Goal: Information Seeking & Learning: Check status

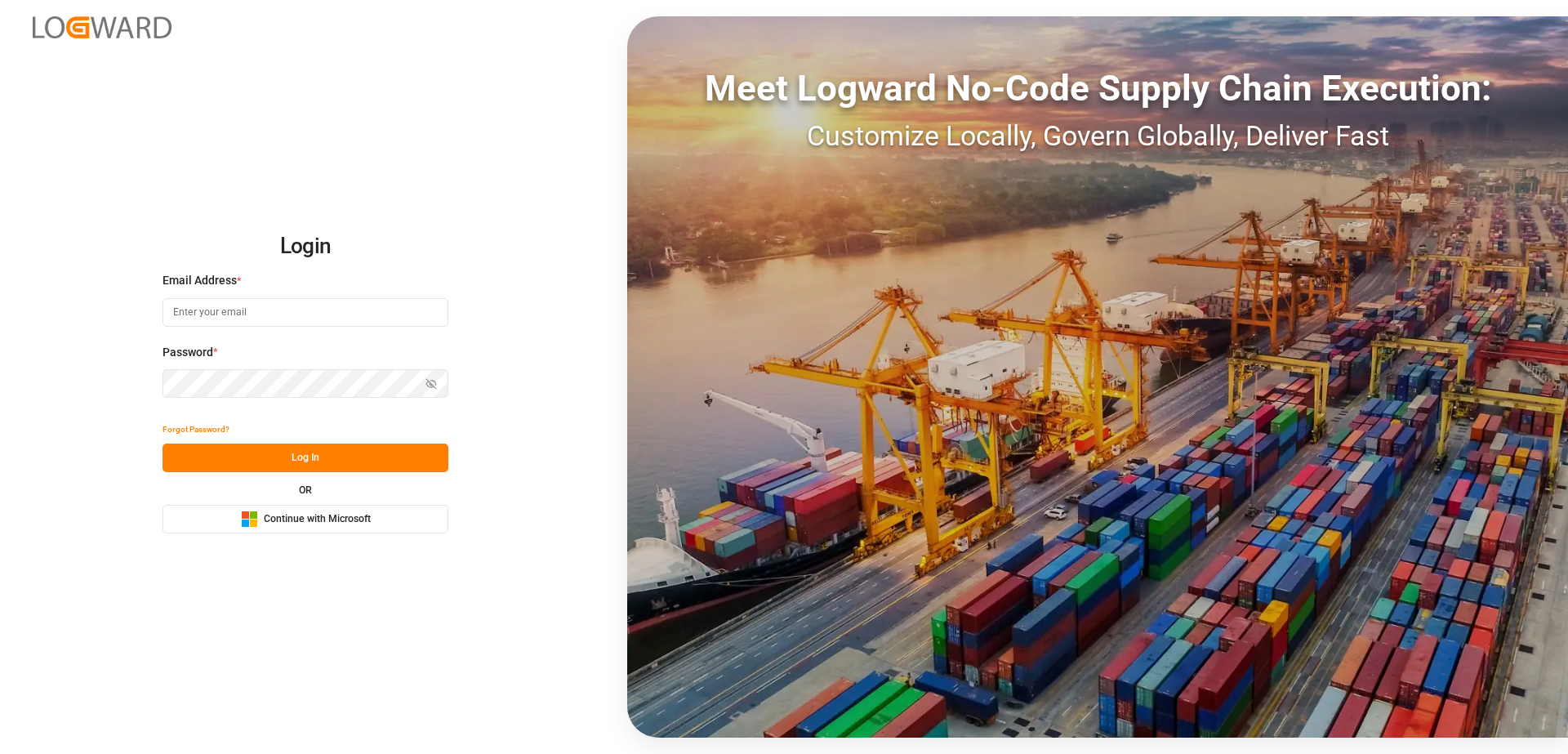
click at [318, 528] on button "Microsoft Logo Continue with Microsoft" at bounding box center [305, 519] width 286 height 28
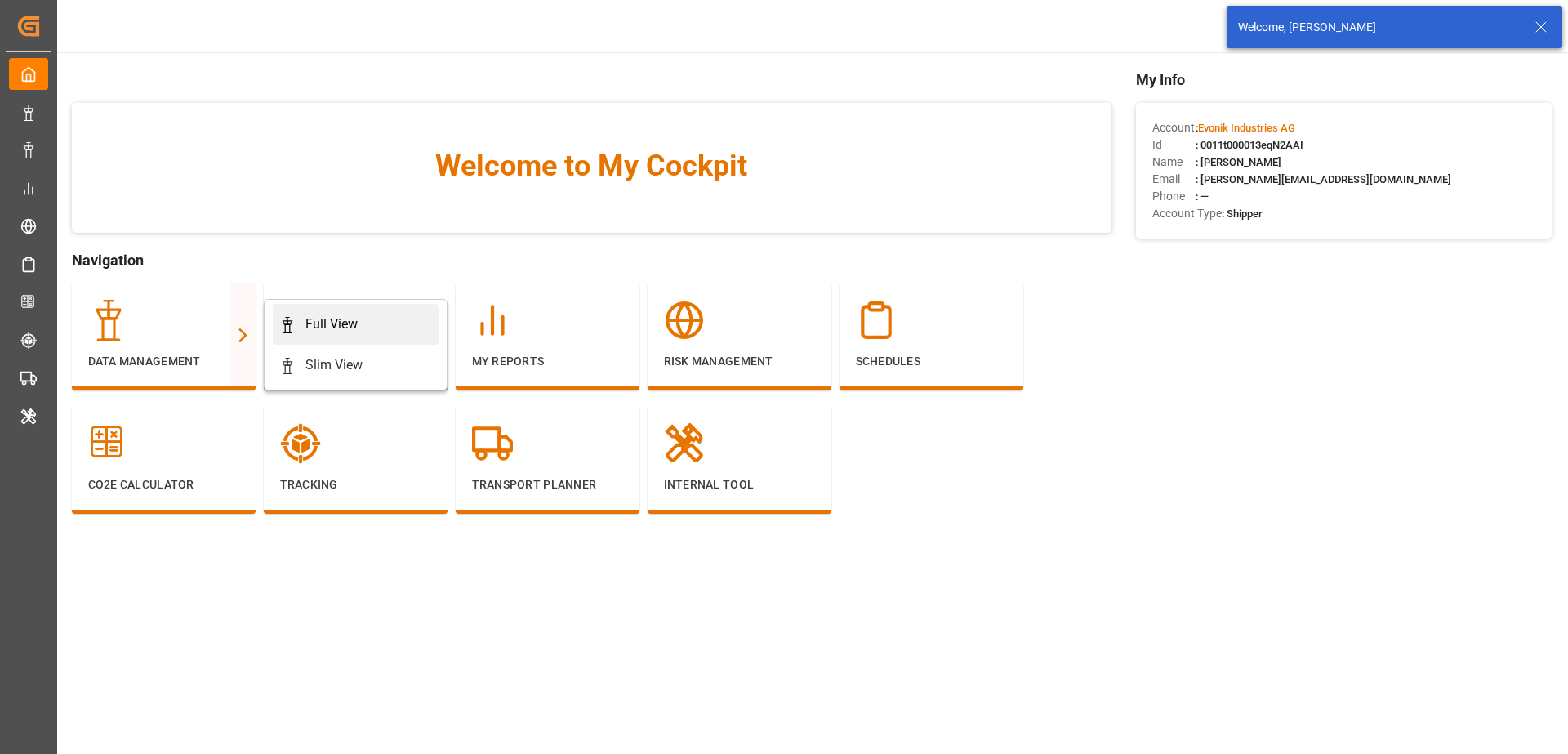
click at [301, 336] on link "Full View" at bounding box center [355, 324] width 166 height 40
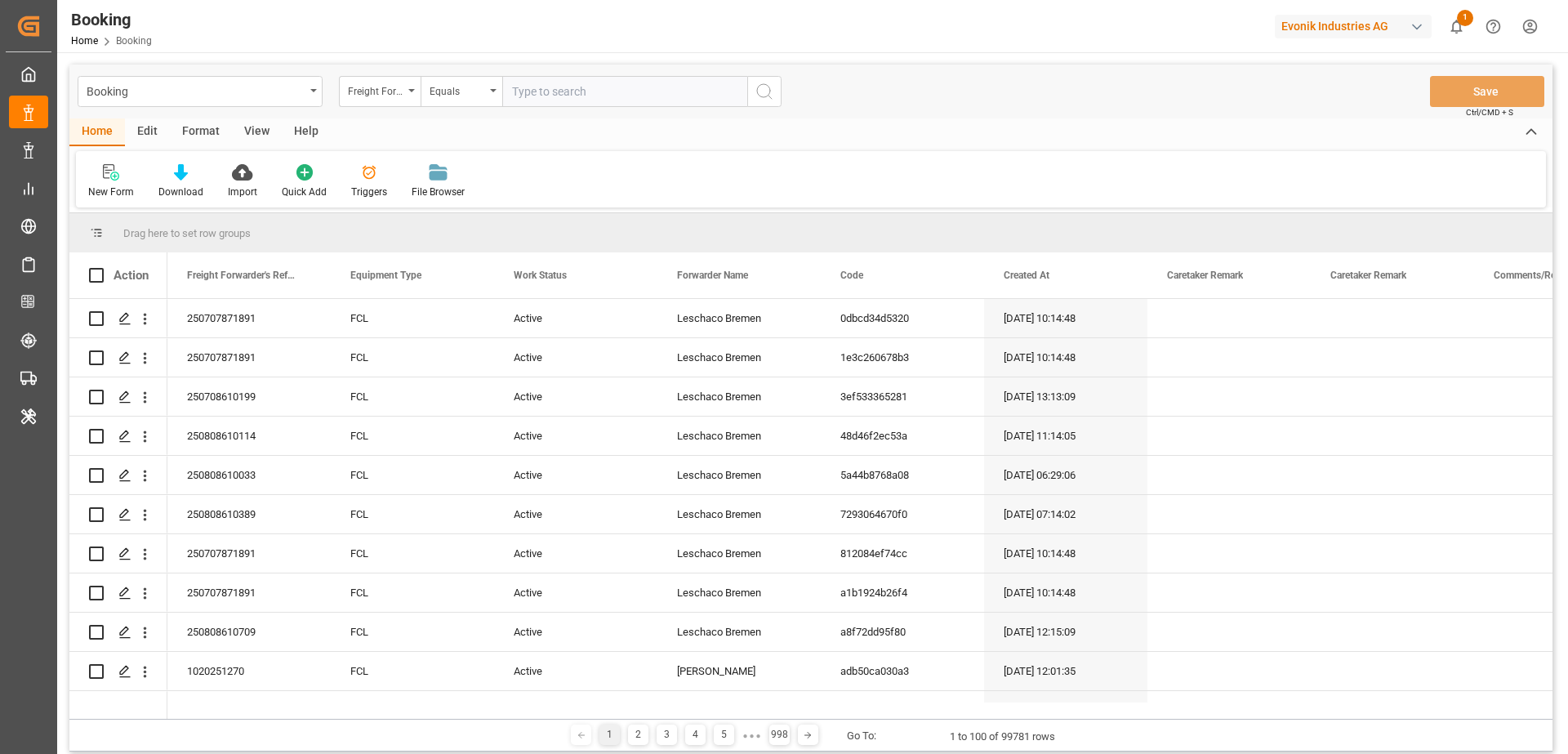
click at [209, 143] on div "Format" at bounding box center [201, 132] width 62 height 28
click at [228, 144] on div "Format" at bounding box center [201, 132] width 62 height 28
click at [237, 145] on div "View" at bounding box center [257, 132] width 50 height 28
click at [122, 186] on div "Default" at bounding box center [104, 181] width 56 height 36
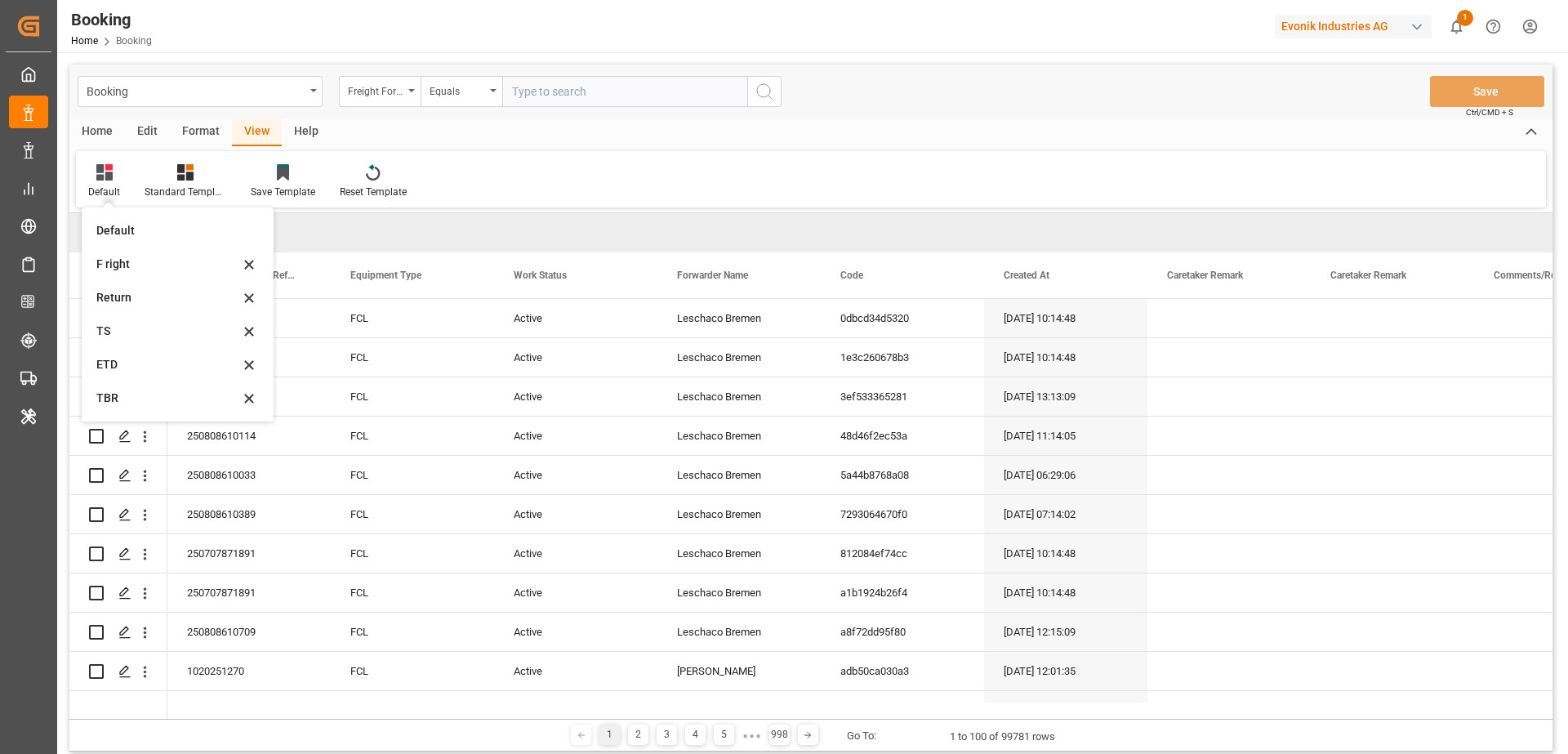
click at [528, 185] on div "Default Default F right Return TS ETD TBR Standard Templates Save Template Rese…" at bounding box center [811, 179] width 1471 height 56
click at [195, 134] on div "Format" at bounding box center [201, 132] width 62 height 28
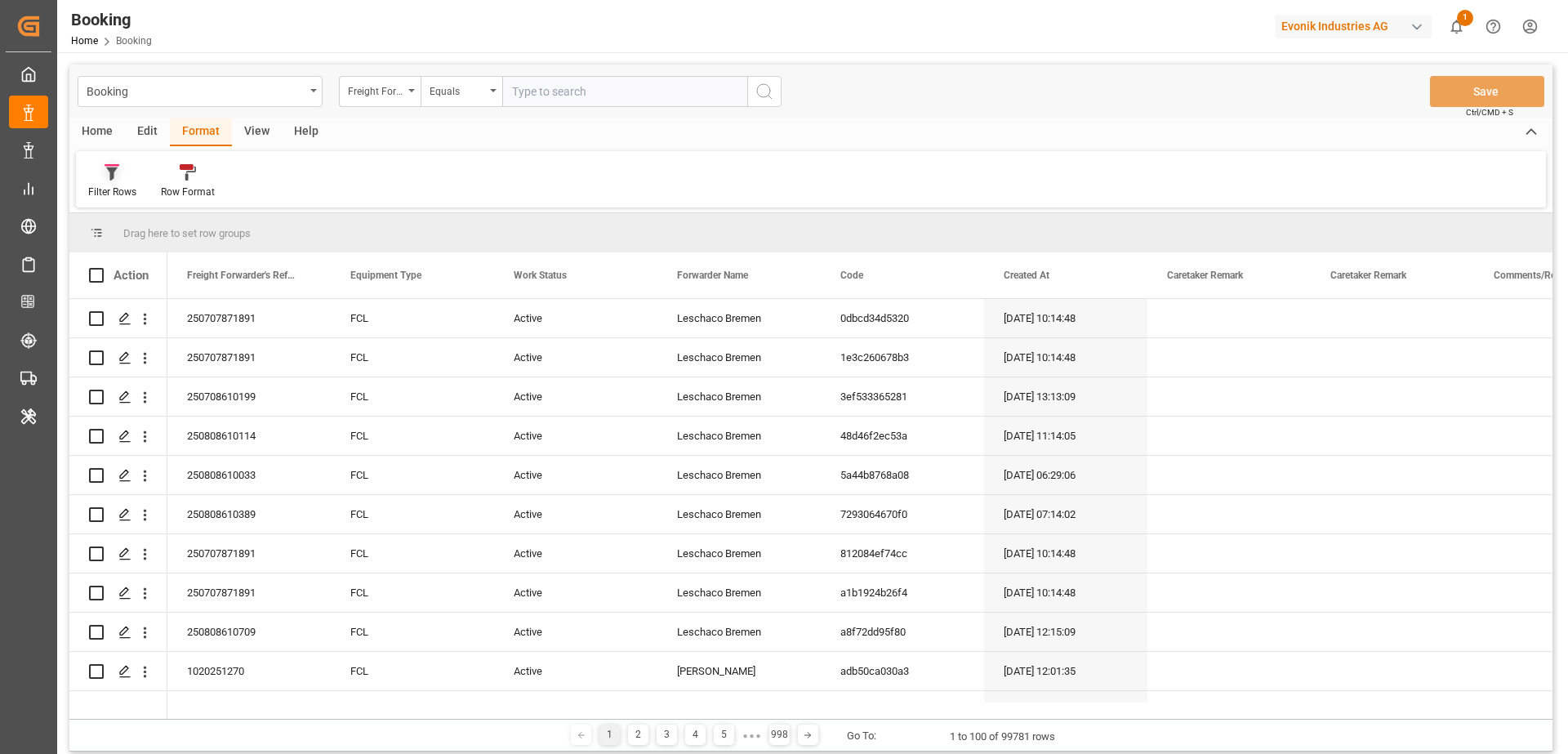
click at [115, 174] on icon at bounding box center [112, 173] width 15 height 17
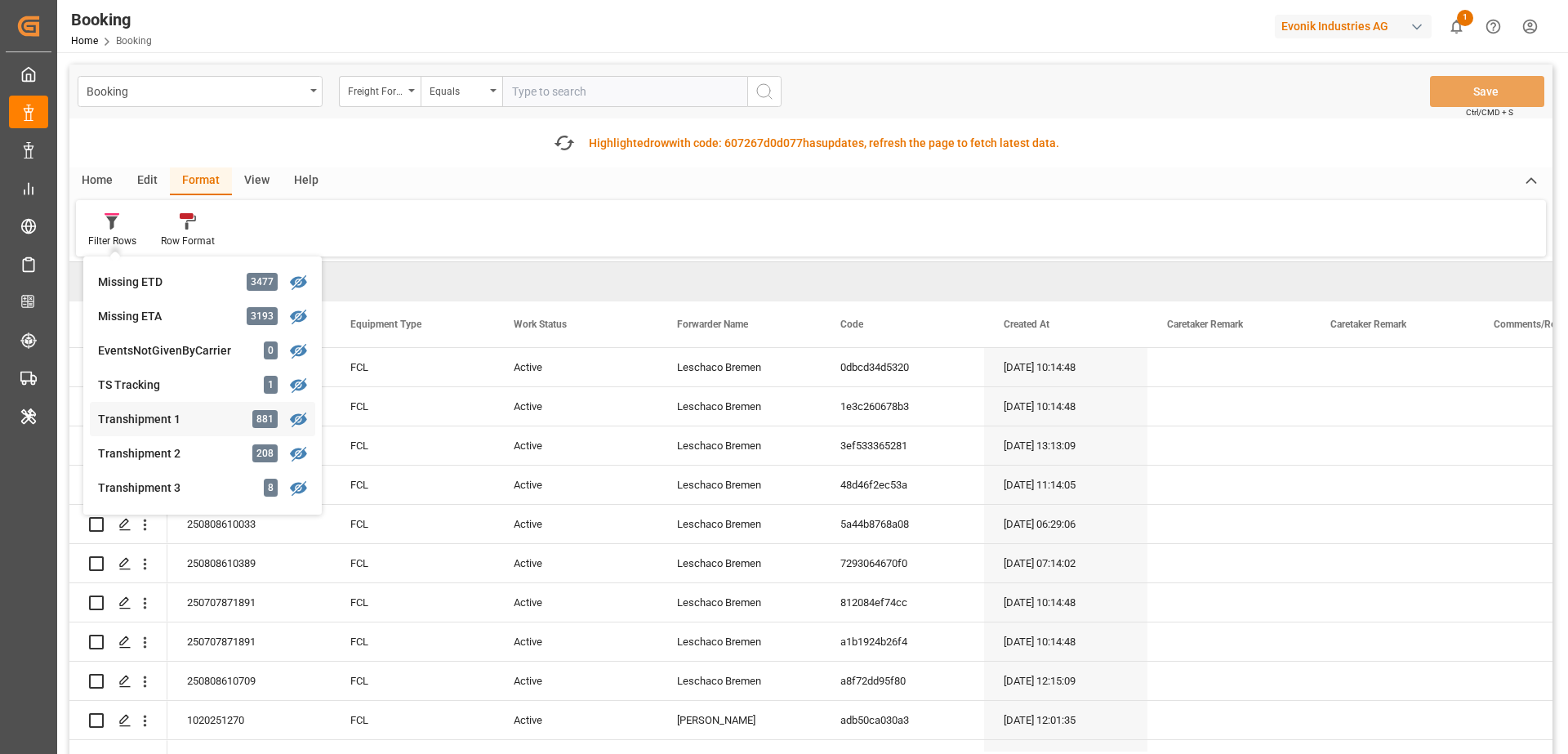
scroll to position [439, 0]
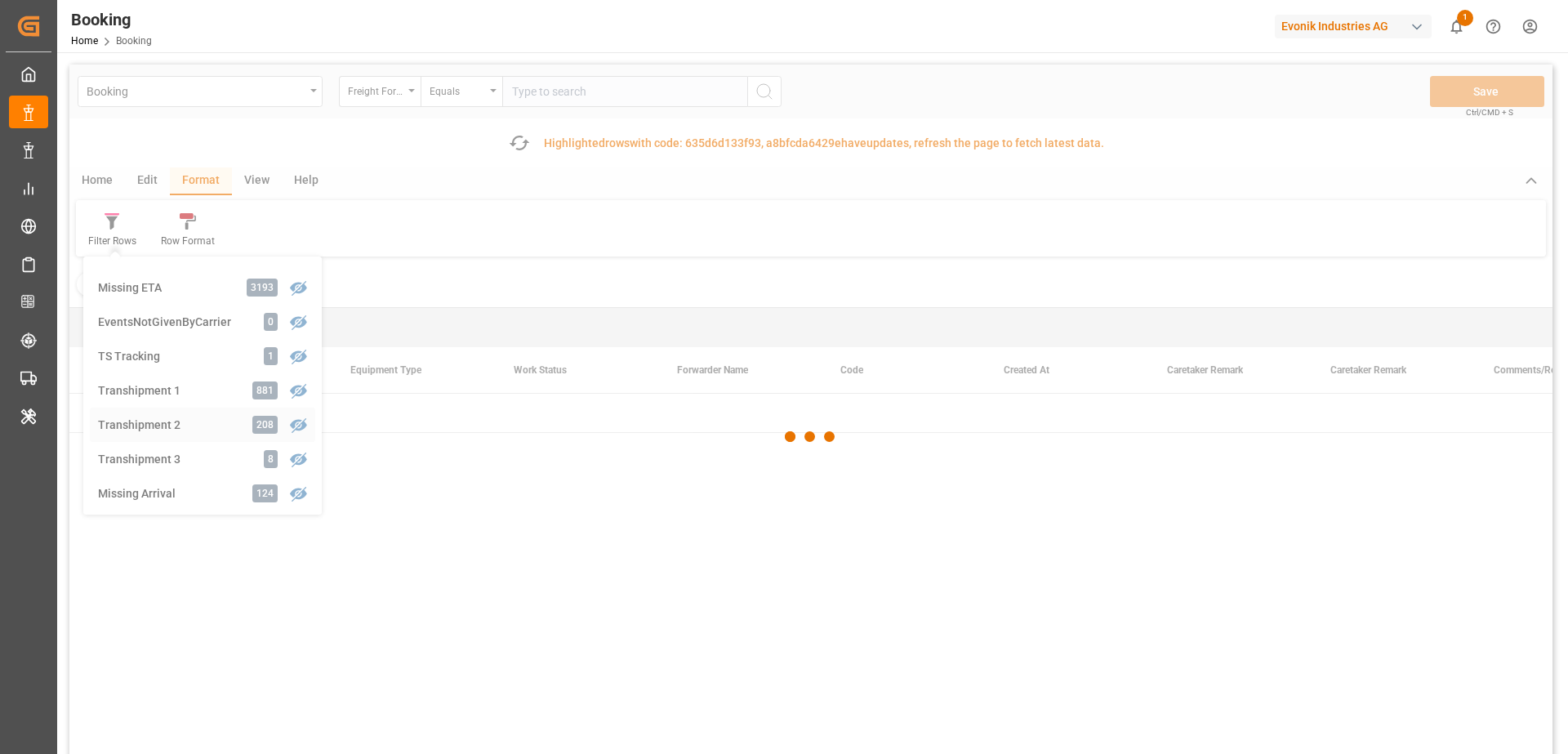
click at [178, 422] on div "Booking Freight Forwarder's Reference No. Equals Save Ctrl/CMD + S Fetch latest…" at bounding box center [811, 455] width 1483 height 782
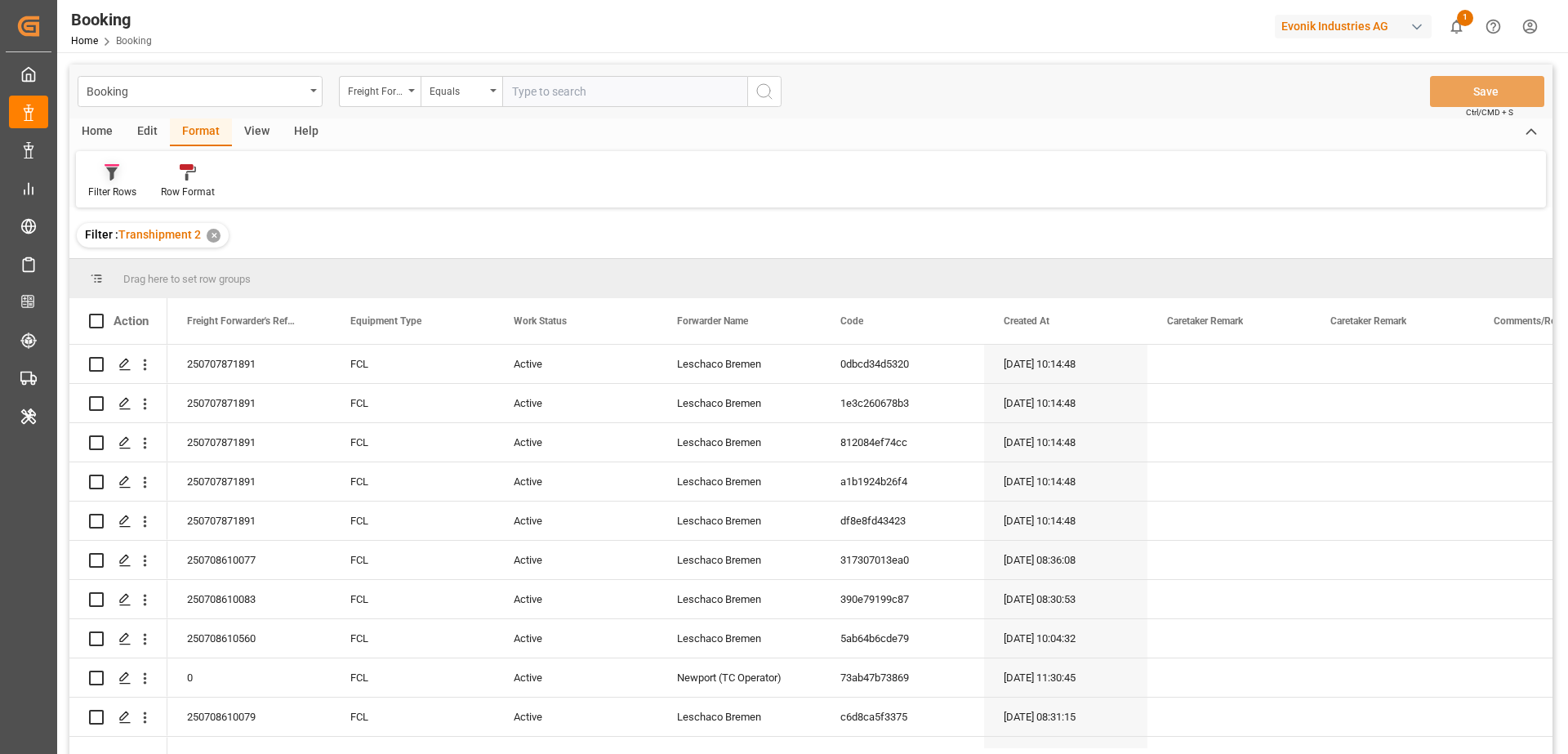
click at [126, 177] on div at bounding box center [112, 172] width 48 height 17
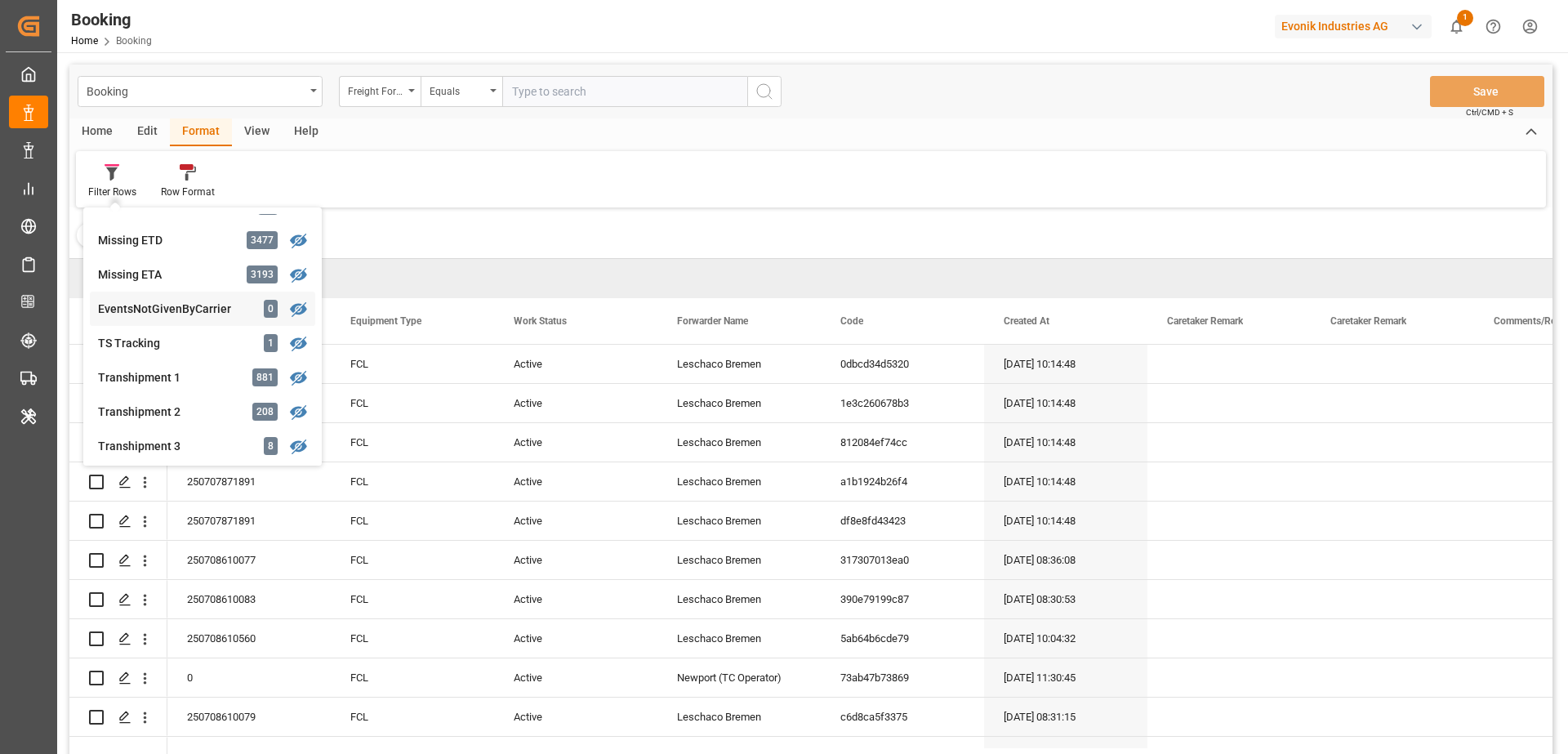
scroll to position [417, 0]
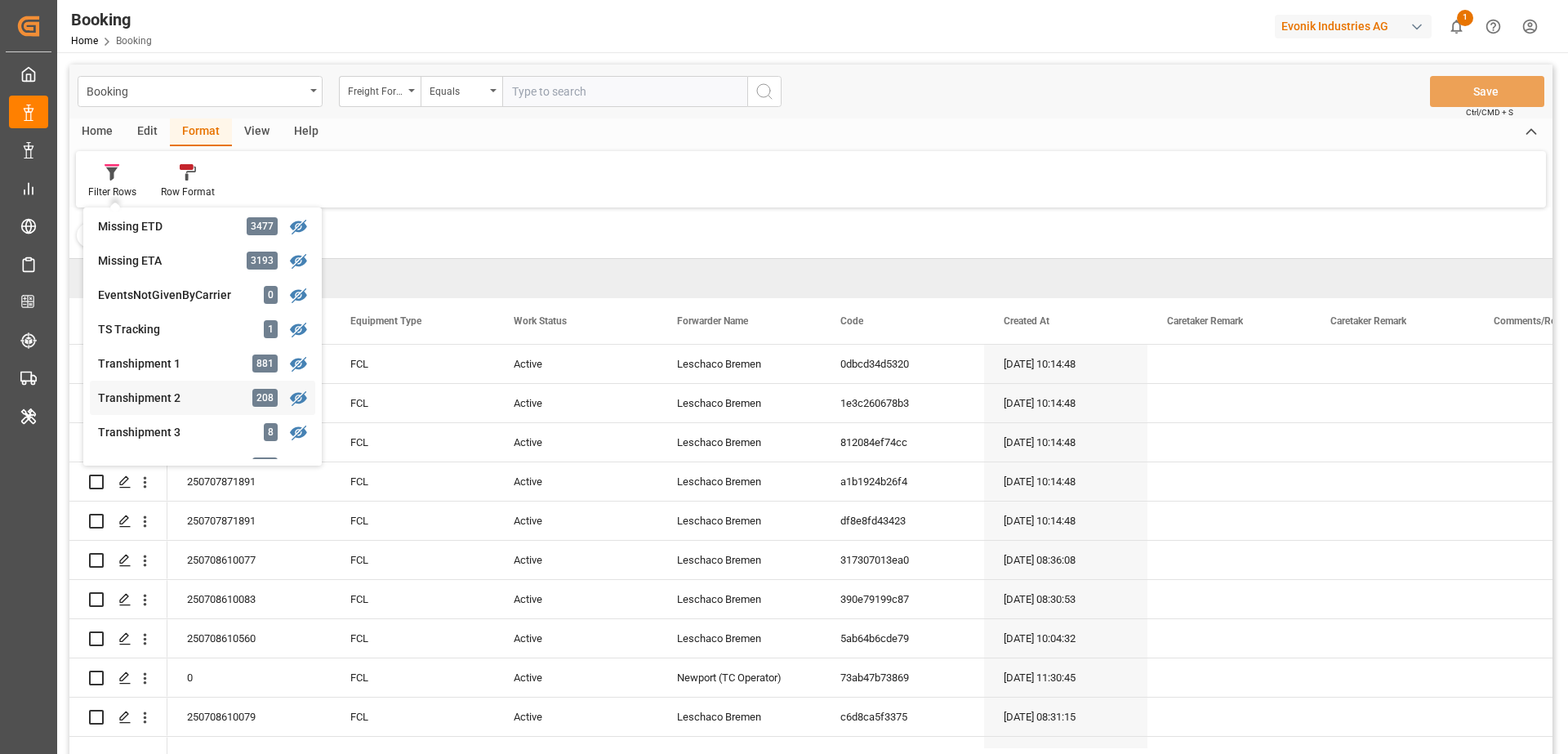
click at [186, 395] on div "Transhipment 2" at bounding box center [170, 398] width 143 height 17
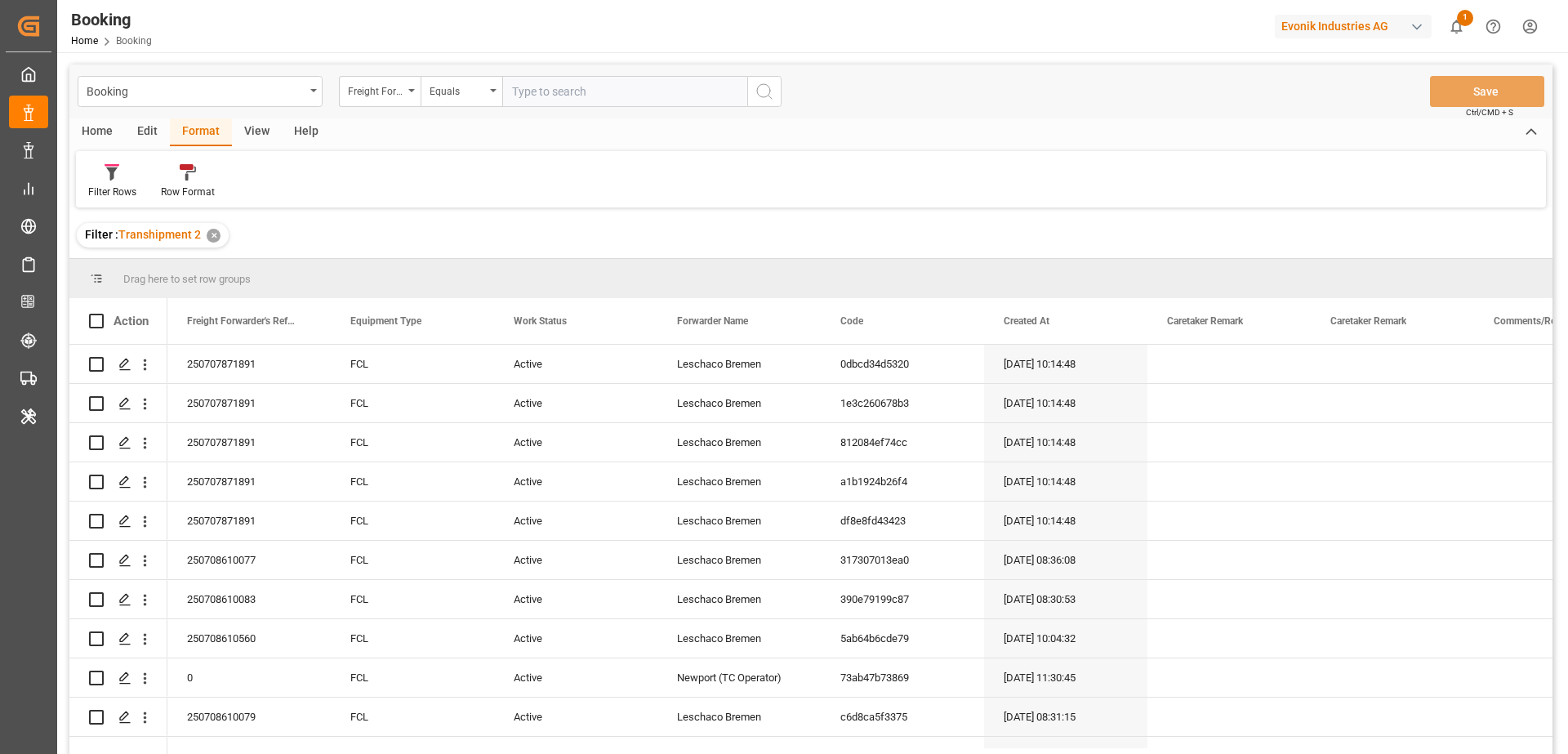
click at [249, 131] on div "View" at bounding box center [257, 132] width 50 height 28
click at [114, 177] on div at bounding box center [104, 172] width 32 height 17
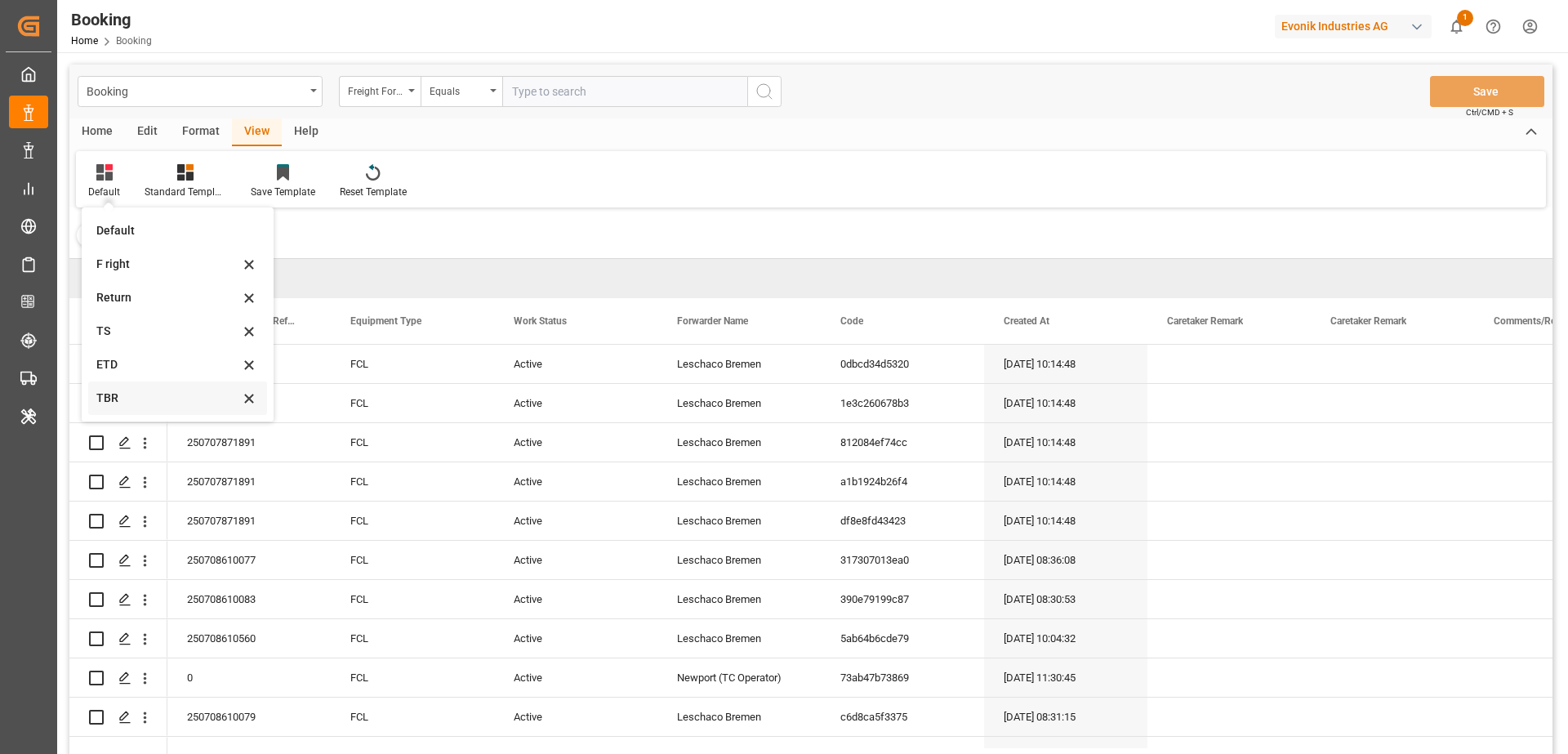
click at [148, 386] on div "TBR" at bounding box center [177, 398] width 179 height 33
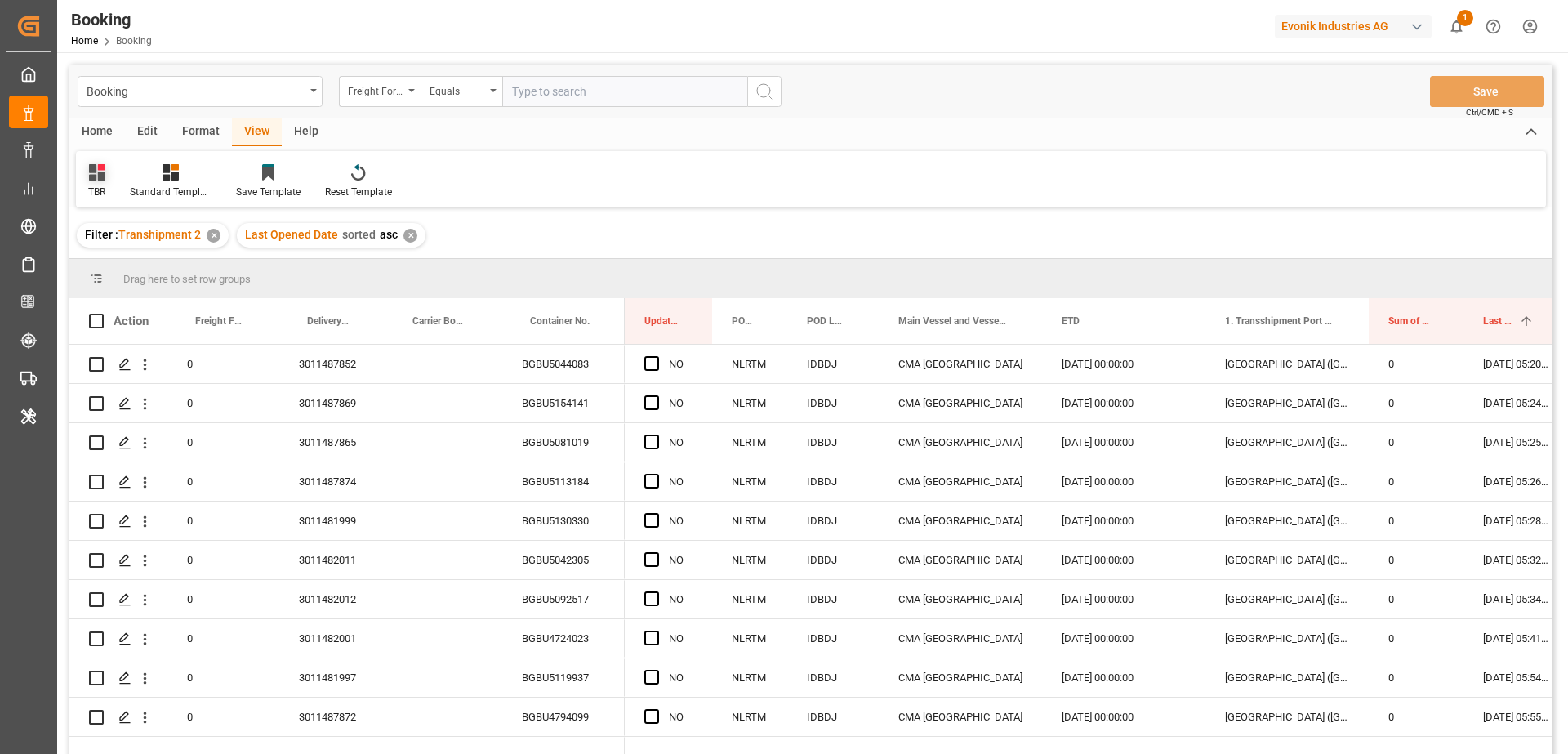
click at [115, 174] on div "TBR" at bounding box center [96, 181] width 41 height 36
click at [147, 335] on div "TS" at bounding box center [166, 331] width 143 height 17
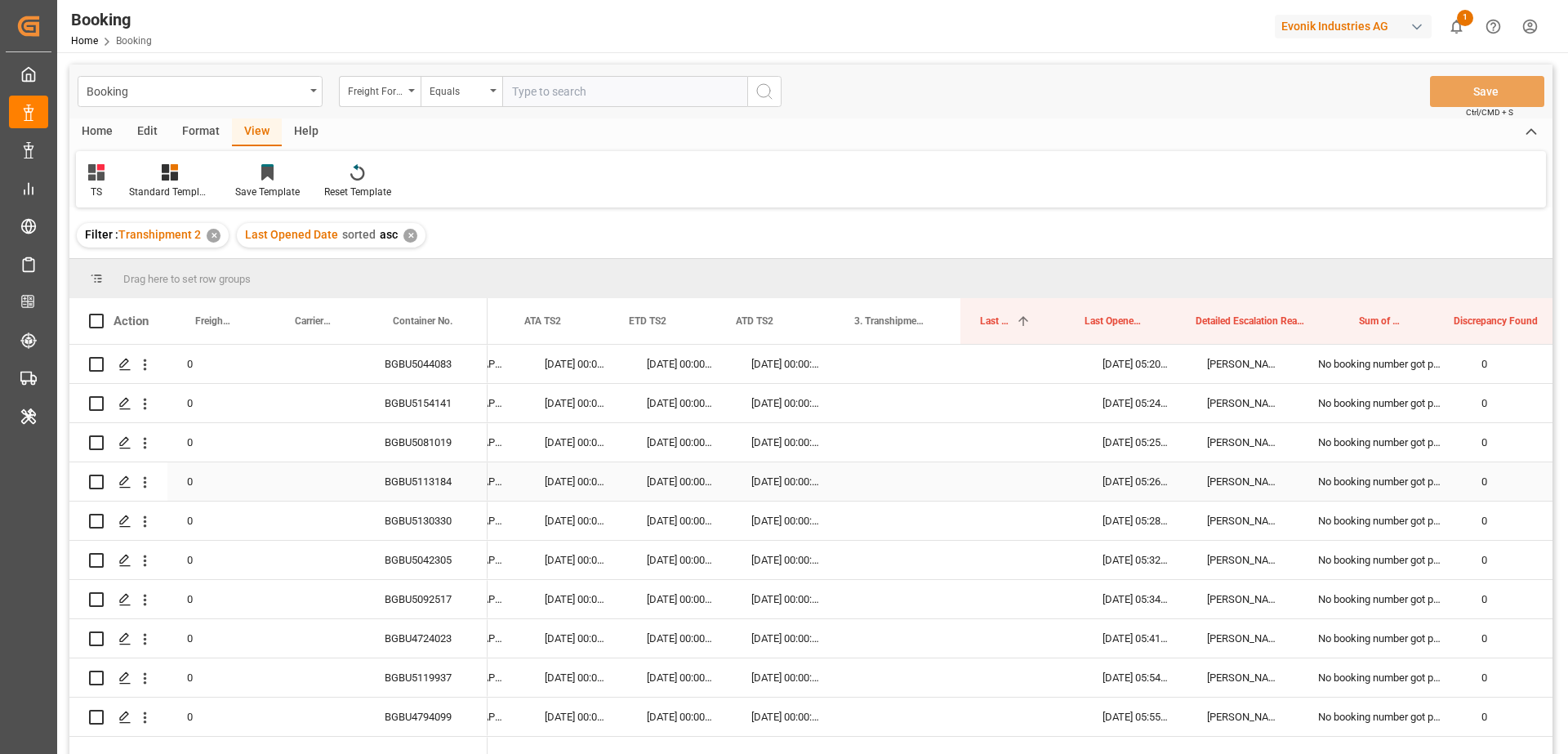
scroll to position [0, 1343]
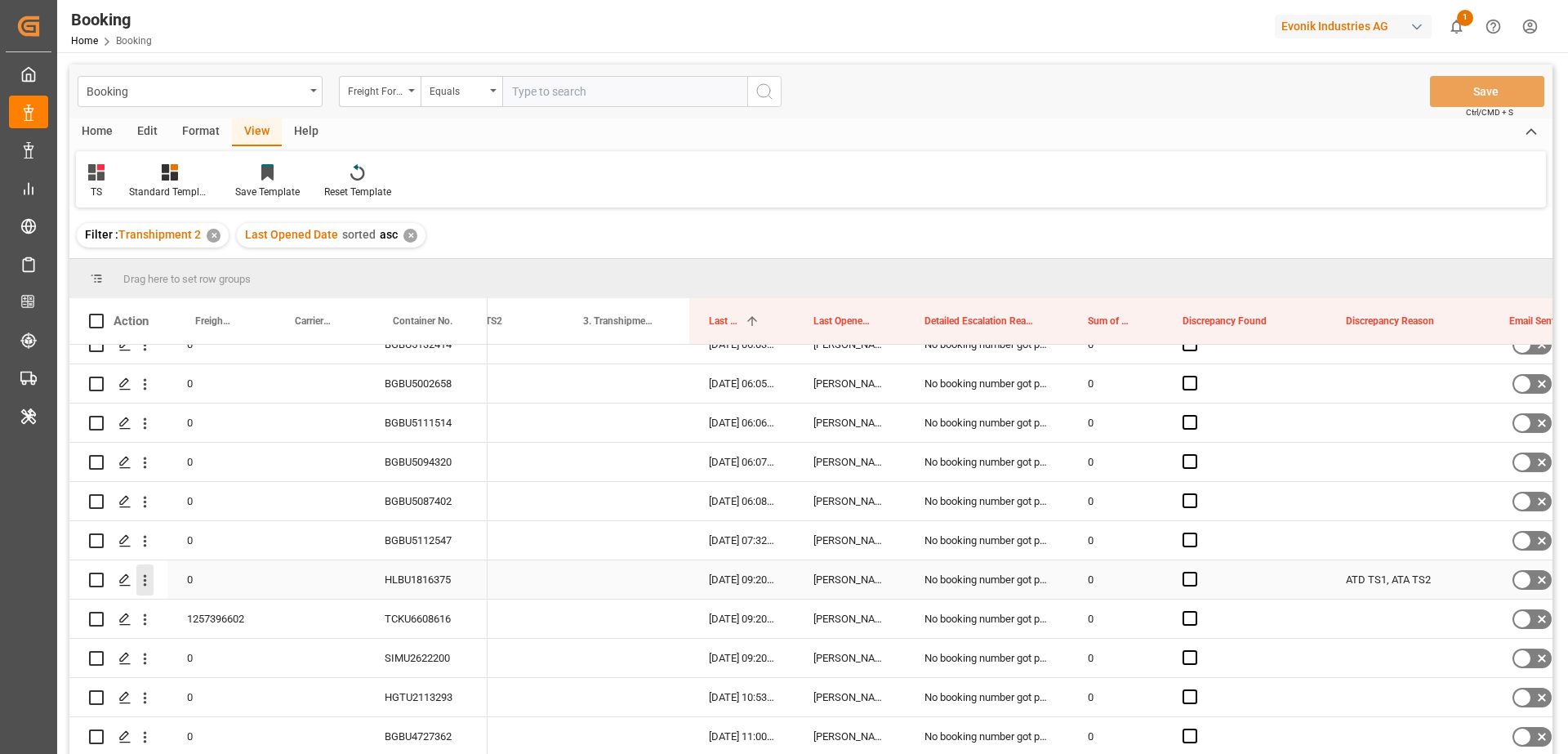
click at [151, 583] on icon "open menu" at bounding box center [145, 580] width 17 height 17
click at [182, 612] on span "Open in new tab" at bounding box center [253, 614] width 149 height 17
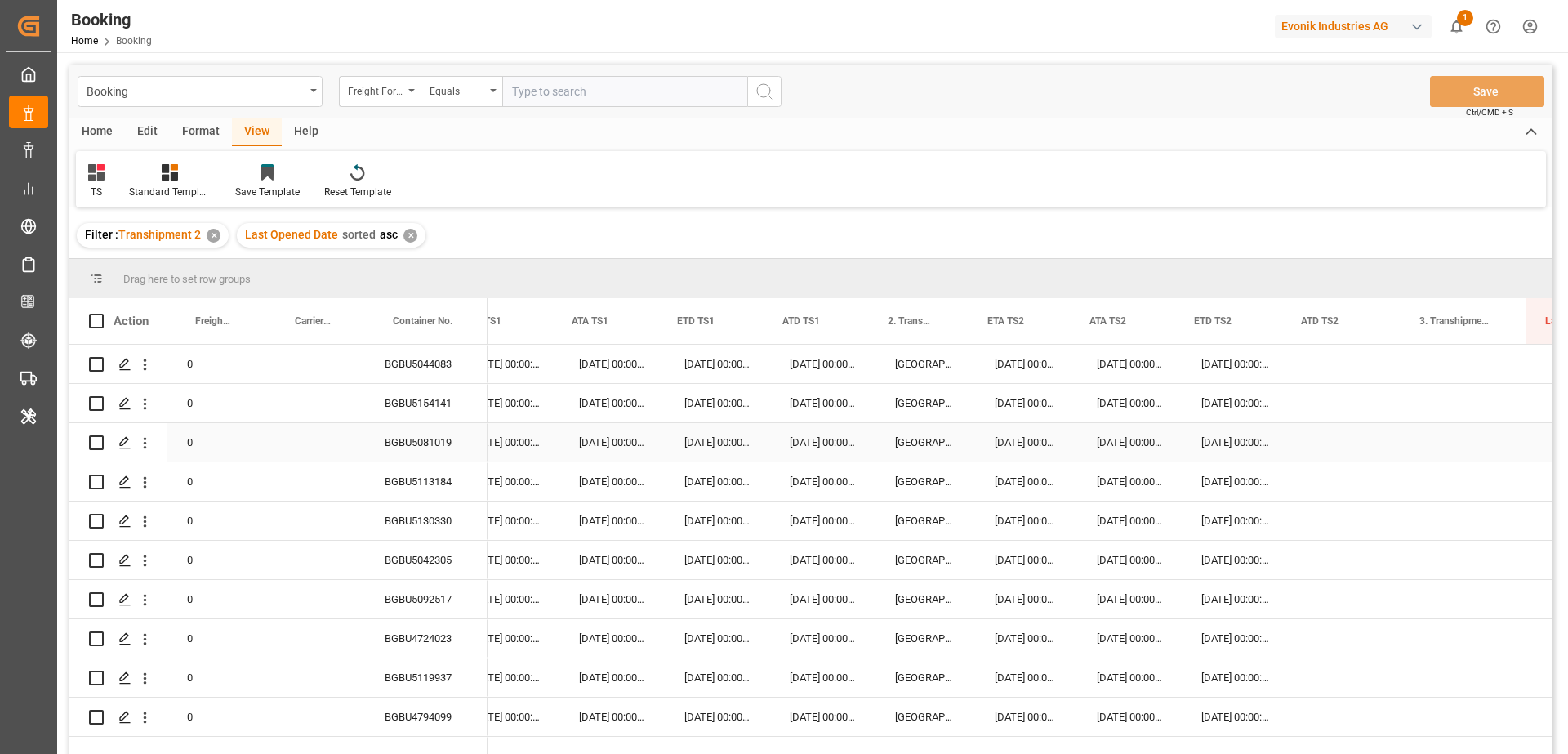
scroll to position [0, 738]
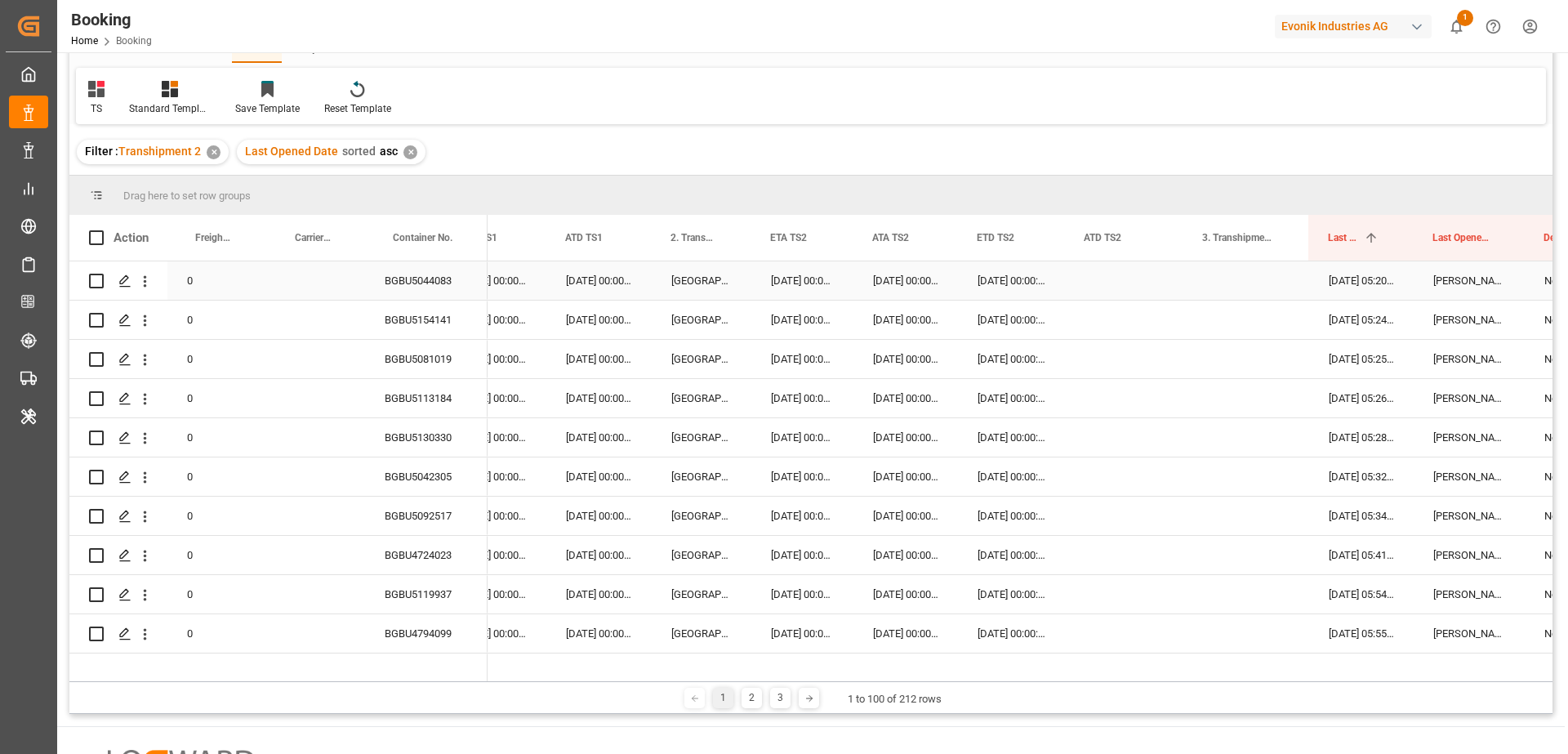
click at [450, 287] on div "BGBU5044083" at bounding box center [426, 281] width 122 height 39
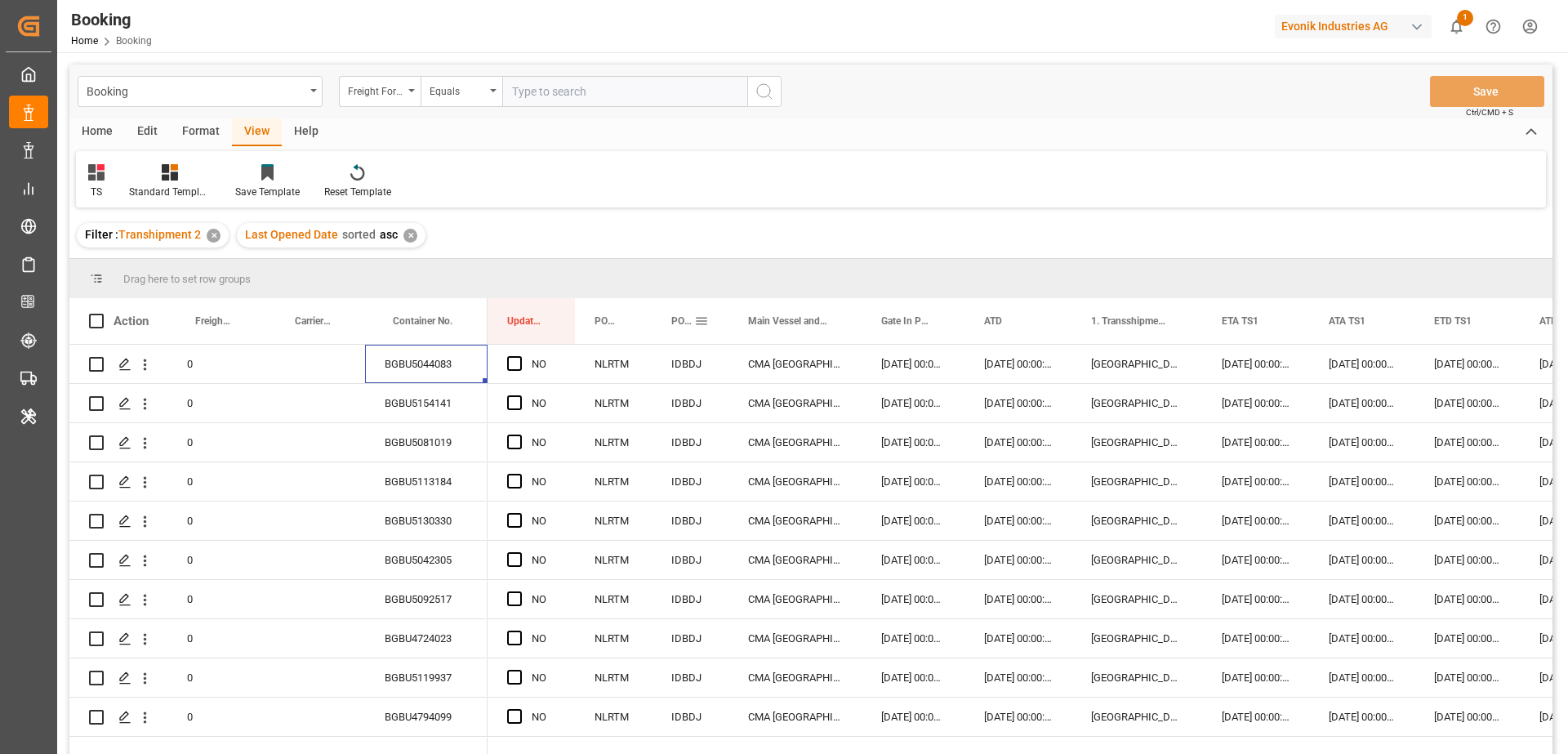
click at [705, 323] on span at bounding box center [702, 321] width 15 height 15
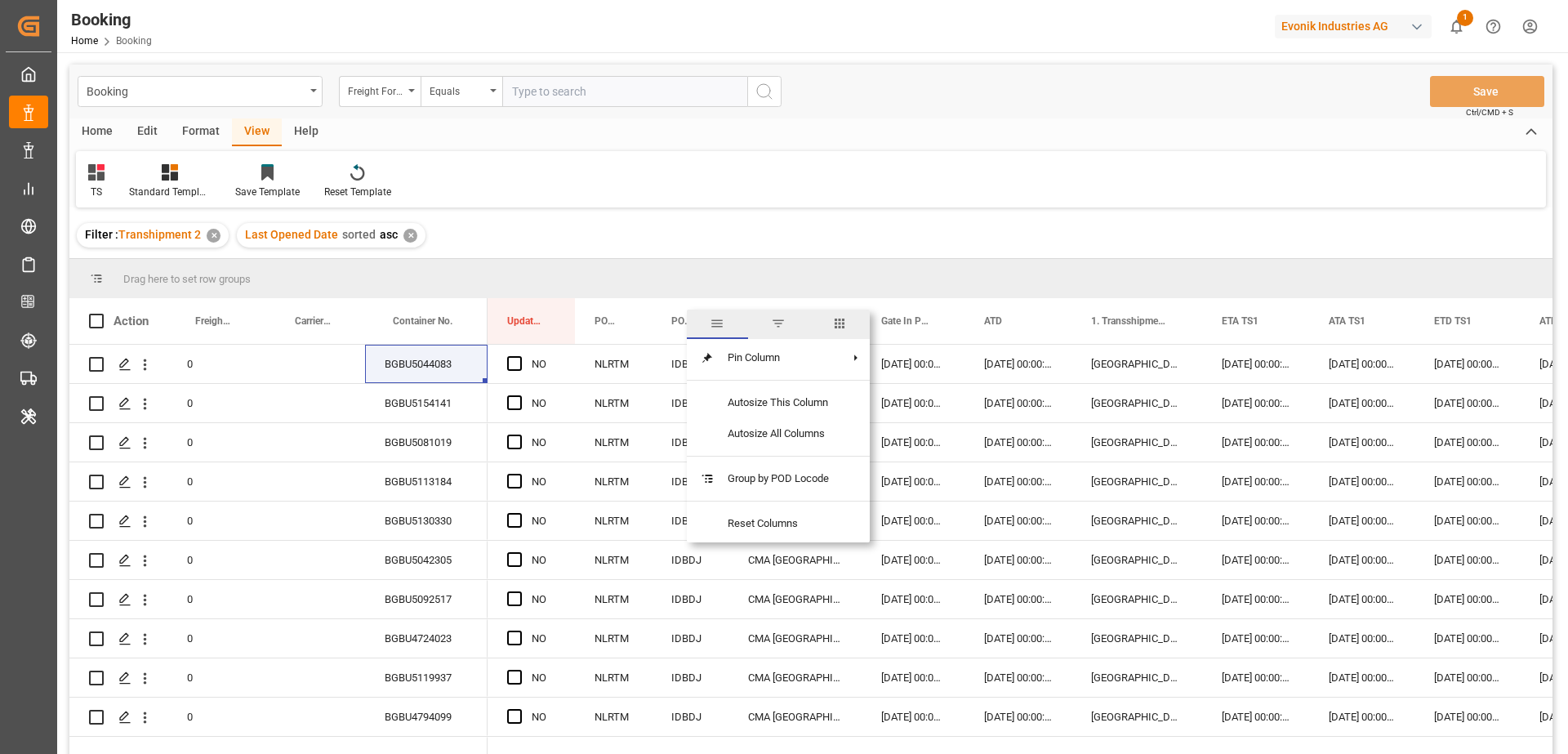
click at [838, 326] on span "columns" at bounding box center [840, 323] width 15 height 15
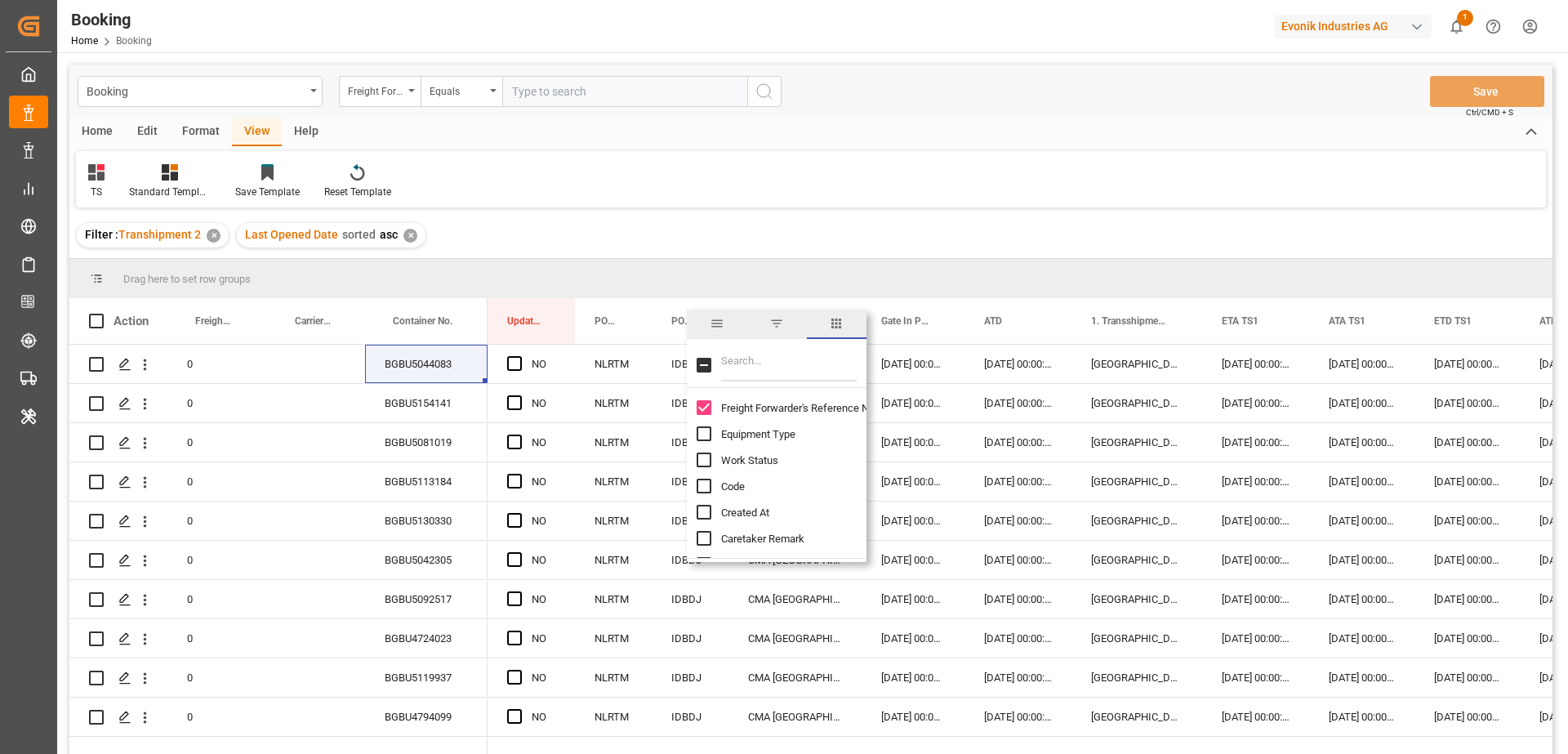
click at [804, 359] on input "Filter Columns Input" at bounding box center [789, 366] width 136 height 33
type input "carr"
click at [698, 543] on input "Carrier SCAC column toggle visibility (hidden)" at bounding box center [705, 543] width 15 height 15
checkbox input "true"
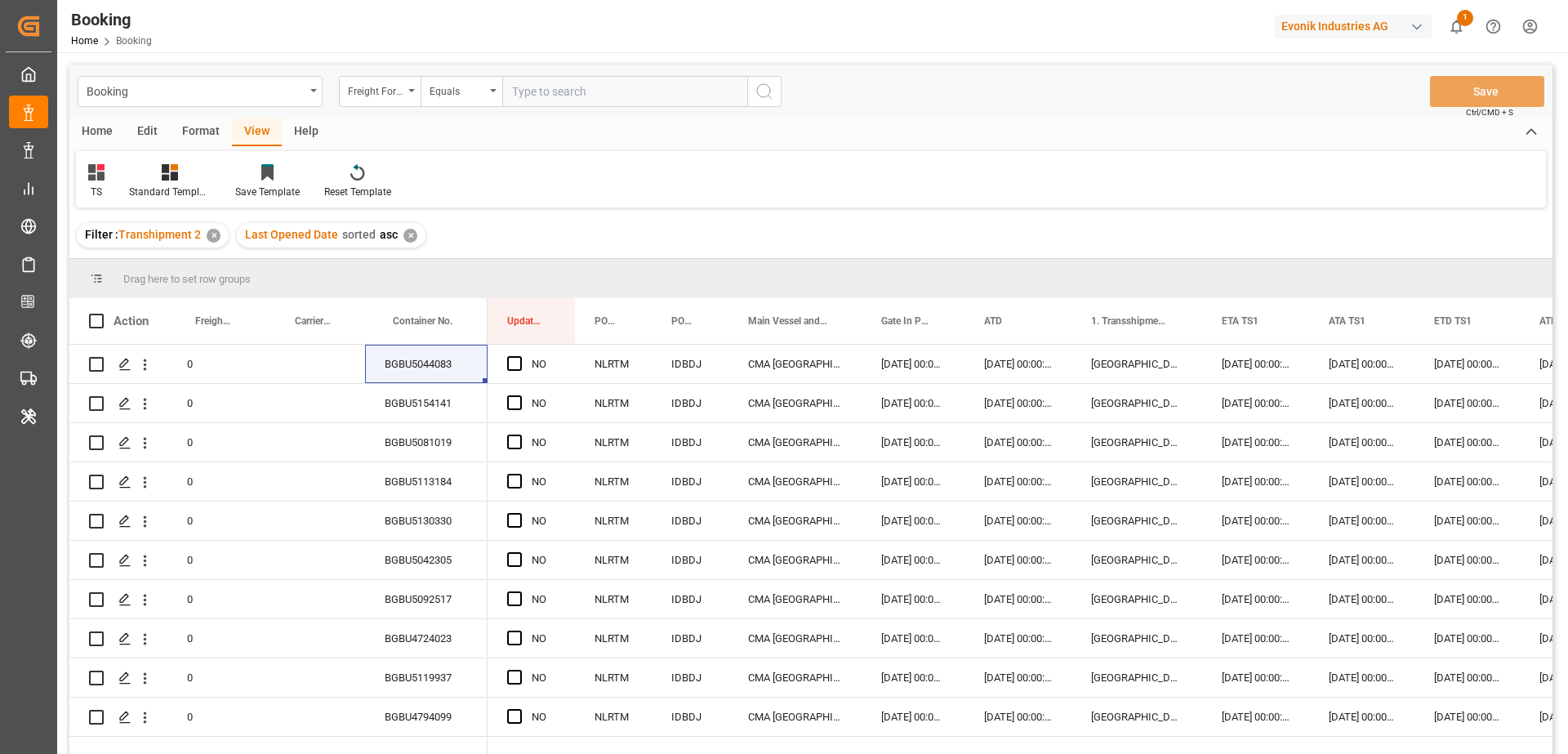
click at [987, 229] on div "Filter : Transhipment 2 ✕ Last Opened Date sorted asc ✕" at bounding box center [811, 235] width 1483 height 46
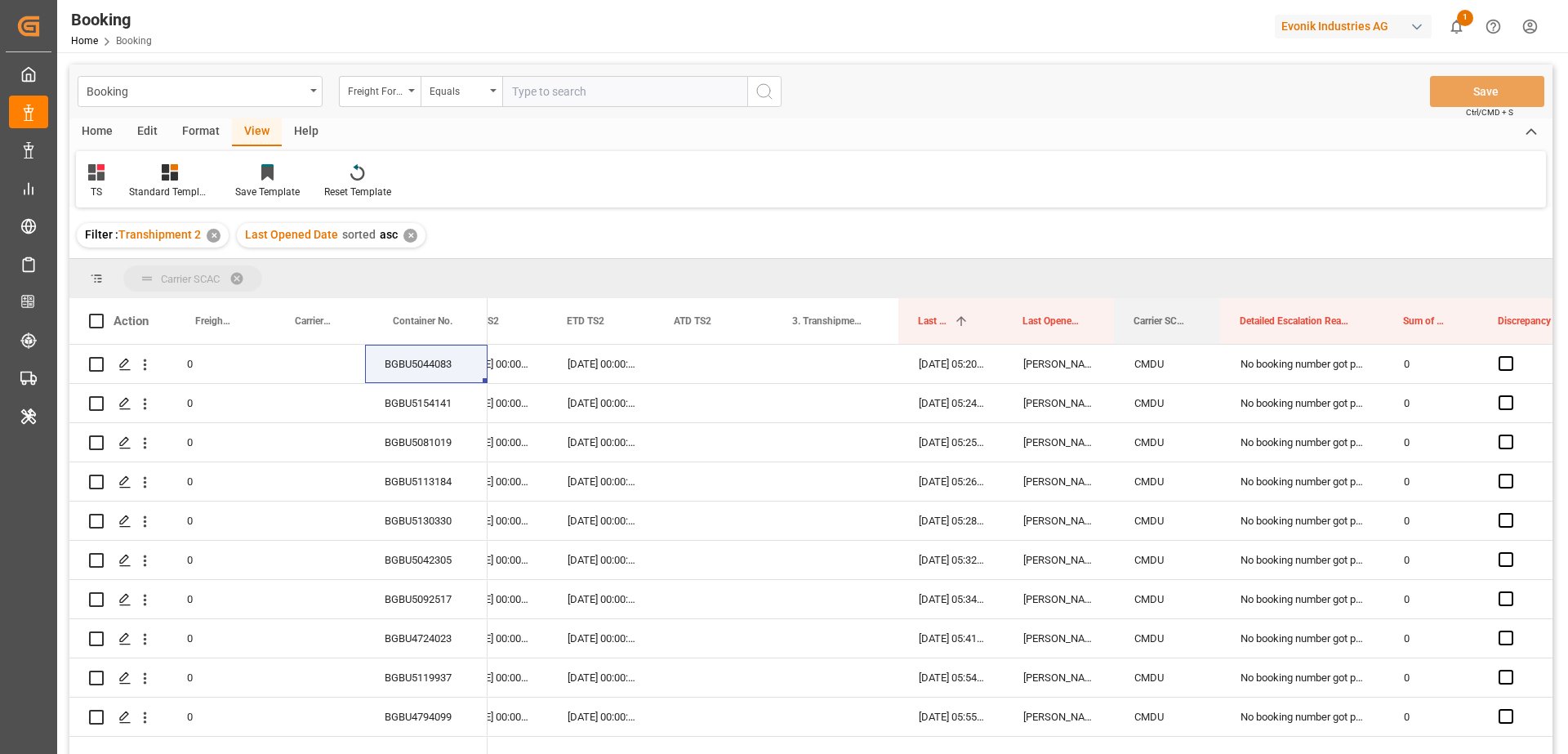
drag, startPoint x: 1145, startPoint y: 318, endPoint x: 1144, endPoint y: 282, distance: 36.0
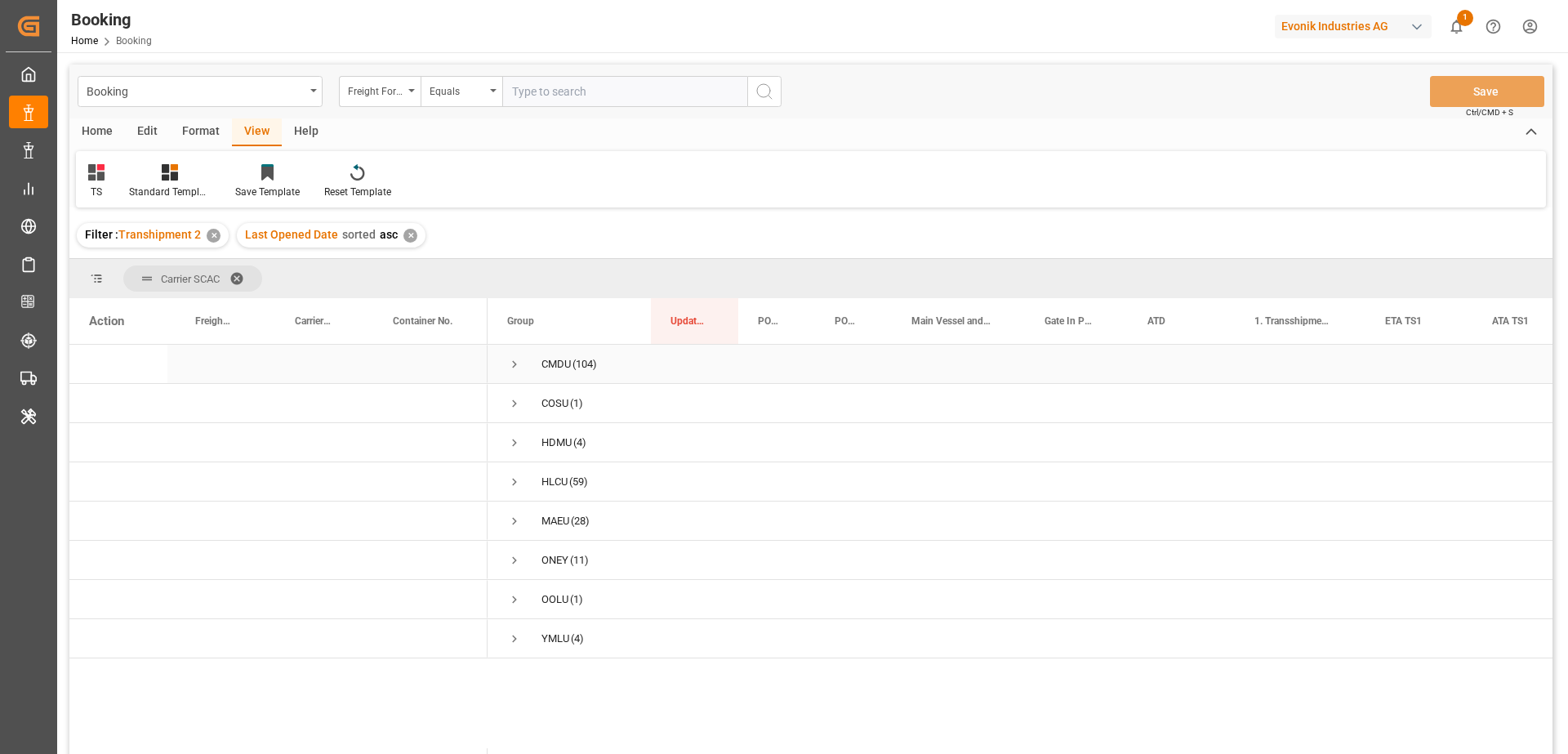
click at [510, 359] on span "Press SPACE to select this row." at bounding box center [514, 365] width 15 height 15
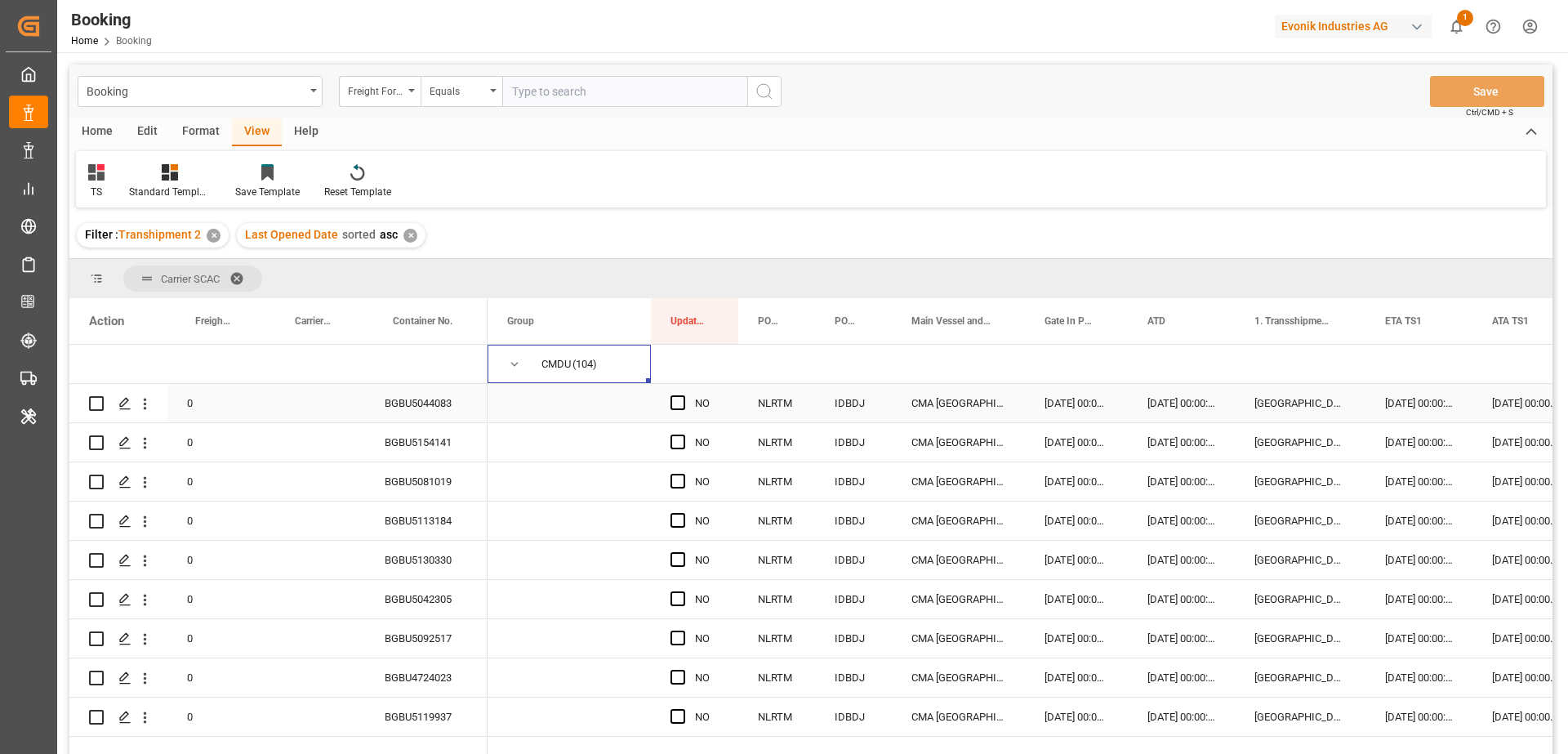
click at [430, 399] on div "BGBU5044083" at bounding box center [426, 403] width 122 height 39
click at [459, 327] on span at bounding box center [461, 321] width 15 height 15
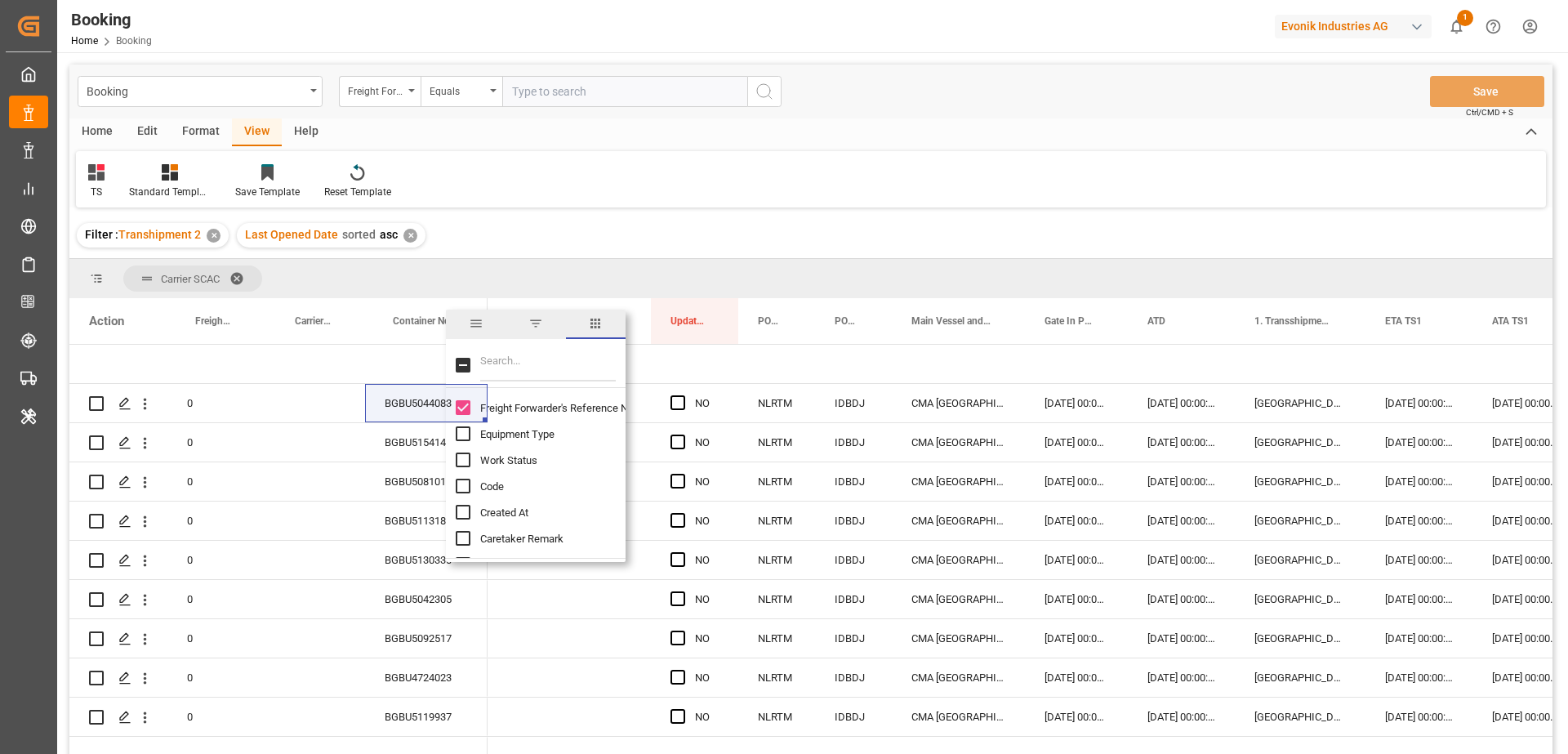
click at [494, 359] on input "Filter Columns Input" at bounding box center [548, 366] width 136 height 33
type input "main"
click at [535, 406] on span "Main-carriage No." at bounding box center [521, 408] width 82 height 12
checkbox input "true"
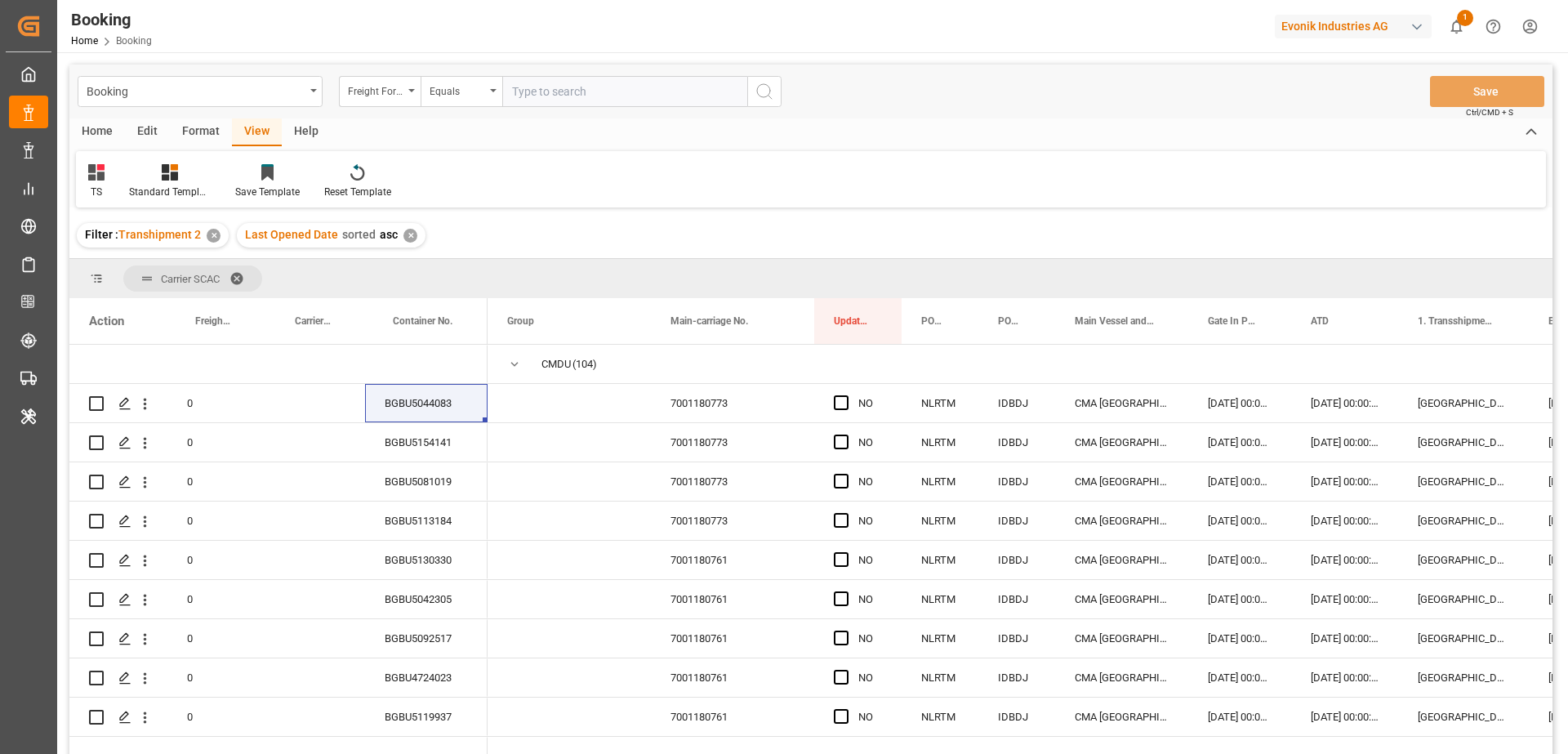
click at [1028, 176] on div "TS Standard Templates Save Template Reset Template" at bounding box center [811, 179] width 1471 height 56
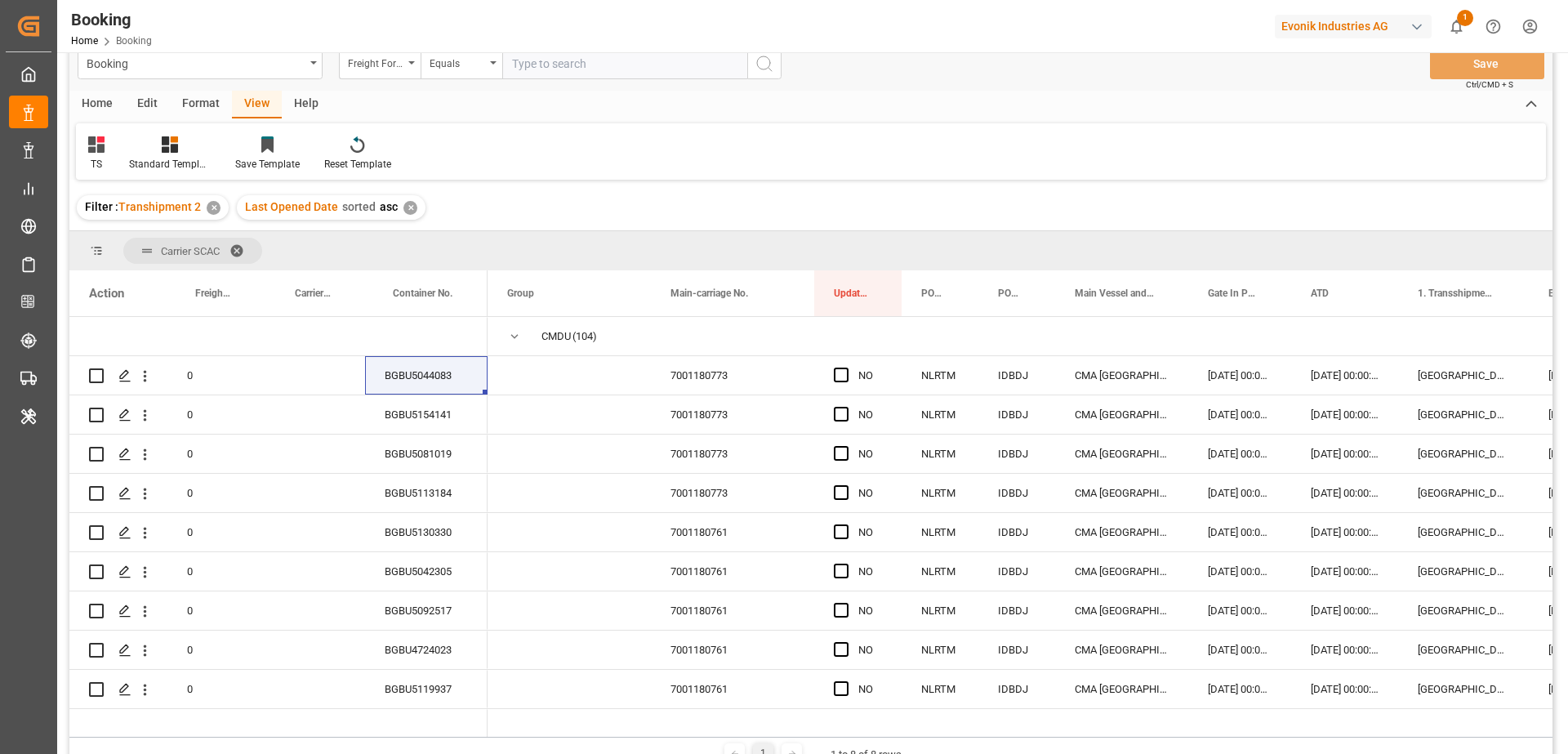
scroll to position [42, 0]
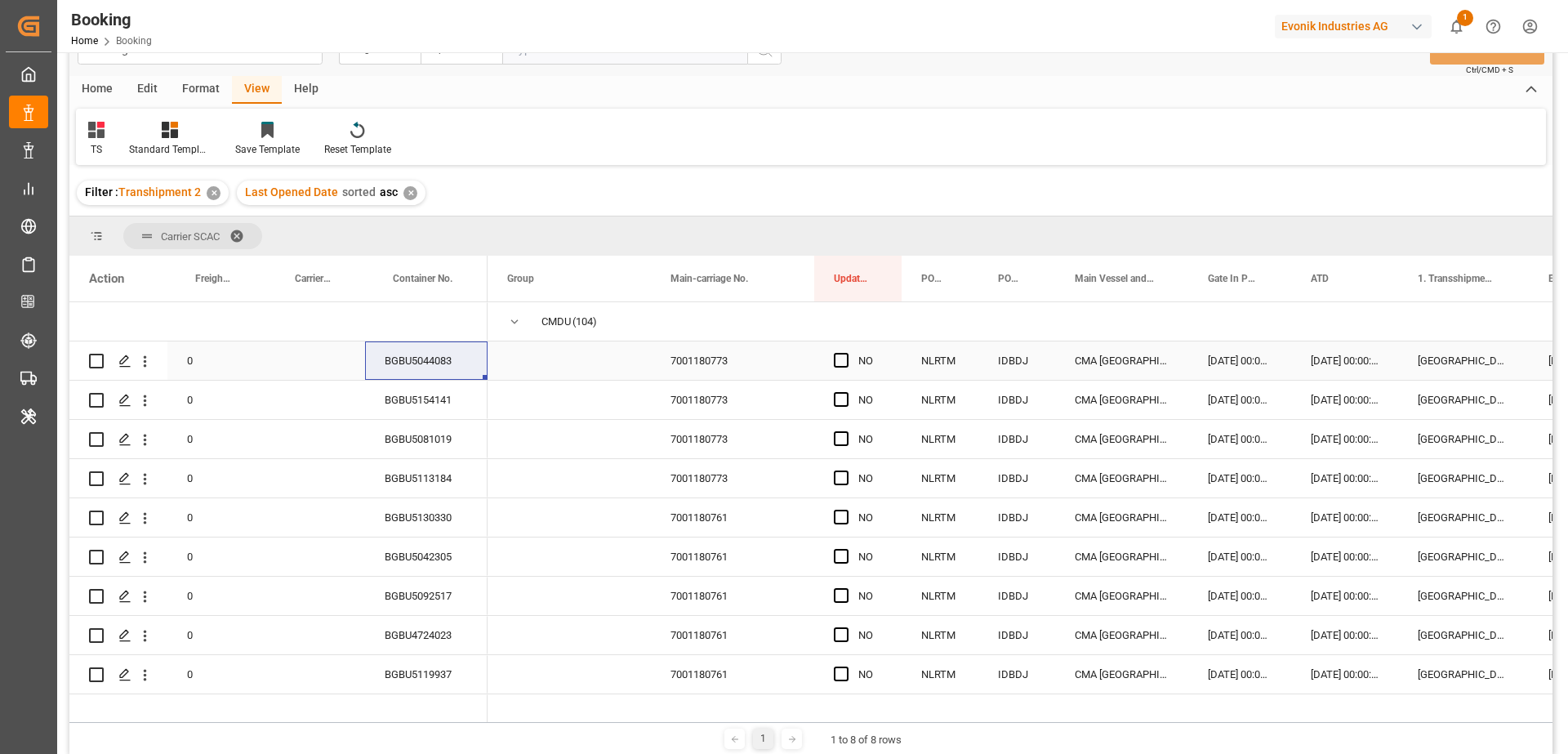
click at [838, 356] on span "Press SPACE to select this row." at bounding box center [841, 360] width 15 height 15
click at [846, 353] on input "Press SPACE to select this row." at bounding box center [846, 353] width 0 height 0
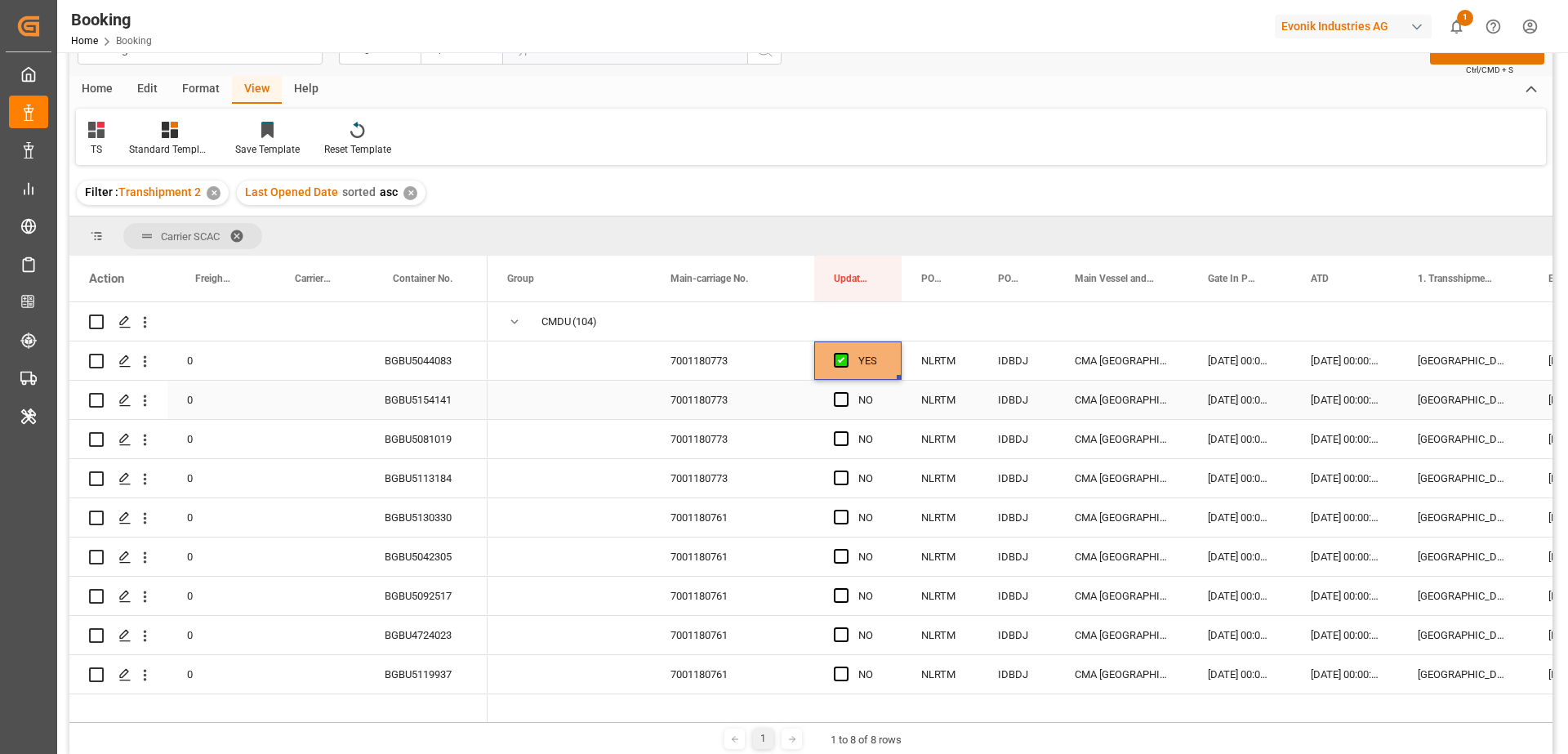
click at [844, 400] on span "Press SPACE to select this row." at bounding box center [841, 400] width 15 height 15
click at [846, 392] on input "Press SPACE to select this row." at bounding box center [846, 392] width 0 height 0
click at [843, 435] on span "Press SPACE to select this row." at bounding box center [841, 439] width 15 height 15
click at [846, 432] on input "Press SPACE to select this row." at bounding box center [846, 432] width 0 height 0
click at [842, 476] on span "Press SPACE to select this row." at bounding box center [841, 478] width 15 height 15
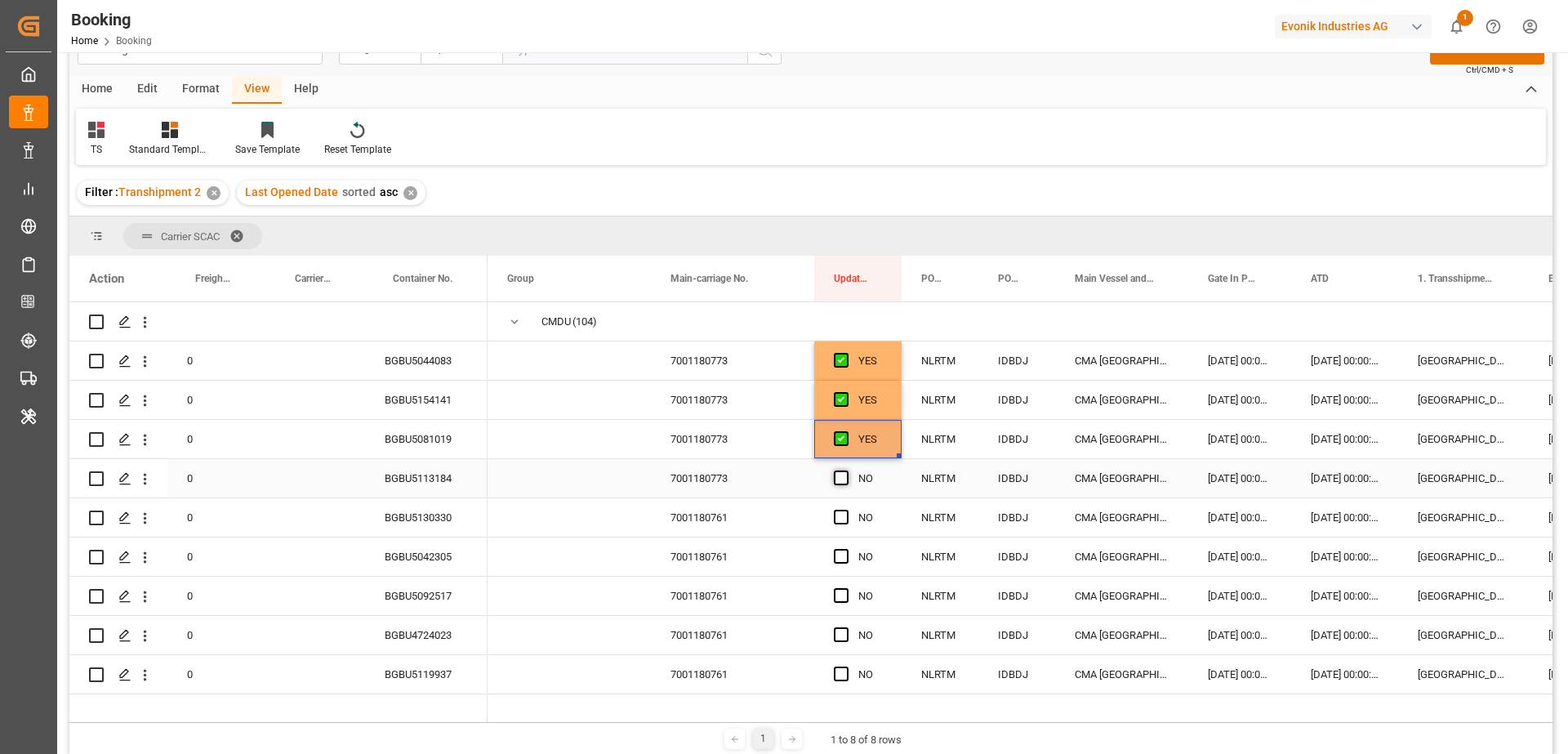
click at [846, 470] on input "Press SPACE to select this row." at bounding box center [846, 470] width 0 height 0
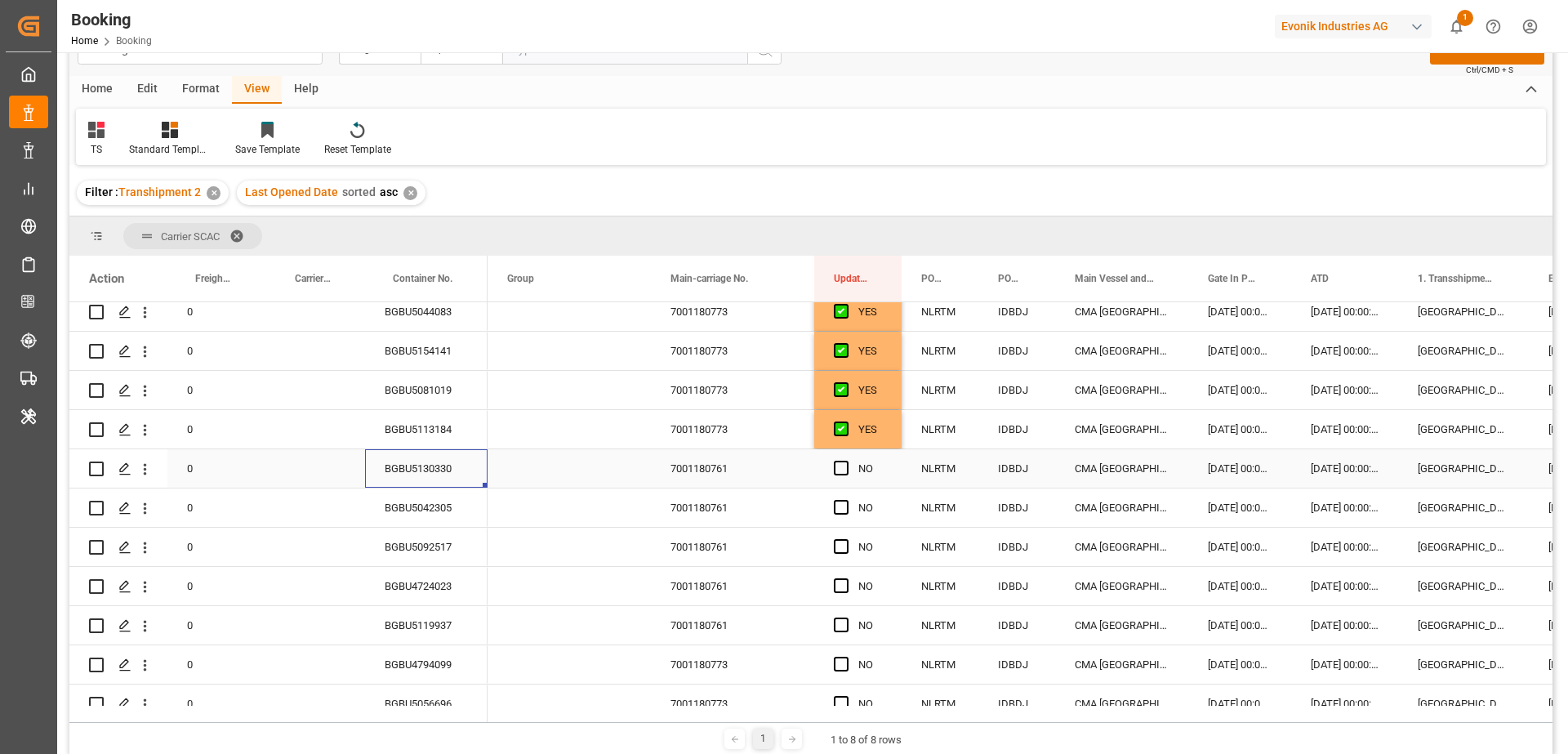
click at [415, 468] on div "BGBU5130330" at bounding box center [426, 468] width 122 height 39
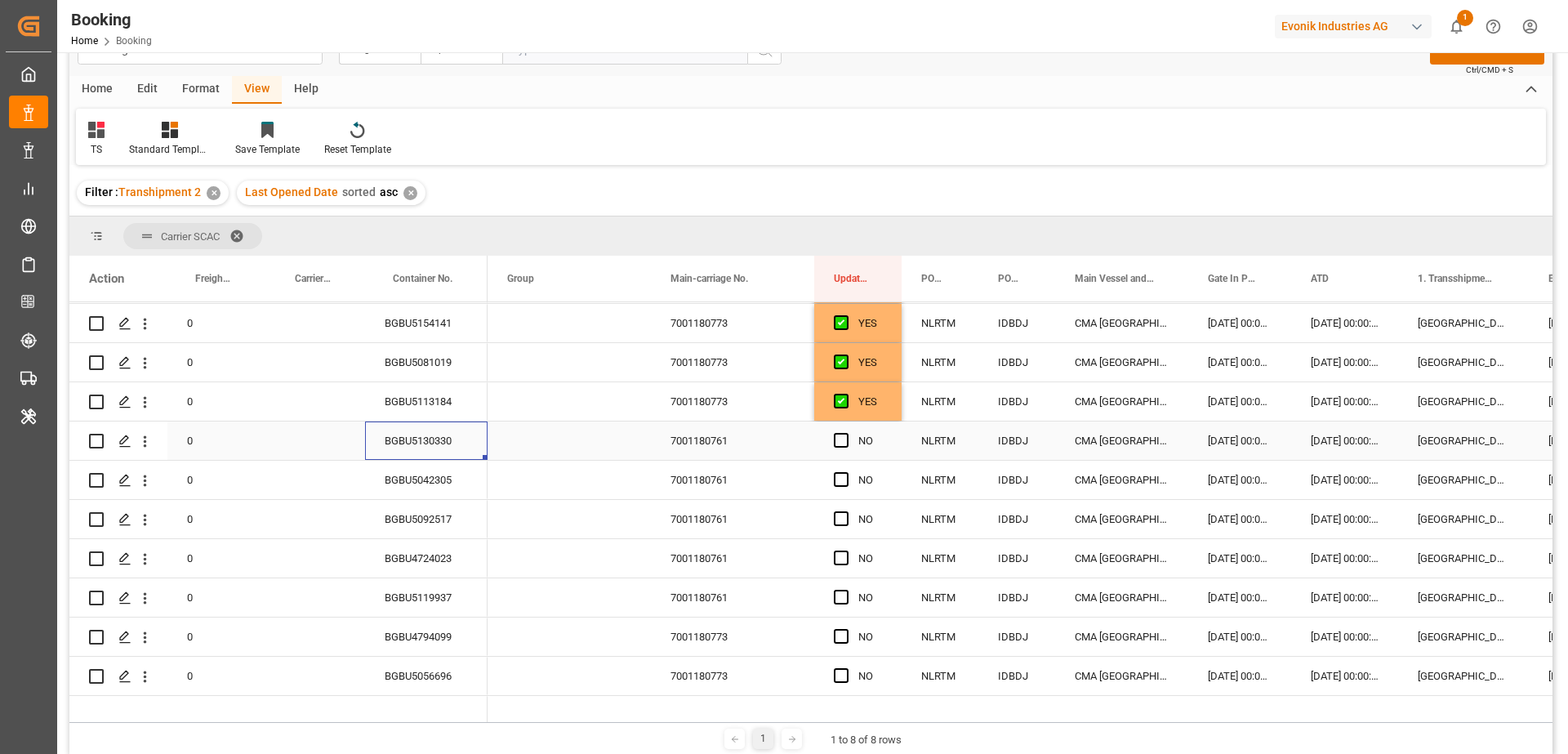
scroll to position [92, 0]
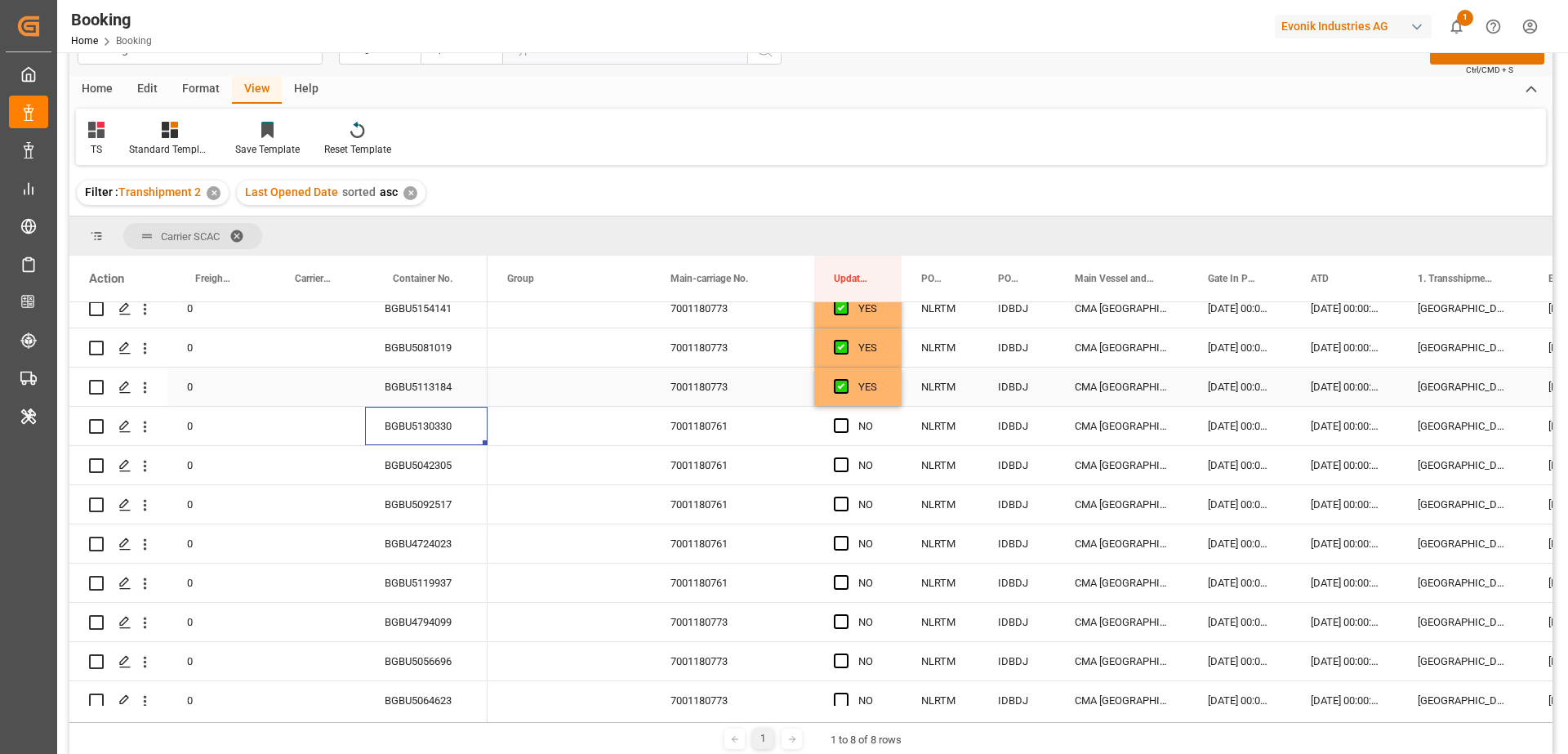
click at [885, 392] on div "YES" at bounding box center [858, 387] width 87 height 39
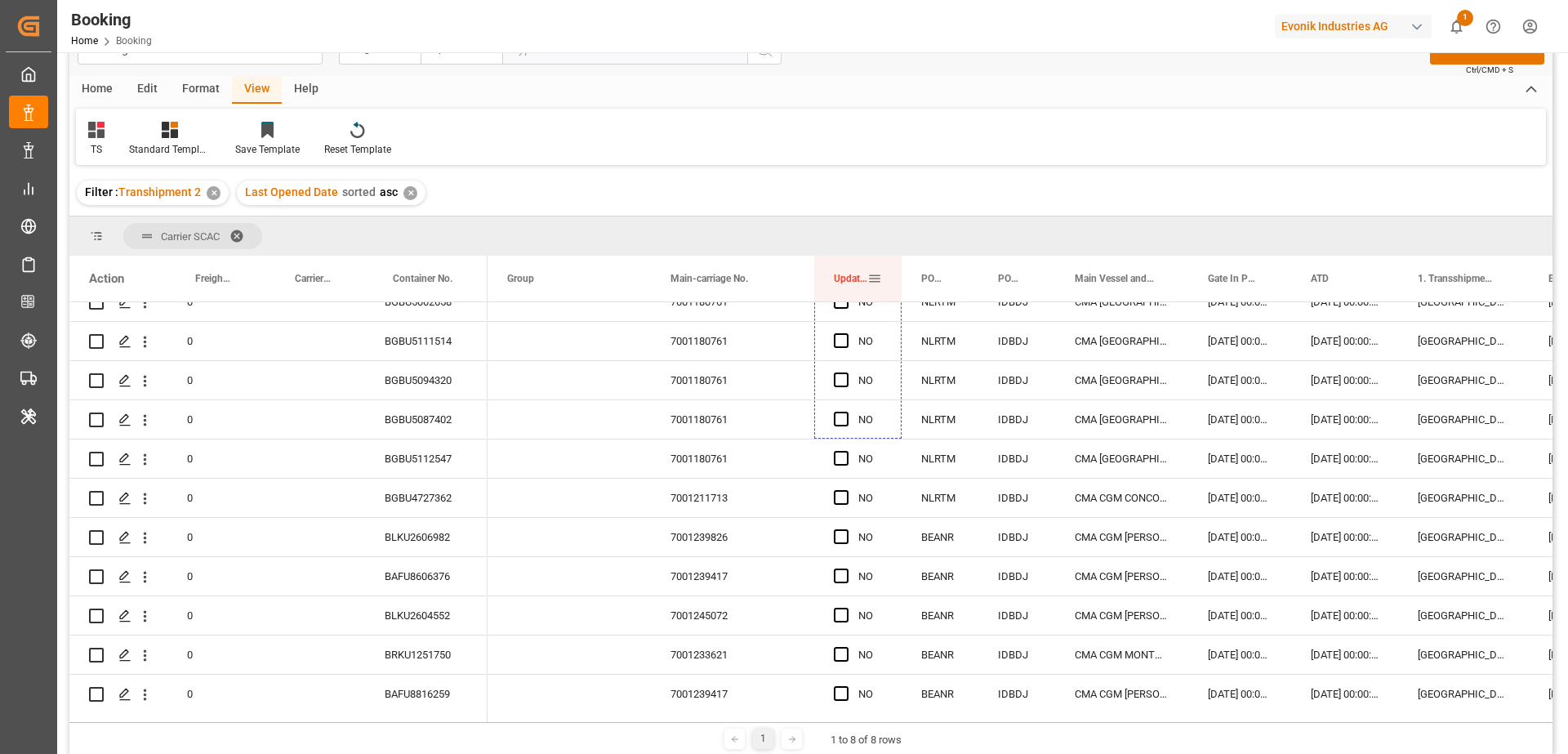
scroll to position [581, 0]
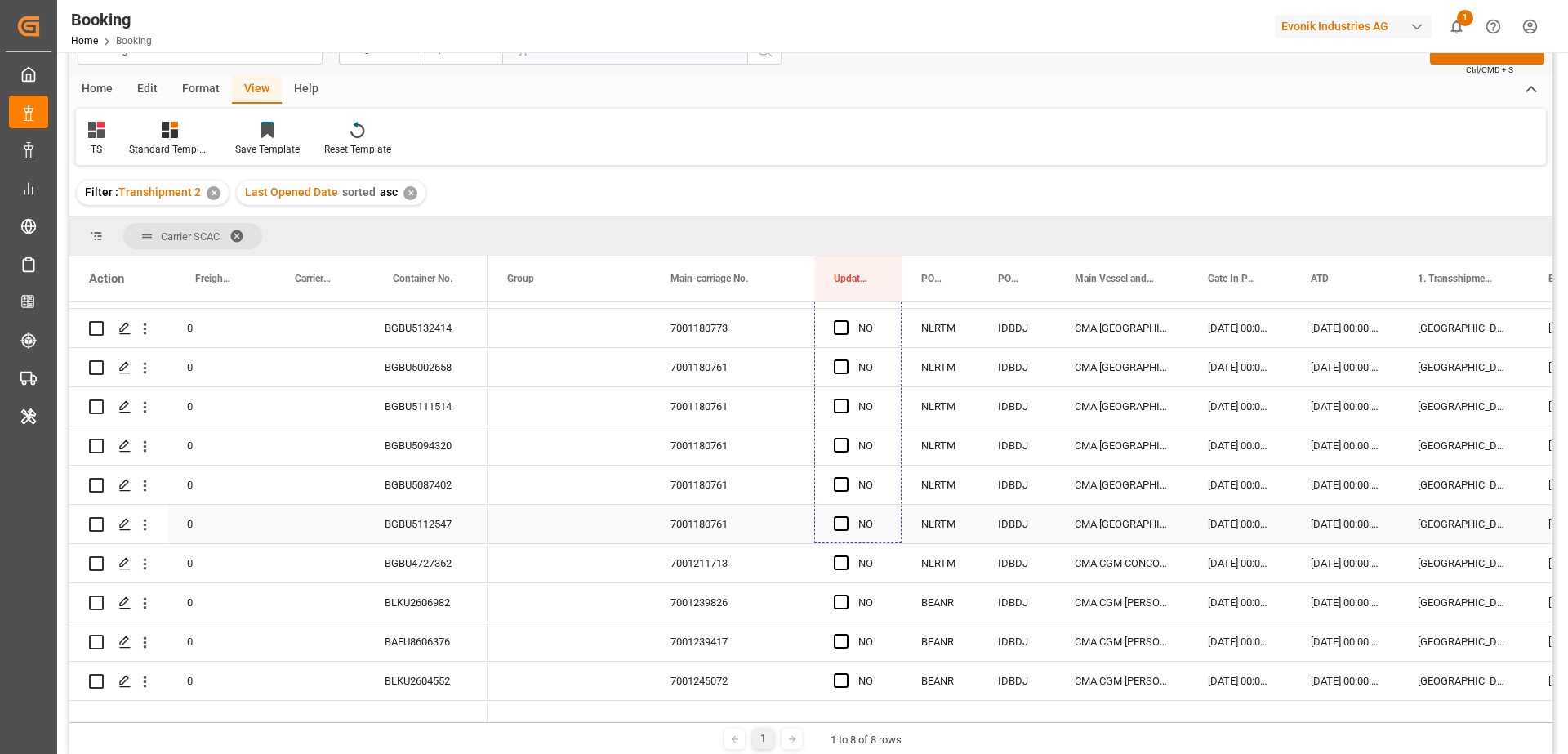
drag, startPoint x: 898, startPoint y: 405, endPoint x: 871, endPoint y: 512, distance: 110.4
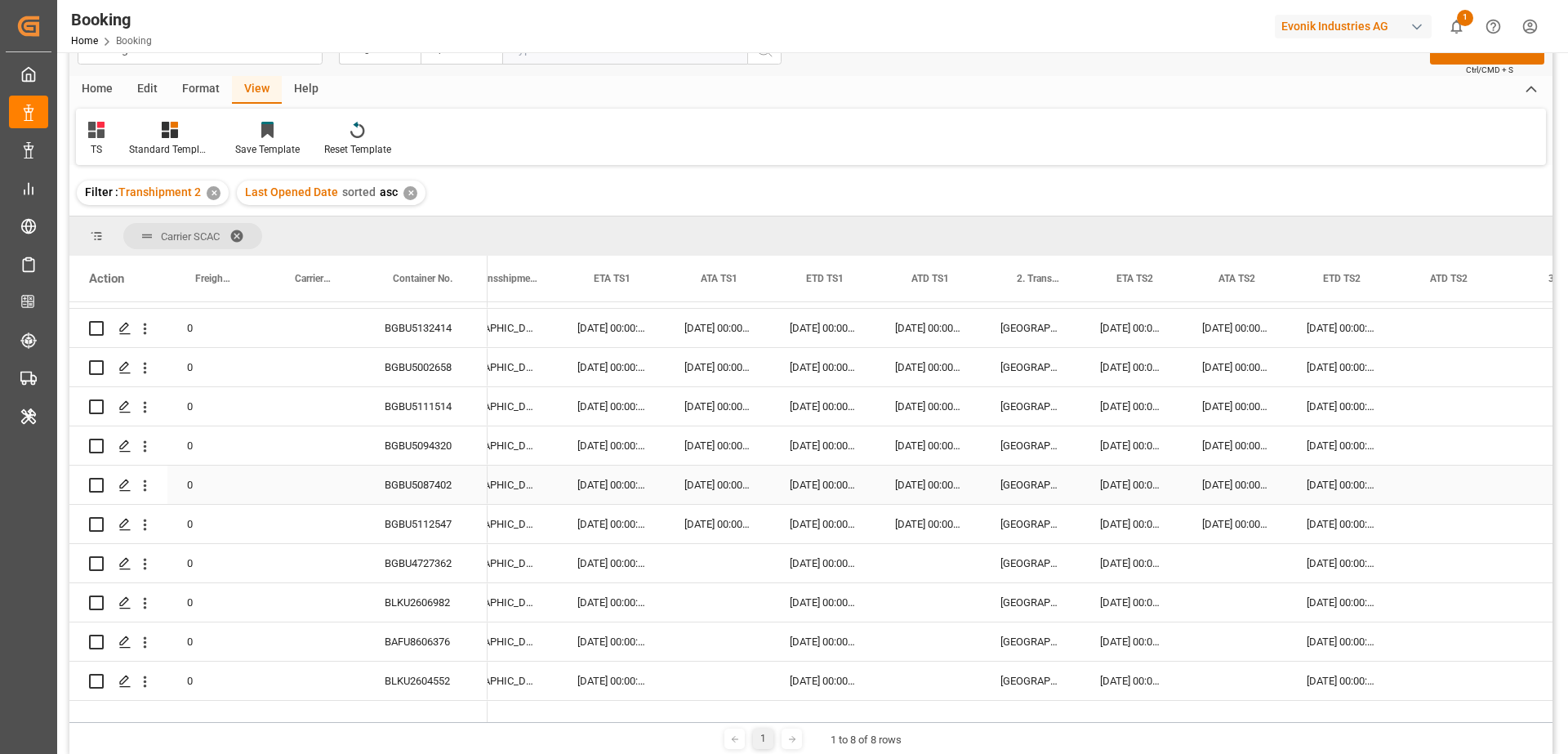
scroll to position [0, 976]
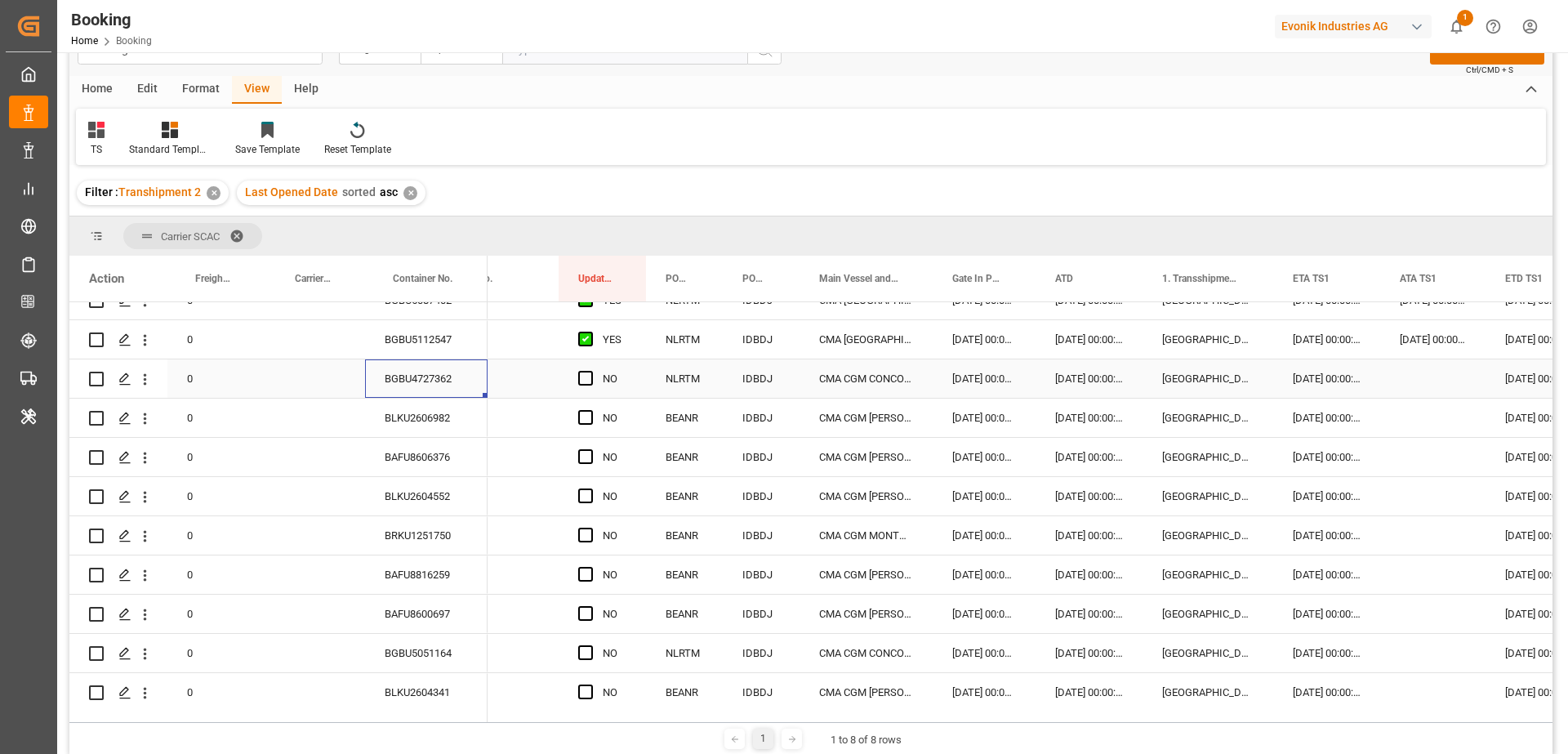
click at [433, 388] on div "BGBU4727362" at bounding box center [426, 378] width 122 height 39
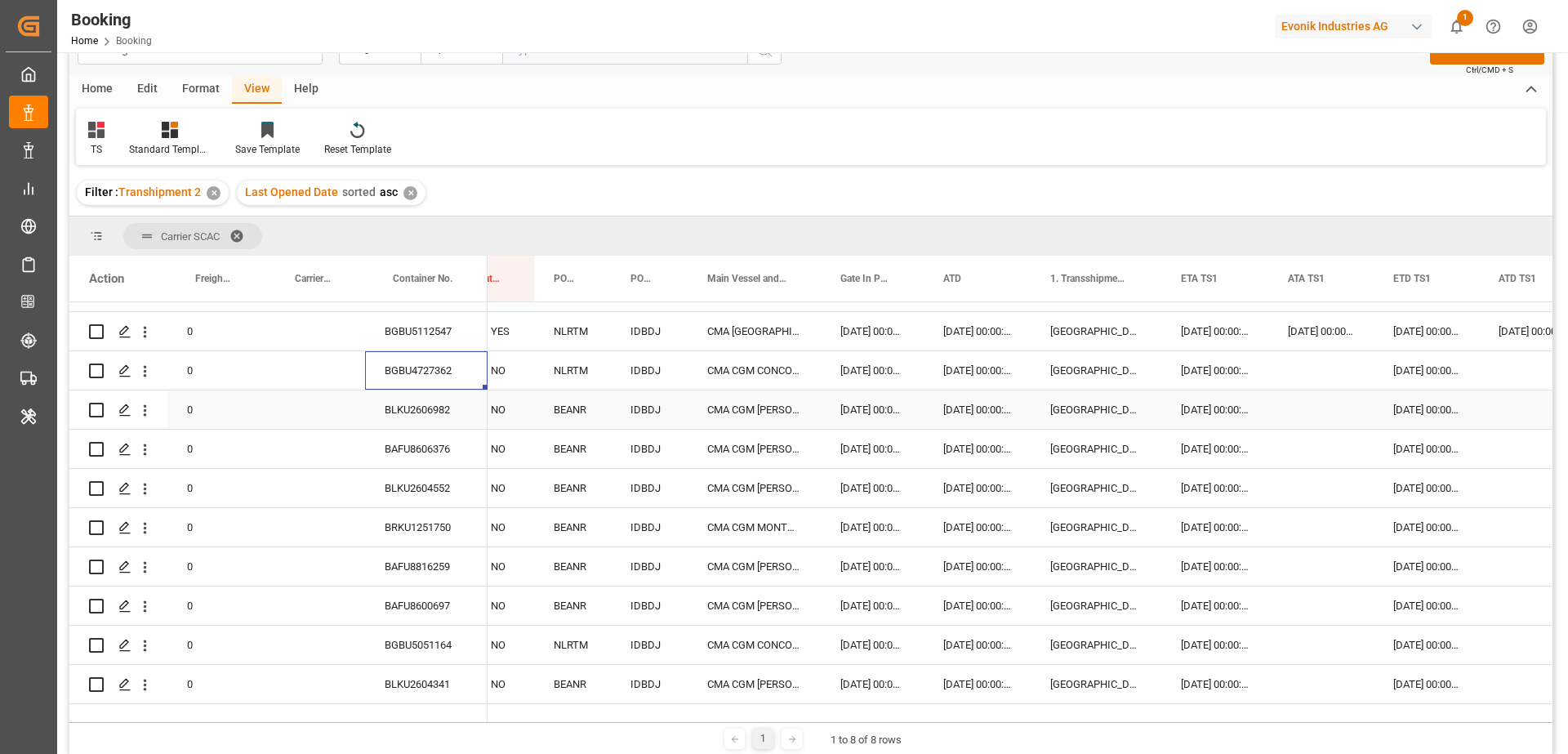
click at [442, 414] on div "BLKU2606982" at bounding box center [426, 410] width 122 height 39
click at [441, 377] on div "BGBU4727362" at bounding box center [426, 370] width 122 height 39
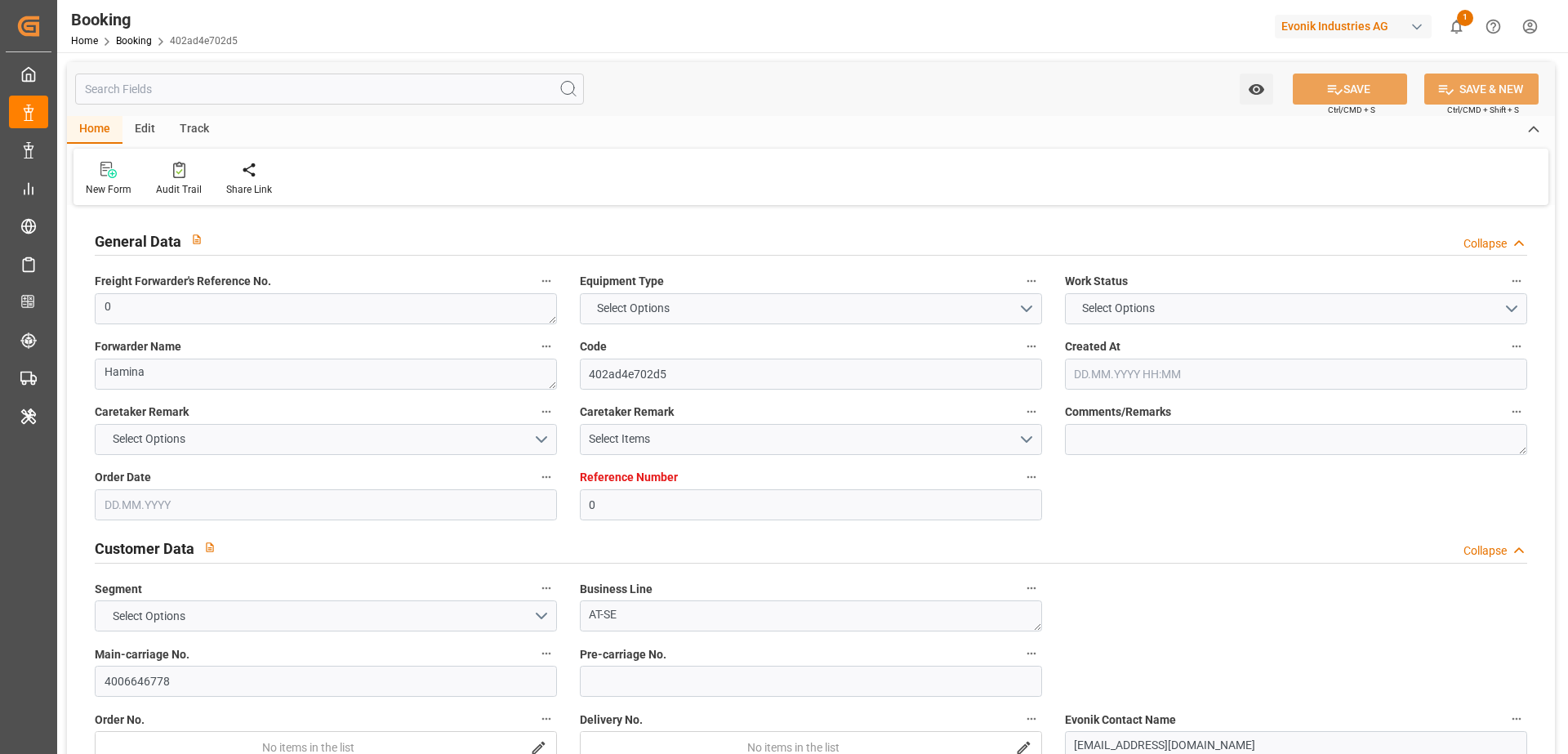
type input "0"
type input "9584475"
type input "Hapag Lloyd"
type input "Hapag Lloyd Aktiengesellschaft"
type input "FIKTK"
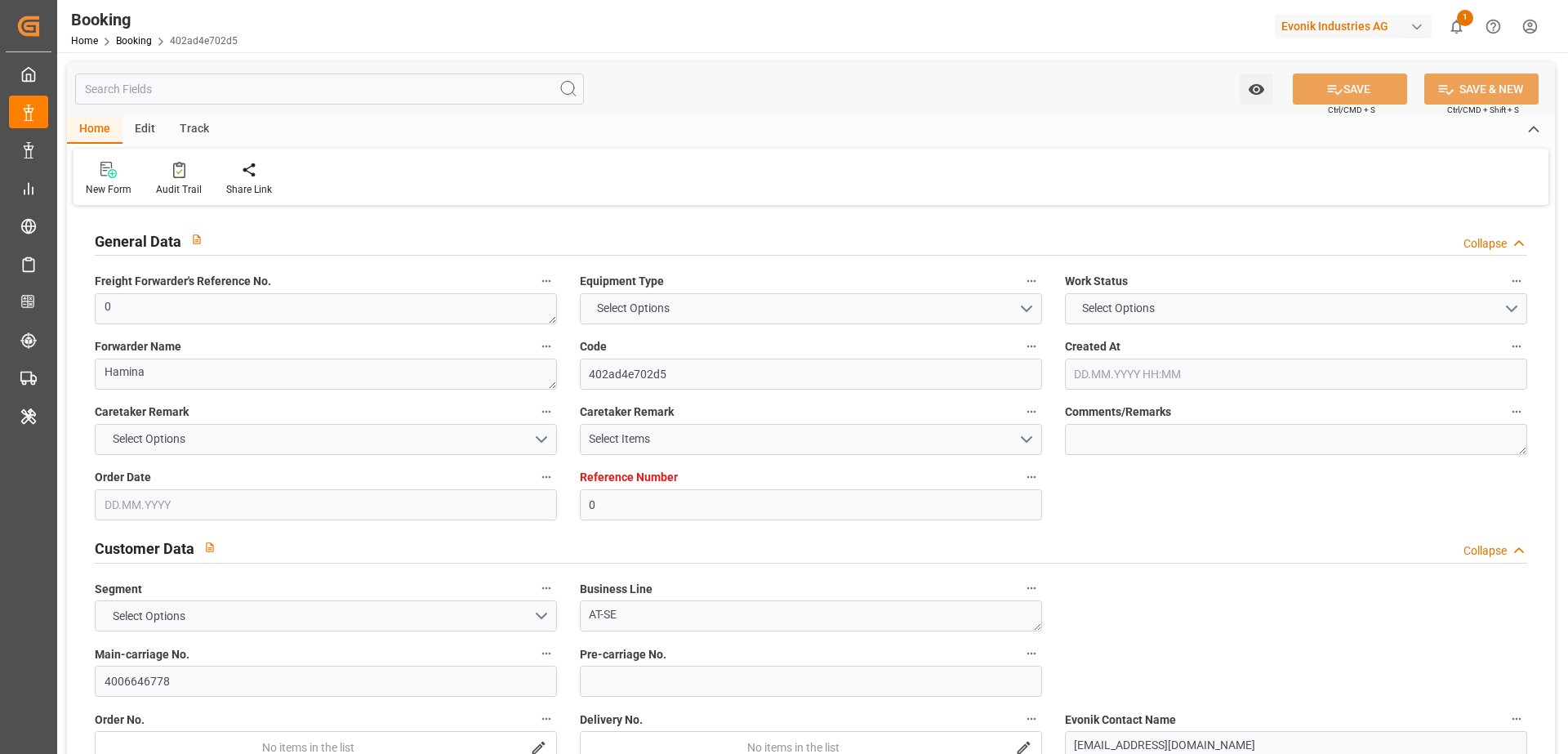
type input "BRSSZ"
type input "DEBRV"
type input "BEANR"
type input "0"
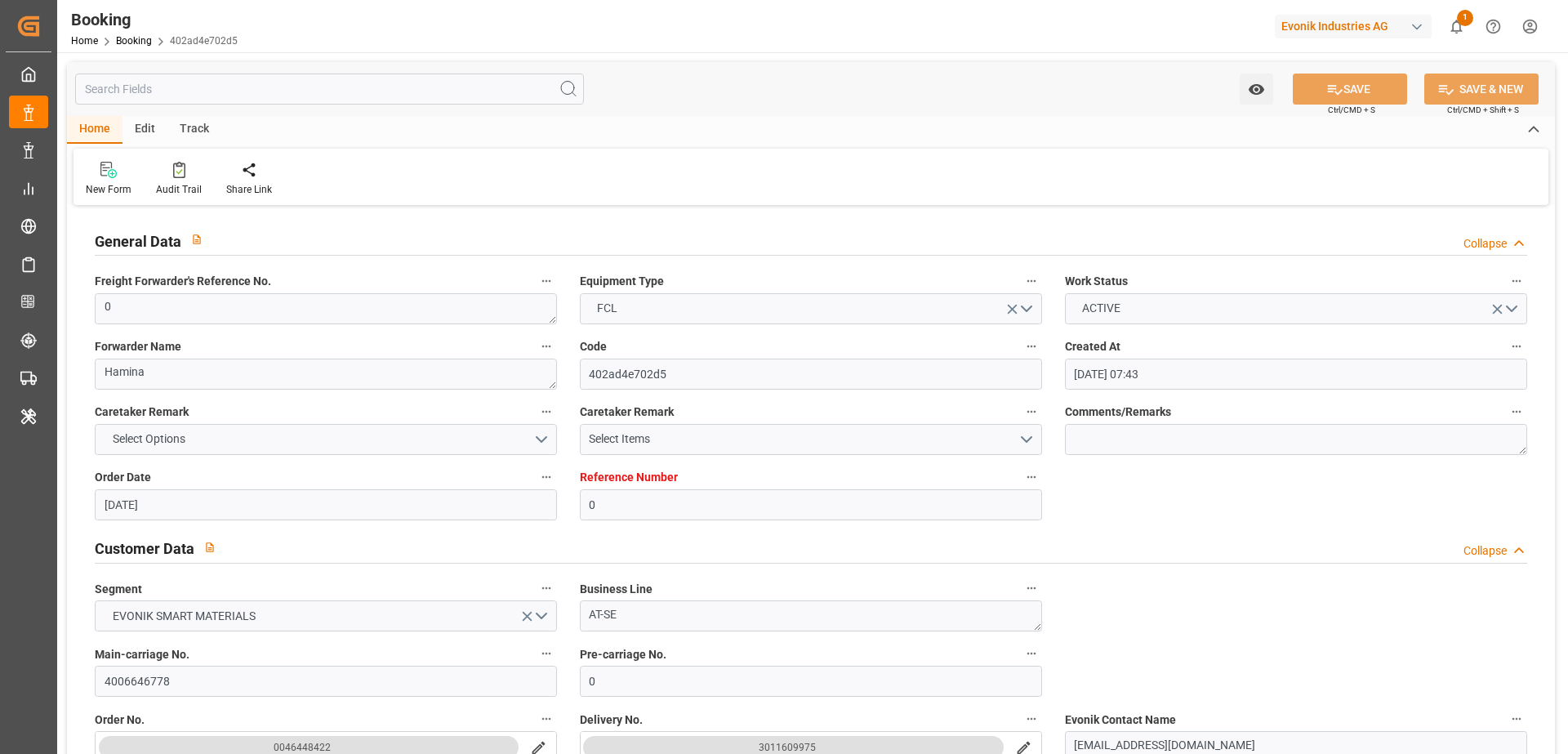
type input "24.06.2025 07:43"
type input "[DATE]"
type input "11.07.2025"
type input "28.07.2025 00:00"
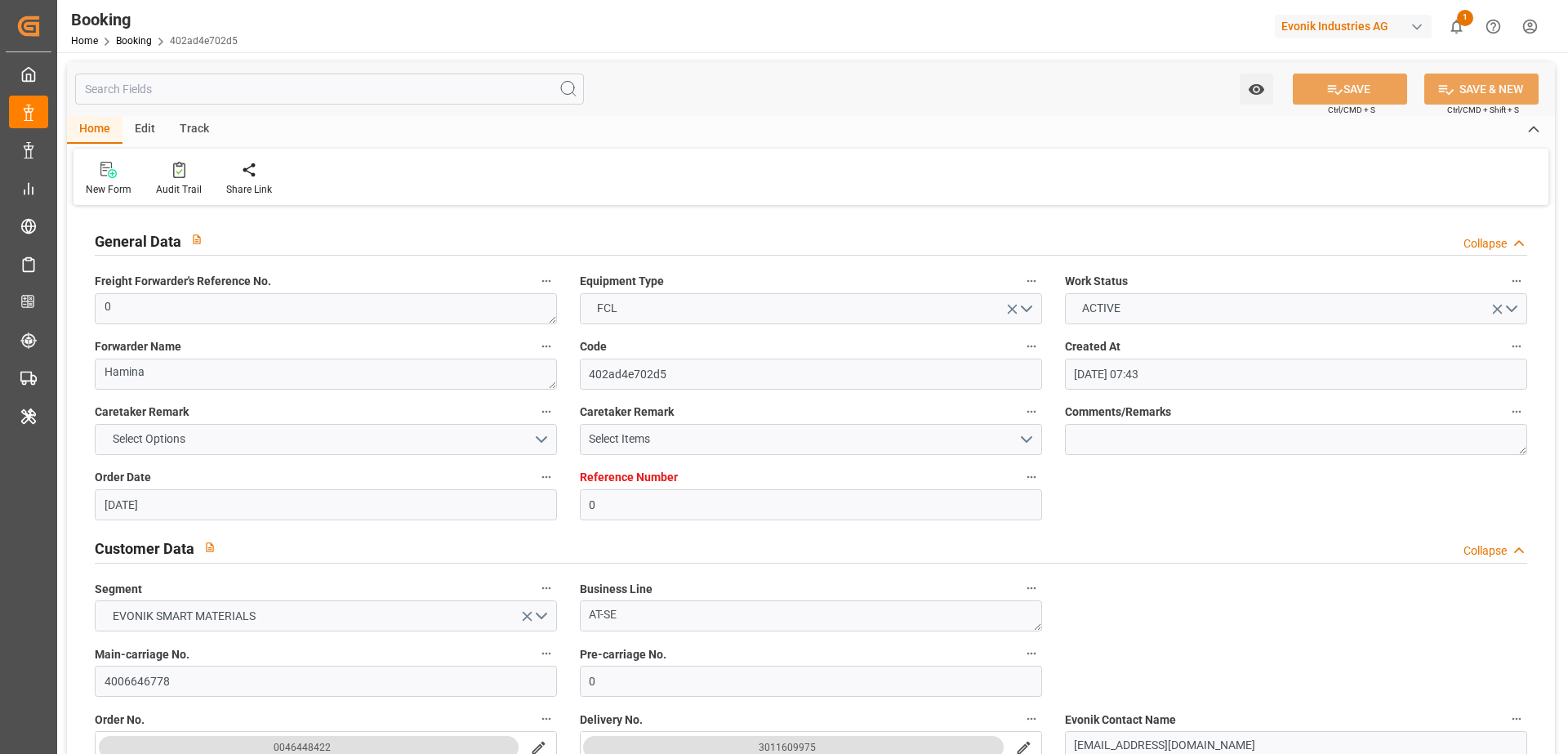
type input "28.07.2025 00:00"
type input "14.07.2025 00:00"
type input "16.09.2025 00:00"
type input "26.08.2025 00:00"
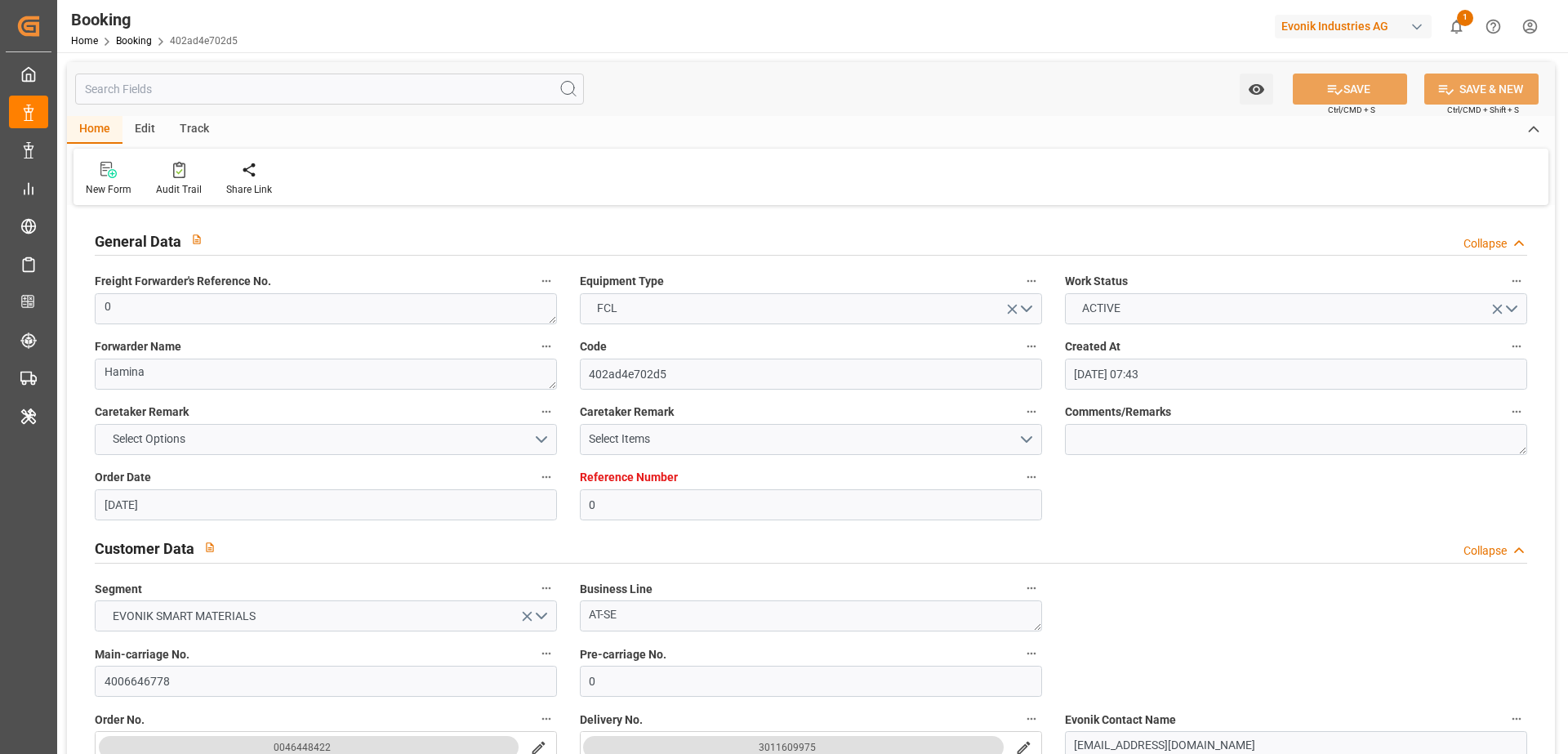
type input "29.07.2025 00:00"
type input "04.08.2025 00:00"
type input "29.07.2025 00:00"
type input "23.08.2025 00:00"
type input "05.08.2025 00:00"
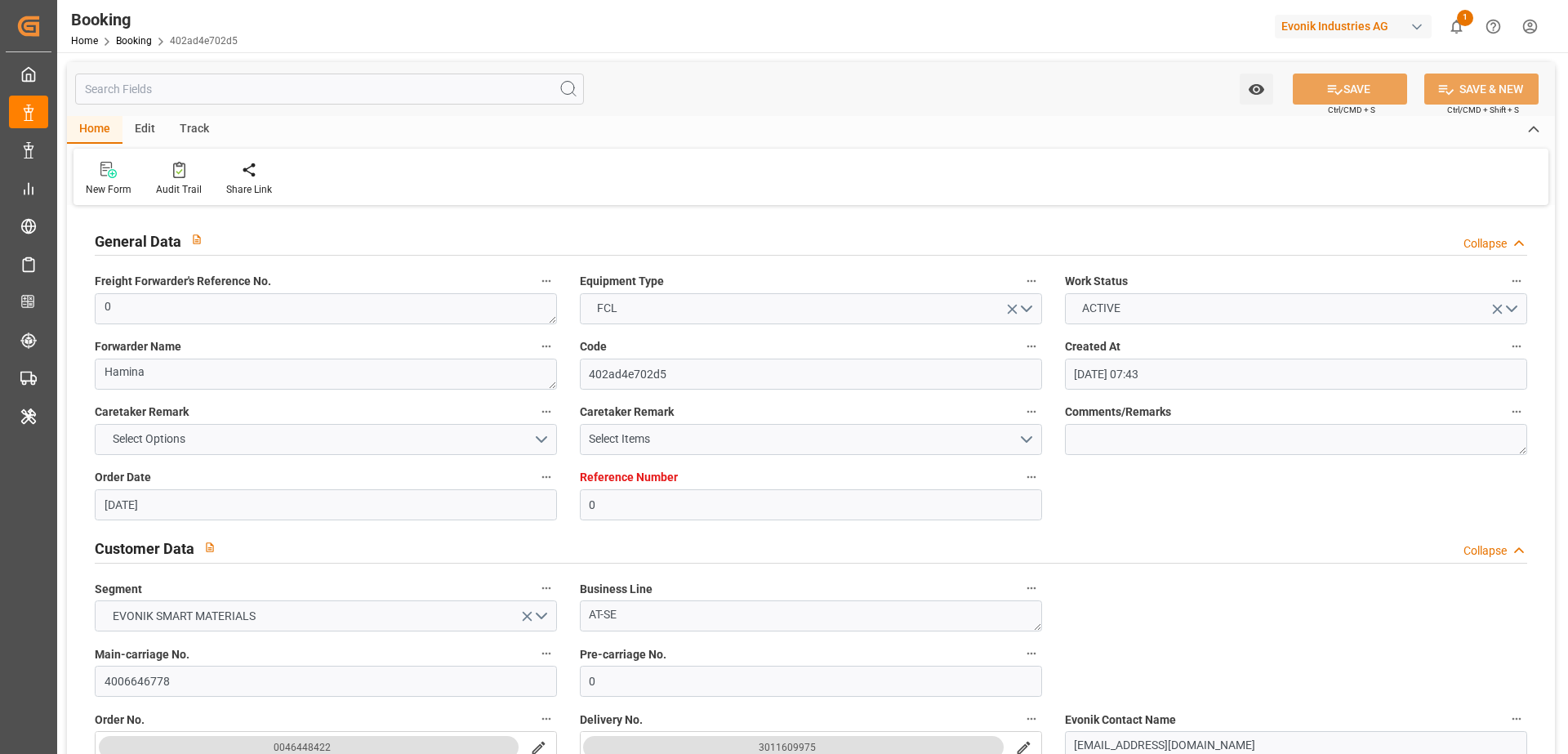
type input "24.08.2025 00:00"
type input "25.08.2025 00:00"
type input "31.08.2025 00:00"
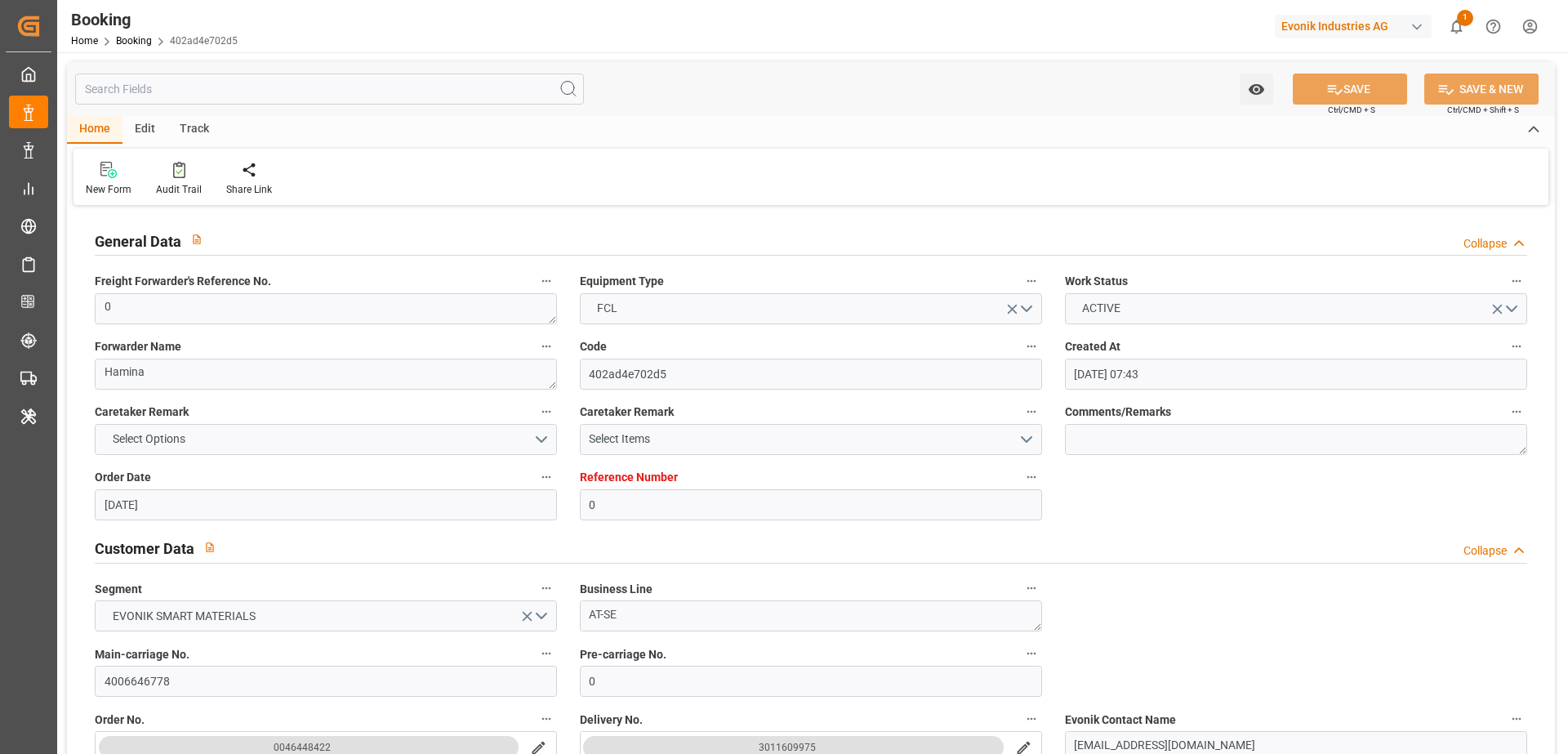
type input "31.08.2025 00:00"
type input "29.08.2025 09:20"
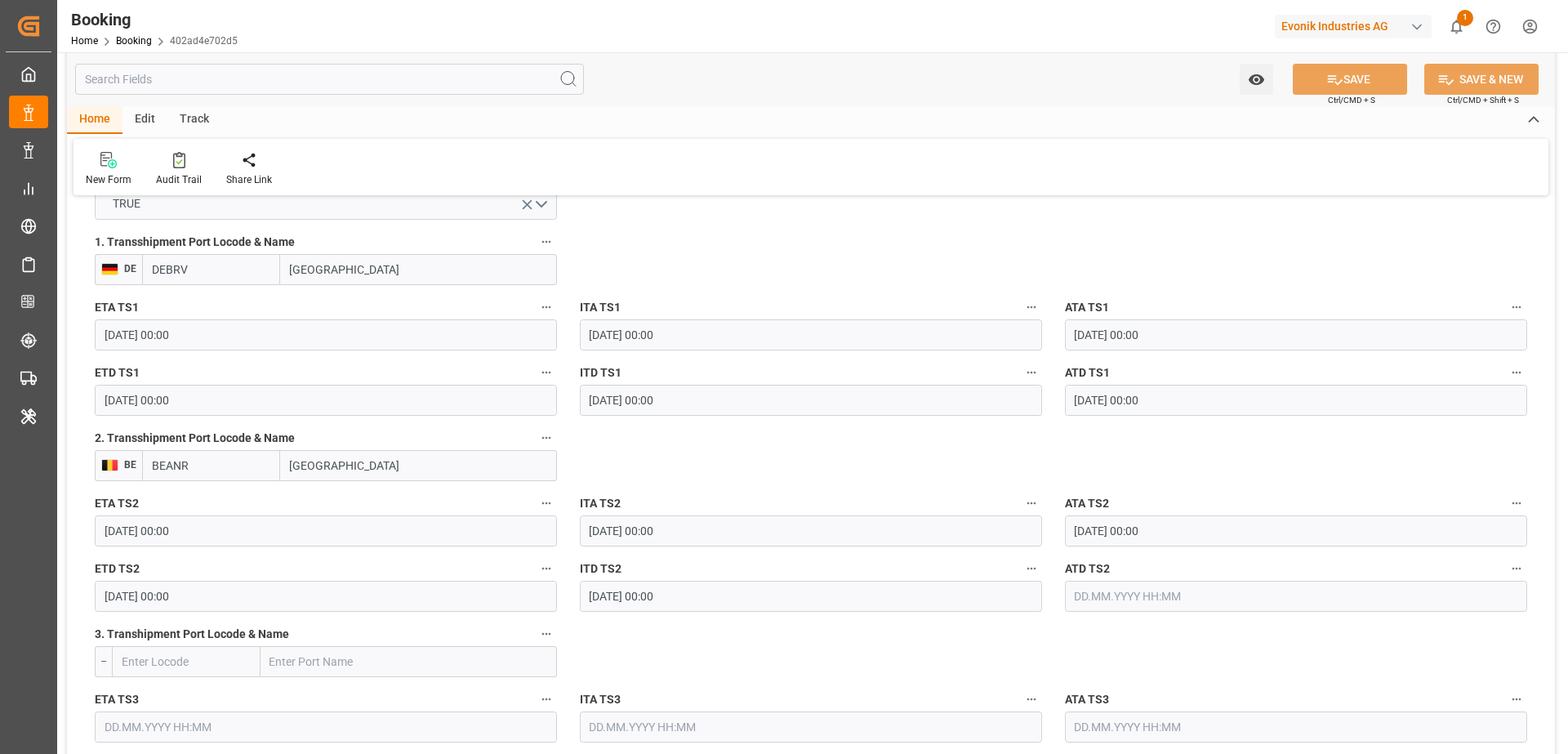
scroll to position [1806, 0]
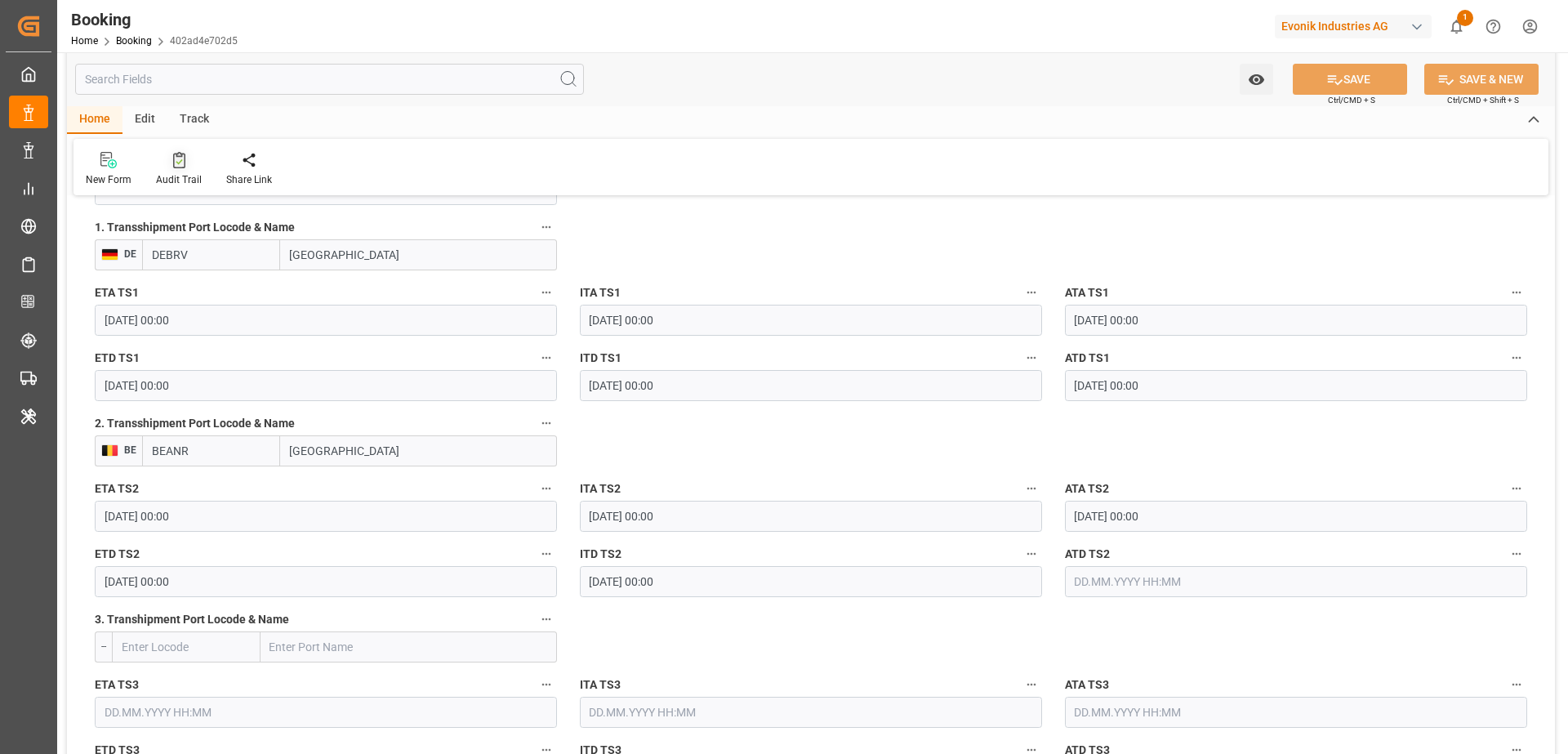
click at [186, 166] on div at bounding box center [179, 160] width 46 height 17
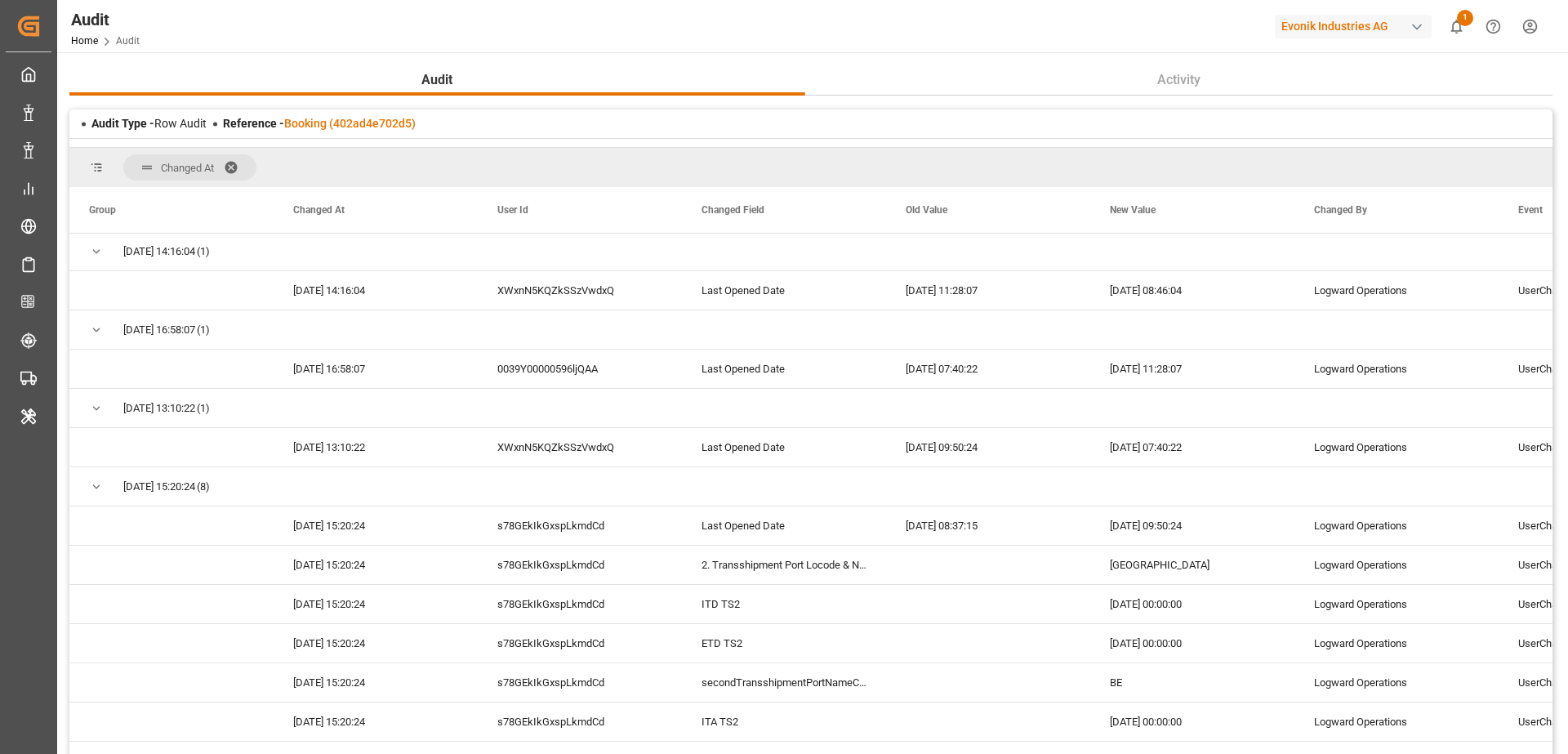
scroll to position [650, 0]
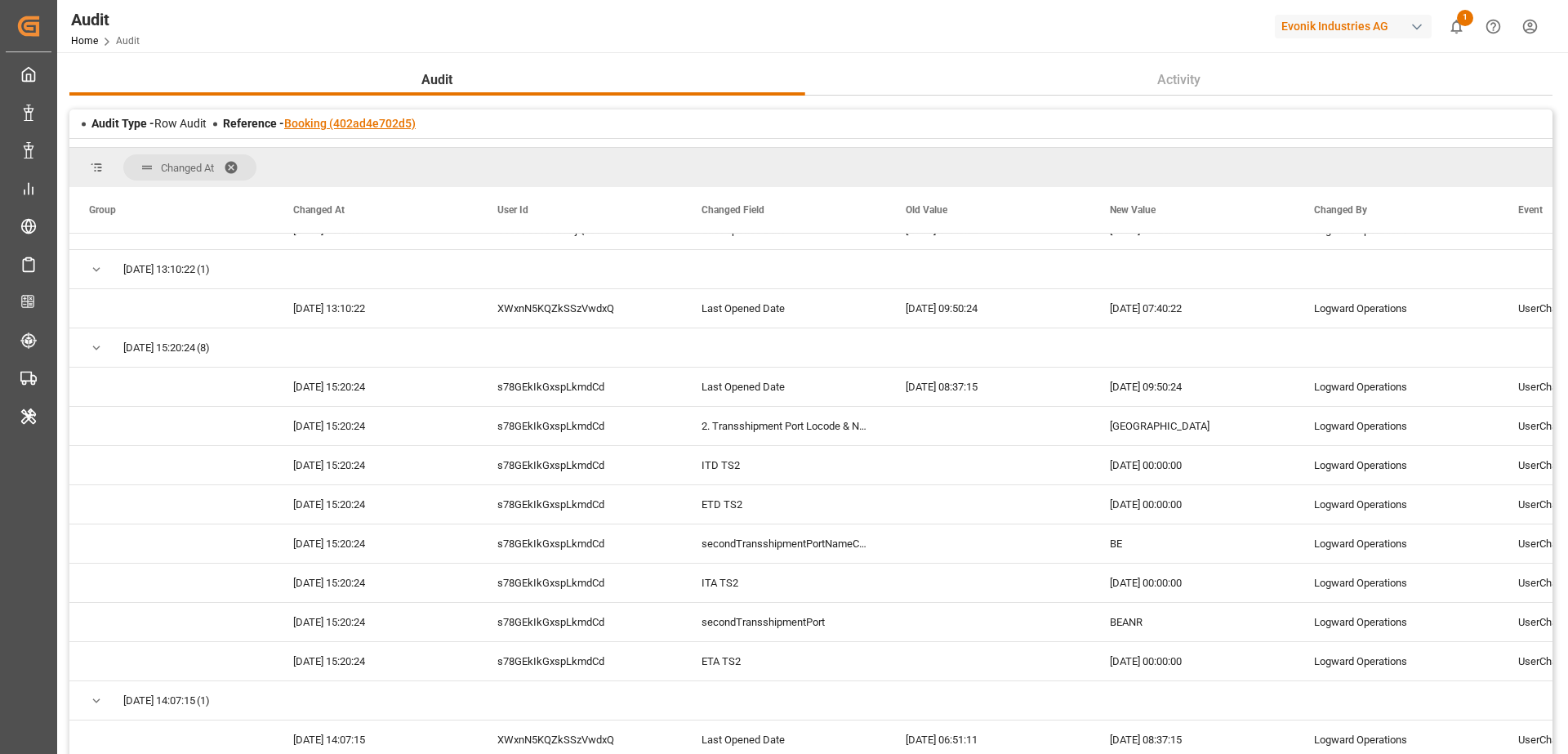
click at [351, 118] on link "Booking (402ad4e702d5)" at bounding box center [349, 123] width 131 height 13
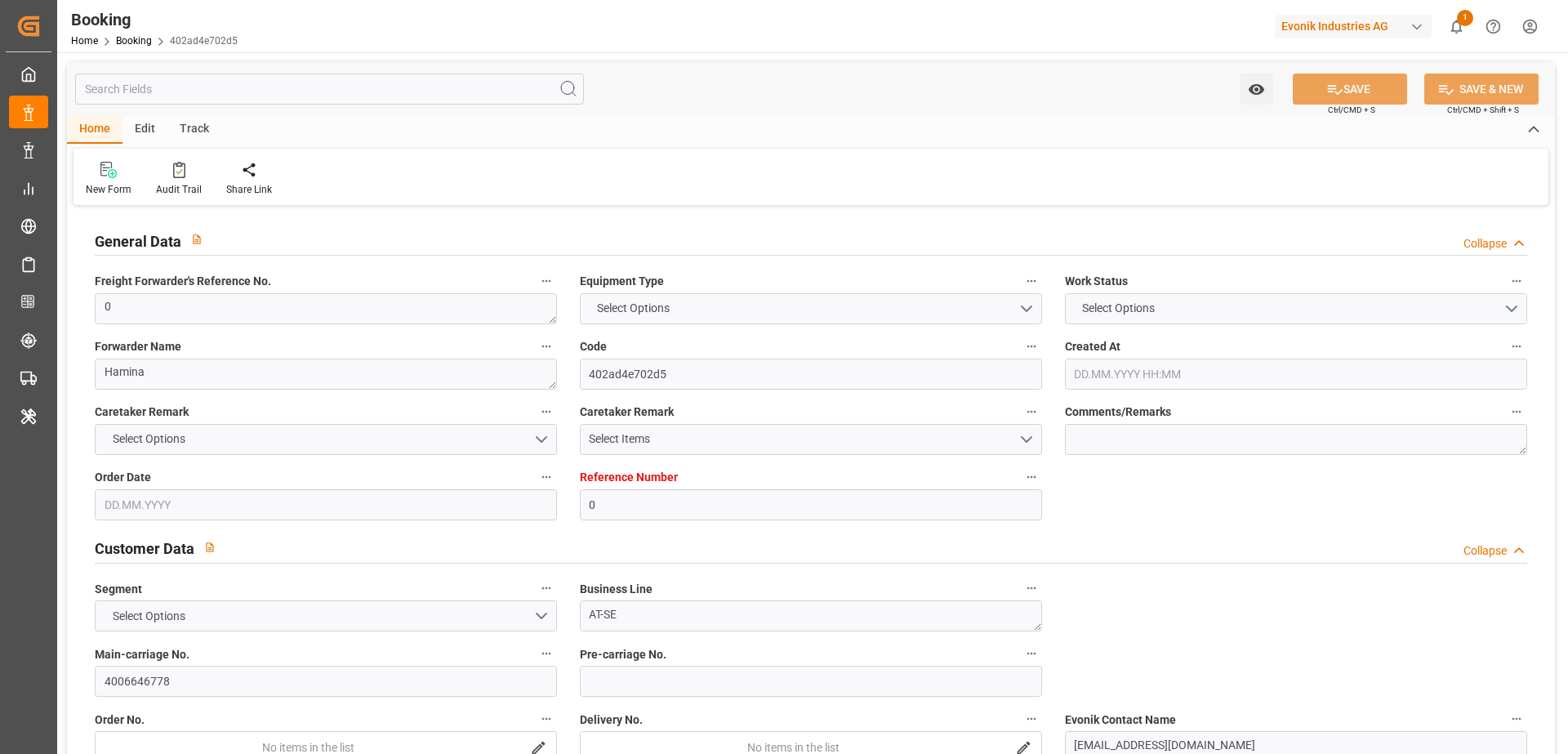
type input "0"
type input "9584475"
type input "Hapag Lloyd"
type input "Hapag Lloyd Aktiengesellschaft"
type input "FIKTK"
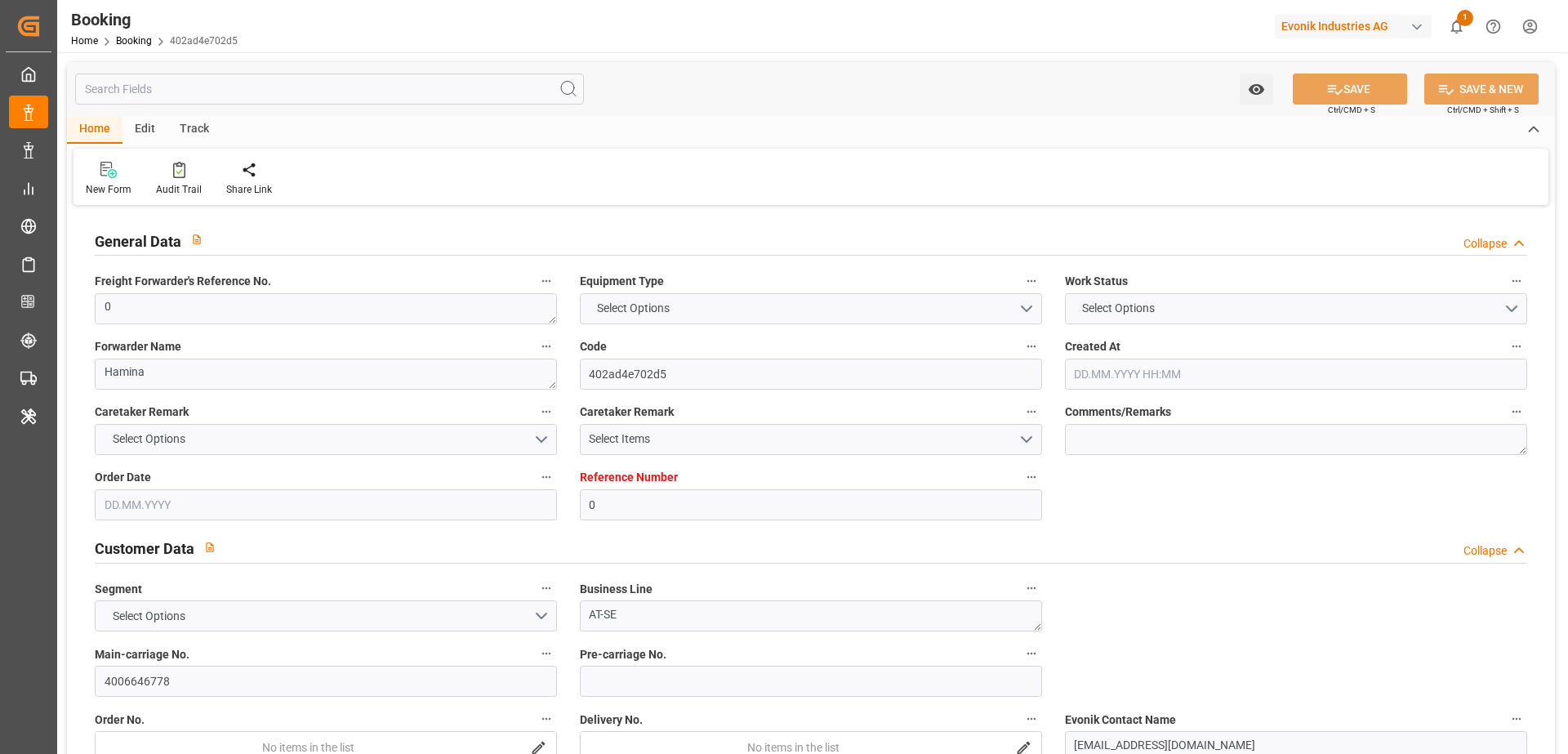
type input "BRSSZ"
type input "DEBRV"
type input "BEANR"
type input "0"
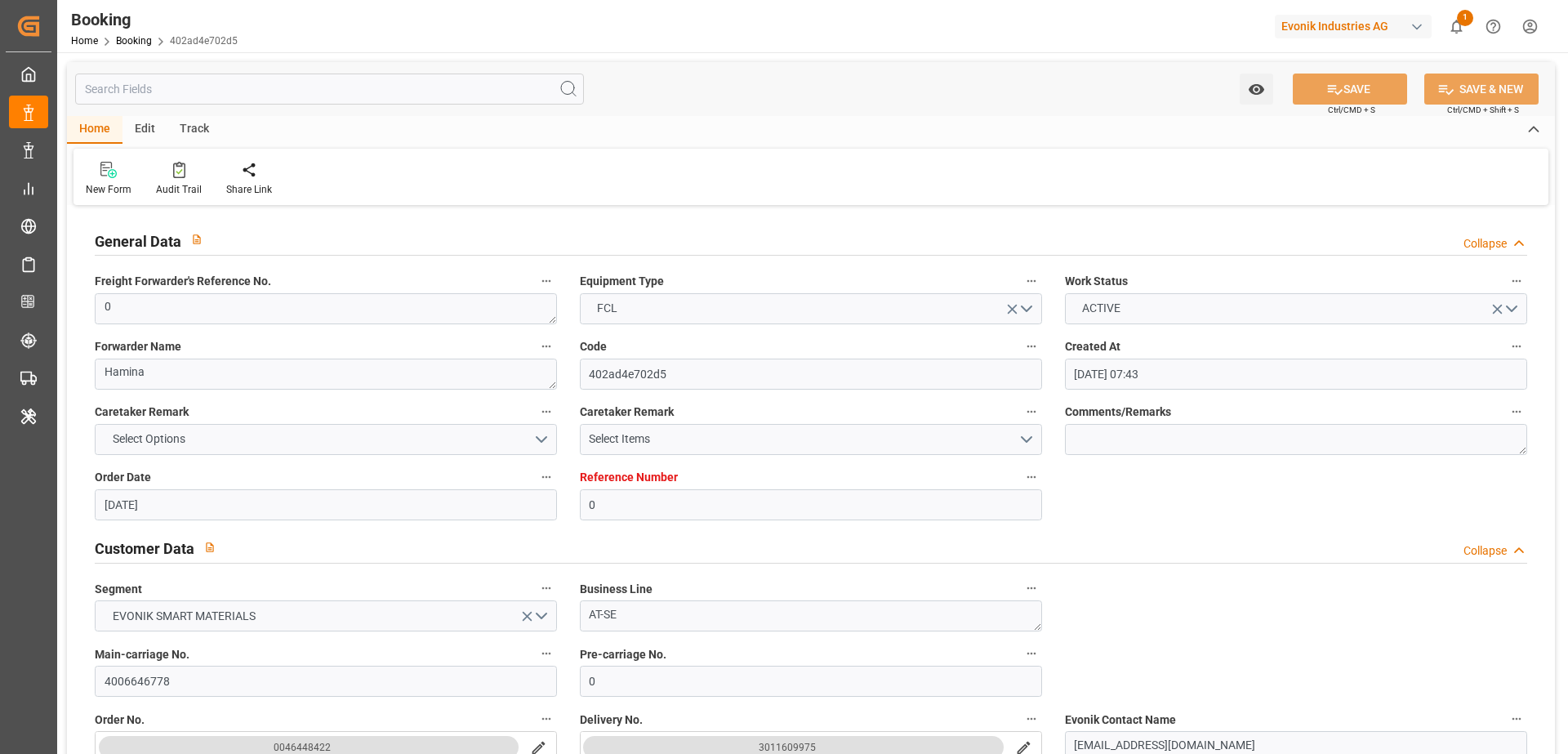
type input "24.06.2025 07:43"
type input "24.06.2025"
type input "20.08.2025"
type input "11.07.2025"
type input "28.07.2025 00:00"
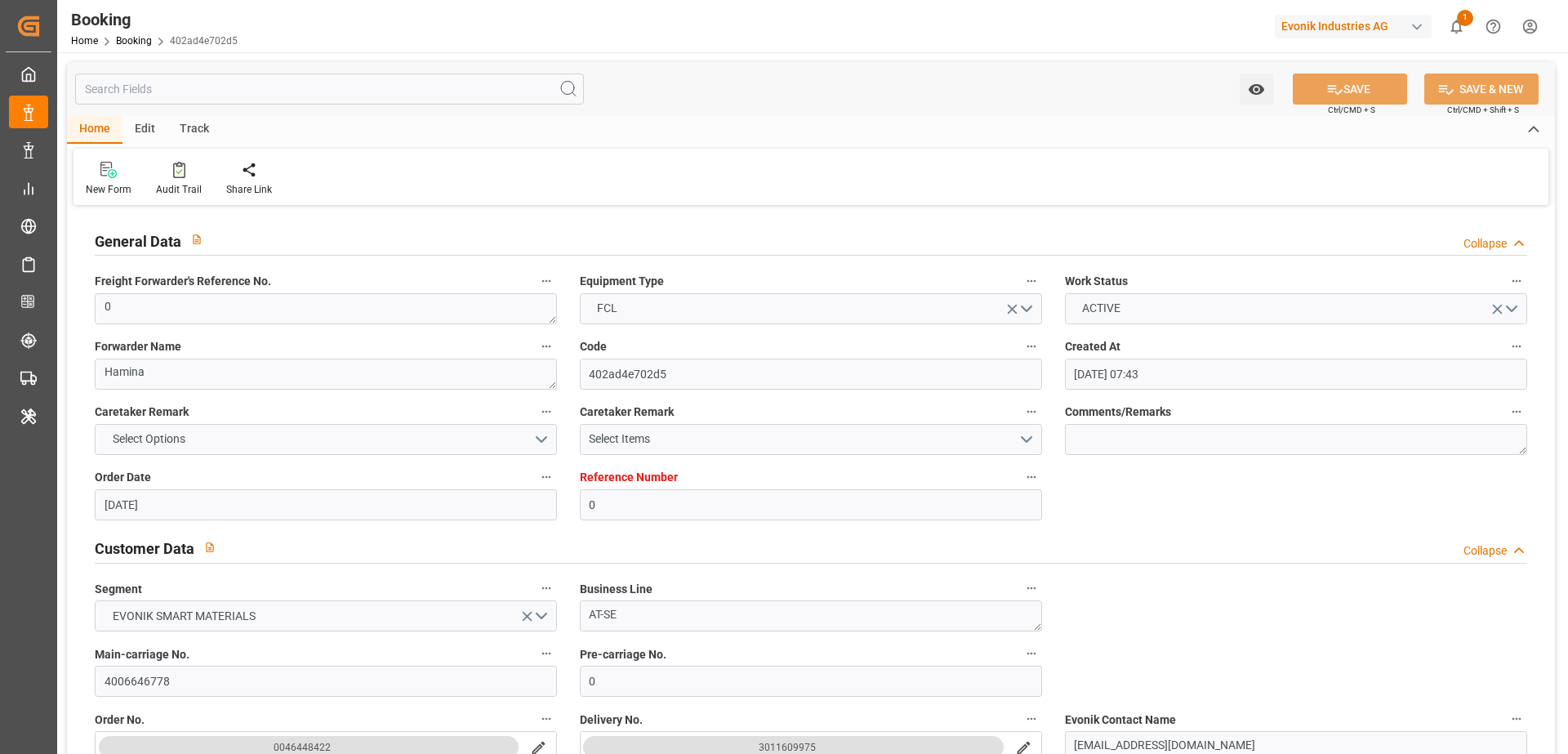
type input "28.07.2025 00:00"
type input "14.07.2025 00:00"
type input "16.09.2025 00:00"
type input "26.08.2025 00:00"
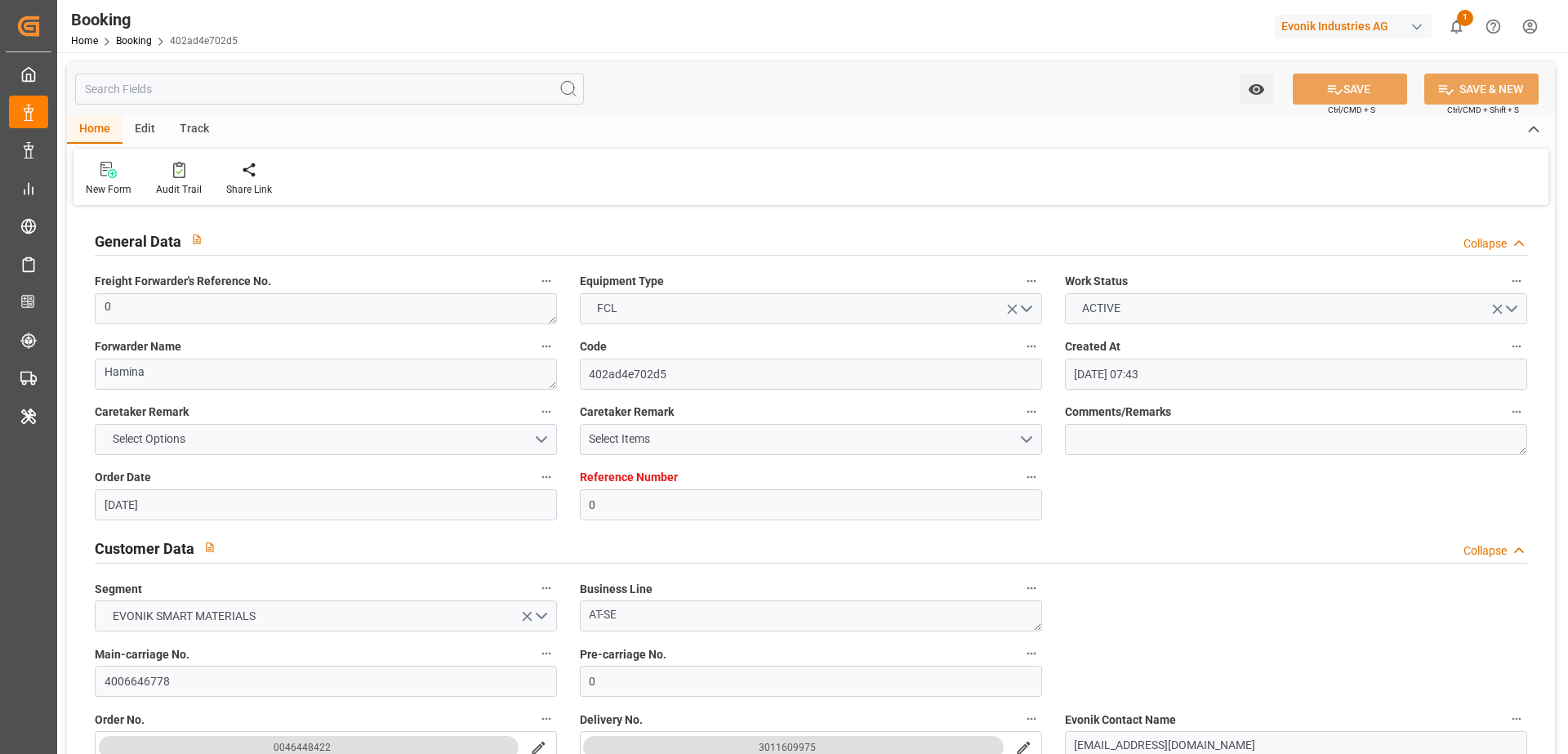
type input "29.07.2025 00:00"
type input "04.08.2025 00:00"
type input "29.07.2025 00:00"
type input "23.08.2025 00:00"
type input "05.08.2025 00:00"
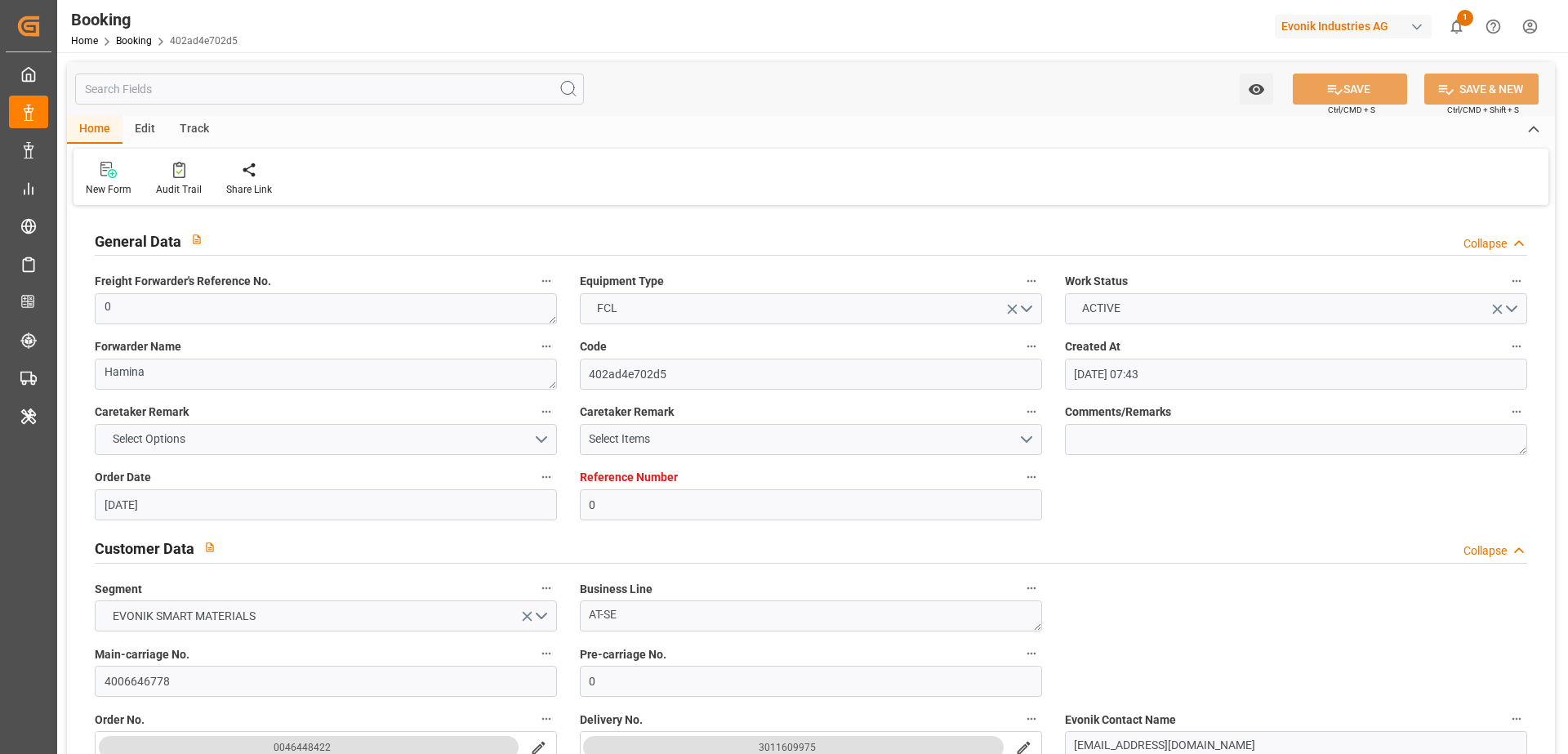
type input "24.08.2025 00:00"
type input "25.08.2025 00:00"
type input "31.08.2025 00:00"
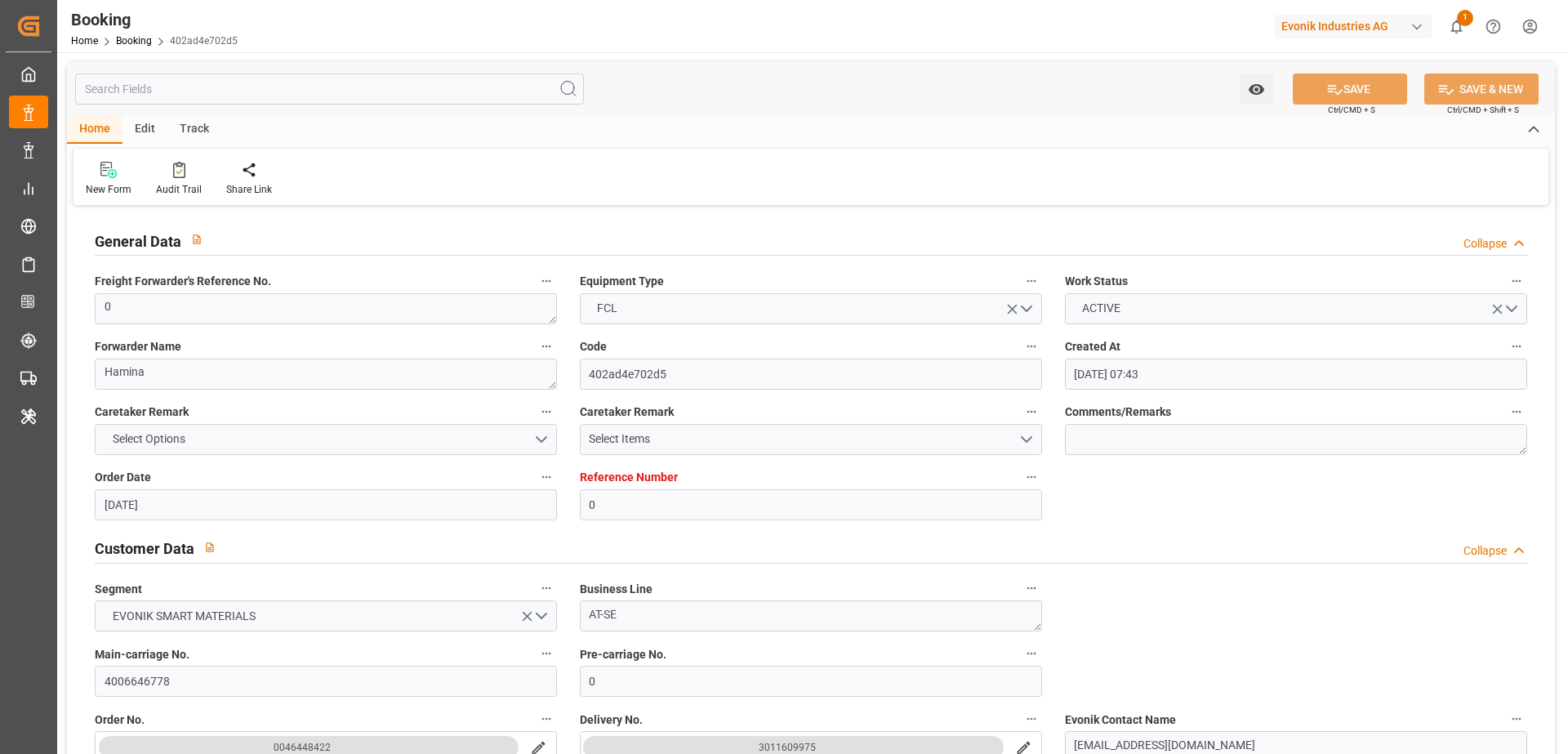
type input "31.08.2025 00:00"
type input "29.08.2025 09:20"
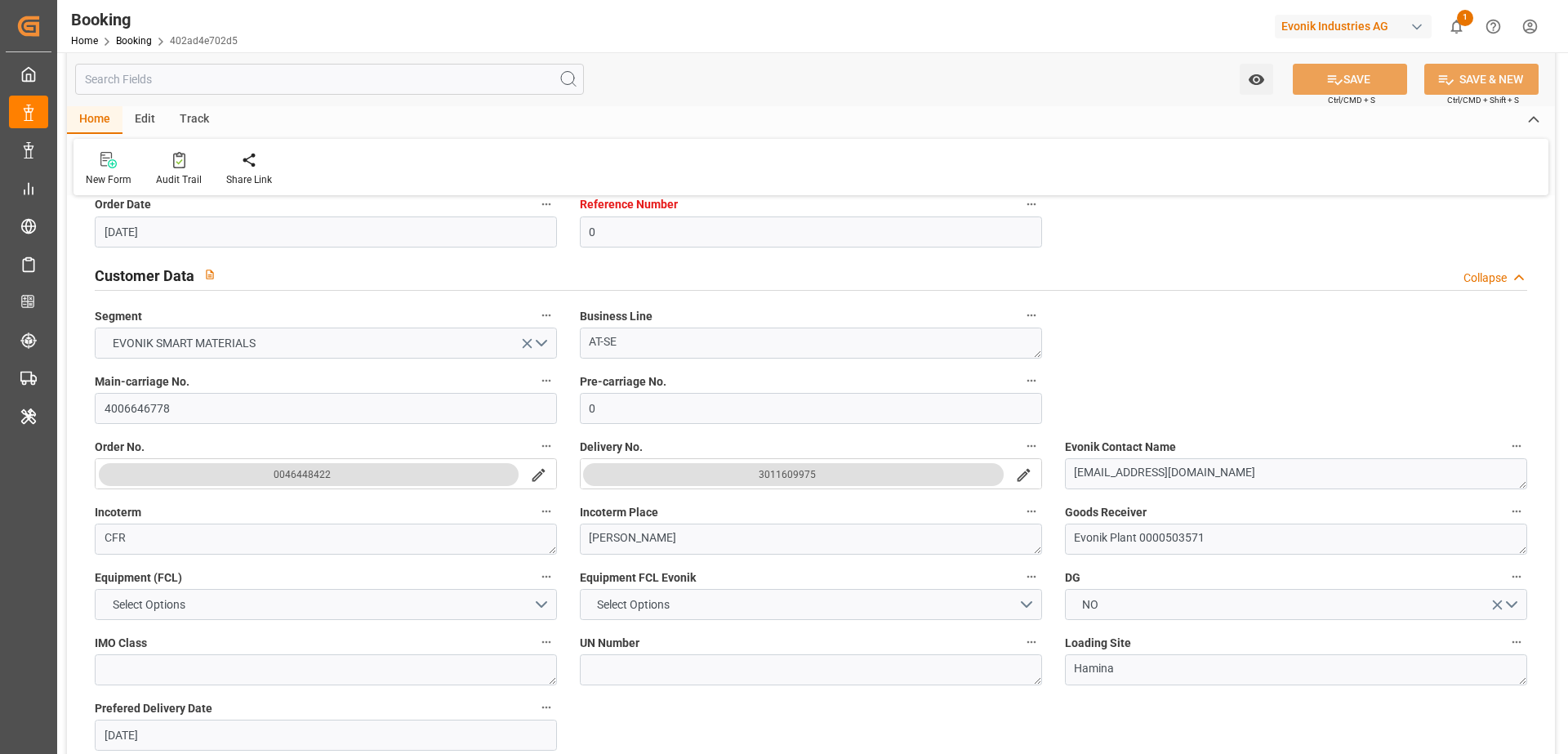
scroll to position [383, 0]
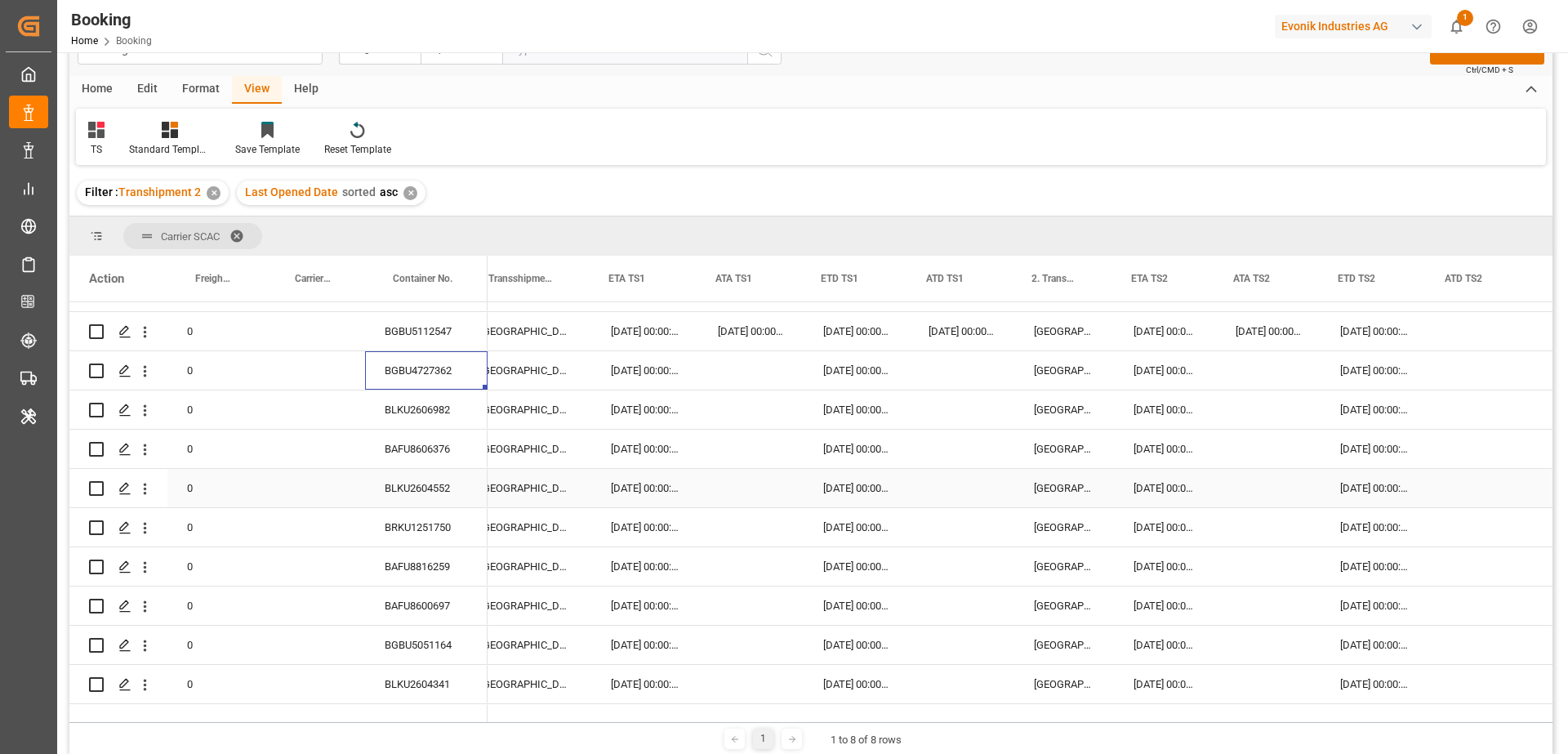
scroll to position [0, 937]
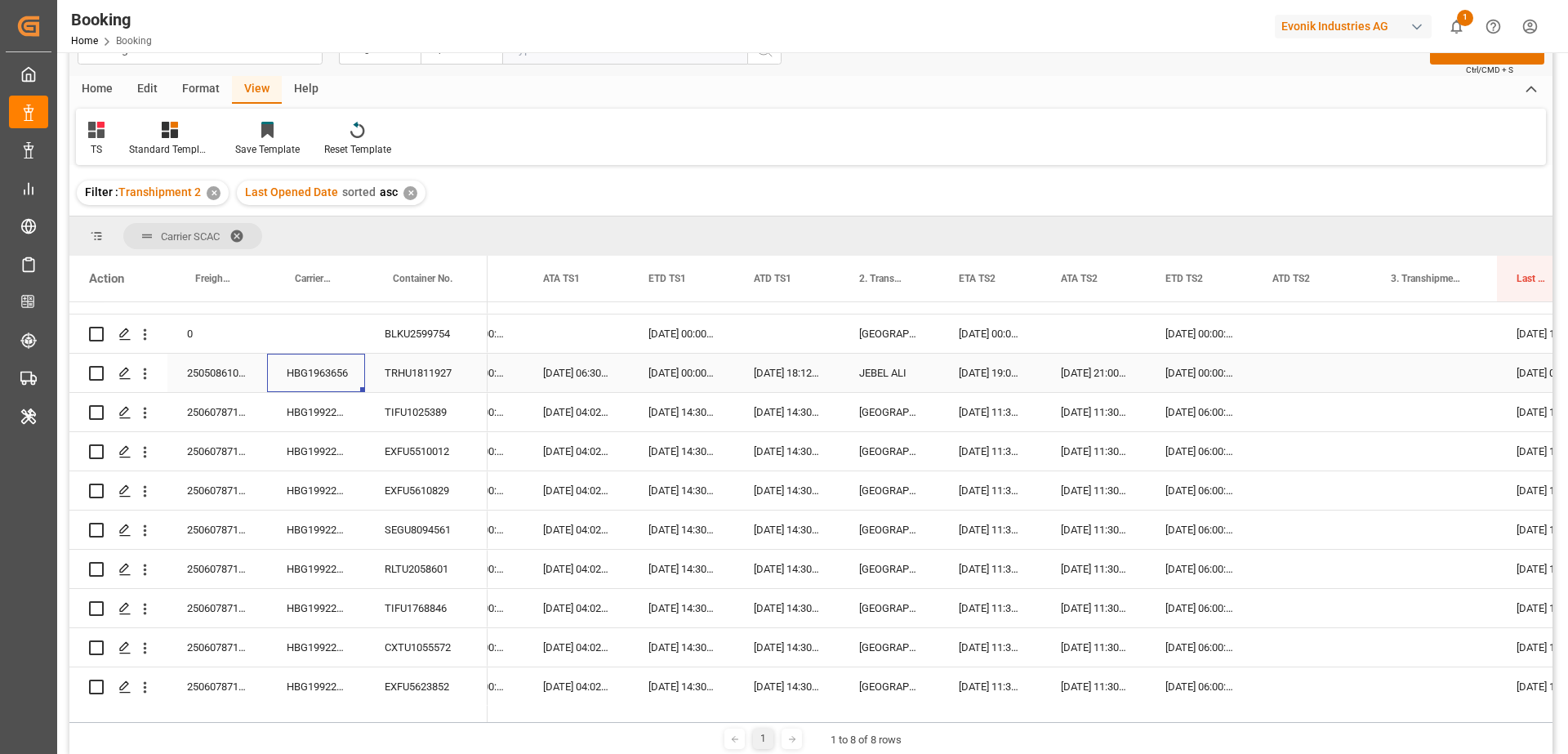
click at [298, 388] on div "HBG1963656" at bounding box center [316, 373] width 98 height 39
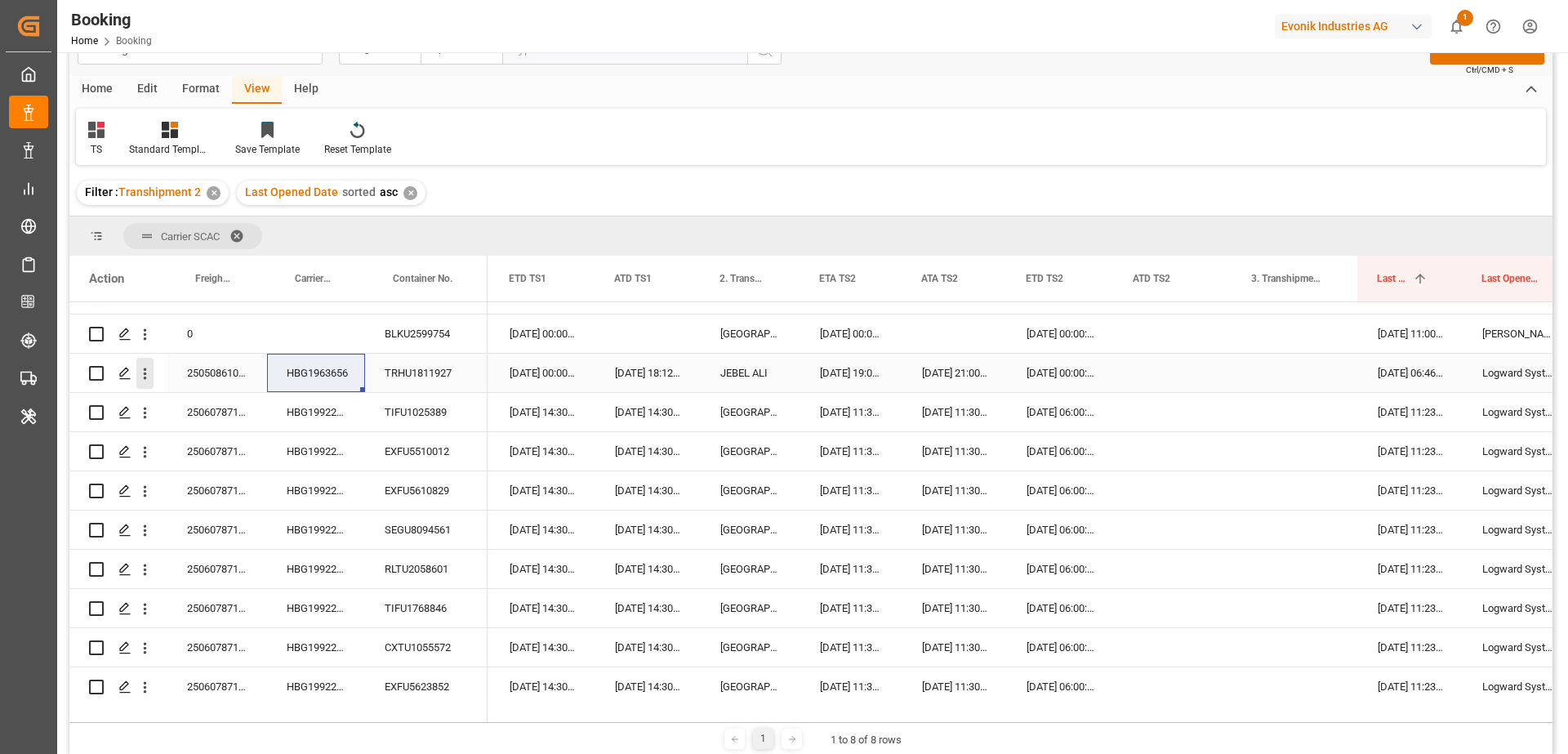
click at [144, 384] on button "open menu" at bounding box center [145, 374] width 17 height 31
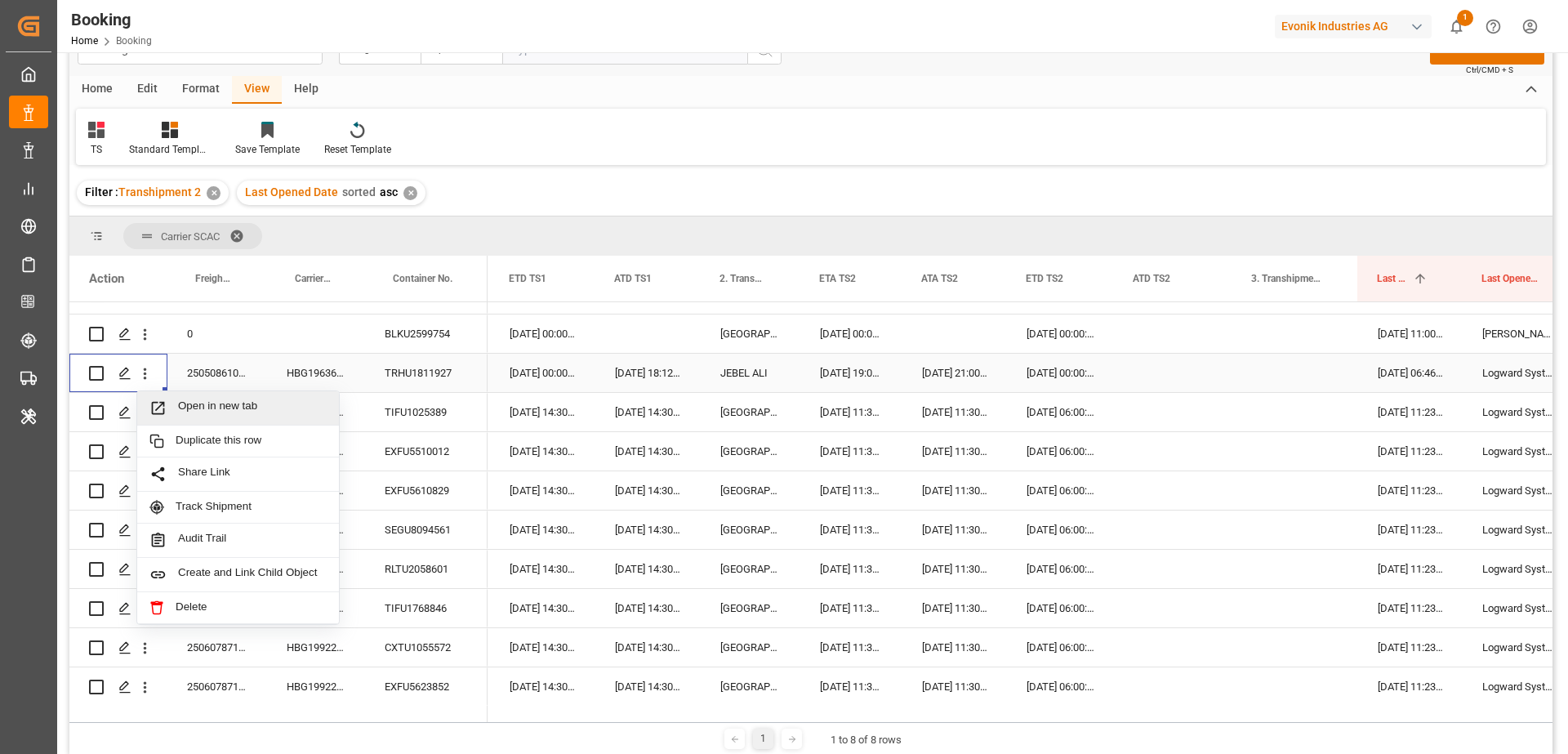
click at [176, 403] on span "Press SPACE to select this row." at bounding box center [164, 408] width 28 height 17
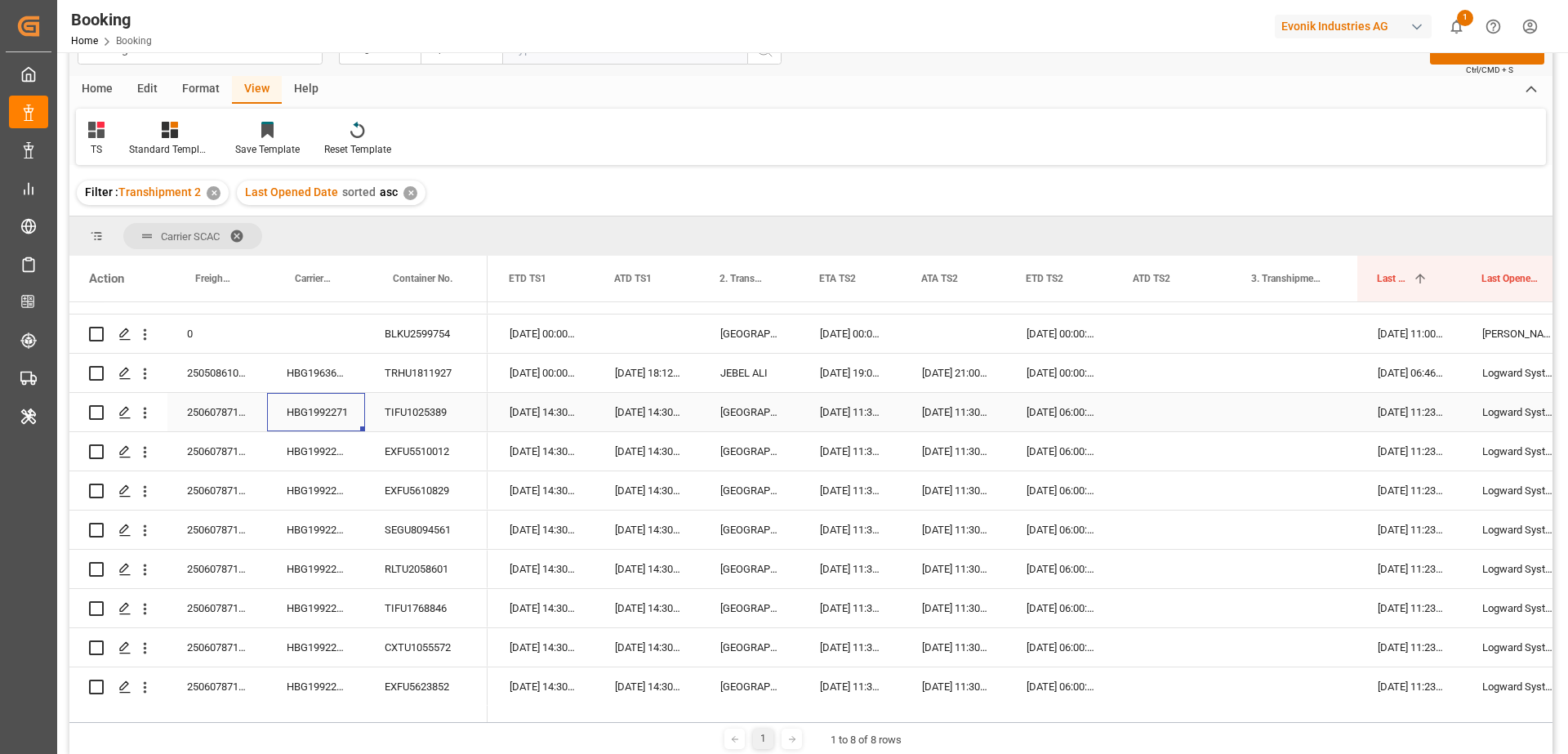
click at [319, 417] on div "HBG1992271" at bounding box center [316, 412] width 98 height 39
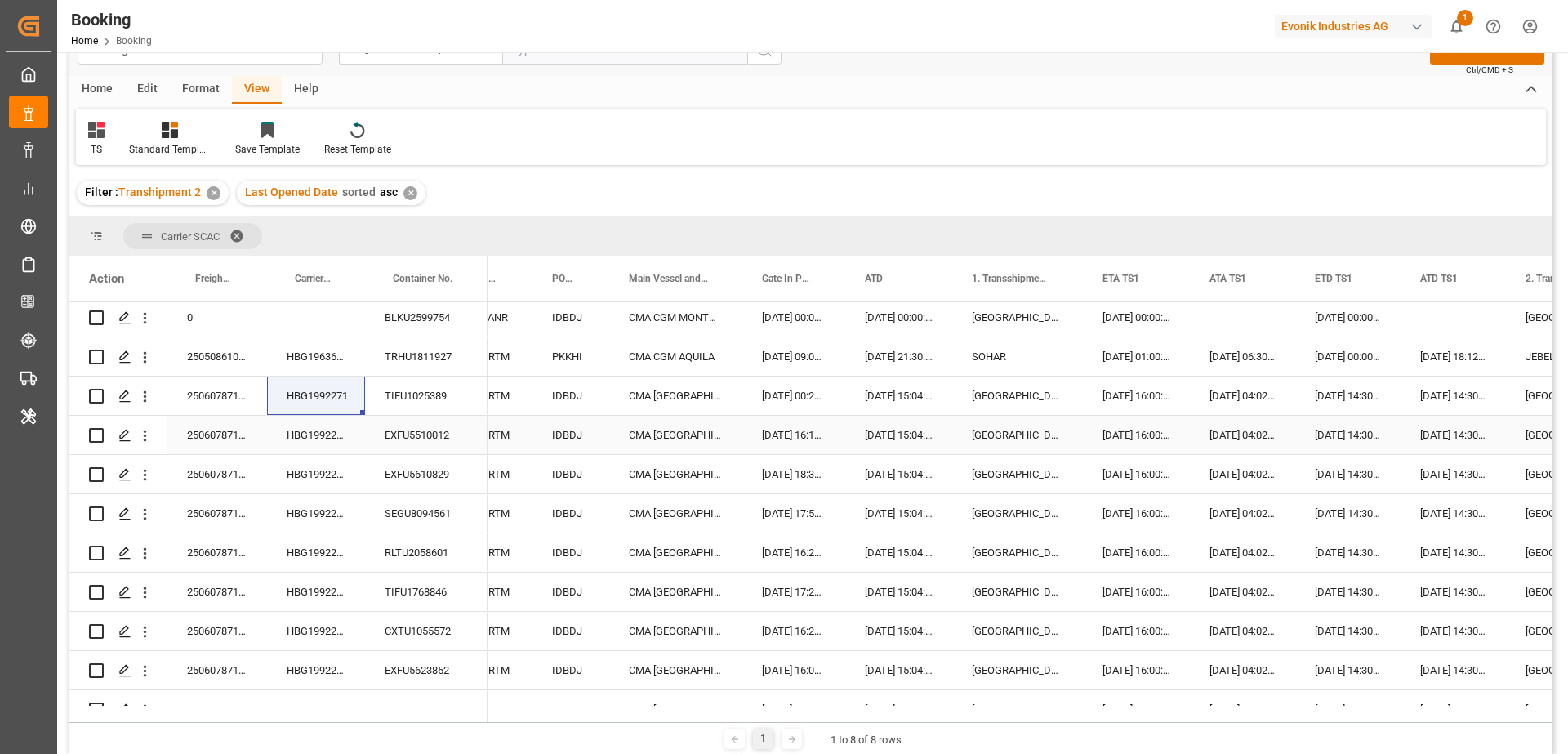
scroll to position [0, 288]
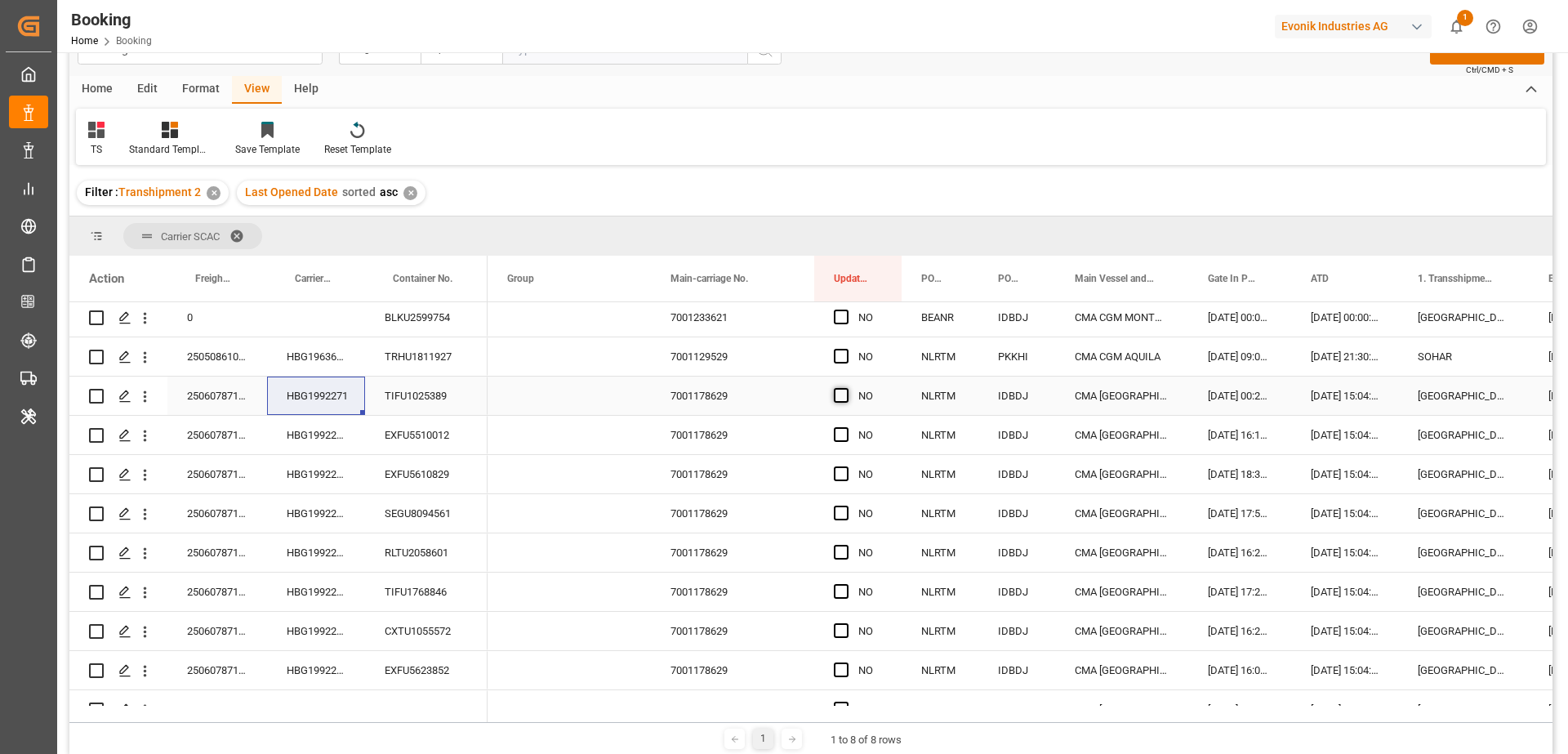
click at [844, 394] on span "Press SPACE to select this row." at bounding box center [841, 395] width 15 height 15
click at [846, 388] on input "Press SPACE to select this row." at bounding box center [846, 388] width 0 height 0
click at [897, 414] on div "YES" at bounding box center [858, 396] width 87 height 39
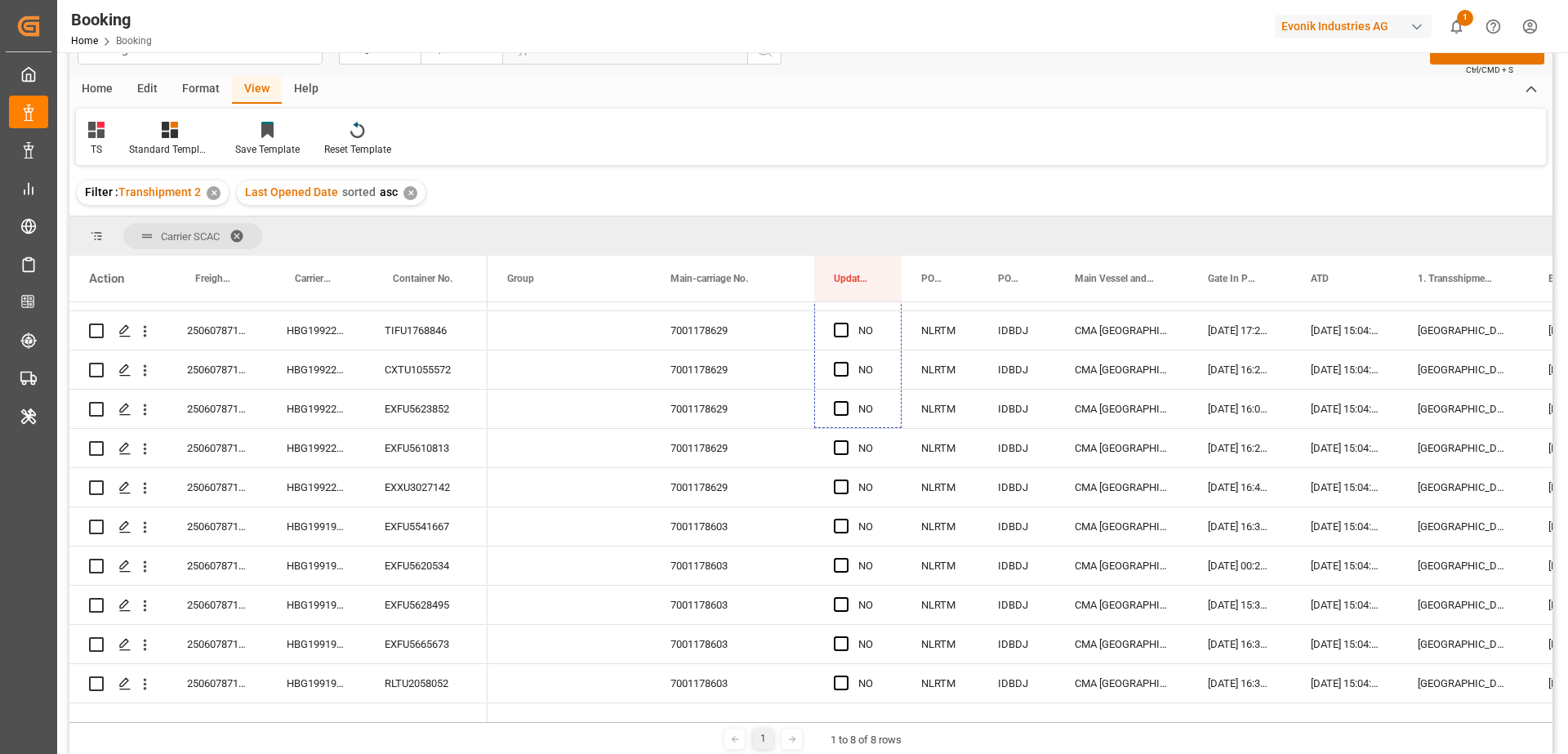
scroll to position [3506, 0]
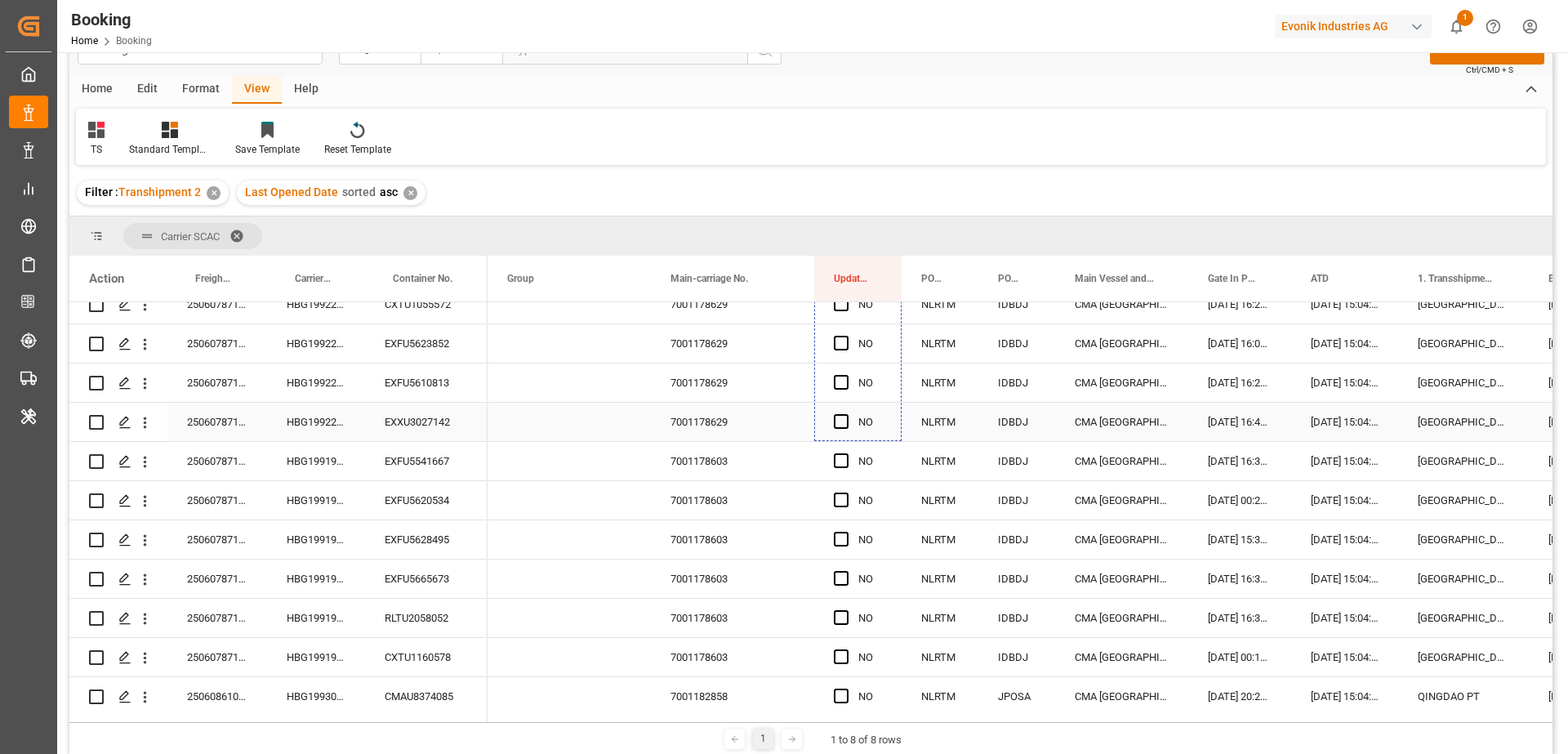
drag, startPoint x: 898, startPoint y: 412, endPoint x: 883, endPoint y: 405, distance: 16.6
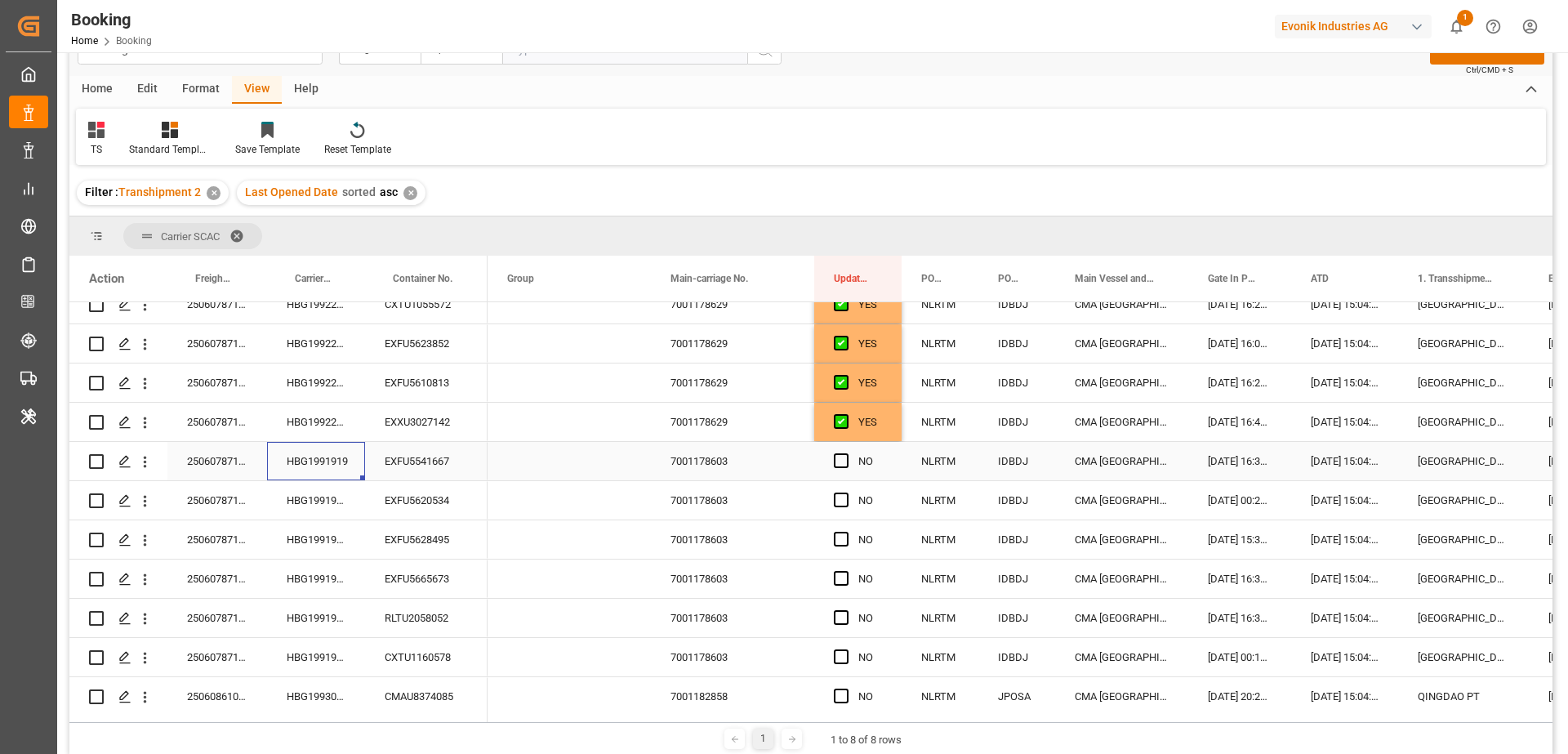
click at [323, 467] on div "HBG1991919" at bounding box center [316, 461] width 98 height 39
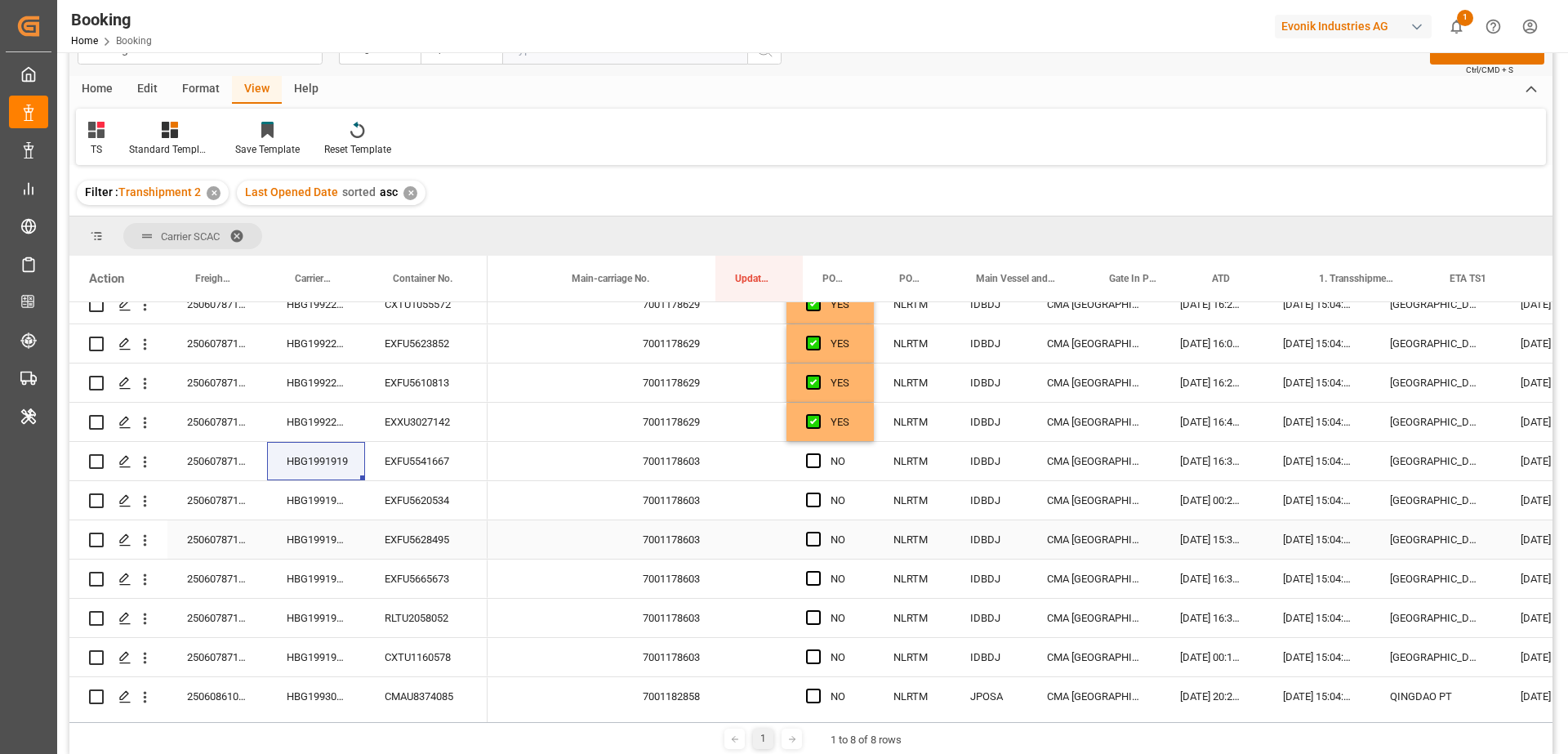
scroll to position [0, 228]
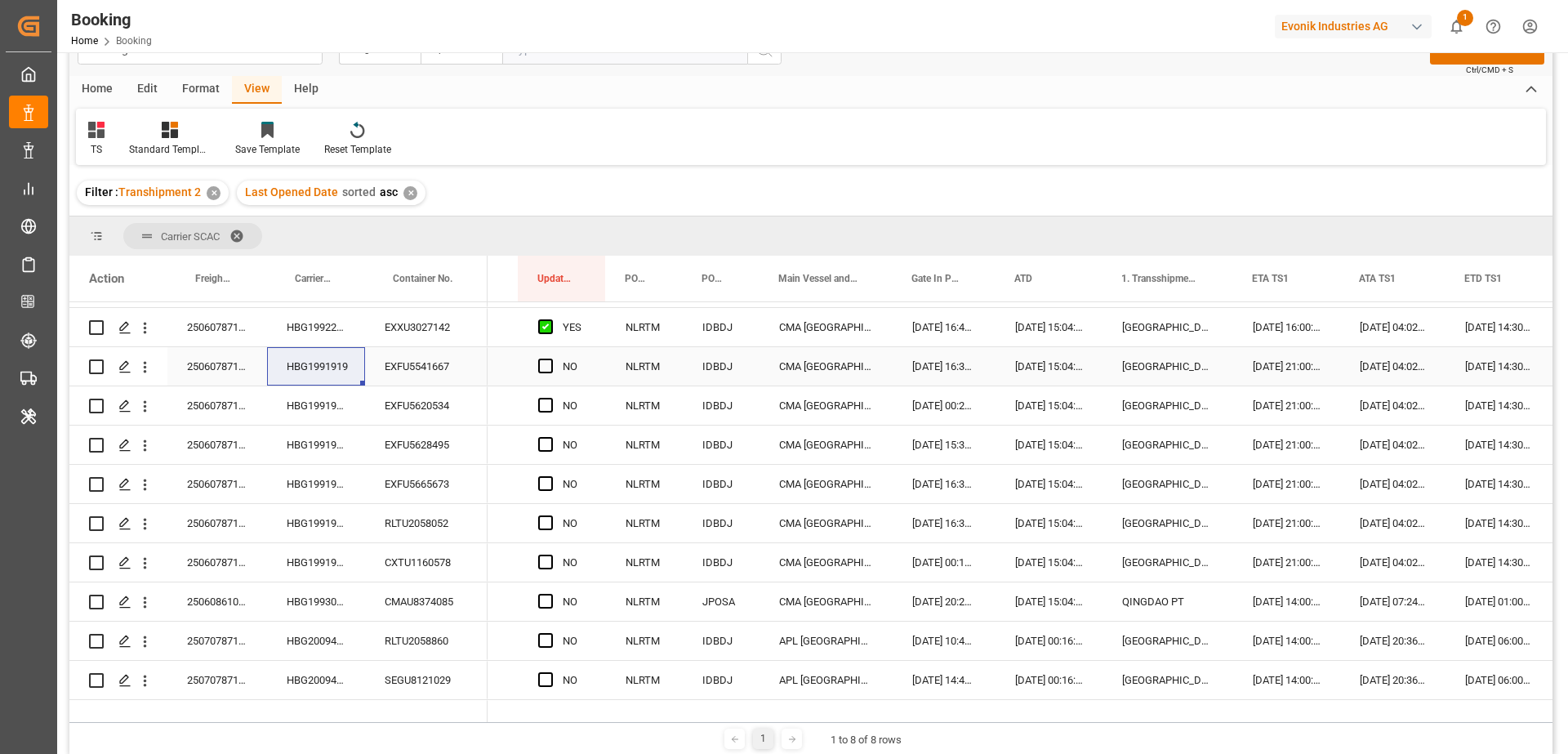
click at [543, 364] on span "Press SPACE to select this row." at bounding box center [546, 366] width 15 height 15
click at [550, 358] on input "Press SPACE to select this row." at bounding box center [550, 358] width 0 height 0
drag, startPoint x: 595, startPoint y: 423, endPoint x: 577, endPoint y: 557, distance: 135.2
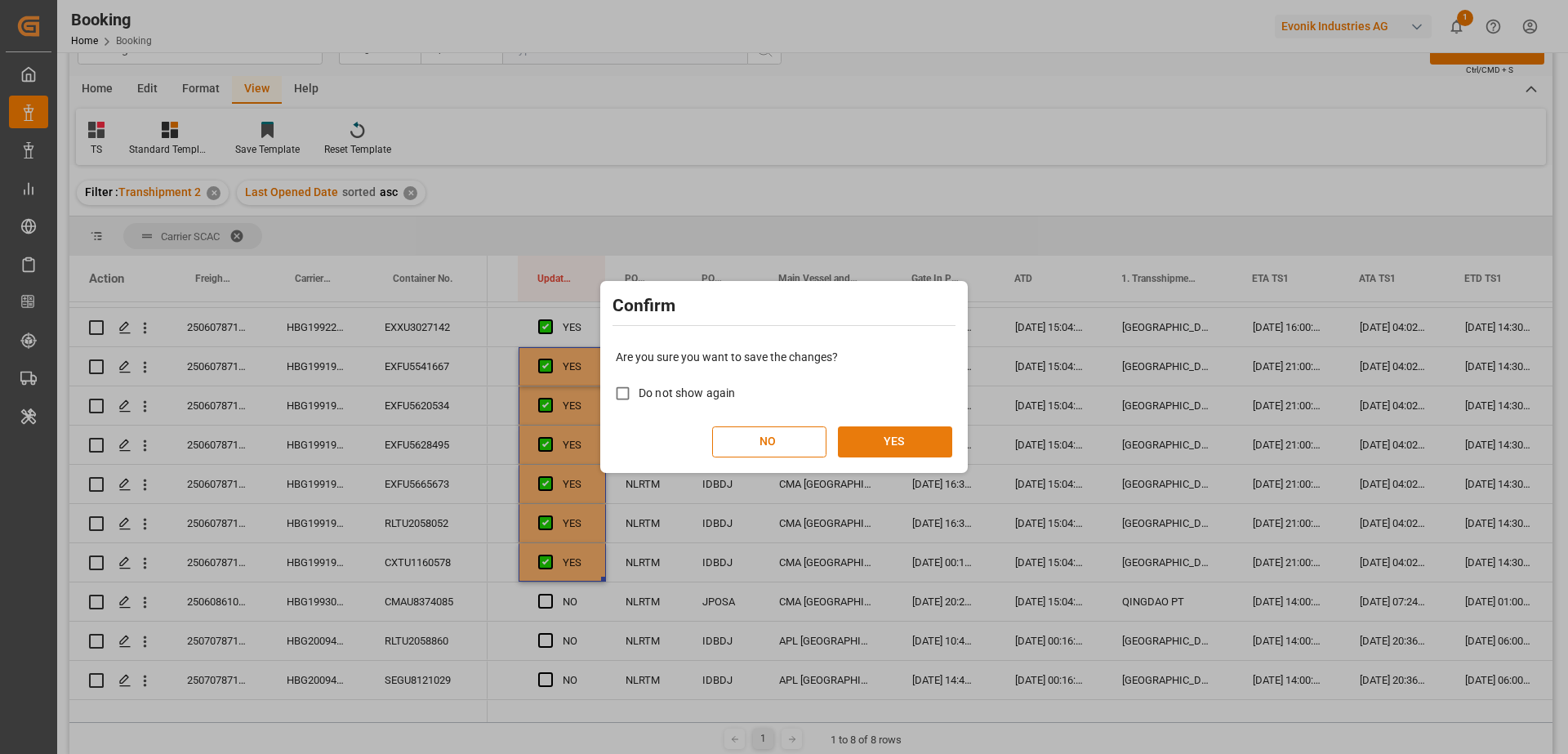
click at [923, 433] on button "YES" at bounding box center [895, 442] width 115 height 31
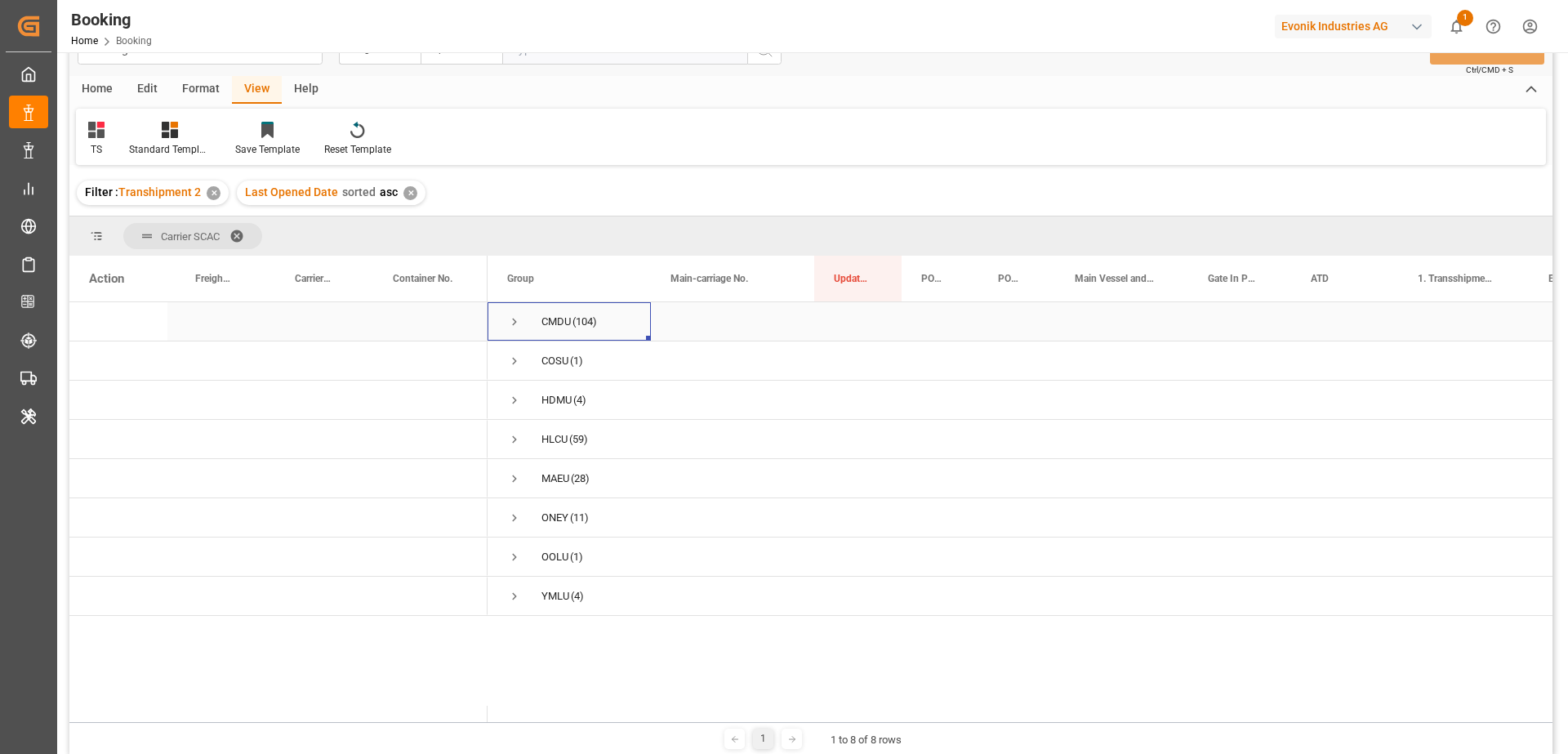
click at [518, 316] on span "Press SPACE to select this row." at bounding box center [514, 321] width 15 height 15
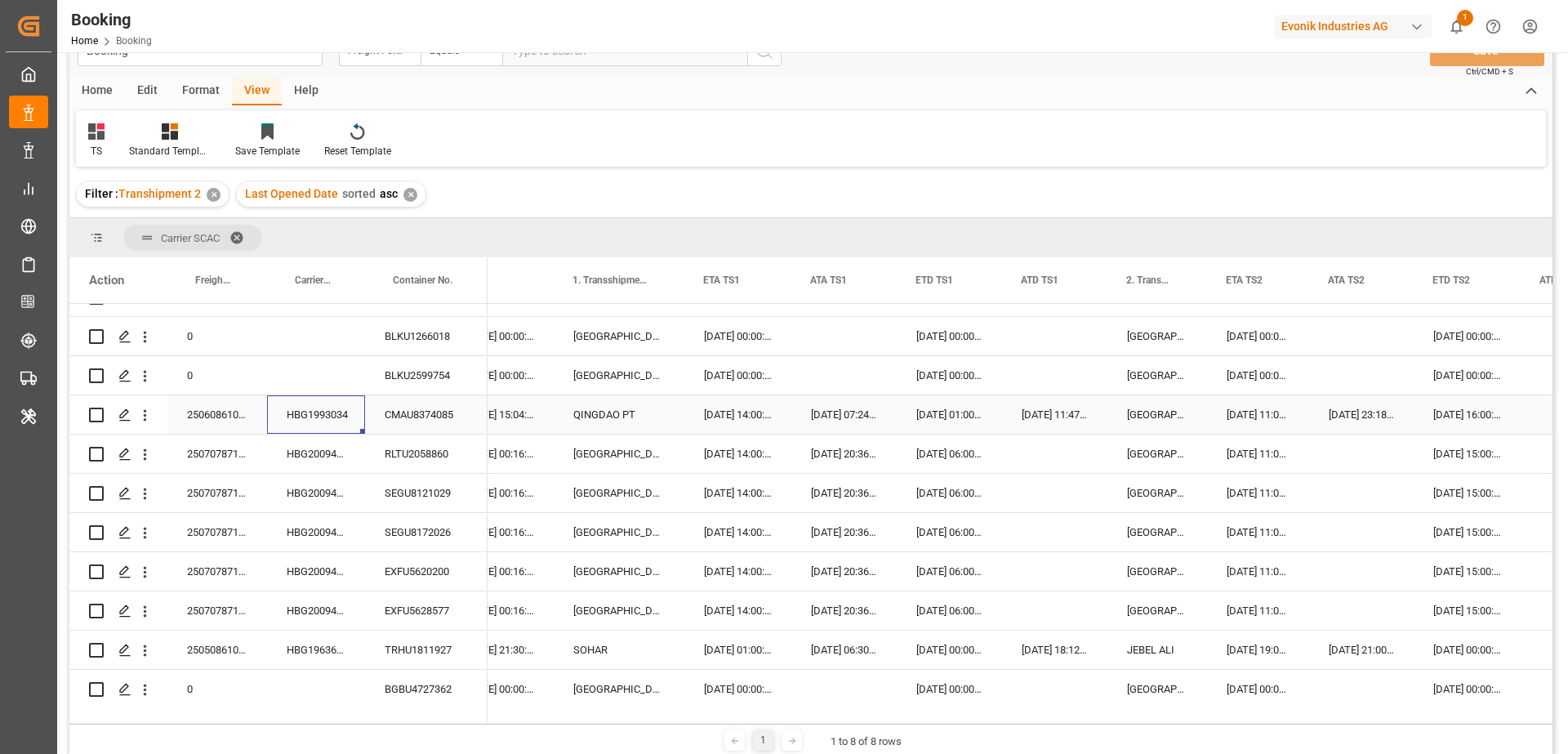
click at [321, 422] on div "HBG1993034" at bounding box center [316, 414] width 98 height 39
click at [150, 419] on icon "open menu" at bounding box center [145, 415] width 17 height 17
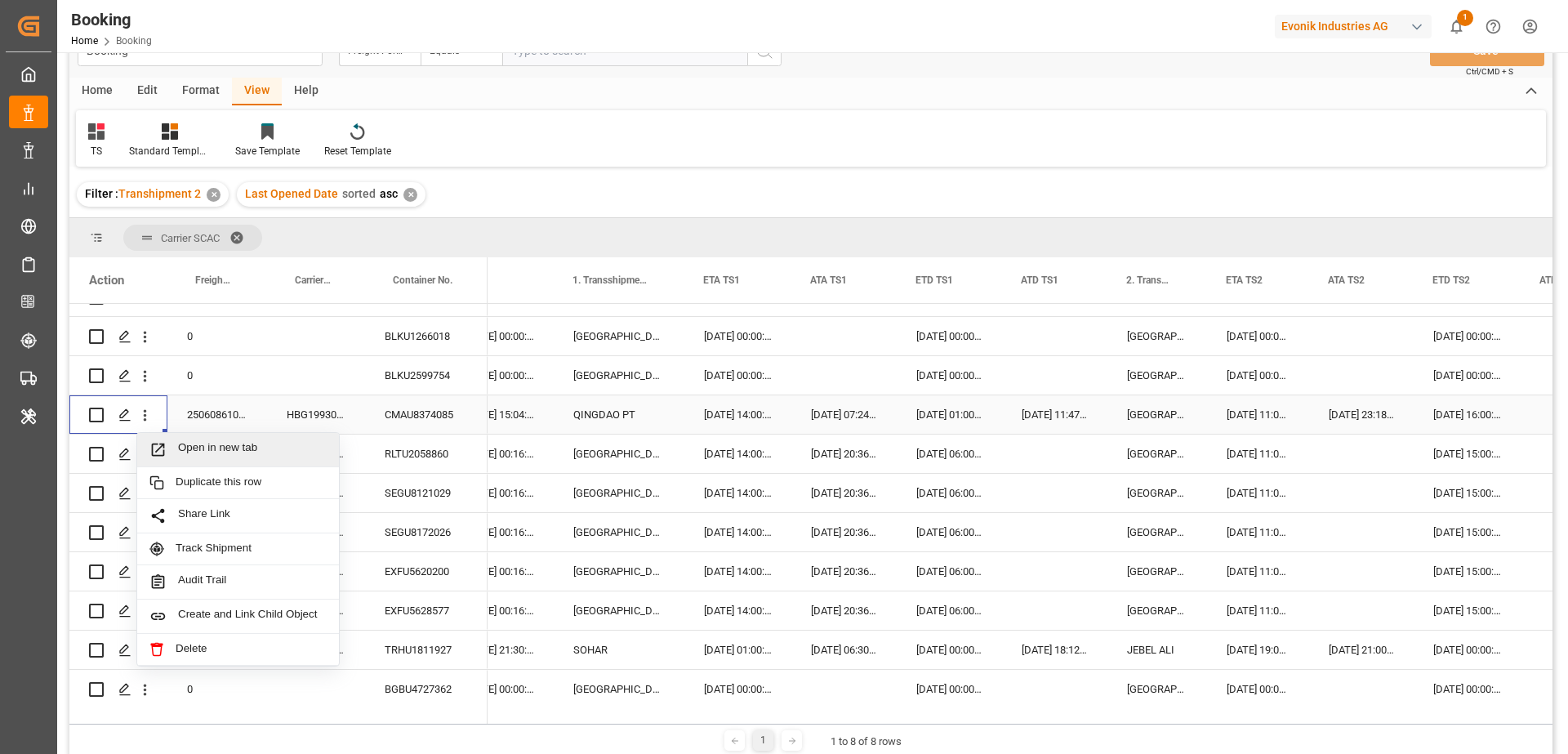
click at [181, 445] on span "Open in new tab" at bounding box center [253, 449] width 149 height 17
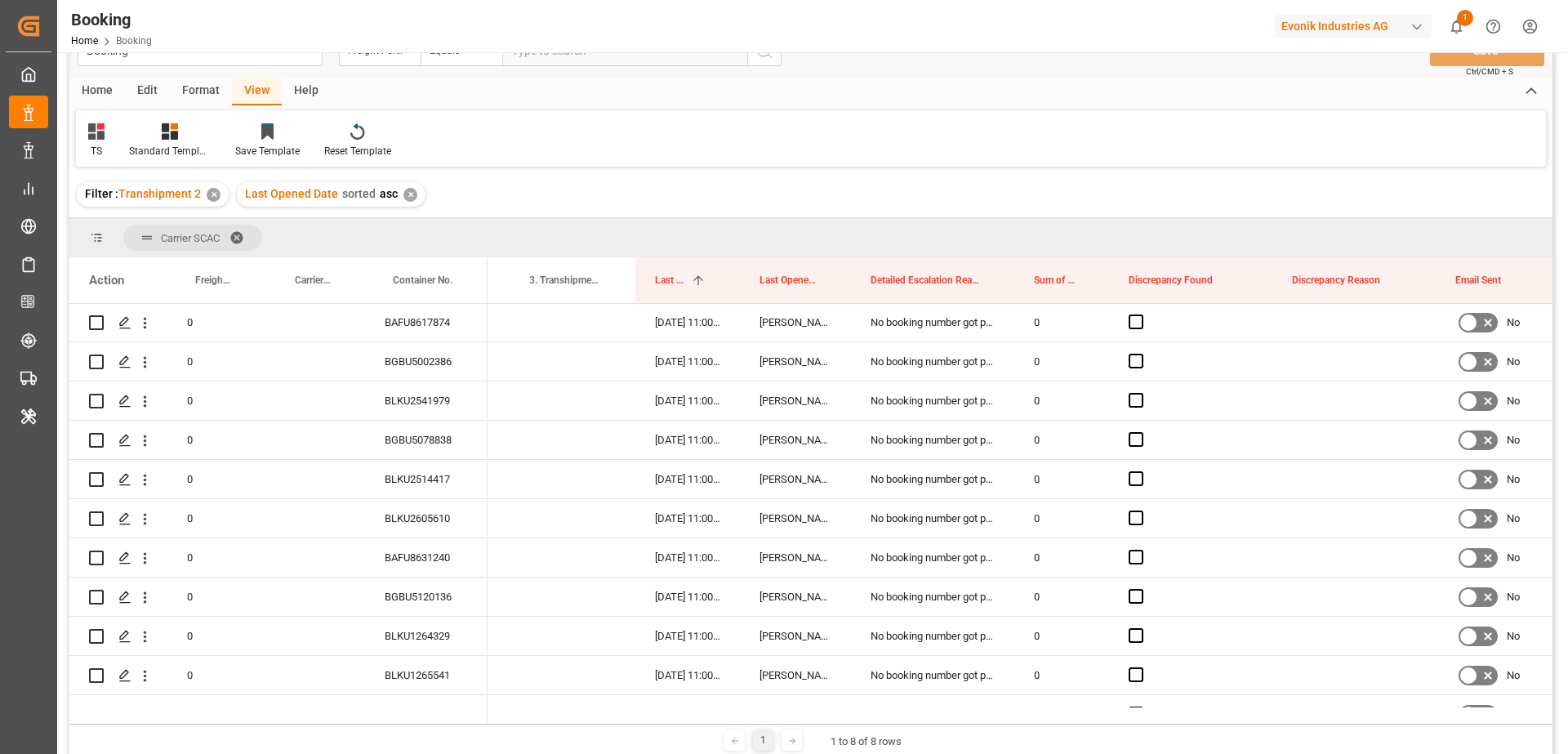
scroll to position [15, 0]
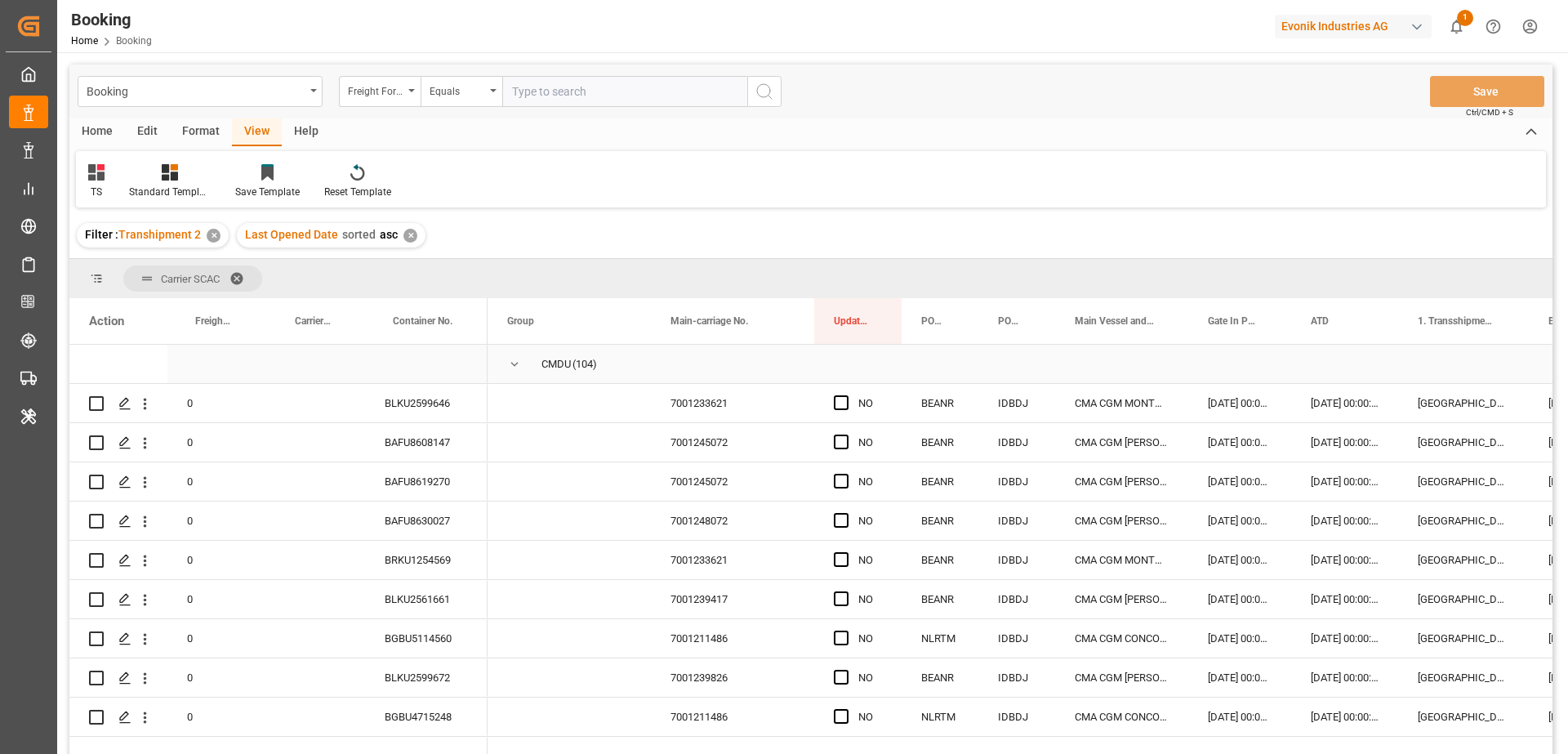
click at [513, 364] on span "Press SPACE to select this row." at bounding box center [514, 365] width 15 height 15
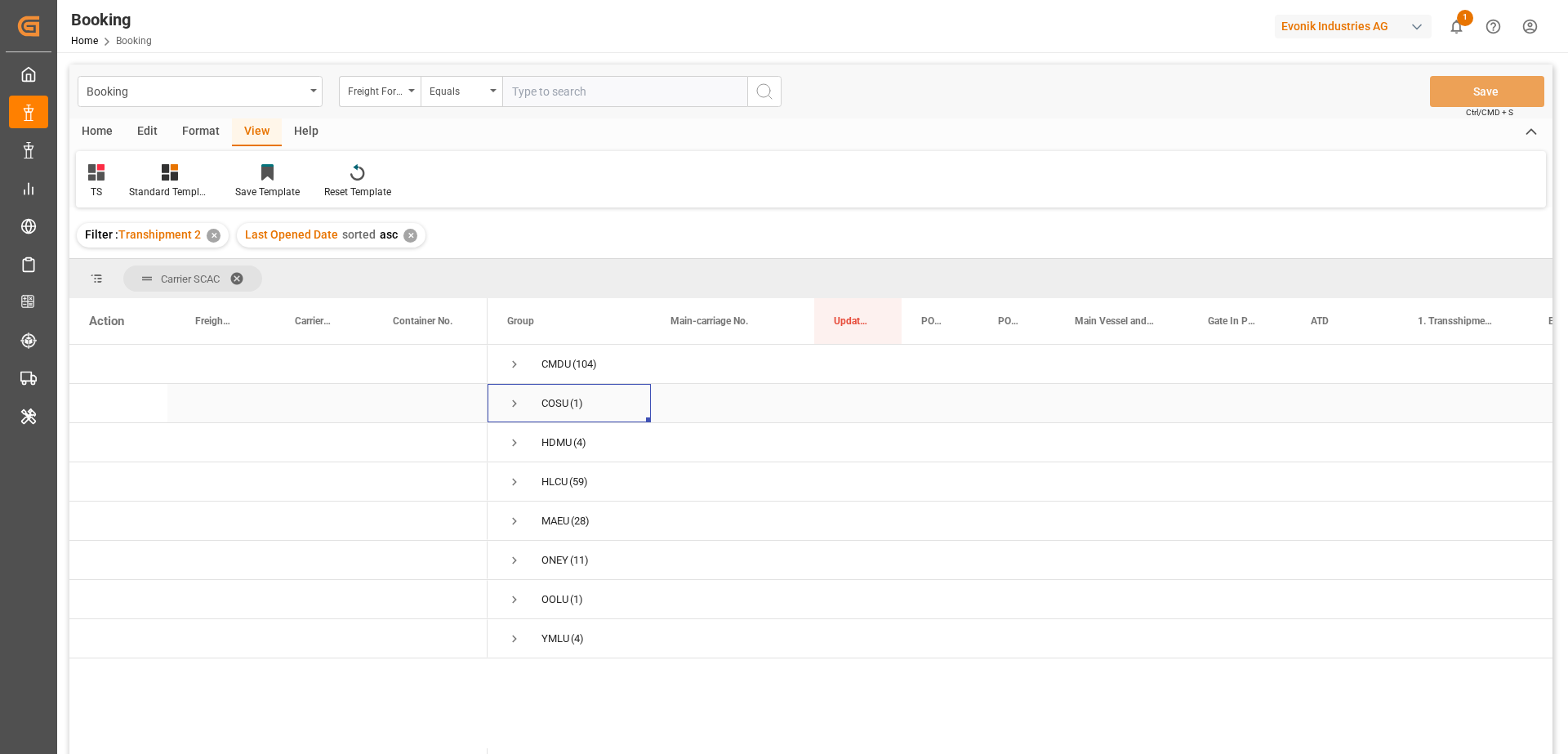
click at [516, 400] on span "Press SPACE to select this row." at bounding box center [514, 403] width 15 height 15
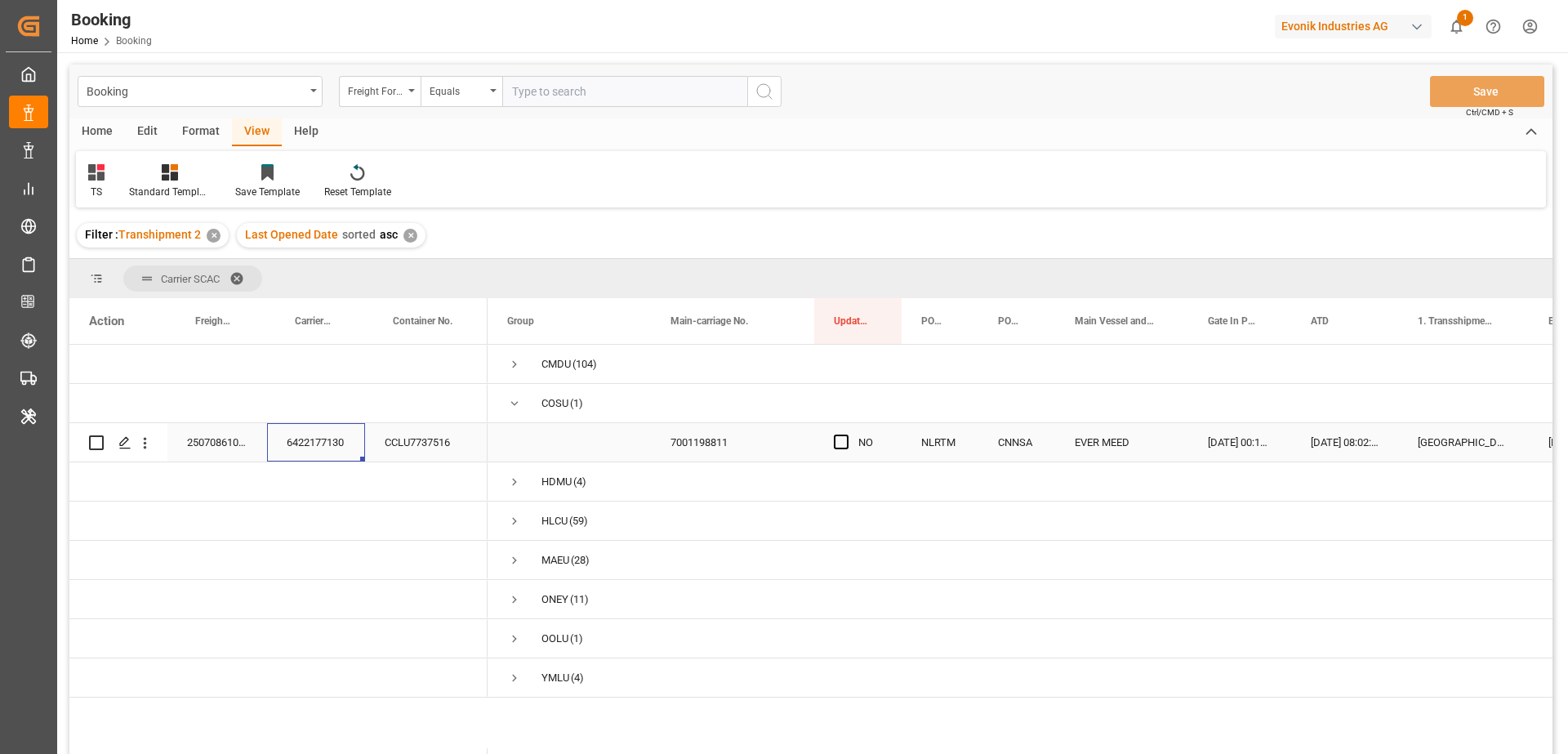
click at [311, 458] on div "6422177130" at bounding box center [316, 443] width 98 height 39
click at [152, 456] on button "open menu" at bounding box center [145, 443] width 17 height 31
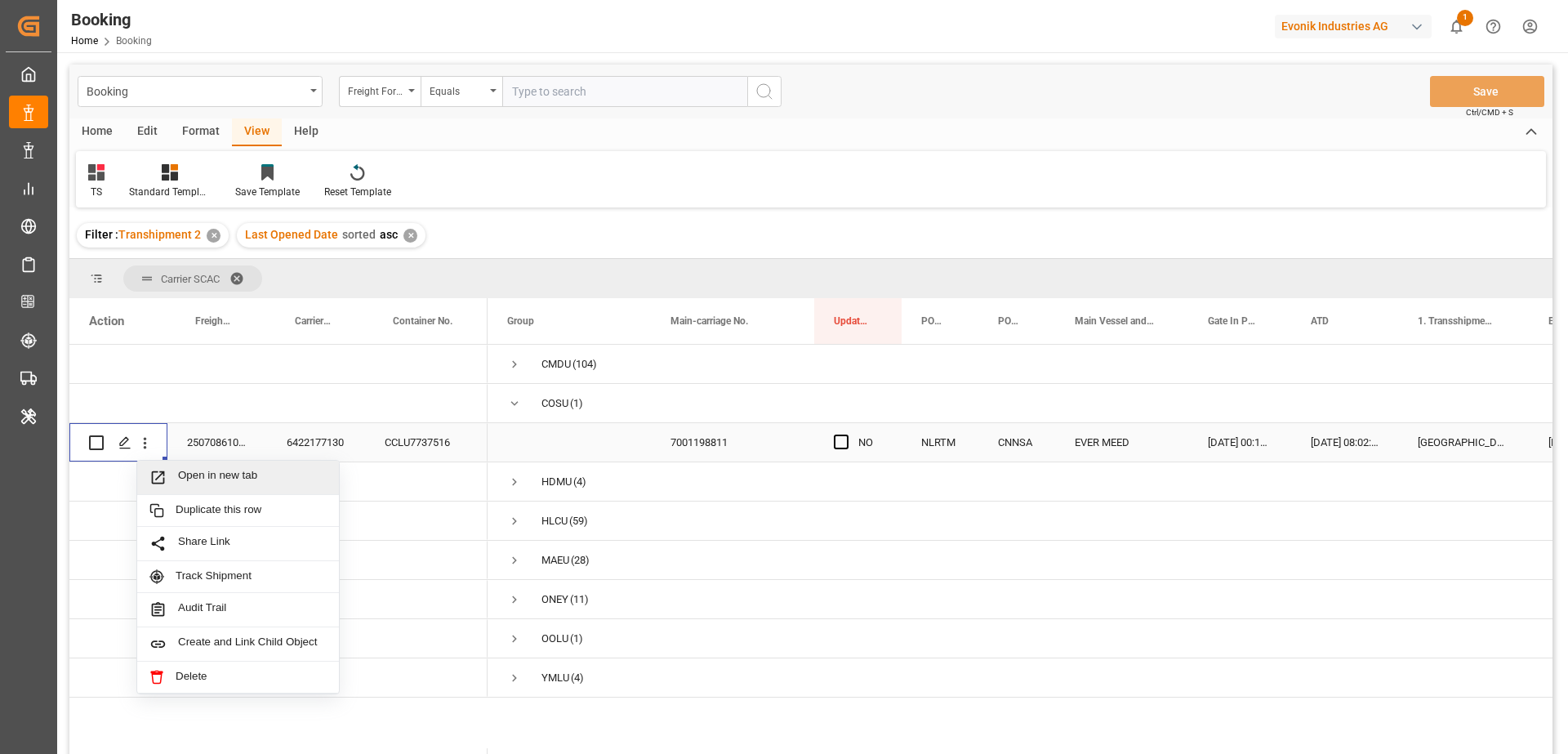
click at [175, 475] on span "Press SPACE to select this row." at bounding box center [164, 477] width 28 height 17
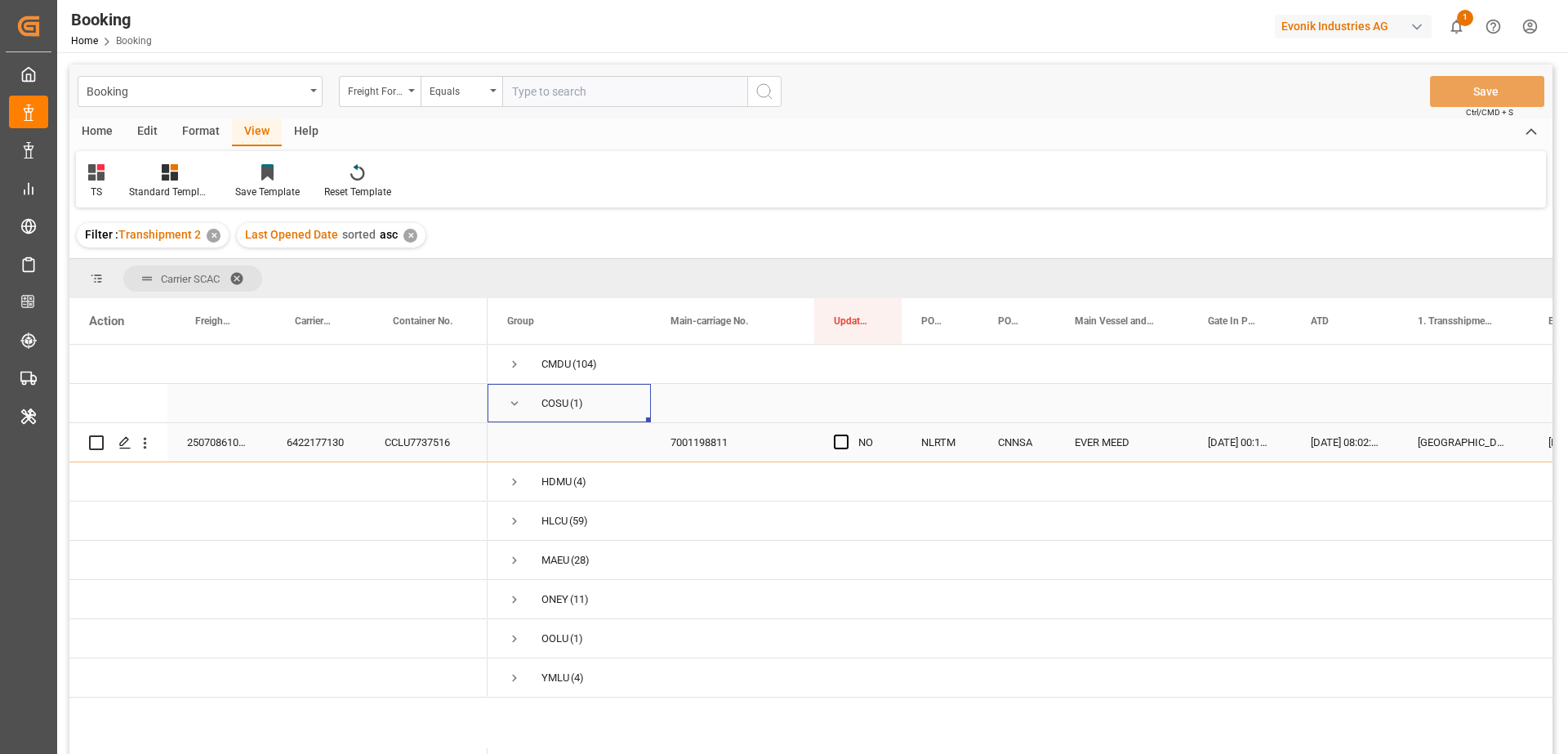
click at [508, 405] on span "Press SPACE to select this row." at bounding box center [514, 403] width 15 height 15
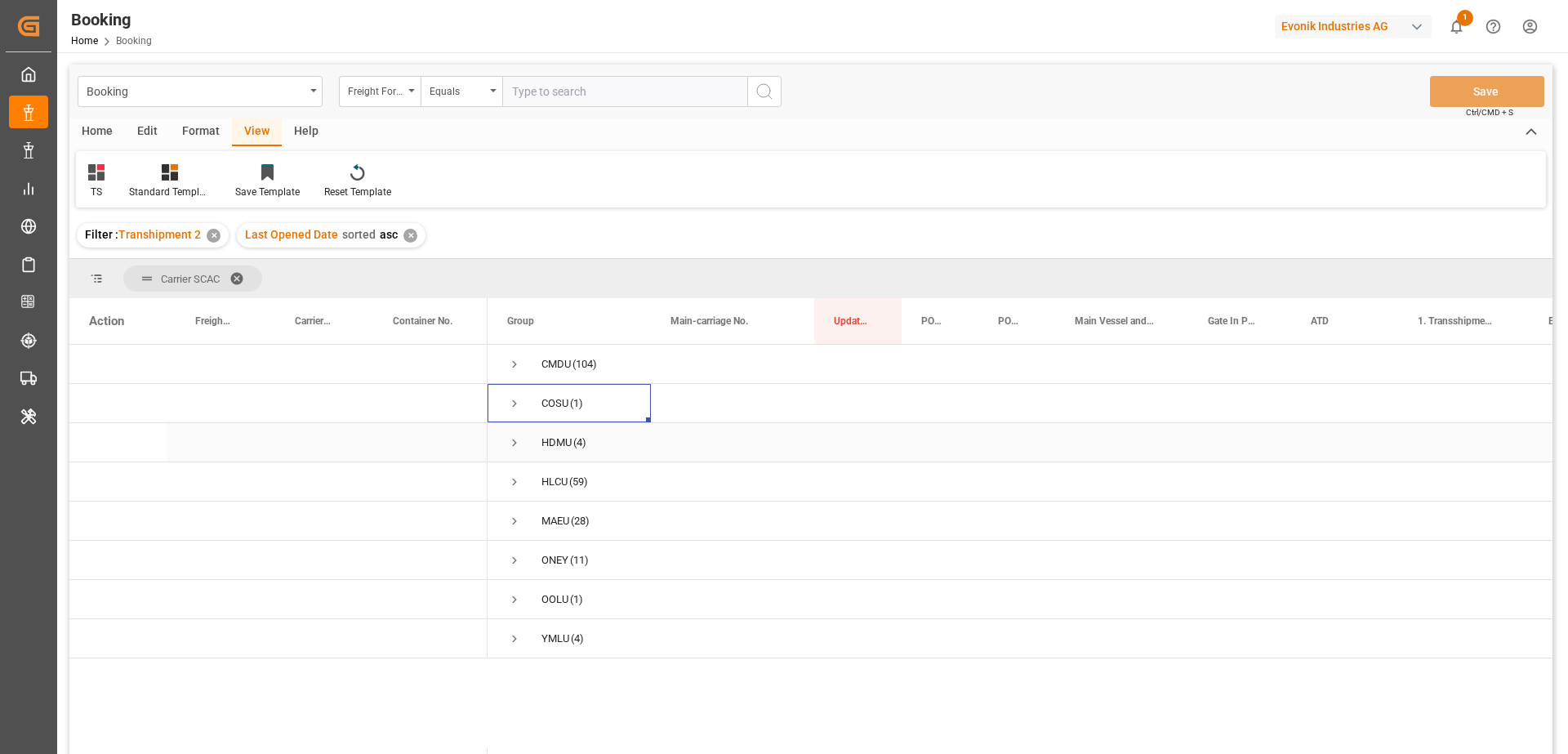
click at [505, 436] on div "HDMU (4)" at bounding box center [570, 443] width 164 height 39
click at [512, 441] on span "Press SPACE to select this row." at bounding box center [514, 443] width 15 height 15
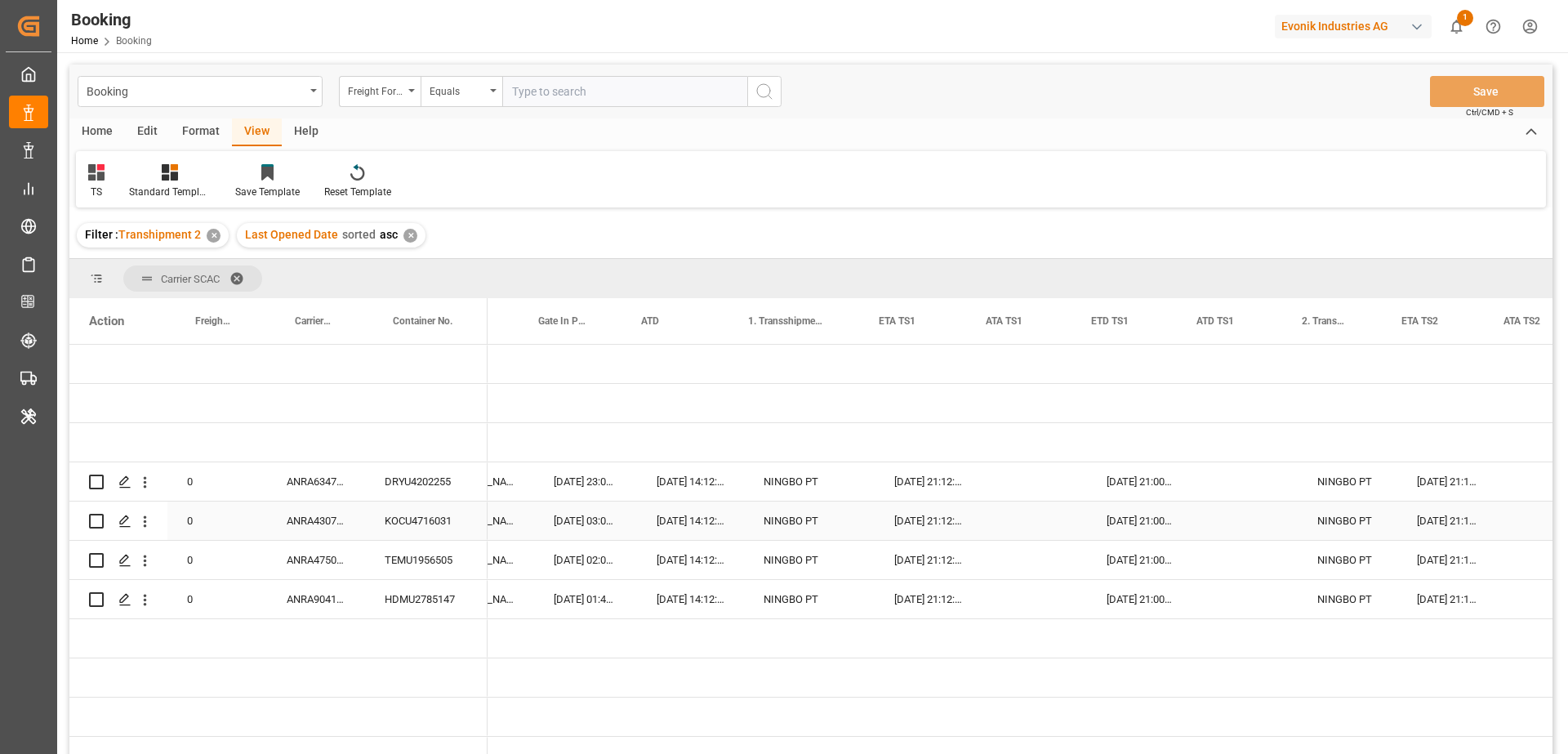
scroll to position [0, 690]
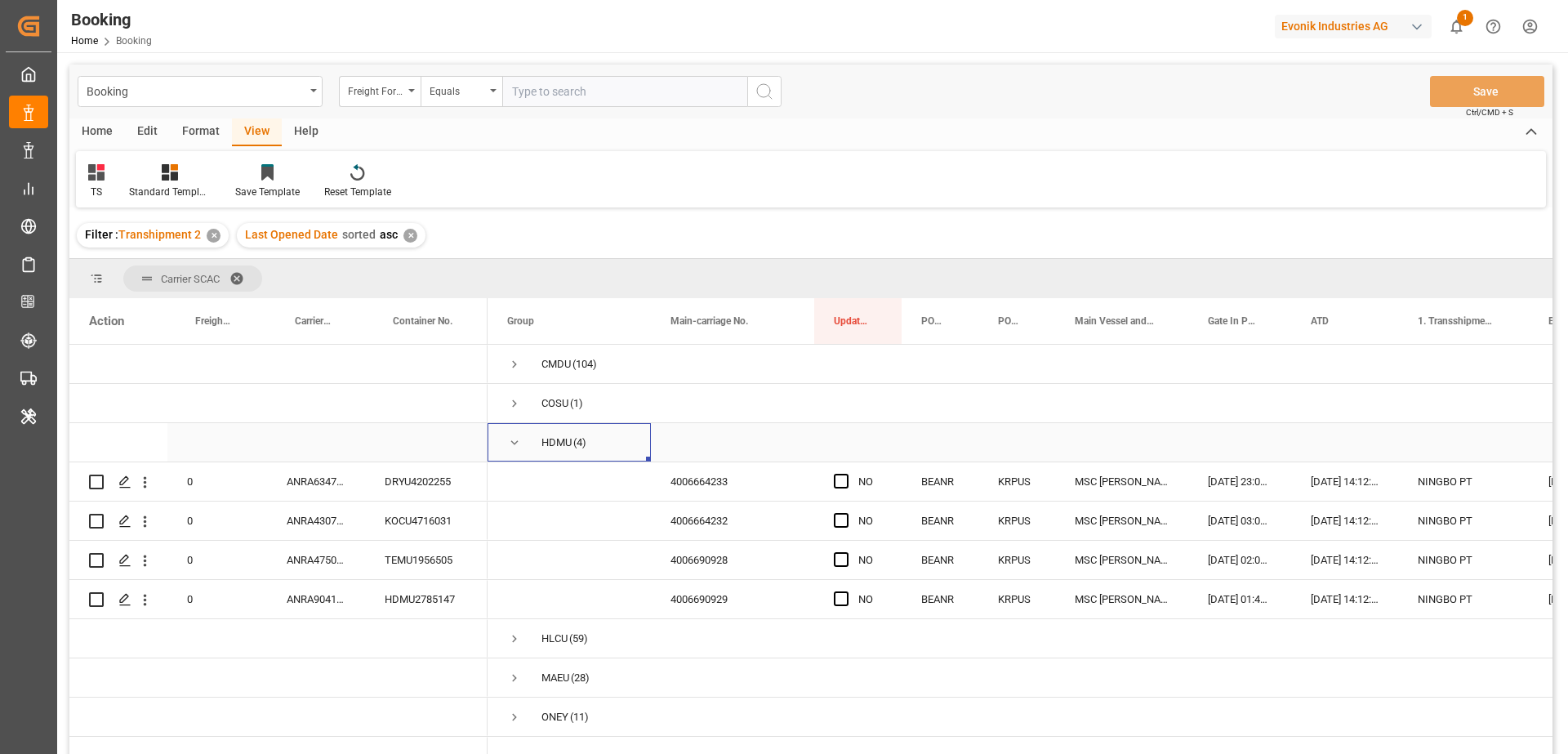
click at [513, 441] on span "Press SPACE to select this row." at bounding box center [514, 443] width 15 height 15
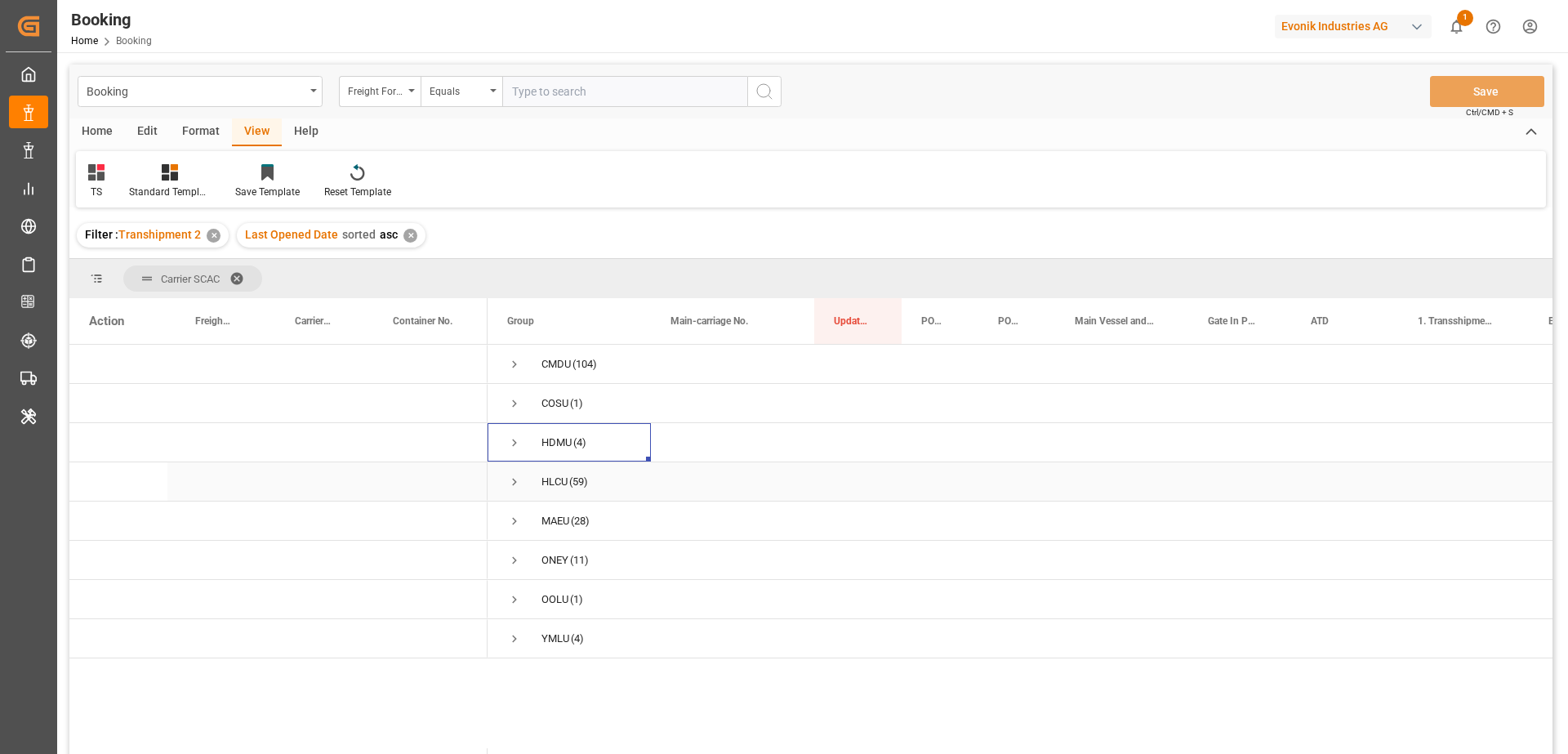
click at [508, 488] on span "Press SPACE to select this row." at bounding box center [514, 482] width 15 height 15
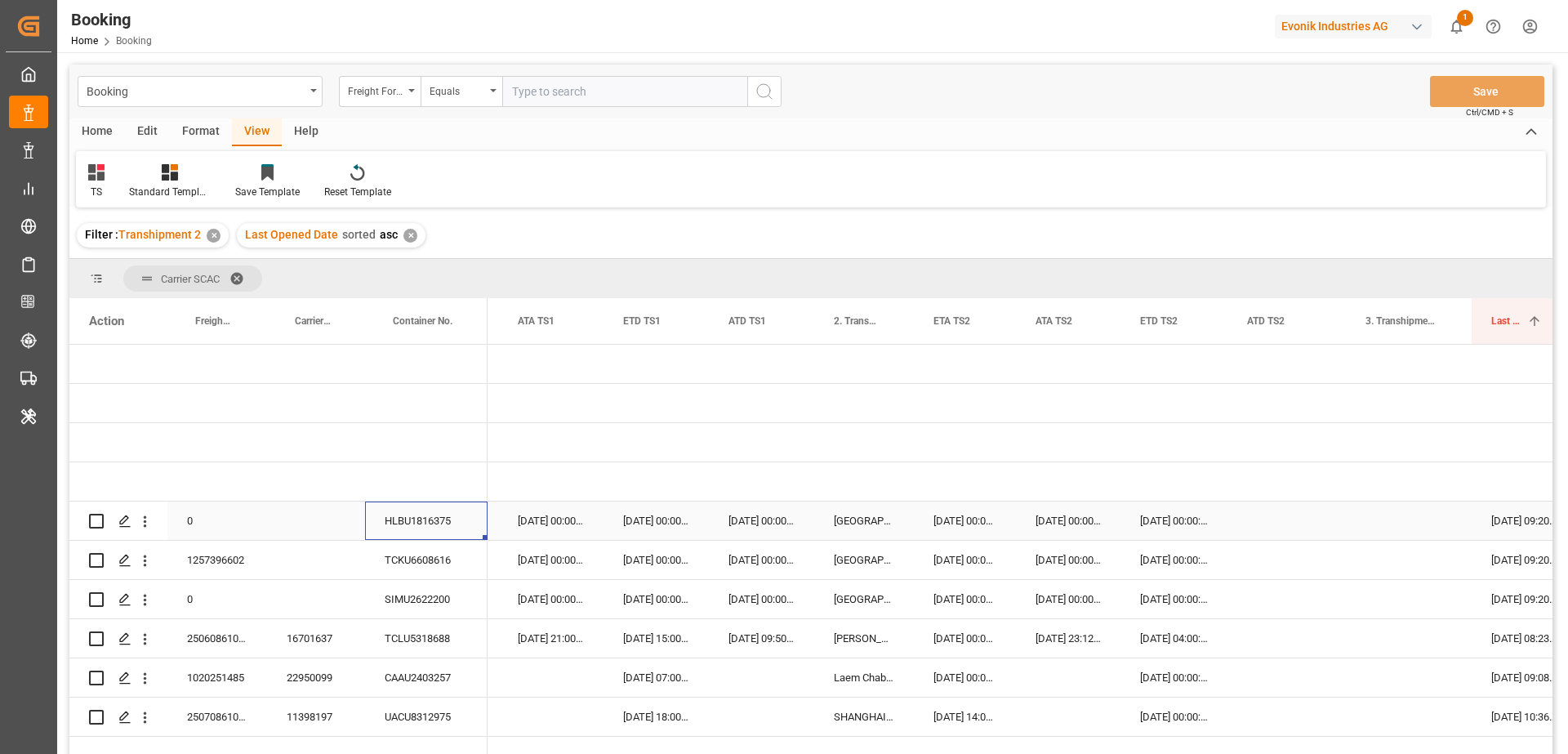
click at [437, 528] on div "HLBU1816375" at bounding box center [426, 521] width 122 height 39
click at [148, 523] on icon "open menu" at bounding box center [145, 521] width 17 height 17
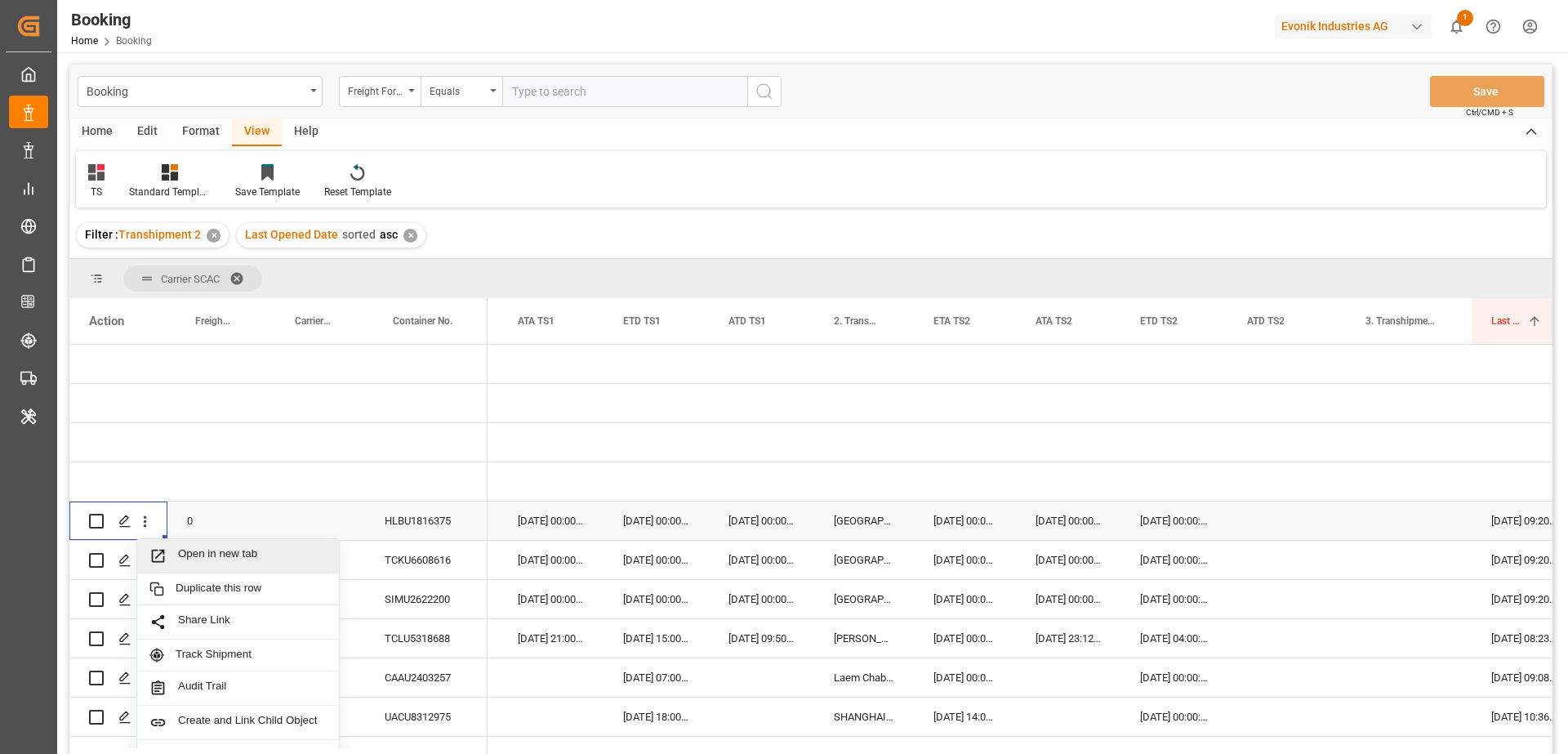
click at [181, 546] on div "Open in new tab" at bounding box center [238, 556] width 202 height 34
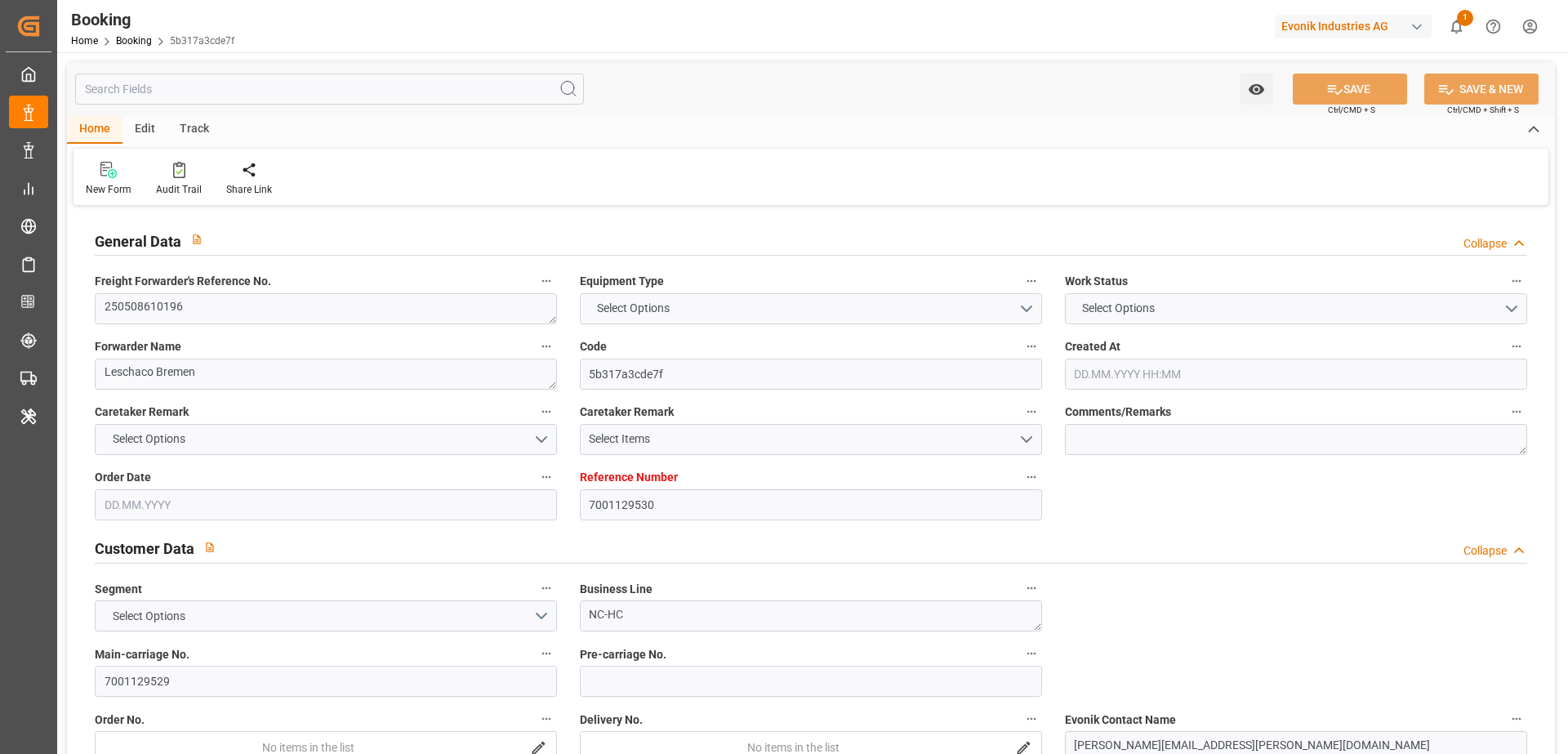
type input "7001129530"
type input "9410741"
type input "CMACGM"
type input "CMA CGM Group"
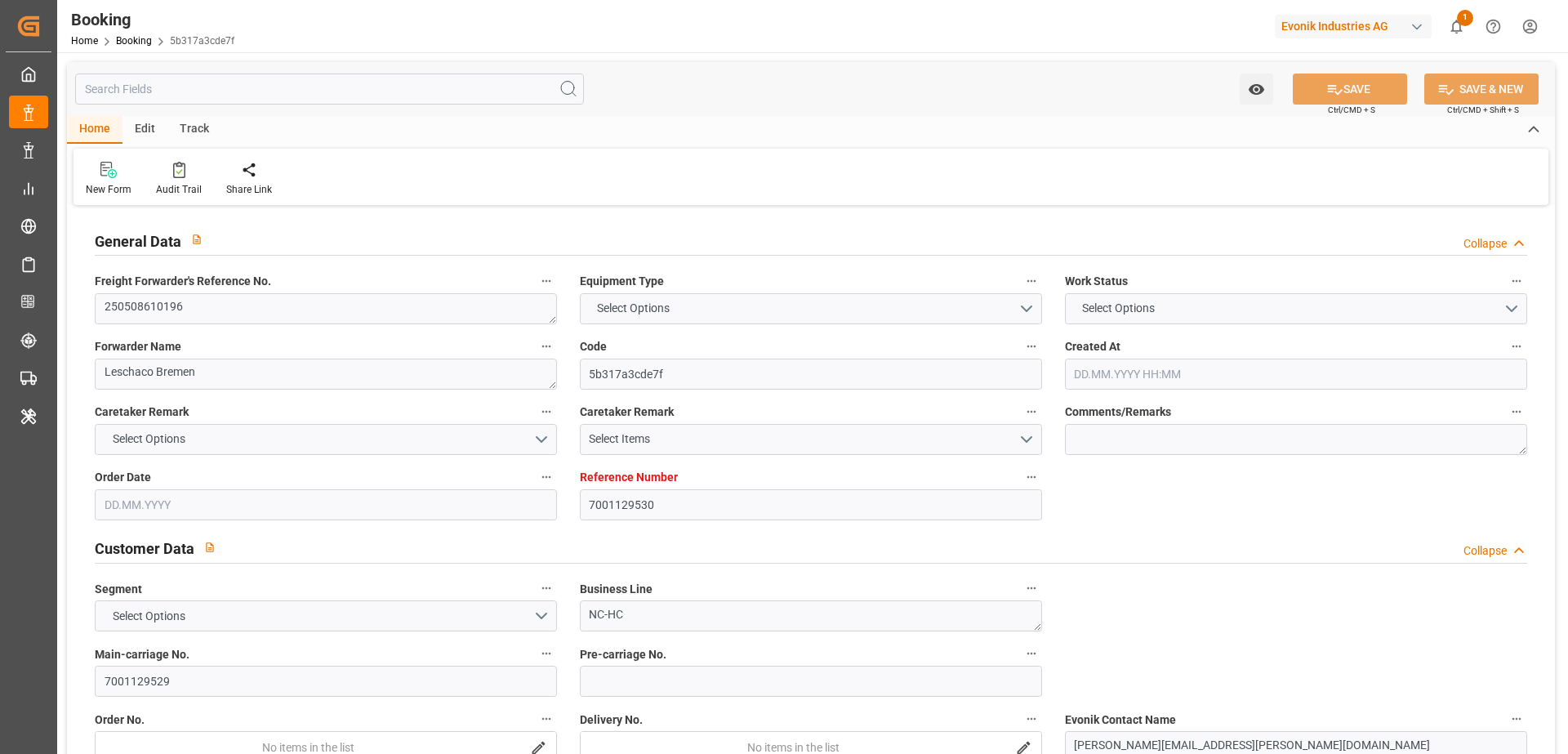
type input "NLRTM"
type input "PKKHI"
type input "OMSOH"
type input "AEJEA"
type input "0"
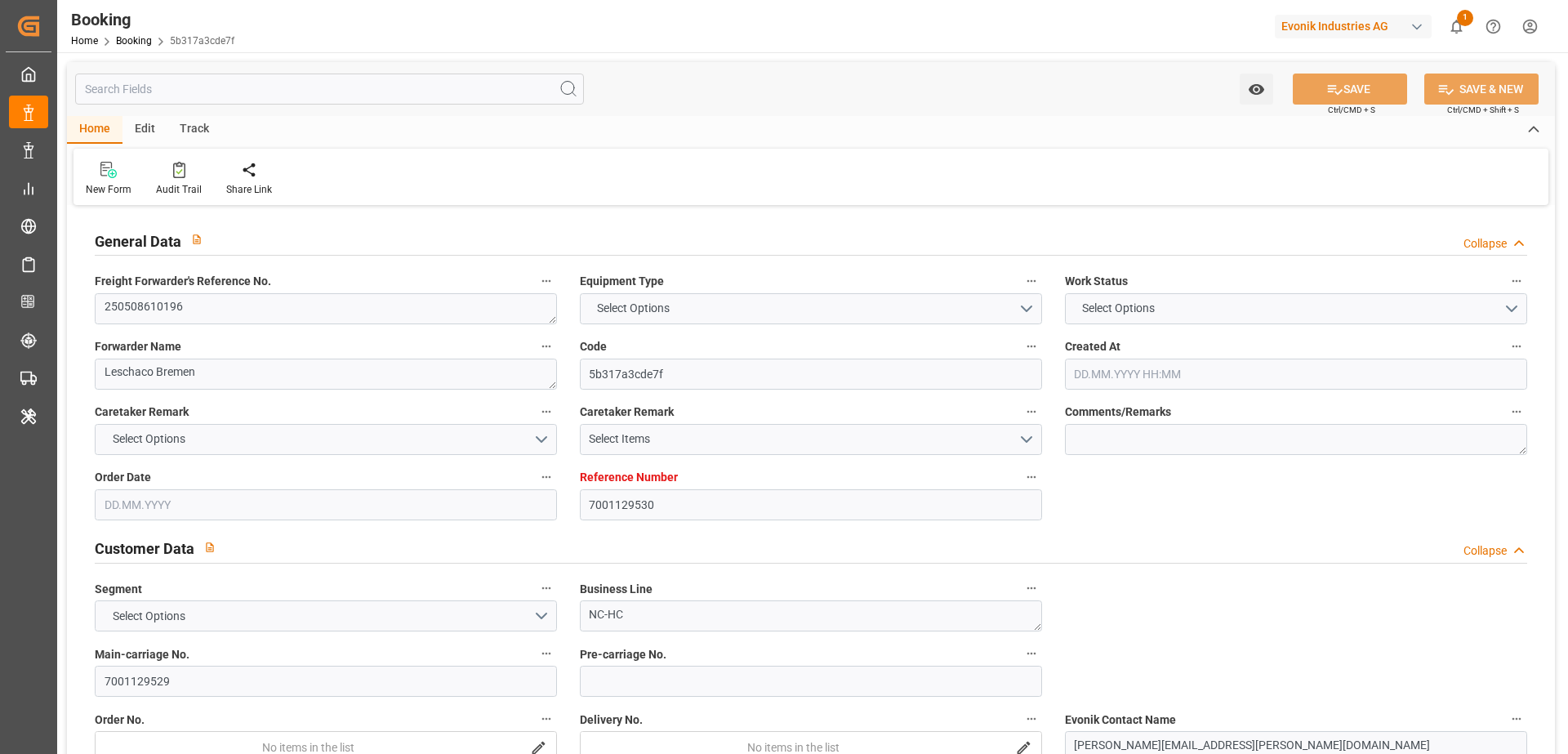
type input "-46"
type input "NLRTM"
type input "PKKHI"
type input "9243605"
type input "9367827"
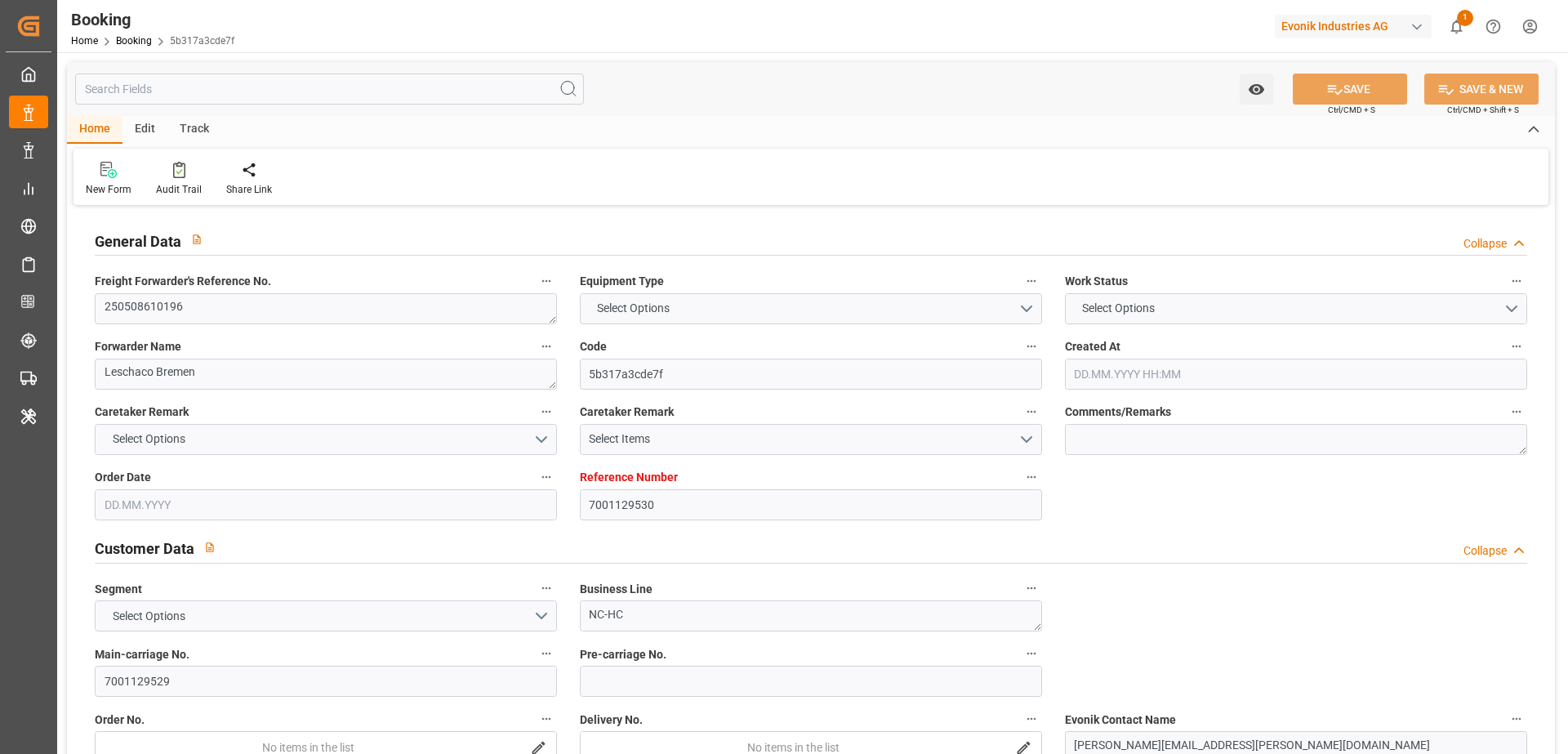
type input "9367827"
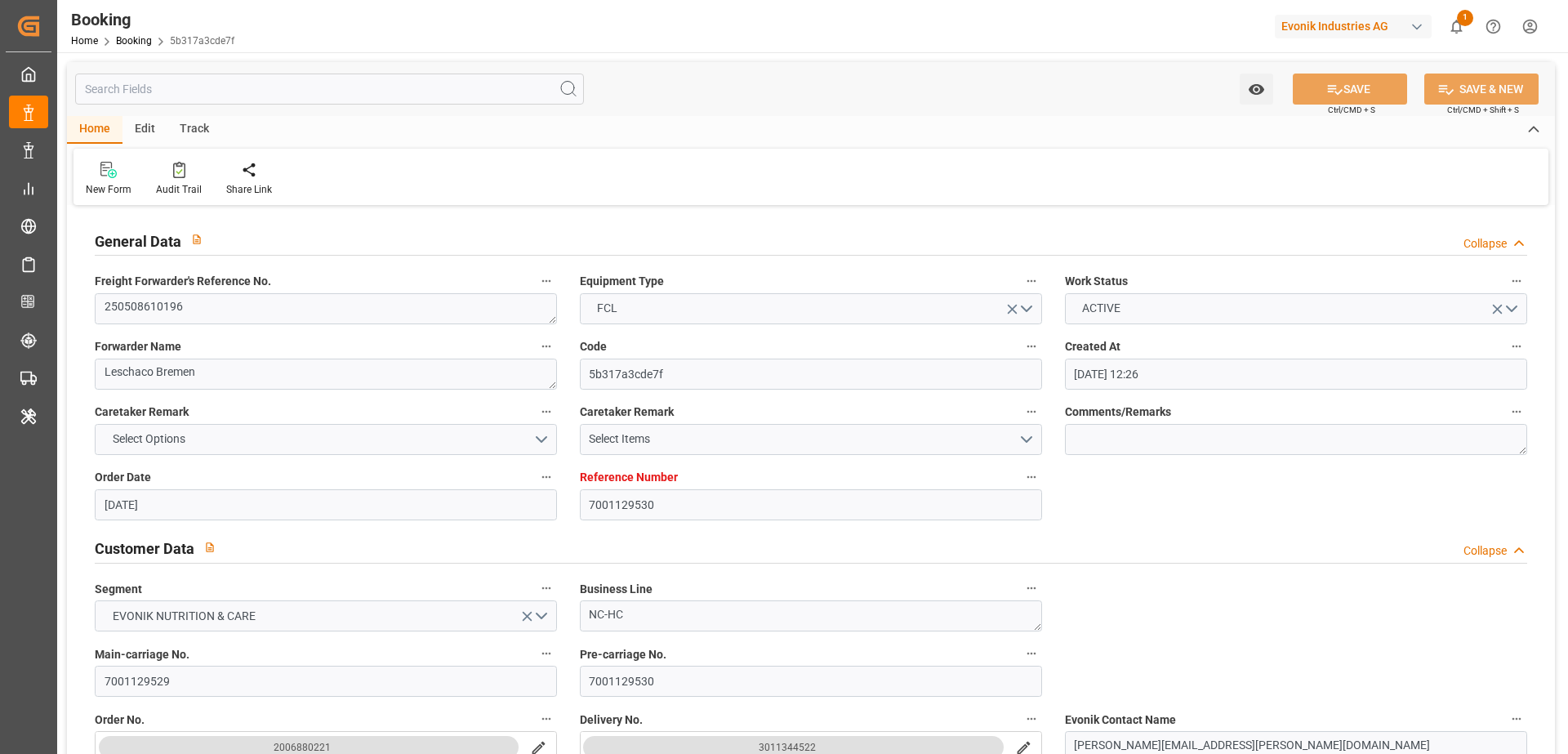
type input "01.04.2025 12:26"
type input "01.04.2025"
type input "15.06.2025"
type input "13.05.2025"
type input "13.05.2025 00:00"
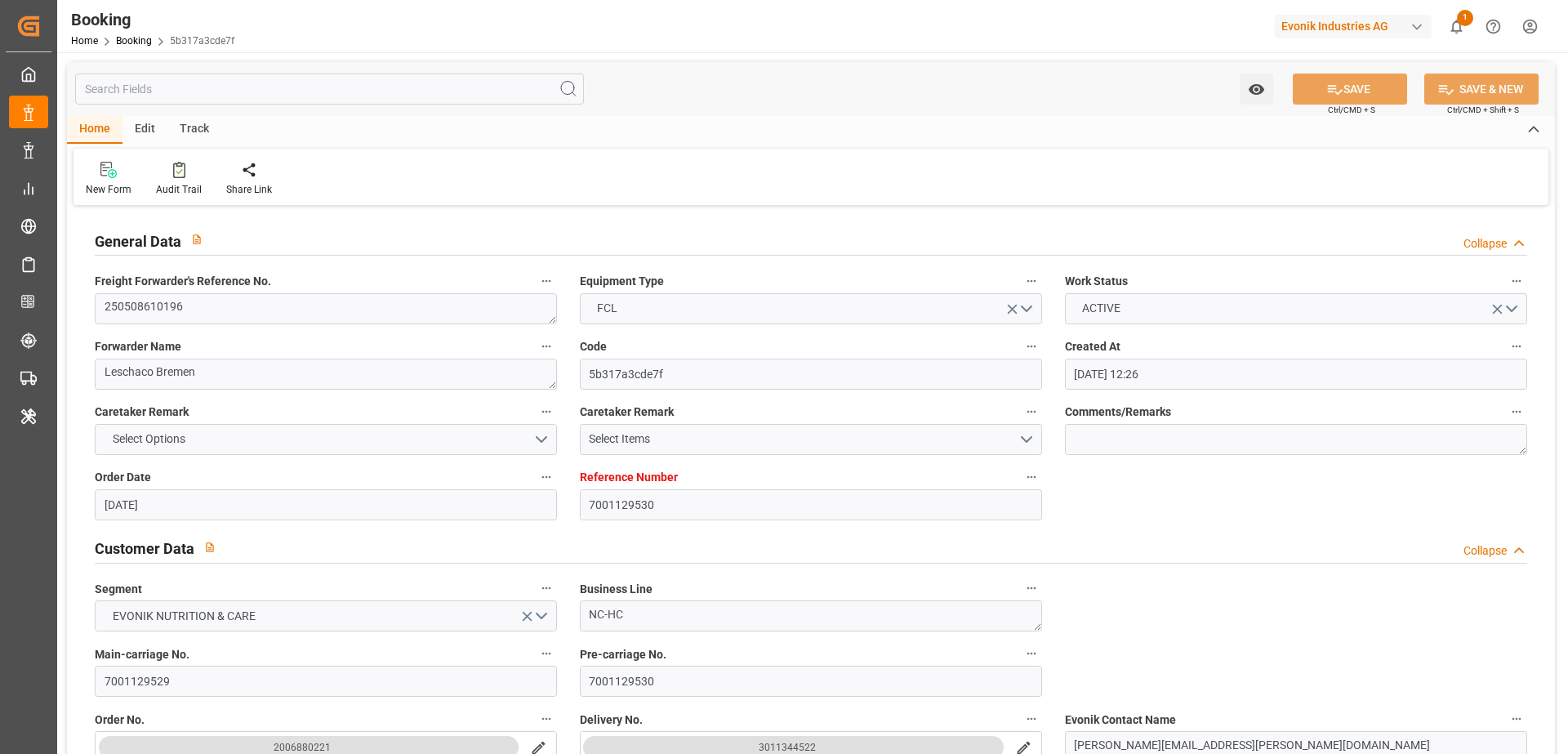
type input "13.05.2025 00:00"
type input "02.04.2025"
type input "04.08.2025"
type input "27.05.2025 00:00"
type input "24.05.2025 00:00"
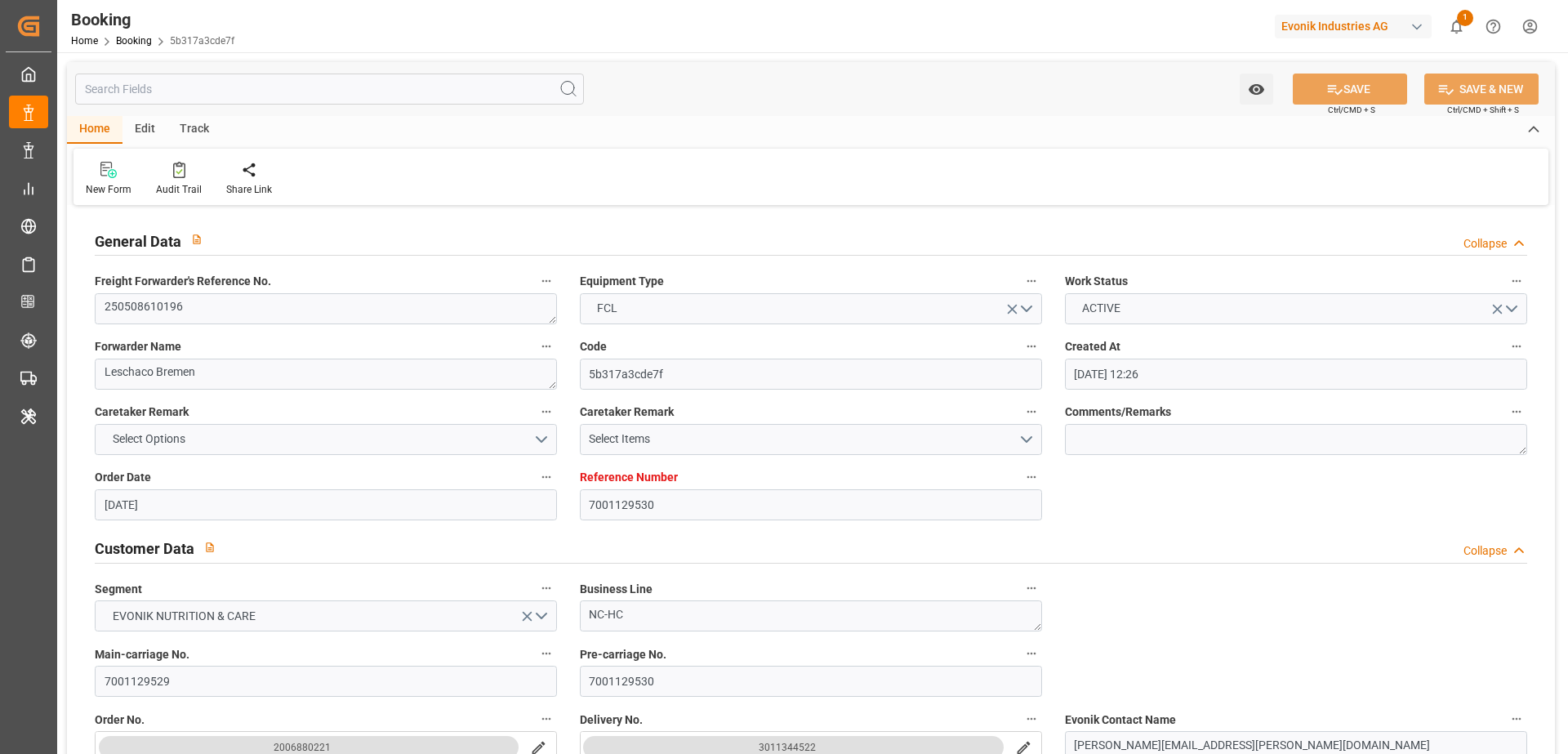
type input "26.05.2025"
type input "26.05.2025 21:30"
type input "19.05.2025 09:09"
type input "03.09.2025 00:00"
type input "15.06.2025 00:00"
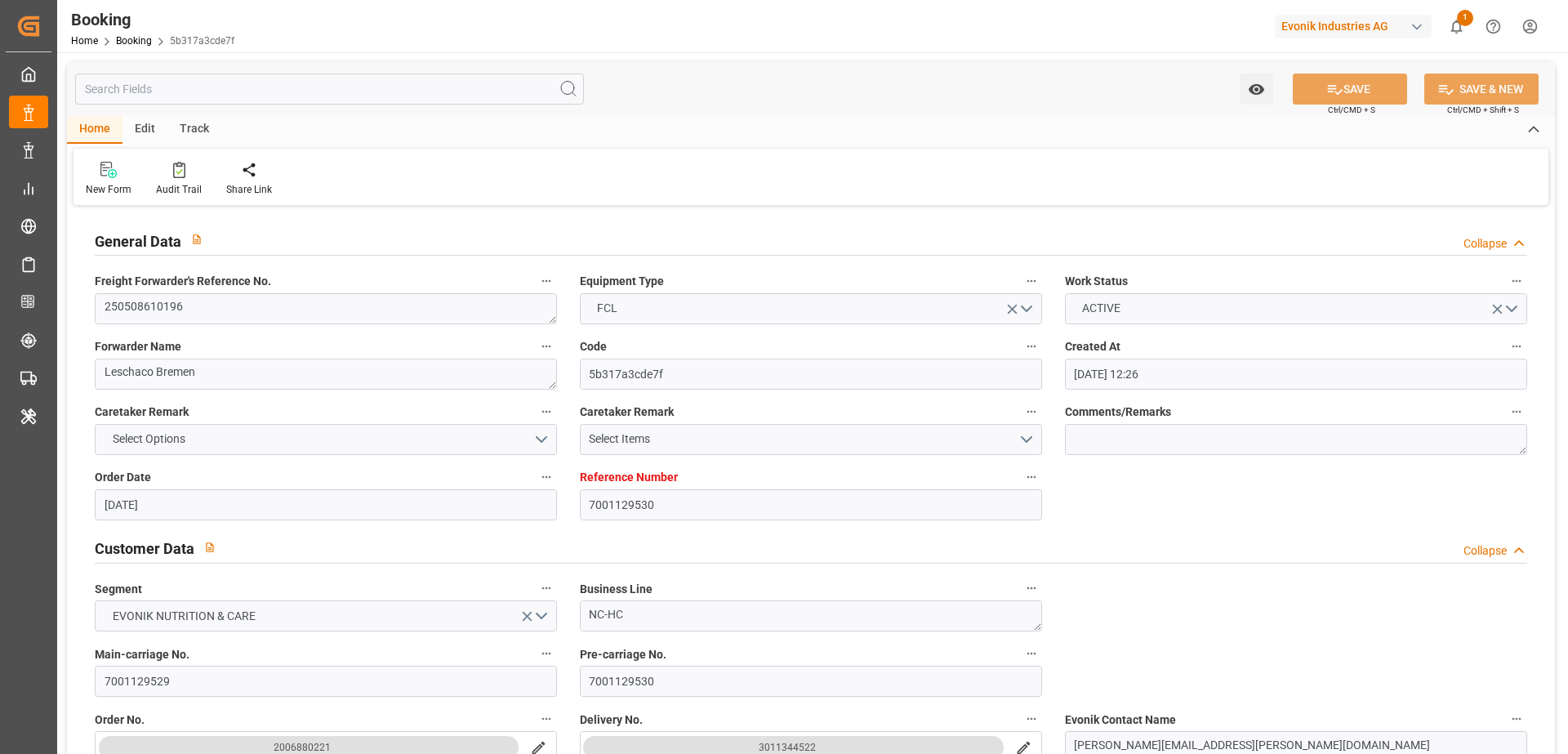
type input "12.07.2025"
type input "20.07.2025 01:00"
type input "20.07.2025 00:00"
type input "20.07.2025 06:30"
type input "07.08.2025 00:00"
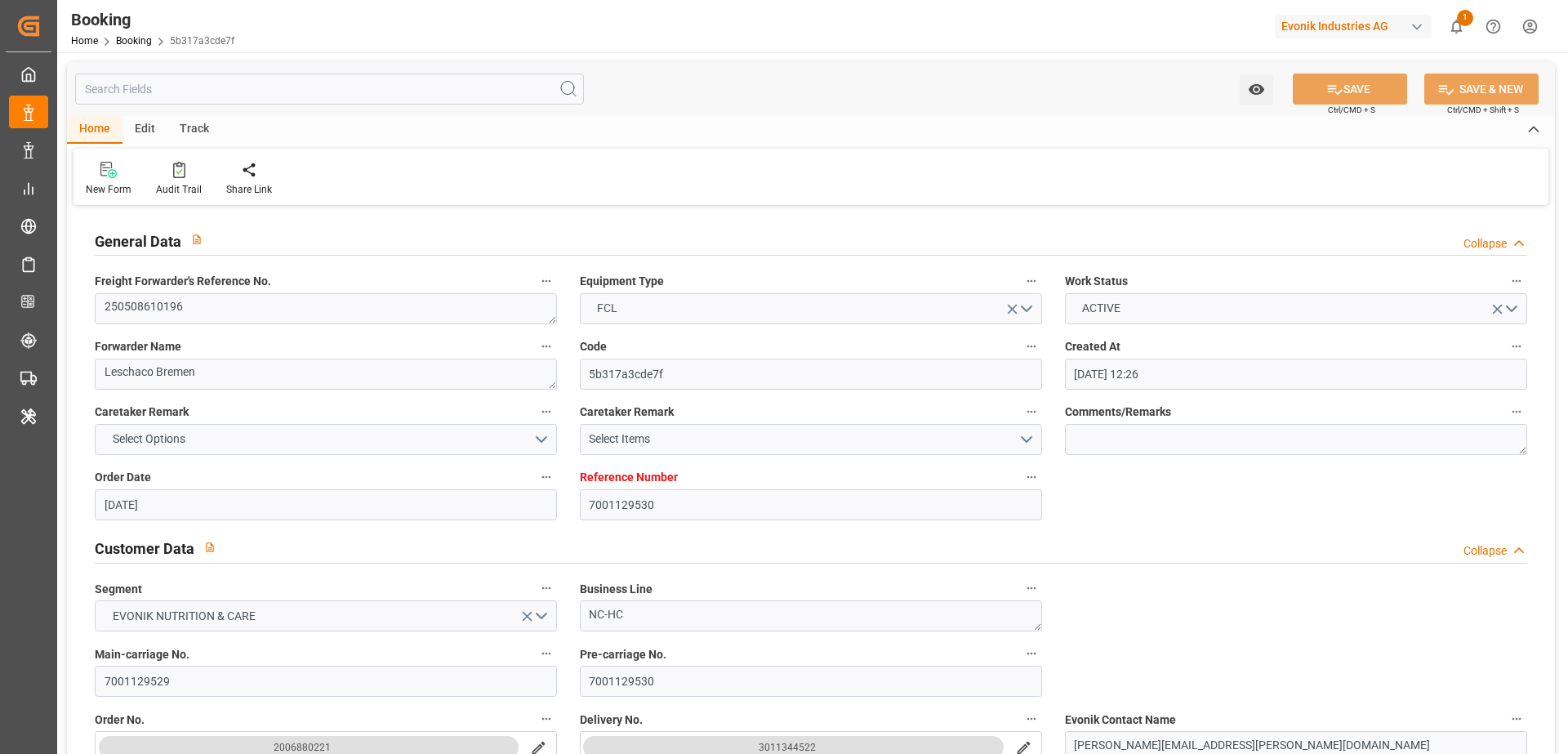
type input "06.08.2025 00:00"
type input "31.07.2025 18:12"
type input "01.08.2025 19:00"
type input "01.08.2025 21:00"
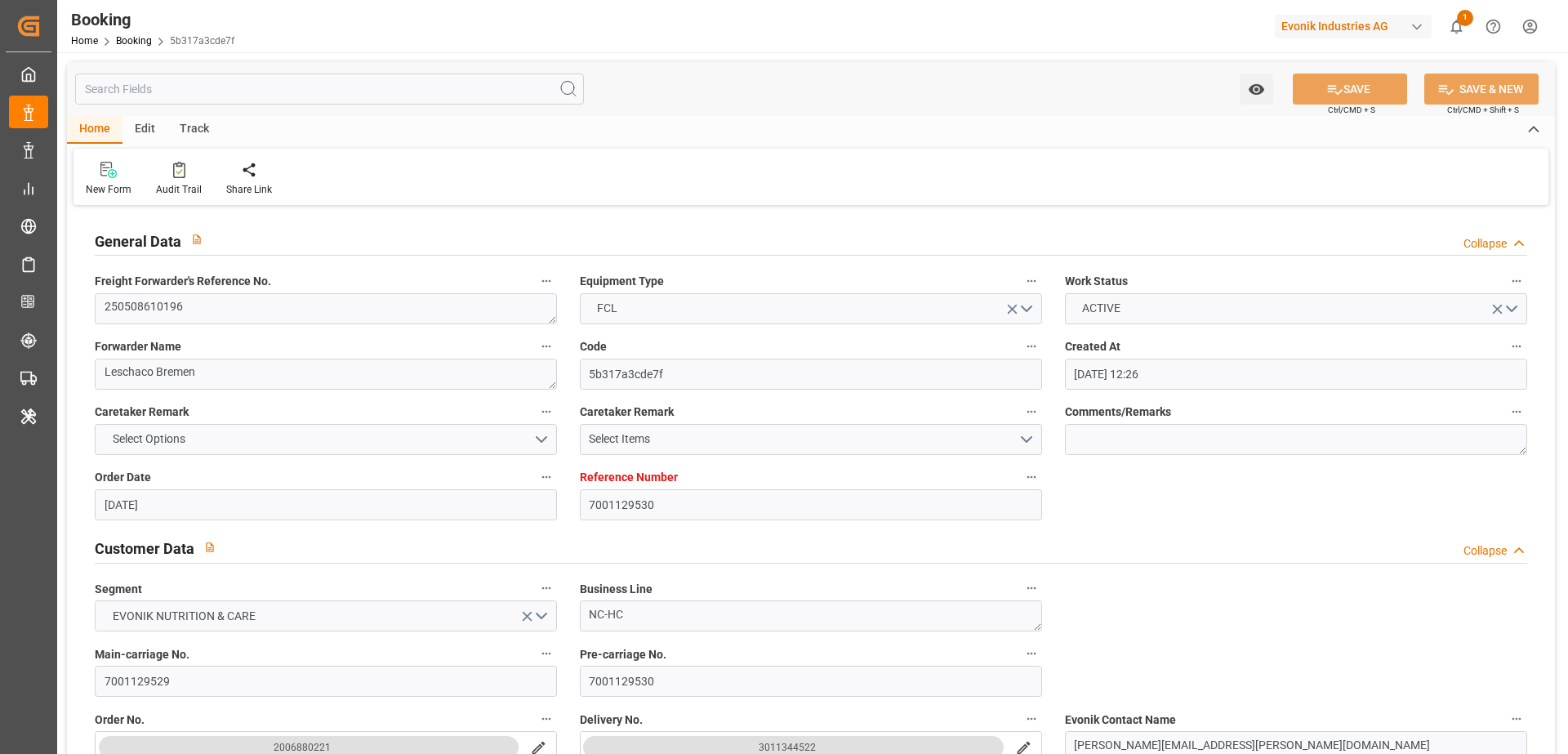
type input "31.08.2025 00:00"
type input "07.08.2025 00:00"
type input "04.08.2025"
type input "01.09.2025 06:50"
type input "01.09.2025"
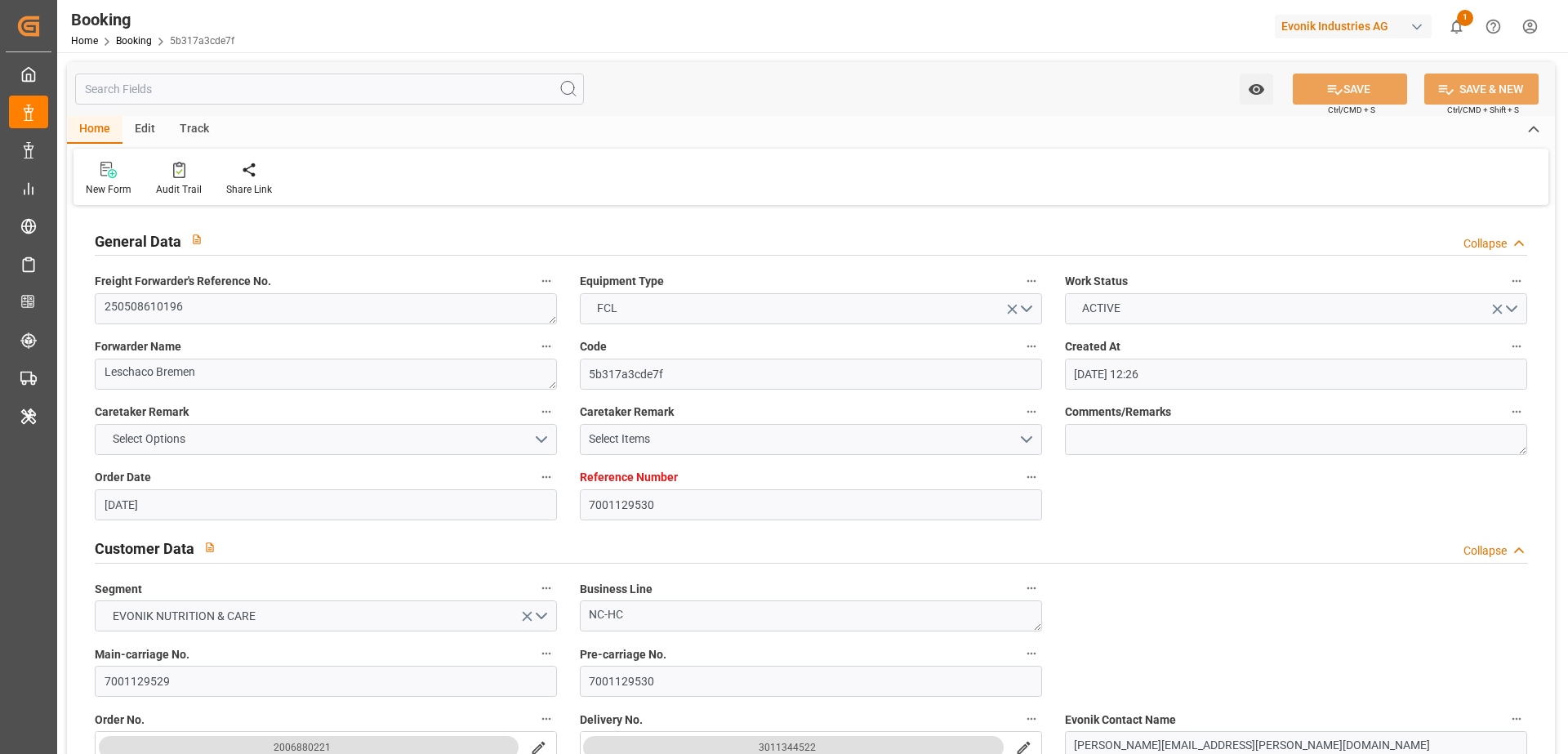
type input "14.05.2025 06:01"
type input "17.05.2025 08:19"
type input "26.05.2025 04:43"
type input "26.05.2025 22:53"
type input "20.07.2025 01:00"
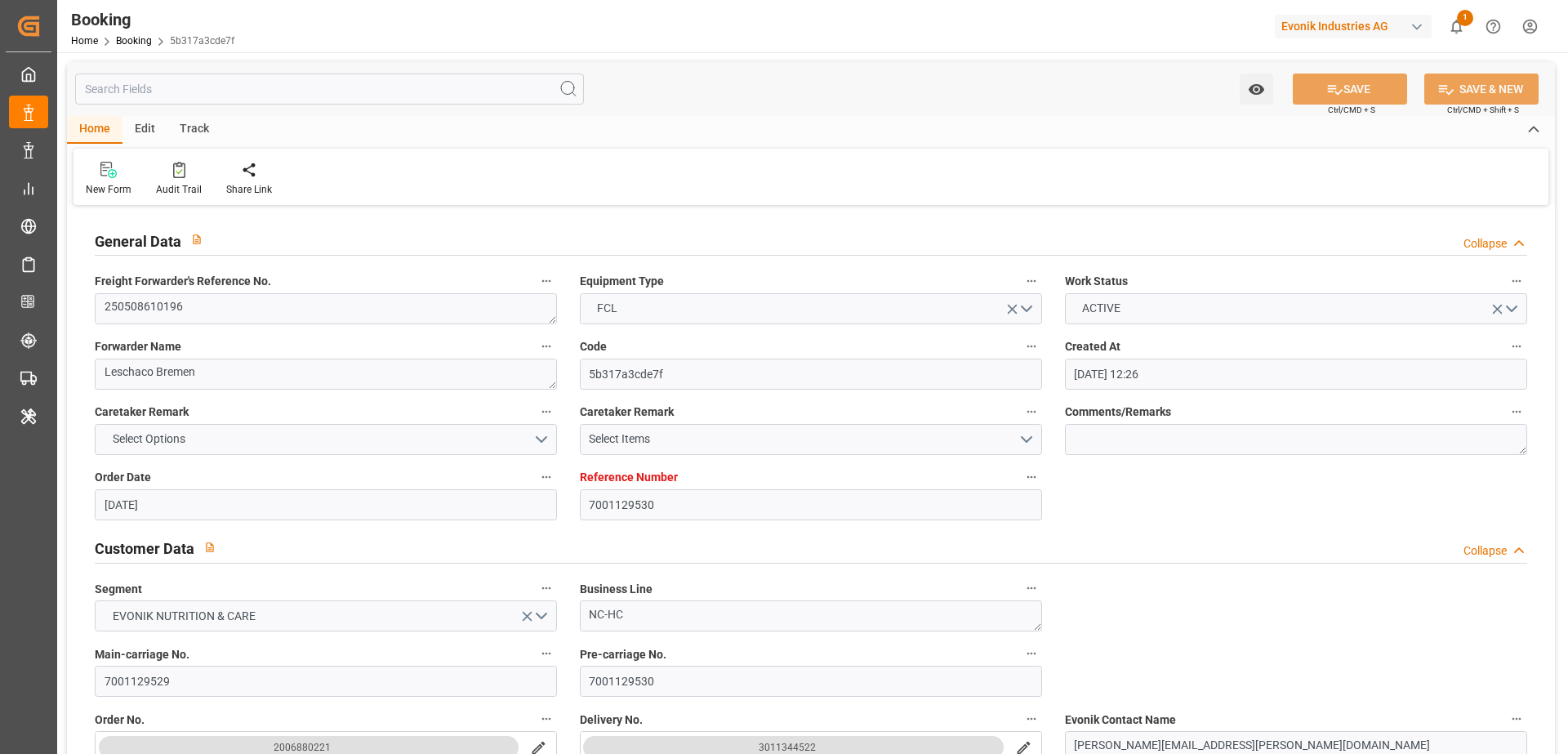
type input "20.07.2025 01:46"
type input "20.07.2025 20:44"
type input "20.07.2025 09:47"
type input "31.07.2025 05:09"
type input "07.08.2025 00:00"
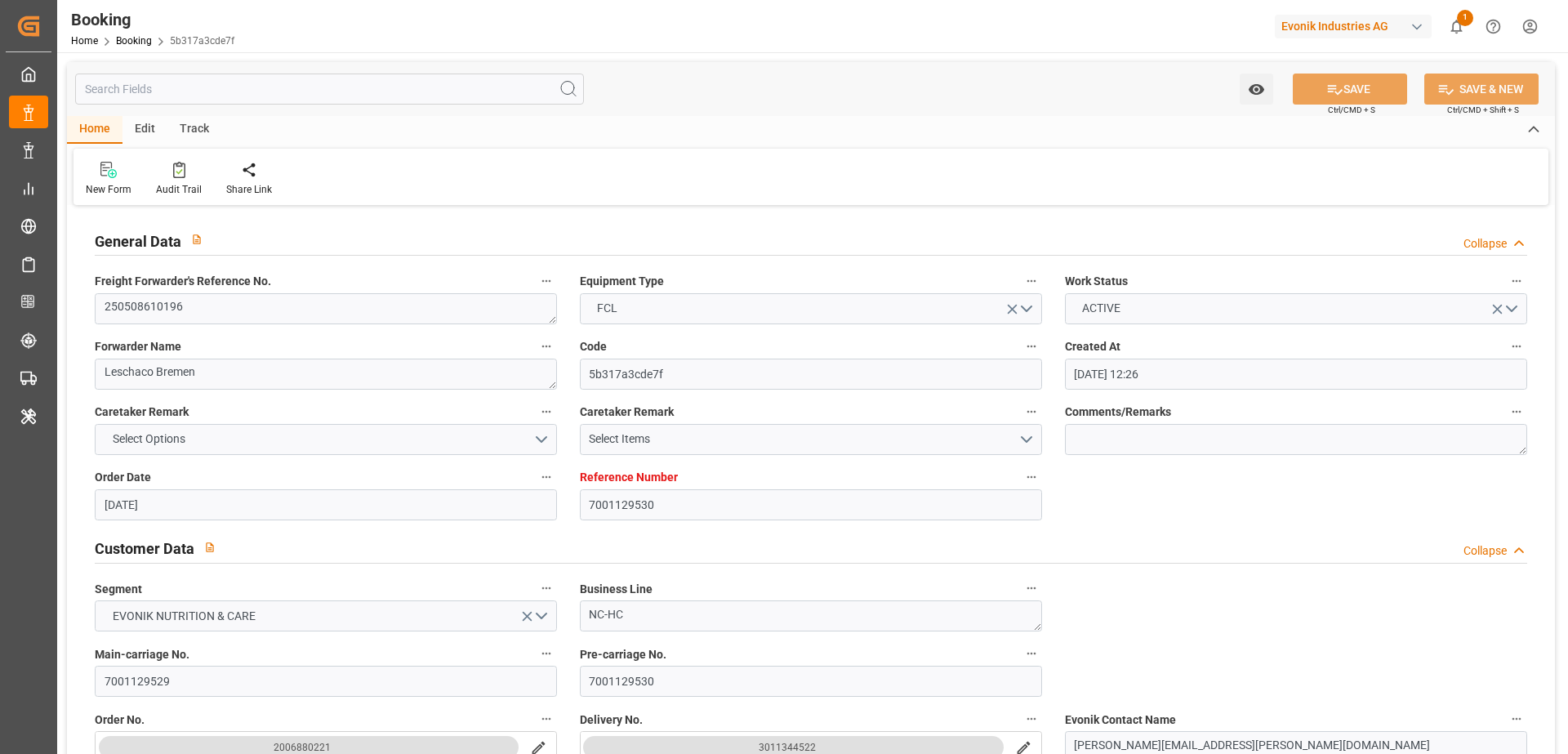
type input "31.07.2025 14:30"
type input "01.08.2025 21:00"
type input "02.08.2025 03:58"
type input "01.08.2025 22:02"
type input "10.08.2025 10:00"
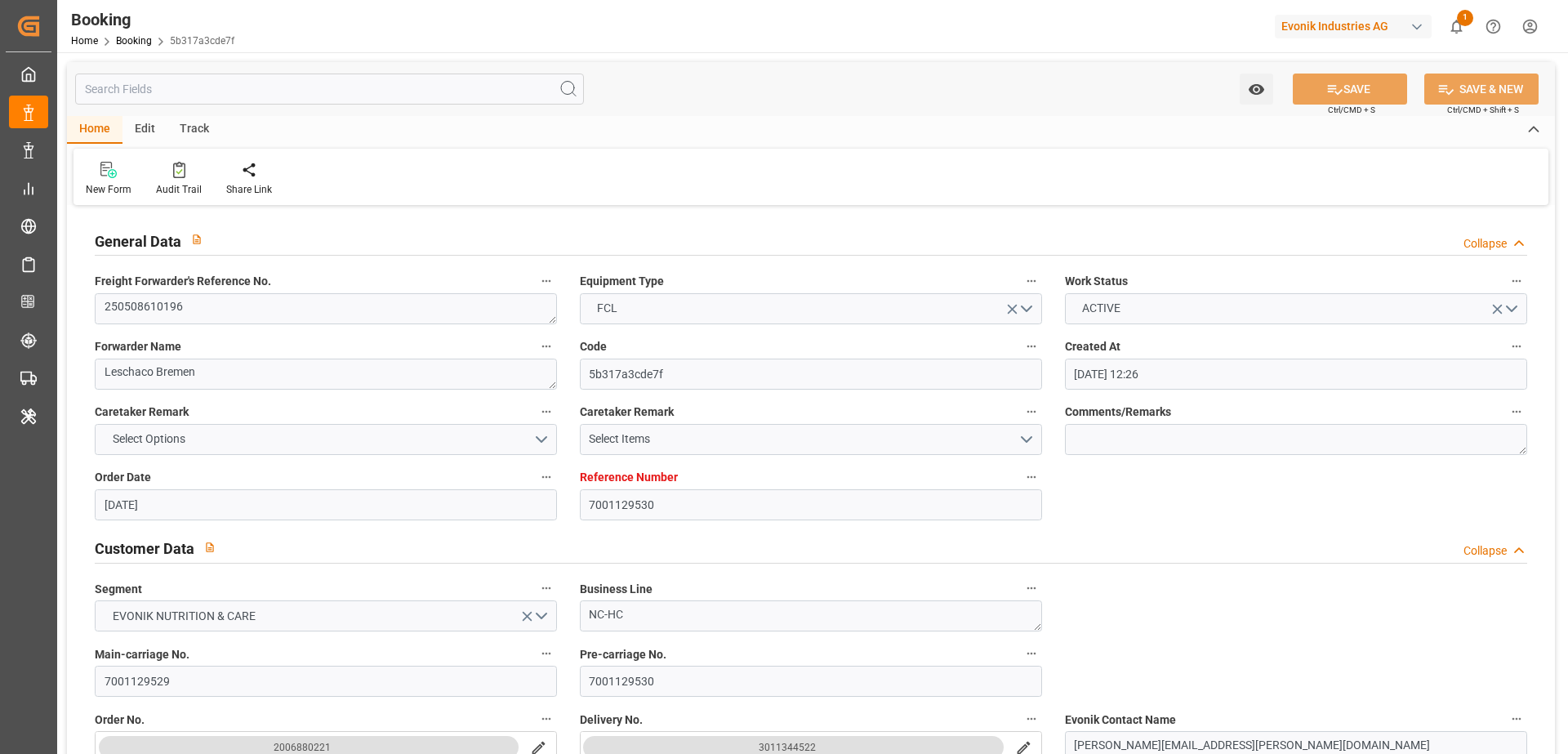
type input "14.08.2025 15:30"
type input "15.08.2025 03:24"
type input "19.08.2025 03:24"
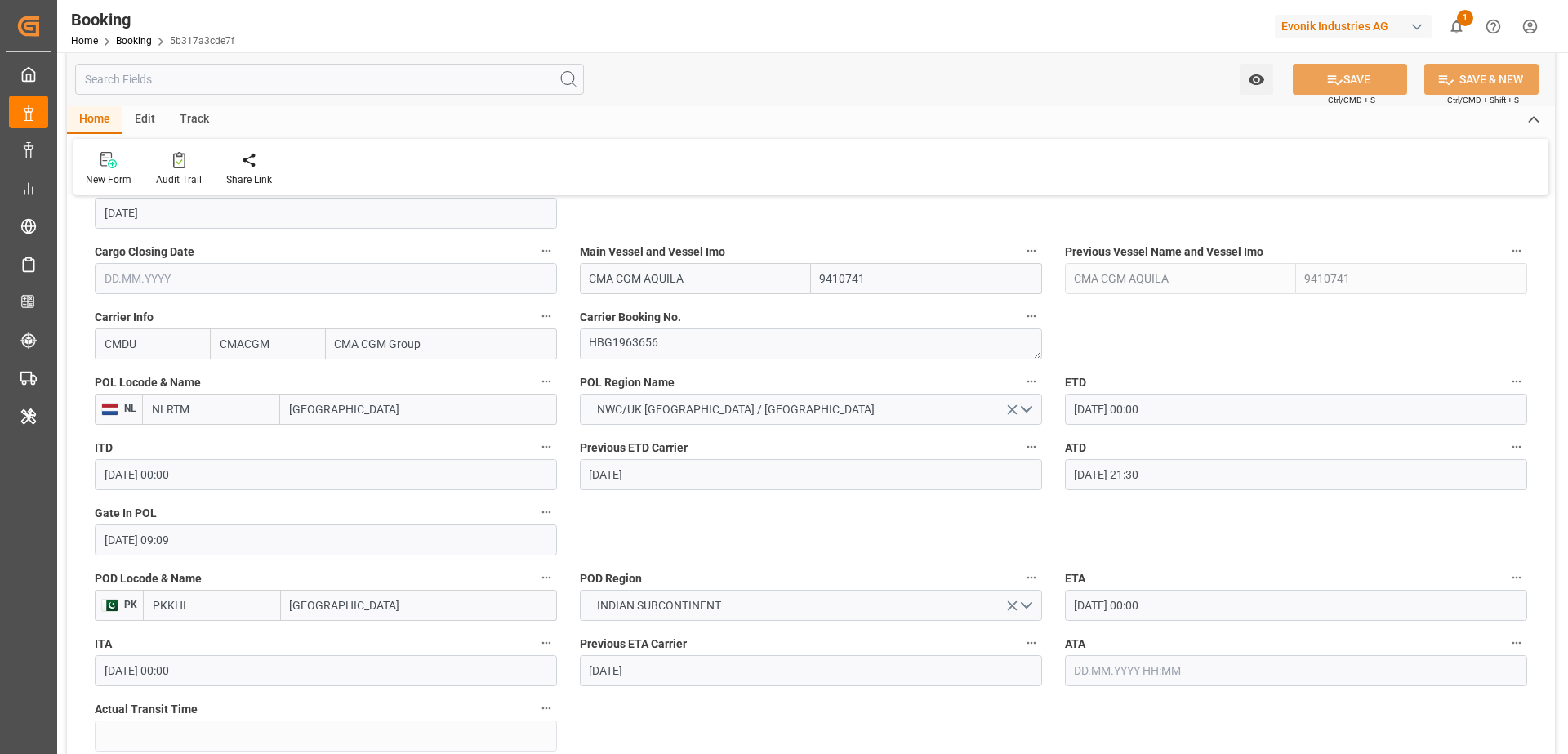
scroll to position [1193, 0]
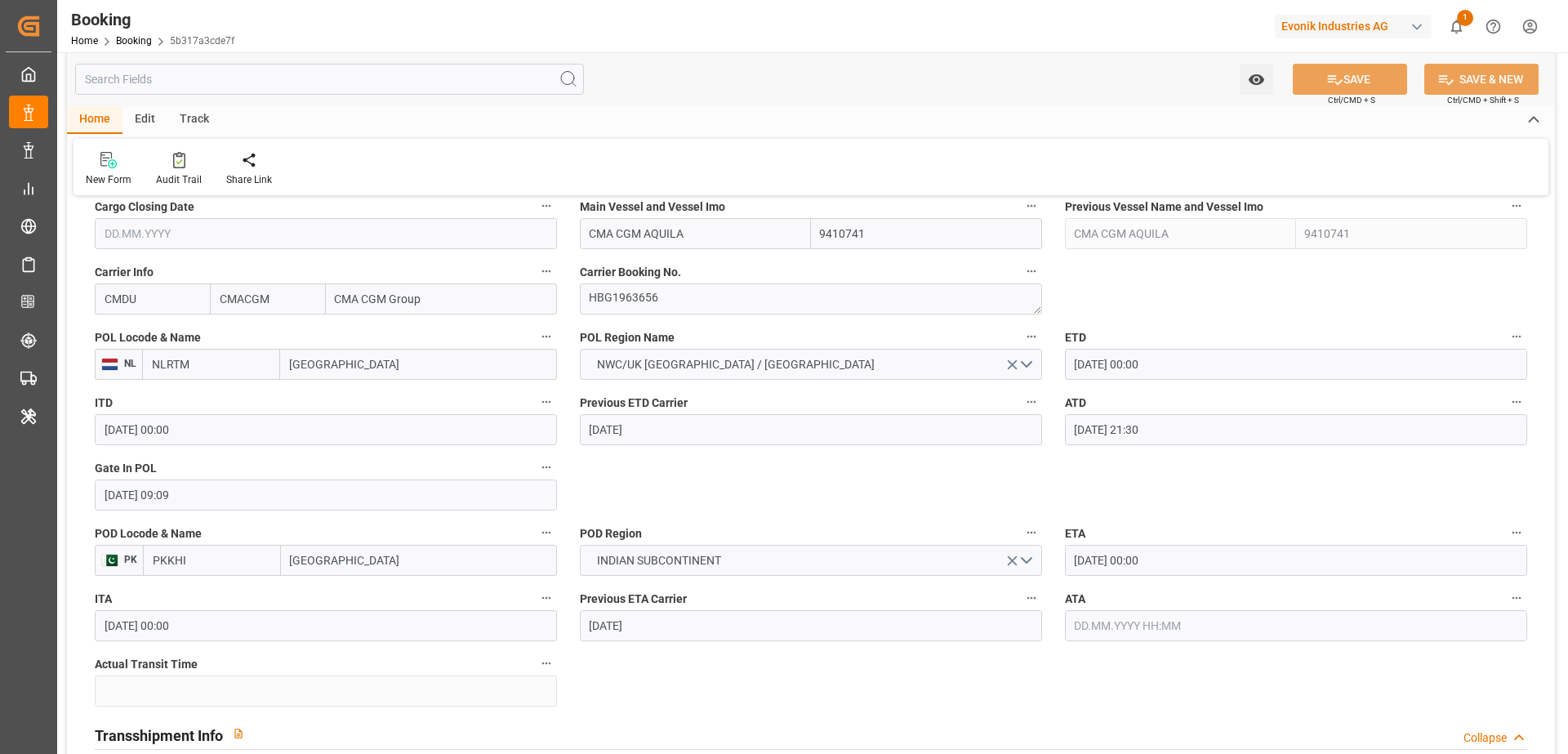
click at [1288, 566] on input "03.09.2025 00:00" at bounding box center [1296, 560] width 462 height 31
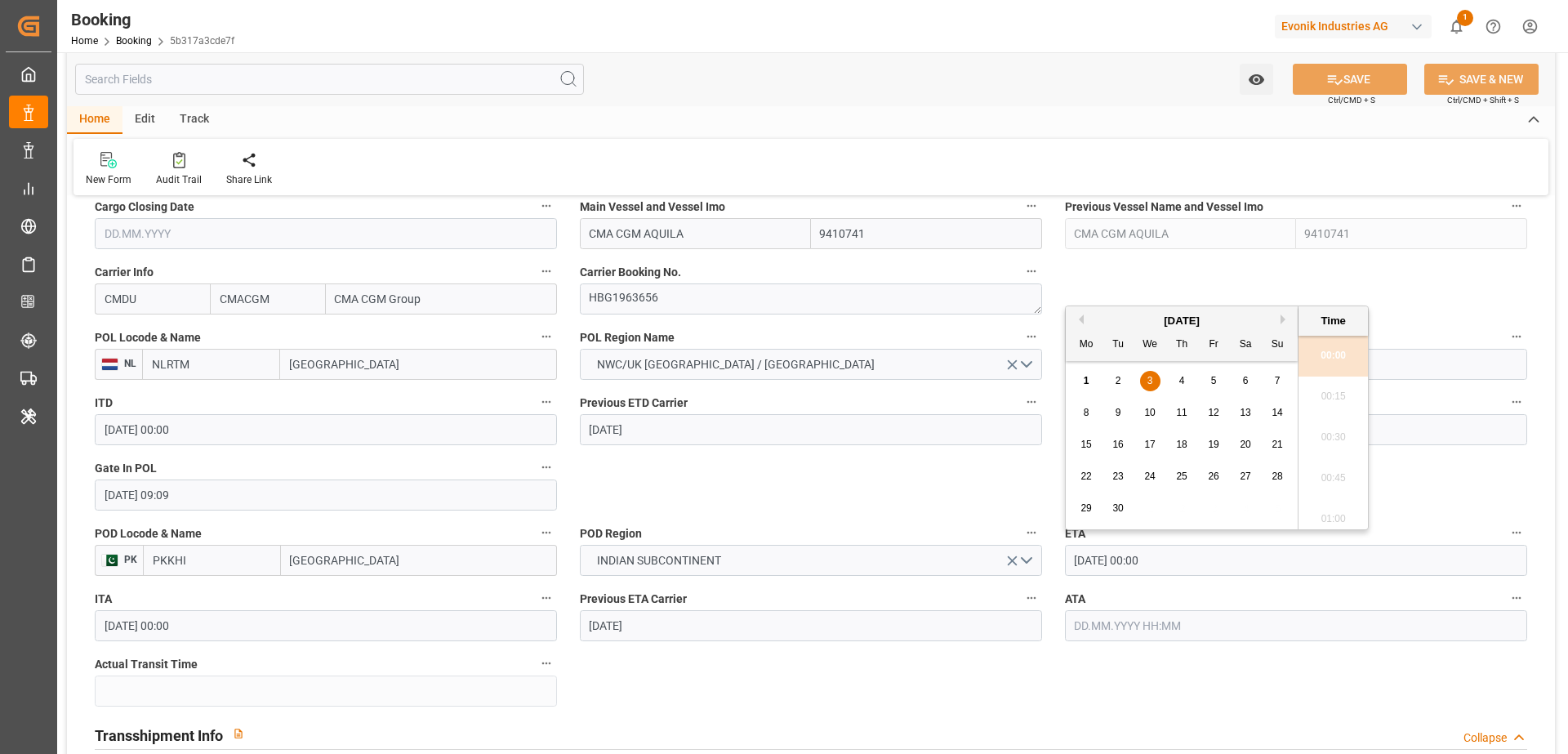
click at [1098, 414] on div "8 9 10 11 12 13 14" at bounding box center [1182, 412] width 223 height 32
click at [1089, 413] on div "8" at bounding box center [1087, 412] width 20 height 19
type input "08.09.2025 00:00"
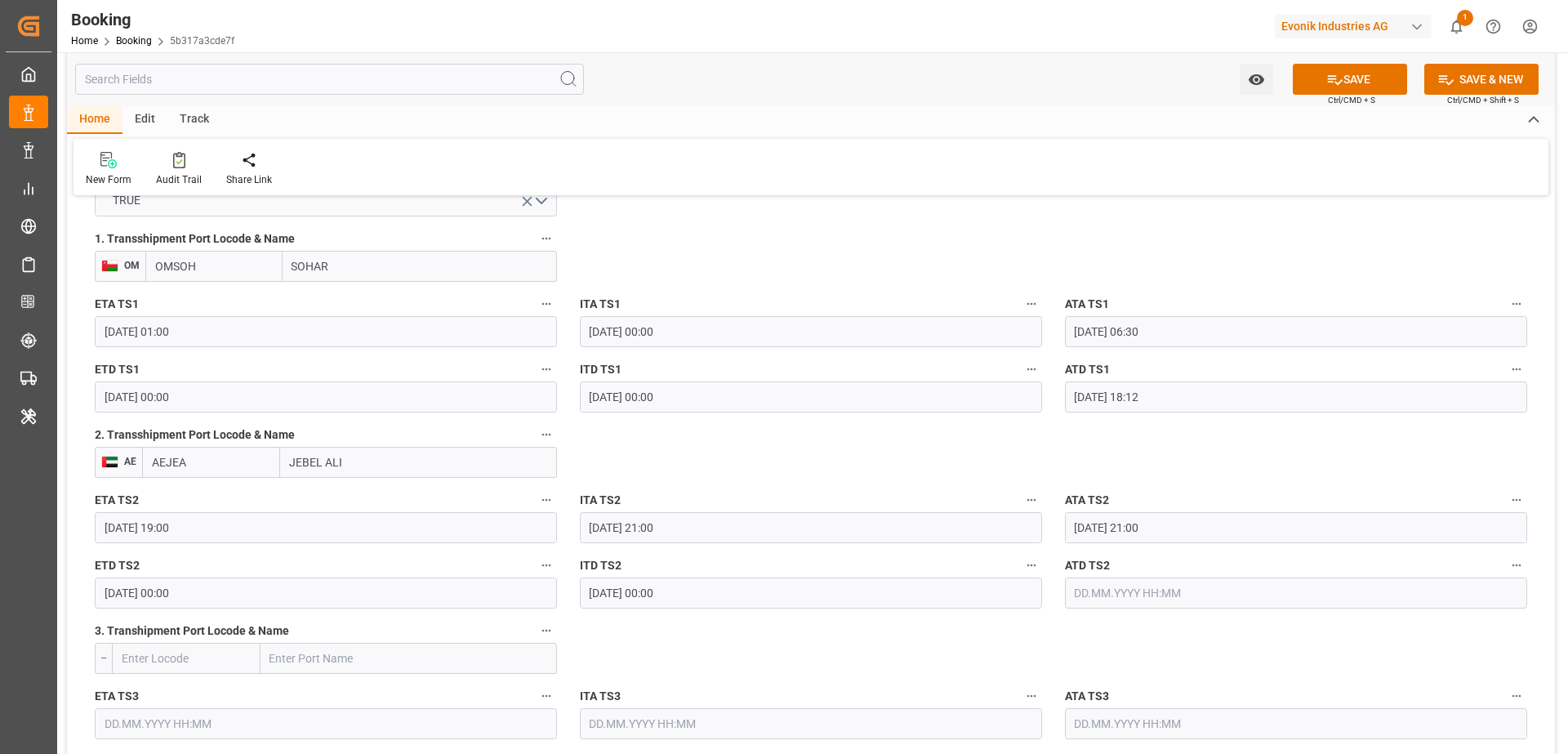
scroll to position [1934, 0]
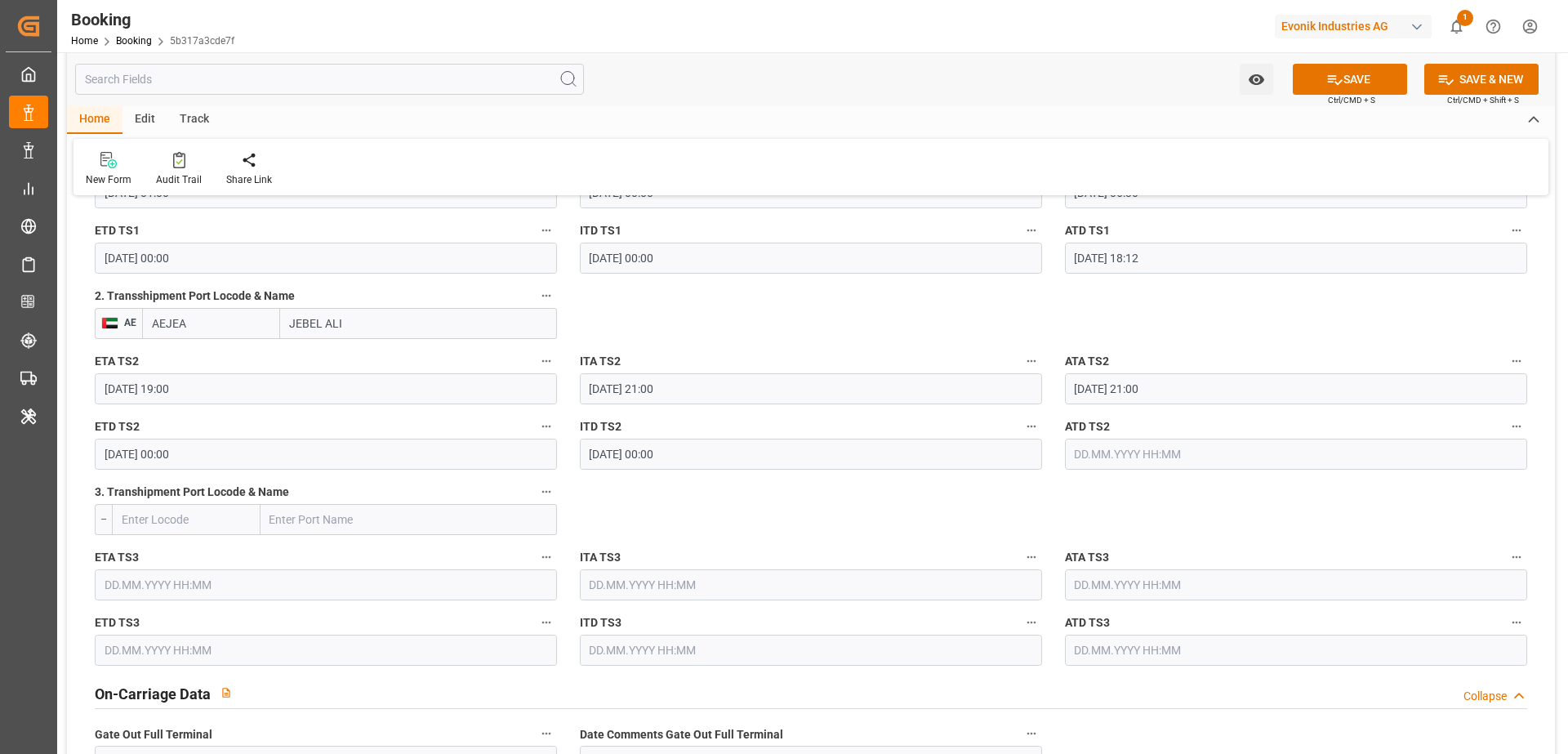
click at [290, 449] on input "[DATE] 00:00" at bounding box center [325, 455] width 462 height 31
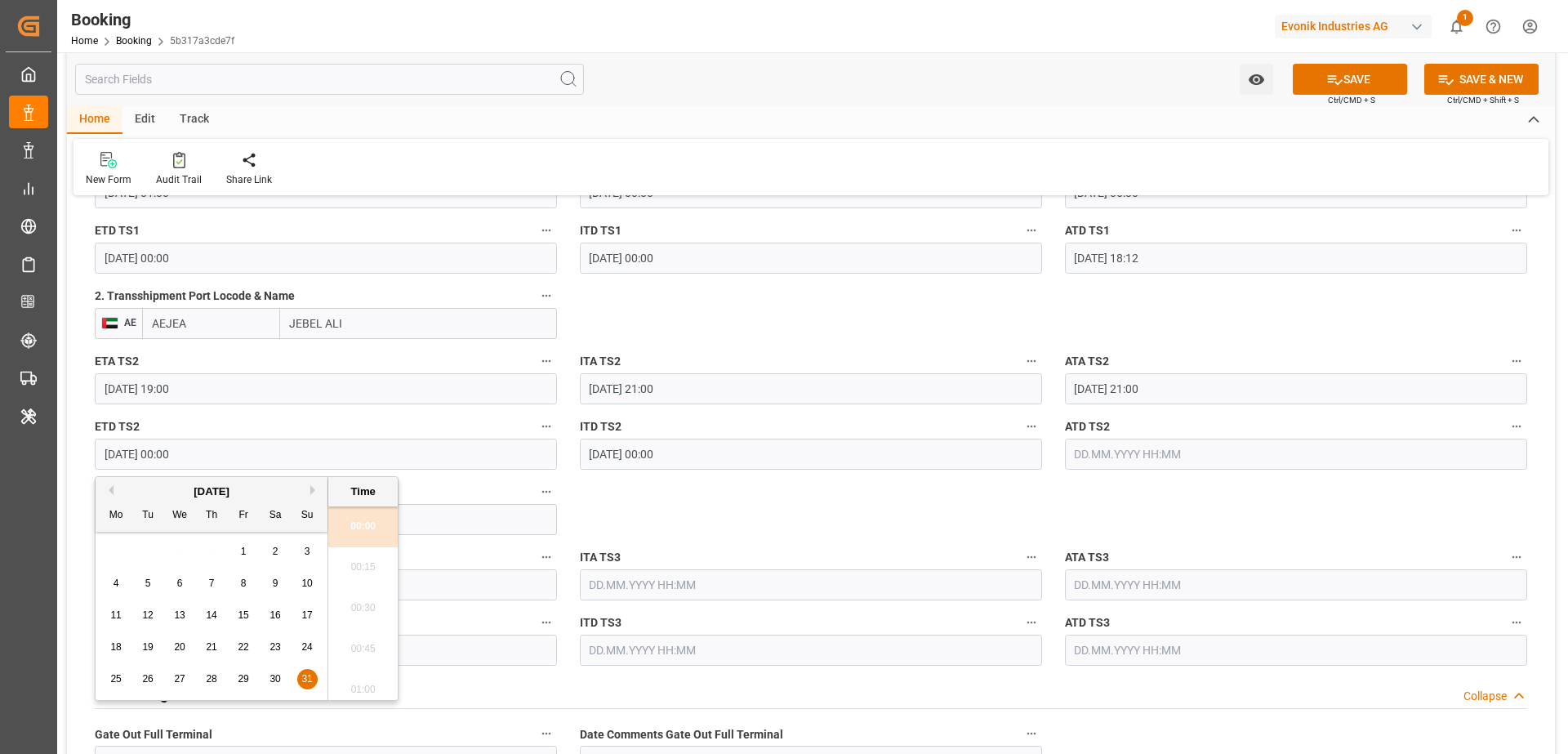
click at [313, 497] on div "[DATE]" at bounding box center [211, 491] width 232 height 17
click at [311, 490] on button "Next Month" at bounding box center [315, 490] width 10 height 10
click at [207, 557] on div "4" at bounding box center [212, 552] width 20 height 19
type input "04.09.2025 00:00"
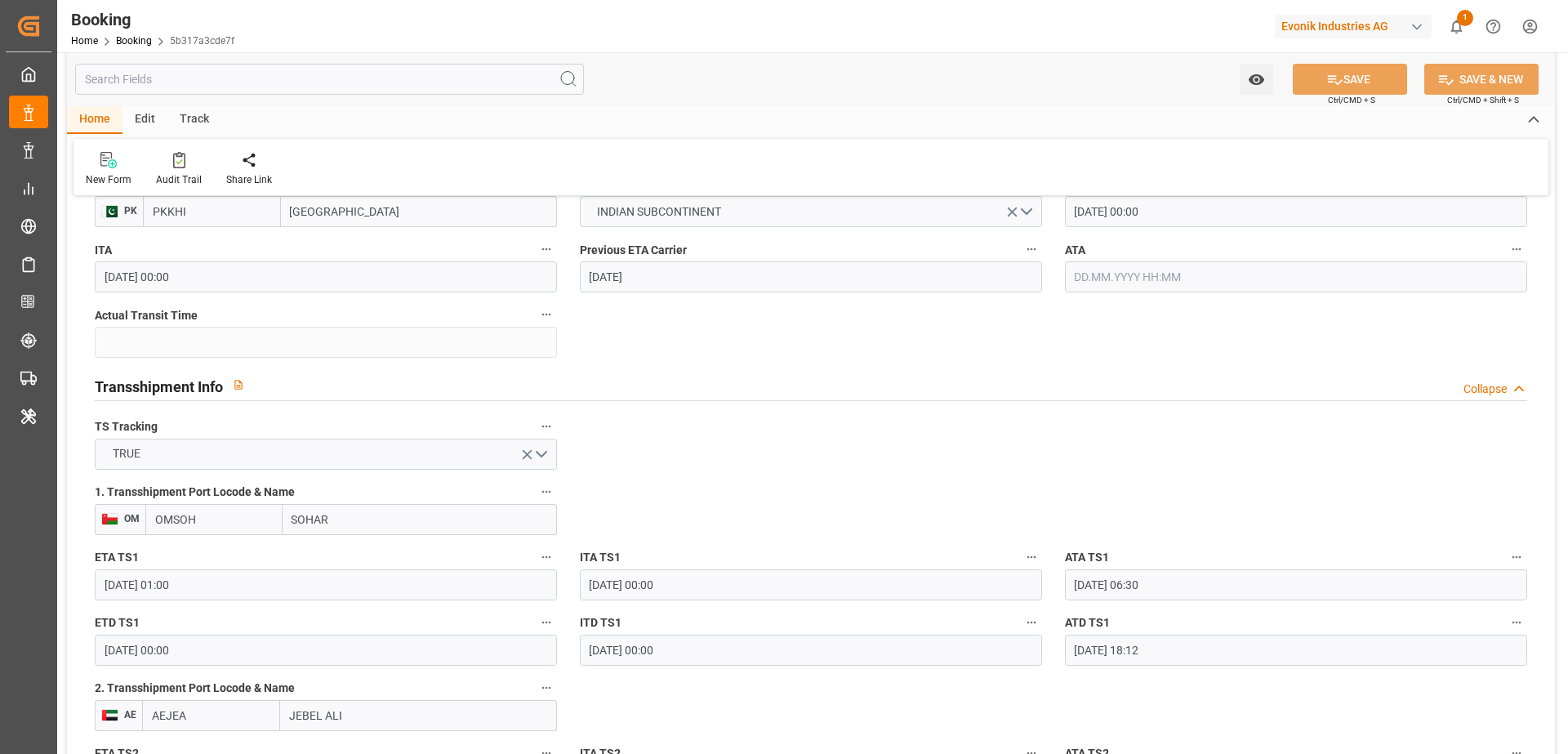
scroll to position [1170, 0]
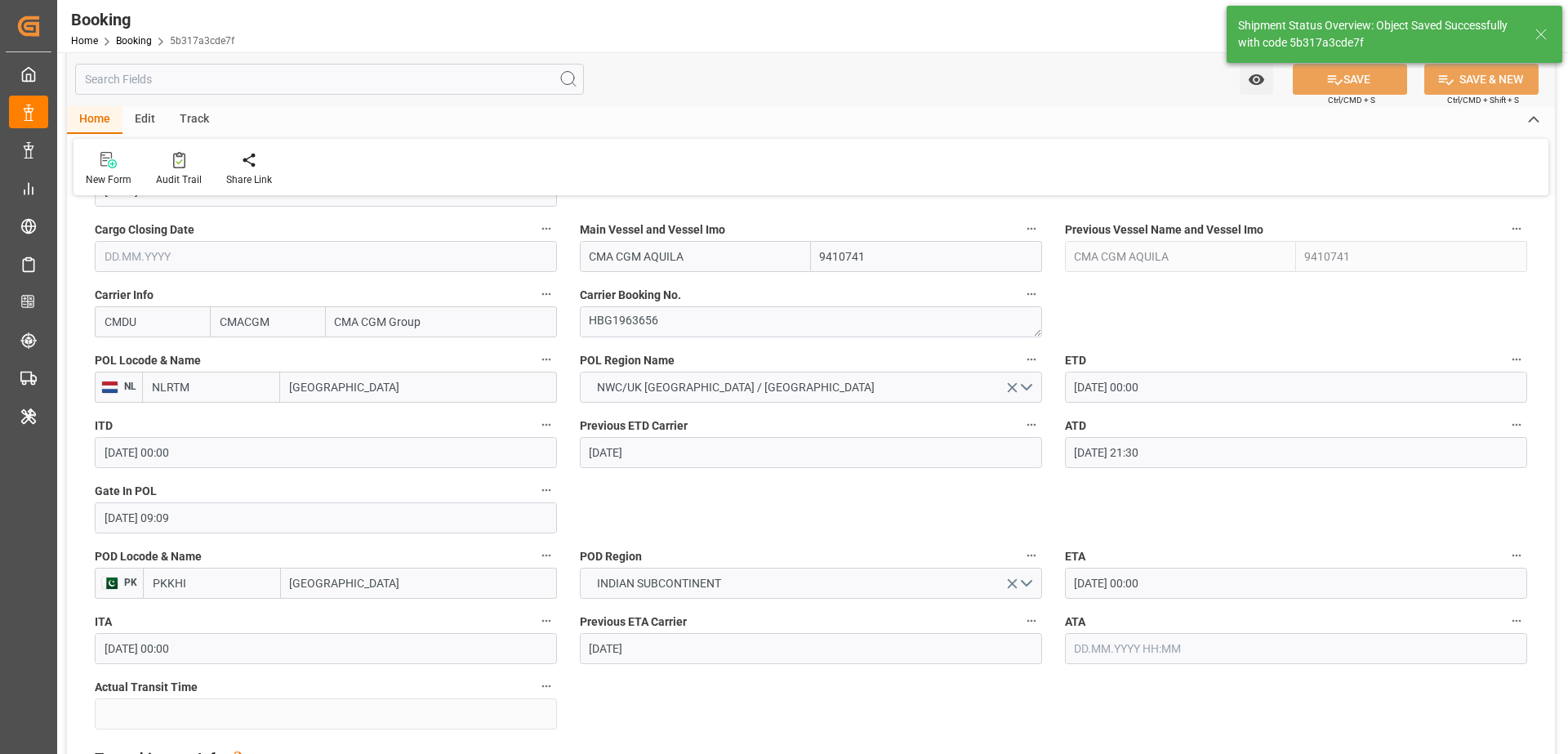
type textarea "[PERSON_NAME]"
type input "01.09.2025 06:53"
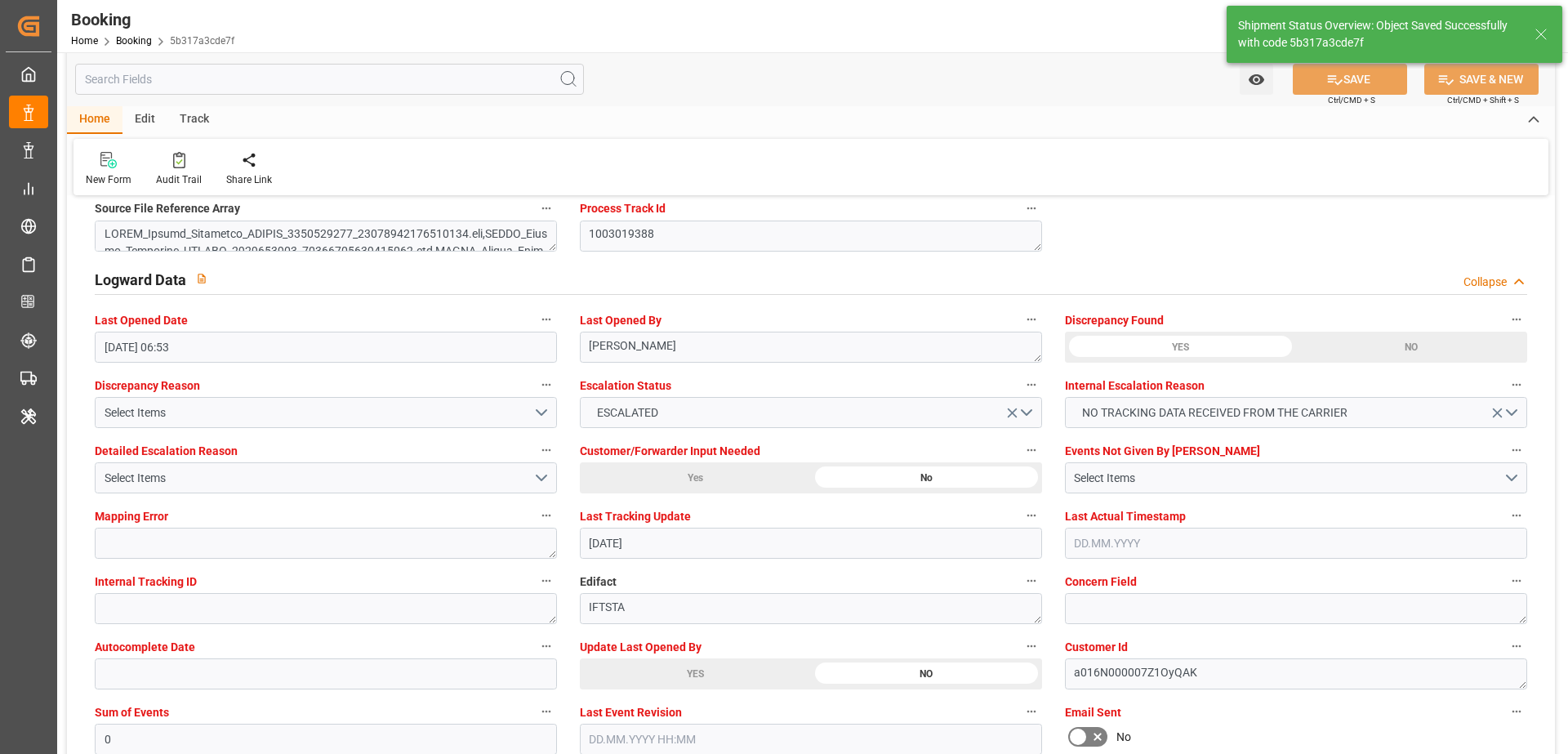
scroll to position [2911, 0]
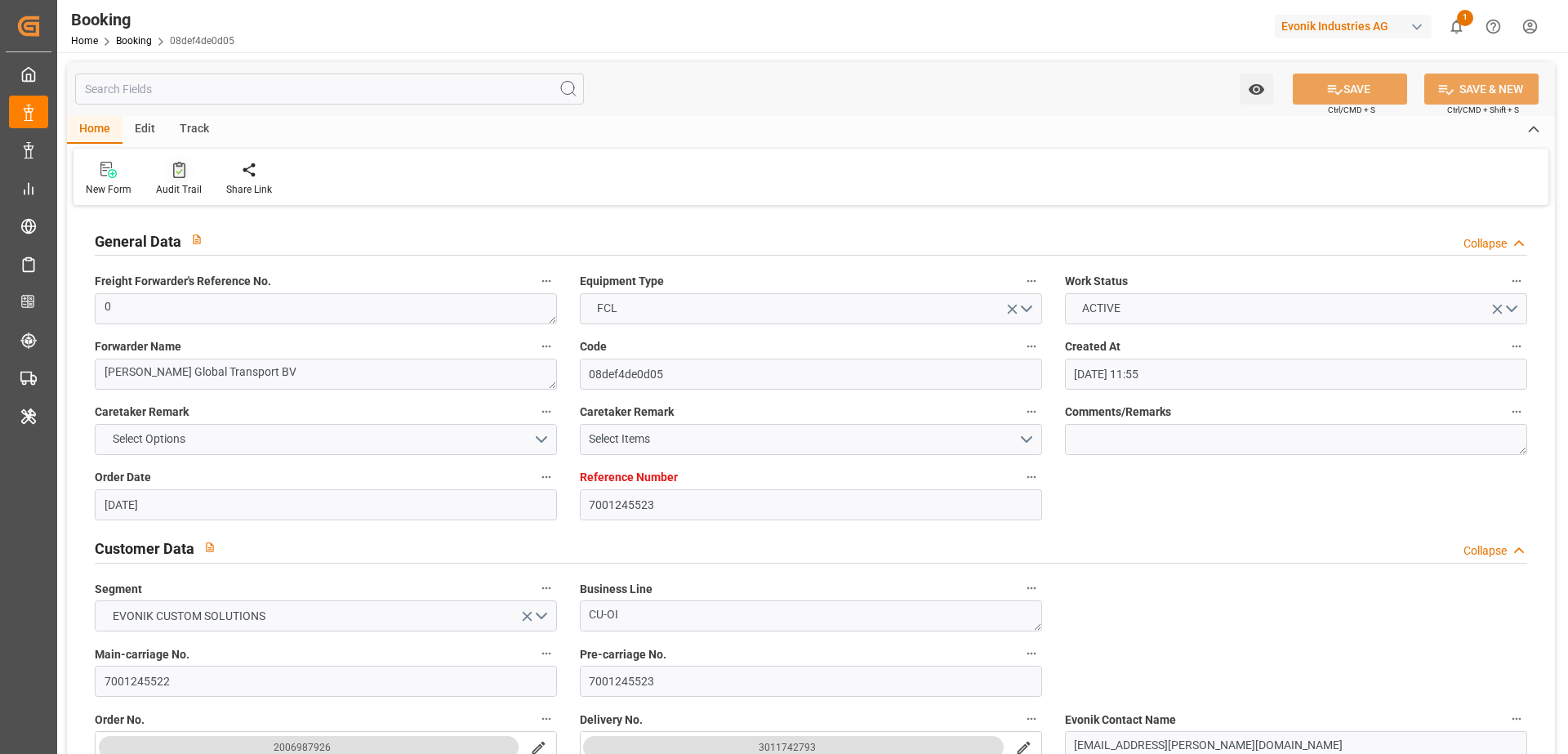
click at [168, 184] on div "Audit Trail" at bounding box center [179, 189] width 46 height 15
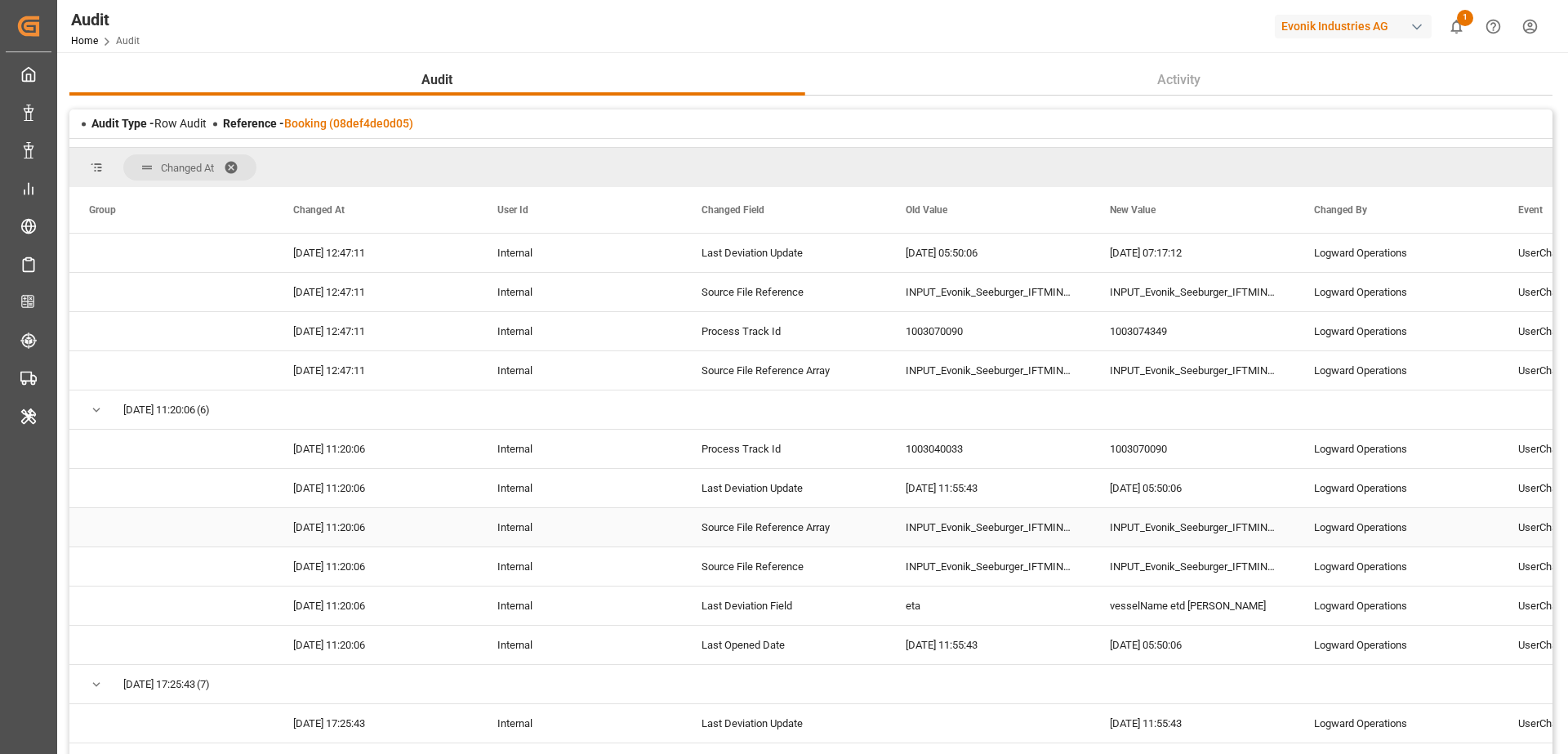
scroll to position [3137, 0]
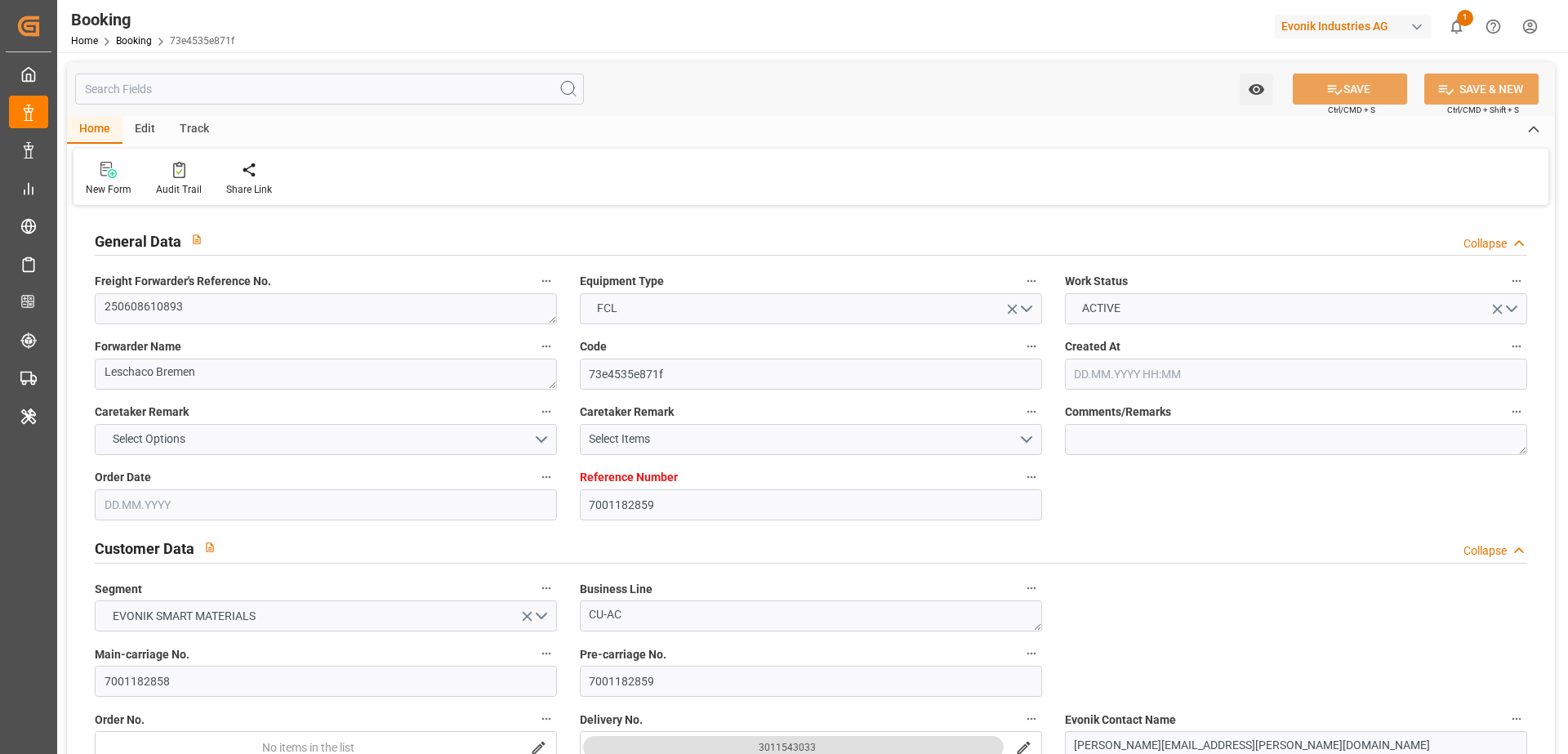
type input "7001182859"
type input "9839210"
type input "CMACGM"
type input "CMA CGM Group"
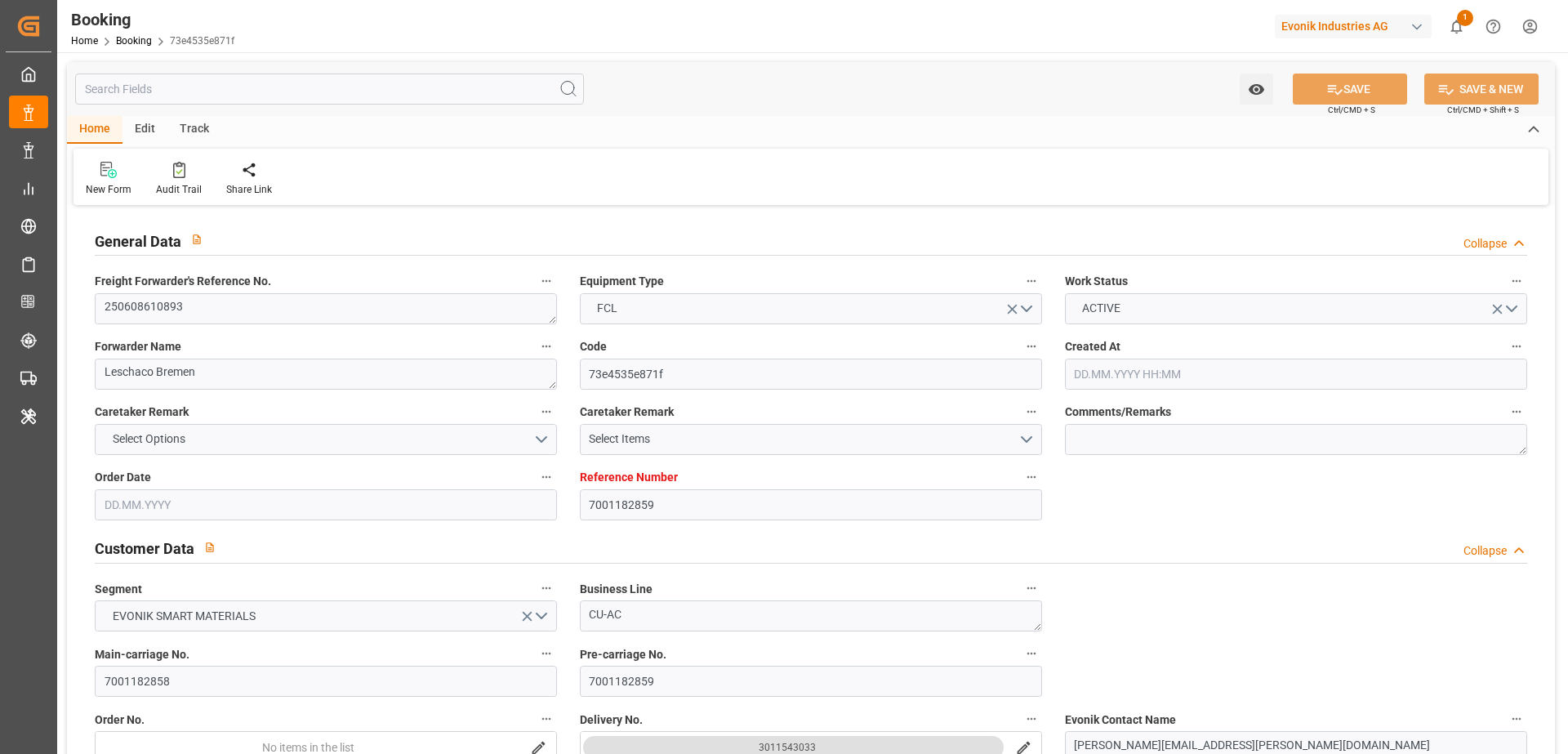
type input "NLRTM"
type input "JPOSA"
type input "CNQDG"
type input "KRPUS"
type input "0"
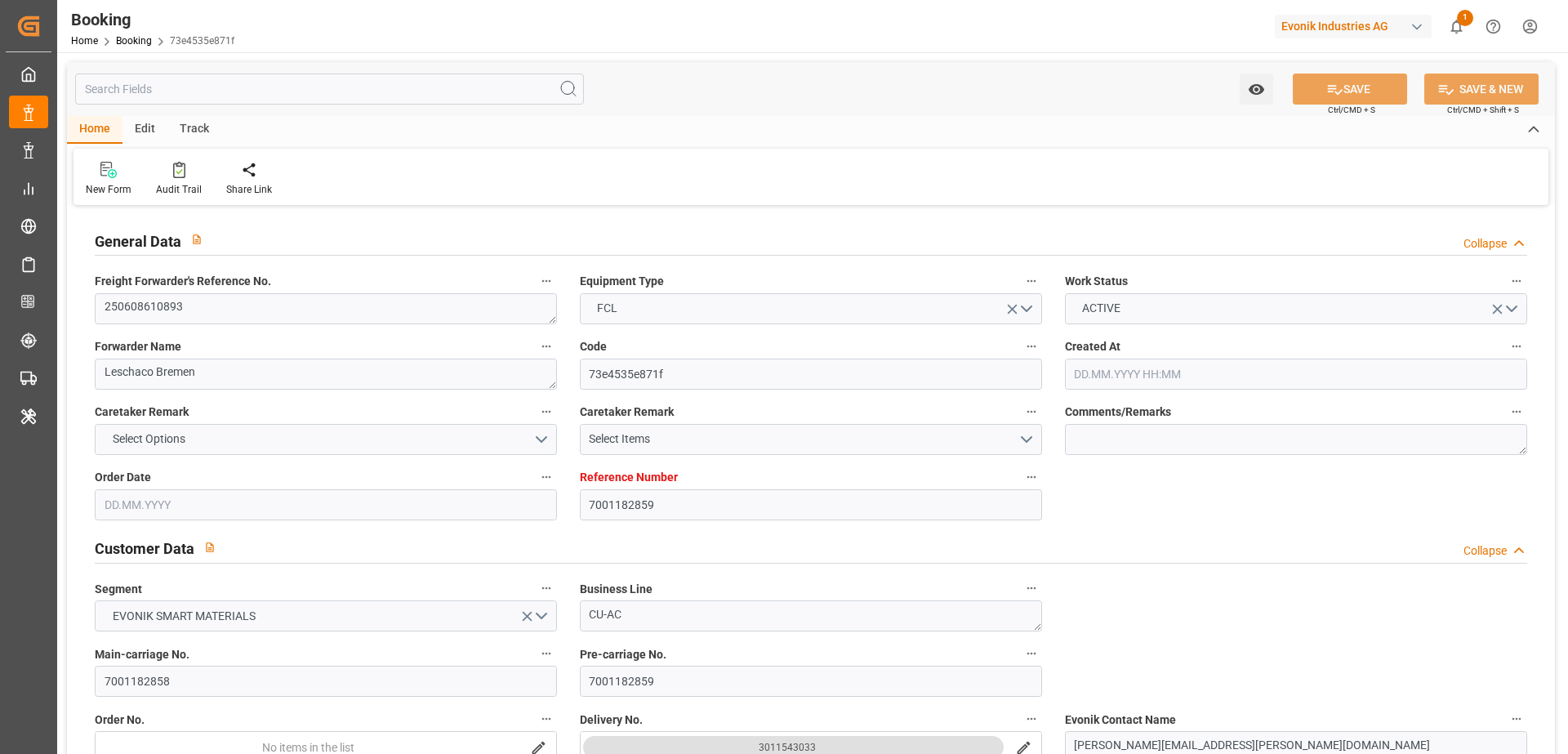
type input "NLRTM"
type input "JPOSA"
type input "9894997"
type input "9385439"
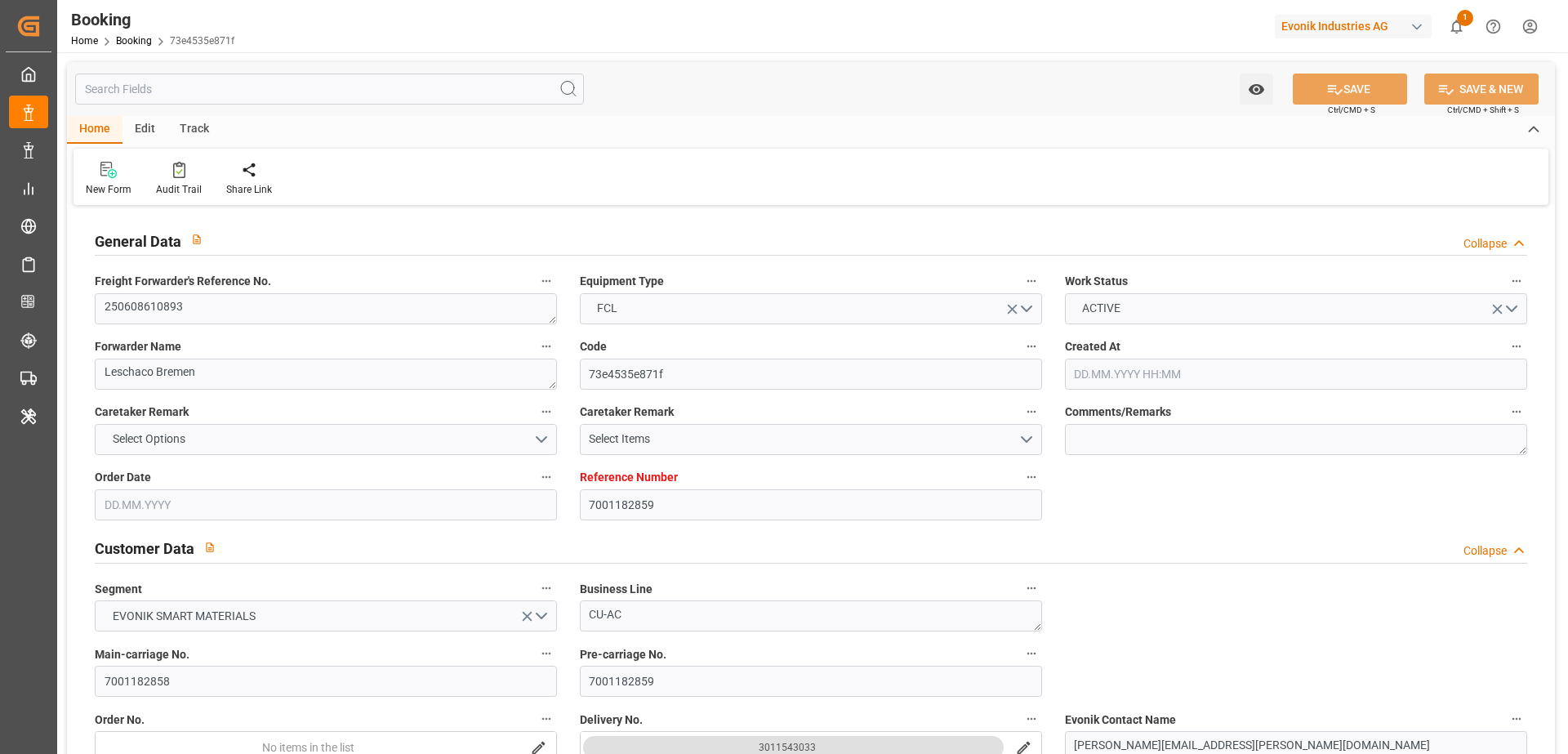
type input "[DATE] 06:01"
type input "[DATE]"
type input "[DATE] 00:00"
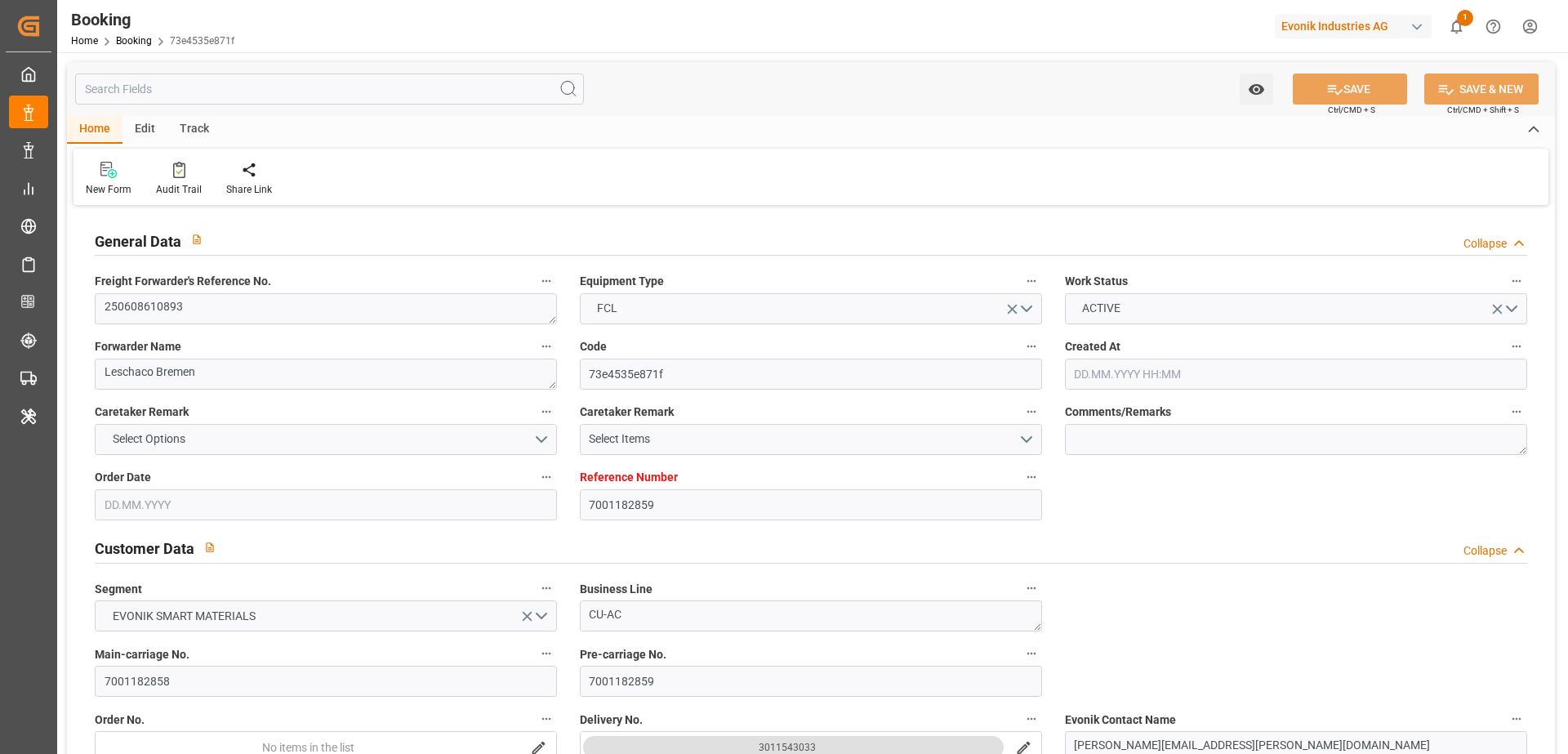
type input "[DATE] 00:00"
type input "[DATE]"
type input "[DATE] 09:39"
type input "[DATE] 00:00"
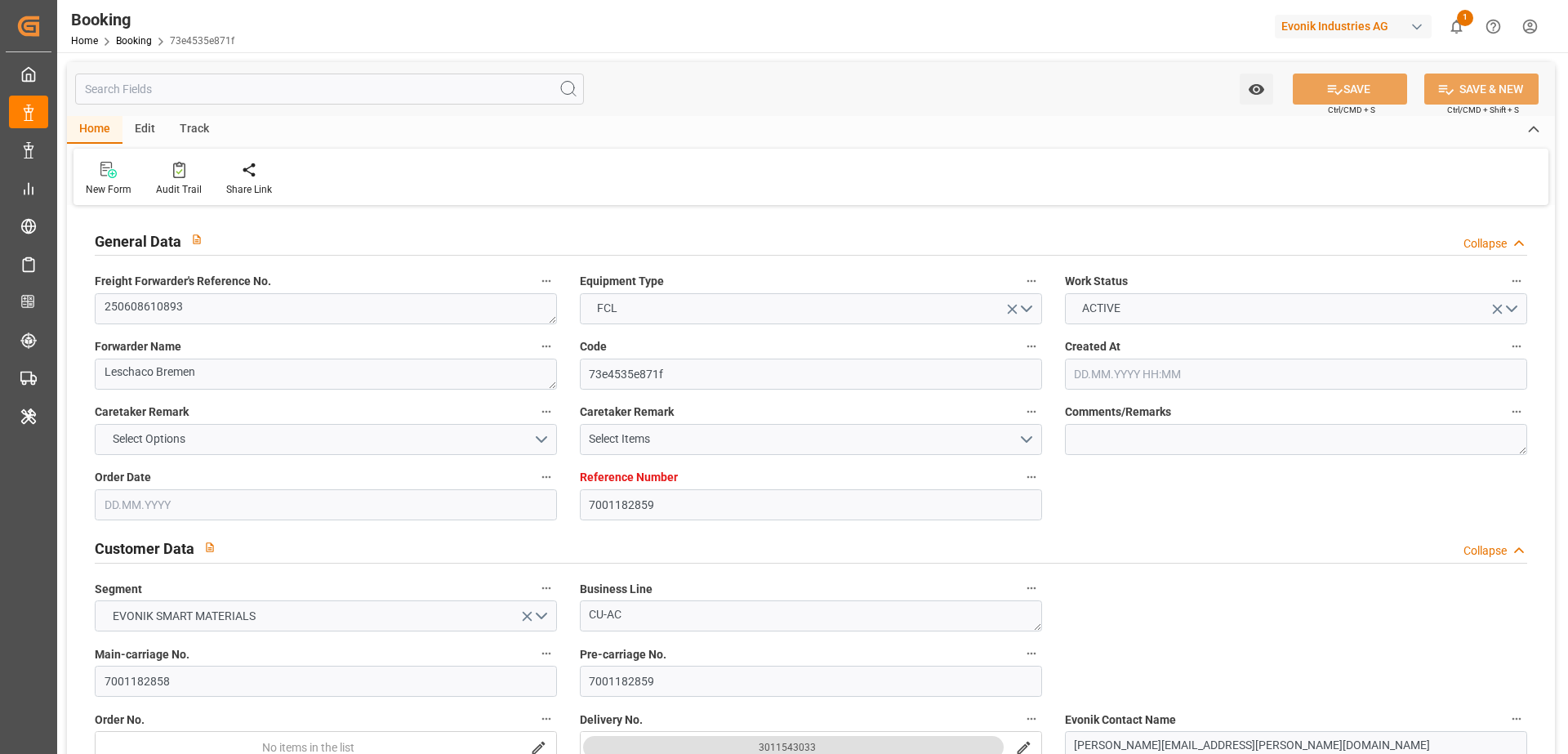
type input "[DATE] 15:04"
type input "[DATE] 20:21"
type input "[DATE] 10:00"
type input "[DATE] 00:00"
type input "[DATE] 14:00"
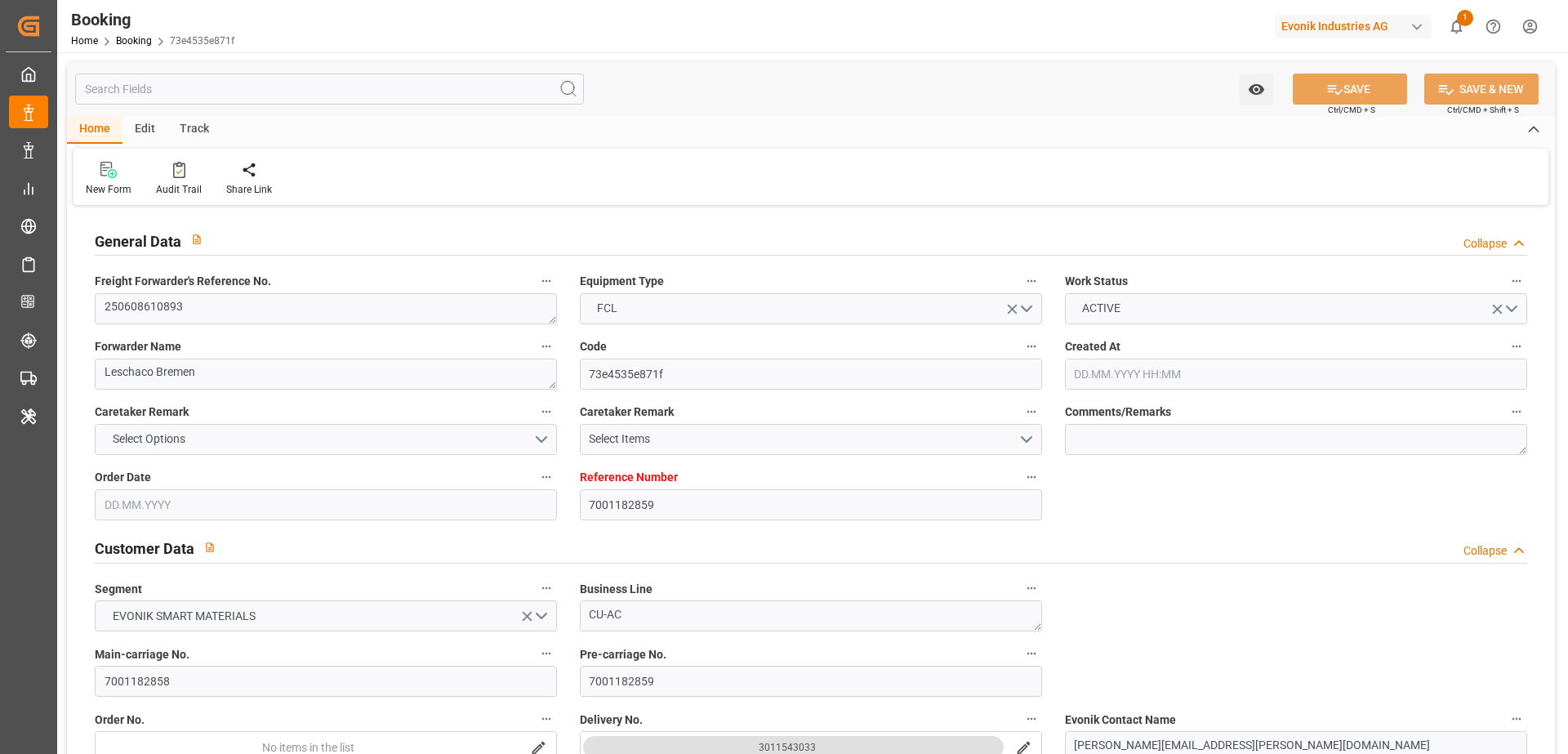
type input "[DATE] 00:00"
type input "[DATE] 07:24"
type input "[DATE] 01:00"
type input "[DATE] 00:00"
type input "[DATE] 11:47"
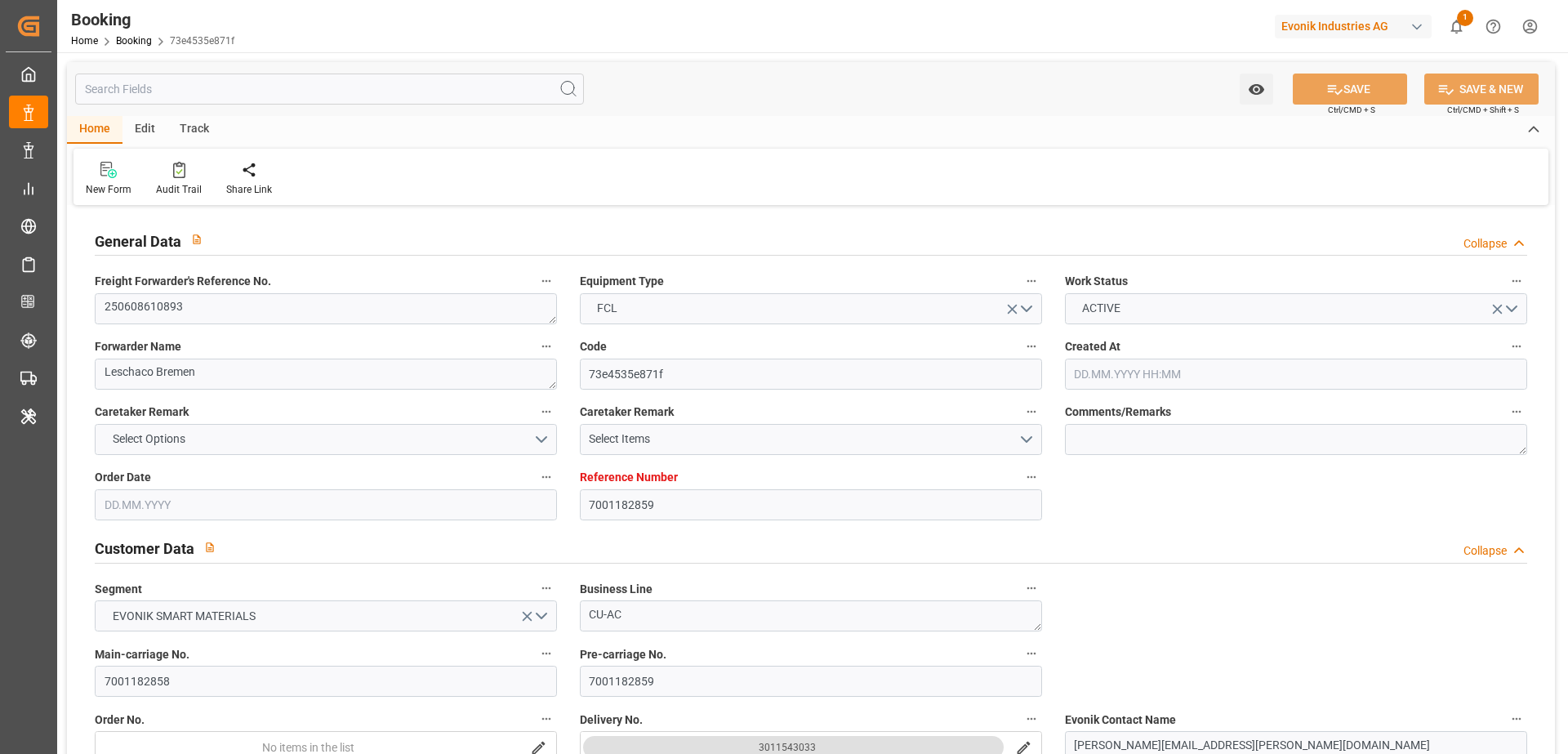
type input "[DATE] 11:00"
type input "[DATE] 16:30"
type input "[DATE] 23:18"
type input "29.08.2025 16:00"
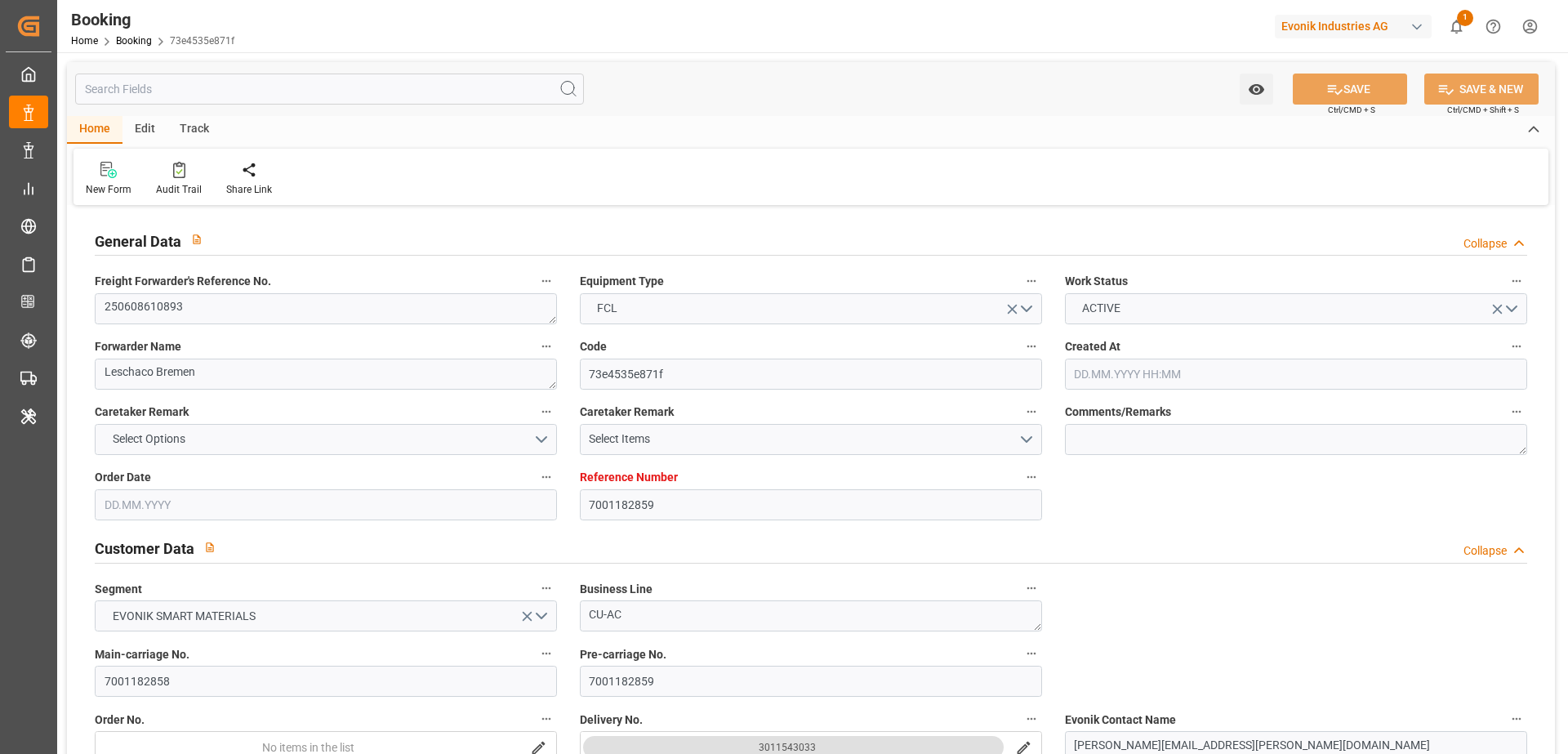
type input "15.07.2025"
type input "31.08.2025 22:31"
type input "31.08.2025"
type input "05.06.2025 12:30"
type input "19.06.2025 03:02"
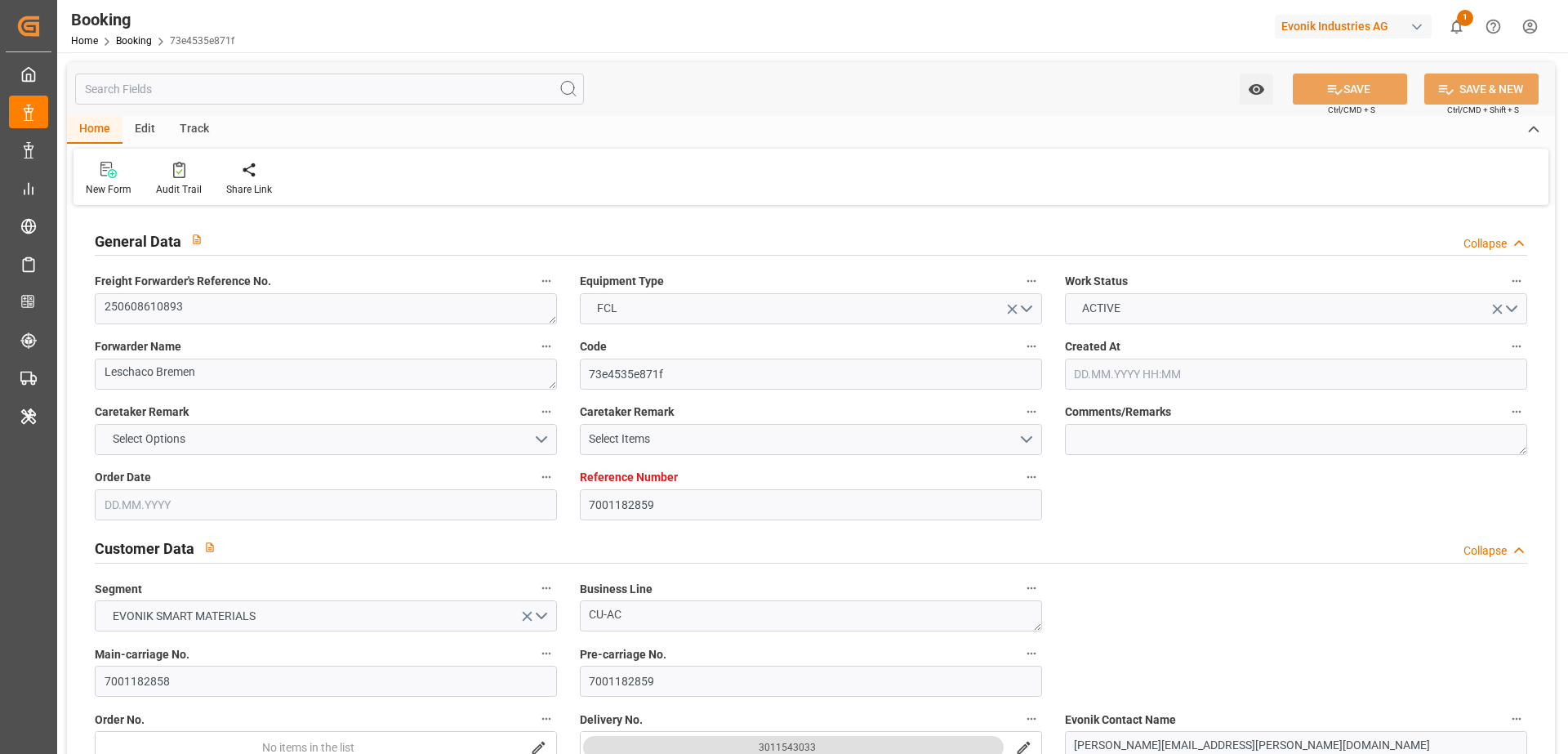
type input "19.06.2025 09:39"
type input "19.06.2025 16:31"
type input "16.08.2025 14:00"
type input "17.08.2025 23:16"
type input "18.08.2025 10:07"
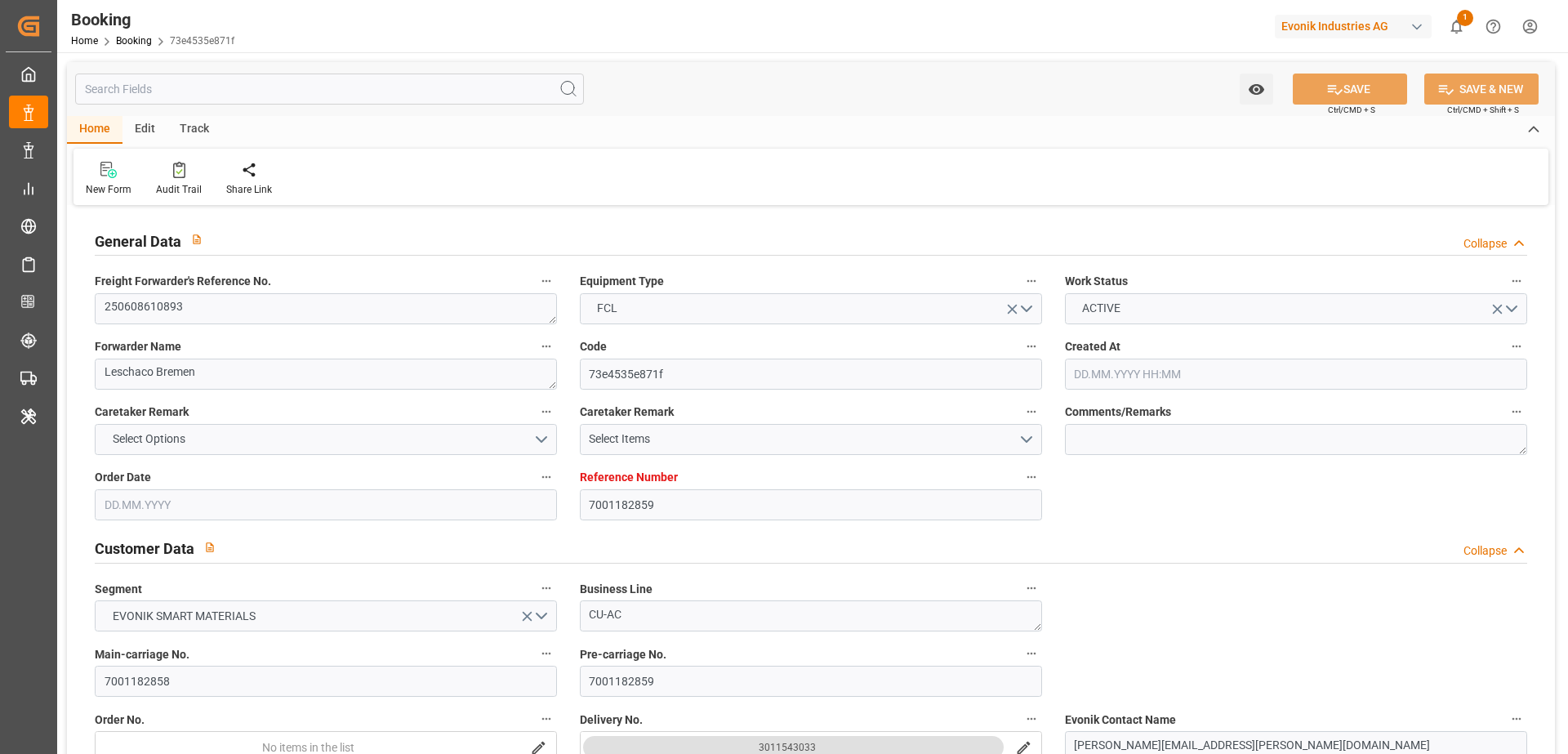
type input "18.08.2025 01:48"
type input "20.08.2025 13:06"
type input "21.08.2025 01:00"
type input "21.08.2025 04:28"
type input "22.08.2025 11:00"
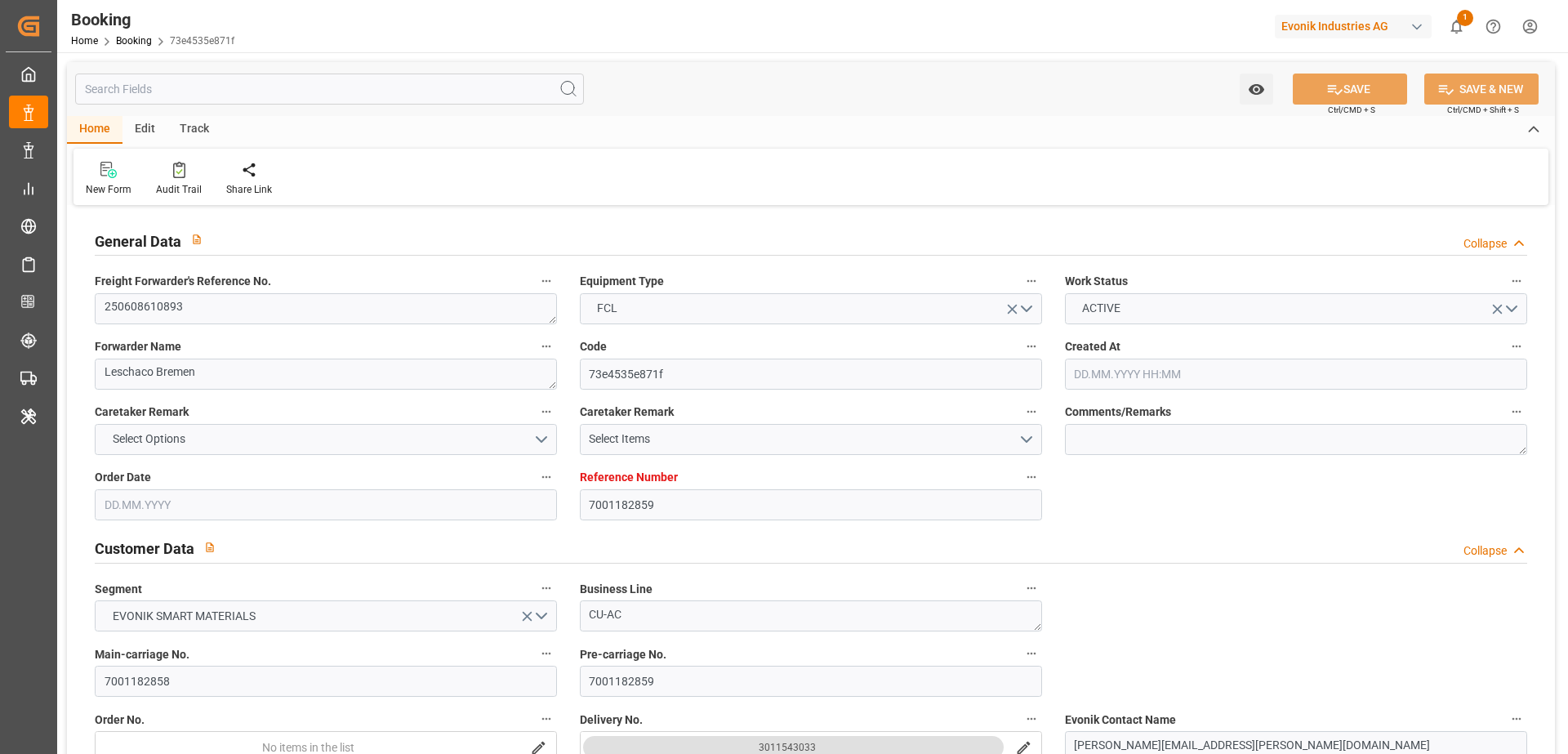
type input "22.08.2025 13:53"
type input "23.08.2025 03:27"
type input "22.08.2025 19:11"
type input "30.08.2025 17:25"
type input "31.08.2025 01:00"
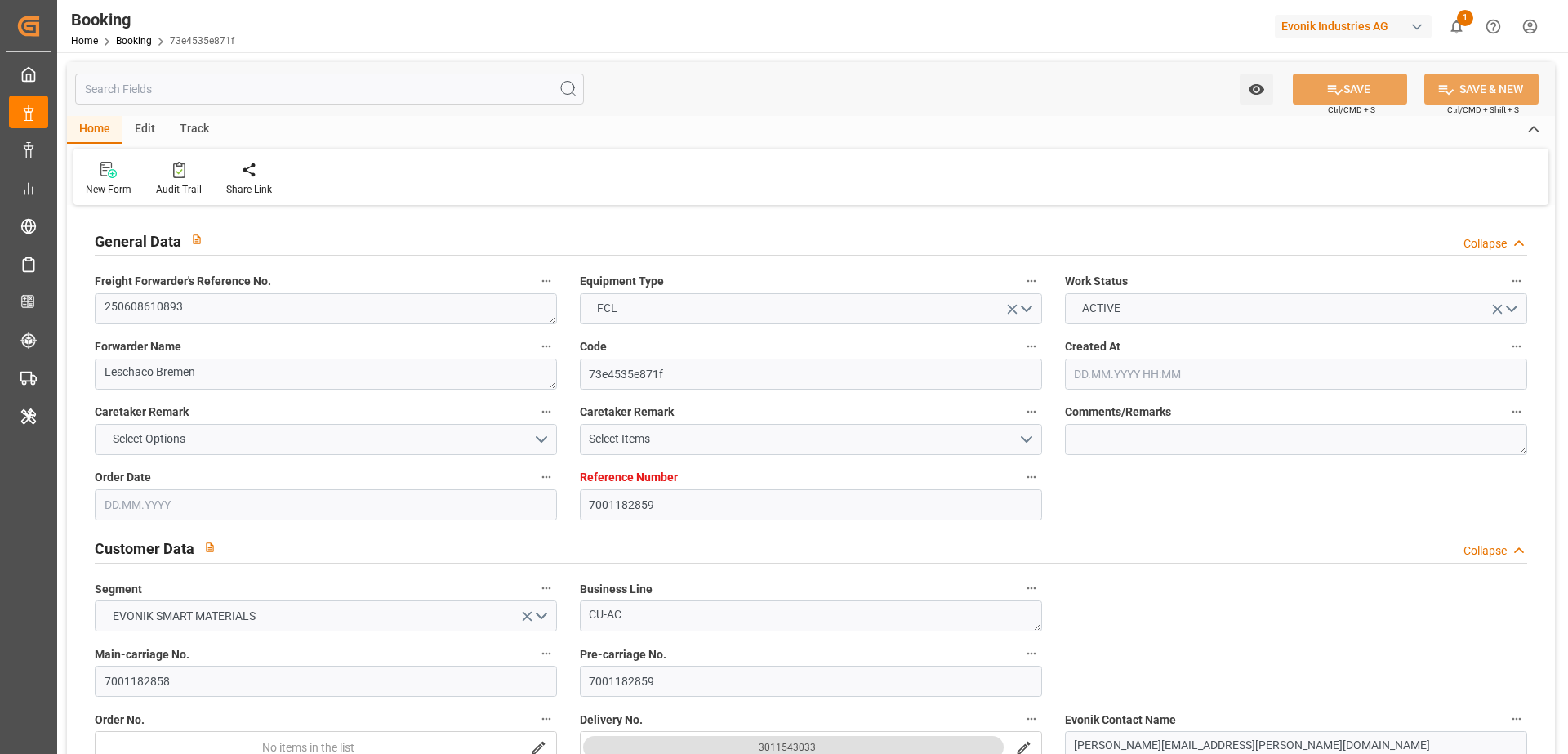
type input "30.08.2025 21:08"
type input "01.09.2025 08:00"
type input "01.09.2025 07:03"
type input "01.09.2025 15:27"
type input "05.09.2025 14:31"
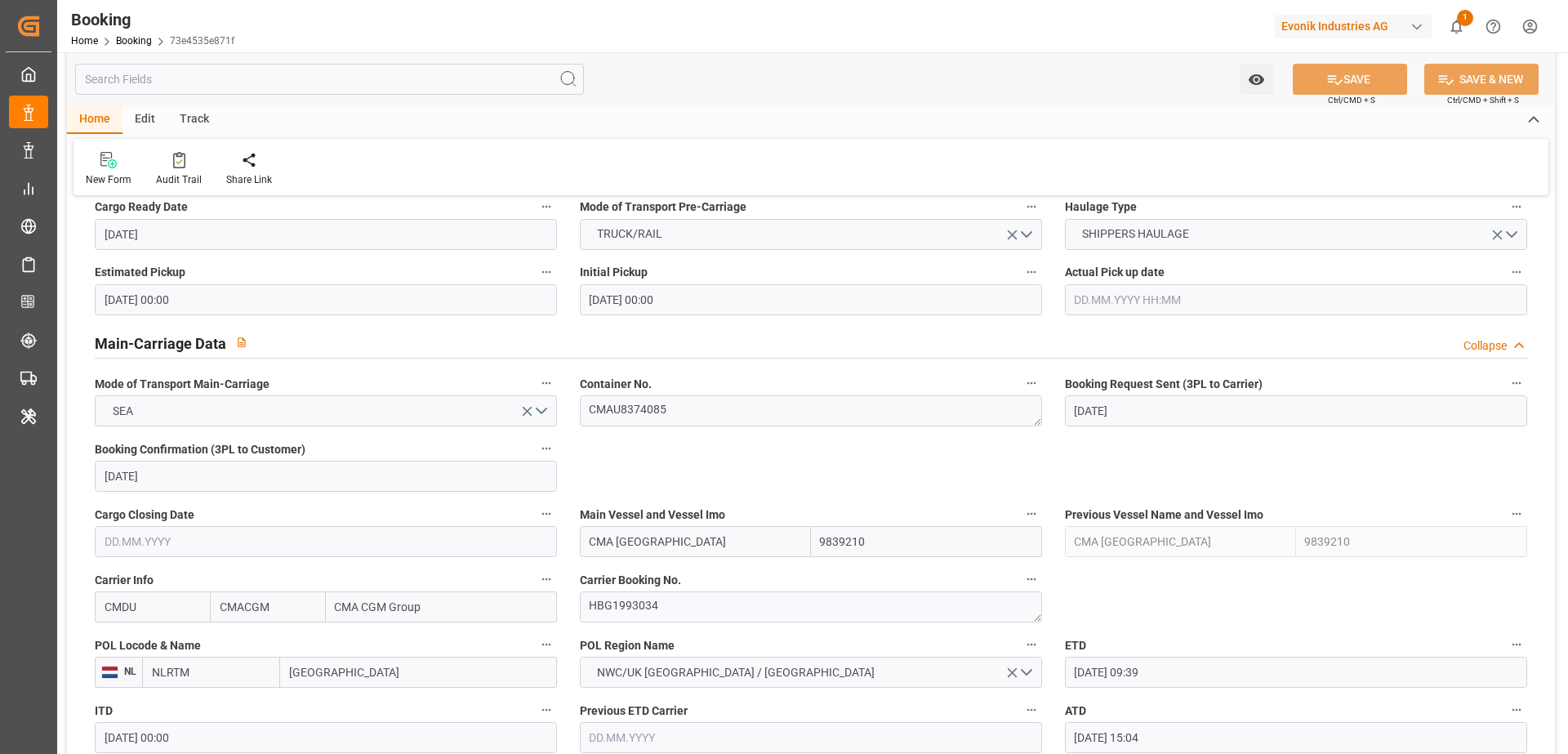
scroll to position [1112, 0]
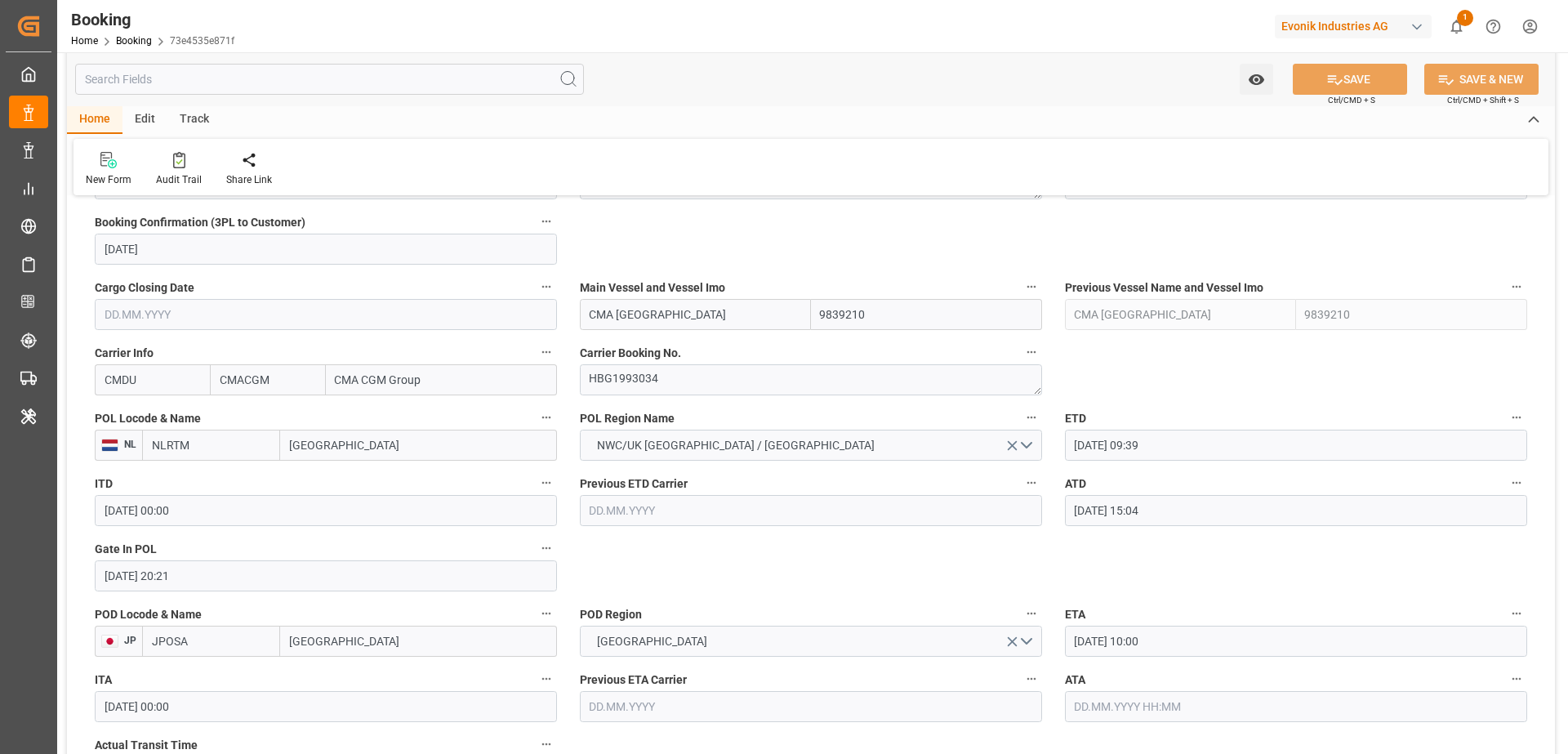
click at [1123, 712] on input "text" at bounding box center [1296, 706] width 462 height 31
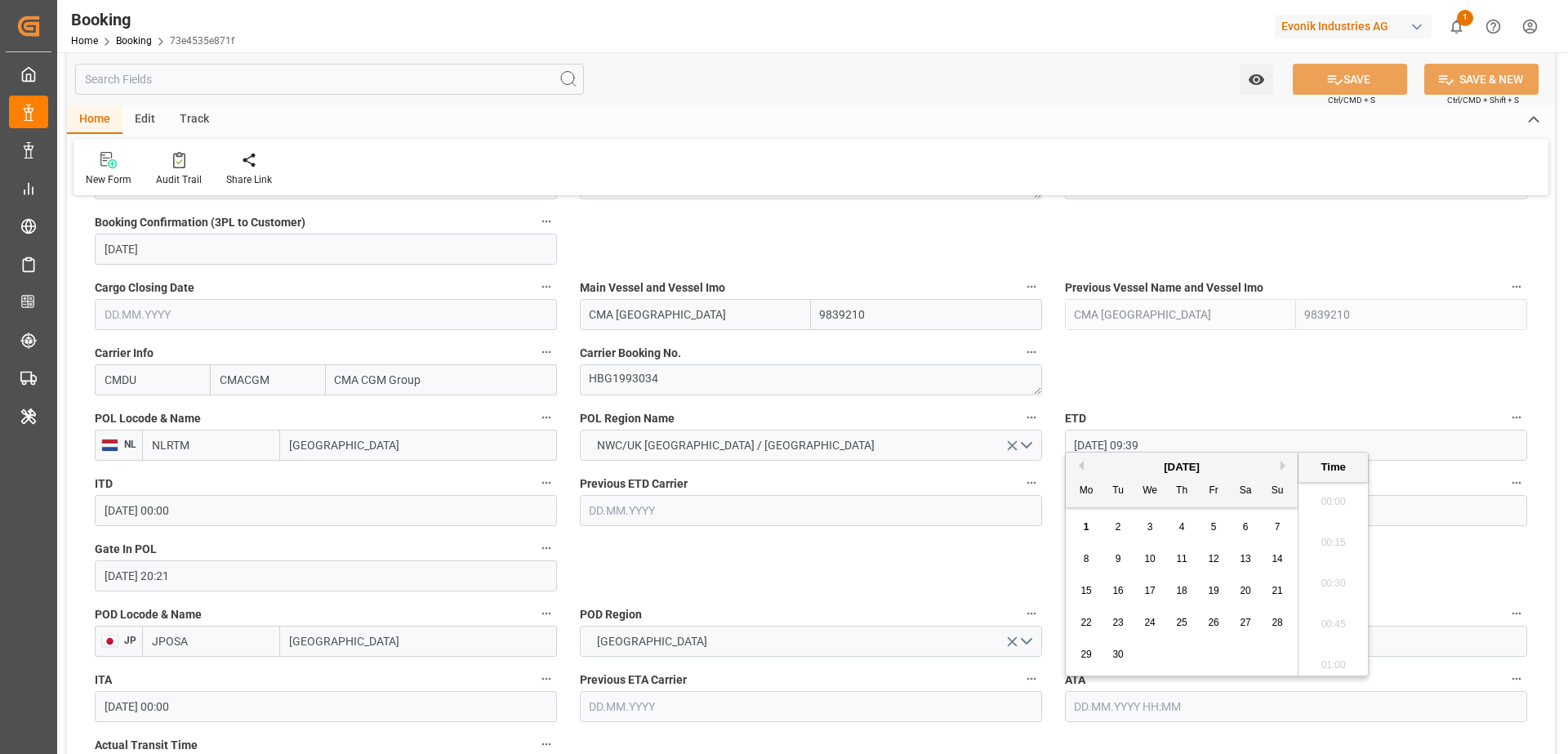
scroll to position [1965, 0]
click at [1082, 466] on button "Previous Month" at bounding box center [1078, 466] width 10 height 10
click at [1279, 660] on div "31" at bounding box center [1278, 655] width 20 height 19
type input "[DATE] 00:00"
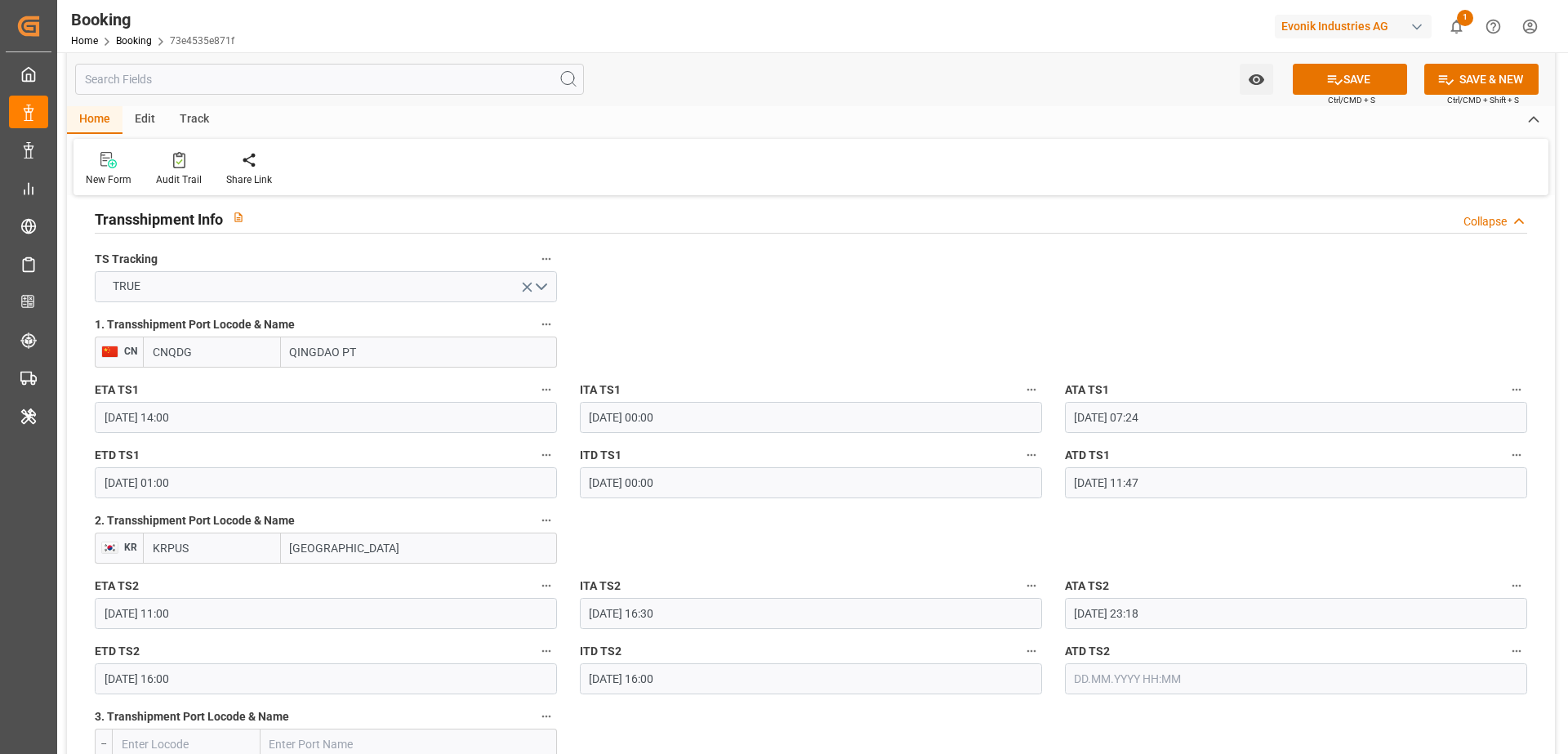
scroll to position [1802, 0]
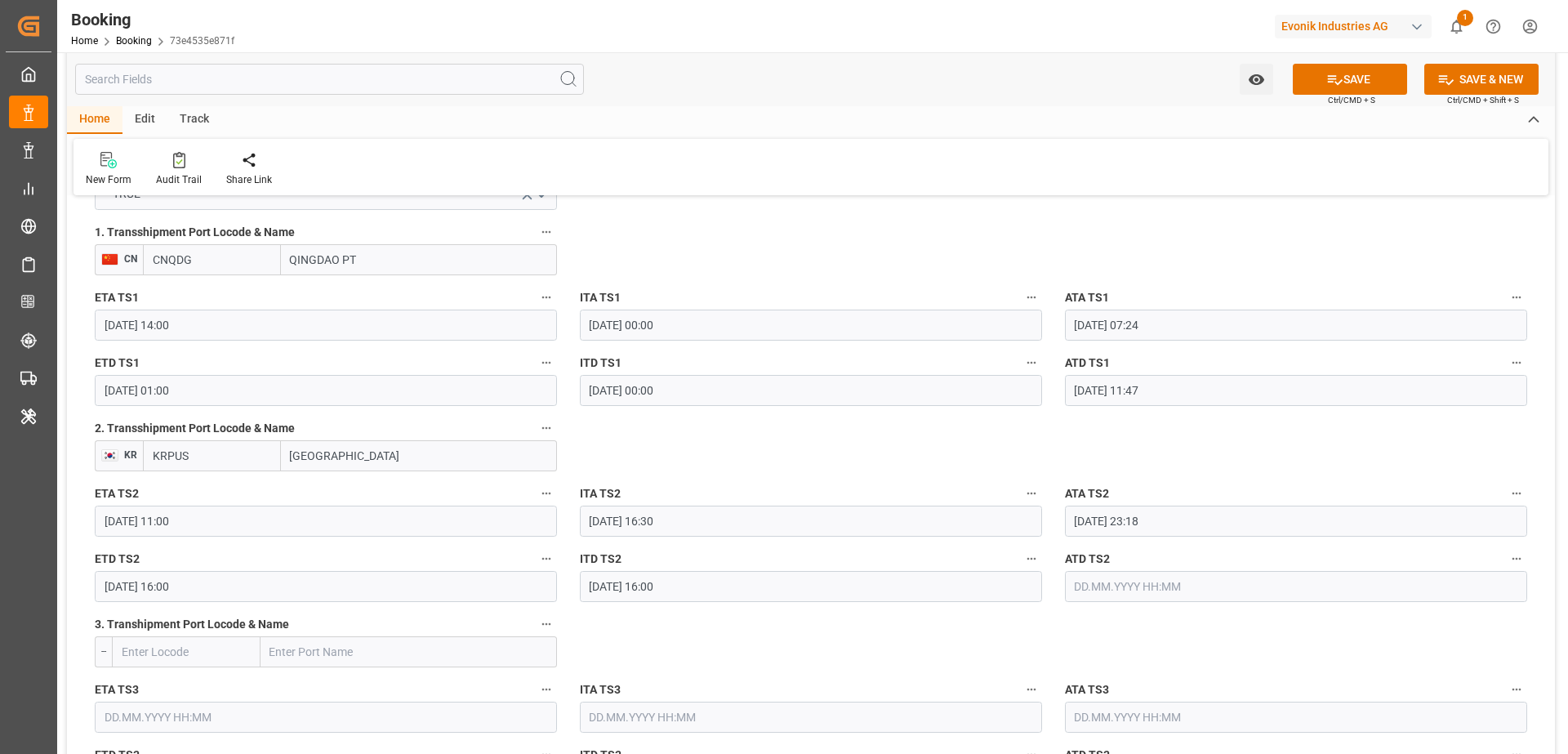
click at [1133, 584] on input "text" at bounding box center [1296, 587] width 462 height 31
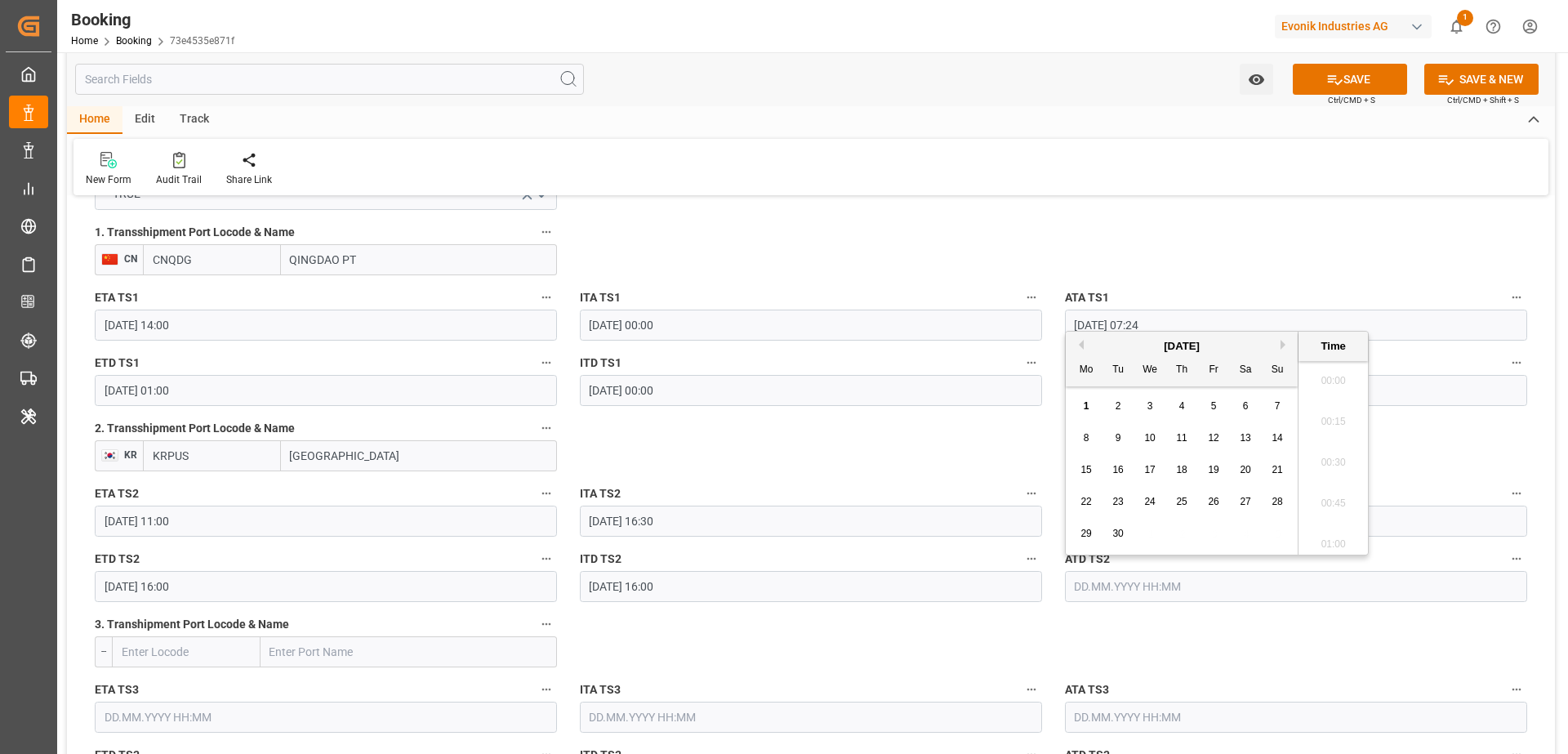
scroll to position [1965, 0]
click at [1080, 344] on button "Previous Month" at bounding box center [1078, 344] width 10 height 10
click at [1279, 536] on span "31" at bounding box center [1278, 534] width 11 height 11
type input "[DATE] 00:00"
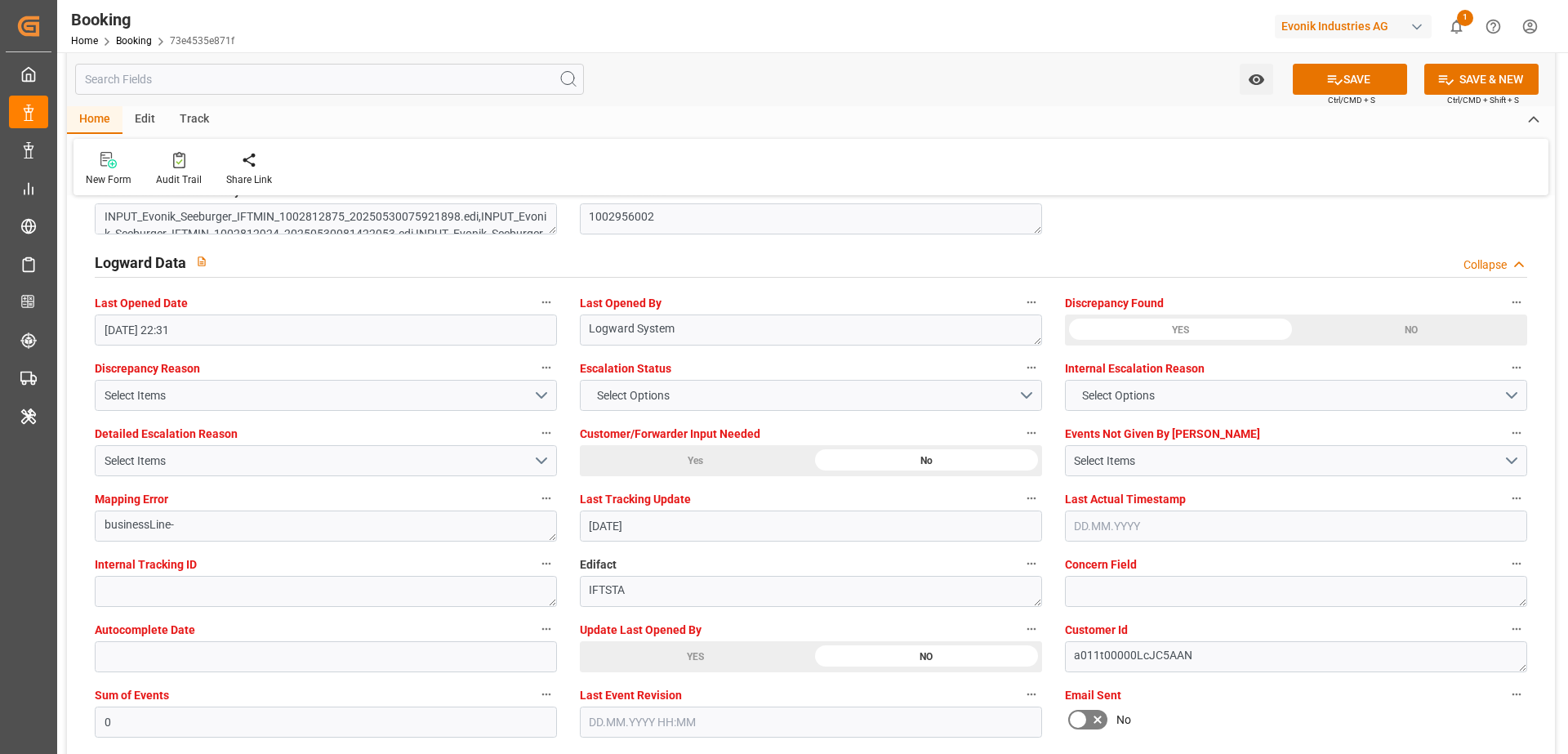
scroll to position [3053, 0]
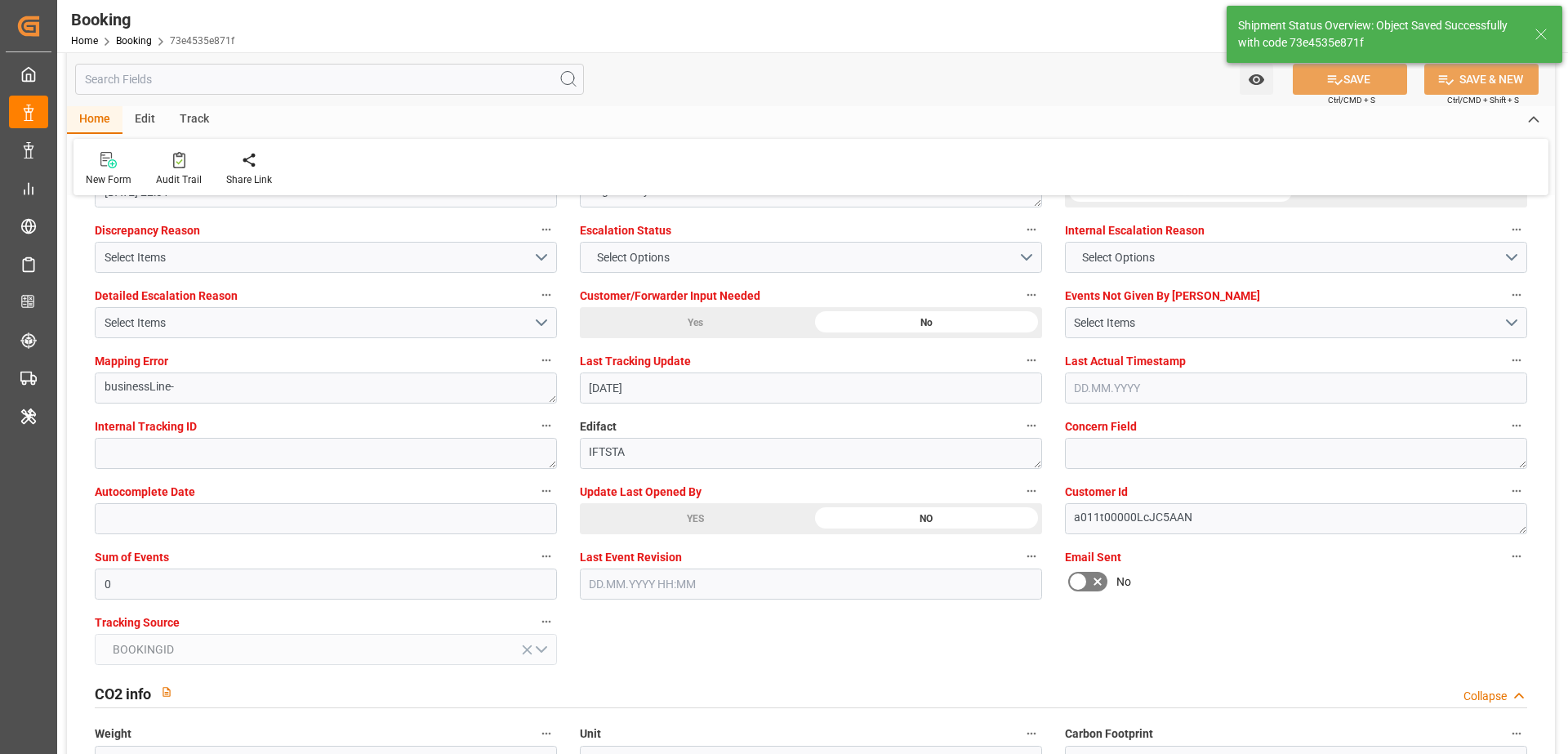
type textarea "[PERSON_NAME]"
type input "73"
type input "01.09.2025 07:05"
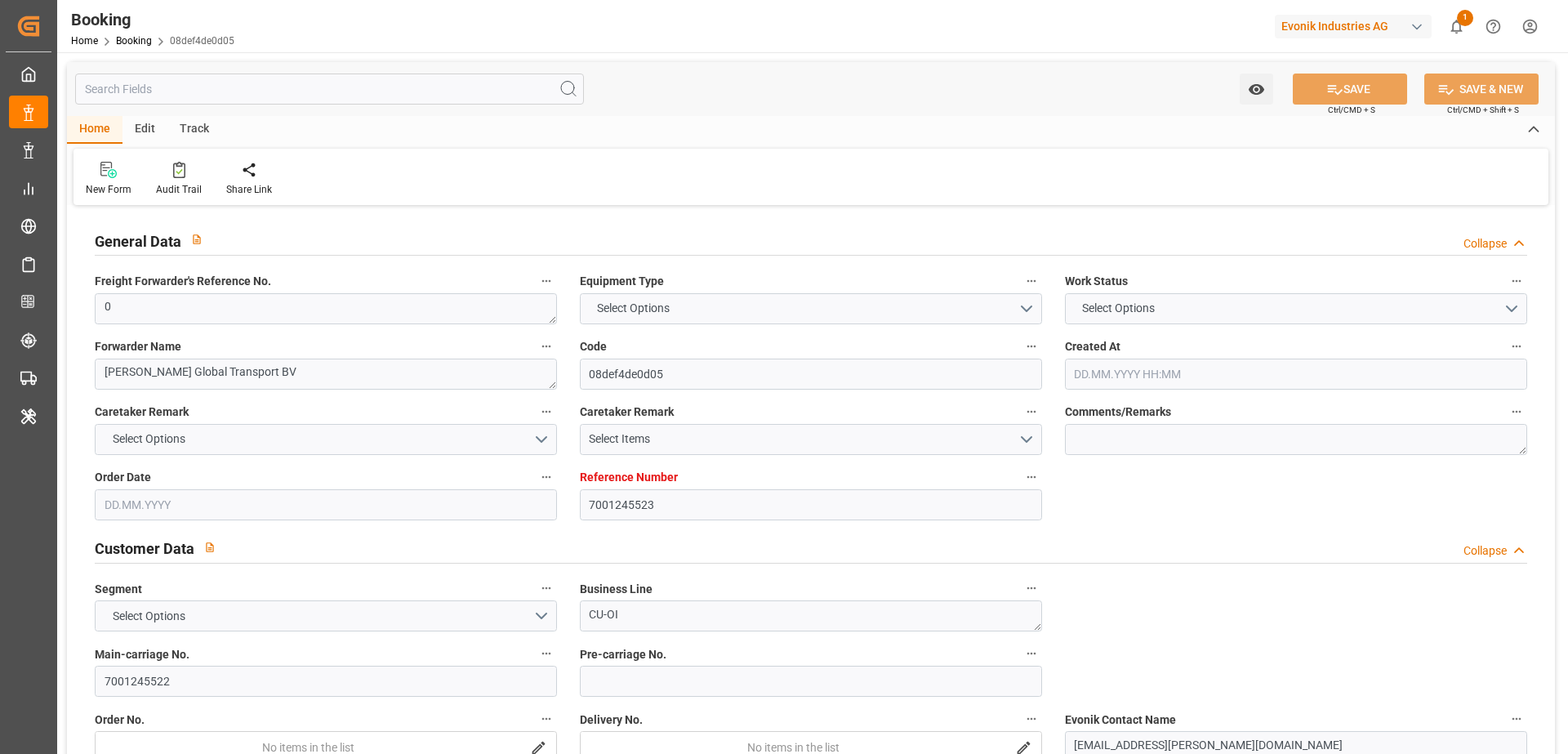
type input "7001245523"
type input "9253727"
type input "Hapag [PERSON_NAME]"
type input "Hapag [PERSON_NAME] Aktiengesellschaft"
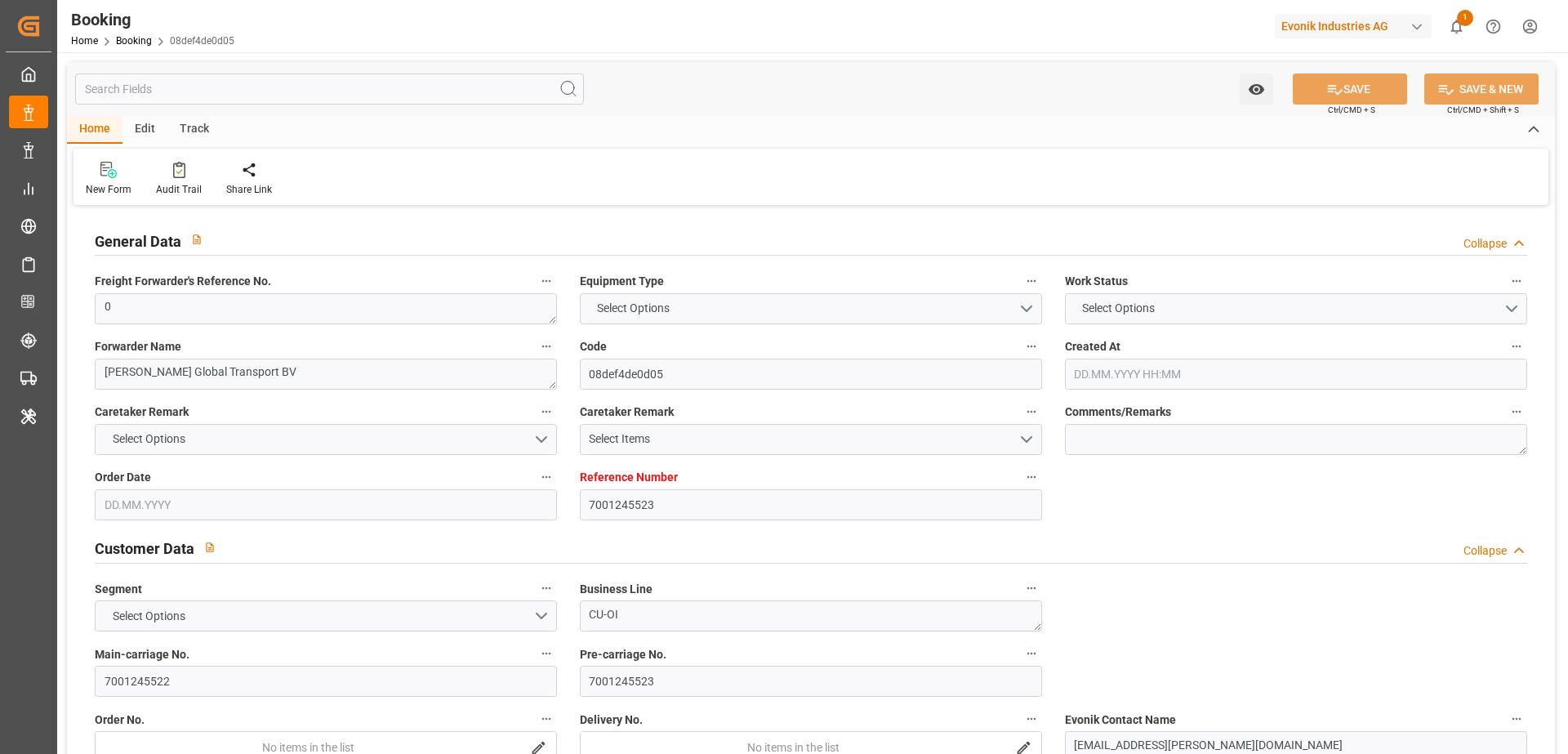
type input "BEANR"
type input "CAMTR"
type input "CATOR"
type input "0"
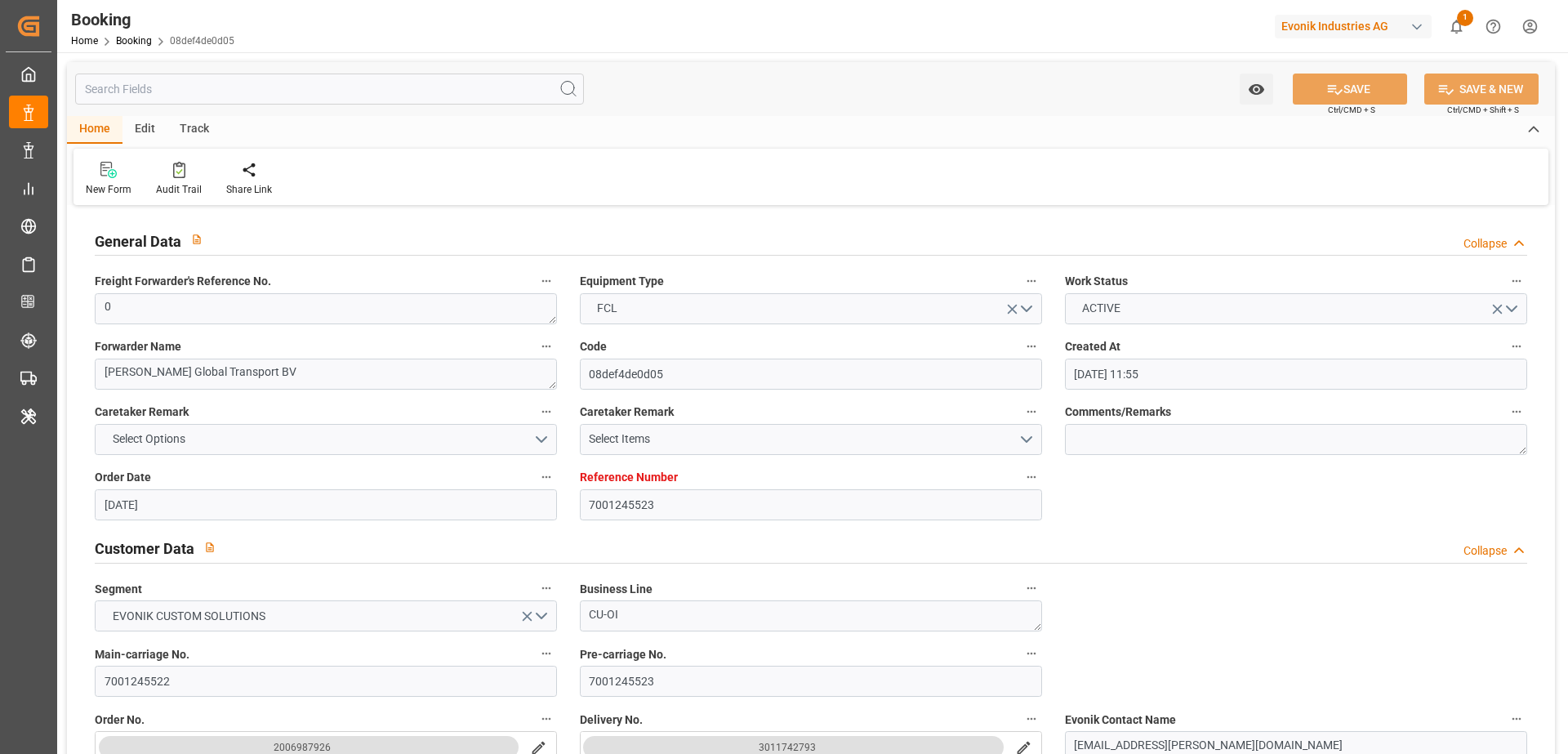
type input "[DATE] 11:55"
type input "[DATE]"
type input "[DATE] 00:00"
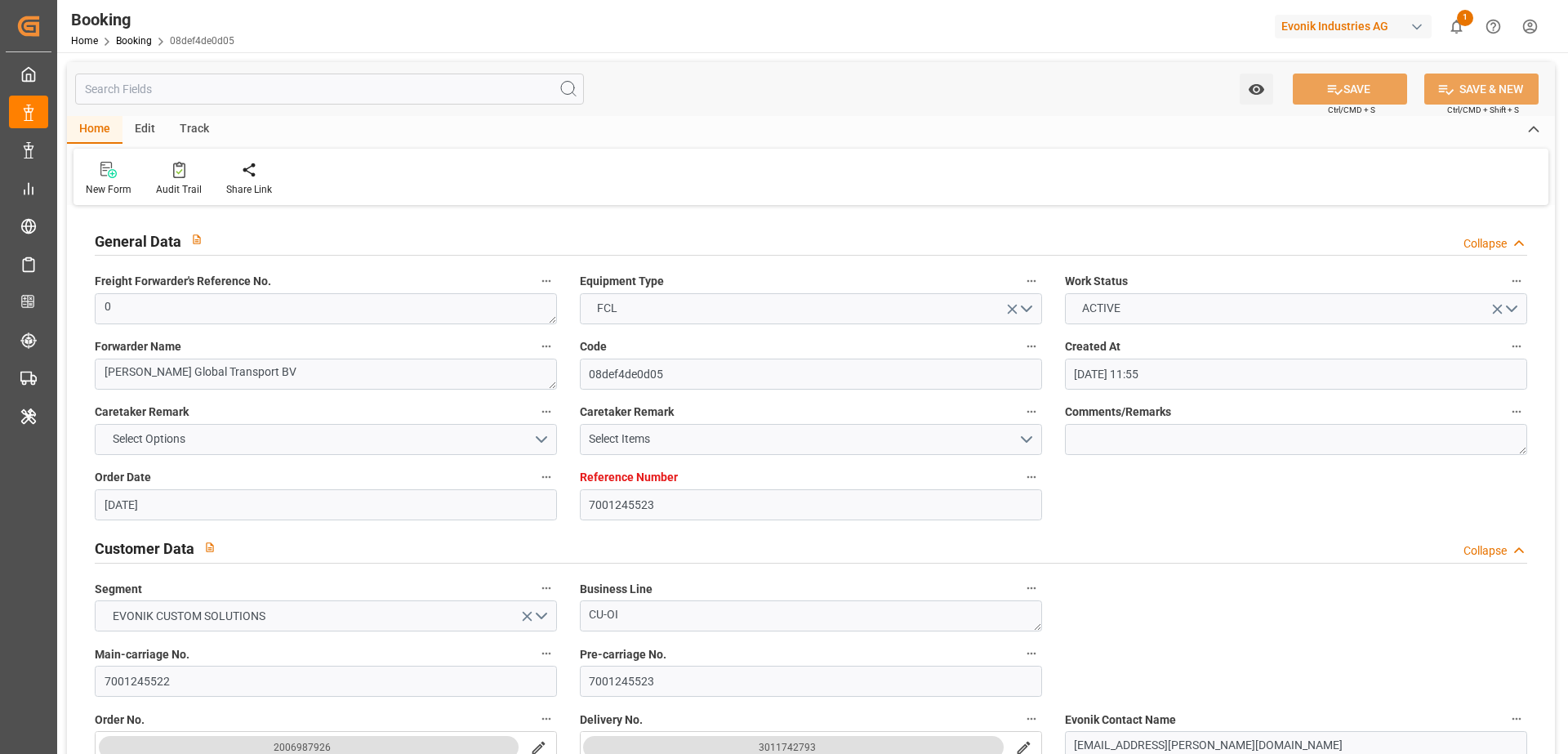
type input "[DATE] 00:00"
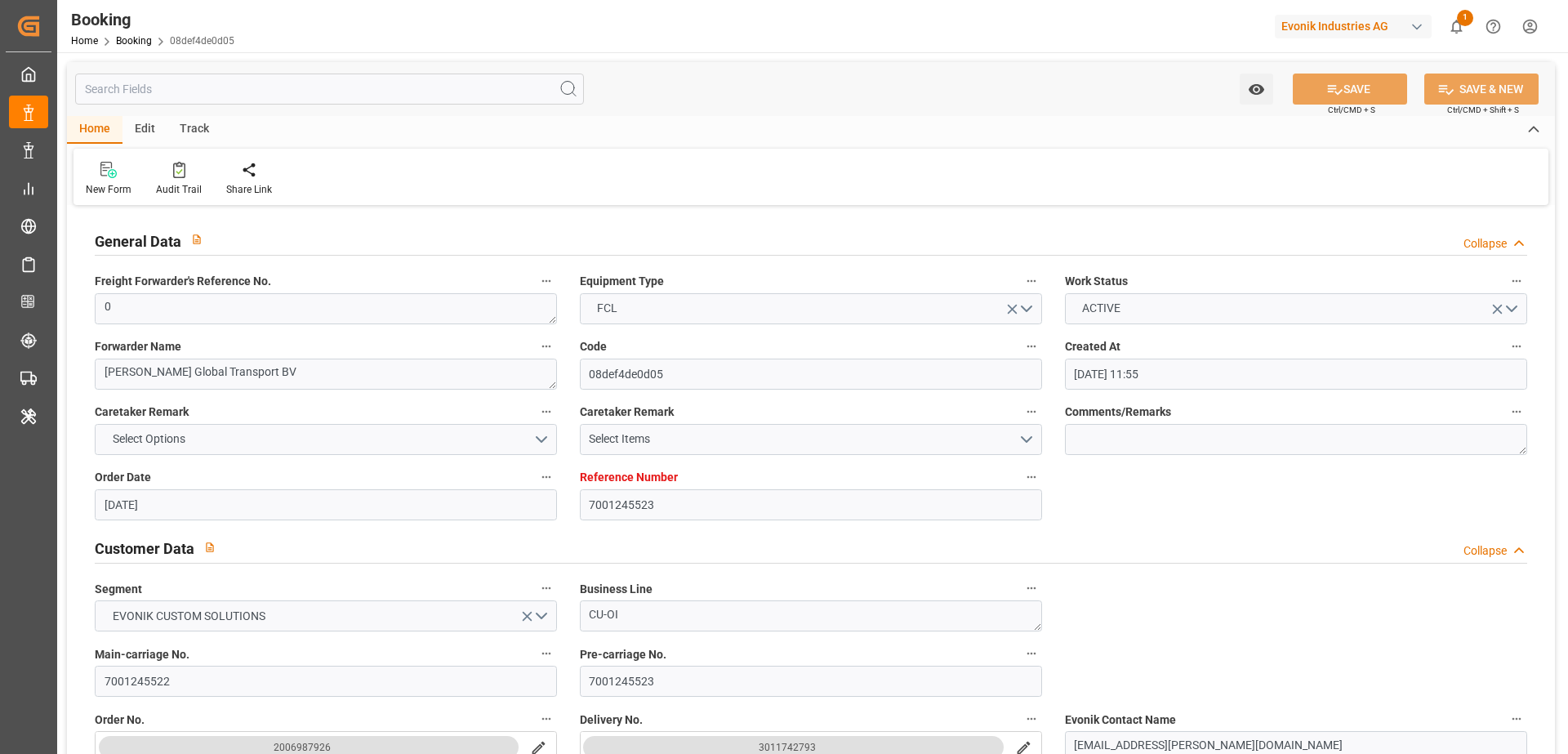
type input "[DATE] 00:00"
type input "[DATE]"
type input "[DATE] 06:52"
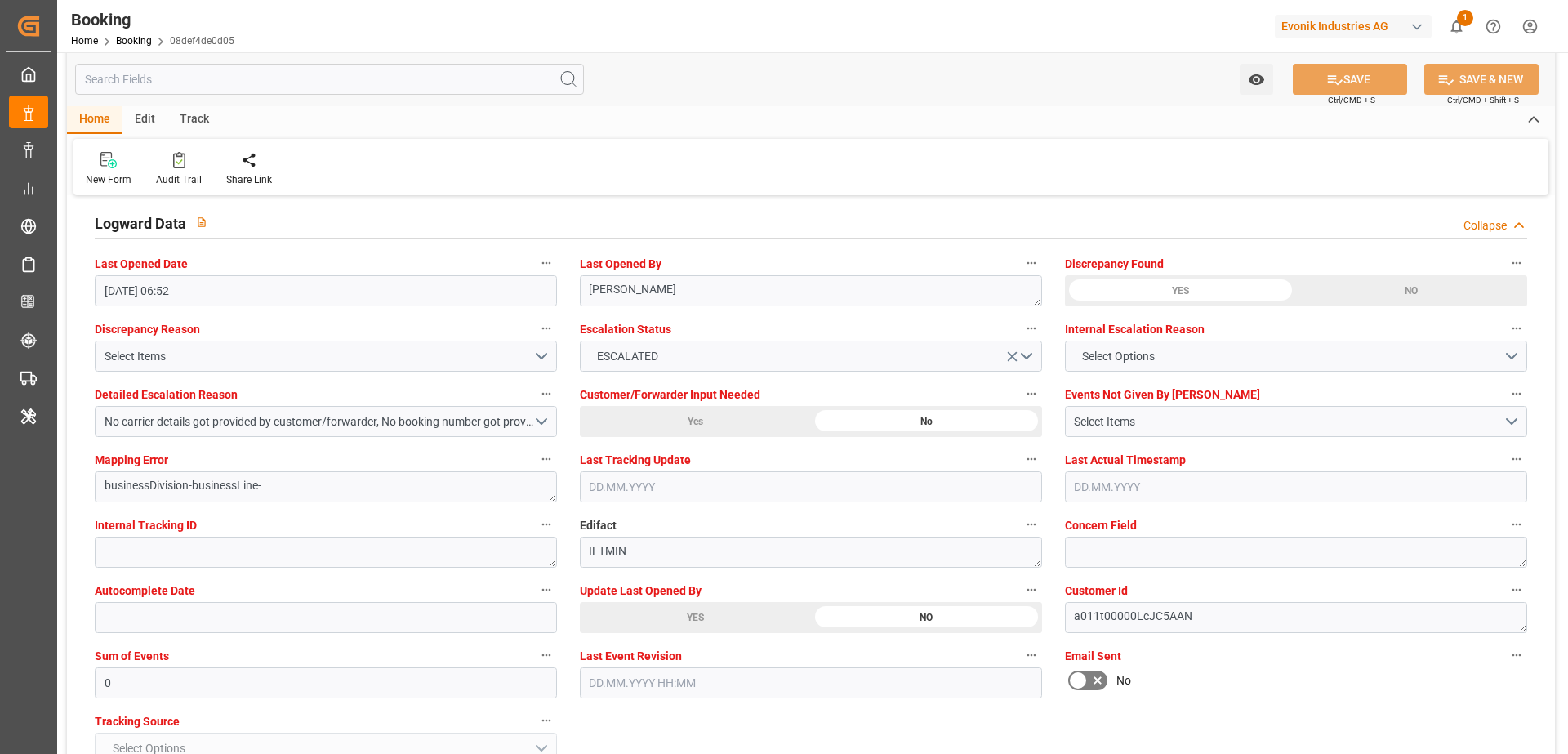
scroll to position [2983, 0]
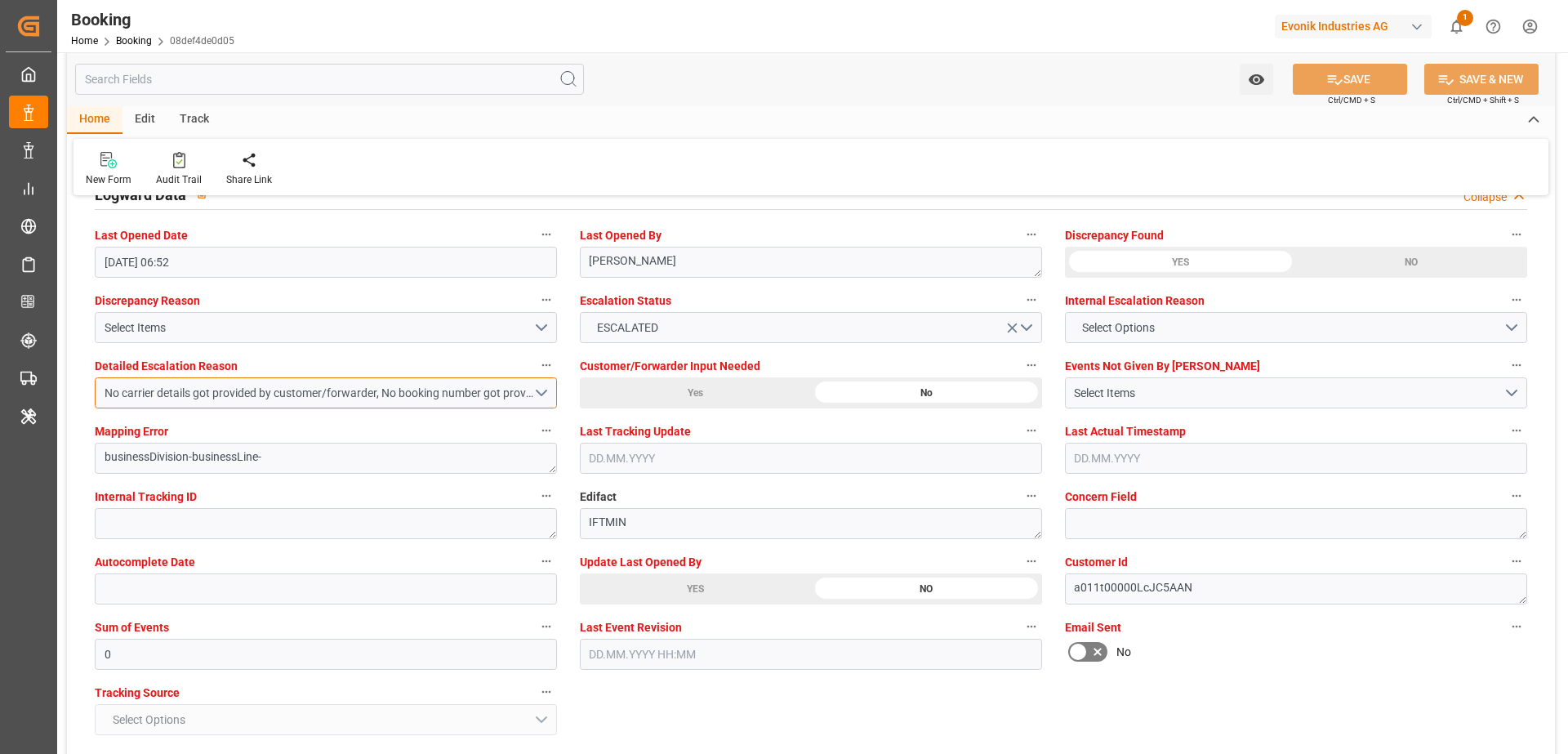
click at [540, 396] on button "No carrier details got provided by customer/forwarder, No booking number got pr…" at bounding box center [325, 393] width 462 height 31
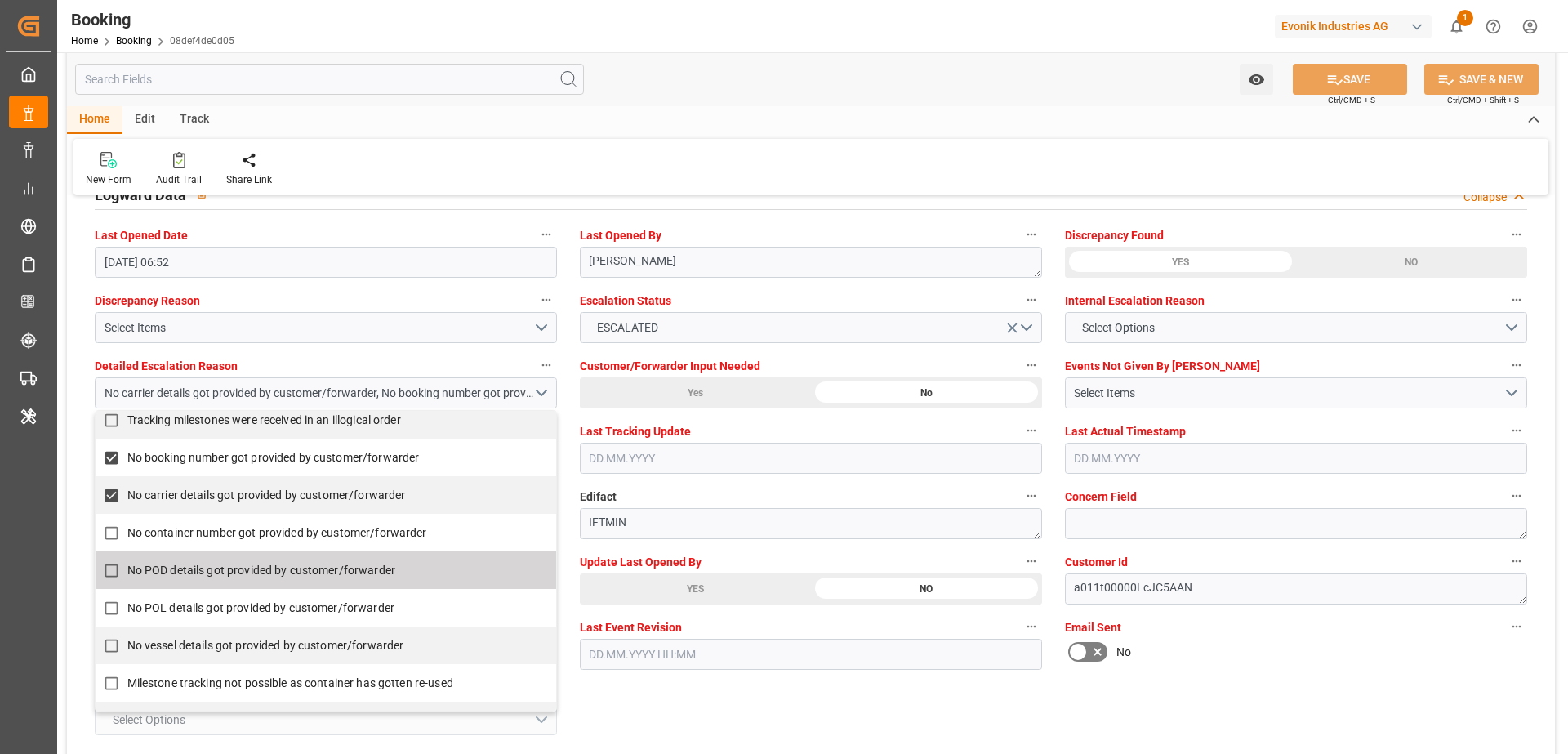
scroll to position [340, 0]
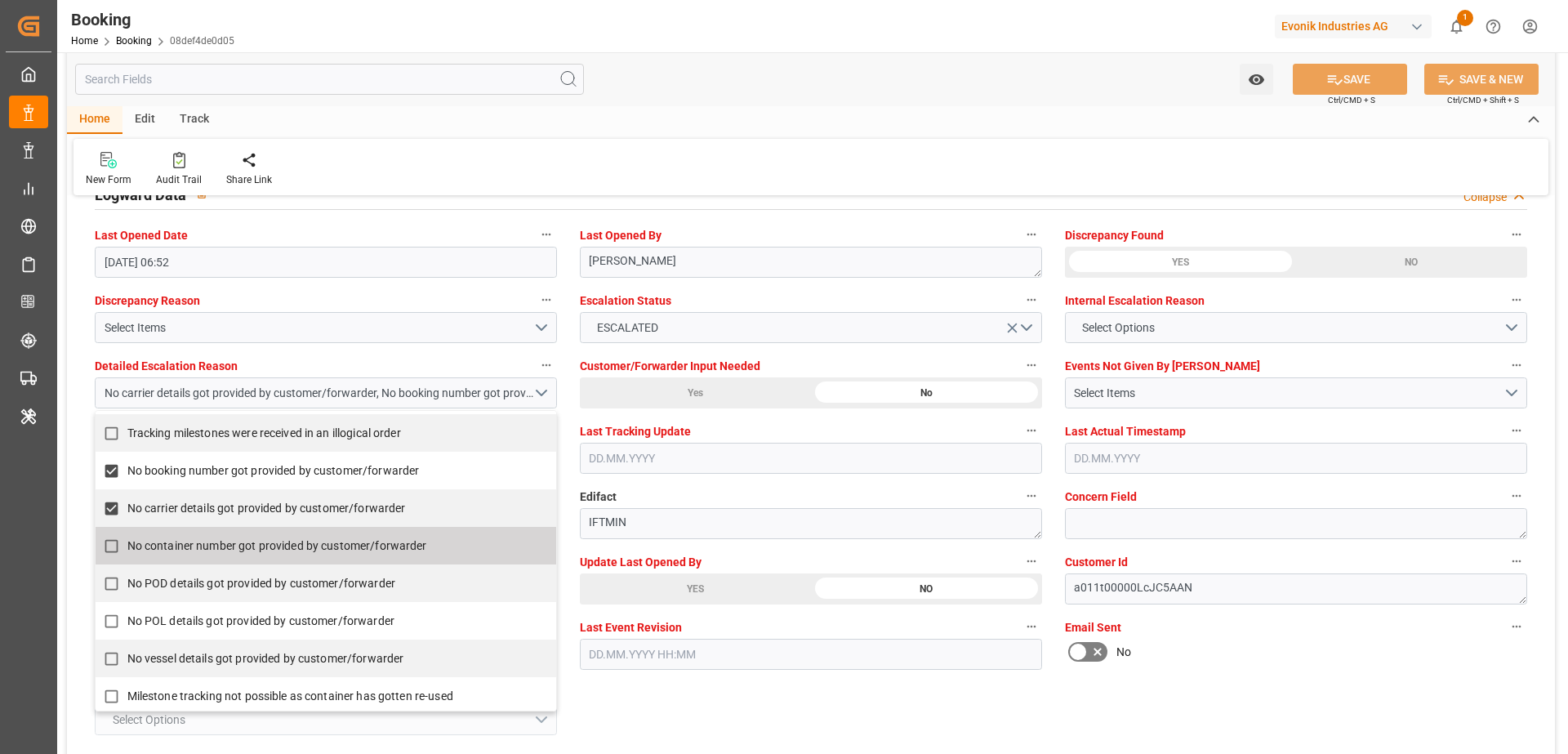
click at [1335, 666] on div "Email Sent No" at bounding box center [1296, 642] width 485 height 65
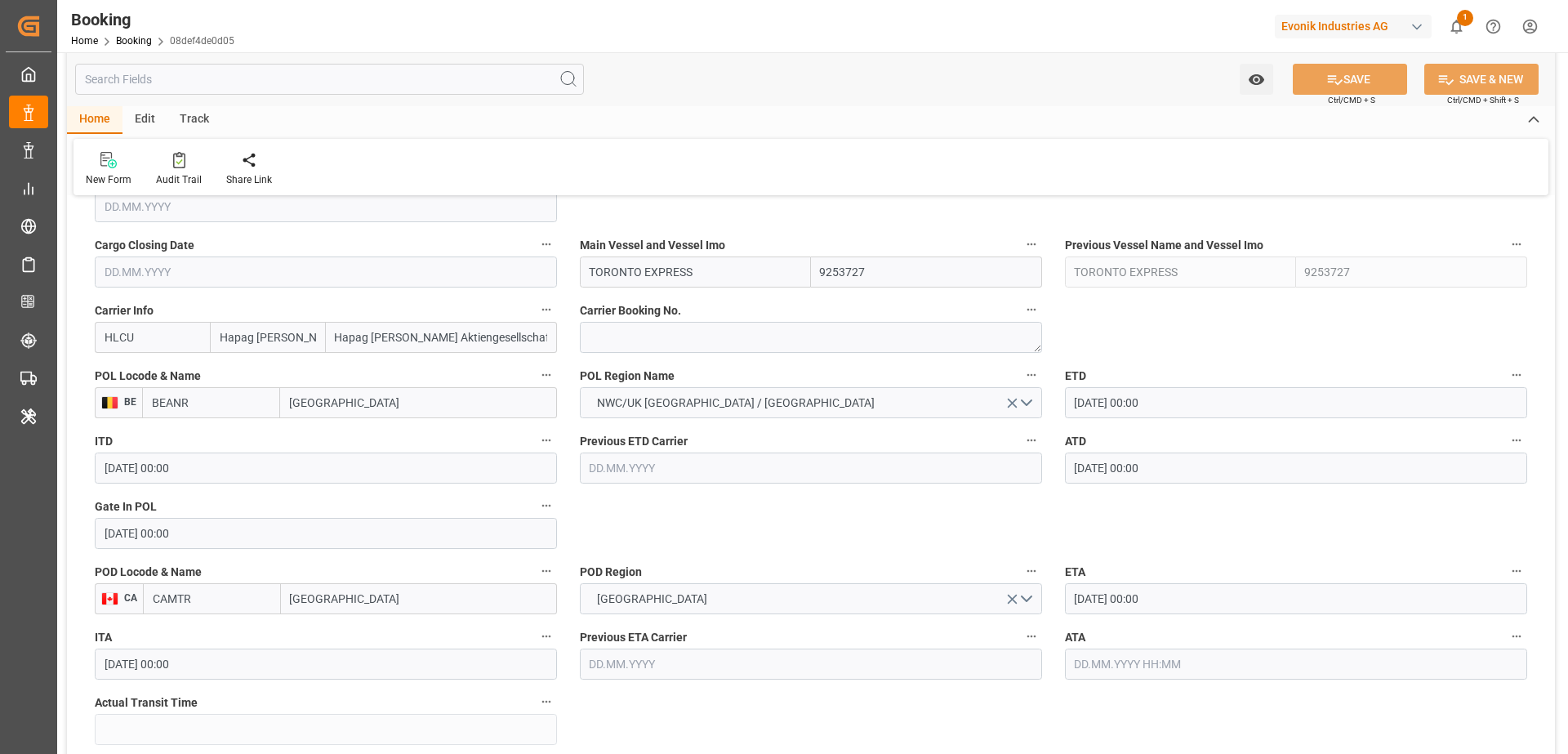
scroll to position [893, 0]
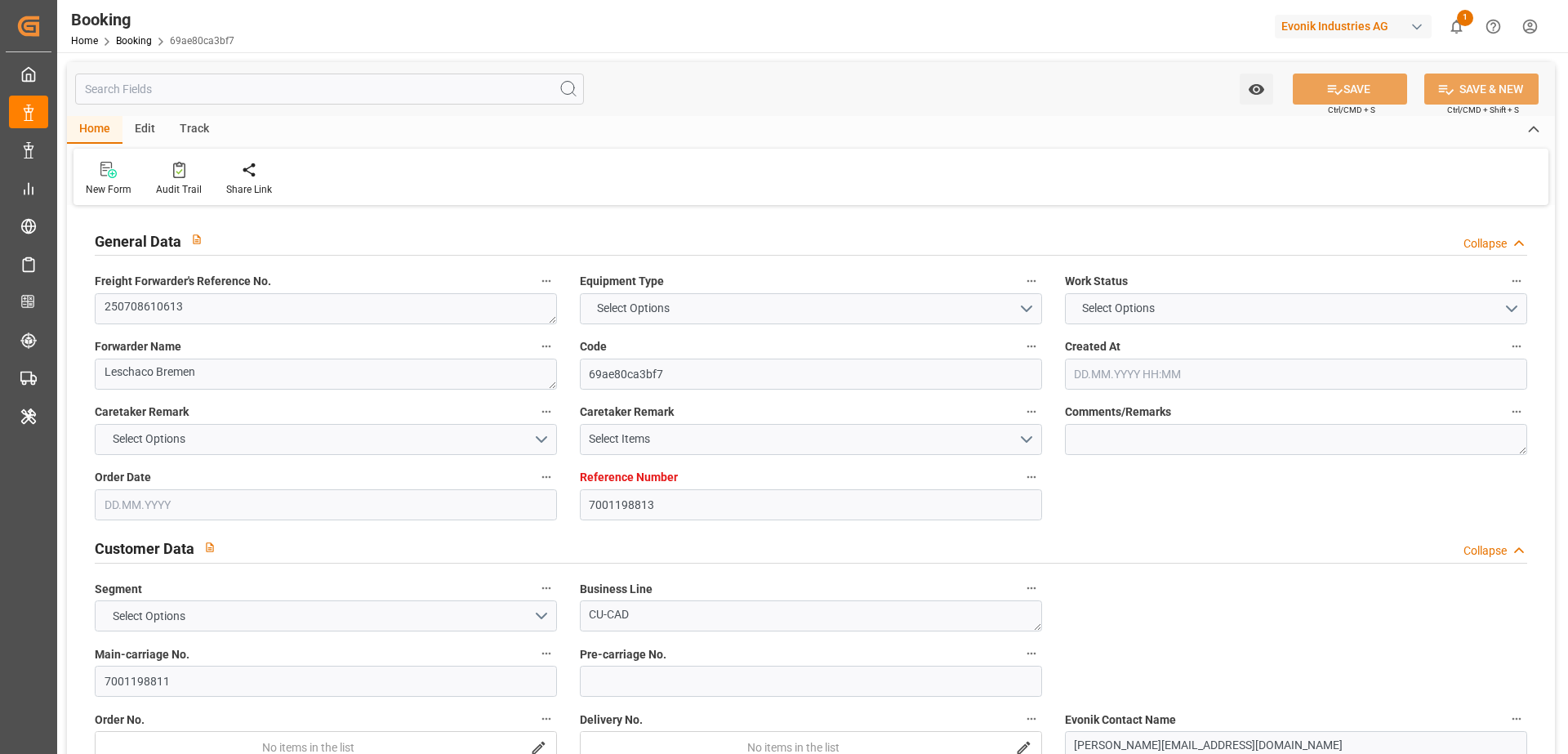
type textarea "250708610613"
type textarea "Leschaco Bremen"
type input "69ae80ca3bf7"
type input "7001198813"
type textarea "CU-CAD"
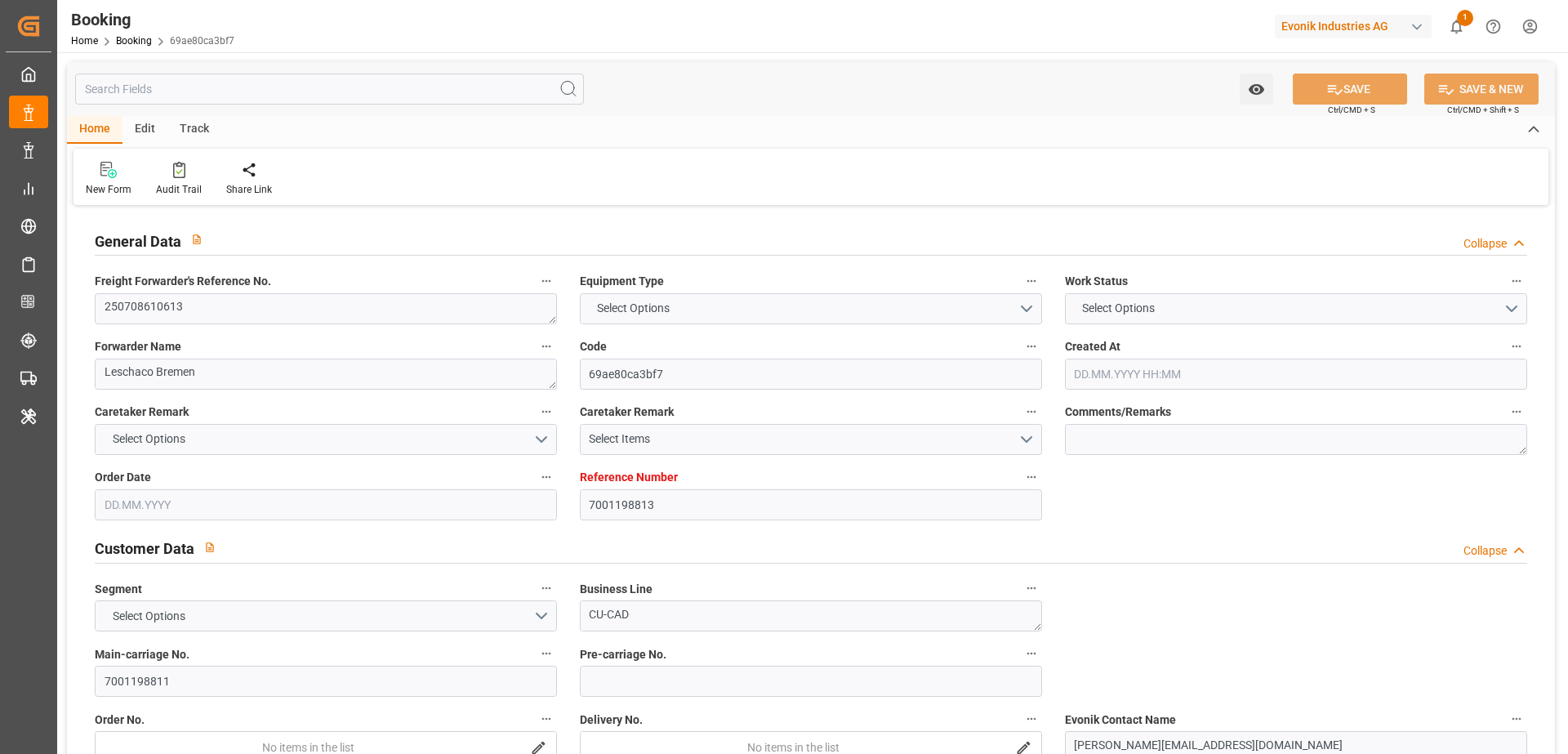
type input "7001198811"
type textarea "[PERSON_NAME][EMAIL_ADDRESS][DOMAIN_NAME]"
type textarea "CIF"
type textarea "[GEOGRAPHIC_DATA], [GEOGRAPHIC_DATA]"
type textarea "[GEOGRAPHIC_DATA]"
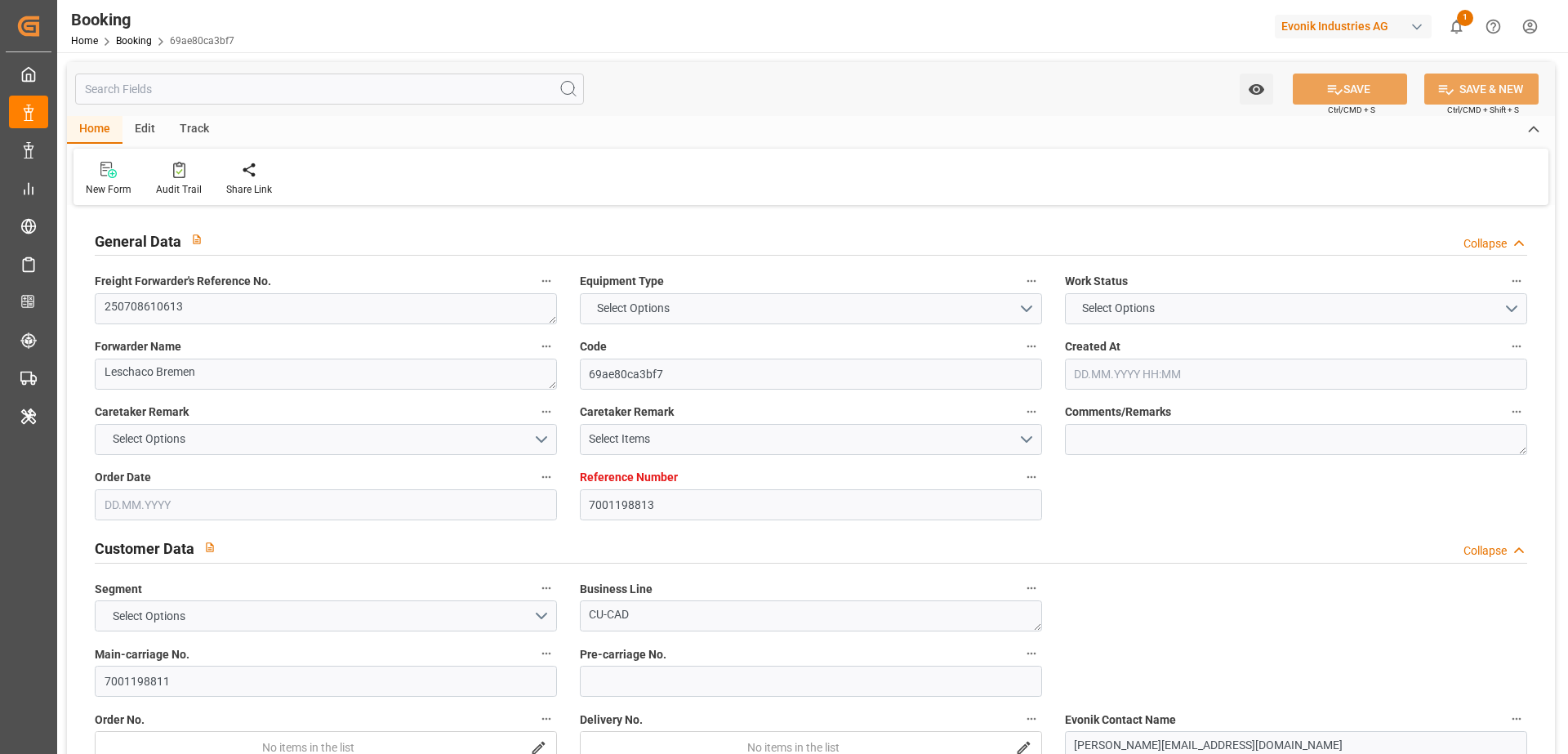
type textarea "CCLU7737516"
type input "EVER MEED"
type input "COSU"
type textarea "6422177130"
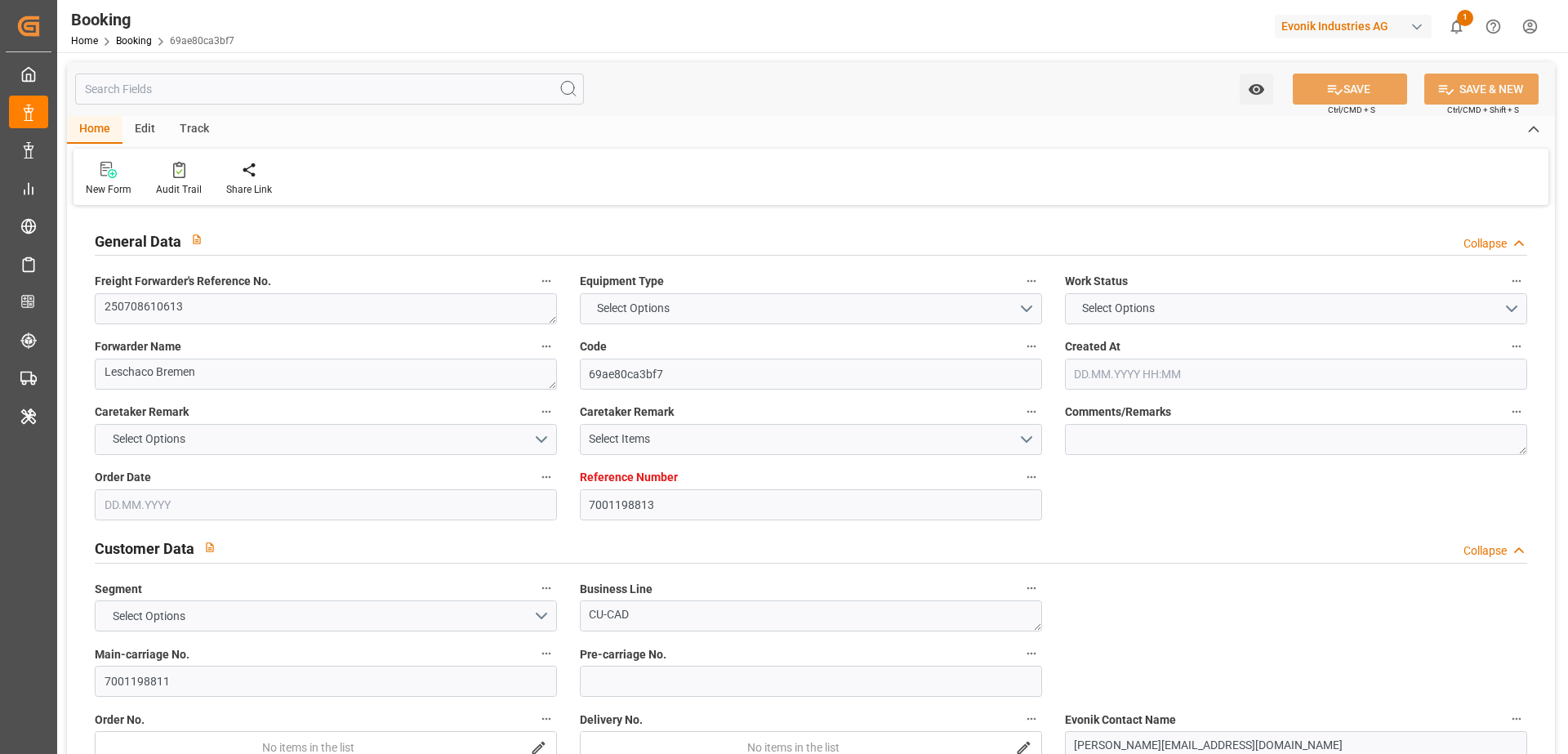
type input "Rotterdam"
type input "Nansha Pt"
type input "PORT KLANG (PELABUHAN KLANG)"
type input "WESTPORTS MALAYSIA"
type textarea "vesselName etd eta"
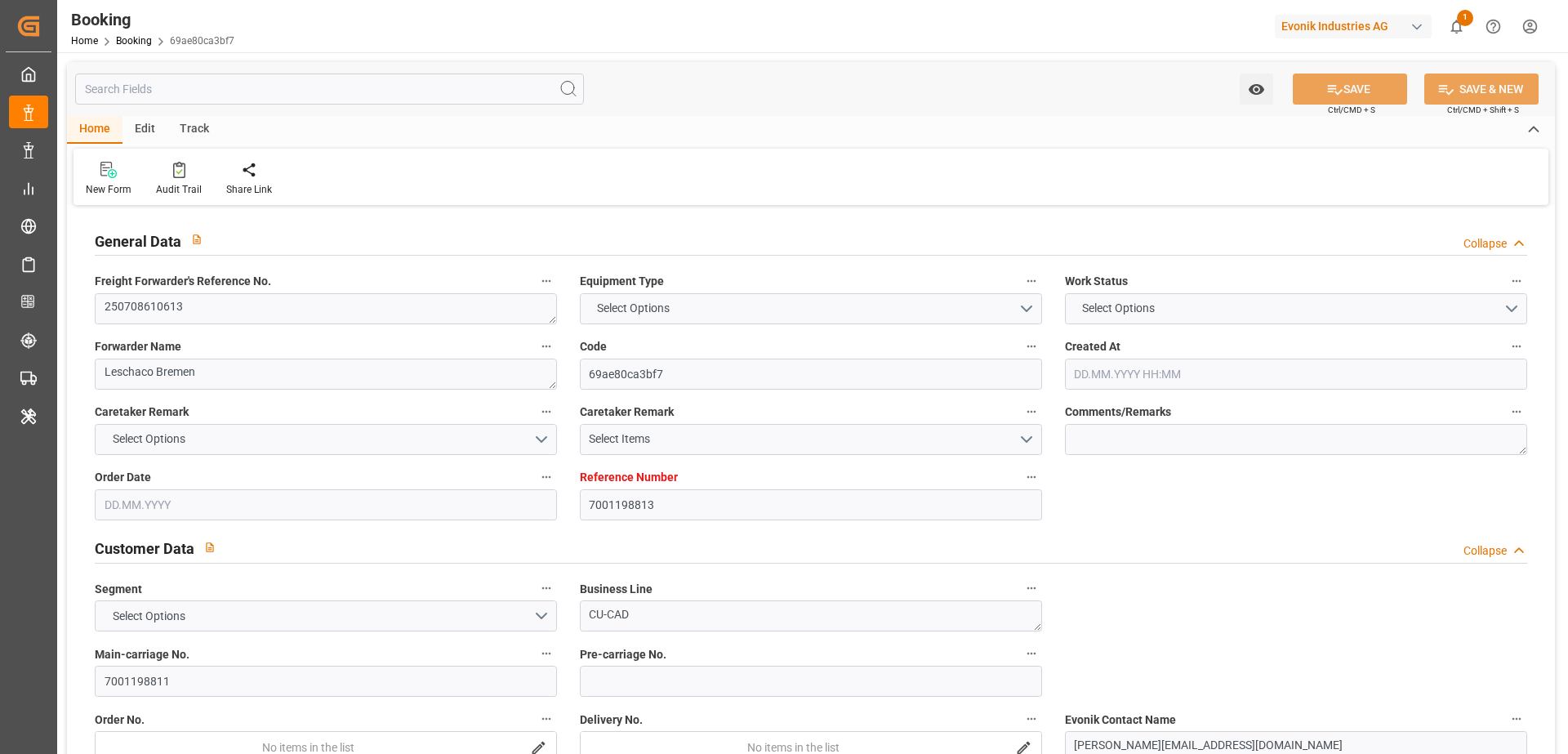
type textarea "INPUT_Evonik_Seeburger_IFTMIN_1003004244_20250730103728285.edi"
type textarea "NWC/UK North West Continent / UK_CNNSA_COSU_CU-CAD"
type textarea "INPUT_Evonik_Seeburger_IFTMIN_1002872234_20250618111440307.edi,INPUT_Evonik_See…"
type textarea "1003004244"
type textarea "Logward System"
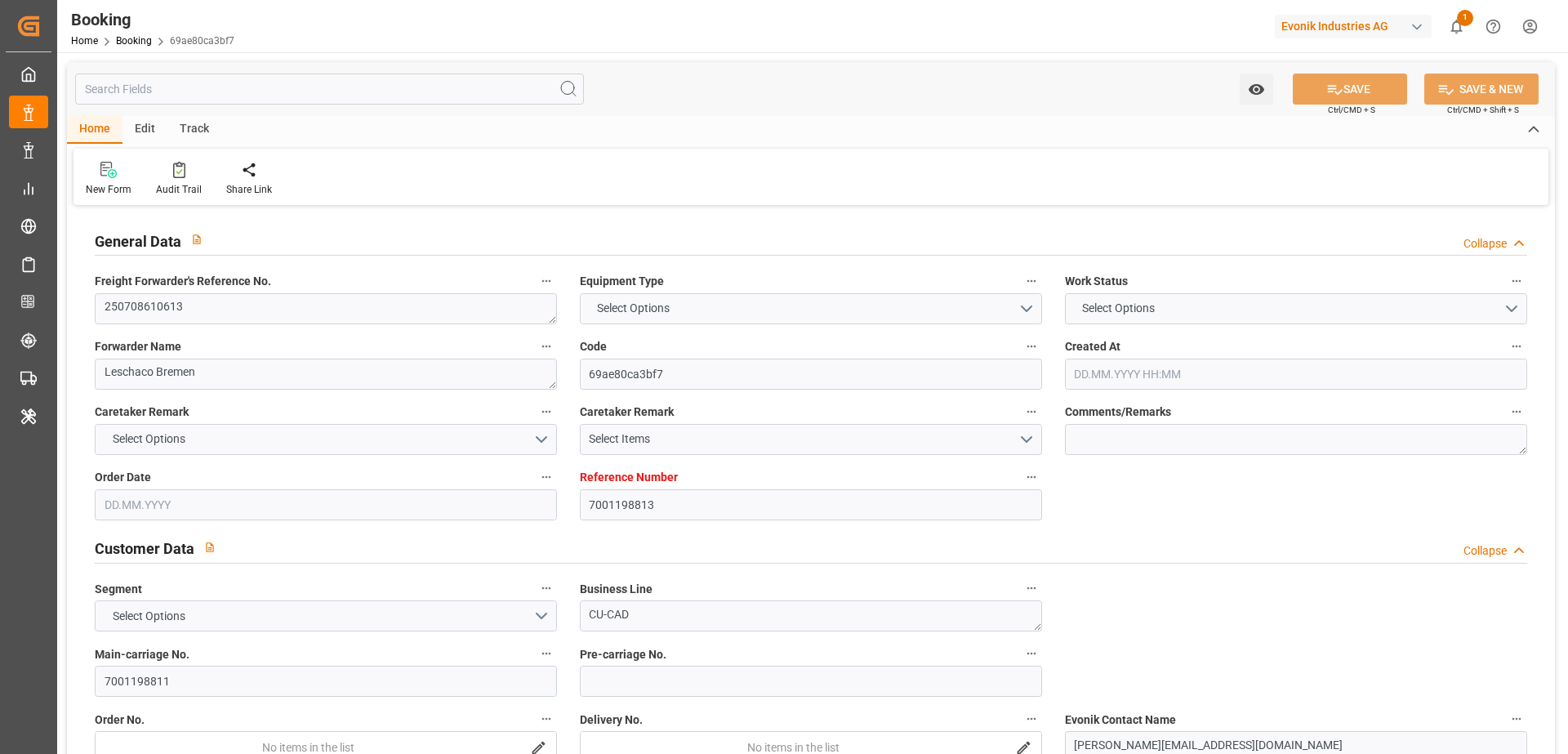
type textarea "businessLine-"
type textarea "IFTSTA"
type textarea "a011t00000LcJC5AAN"
type textarea "Yes"
type input "ROTTERDAM"
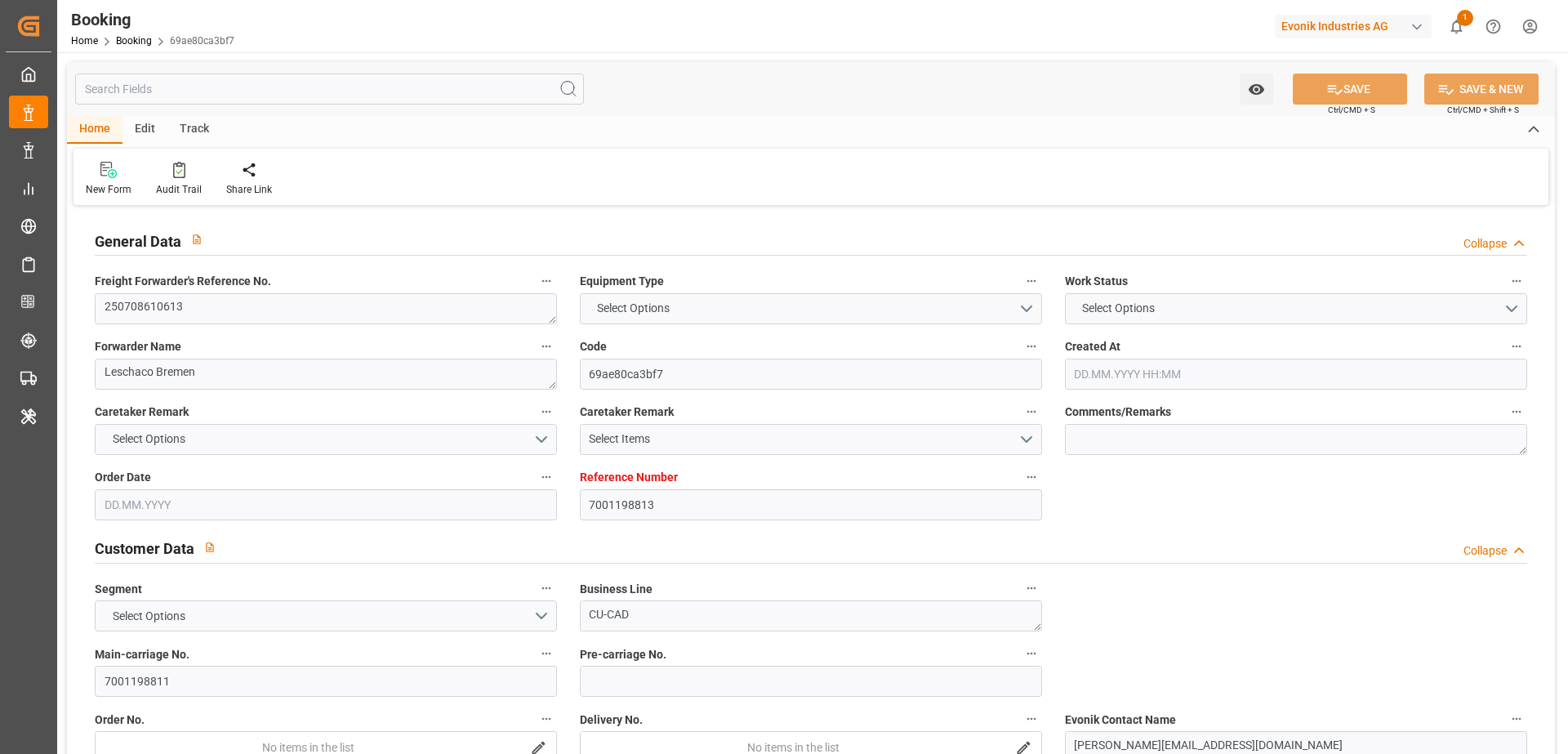
type input "NANSHA PT"
type input "BONN"
type input "DE"
type input "BARGE"
type input "AEU9"
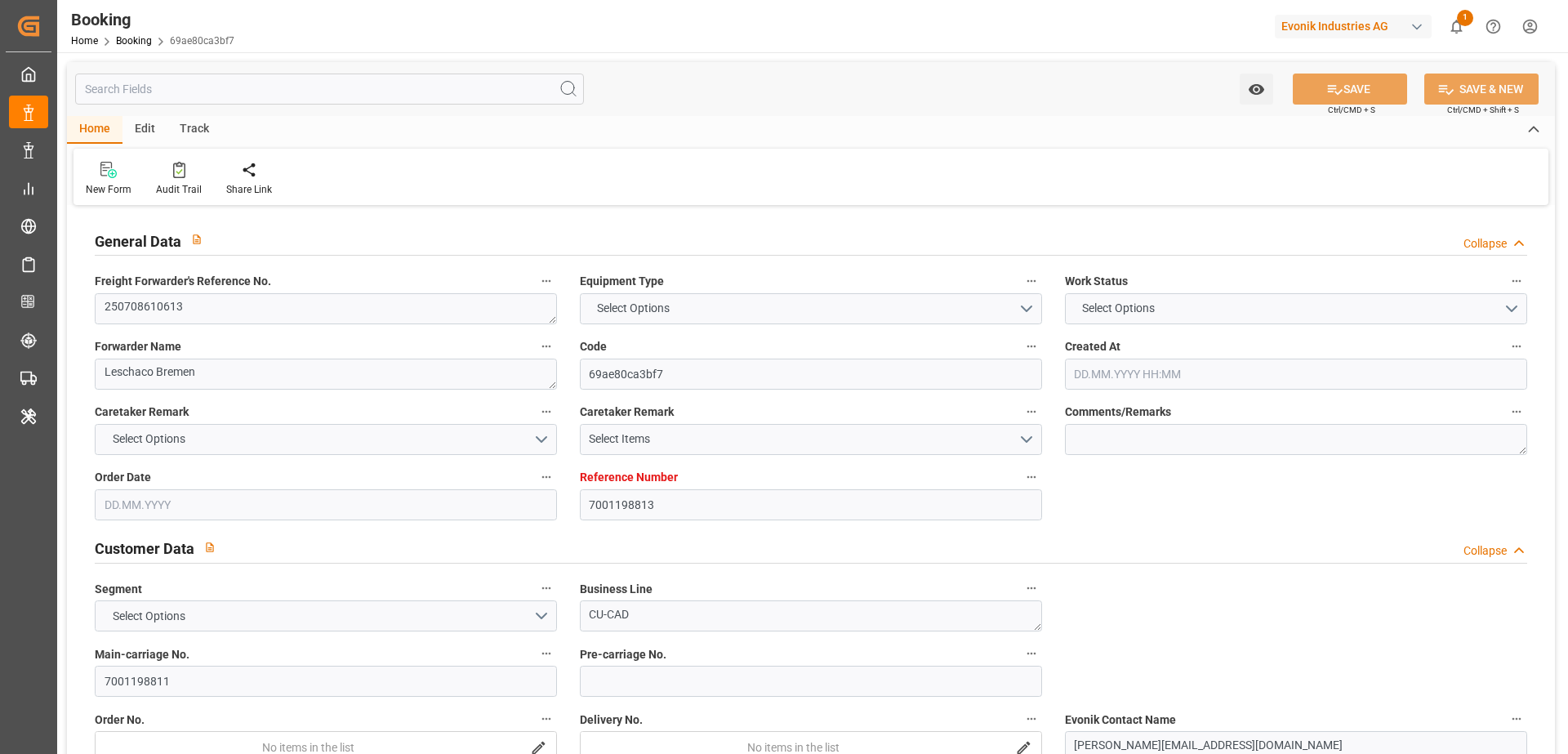
type input "0762-005E"
type input "VESSEL"
type input "XIN NING BO"
type input "PA1"
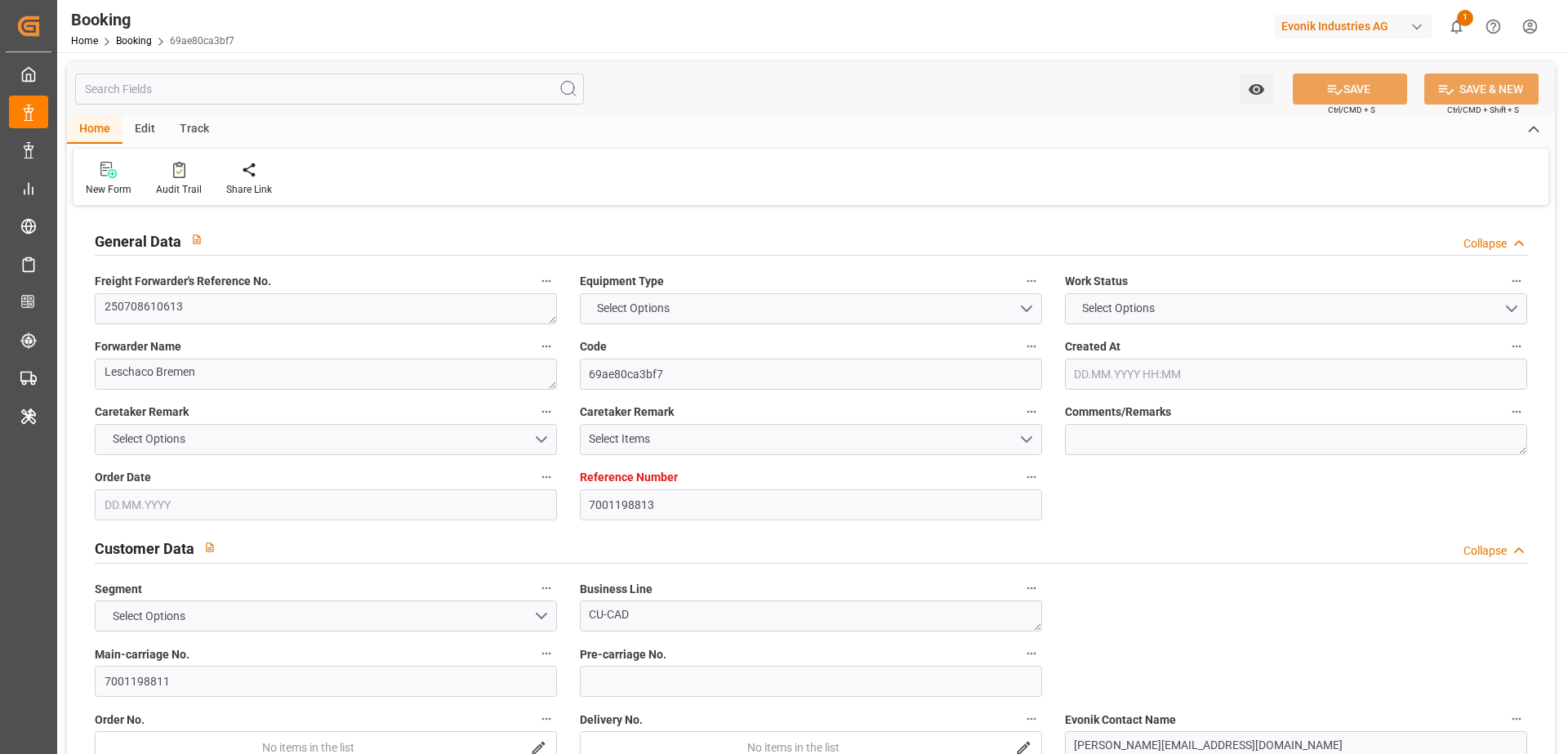
type input "113N"
type input "PA1"
type input "113N"
type input "XIN NING BO"
type input "TRUCK"
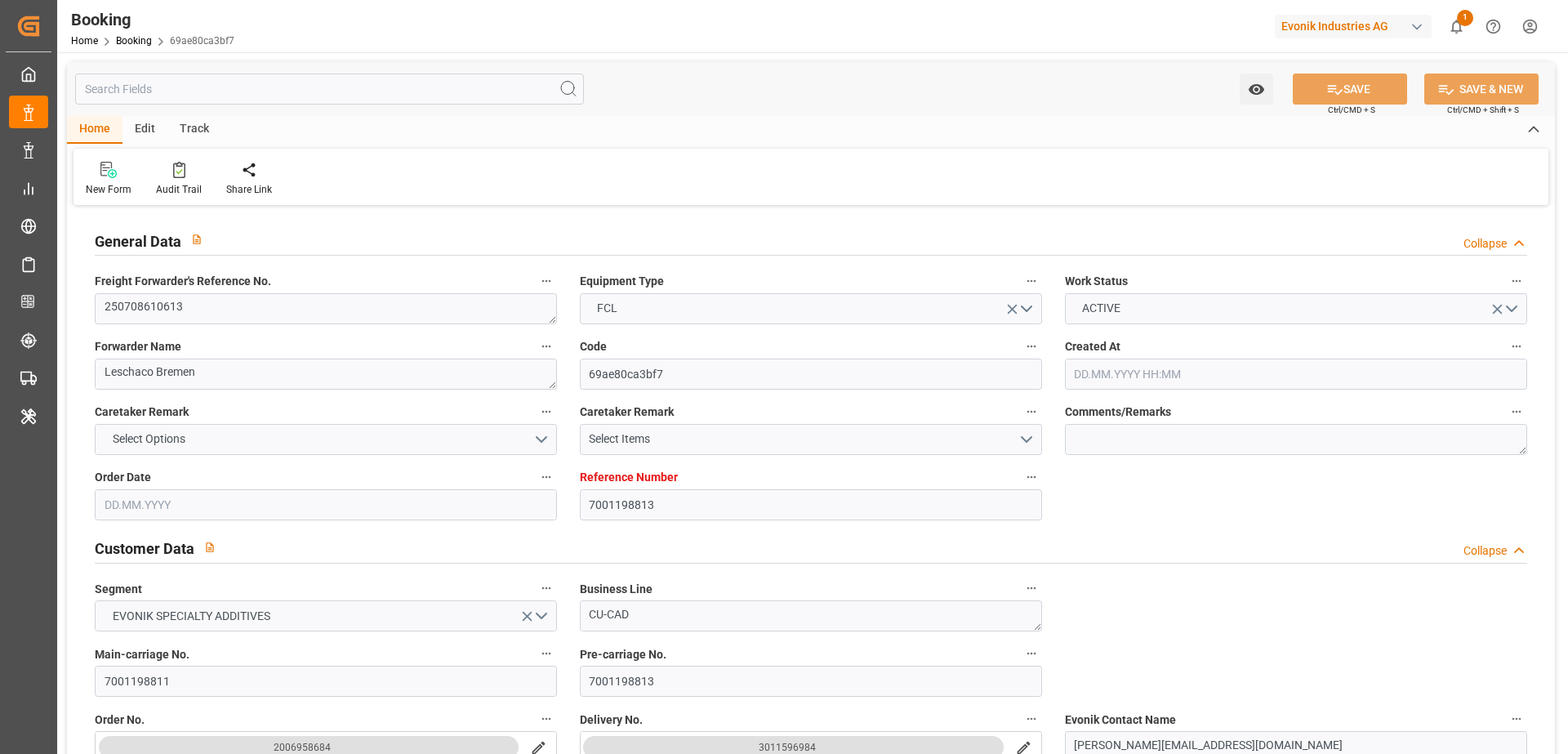
type input "7001198813"
type input "9935258"
type input "Cosco"
type input "COSCO Shipping Co. Ltd."
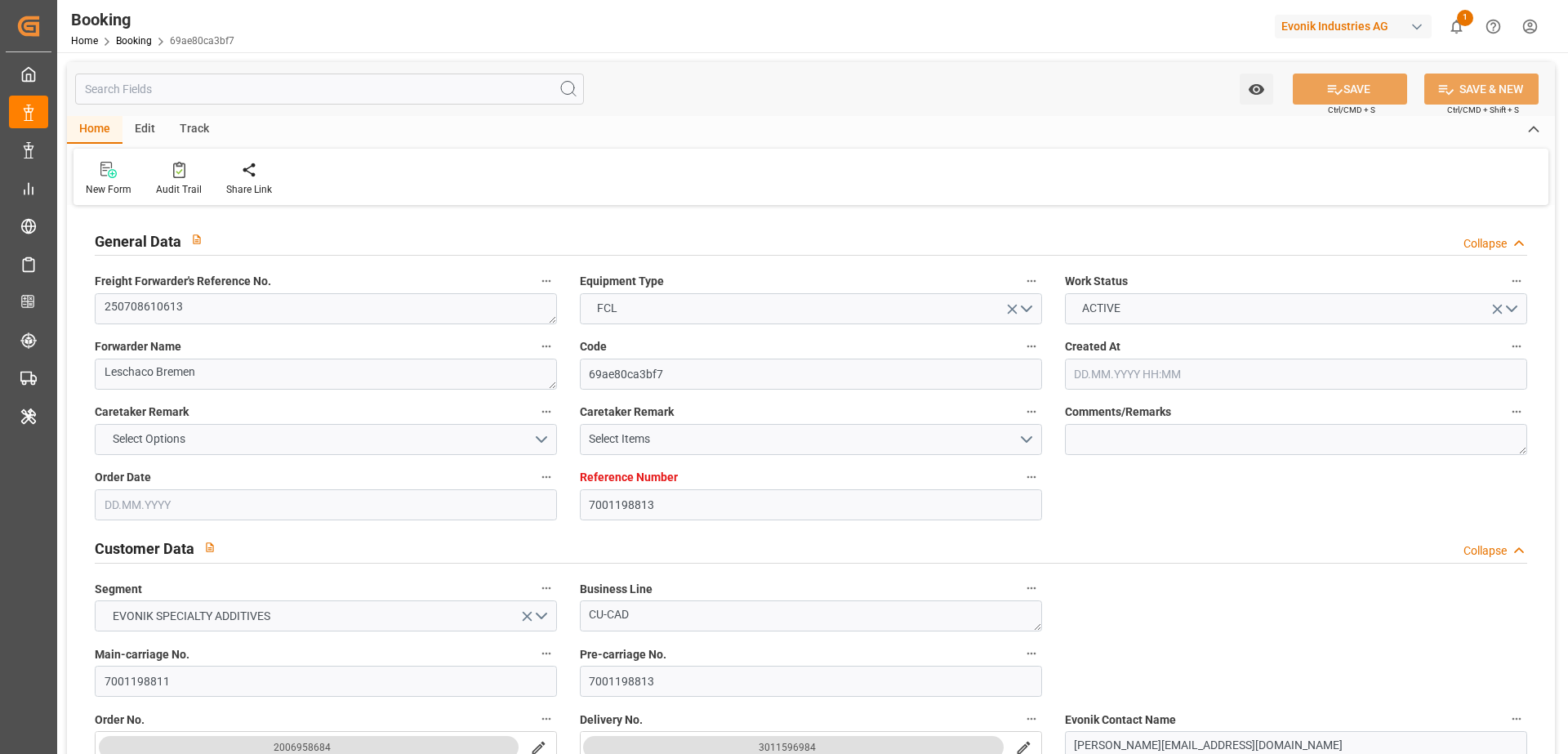
type input "NLRTM"
type input "CNNSA"
type input "MYPKG"
type input "0"
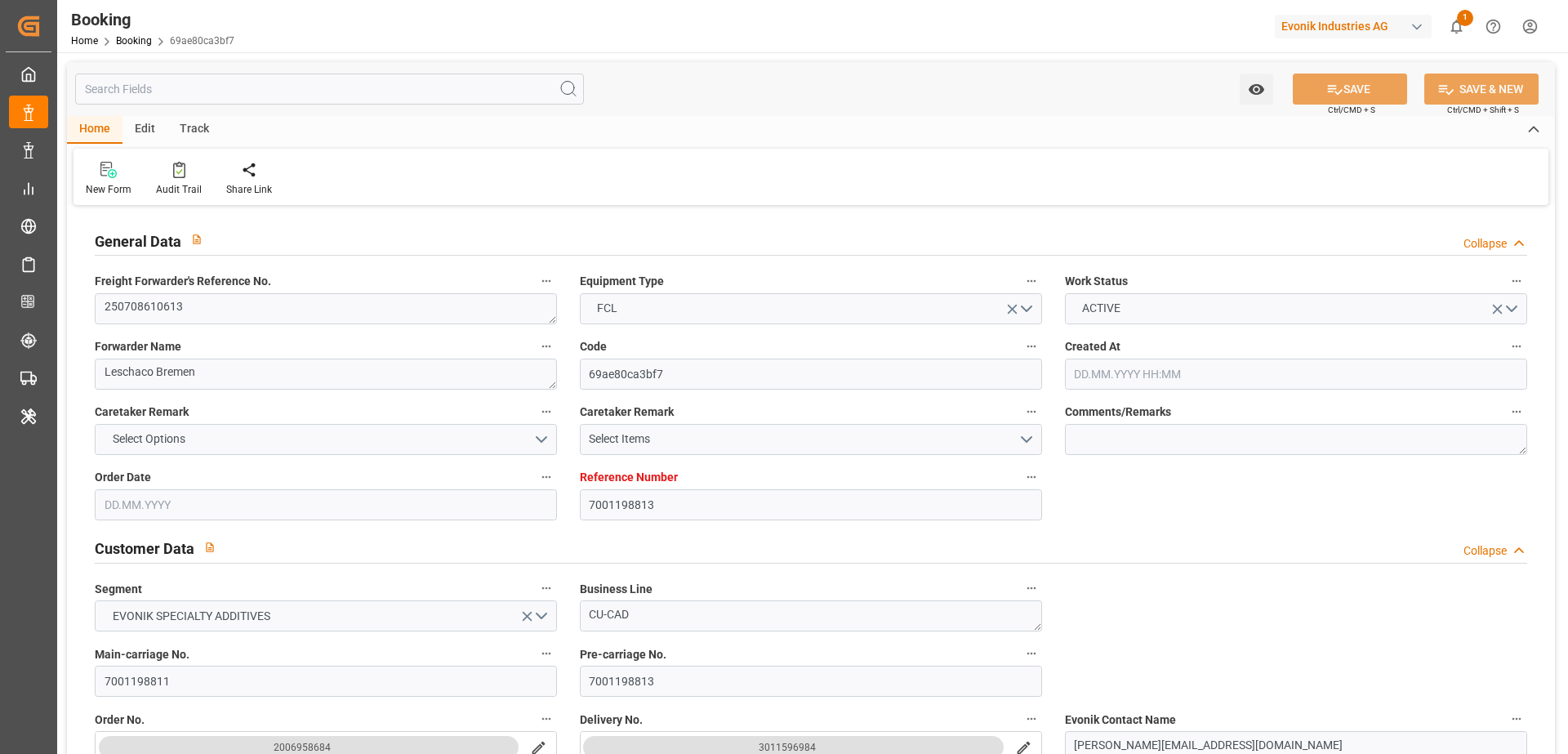
type input "NLRTM"
type input "CNNSA"
type input "9270464"
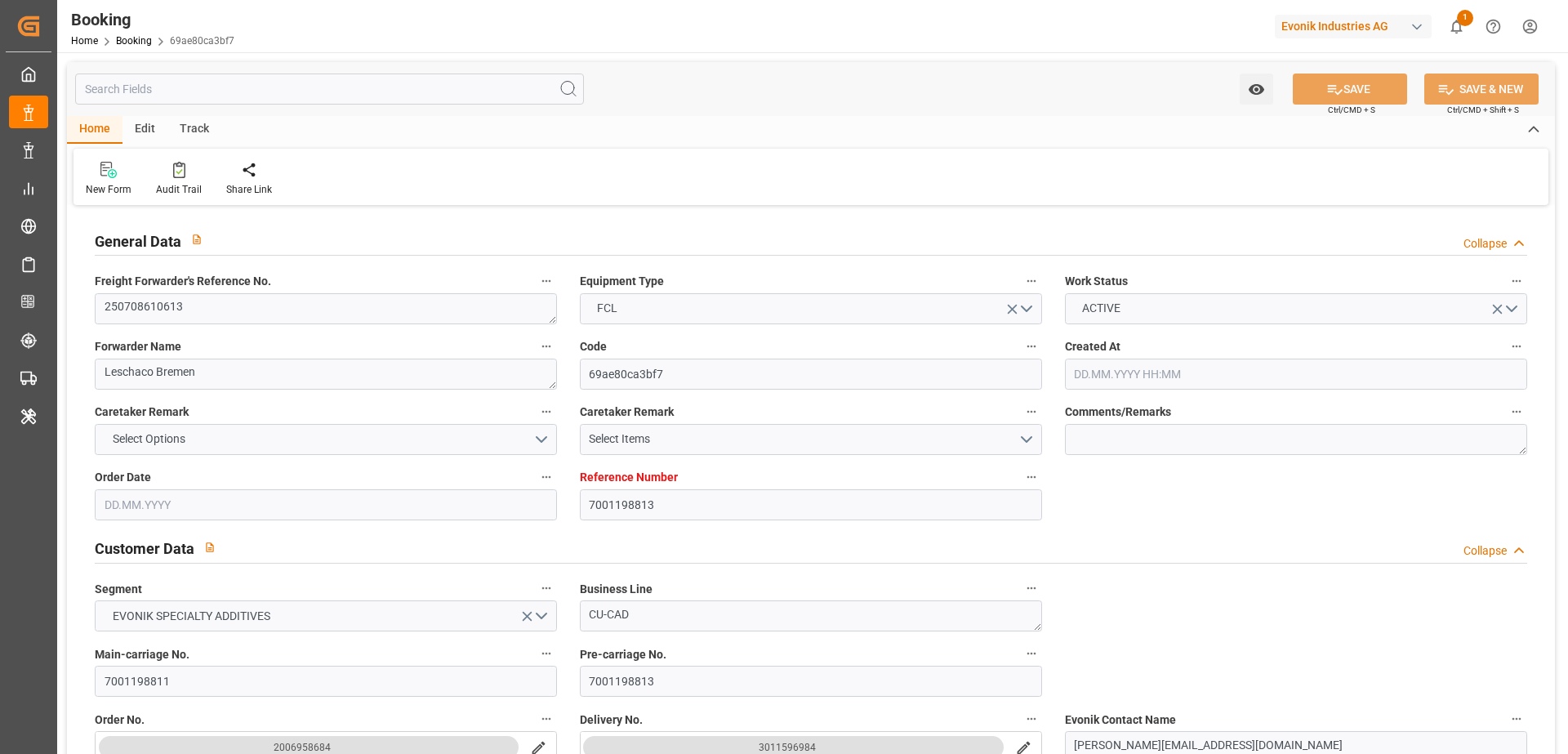
type input "18.06.2025 09:17"
type input "18.06.2025"
type input "01.09.2025"
type input "09.07.2025"
type input "20.06.2025"
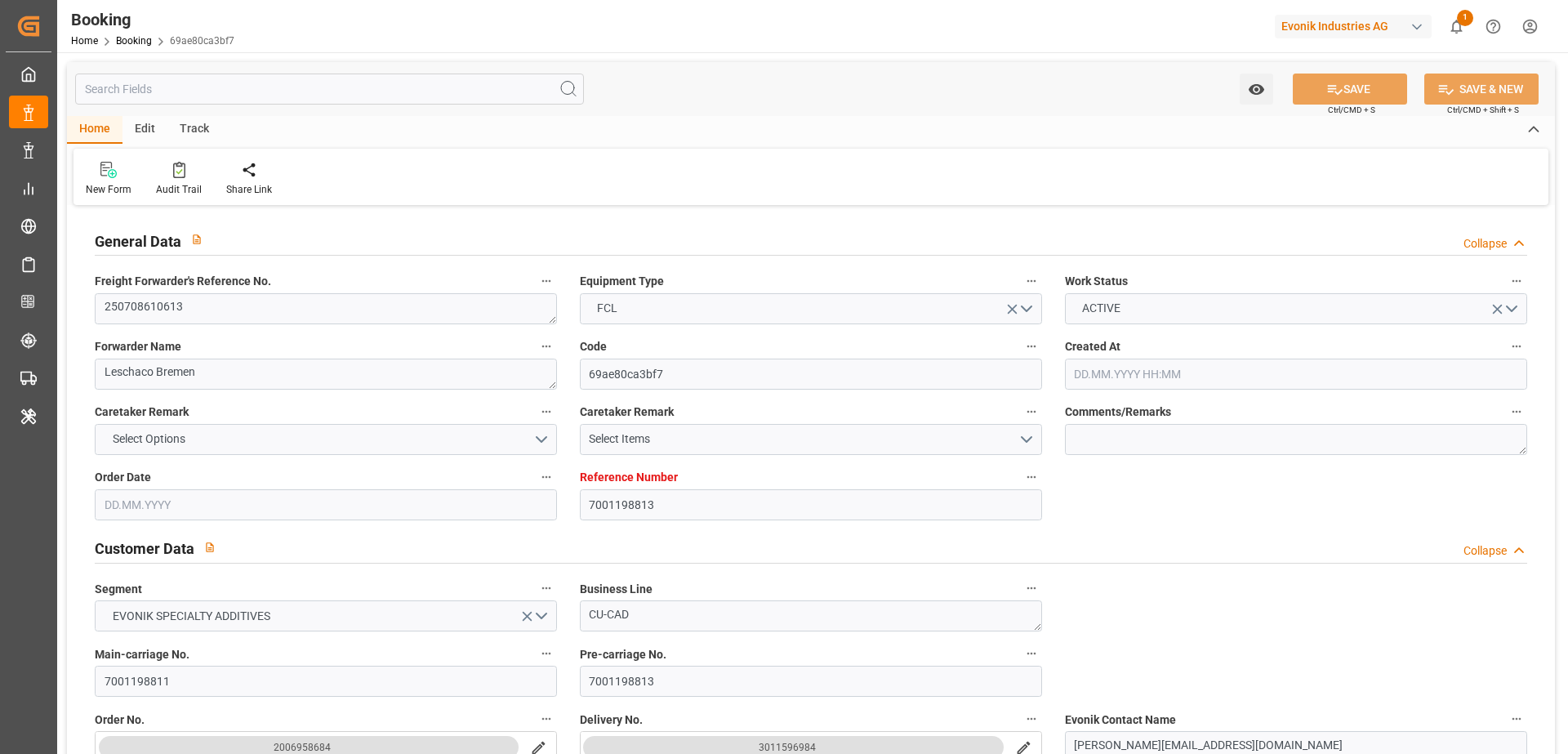
type input "10.07.2025"
type input "25.07.2025 02:00"
type input "20.07.2025 00:00"
type input "25.07.2025 08:02"
type input "15.07.2025 00:19"
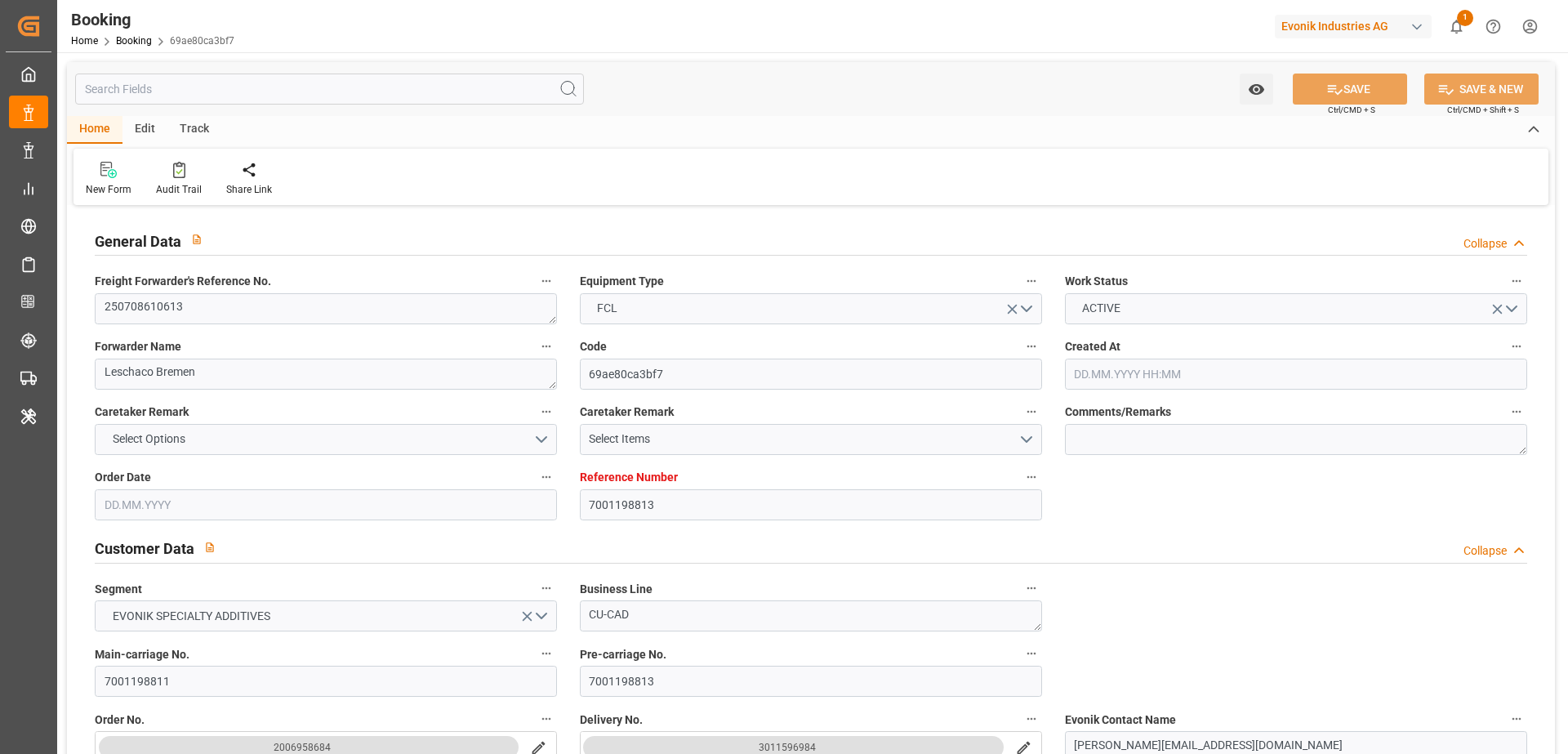
type input "04.09.2025 15:00"
type input "27.08.2025 00:00"
type input "20.08.2025 19:00"
type input "18.08.2025 00:00"
type input "20.08.2025 17:28"
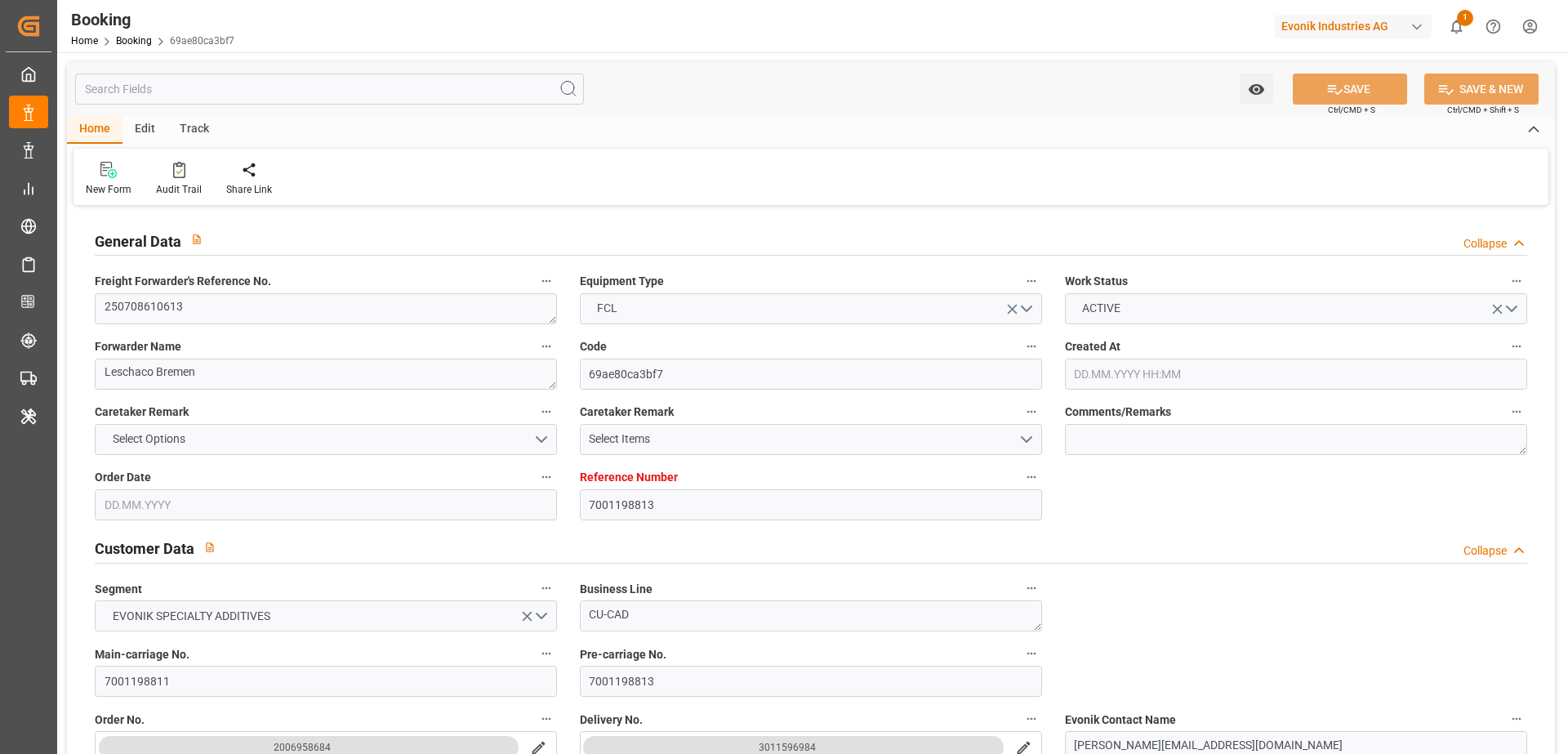
type input "30.08.2025 22:05"
type input "21.08.2025 00:00"
type input "30.08.2025 21:57"
type input "30.08.2025 17:00"
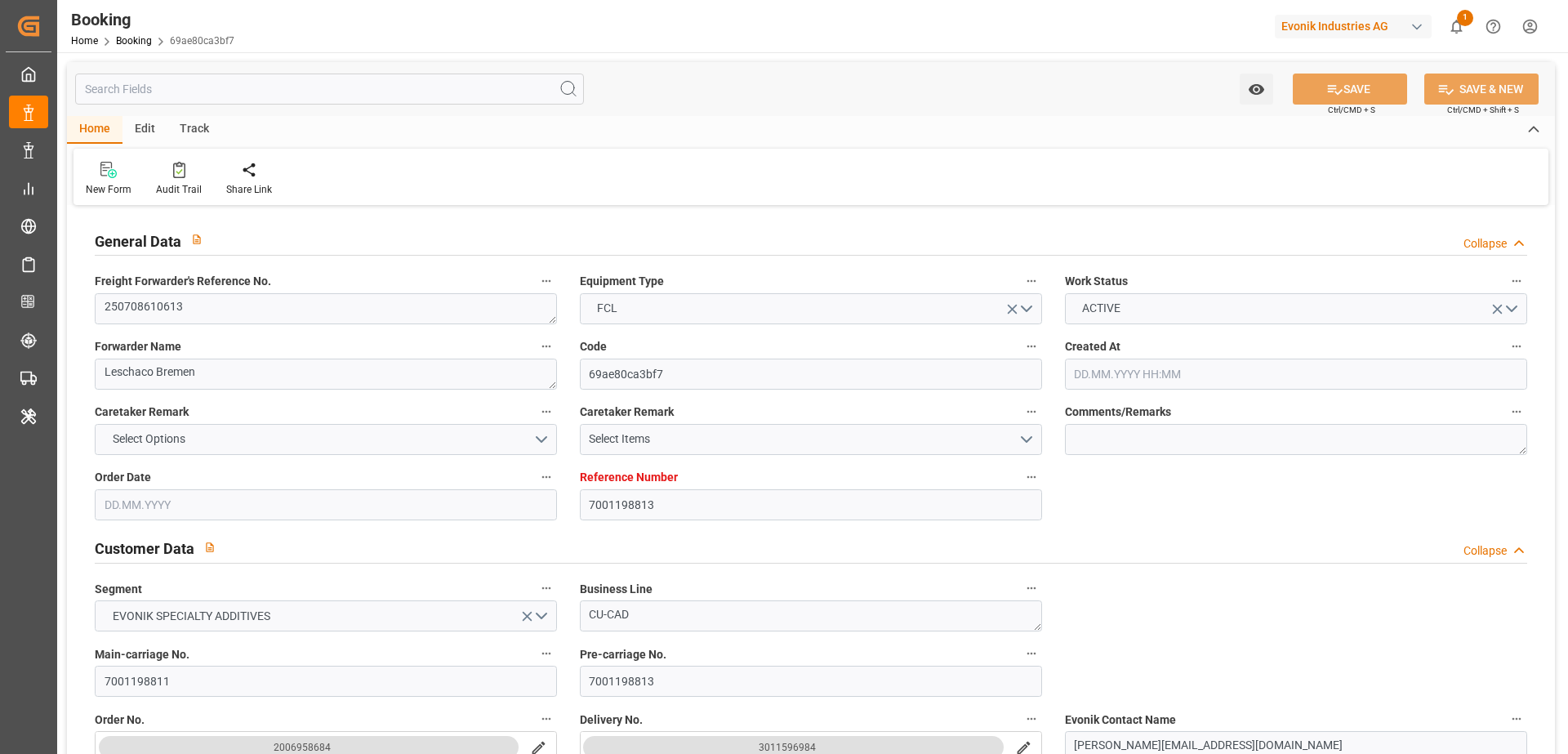
type input "30.07.2025"
type input "31.08.2025 13:58"
type input "31.08.2025"
type input "09.07.2025 14:43"
type input "22.07.2025 09:10"
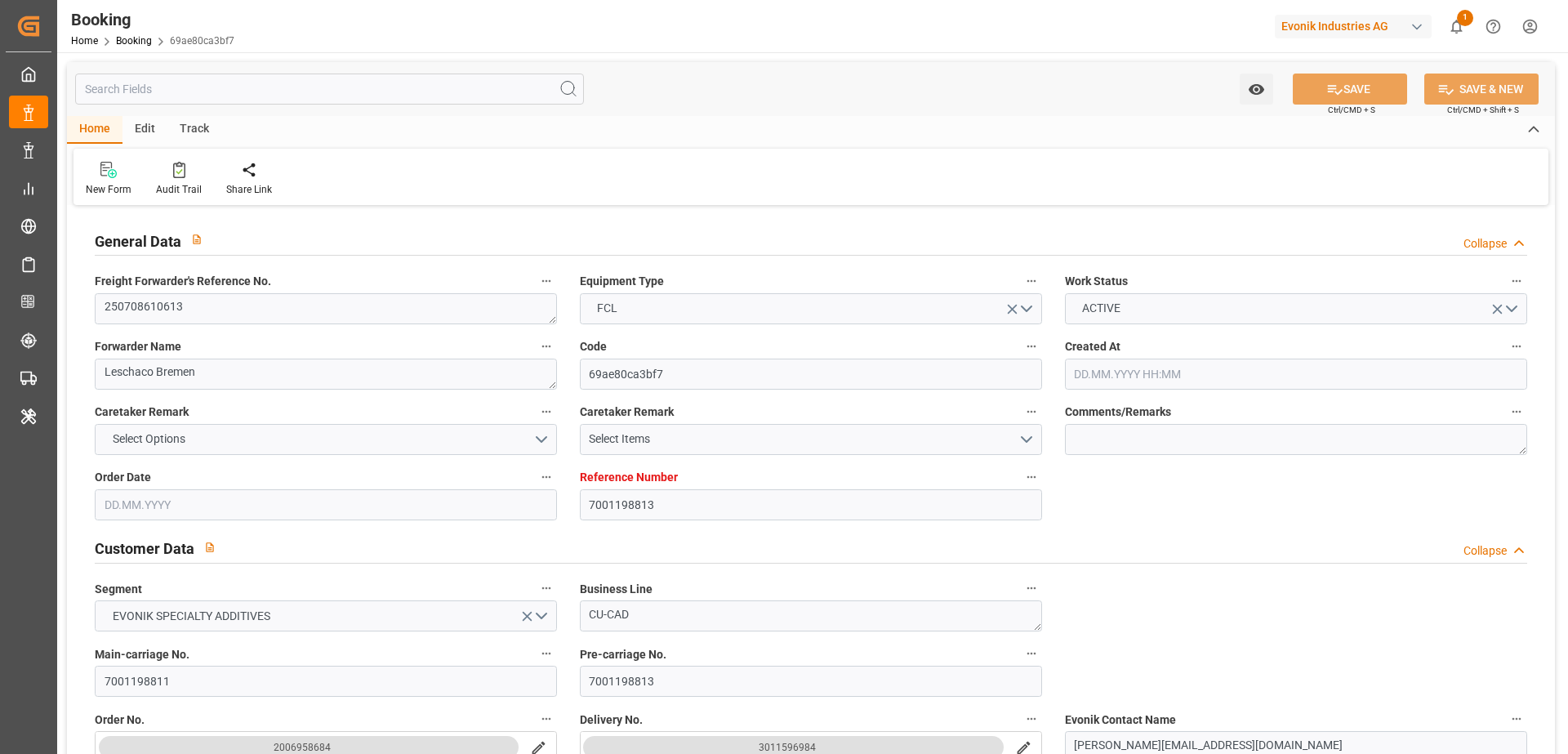
type input "25.07.2025 02:00"
type input "25.07.2025 06:48"
type input "20.08.2025 19:00"
type input "20.08.2025 17:29"
type input "21.08.2025 02:30"
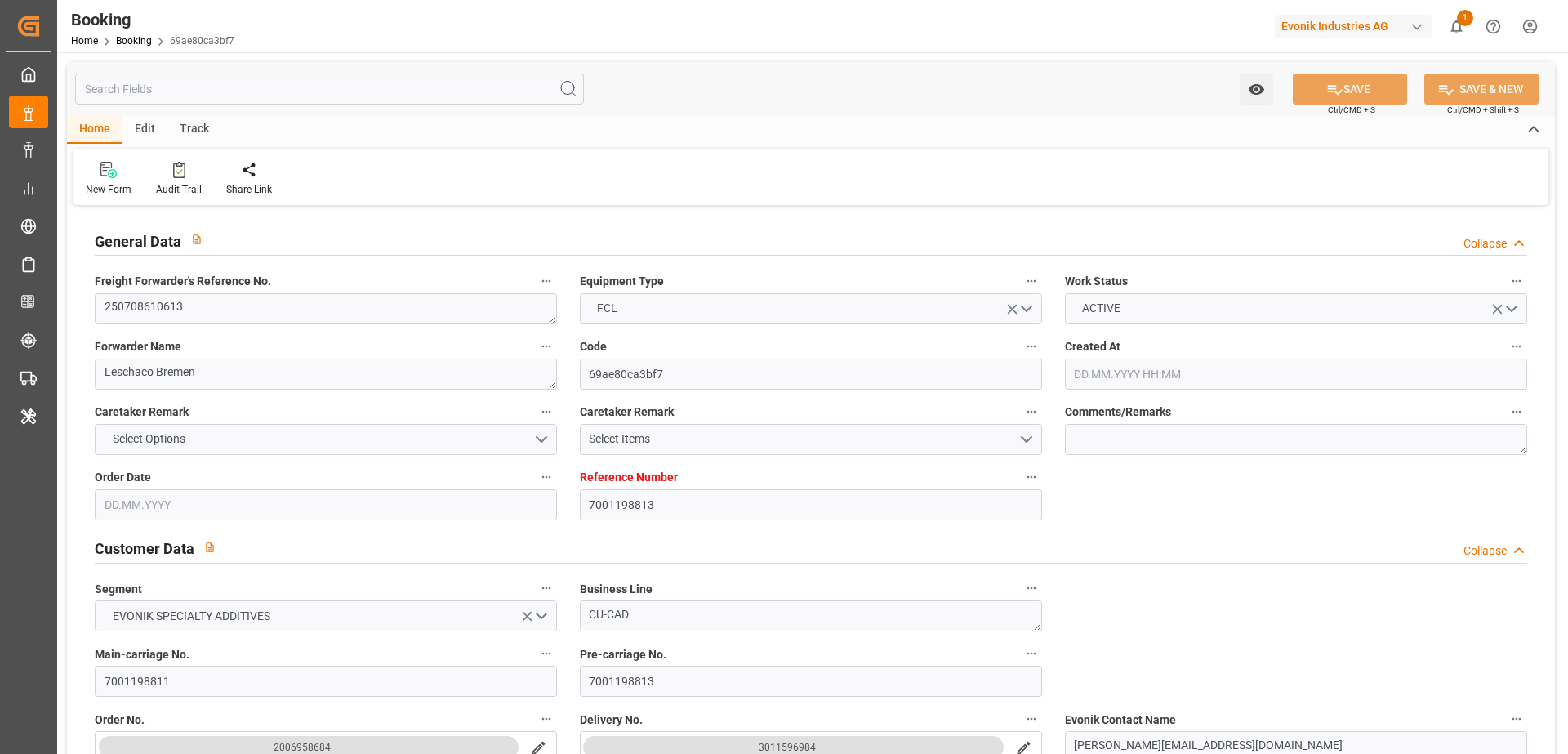
type input "30.08.2025 21:57"
type input "30.08.2025 17:00"
type input "30.08.2025 21:57"
type input "21.08.2025 05:16"
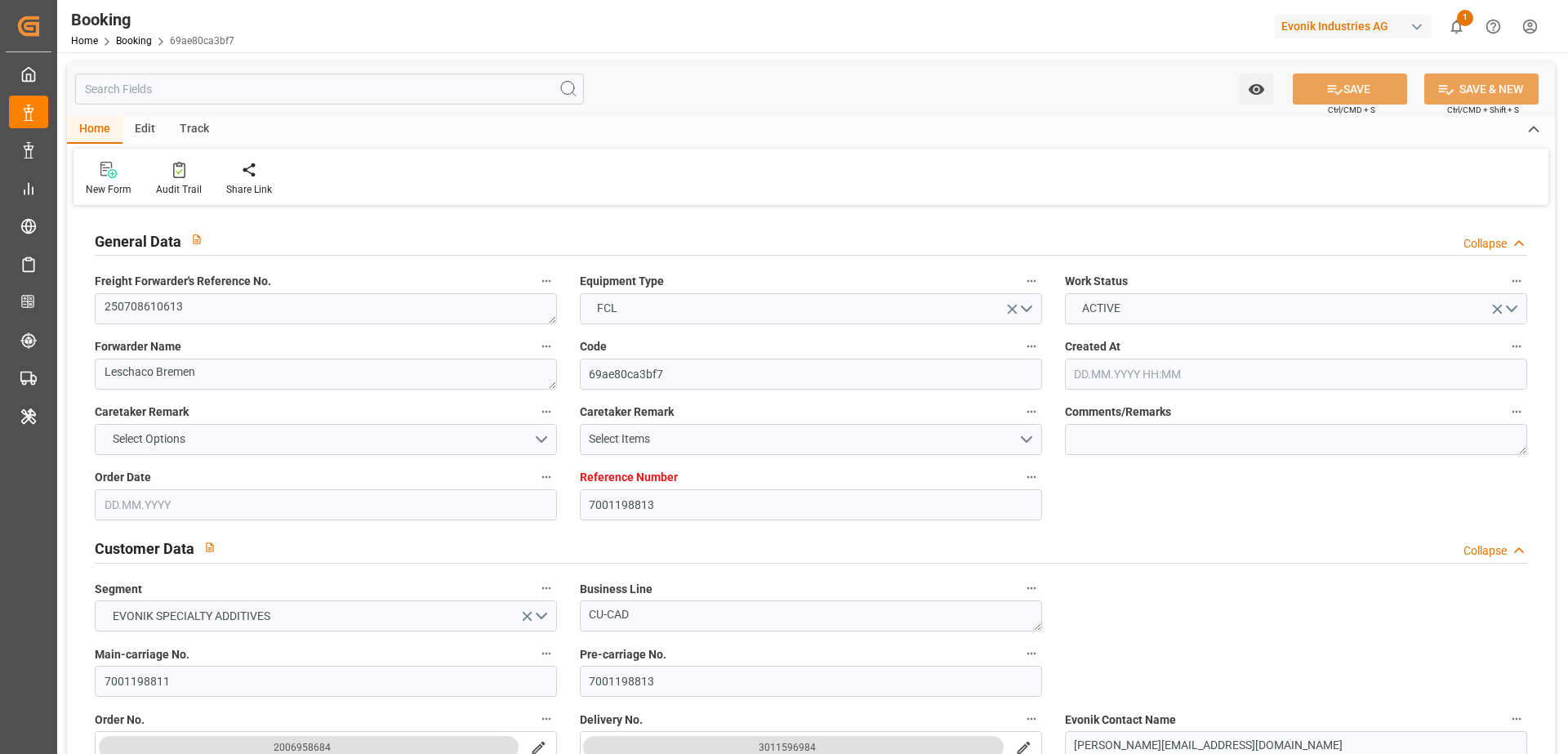
type input "30.08.2025 17:00"
type input "04.09.2025 15:00"
type input "04.09.2025 21:45"
type input "05.09.2025 10:00"
type input "04.09.2025 10:00"
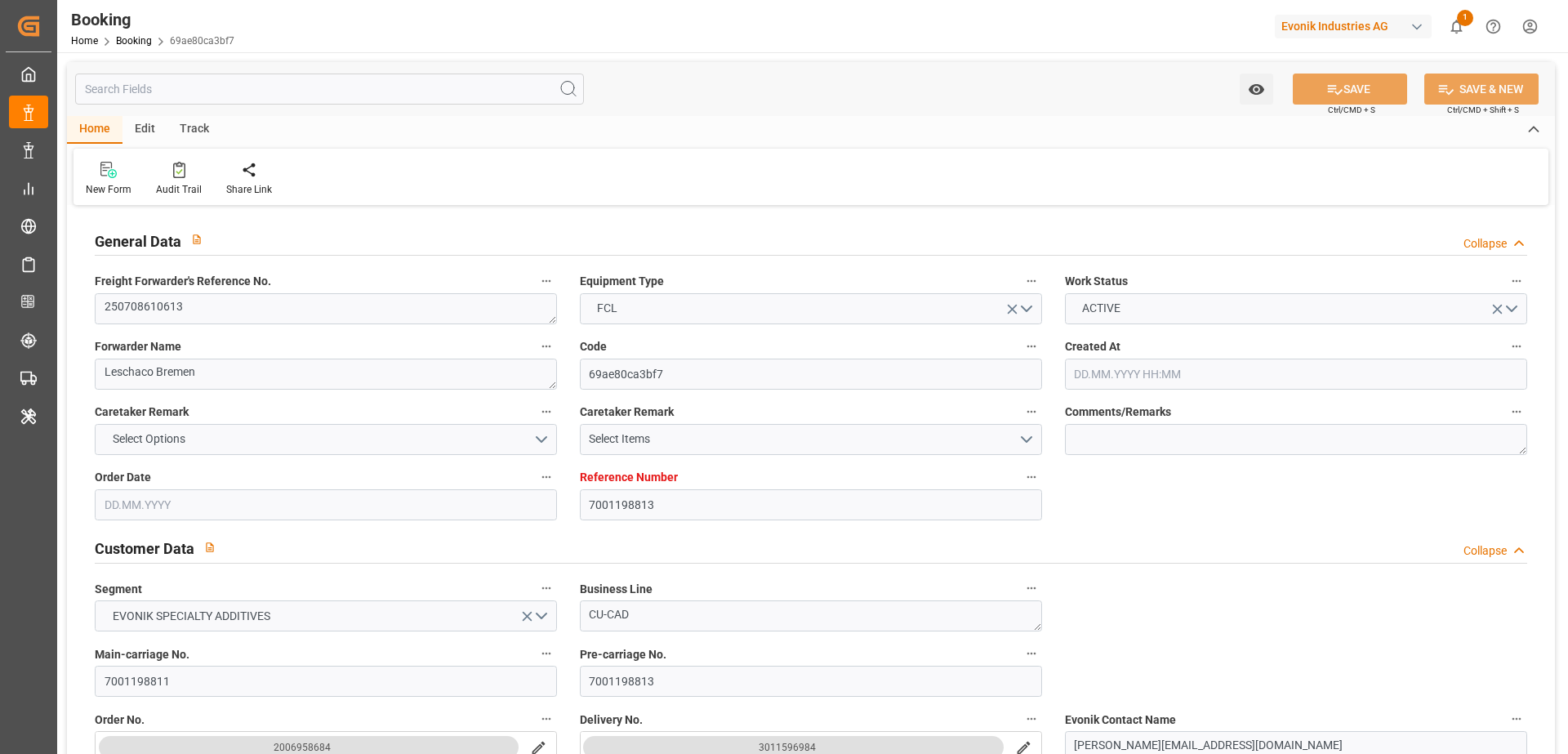
type input "08.09.2025 21:45"
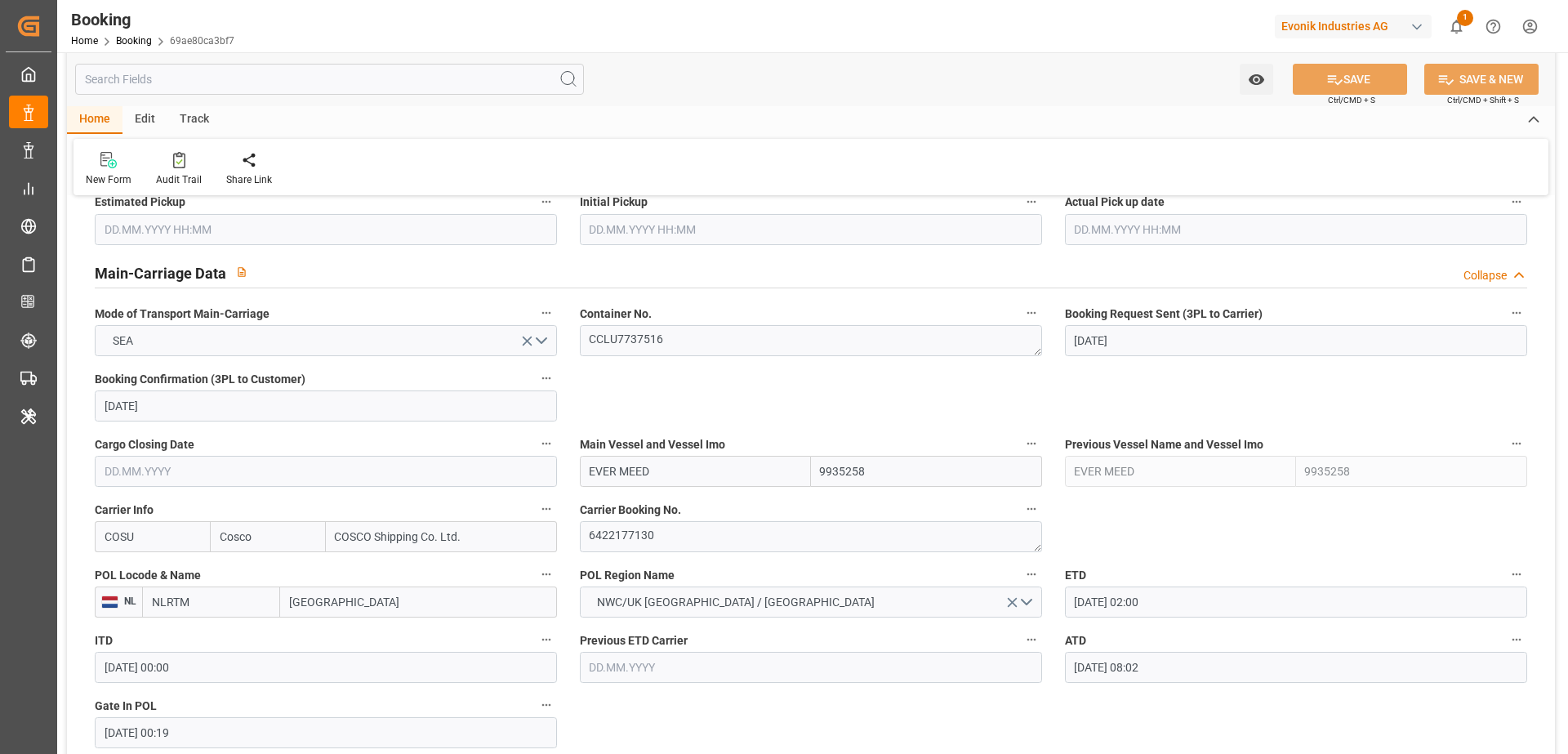
scroll to position [1170, 0]
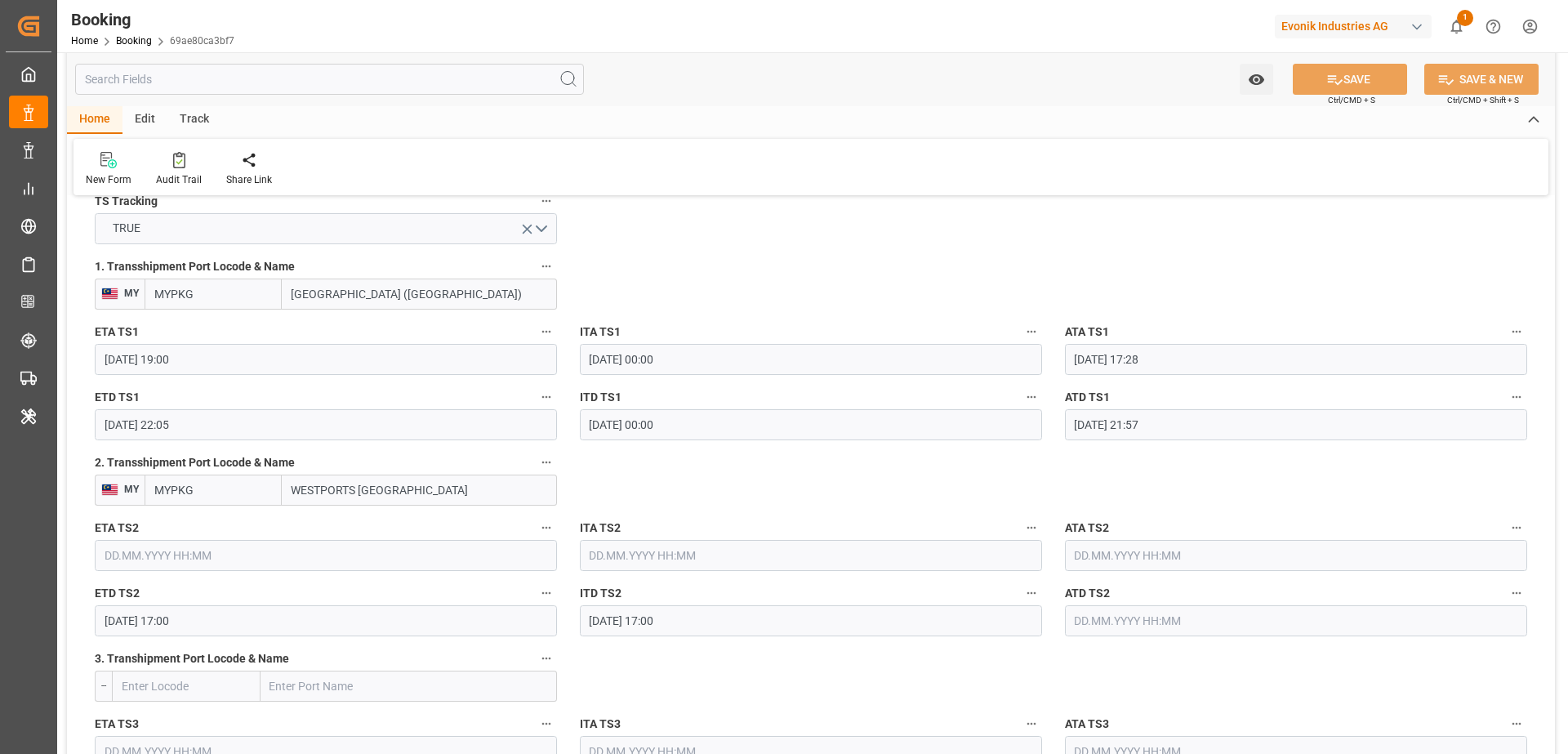
scroll to position [1823, 0]
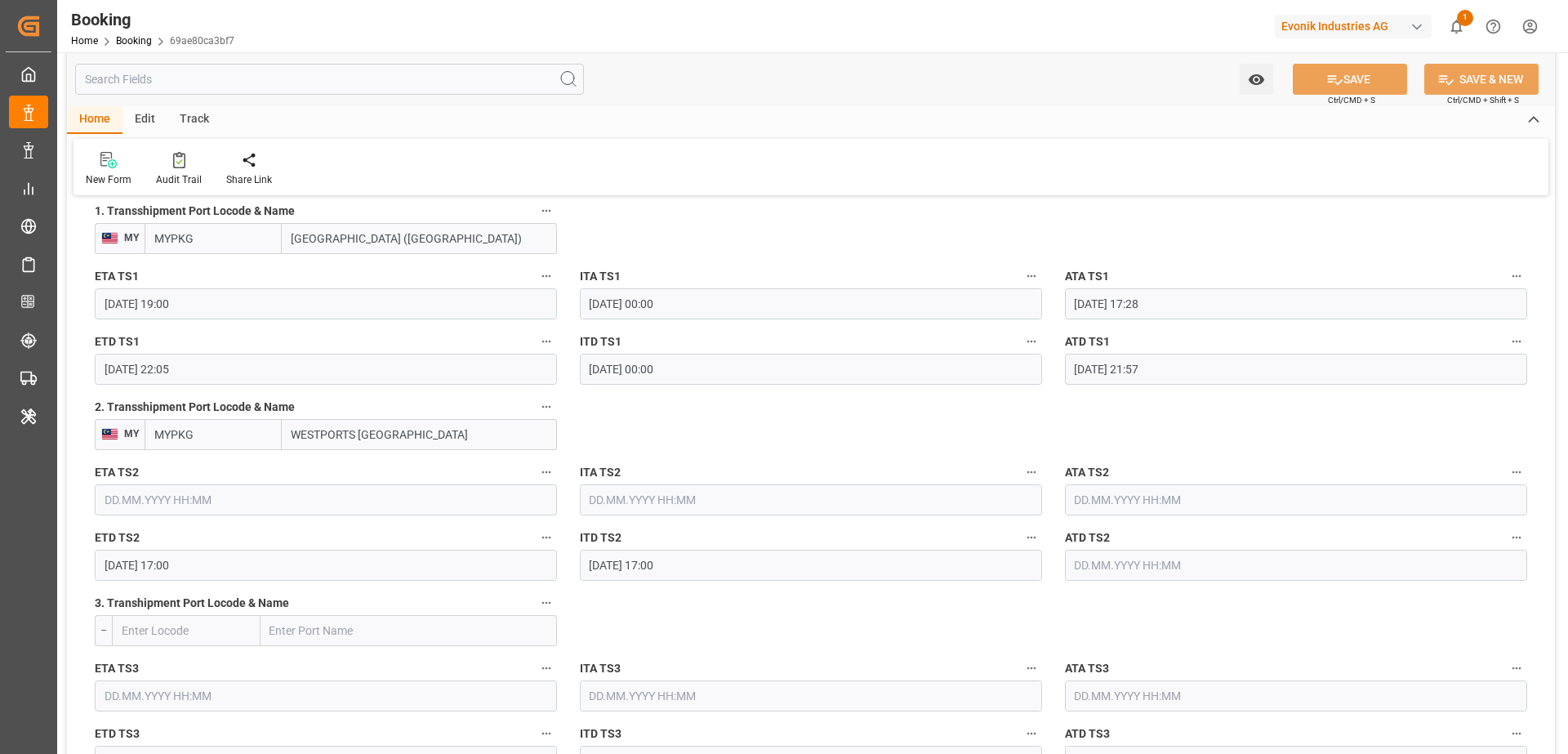
click at [402, 560] on input "30.08.2025 17:00" at bounding box center [325, 566] width 462 height 31
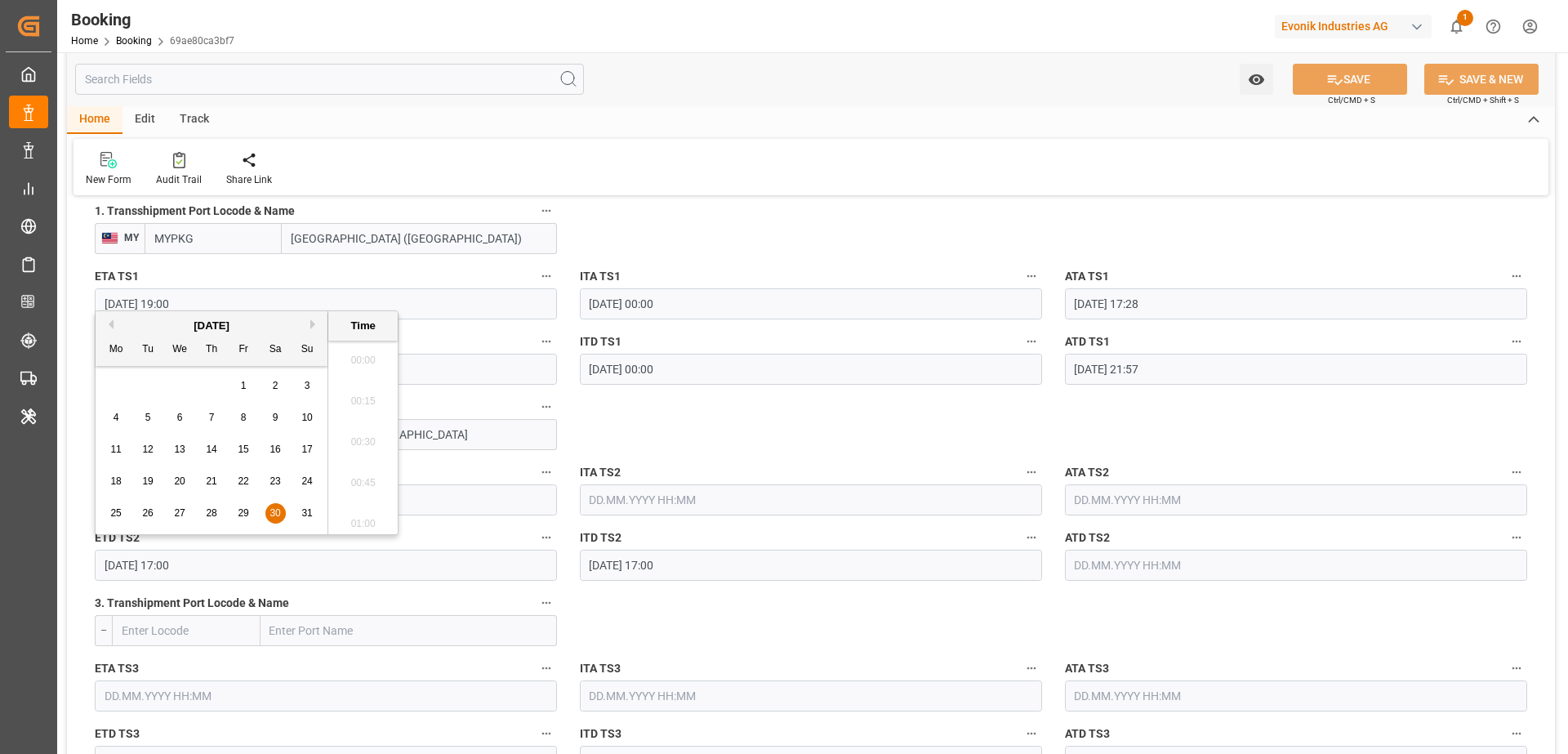
click at [402, 560] on input "30.08.2025 17:00" at bounding box center [325, 566] width 462 height 31
click at [505, 437] on input "WESTPORTS MALAYSIA" at bounding box center [420, 434] width 276 height 31
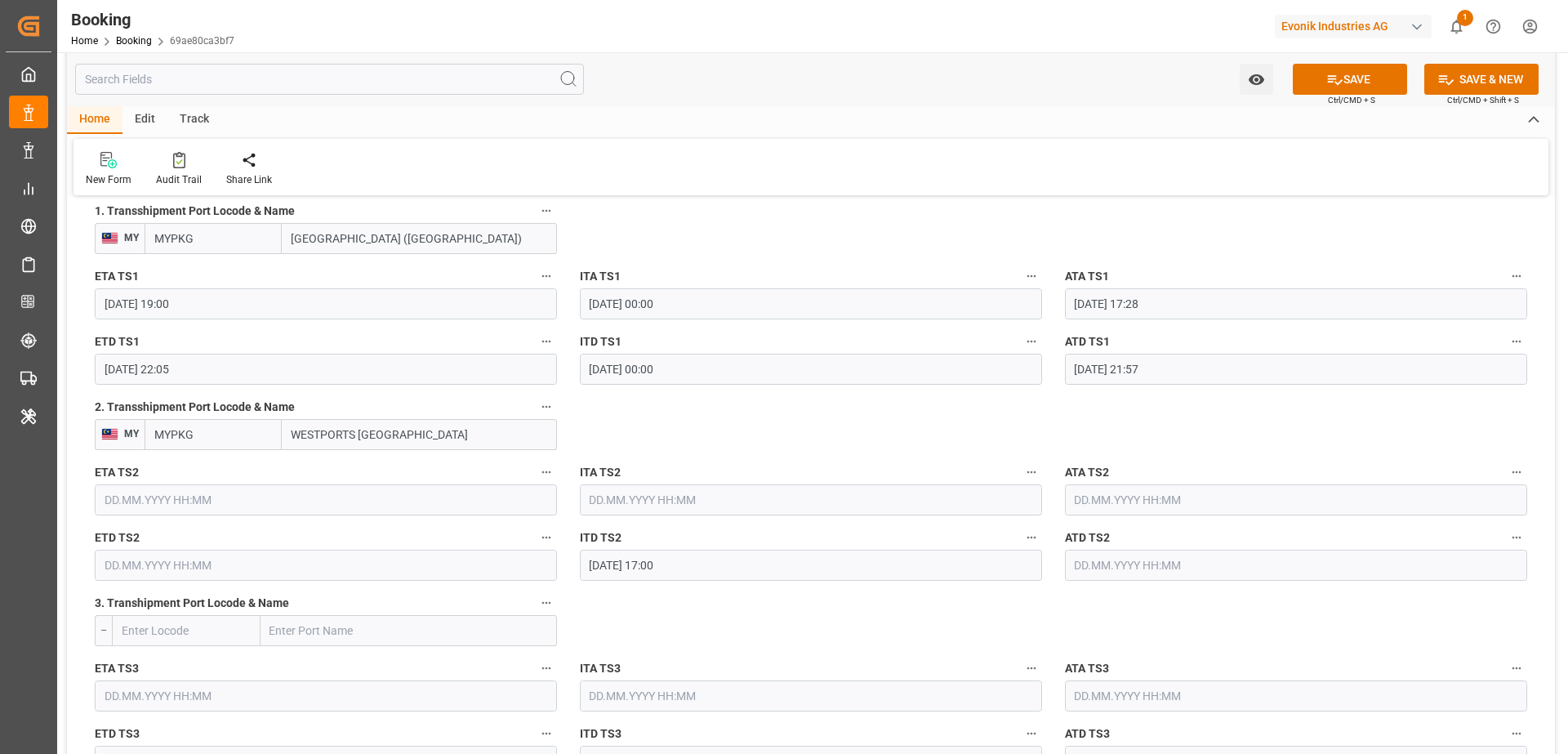
click at [505, 437] on input "WESTPORTS MALAYSIA" at bounding box center [420, 434] width 276 height 31
click at [265, 438] on input "MYPKG" at bounding box center [212, 434] width 137 height 31
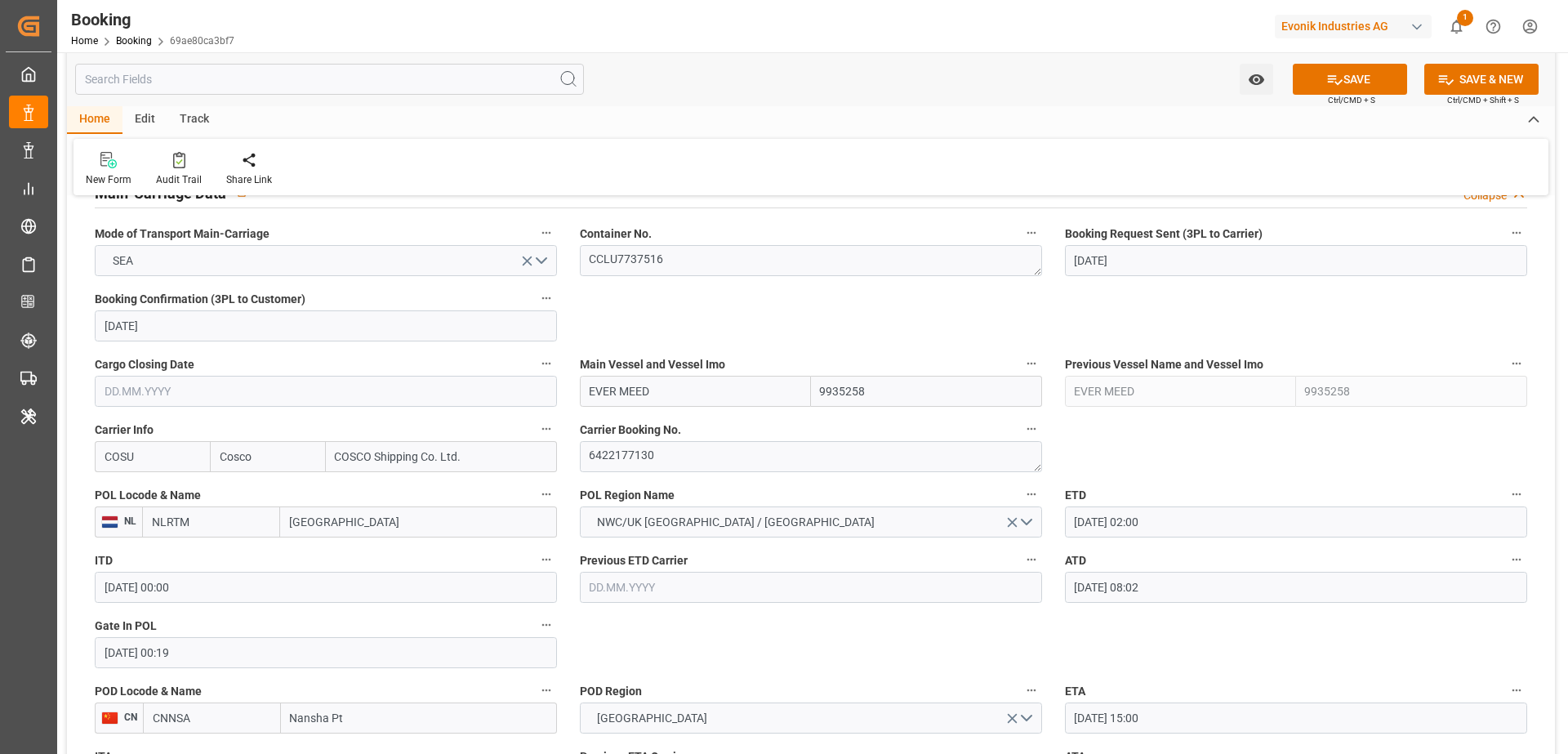
scroll to position [1021, 0]
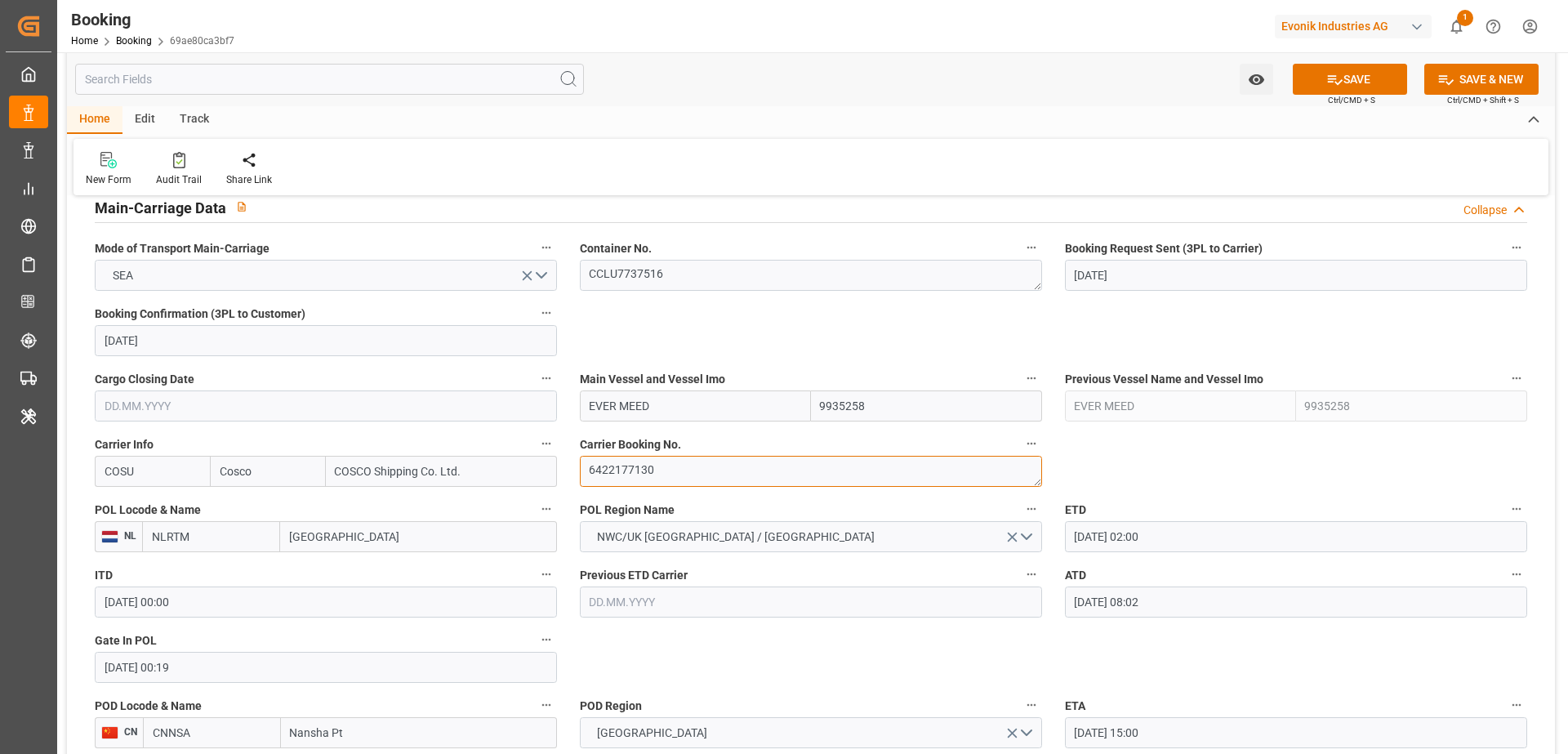
click at [726, 477] on textarea "6422177130" at bounding box center [810, 471] width 462 height 31
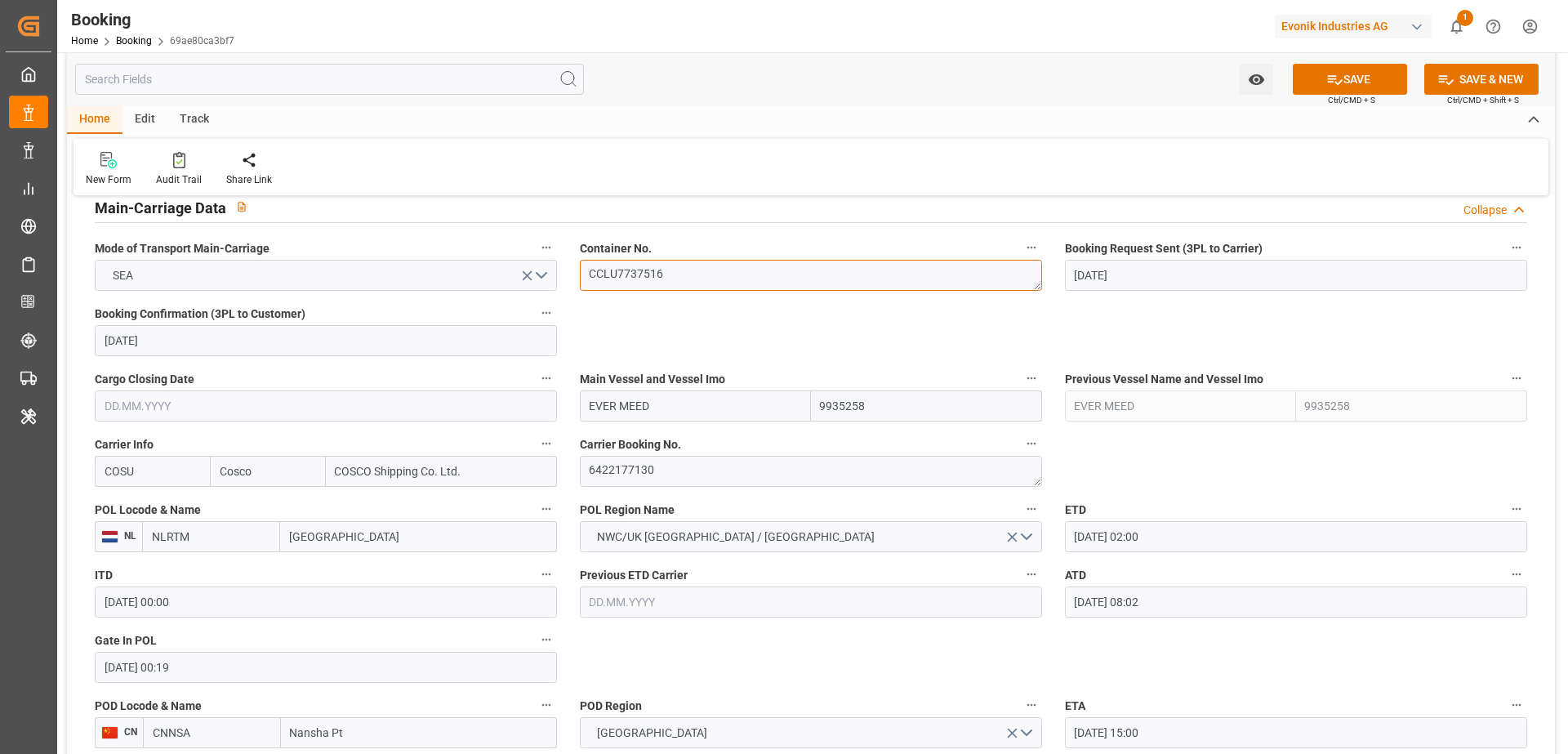
click at [688, 285] on textarea "CCLU7737516" at bounding box center [810, 276] width 462 height 31
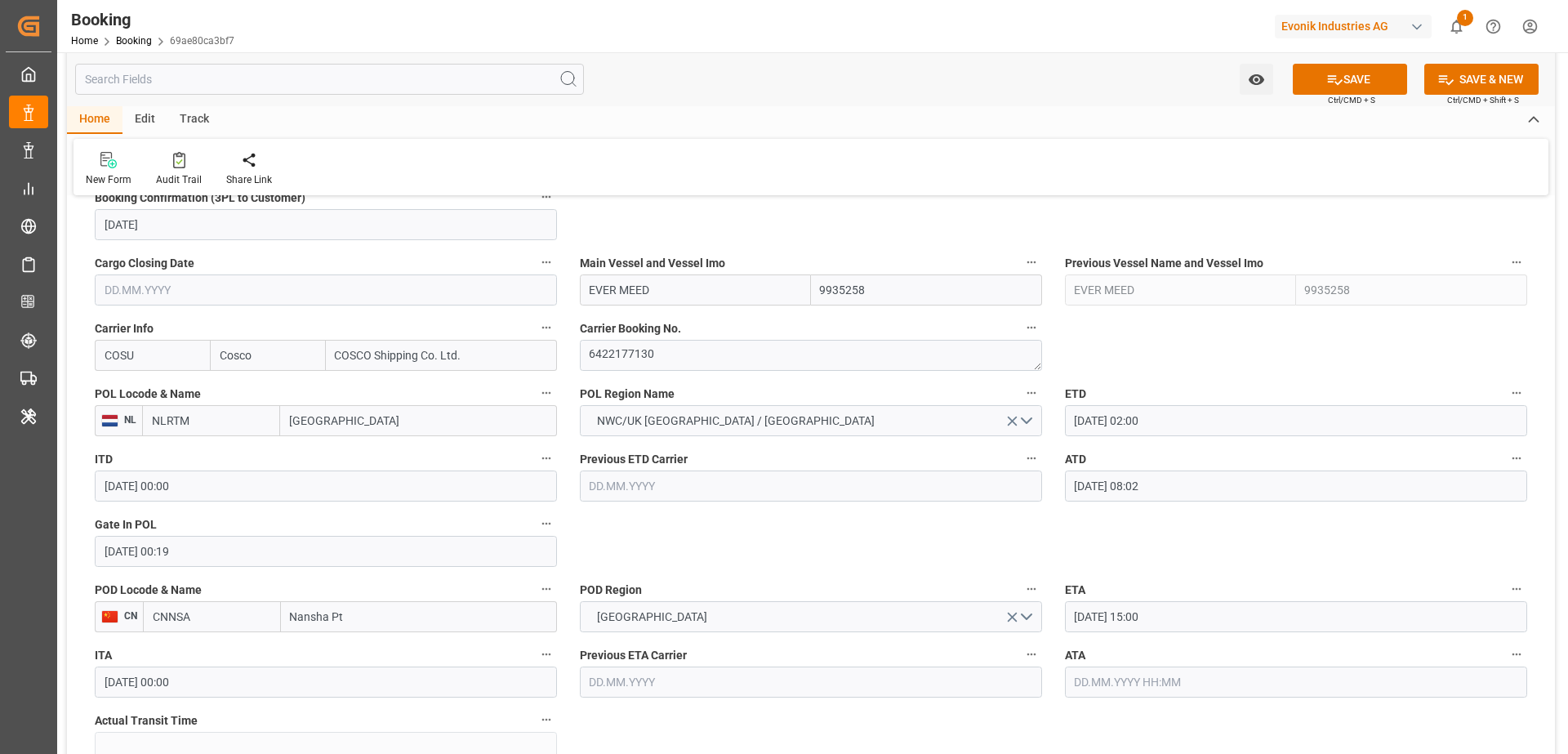
scroll to position [1413, 0]
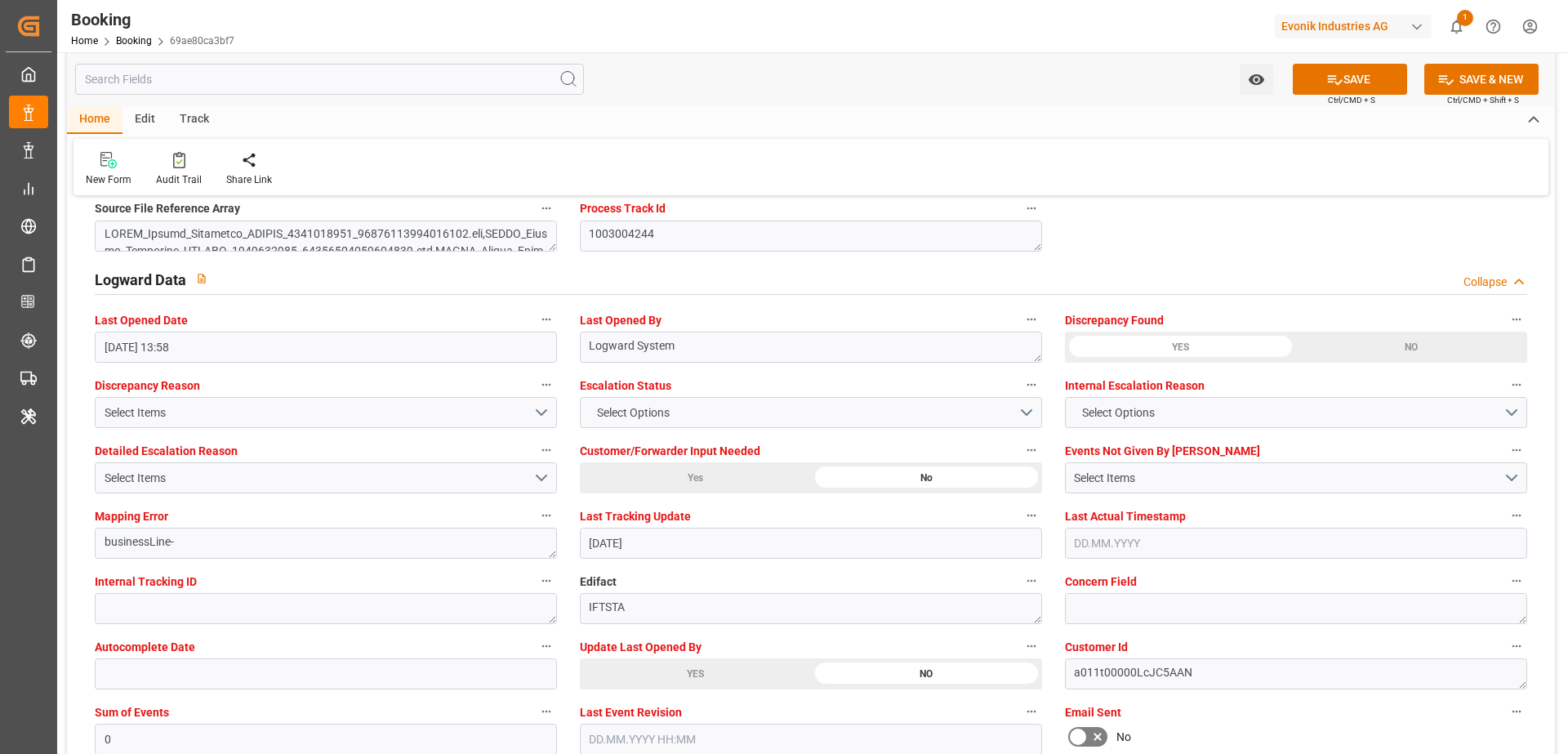
scroll to position [3270, 0]
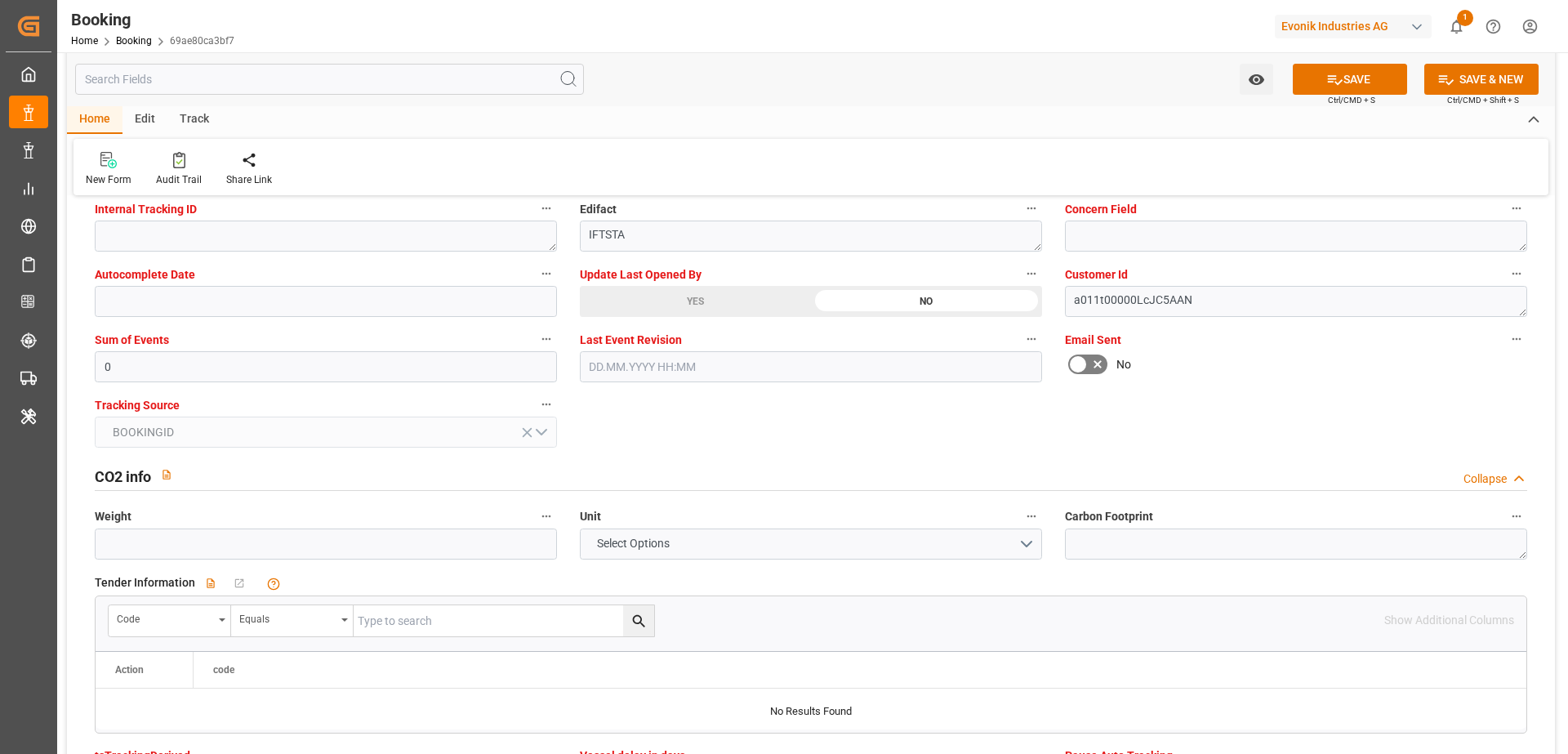
click at [1226, 415] on div "General Data Collapse Freight Forwarder's Reference No. 250708610613 Equipment …" at bounding box center [811, 572] width 1488 height 7264
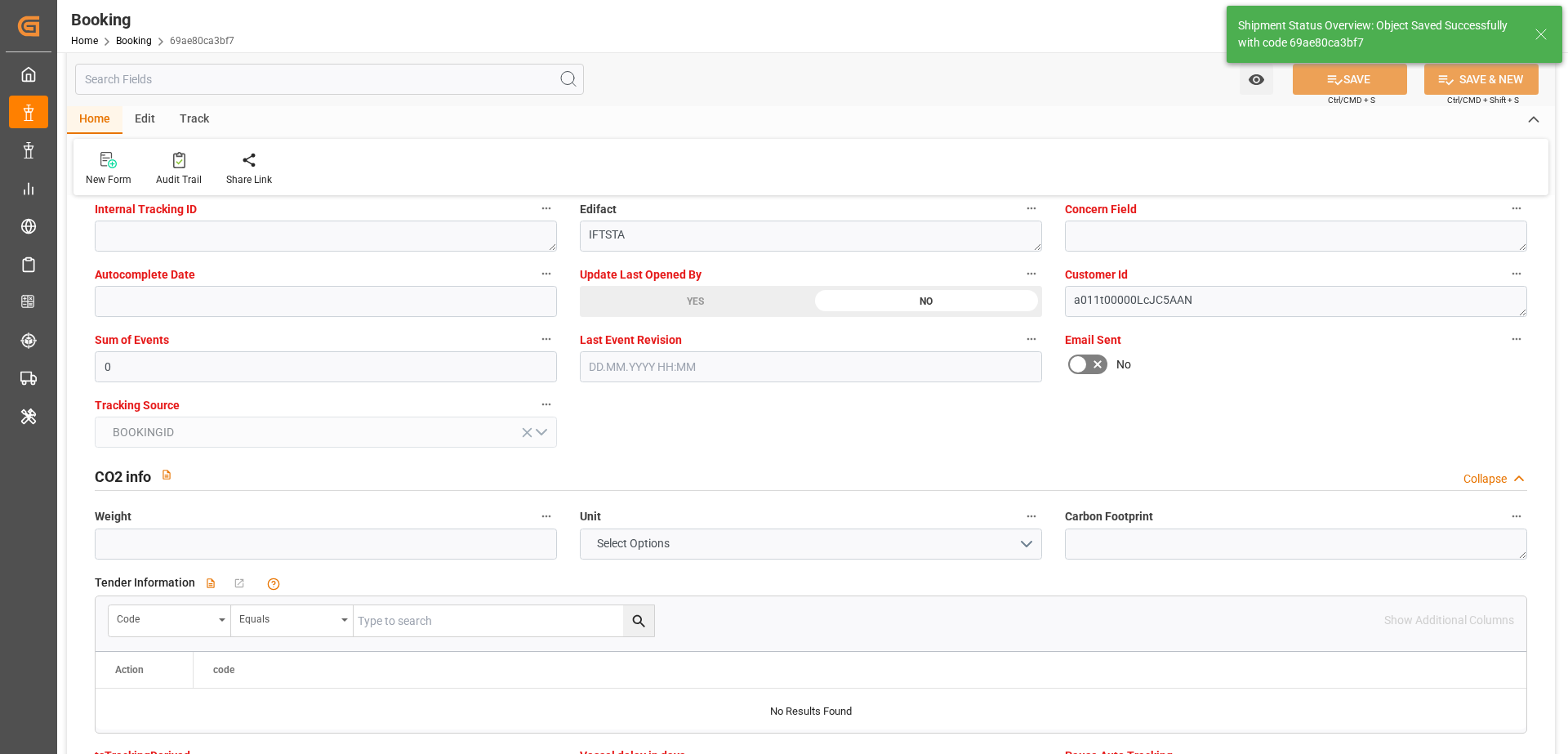
type textarea "[PERSON_NAME]"
type input "01.09.2025 07:10"
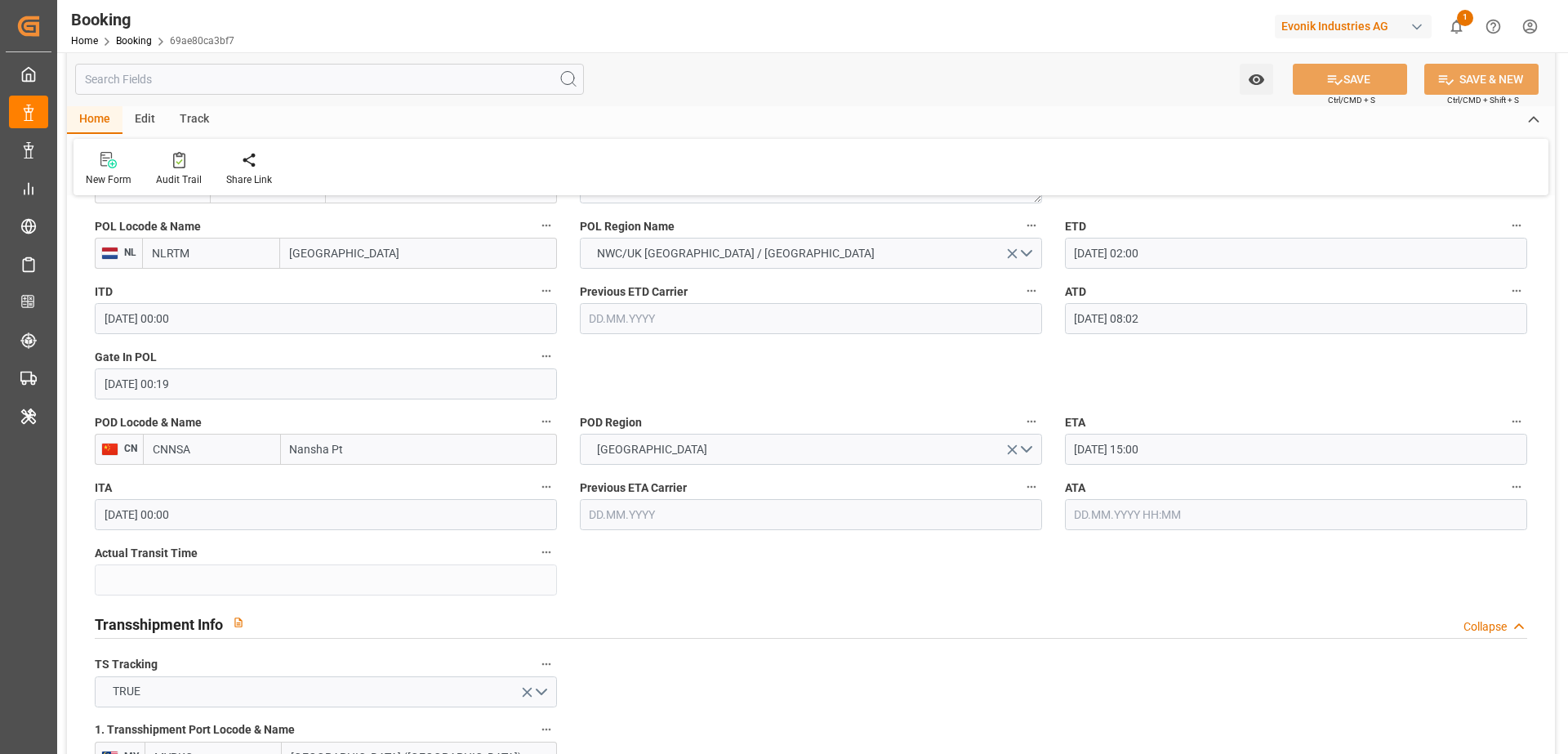
scroll to position [1187, 0]
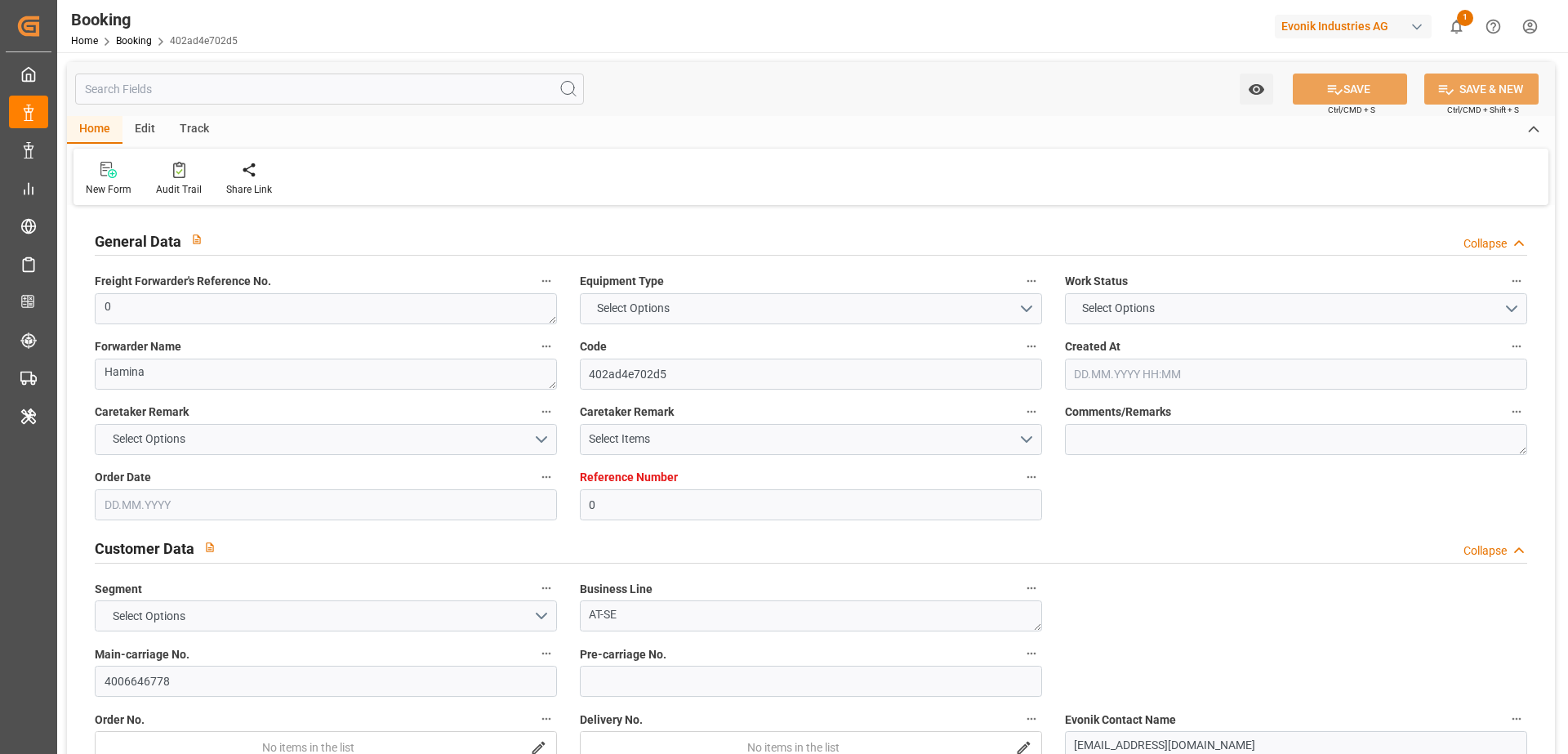
type input "0"
type input "9584475"
type input "Hapag [PERSON_NAME]"
type input "Hapag [PERSON_NAME] Aktiengesellschaft"
type input "FIKTK"
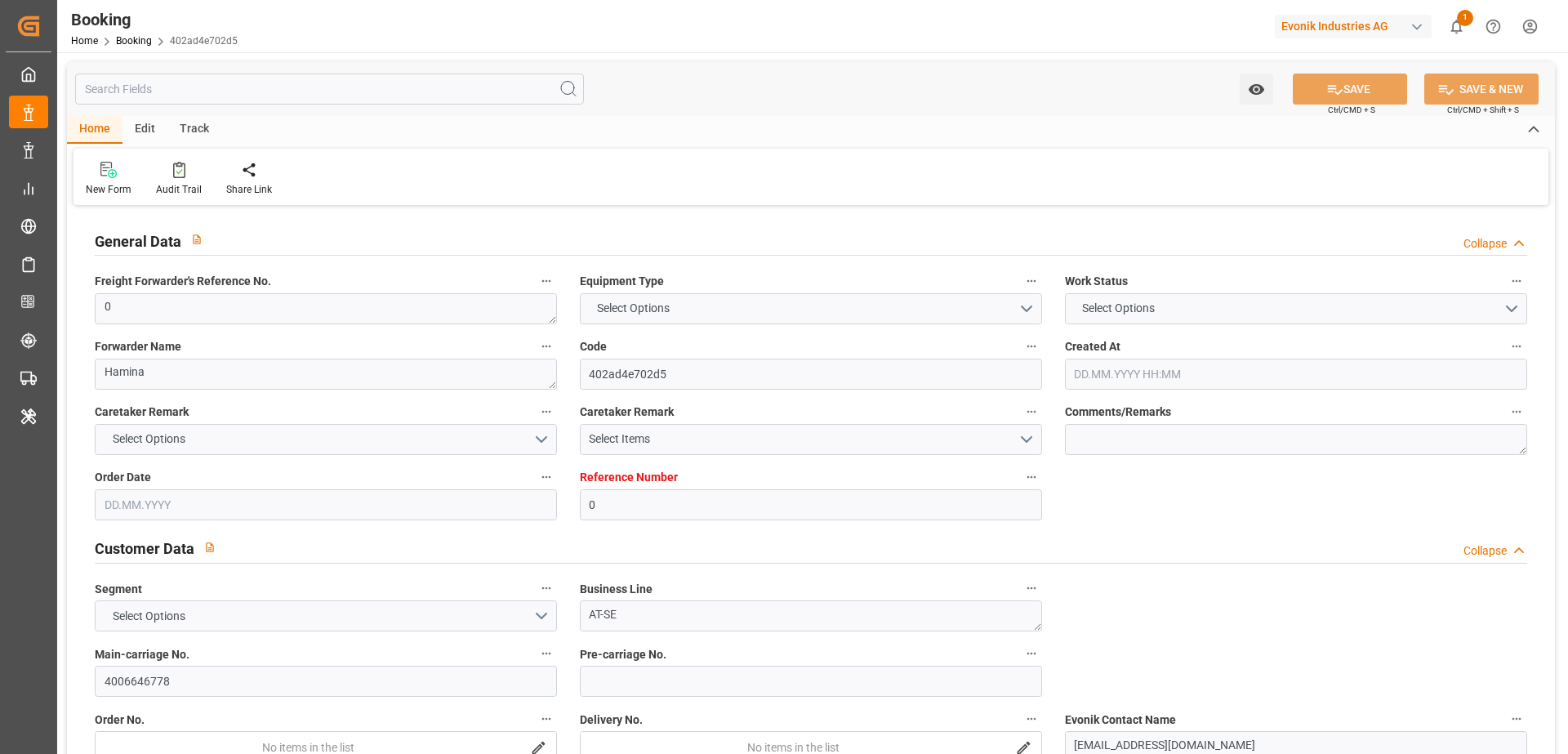
type input "BRSSZ"
type input "DEBRV"
type input "BEANR"
type input "0"
type input "[DATE] 07:43"
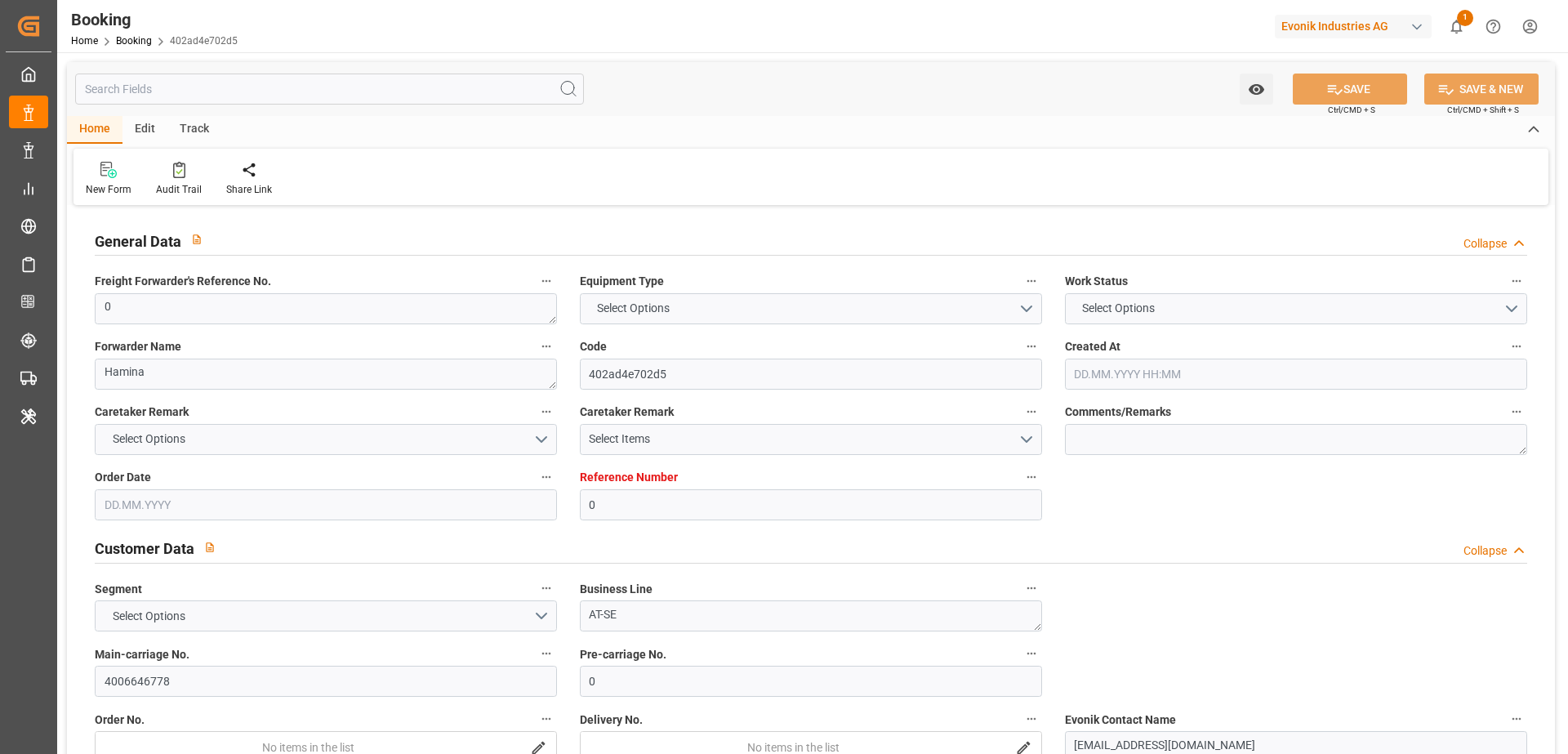
type input "[DATE]"
type input "[DATE] 00:00"
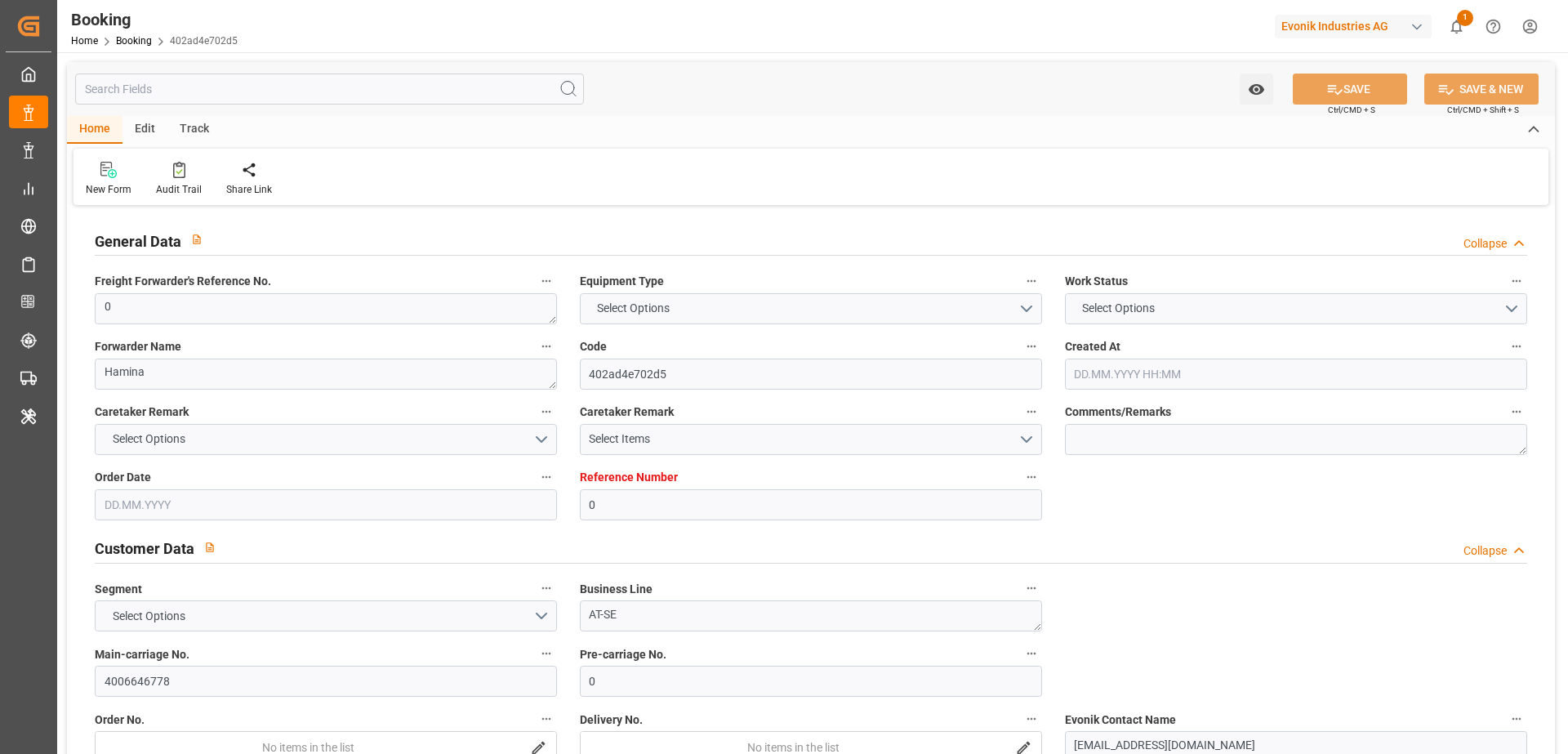
type input "[DATE] 00:00"
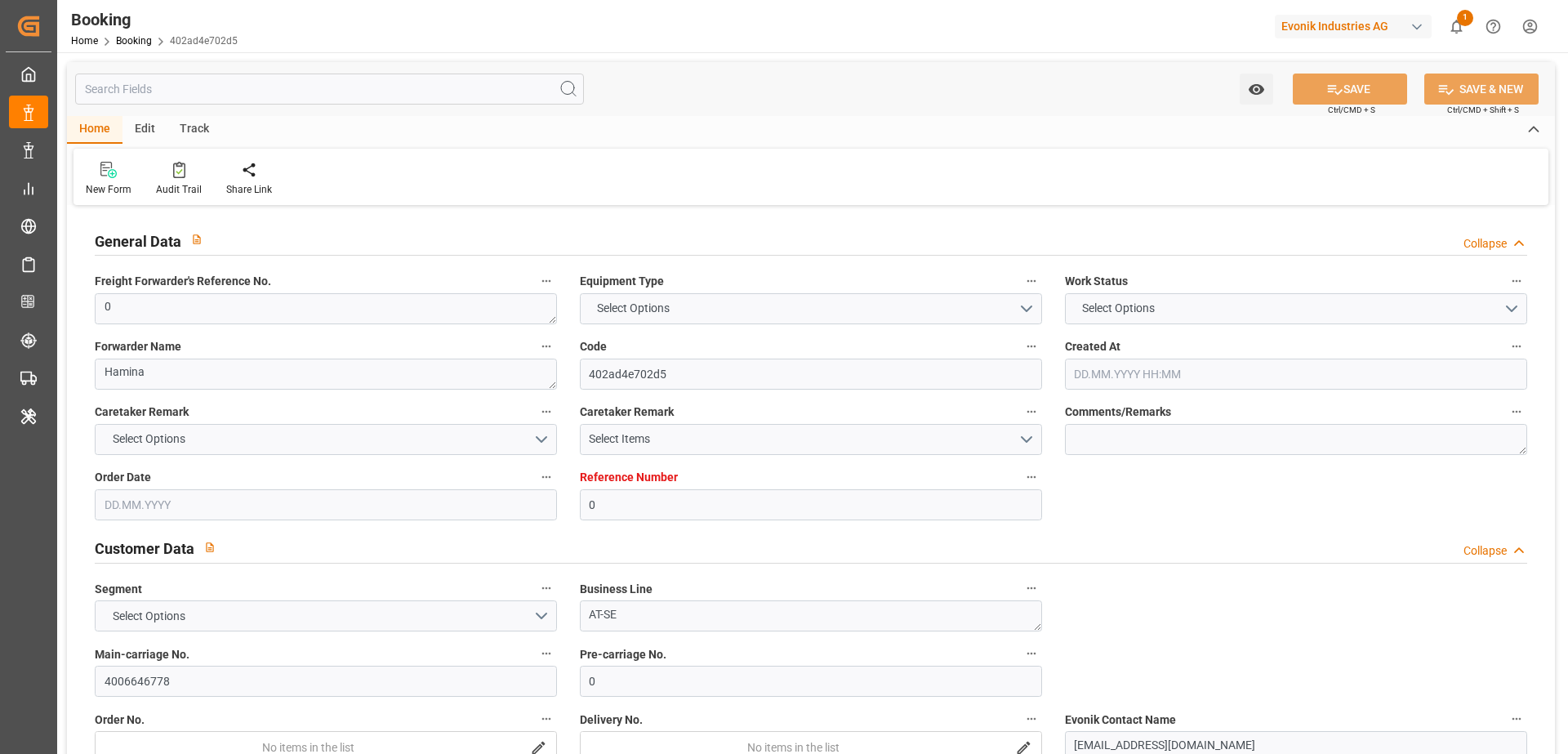
type input "[DATE] 00:00"
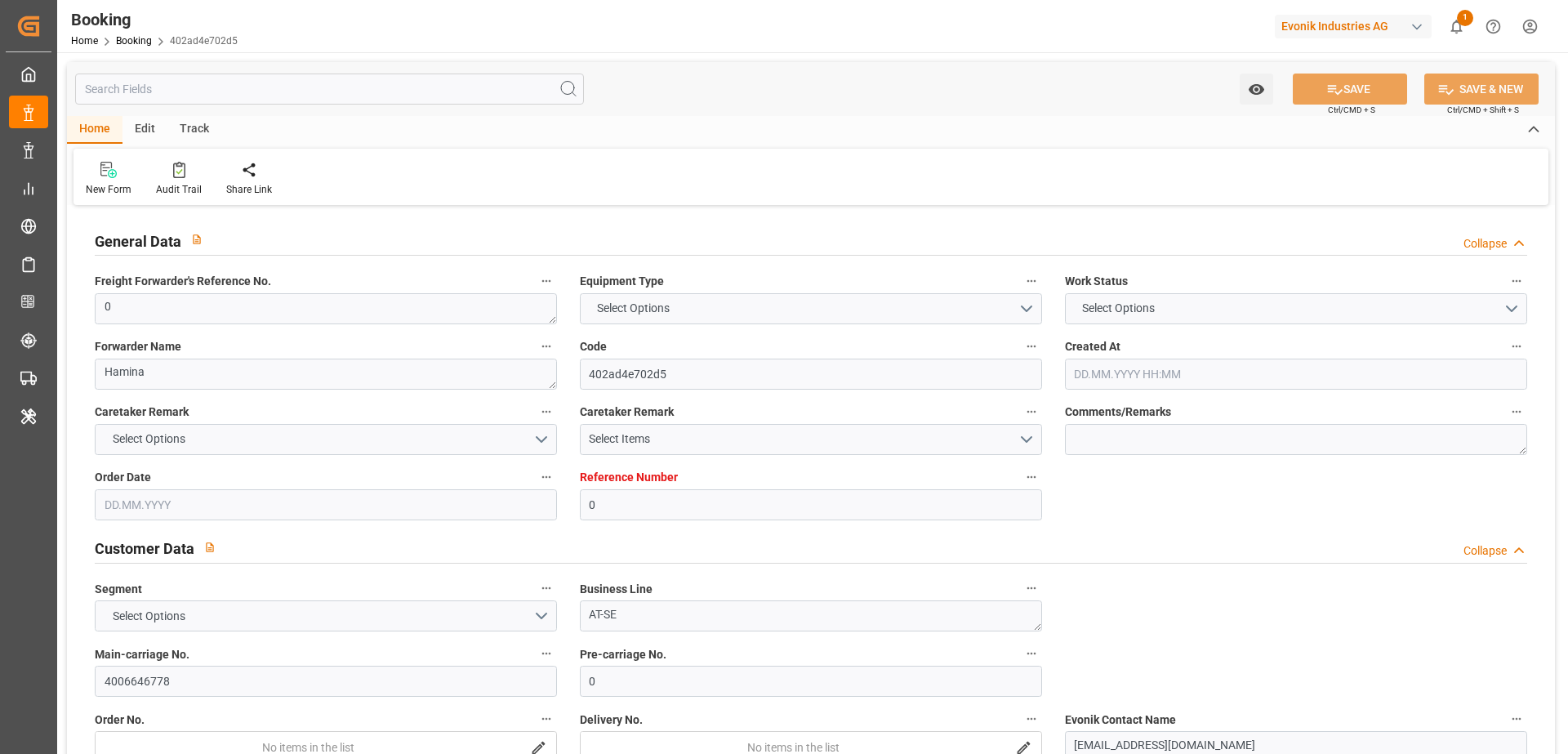
type input "[DATE] 00:00"
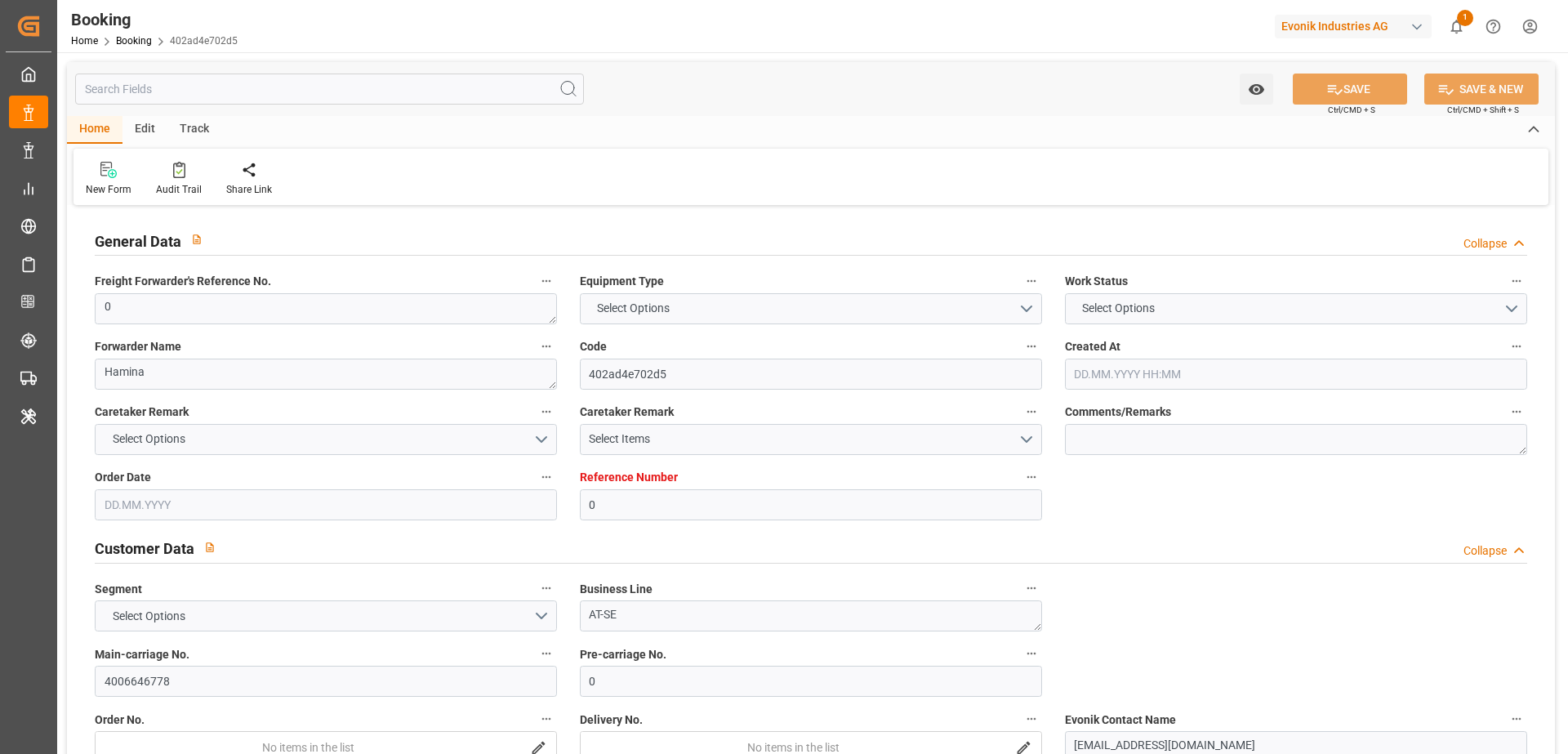
type input "[DATE] 09:20"
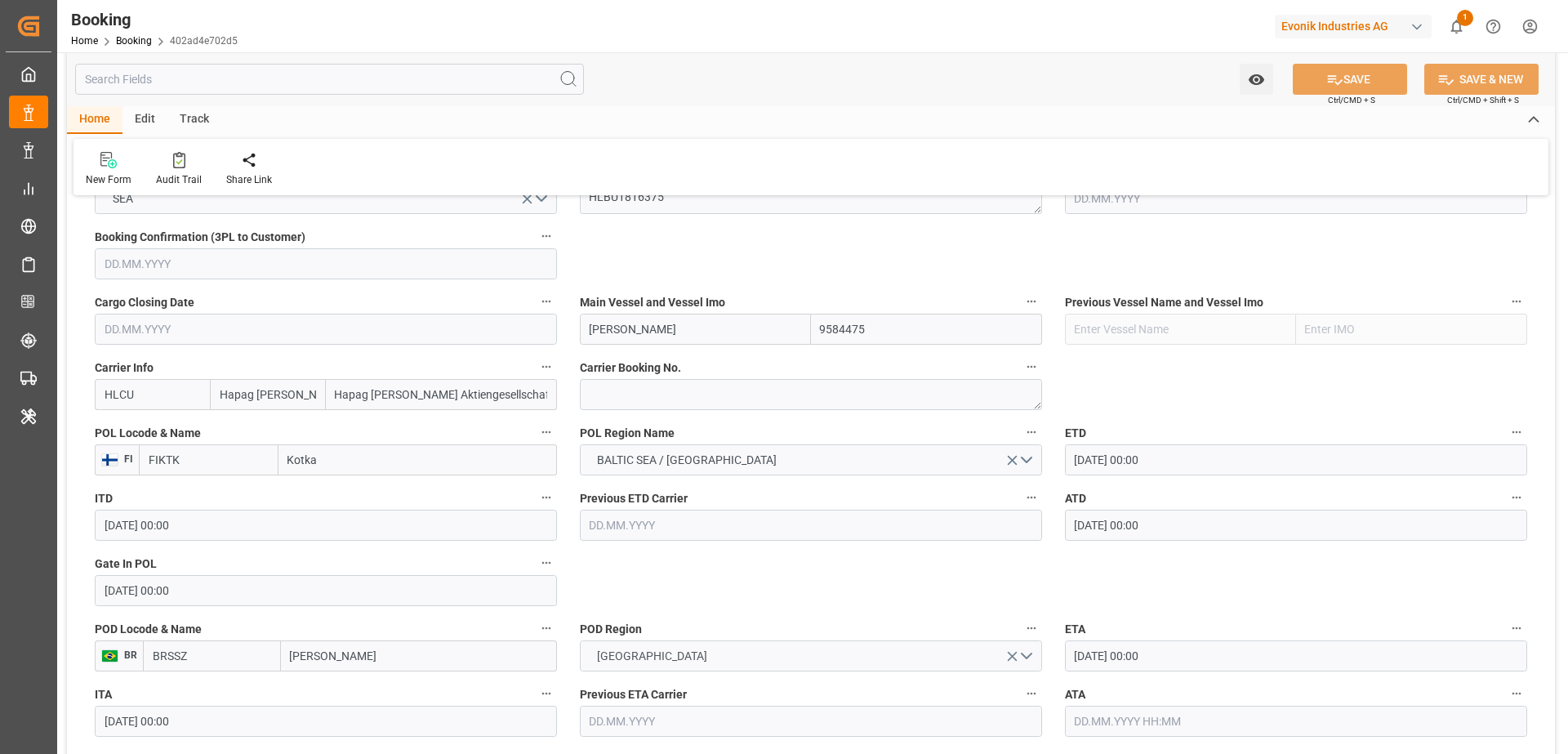
scroll to position [1183, 0]
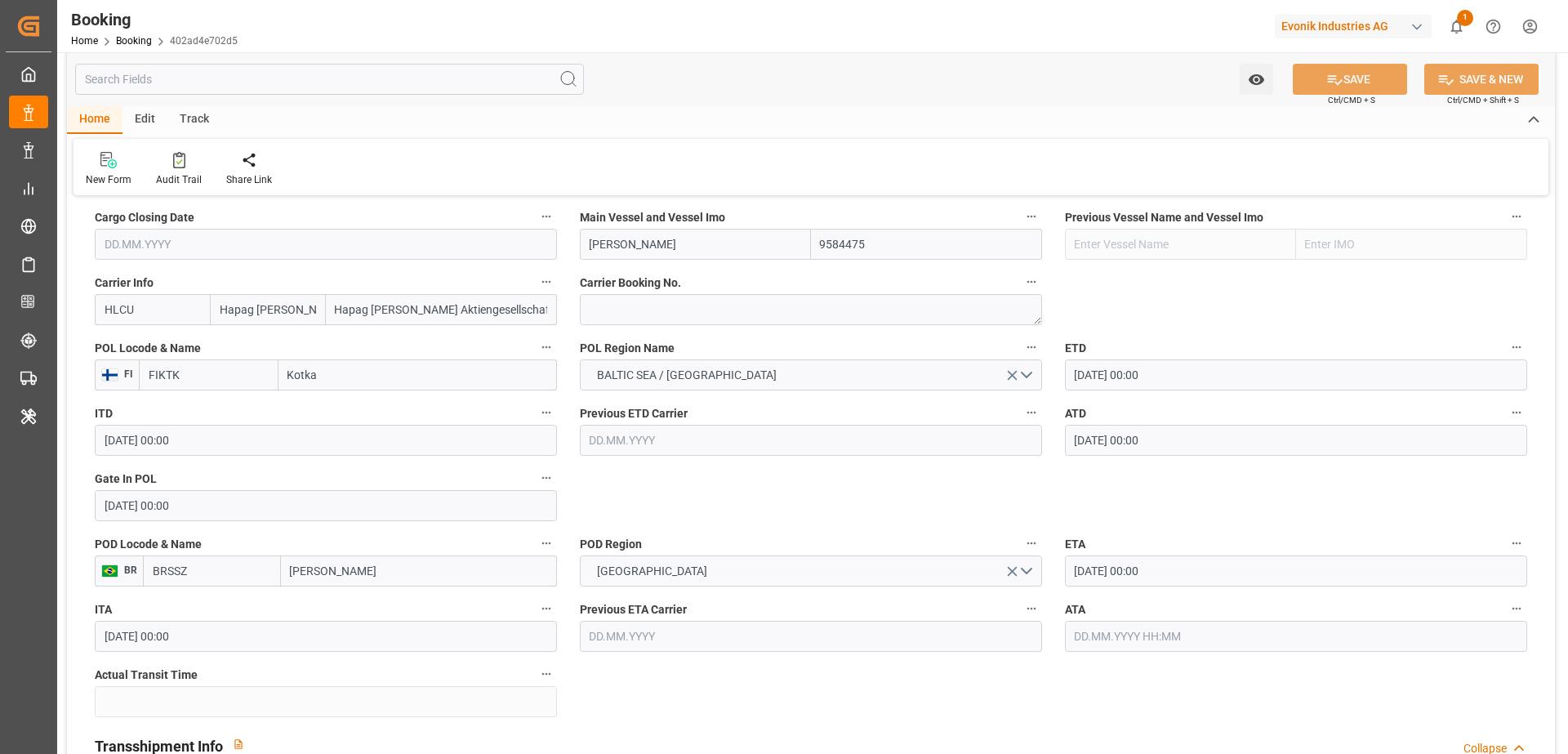
click at [1188, 580] on input "[DATE] 00:00" at bounding box center [1296, 571] width 462 height 31
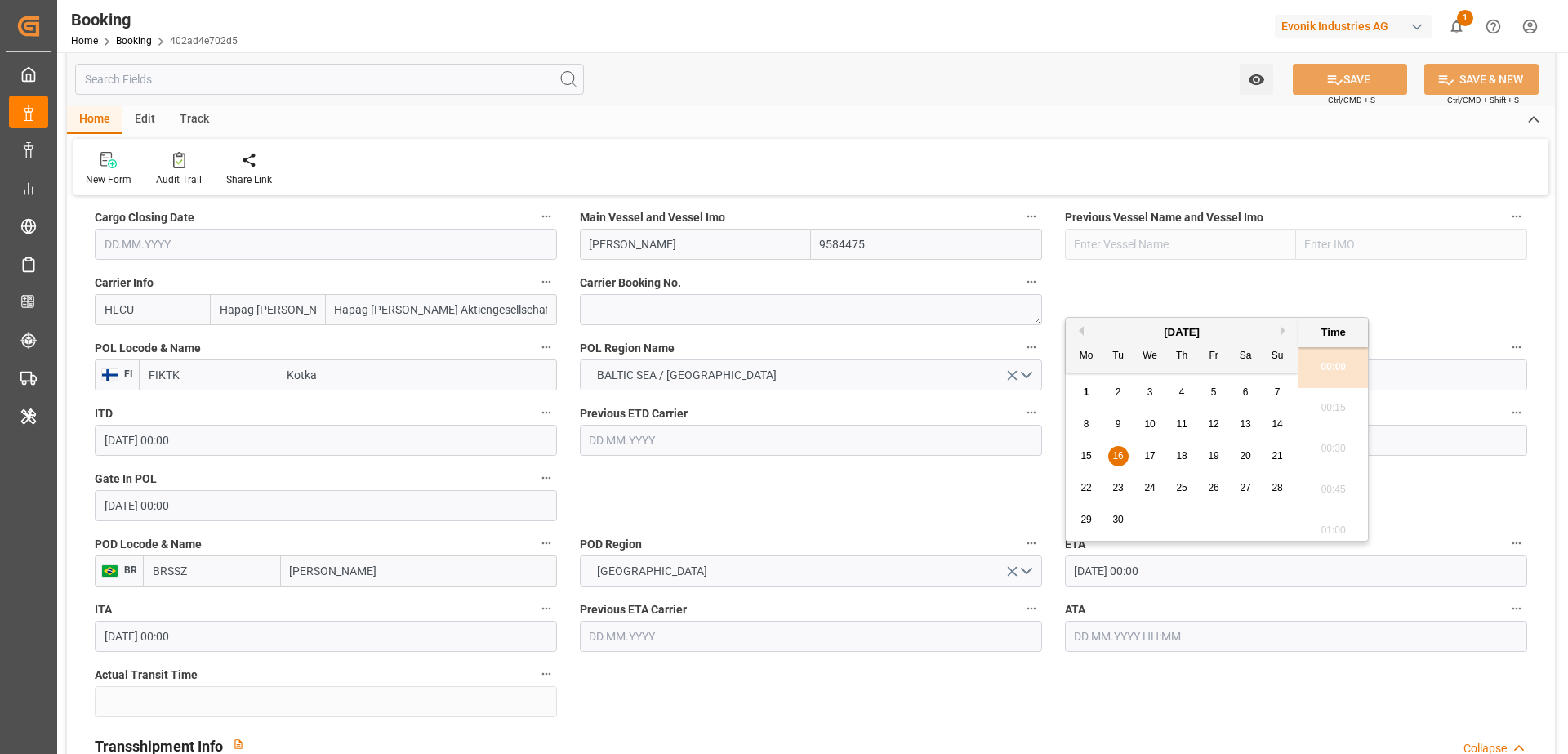
click at [1086, 459] on span "15" at bounding box center [1087, 456] width 11 height 11
type input "[DATE] 00:00"
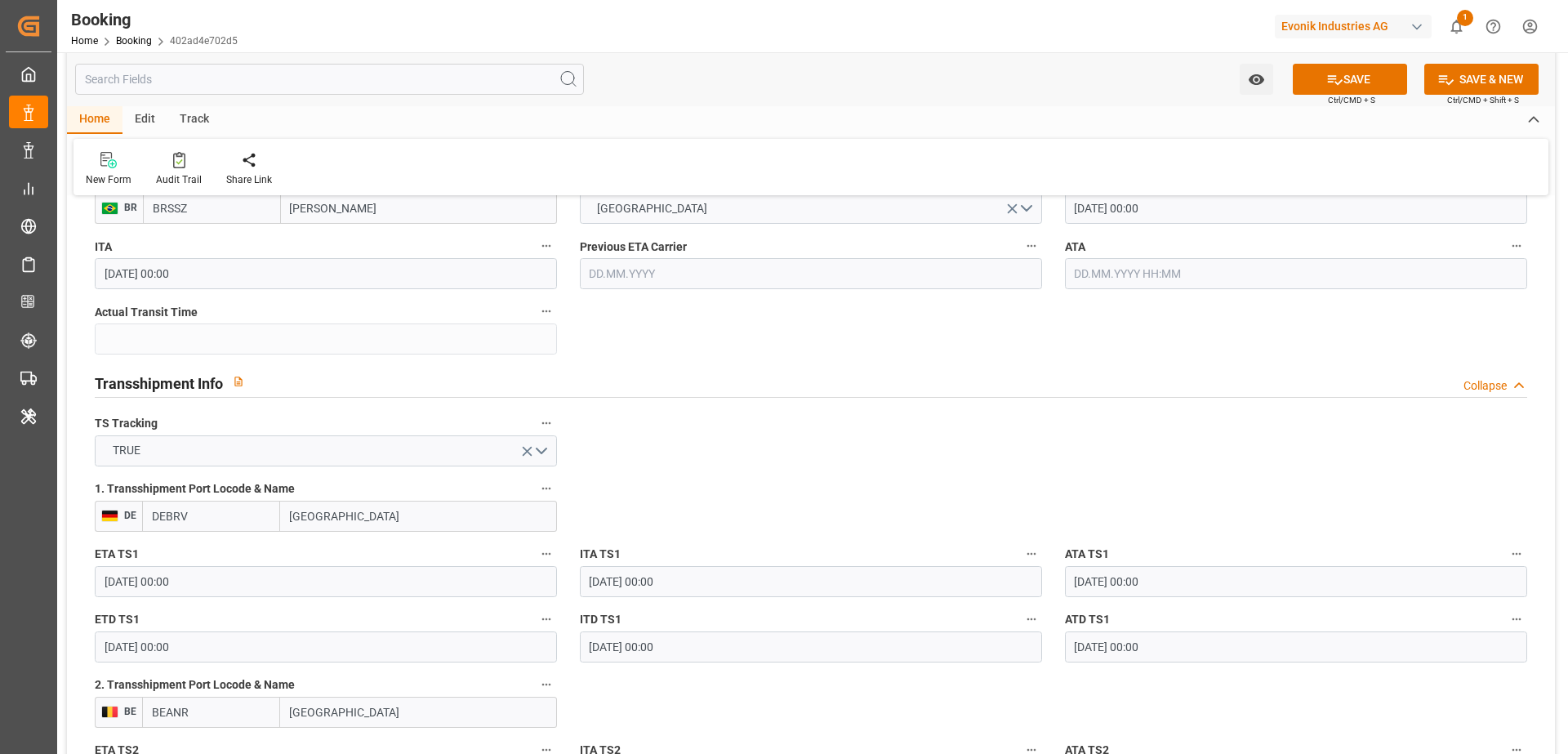
scroll to position [1752, 0]
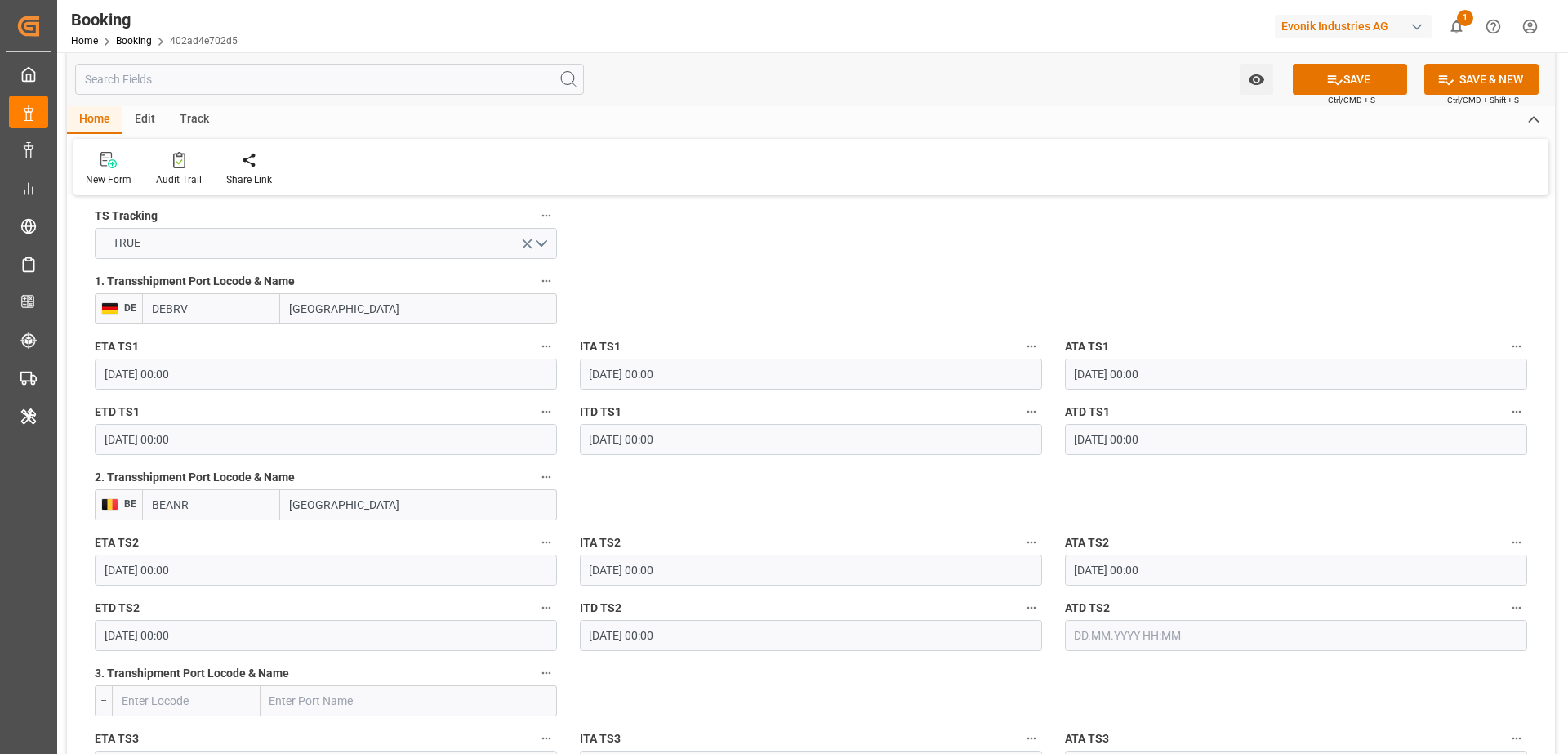
click at [1121, 622] on input "text" at bounding box center [1296, 636] width 462 height 31
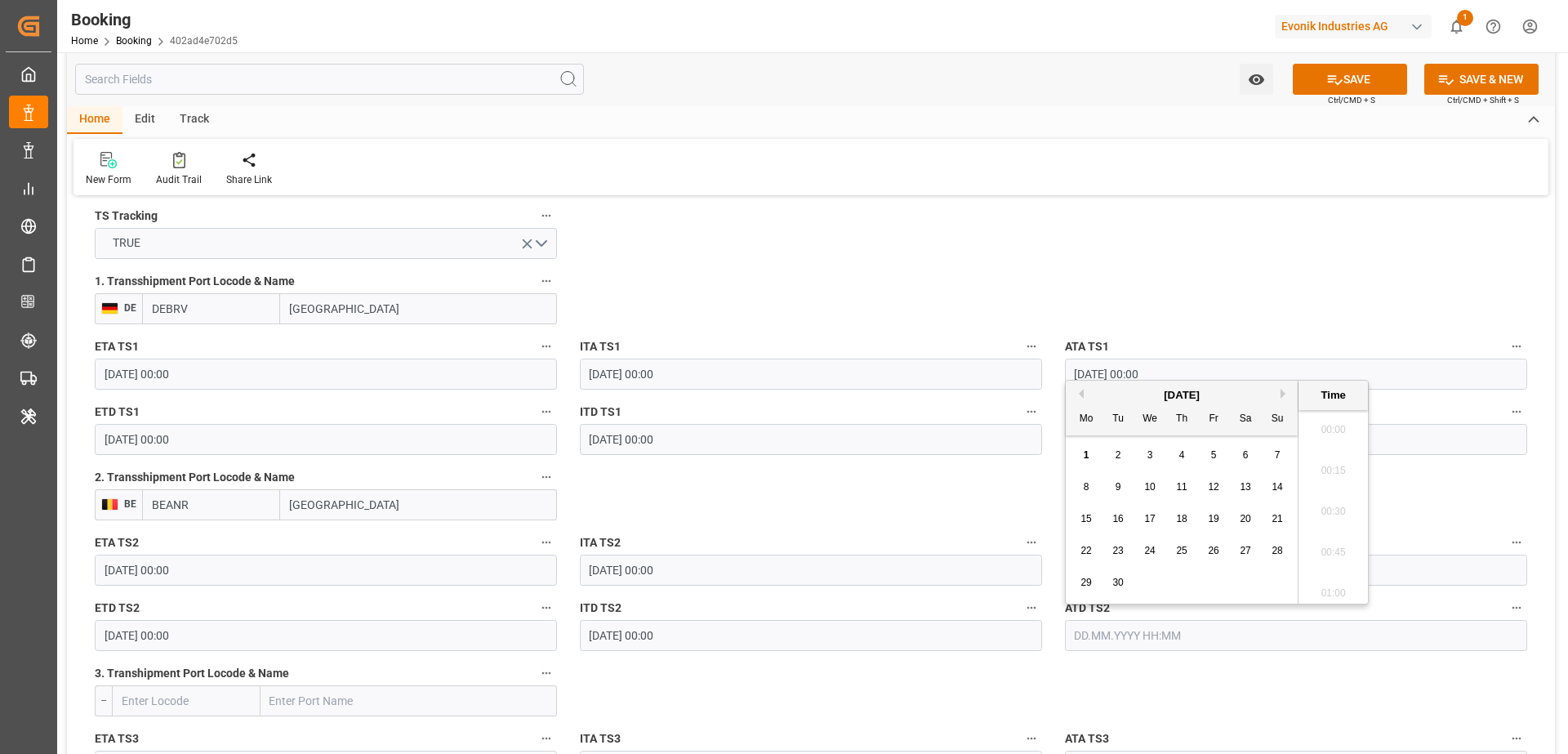
scroll to position [1965, 0]
click at [1093, 452] on div "1" at bounding box center [1087, 456] width 20 height 19
type input "[DATE] 00:00"
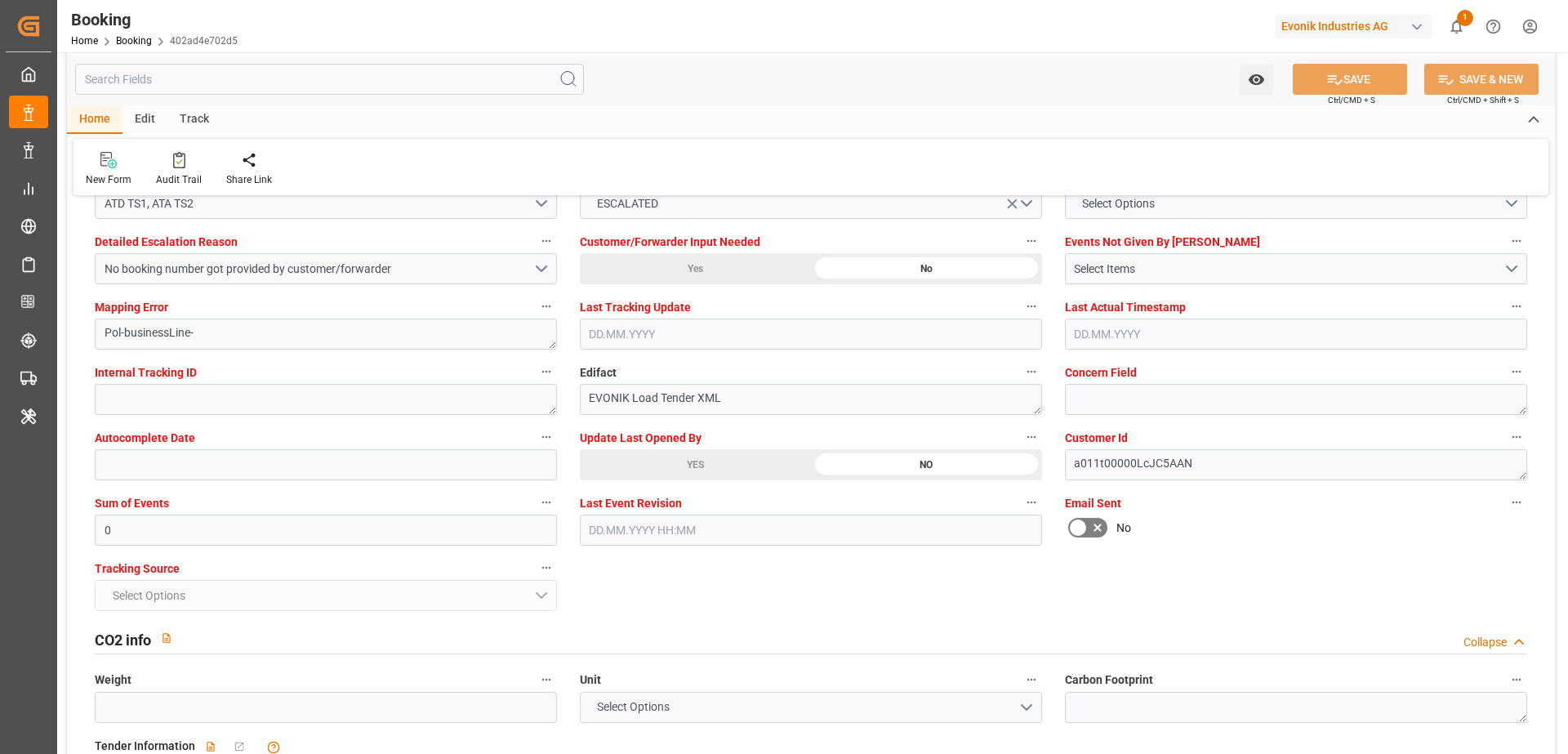
scroll to position [3224, 0]
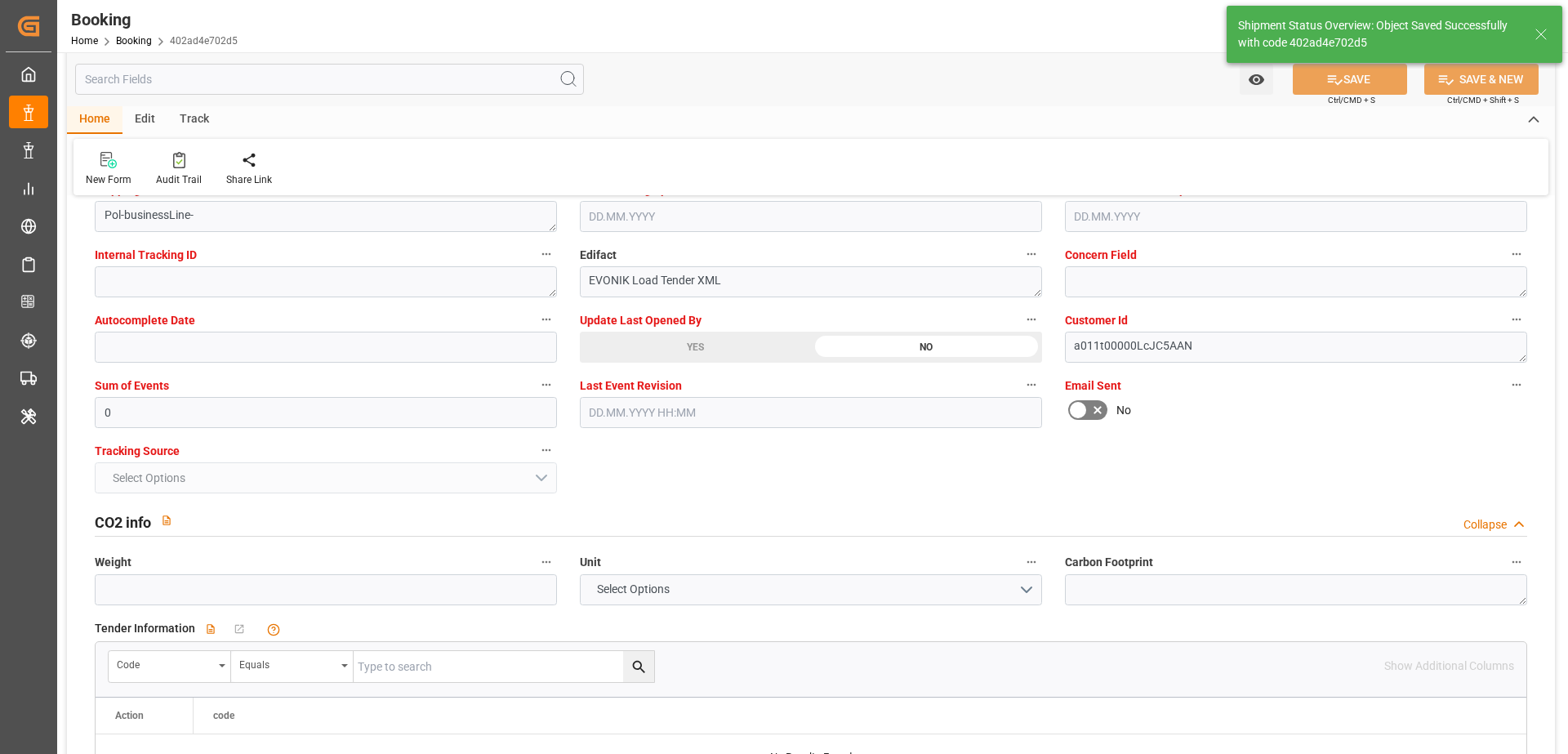
type textarea "[PERSON_NAME]"
type input "01.09.2025 07:12"
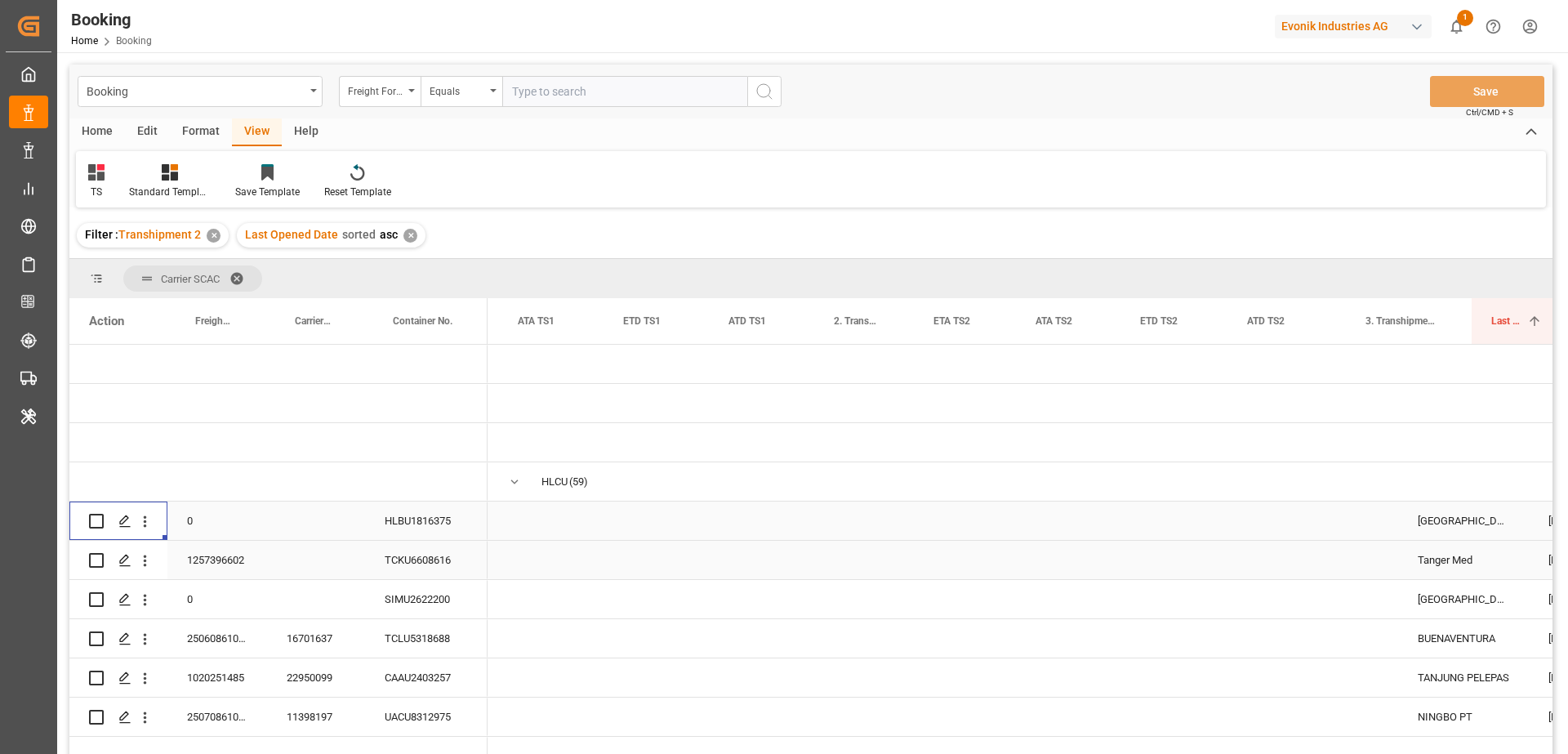
scroll to position [0, 1138]
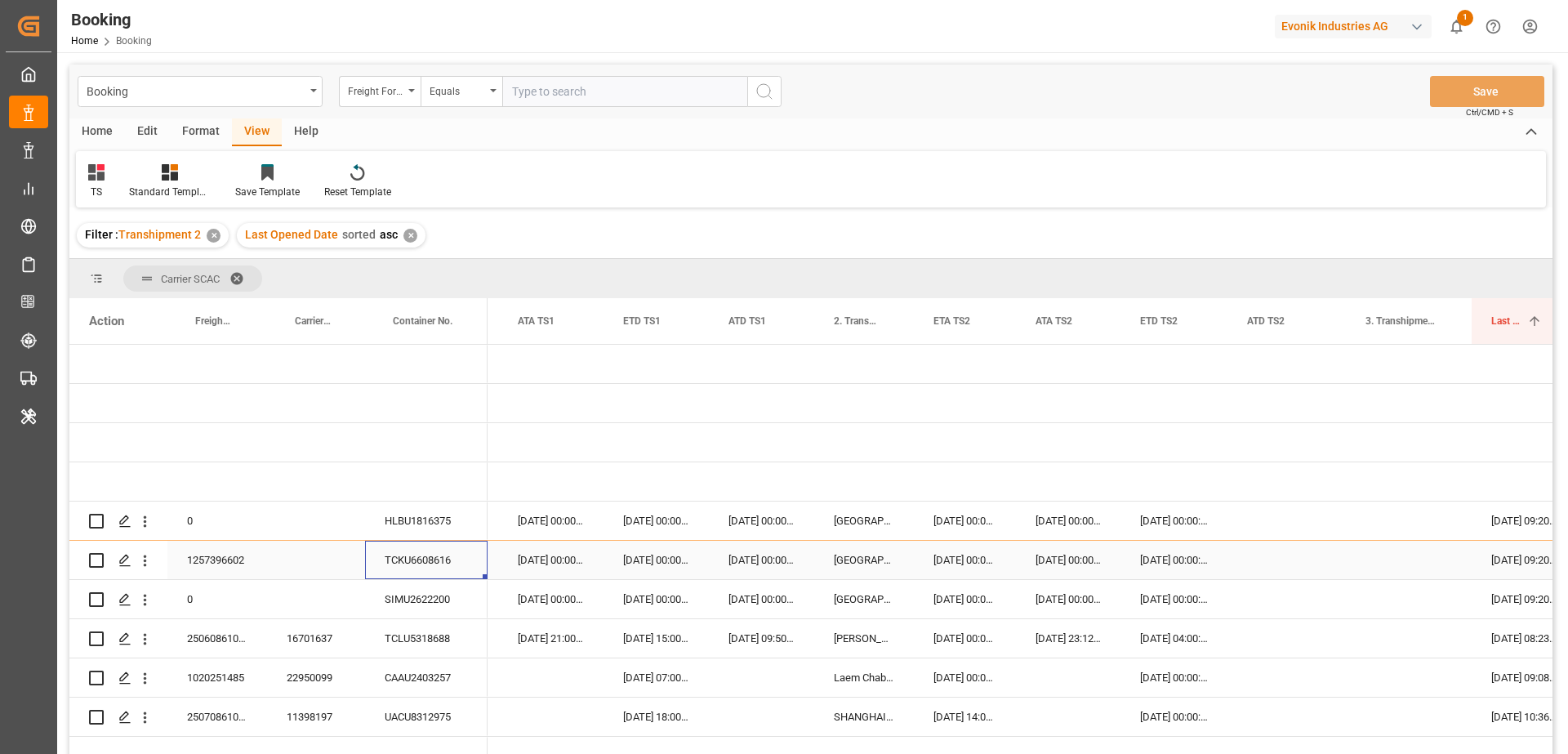
click at [445, 574] on div "TCKU6608616" at bounding box center [426, 560] width 122 height 39
click at [153, 565] on div "Press SPACE to select this row." at bounding box center [144, 560] width 41 height 31
click at [148, 561] on icon "open menu" at bounding box center [145, 560] width 17 height 17
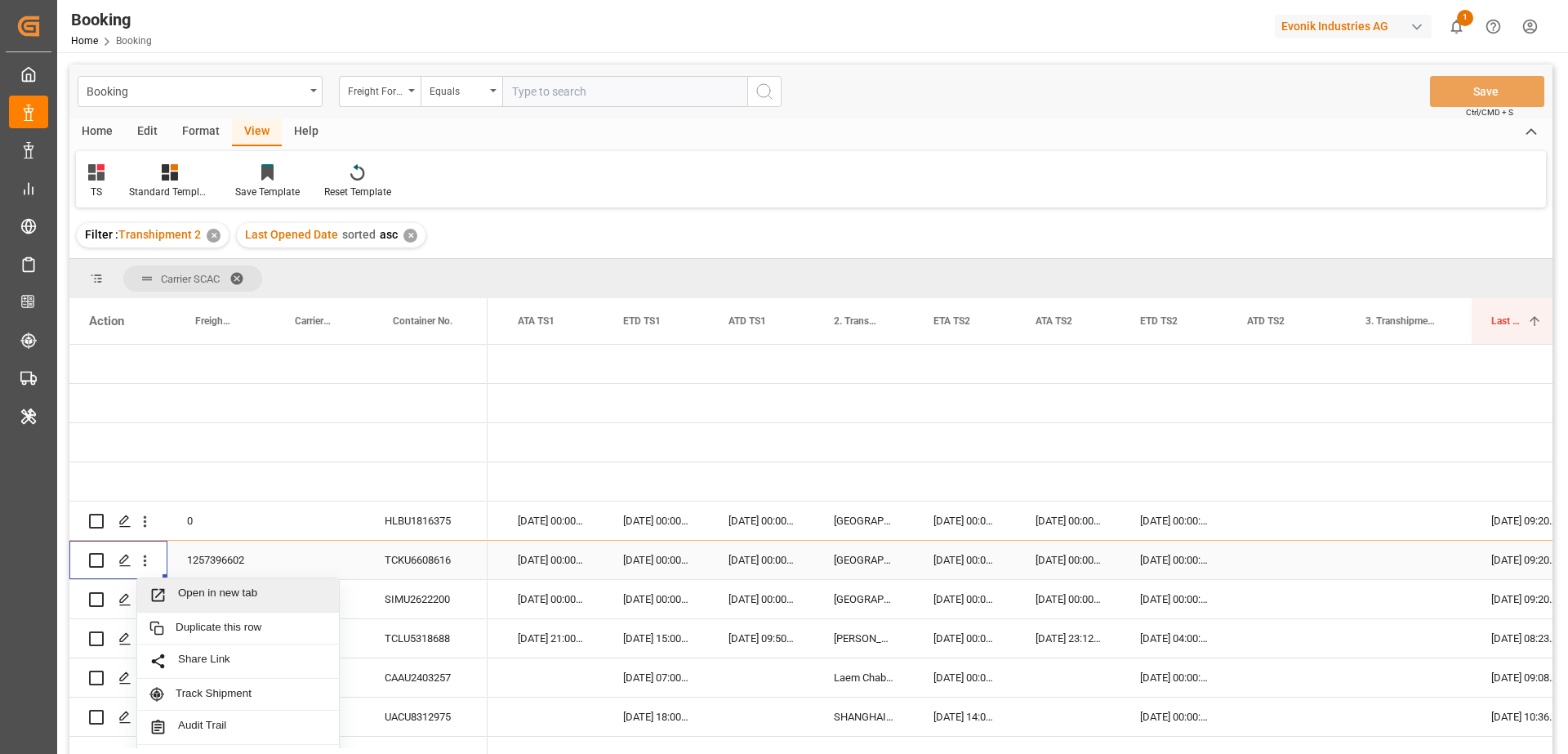
click at [212, 591] on span "Open in new tab" at bounding box center [253, 595] width 149 height 17
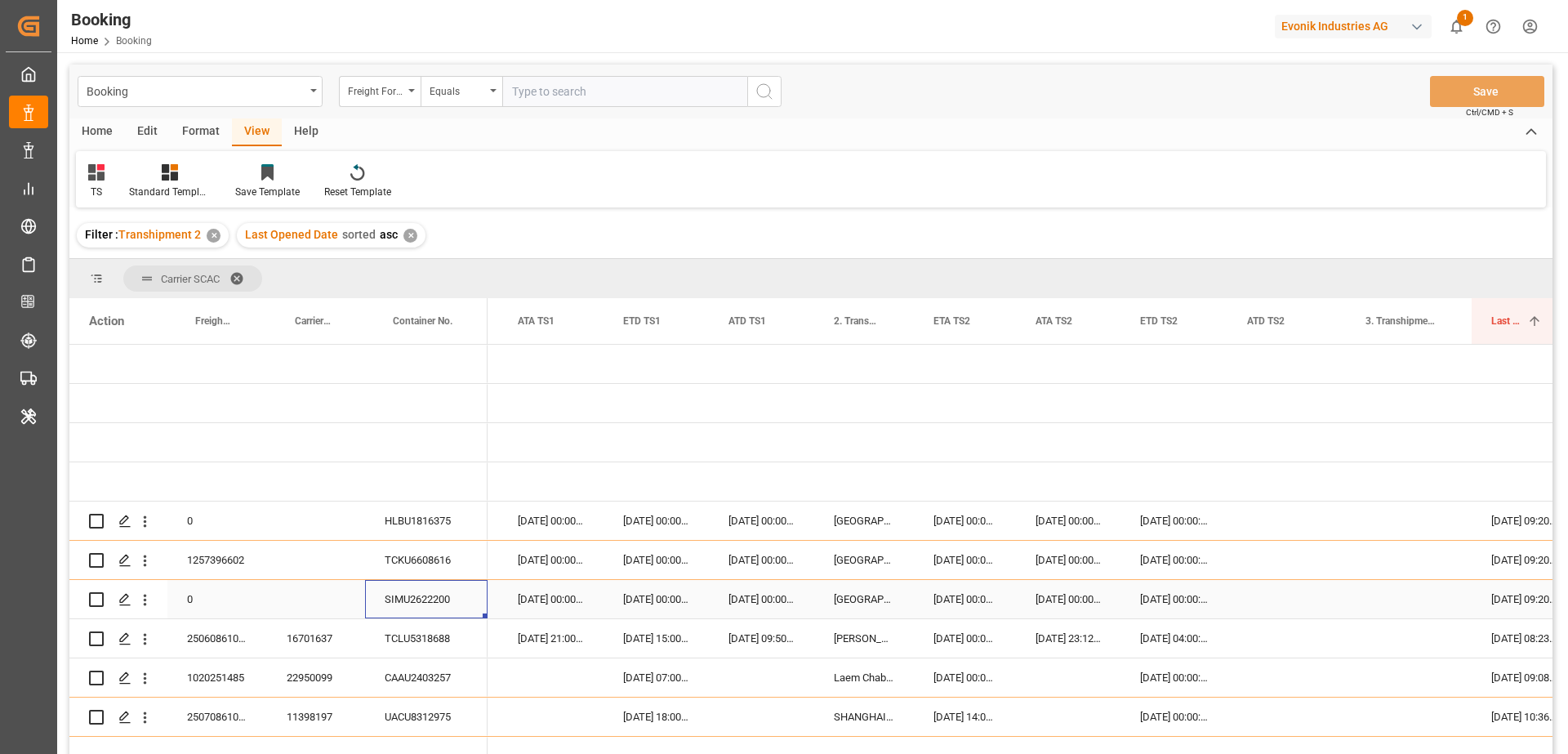
click at [412, 606] on div "SIMU2622200" at bounding box center [426, 599] width 122 height 39
click at [142, 599] on icon "open menu" at bounding box center [145, 600] width 17 height 17
click at [210, 634] on span "Open in new tab" at bounding box center [253, 634] width 149 height 17
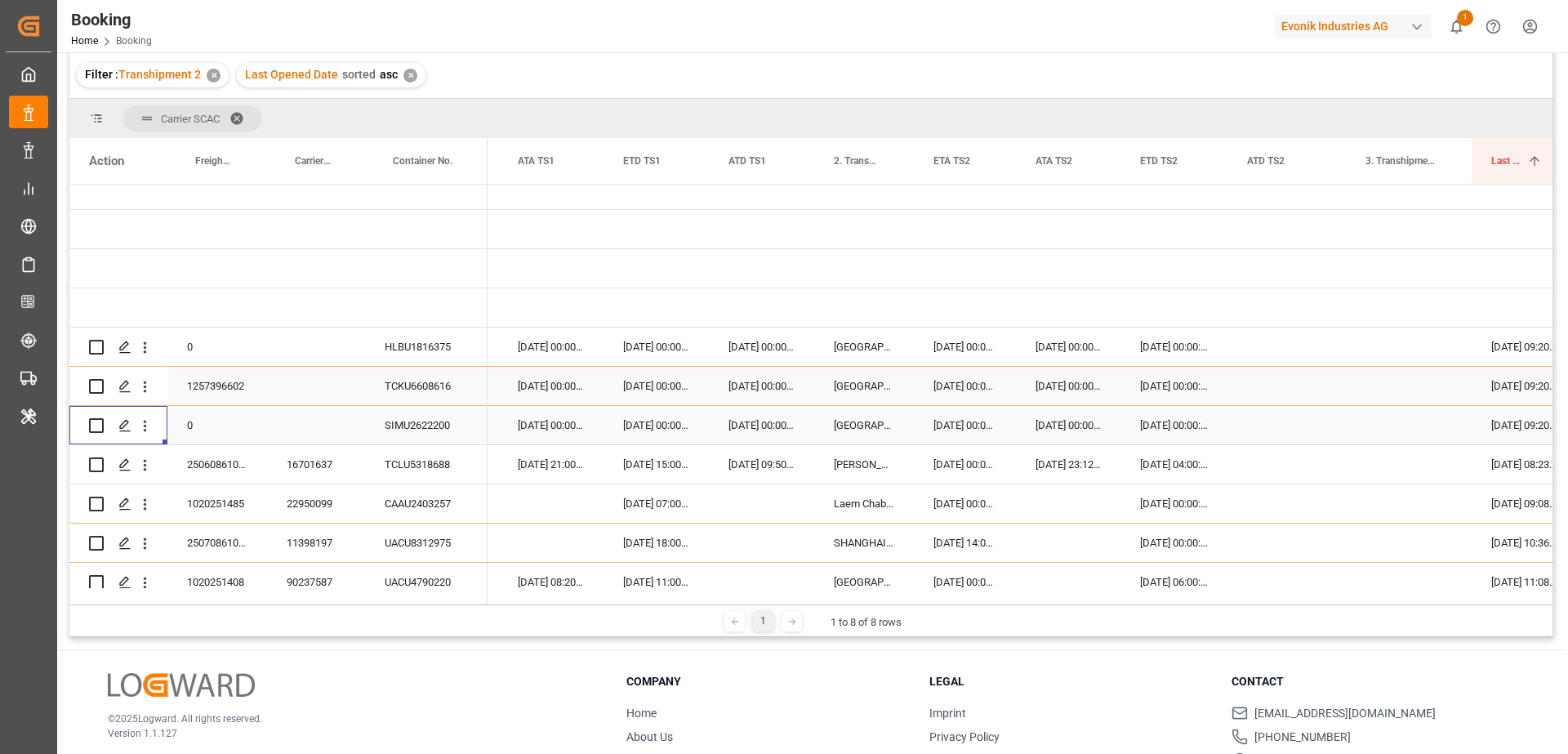
scroll to position [42, 0]
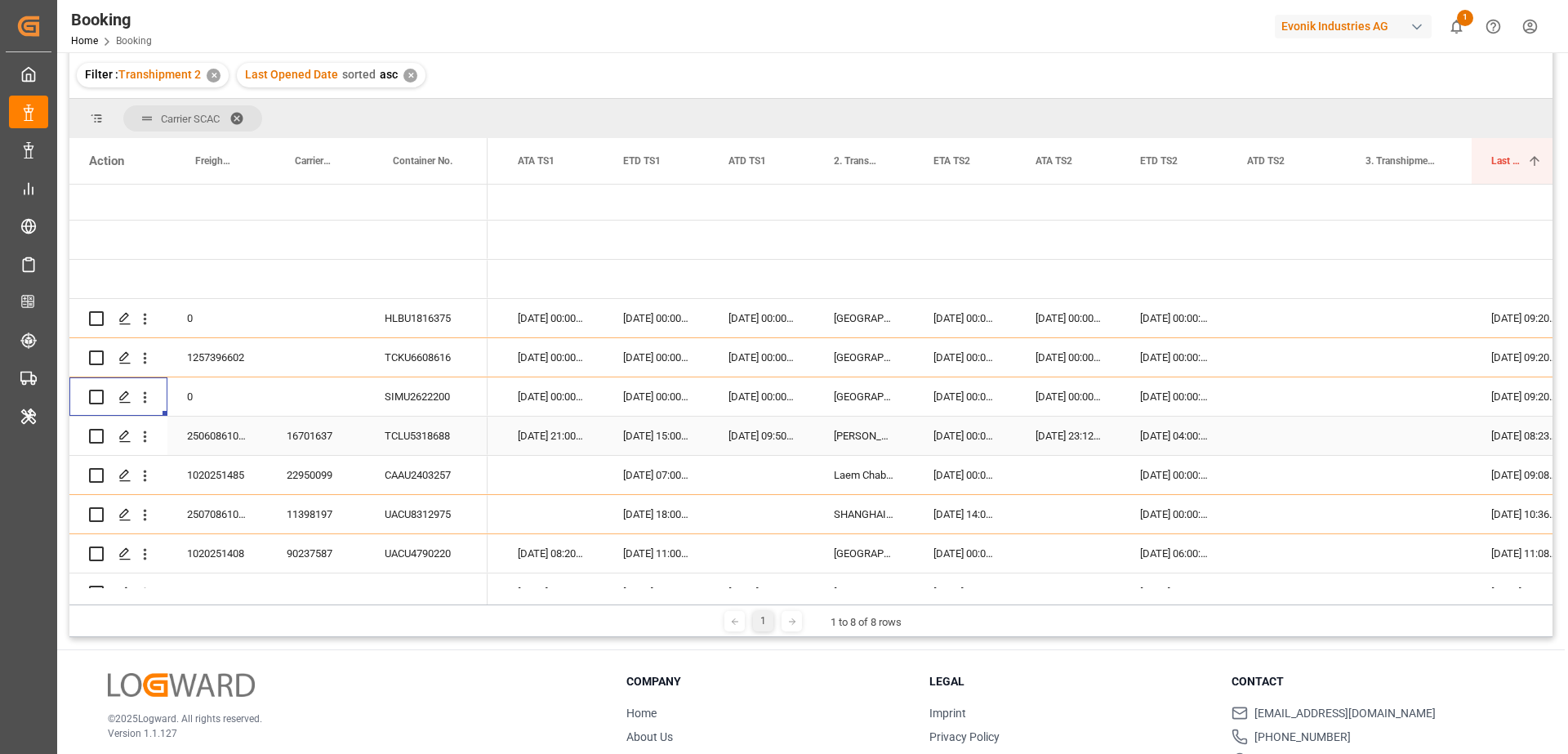
click at [349, 438] on div "16701637" at bounding box center [316, 436] width 98 height 39
click at [148, 428] on icon "open menu" at bounding box center [145, 436] width 17 height 17
click at [175, 459] on div "Open in new tab" at bounding box center [238, 470] width 202 height 34
click at [726, 38] on div "Booking Home Booking Evonik Industries AG 1 Notifications Only show unread All …" at bounding box center [807, 26] width 1523 height 52
click at [846, 73] on div "Filter : Transhipment 2 ✕ Last Opened Date sorted asc ✕" at bounding box center [811, 75] width 1483 height 46
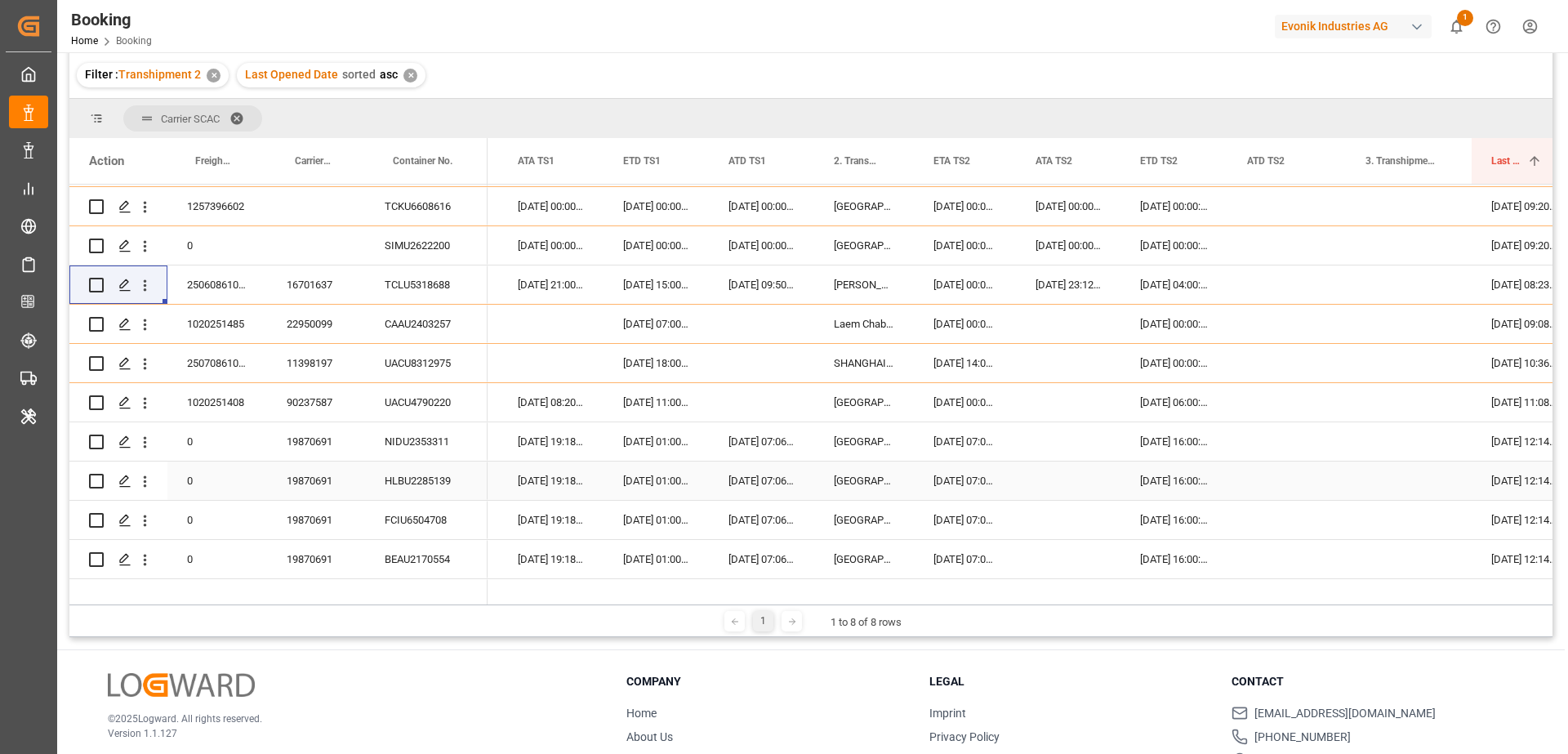
scroll to position [253, 0]
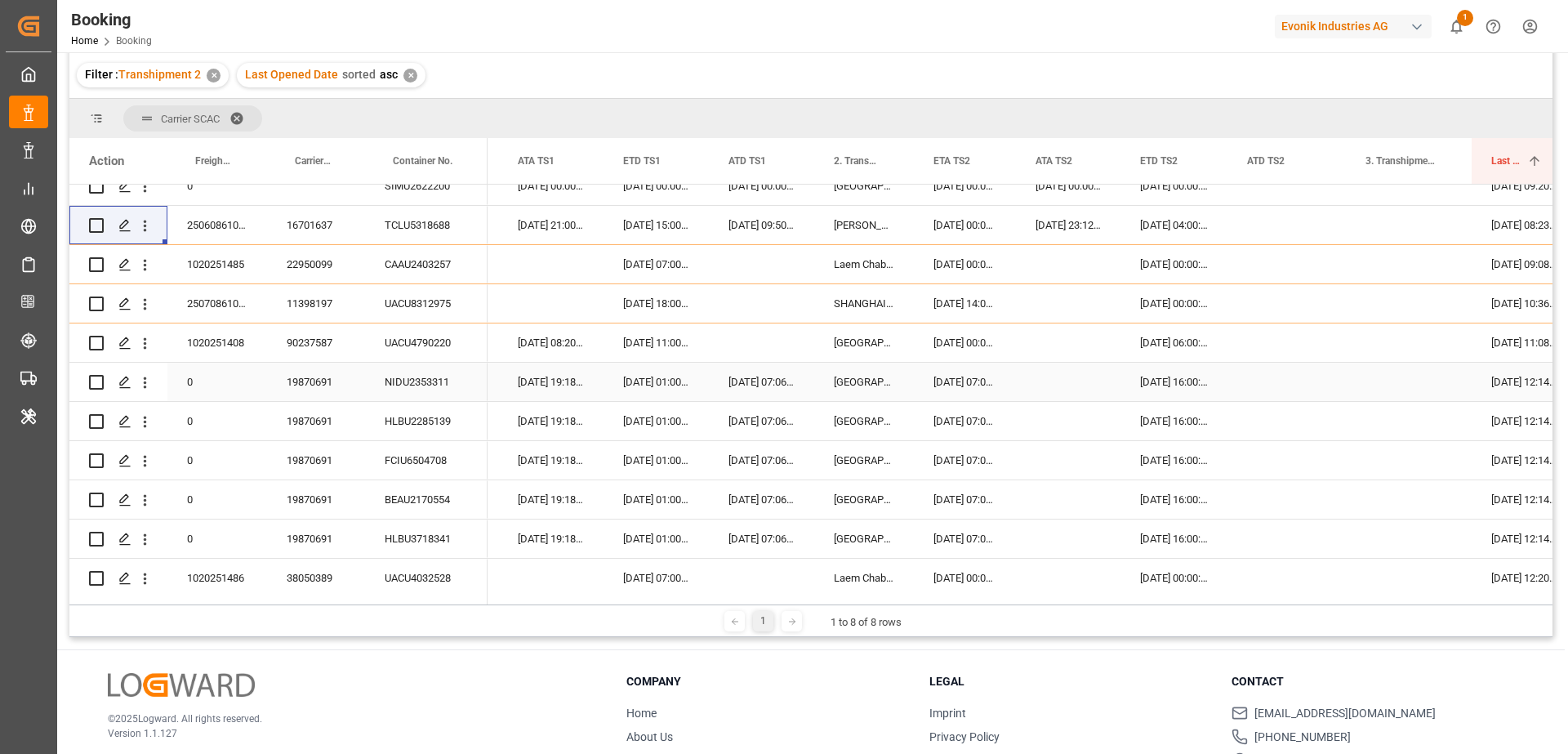
click at [299, 390] on div "19870691" at bounding box center [316, 382] width 98 height 39
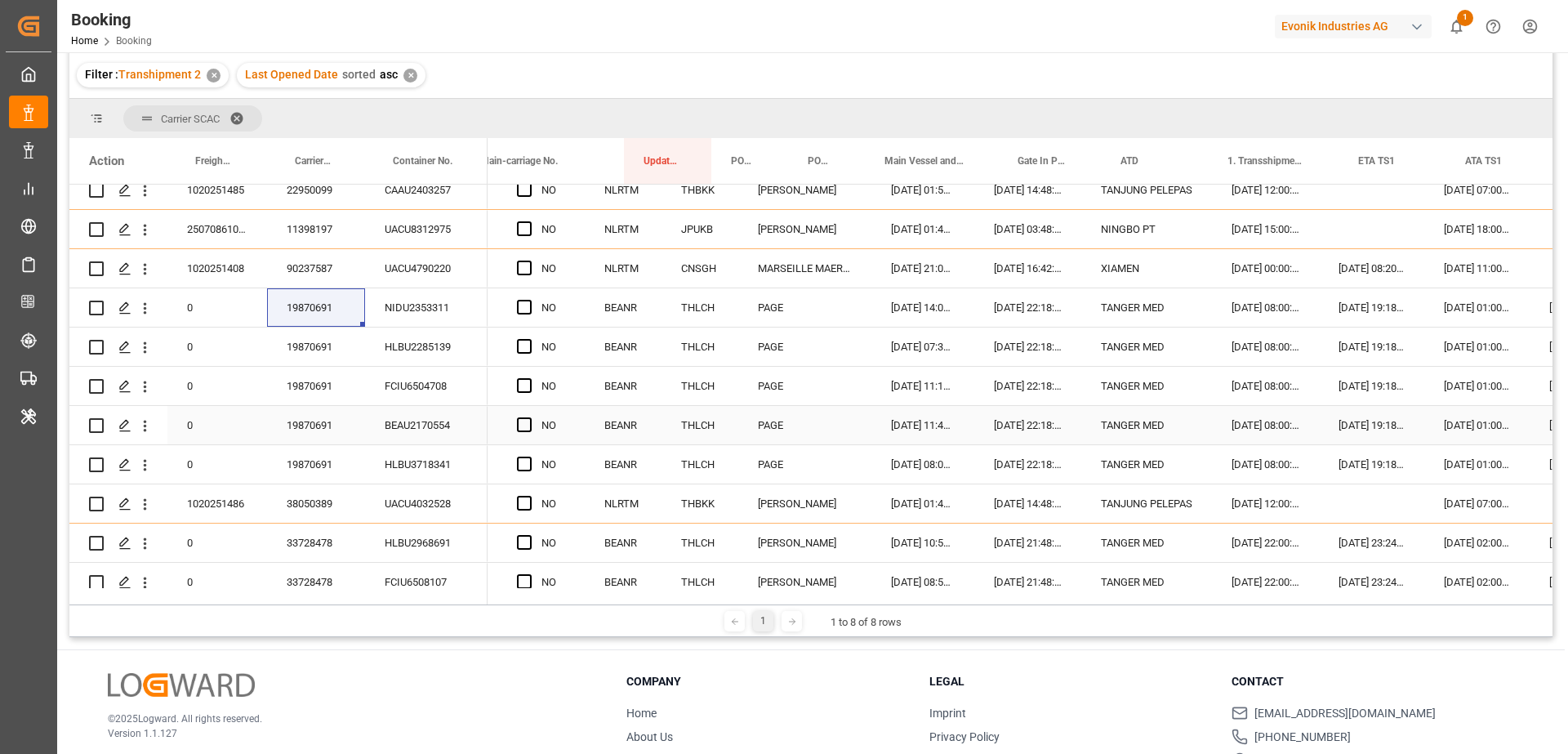
scroll to position [0, 0]
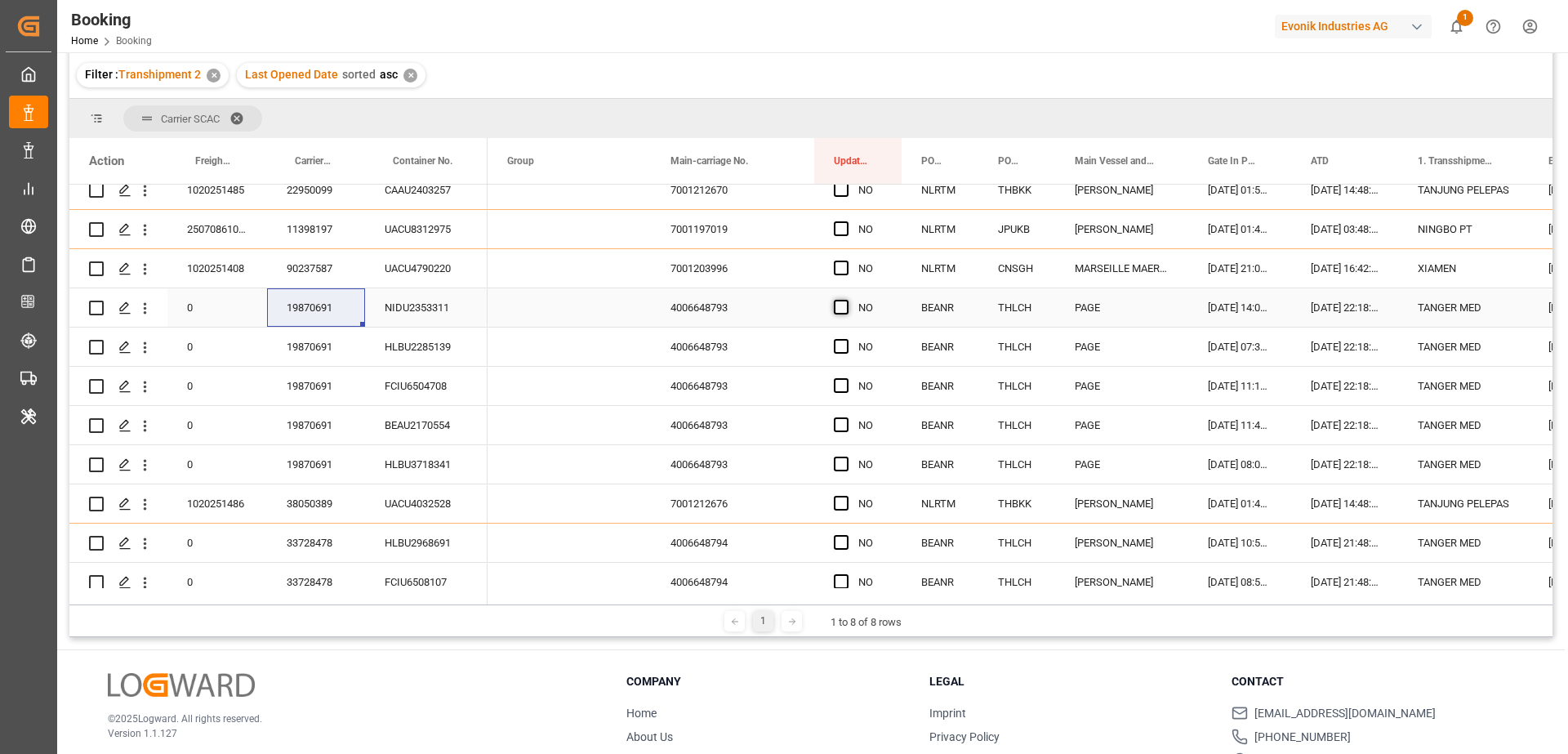
click at [844, 303] on span "Press SPACE to select this row." at bounding box center [841, 307] width 15 height 15
click at [846, 299] on input "Press SPACE to select this row." at bounding box center [846, 299] width 0 height 0
click at [843, 345] on span "Press SPACE to select this row." at bounding box center [841, 346] width 15 height 15
click at [846, 339] on input "Press SPACE to select this row." at bounding box center [846, 339] width 0 height 0
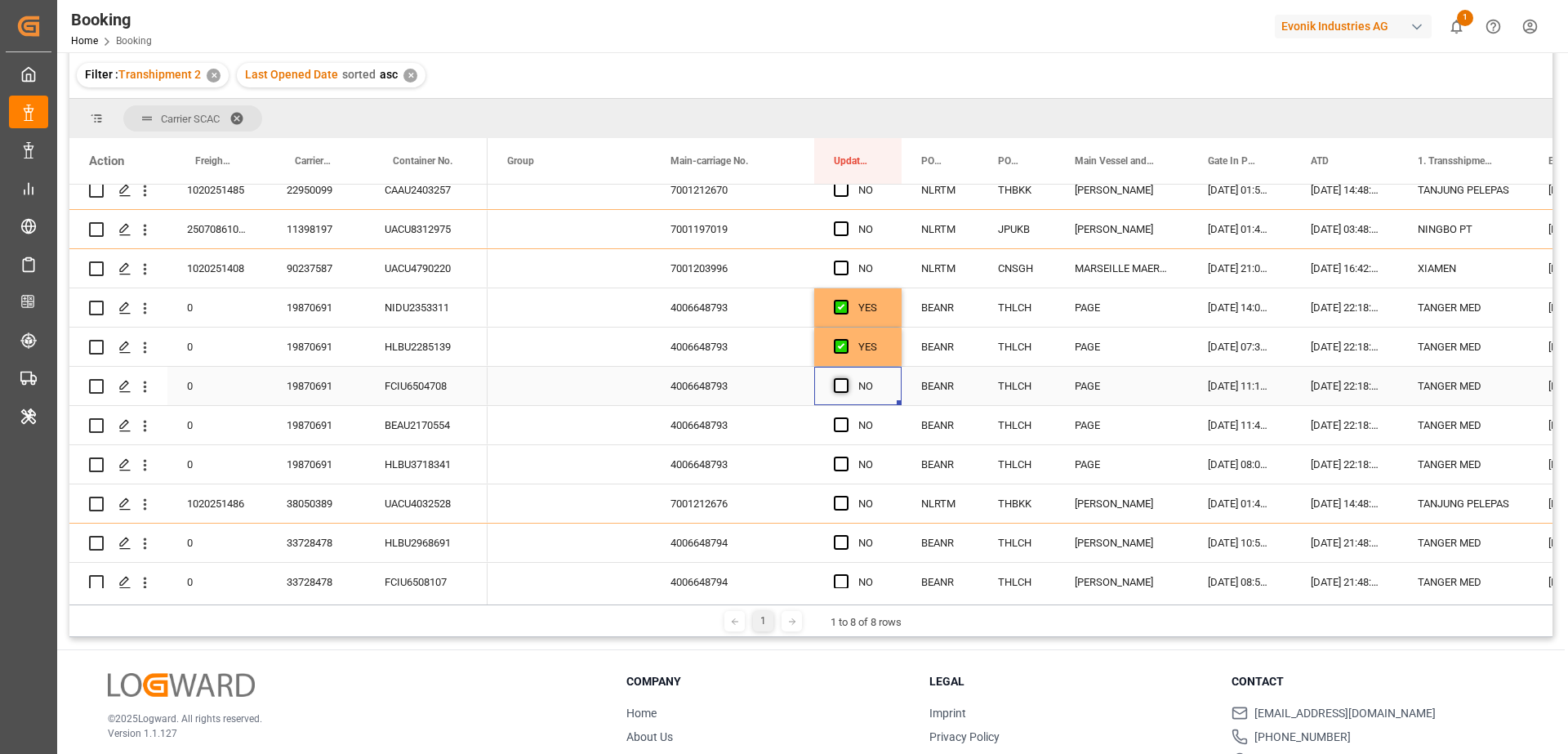
click at [844, 389] on span "Press SPACE to select this row." at bounding box center [841, 386] width 15 height 15
click at [846, 378] on input "Press SPACE to select this row." at bounding box center [846, 378] width 0 height 0
click at [840, 423] on span "Press SPACE to select this row." at bounding box center [841, 424] width 15 height 15
click at [846, 417] on input "Press SPACE to select this row." at bounding box center [846, 417] width 0 height 0
click at [840, 467] on span "Press SPACE to select this row." at bounding box center [841, 464] width 15 height 15
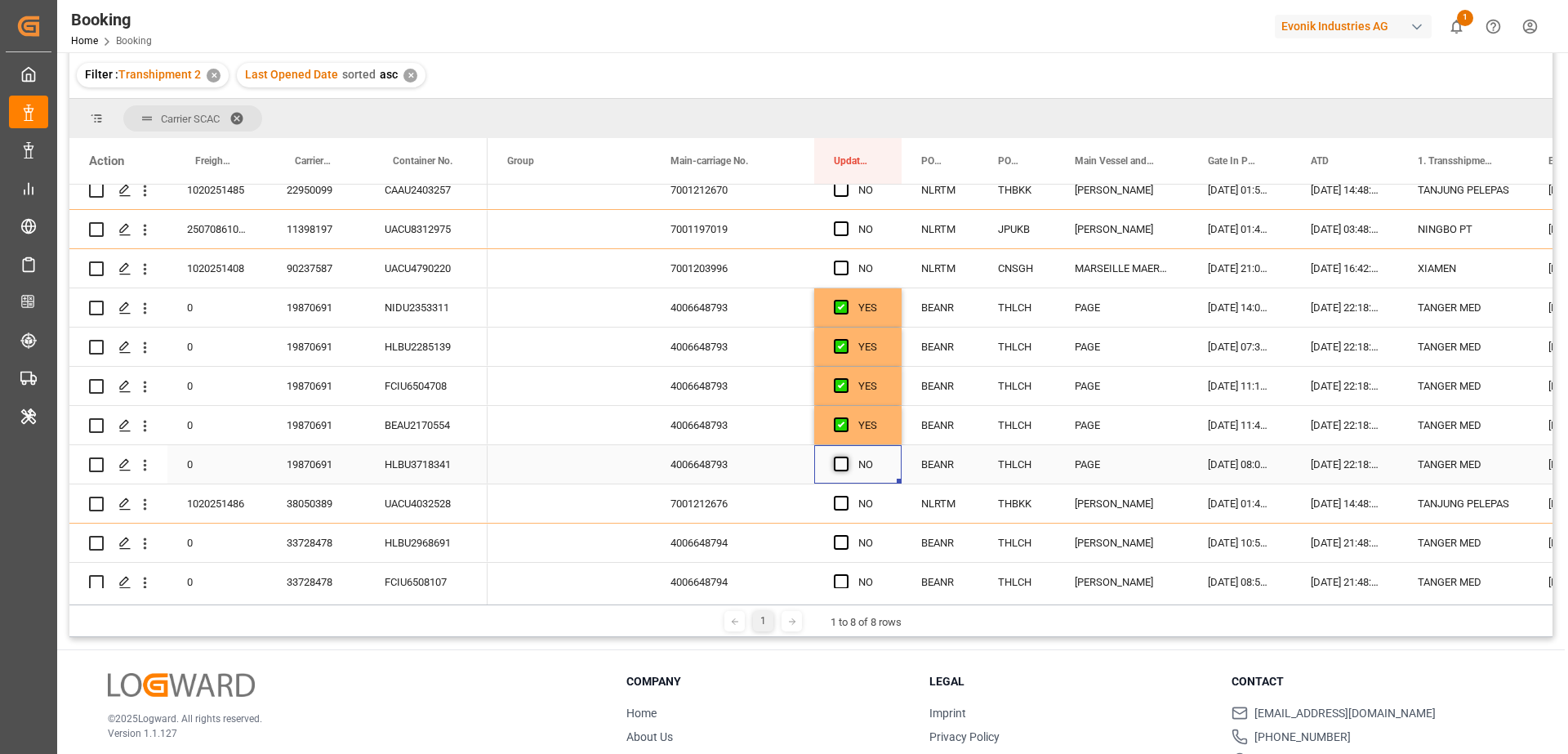
click at [846, 456] on input "Press SPACE to select this row." at bounding box center [846, 456] width 0 height 0
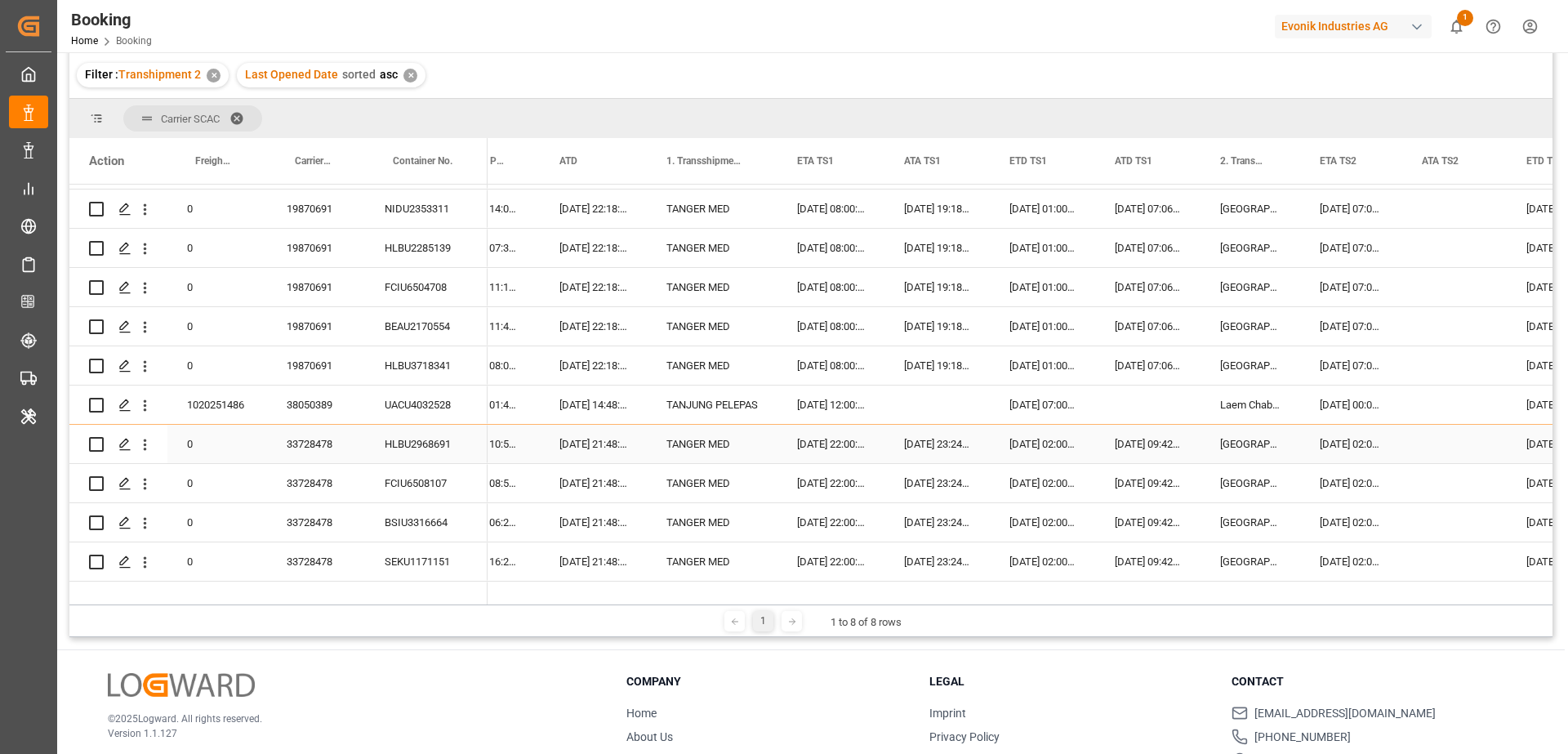
scroll to position [0, 786]
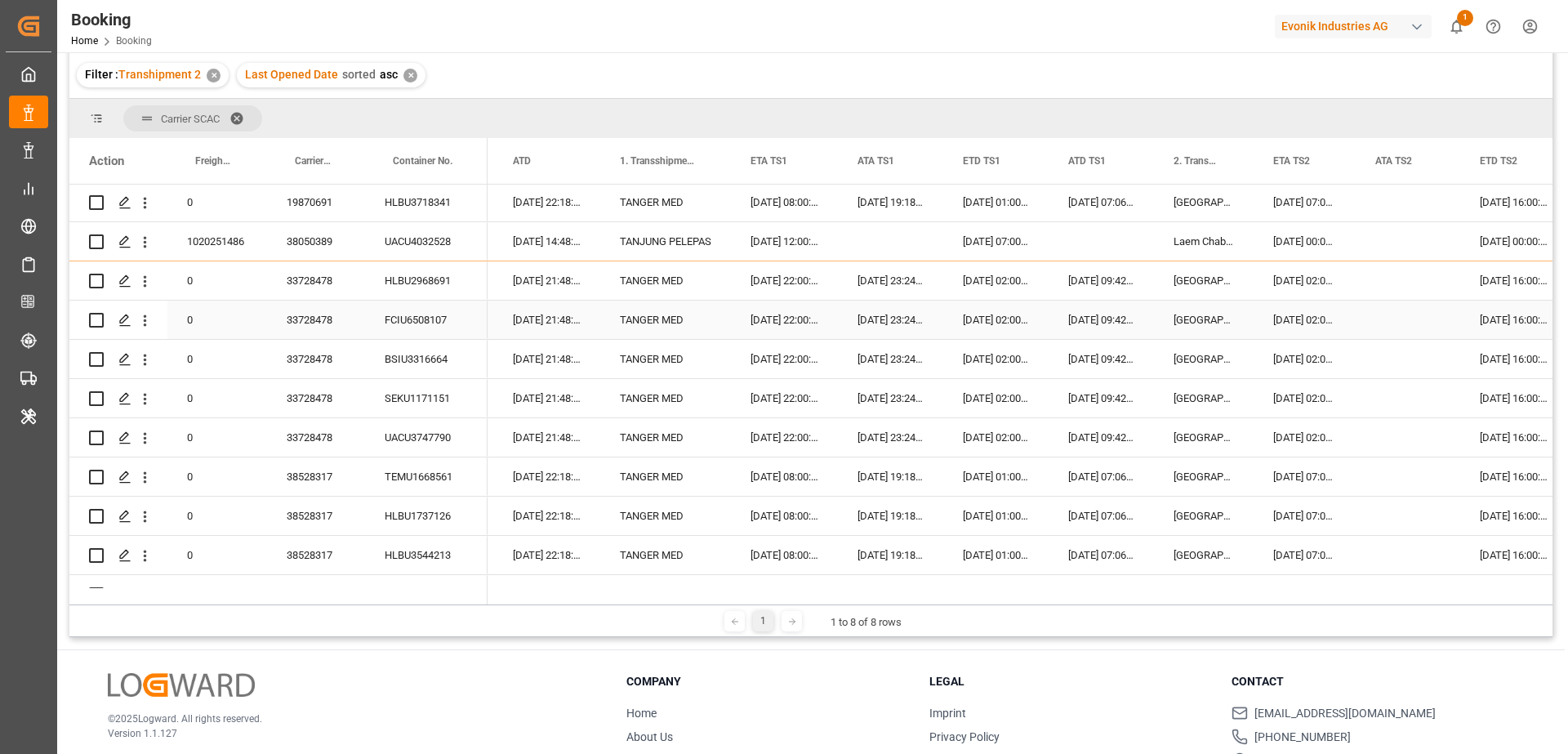
click at [341, 300] on div "33728478" at bounding box center [316, 320] width 98 height 39
click at [329, 288] on div "33728478" at bounding box center [316, 281] width 98 height 39
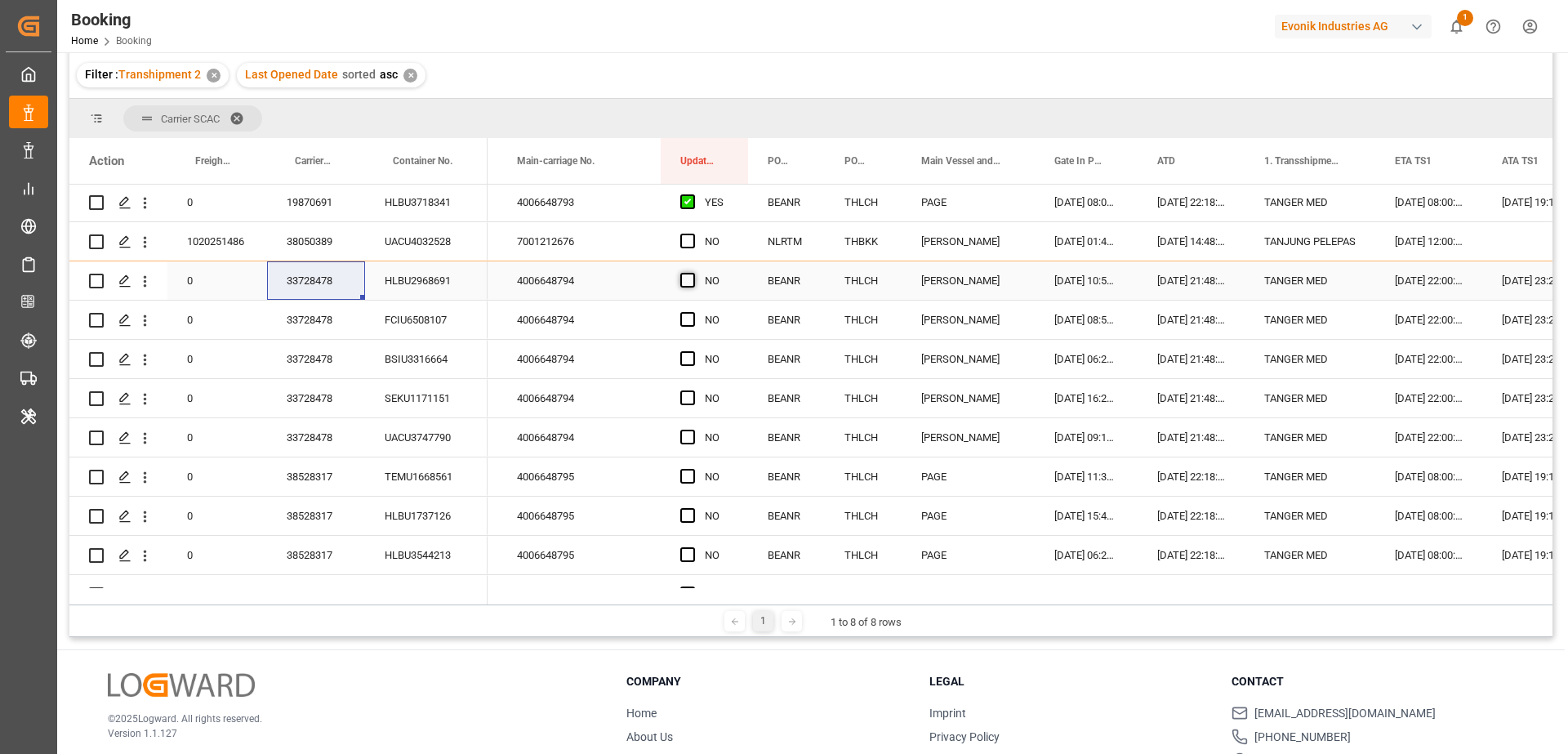
click at [687, 282] on span "Press SPACE to select this row." at bounding box center [688, 280] width 15 height 15
click at [693, 273] on input "Press SPACE to select this row." at bounding box center [693, 273] width 0 height 0
click at [687, 318] on span "Press SPACE to select this row." at bounding box center [688, 320] width 15 height 15
click at [693, 312] on input "Press SPACE to select this row." at bounding box center [693, 312] width 0 height 0
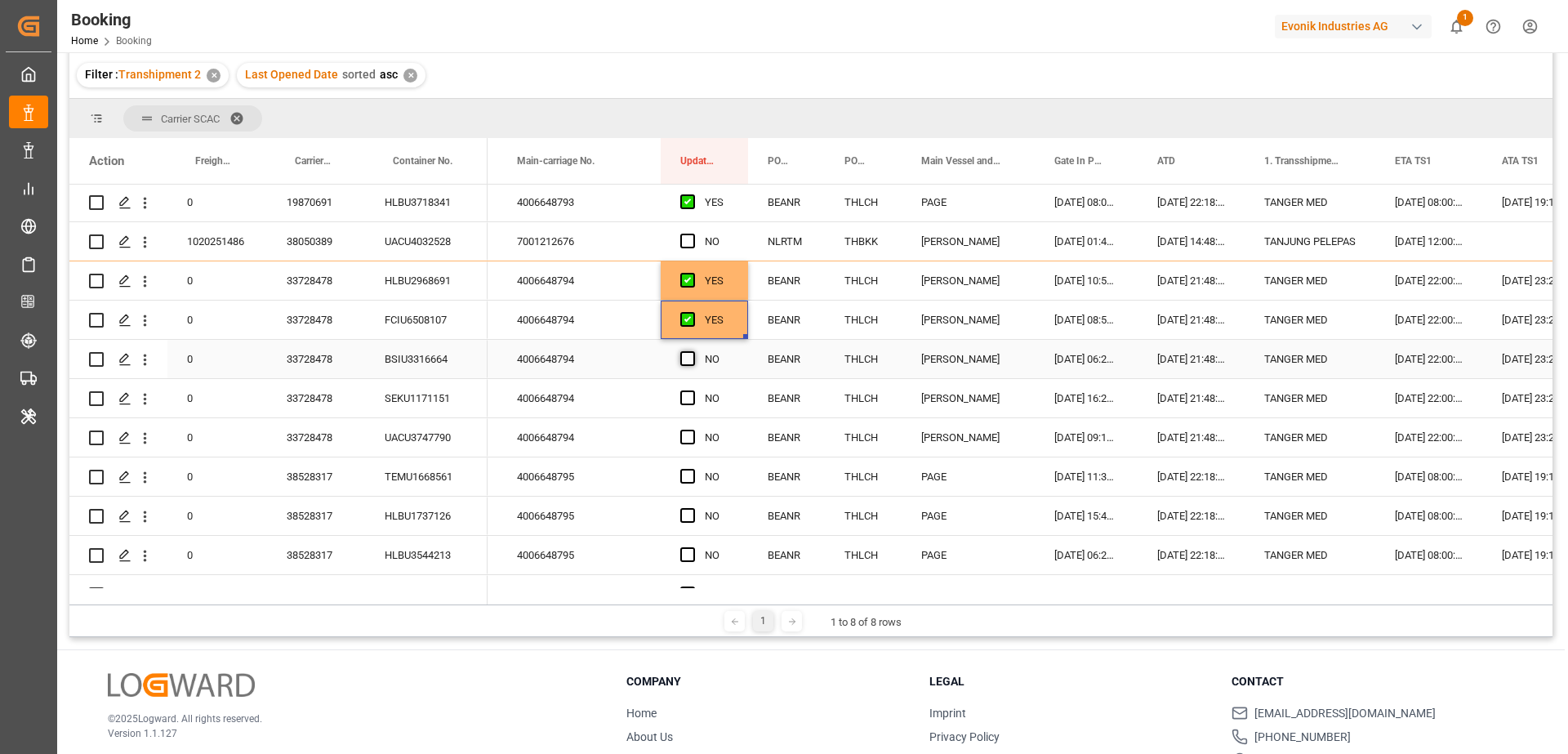
click at [687, 352] on span "Press SPACE to select this row." at bounding box center [688, 358] width 15 height 15
click at [693, 351] on input "Press SPACE to select this row." at bounding box center [693, 351] width 0 height 0
click at [685, 392] on span "Press SPACE to select this row." at bounding box center [688, 398] width 15 height 15
click at [693, 390] on input "Press SPACE to select this row." at bounding box center [693, 390] width 0 height 0
click at [688, 432] on span "Press SPACE to select this row." at bounding box center [688, 437] width 15 height 15
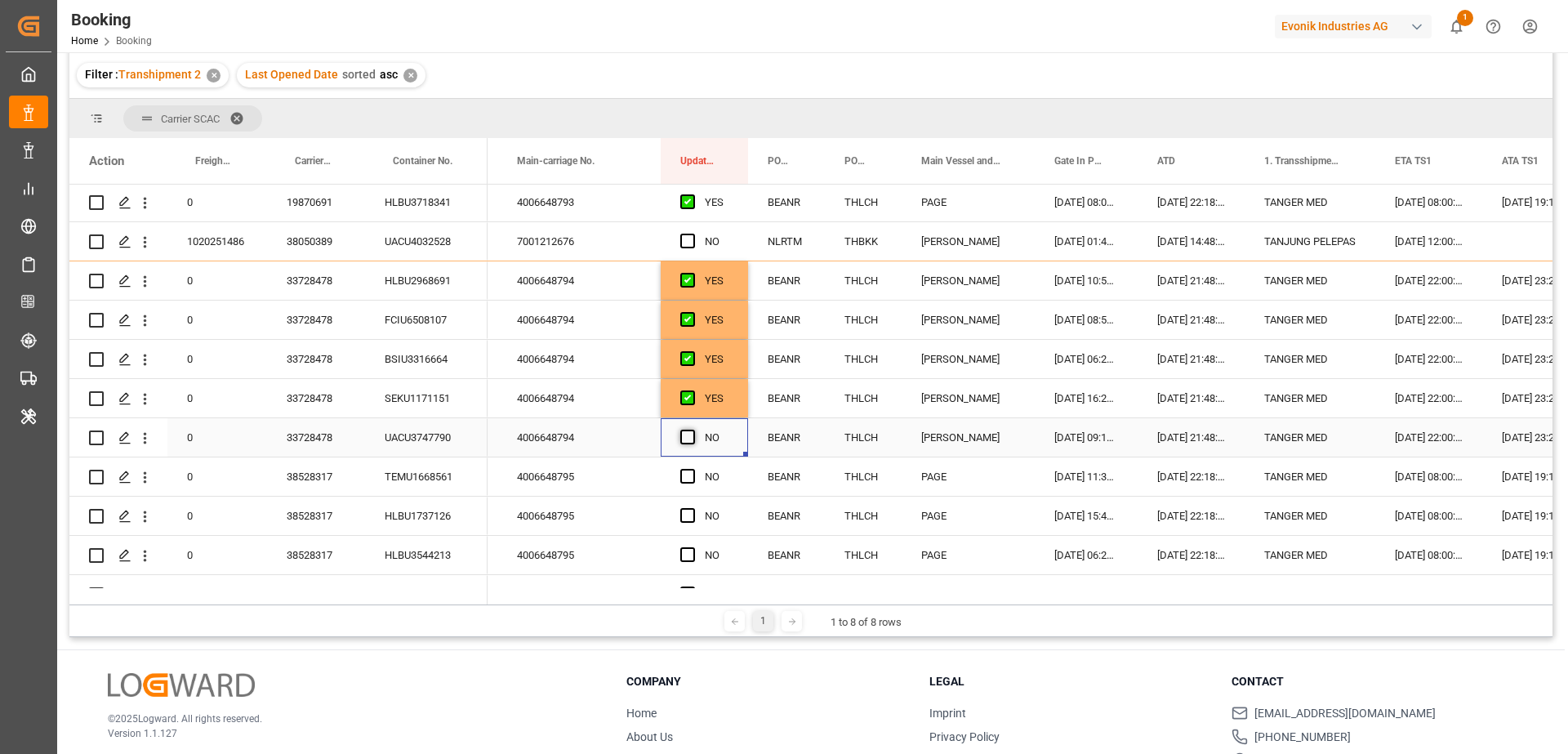
click at [693, 430] on input "Press SPACE to select this row." at bounding box center [693, 430] width 0 height 0
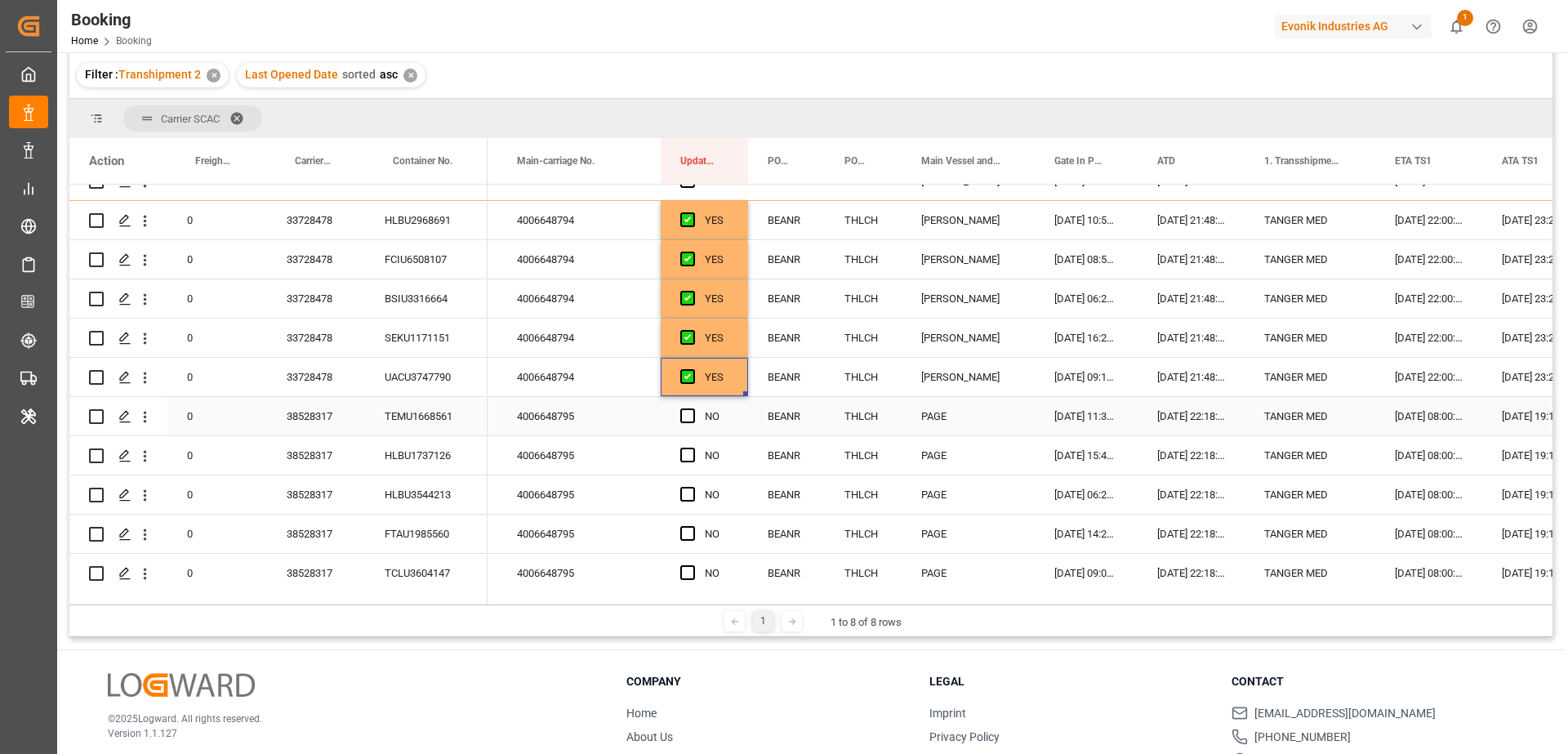
click at [329, 410] on div "38528317" at bounding box center [316, 416] width 98 height 39
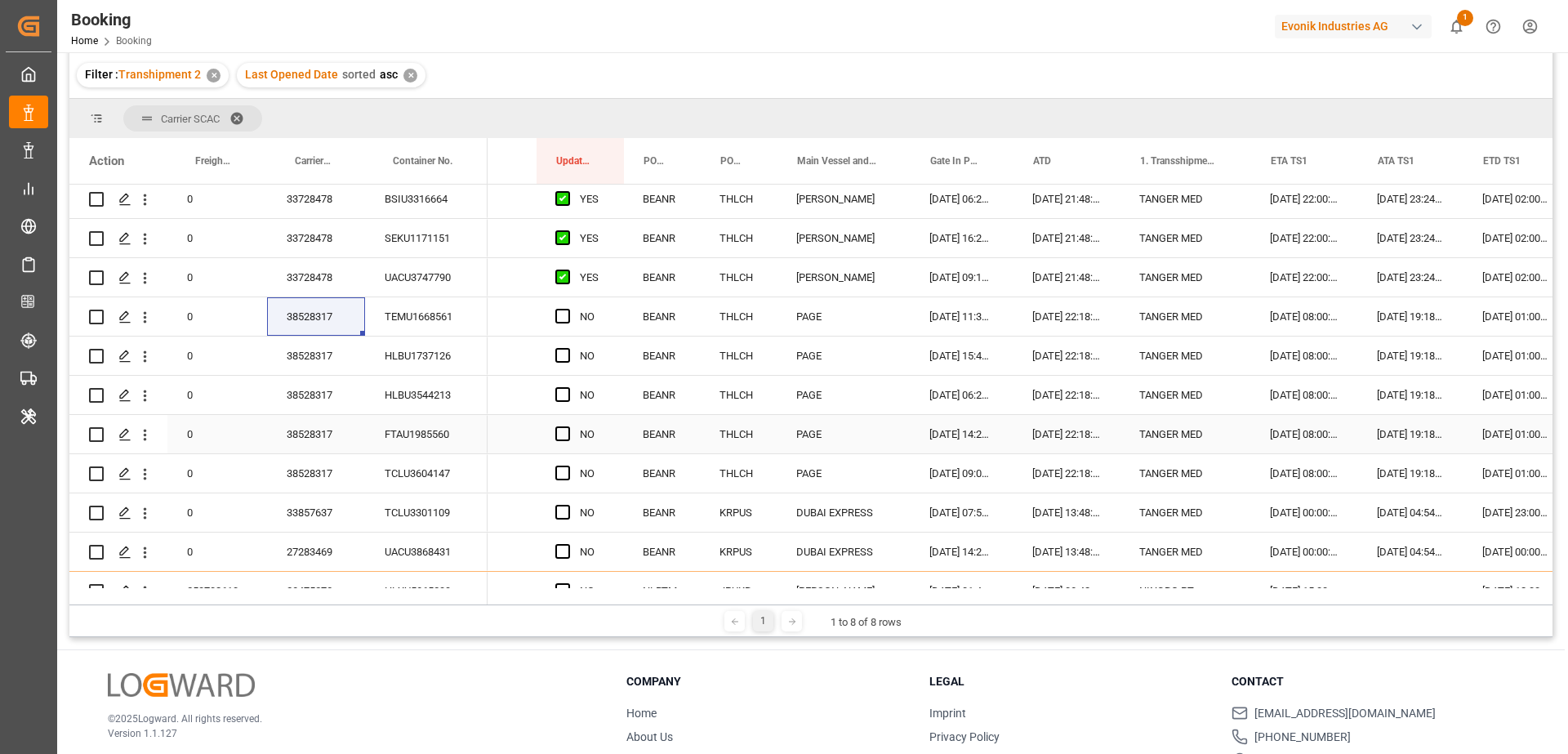
scroll to position [0, 274]
click at [563, 312] on span "Press SPACE to select this row." at bounding box center [569, 316] width 15 height 15
click at [573, 309] on input "Press SPACE to select this row." at bounding box center [573, 309] width 0 height 0
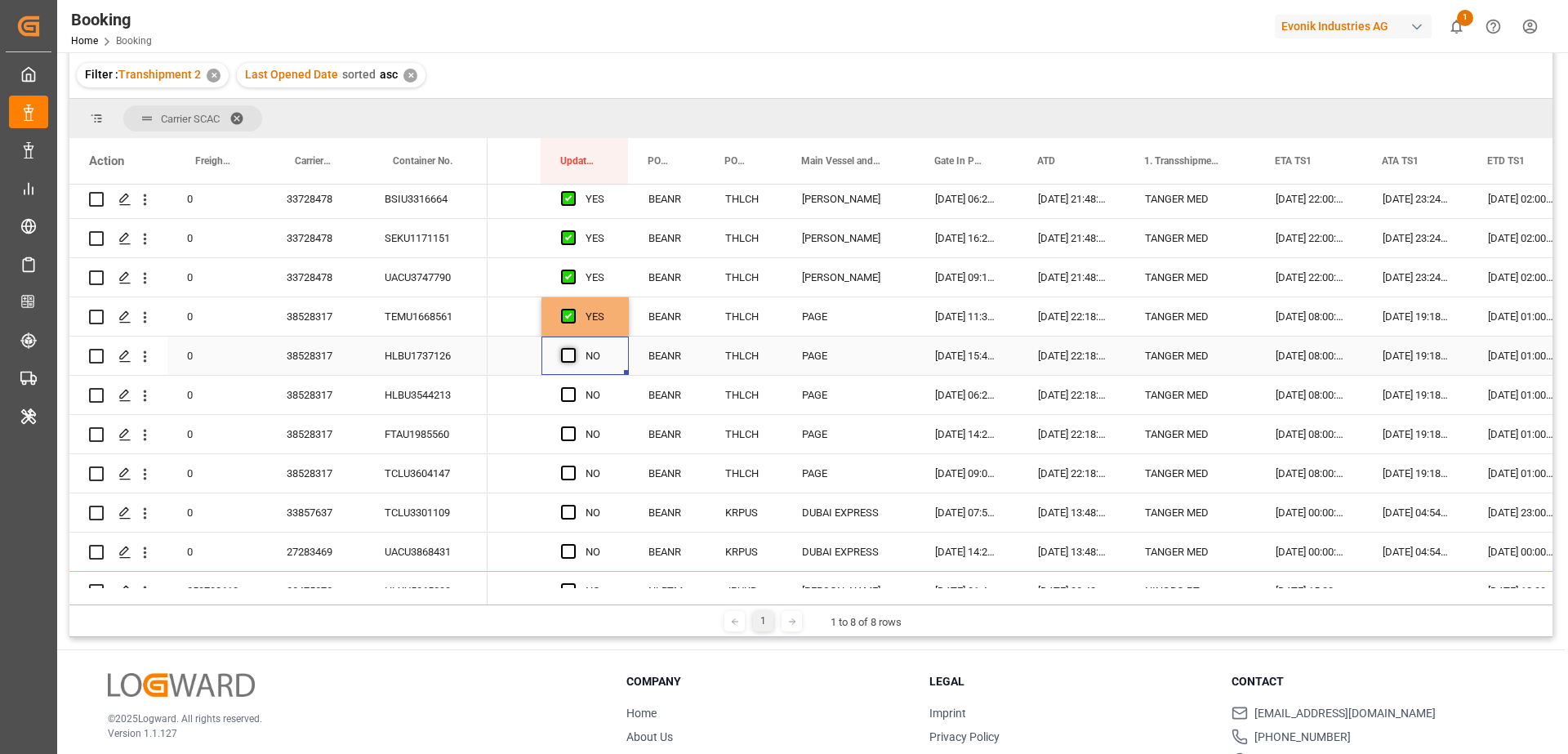
click at [566, 357] on span "Press SPACE to select this row." at bounding box center [569, 355] width 15 height 15
click at [573, 348] on input "Press SPACE to select this row." at bounding box center [573, 348] width 0 height 0
click at [566, 394] on span "Press SPACE to select this row." at bounding box center [569, 395] width 15 height 15
click at [573, 388] on input "Press SPACE to select this row." at bounding box center [573, 388] width 0 height 0
click at [565, 435] on span "Press SPACE to select this row." at bounding box center [569, 433] width 15 height 15
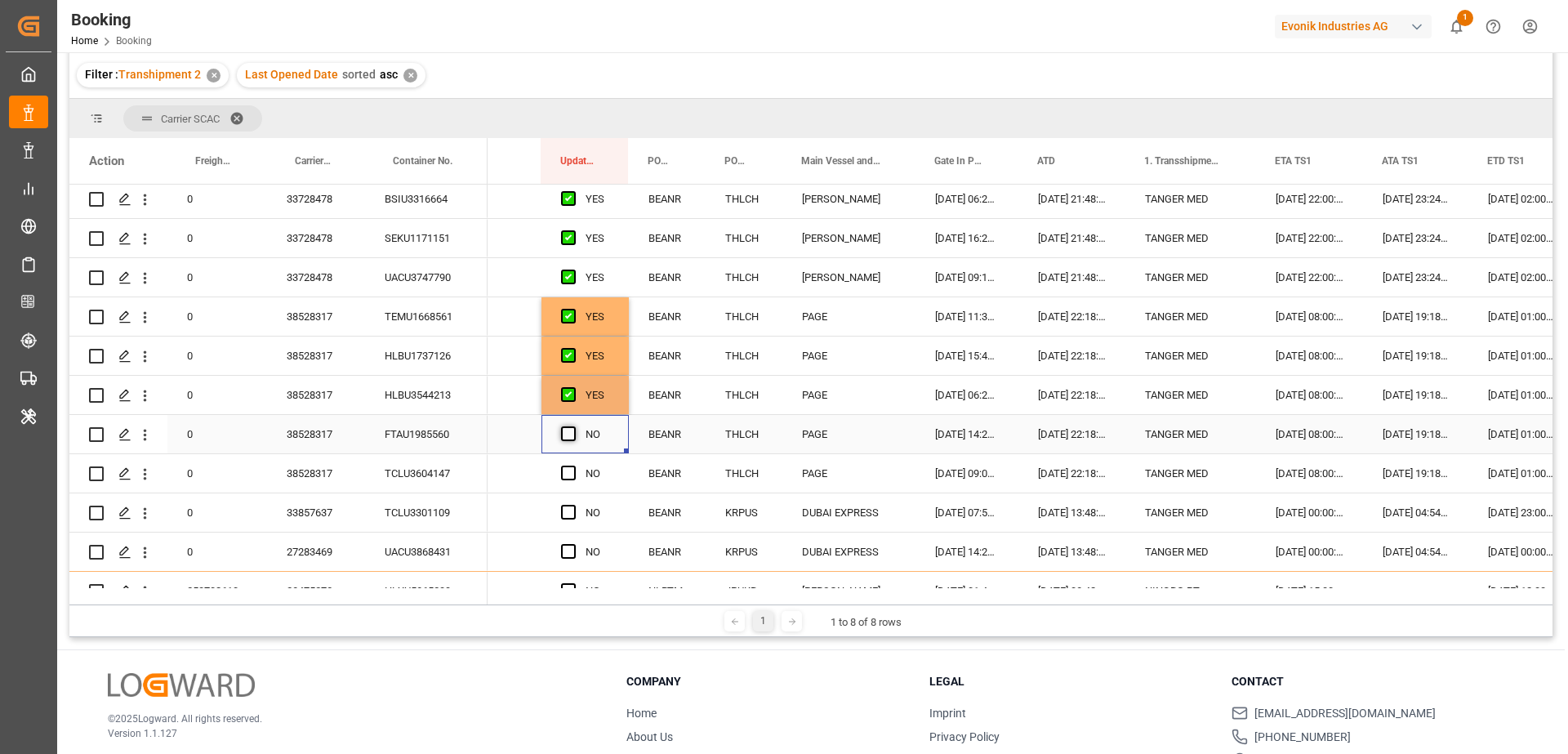
click at [573, 426] on input "Press SPACE to select this row." at bounding box center [573, 426] width 0 height 0
click at [565, 471] on span "Press SPACE to select this row." at bounding box center [569, 473] width 15 height 15
click at [573, 466] on input "Press SPACE to select this row." at bounding box center [573, 466] width 0 height 0
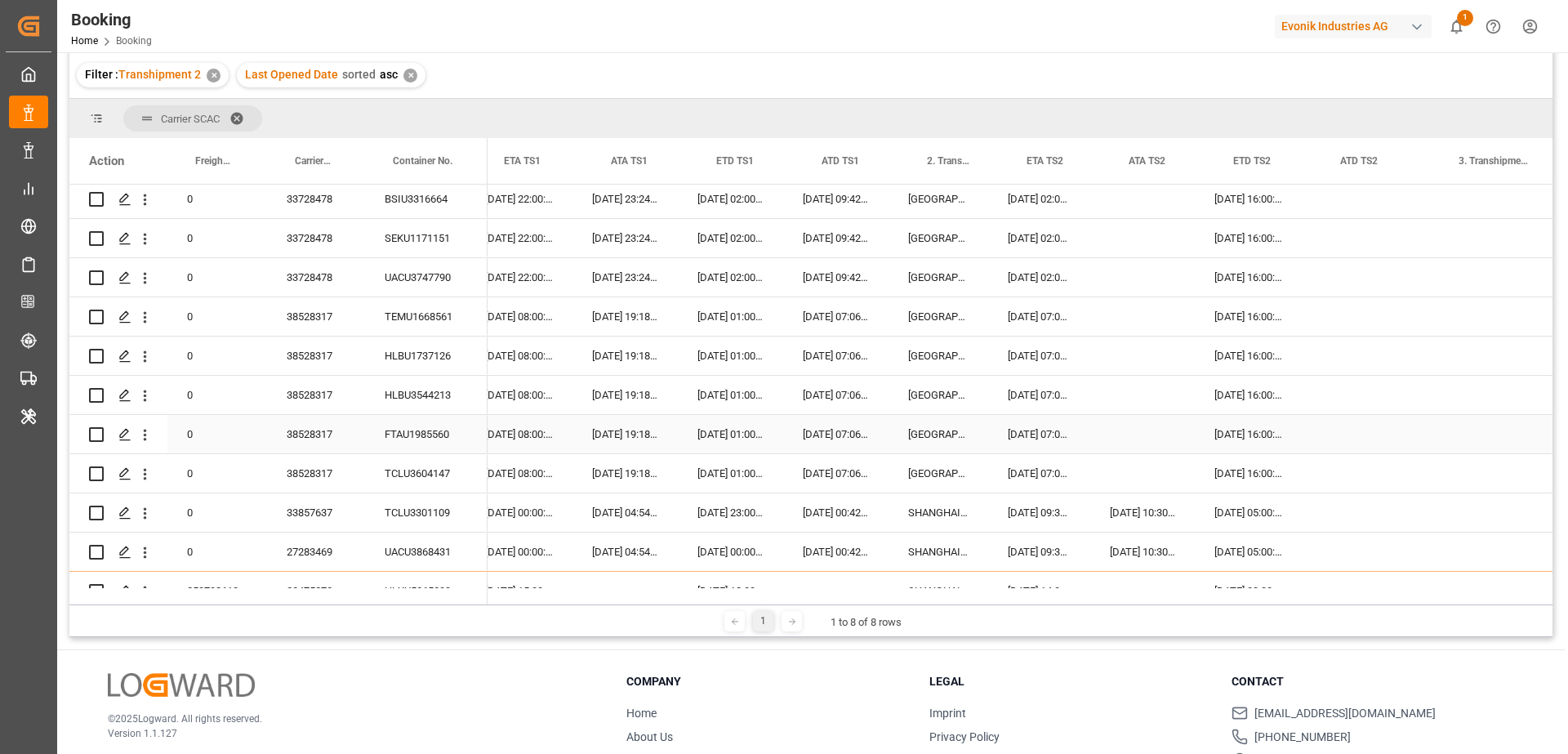
scroll to position [0, 1066]
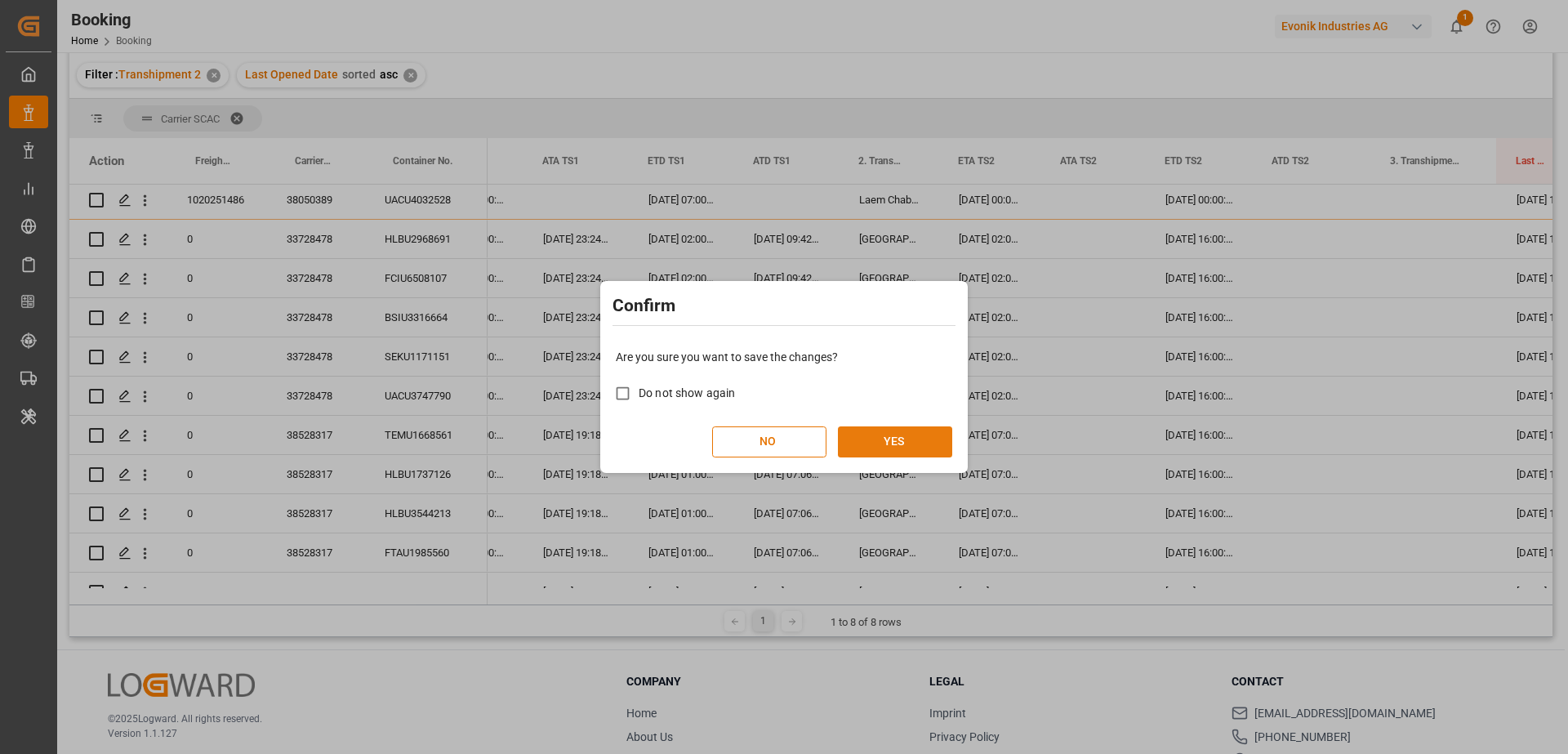
click at [888, 435] on button "YES" at bounding box center [895, 442] width 115 height 31
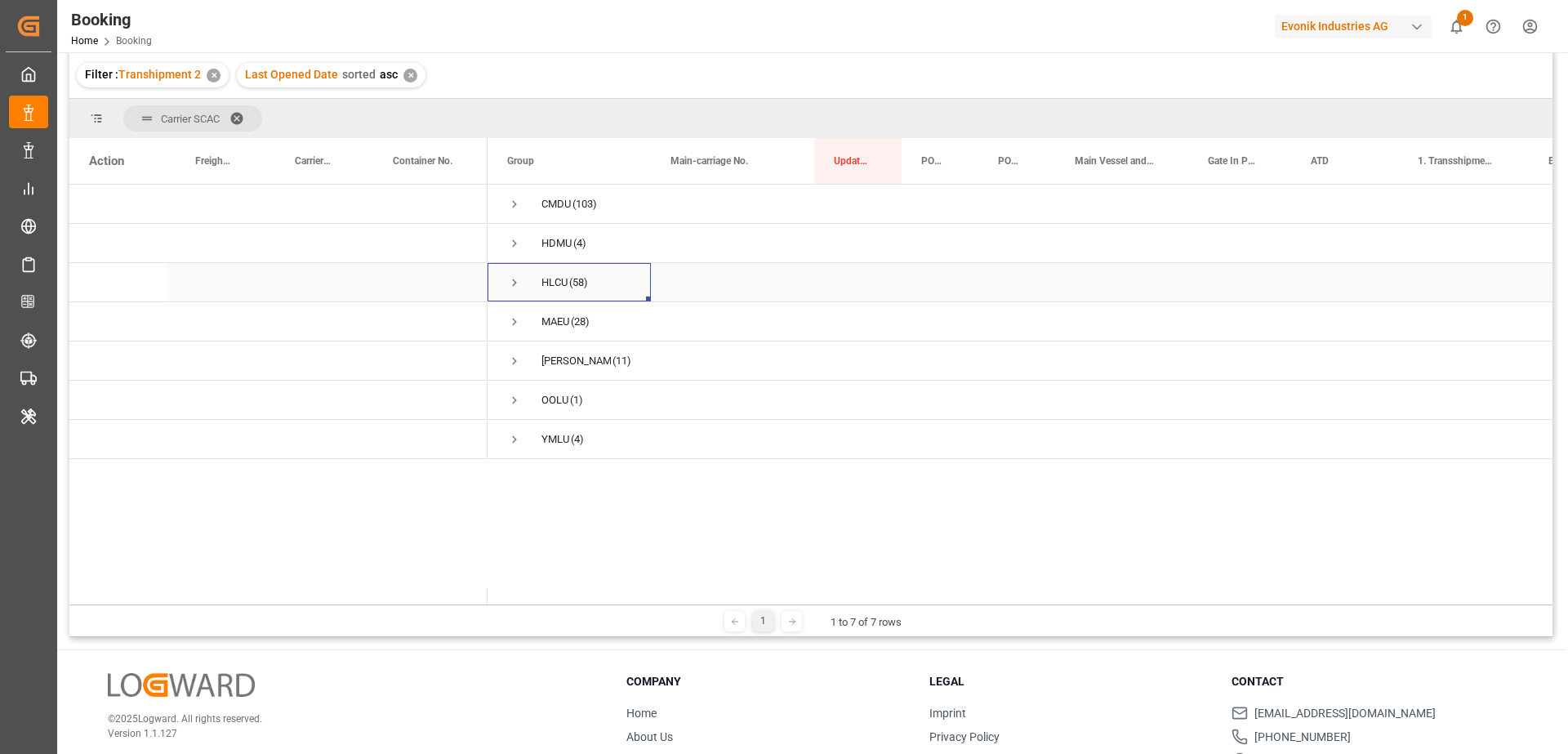
click at [507, 287] on span "Press SPACE to select this row." at bounding box center [514, 283] width 15 height 15
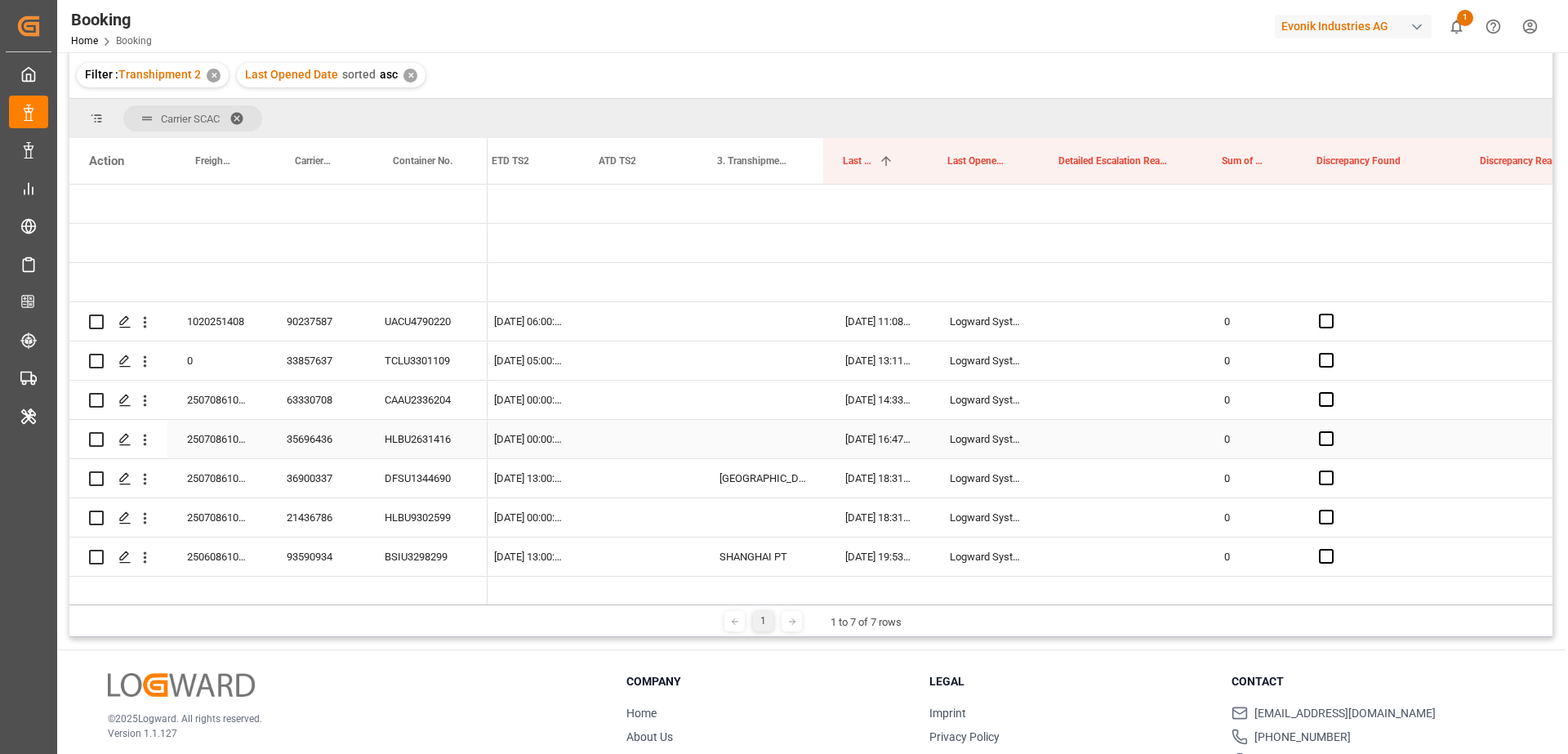
scroll to position [0, 1798]
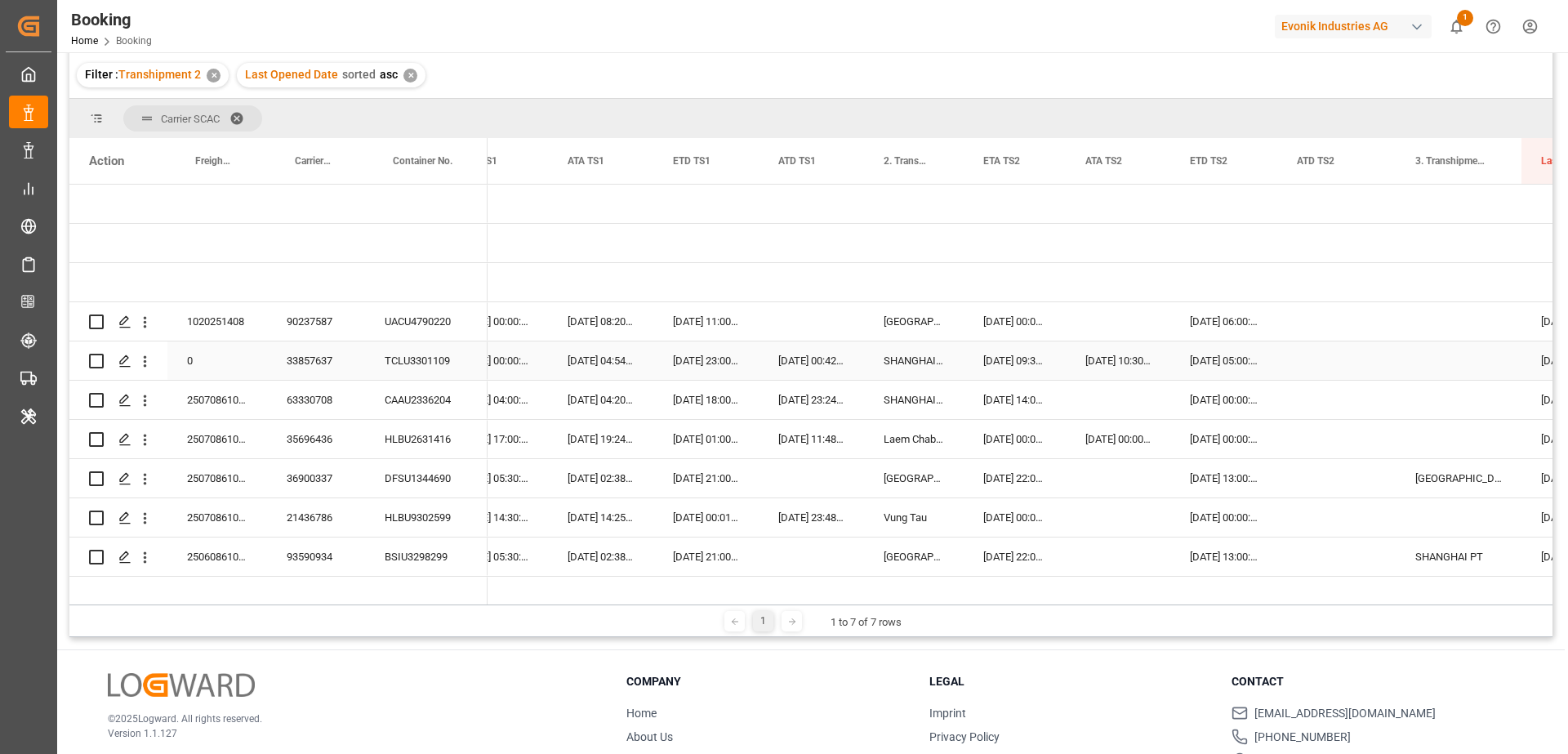
click at [312, 359] on div "33857637" at bounding box center [316, 361] width 98 height 39
click at [153, 363] on div "Press SPACE to select this row." at bounding box center [144, 361] width 41 height 31
click at [150, 360] on icon "open menu" at bounding box center [145, 361] width 17 height 17
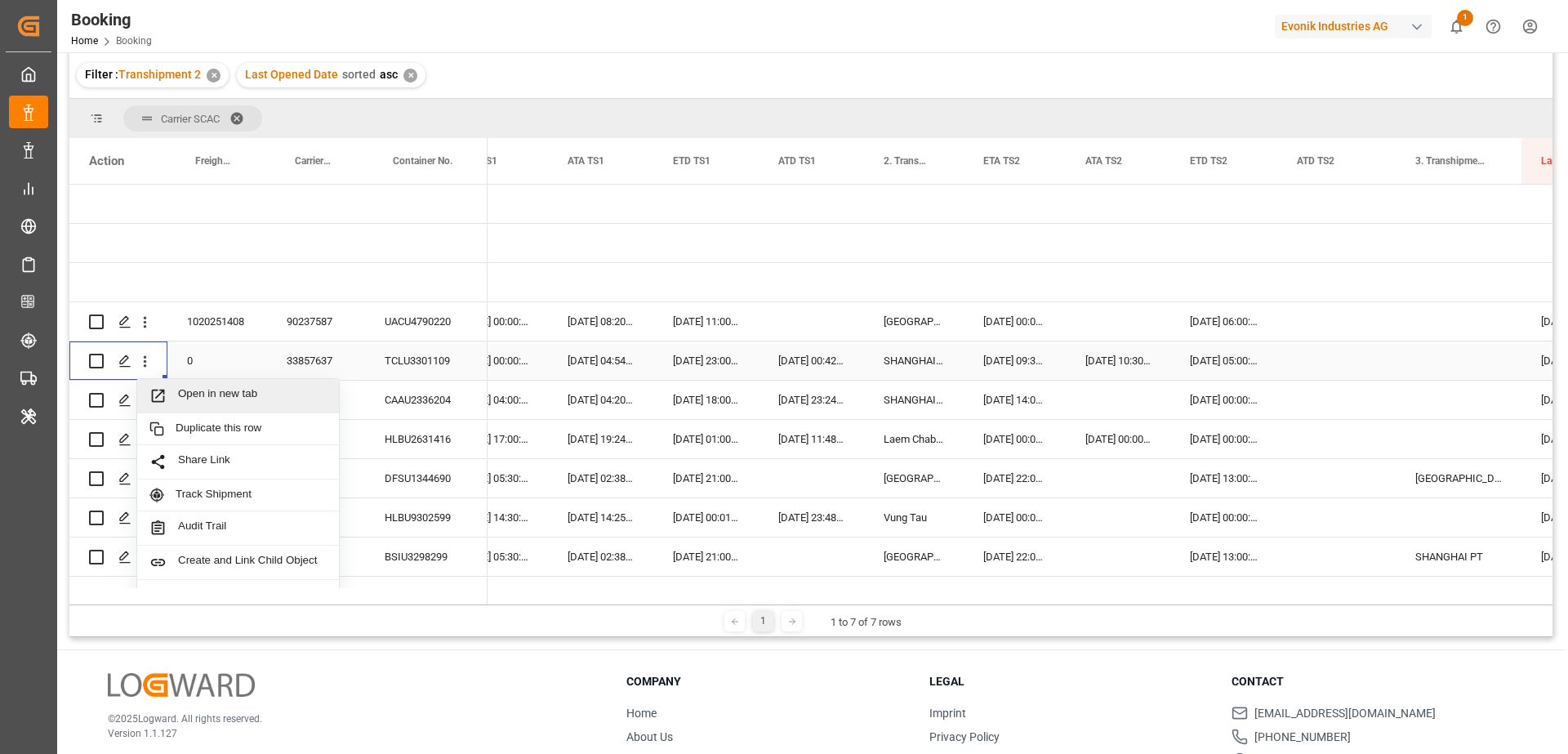
click at [178, 384] on div "Open in new tab" at bounding box center [238, 396] width 202 height 34
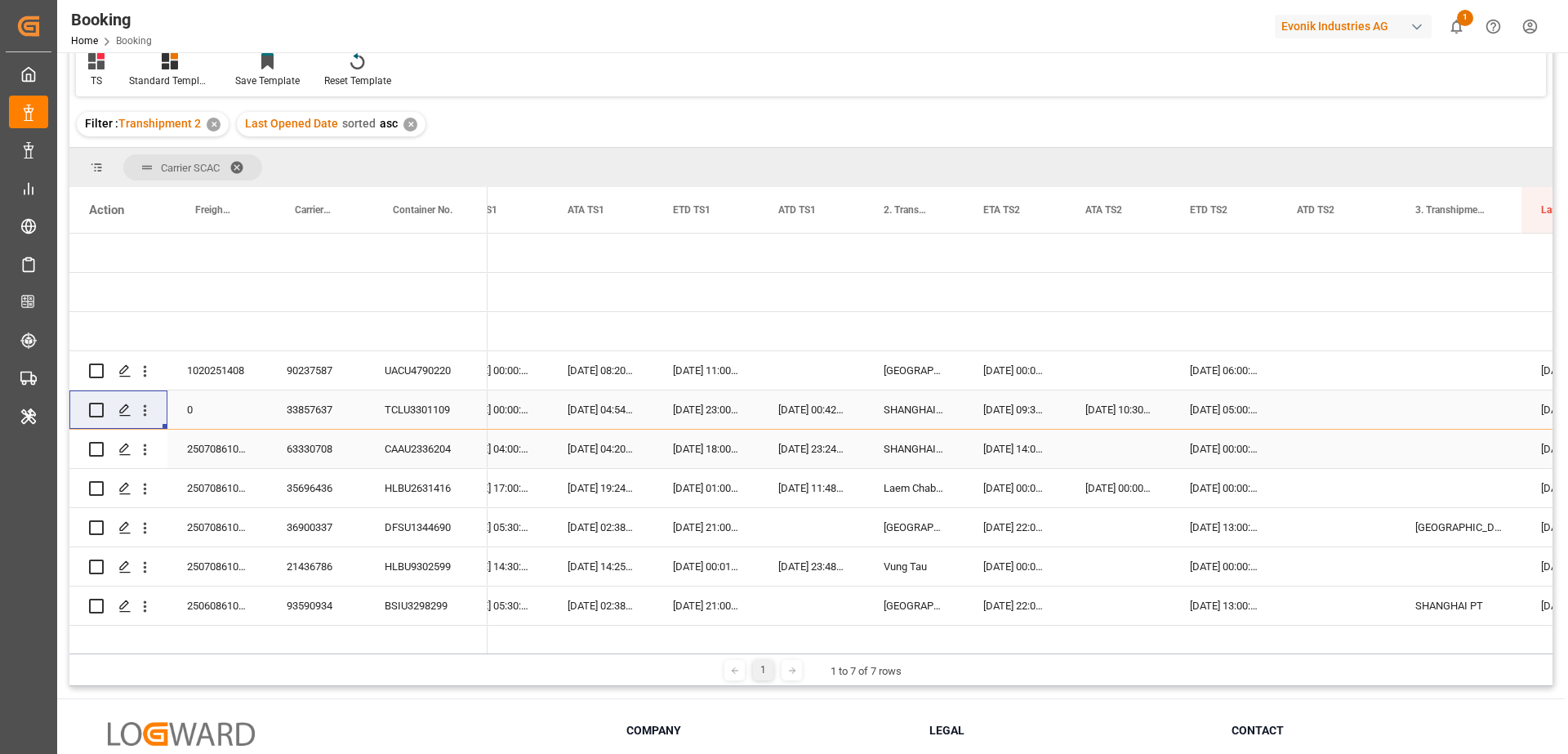
scroll to position [209, 0]
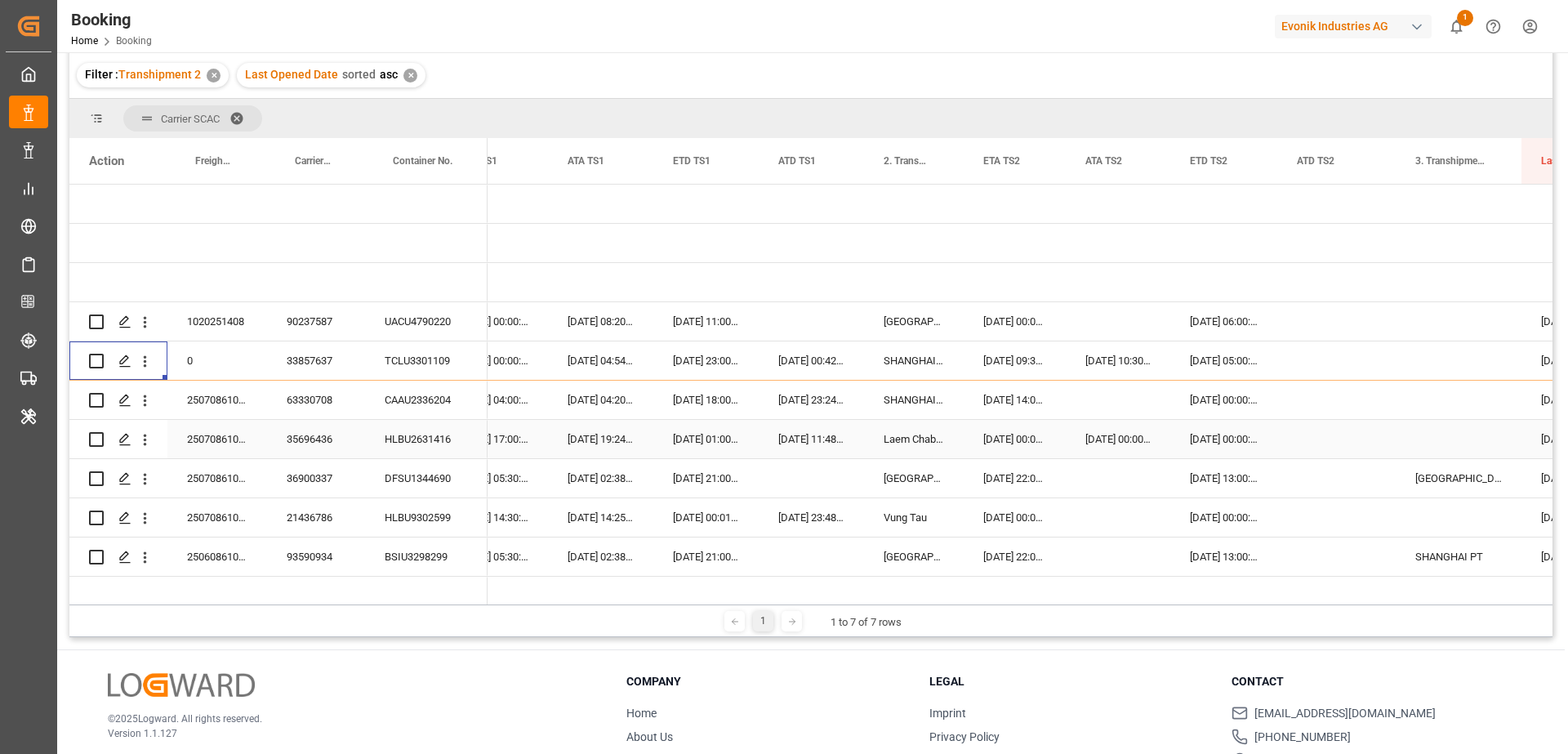
click at [346, 443] on div "35696436" at bounding box center [316, 439] width 98 height 39
click at [147, 443] on icon "open menu" at bounding box center [145, 440] width 17 height 17
click at [175, 457] on div "Open in new tab" at bounding box center [238, 474] width 202 height 34
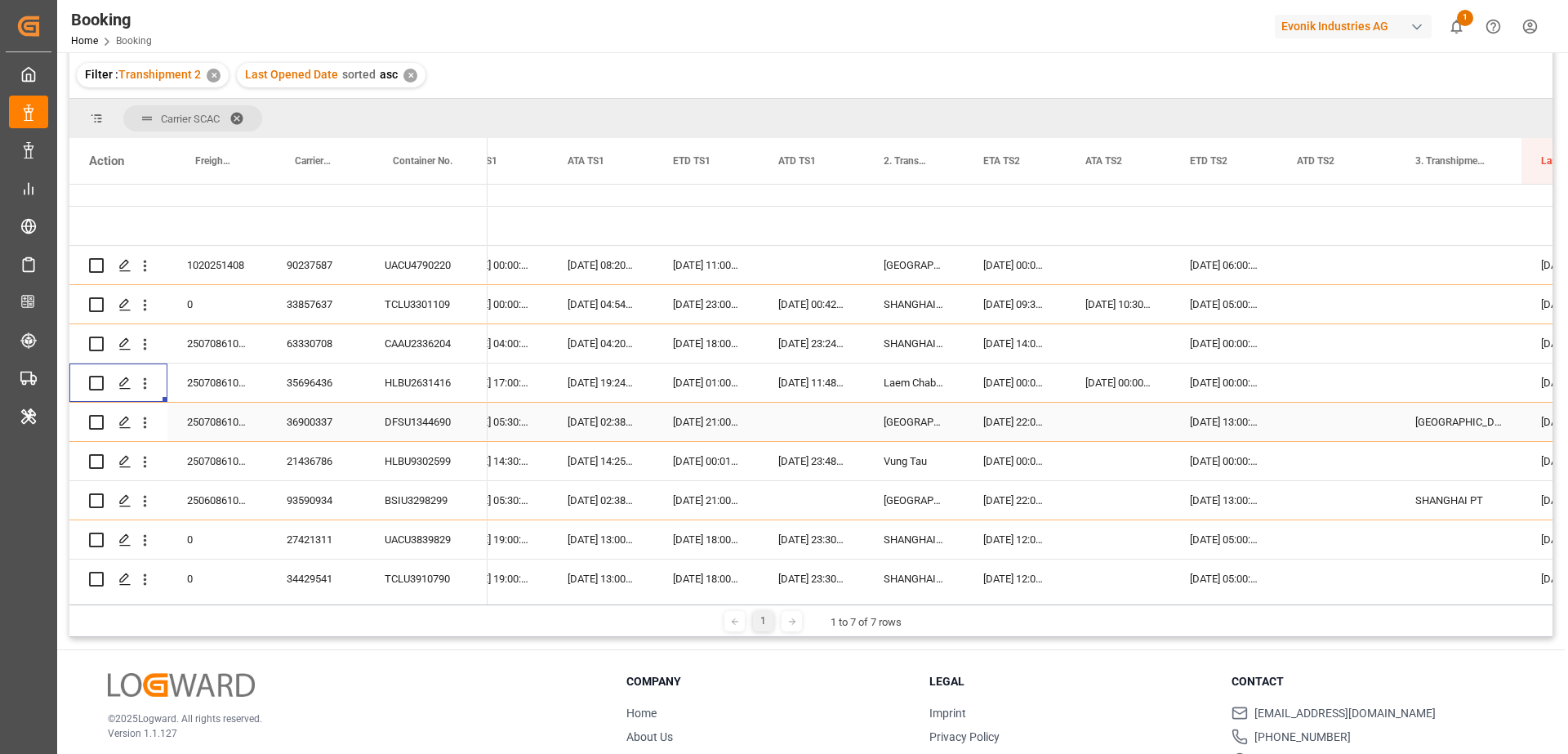
scroll to position [84, 0]
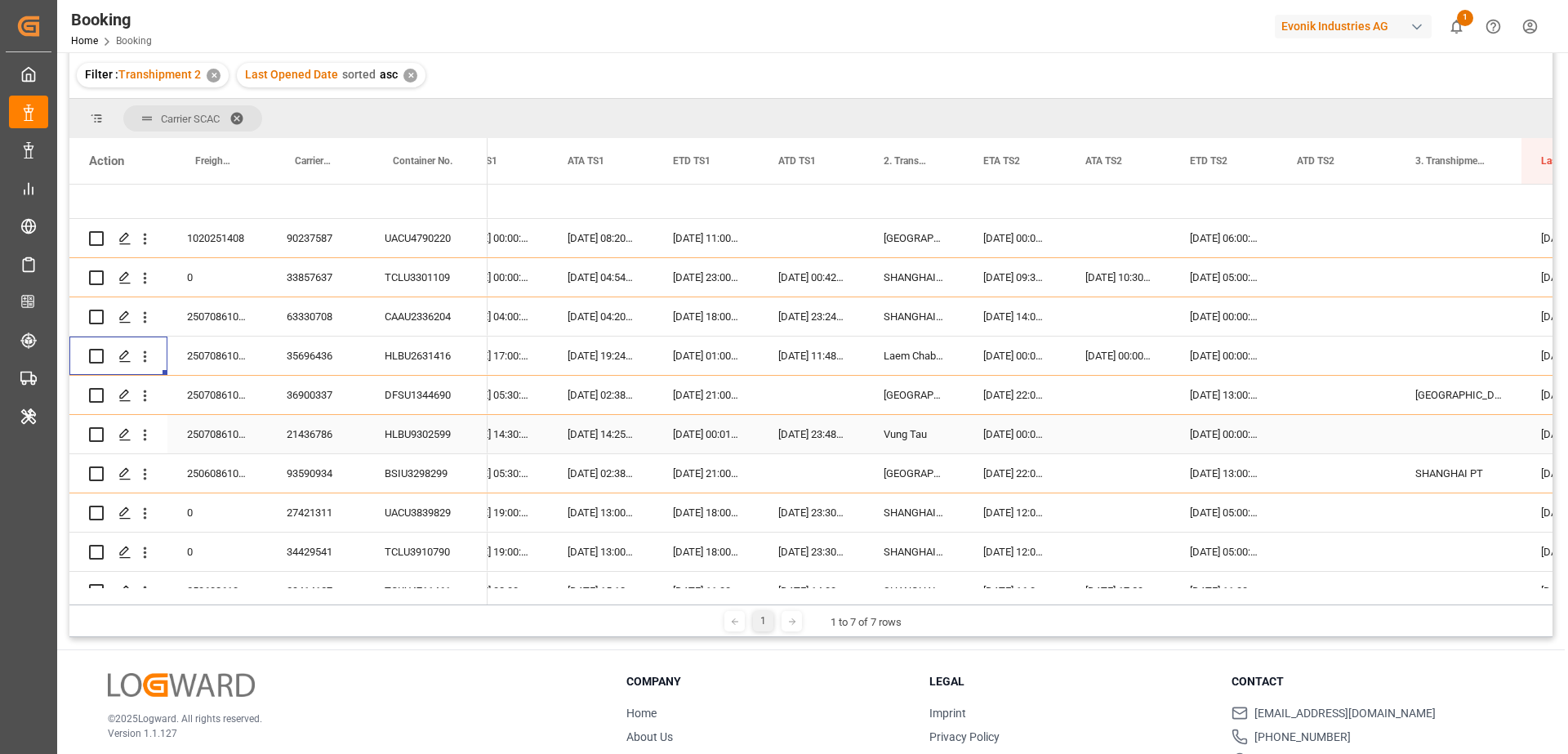
click at [313, 444] on div "21436786" at bounding box center [316, 434] width 98 height 39
click at [146, 442] on icon "open menu" at bounding box center [145, 434] width 17 height 17
click at [186, 465] on span "Open in new tab" at bounding box center [253, 469] width 149 height 17
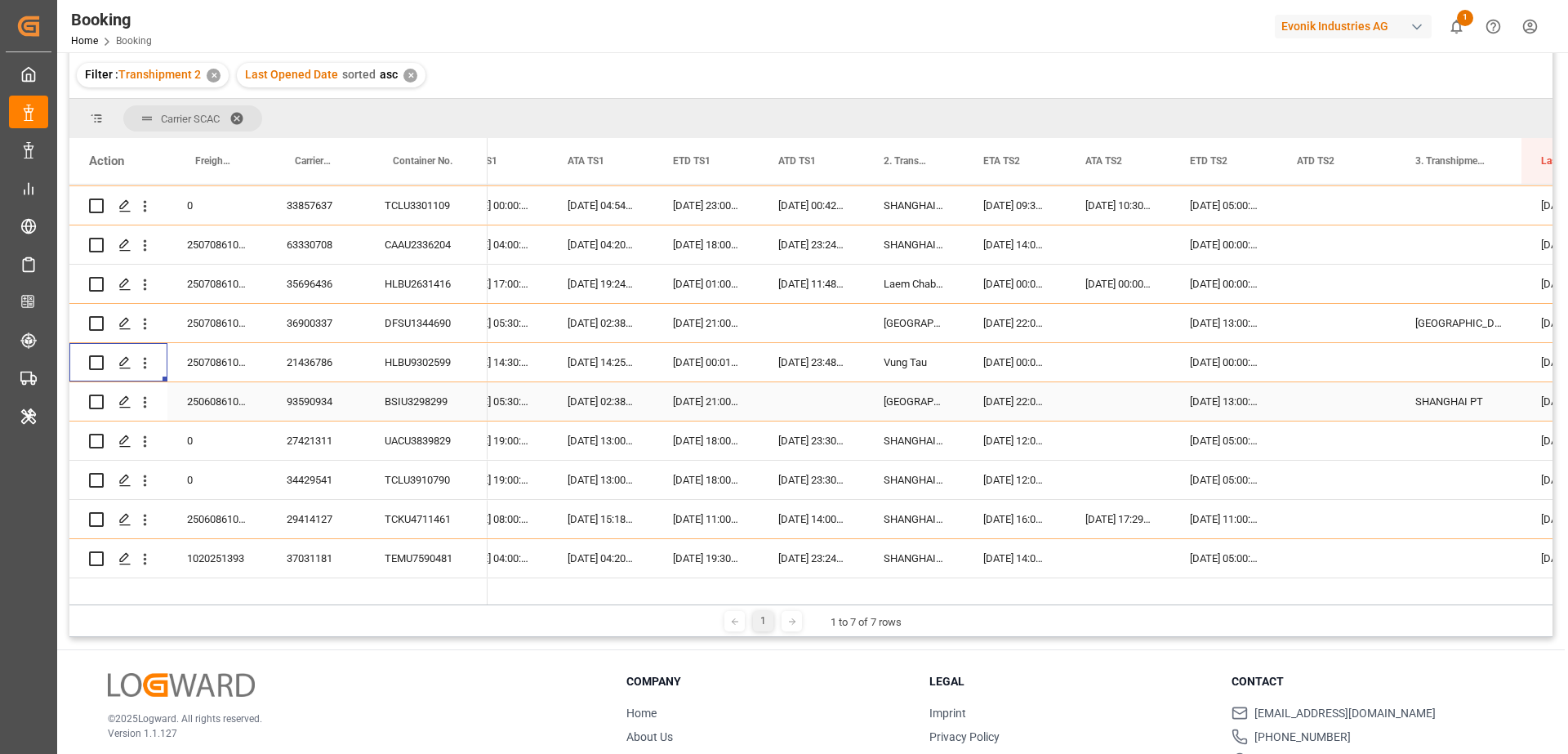
scroll to position [170, 0]
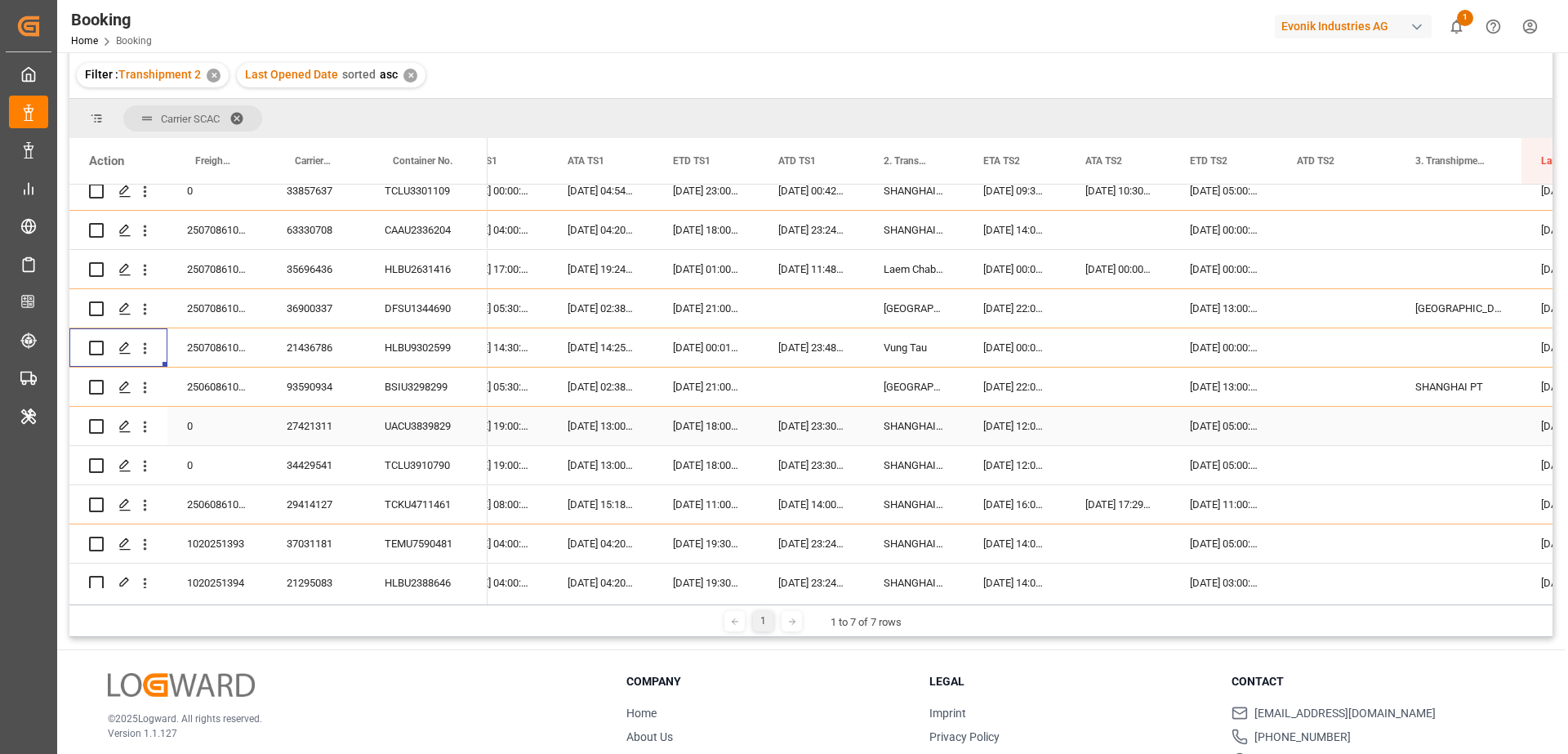
click at [323, 411] on div "27421311" at bounding box center [316, 426] width 98 height 39
click at [149, 436] on button "open menu" at bounding box center [145, 426] width 17 height 31
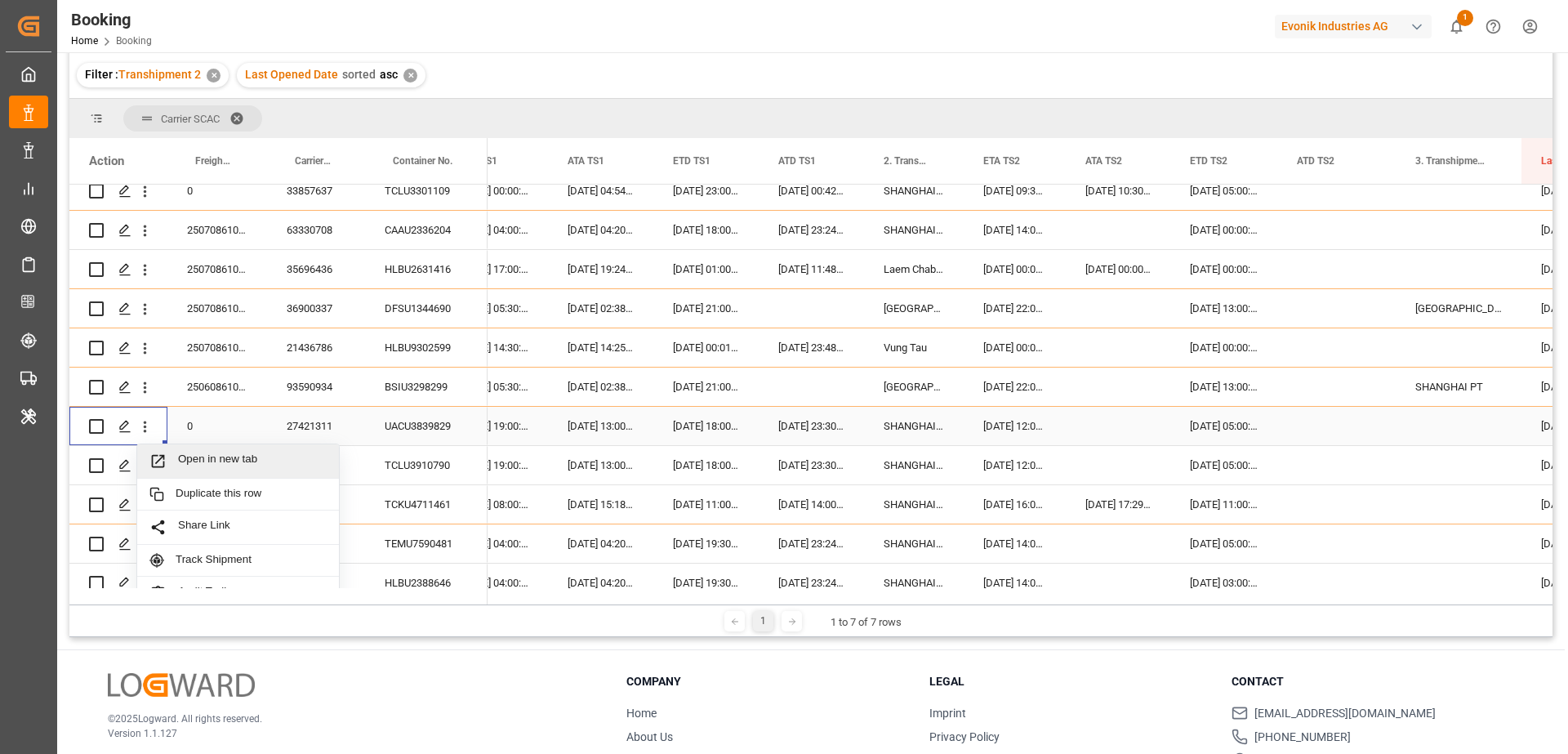
click at [181, 456] on span "Open in new tab" at bounding box center [253, 461] width 149 height 17
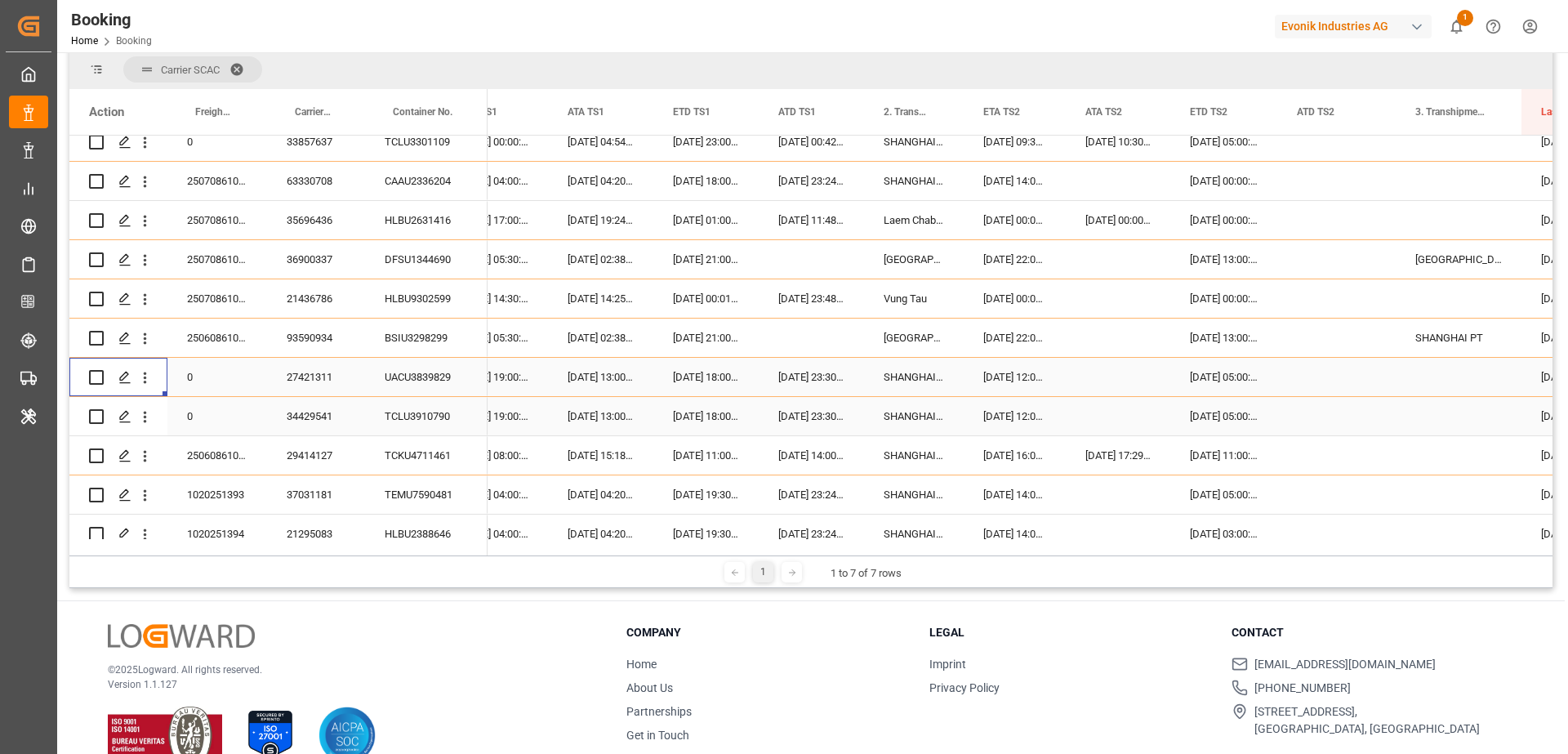
scroll to position [160, 0]
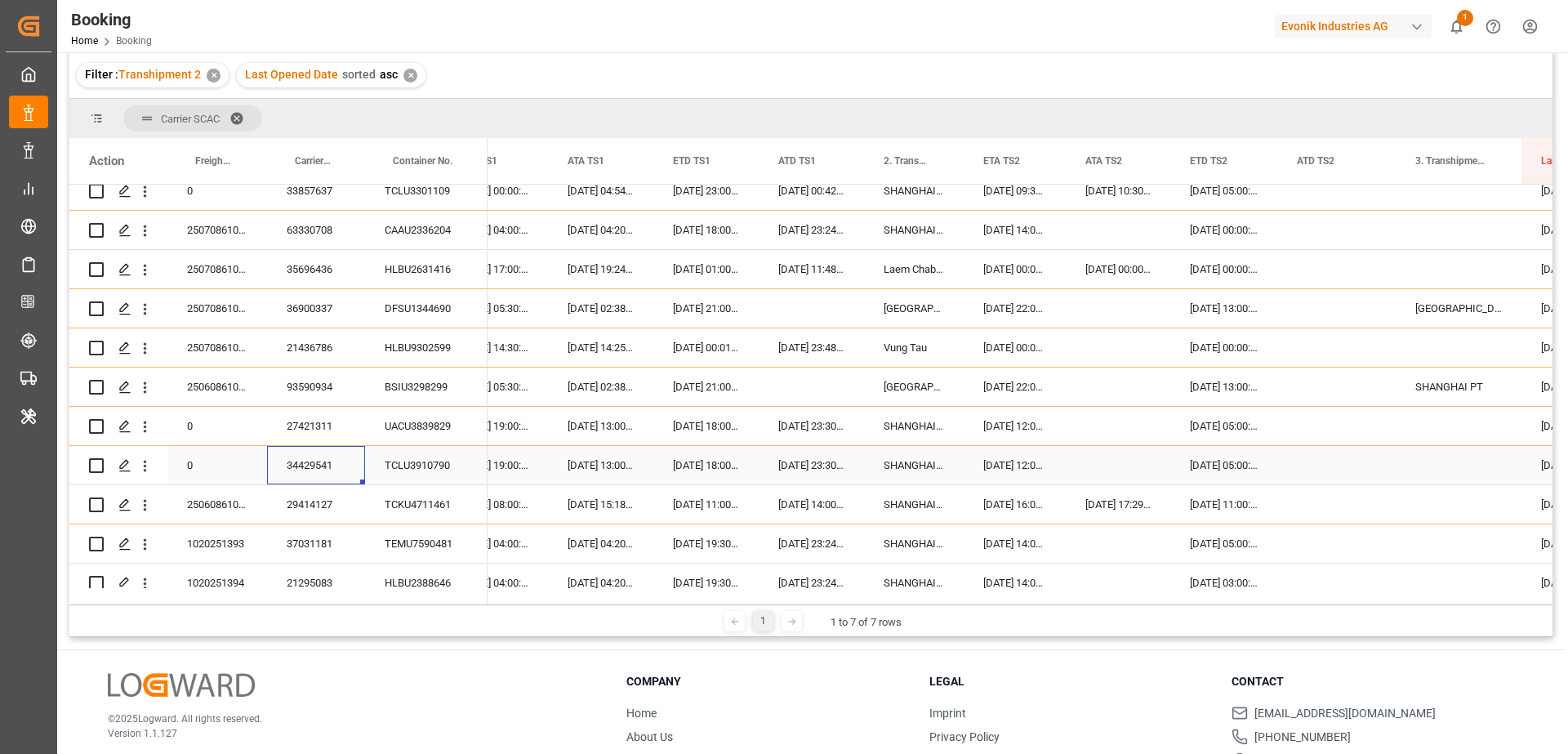
click at [337, 461] on div "34429541" at bounding box center [316, 466] width 98 height 39
click at [153, 475] on div "Press SPACE to select this row." at bounding box center [144, 466] width 41 height 31
click at [151, 472] on icon "open menu" at bounding box center [145, 466] width 17 height 17
click at [188, 498] on span "Open in new tab" at bounding box center [253, 500] width 149 height 17
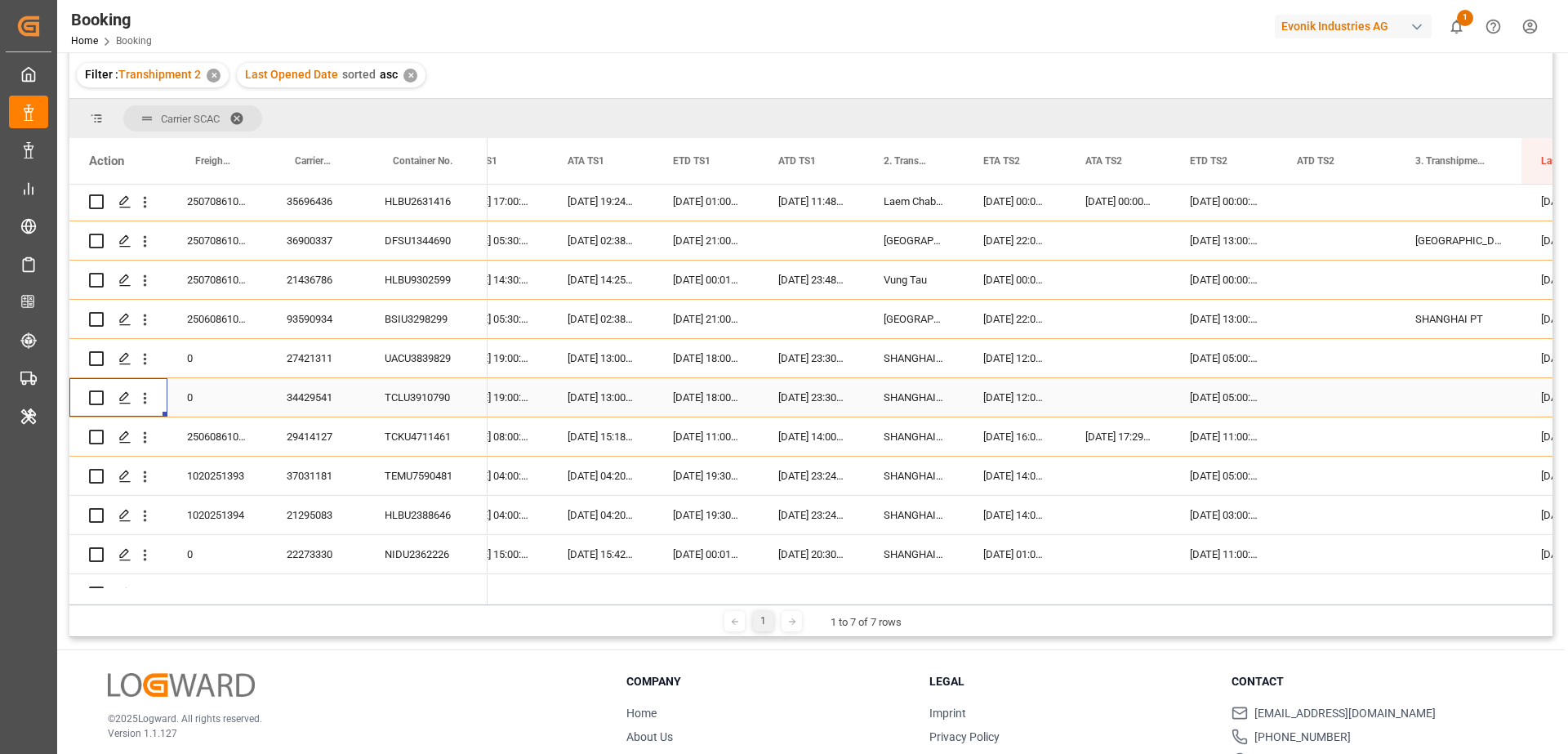
scroll to position [264, 0]
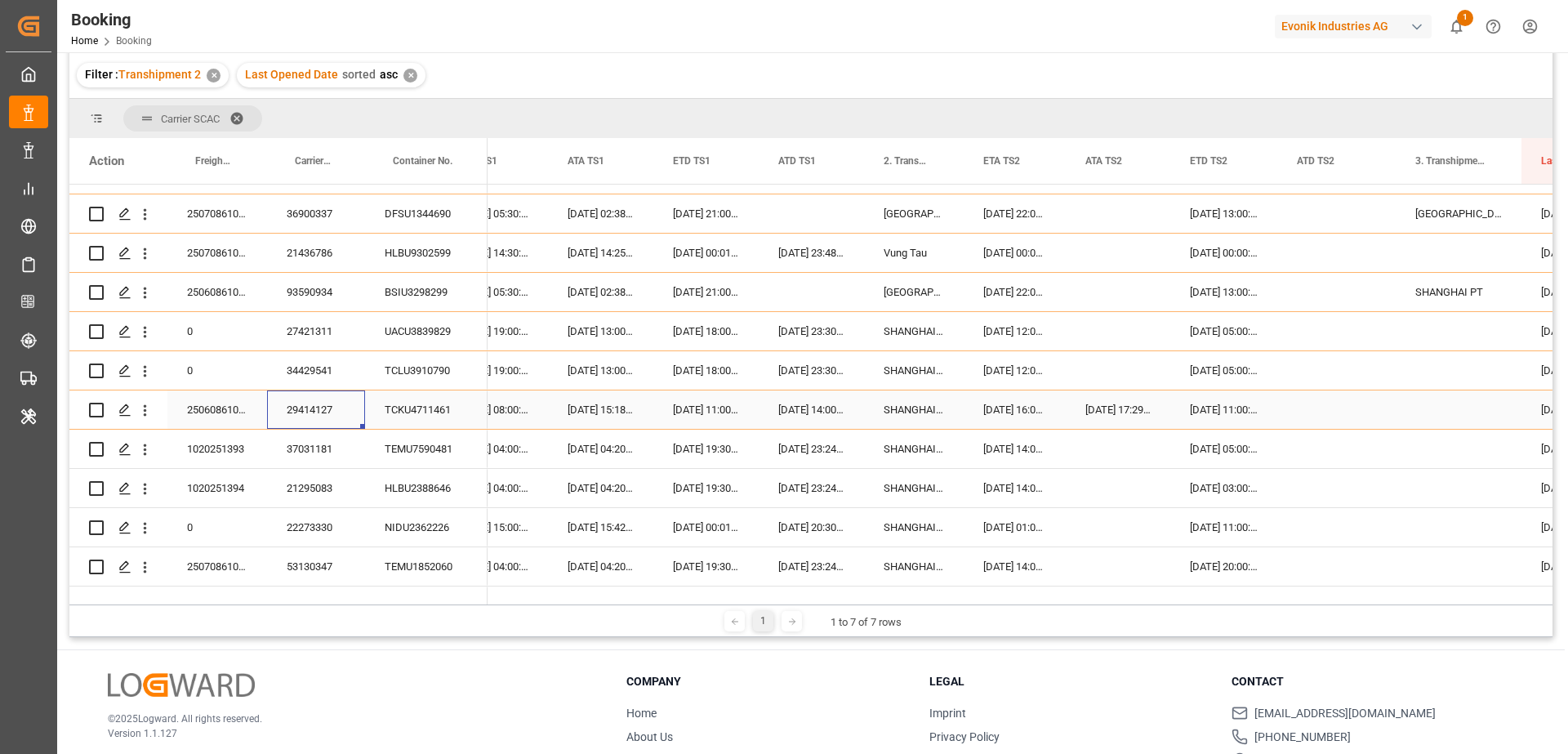
click at [349, 412] on div "29414127" at bounding box center [316, 410] width 98 height 39
click at [143, 417] on icon "open menu" at bounding box center [145, 411] width 17 height 17
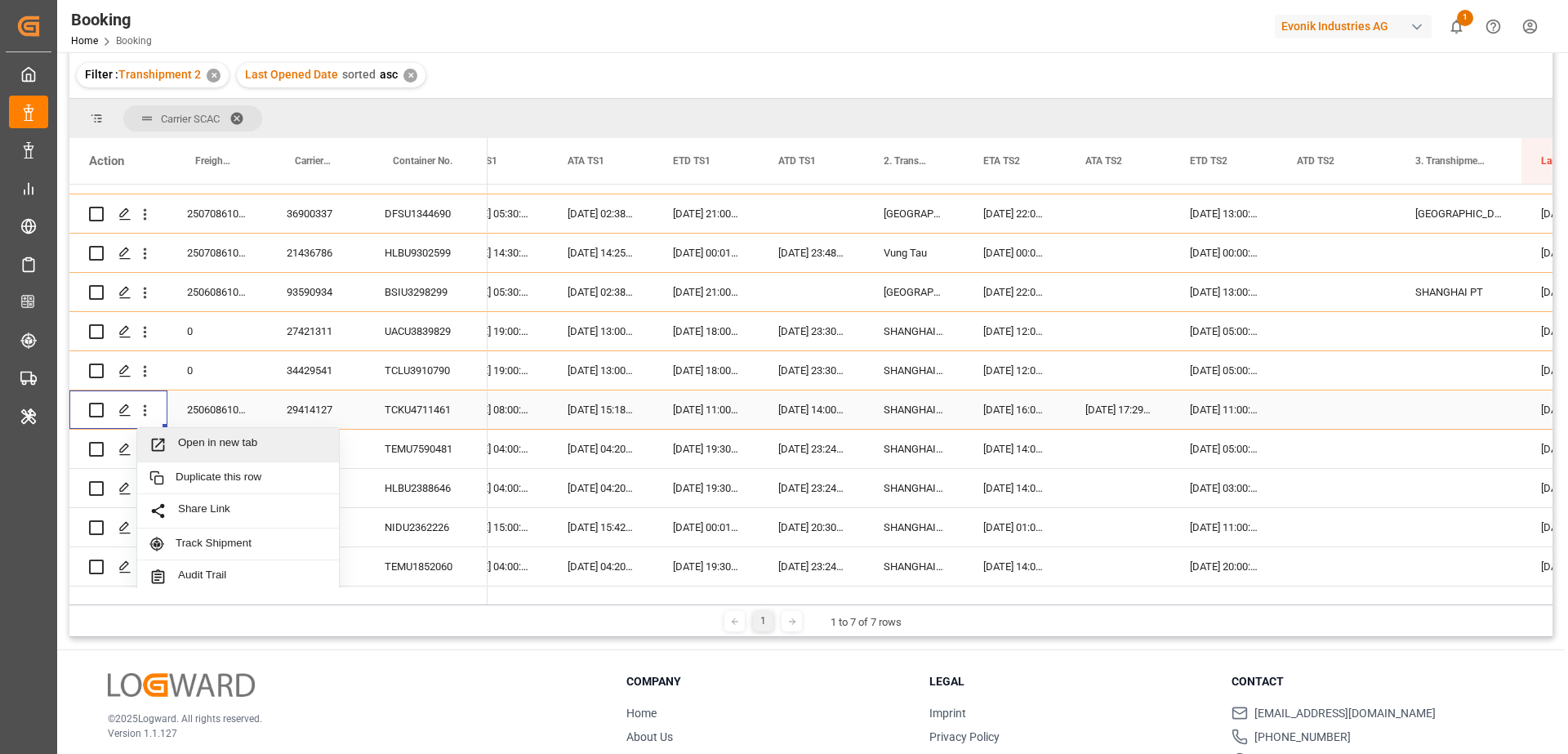
click at [181, 437] on span "Open in new tab" at bounding box center [253, 445] width 149 height 17
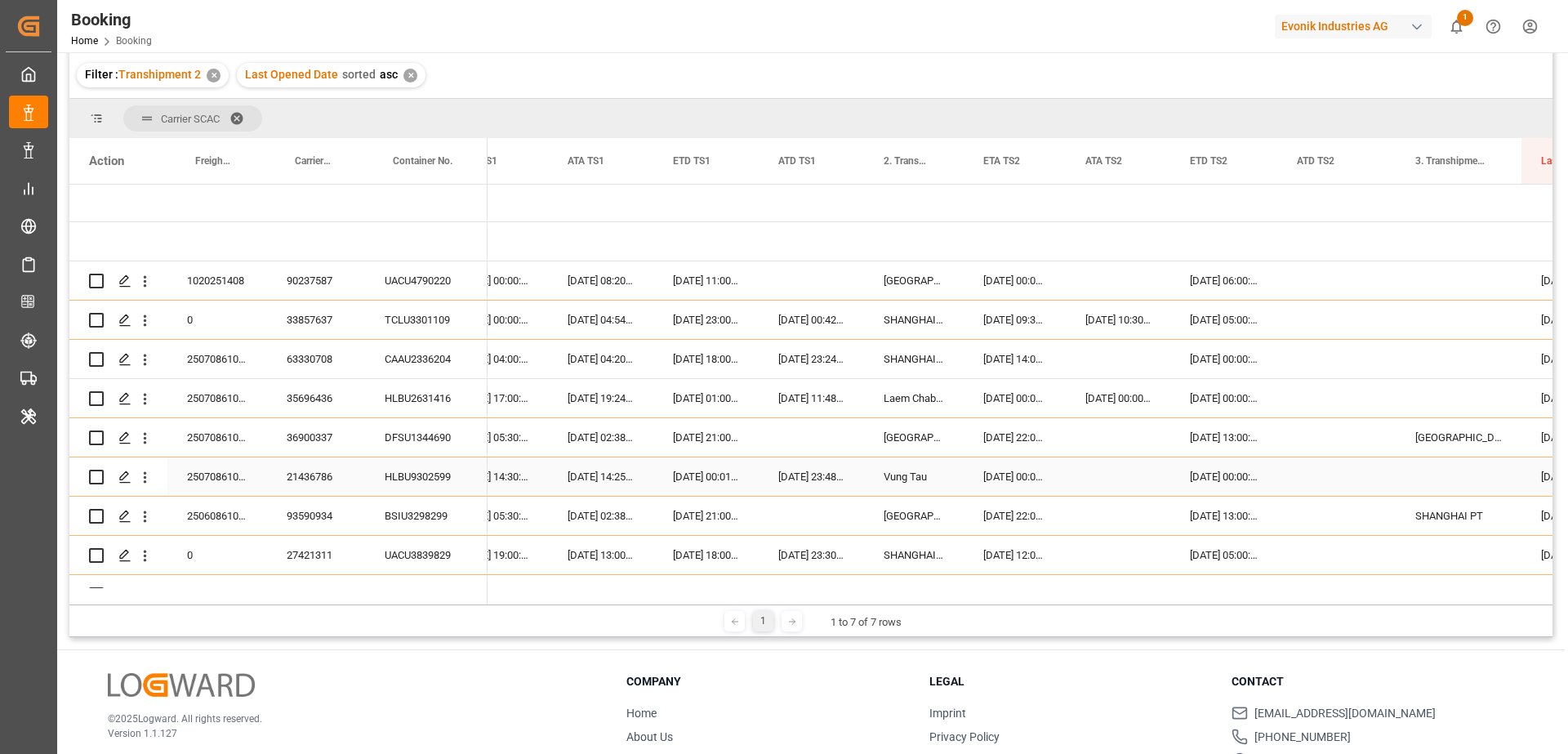
scroll to position [0, 0]
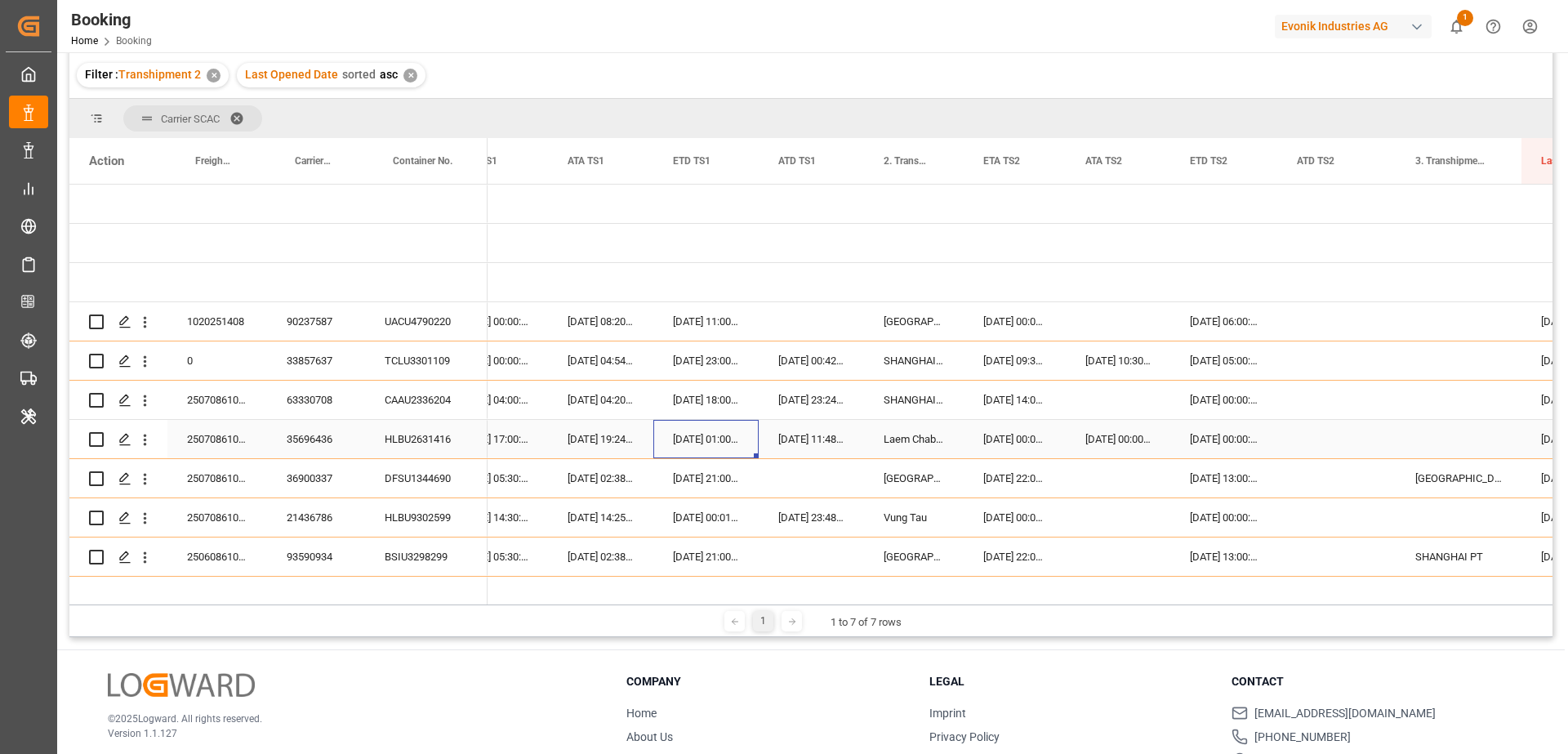
click at [704, 431] on div "25.08.2025 01:00:00" at bounding box center [705, 439] width 106 height 39
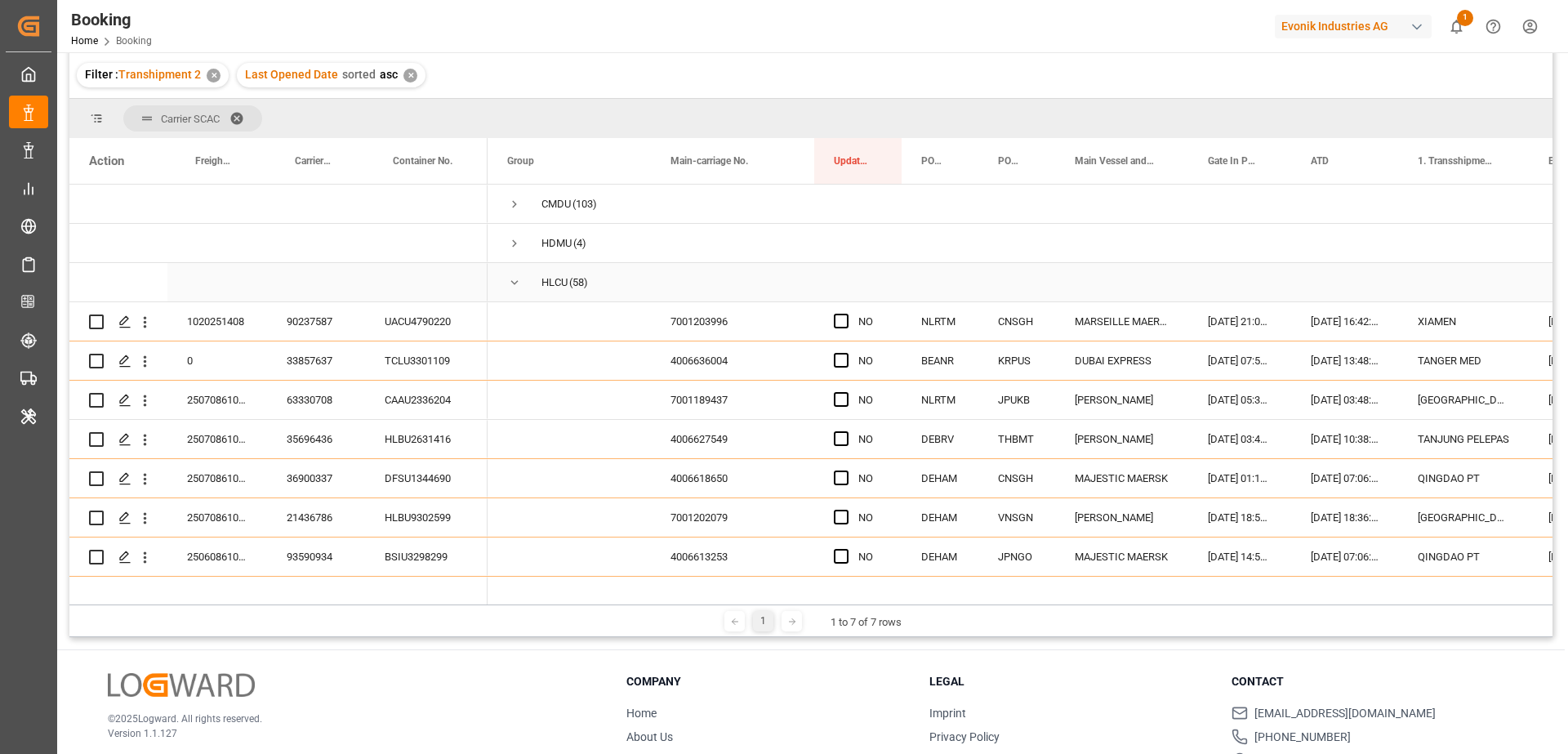
click at [520, 291] on span "Press SPACE to select this row." at bounding box center [514, 282] width 15 height 38
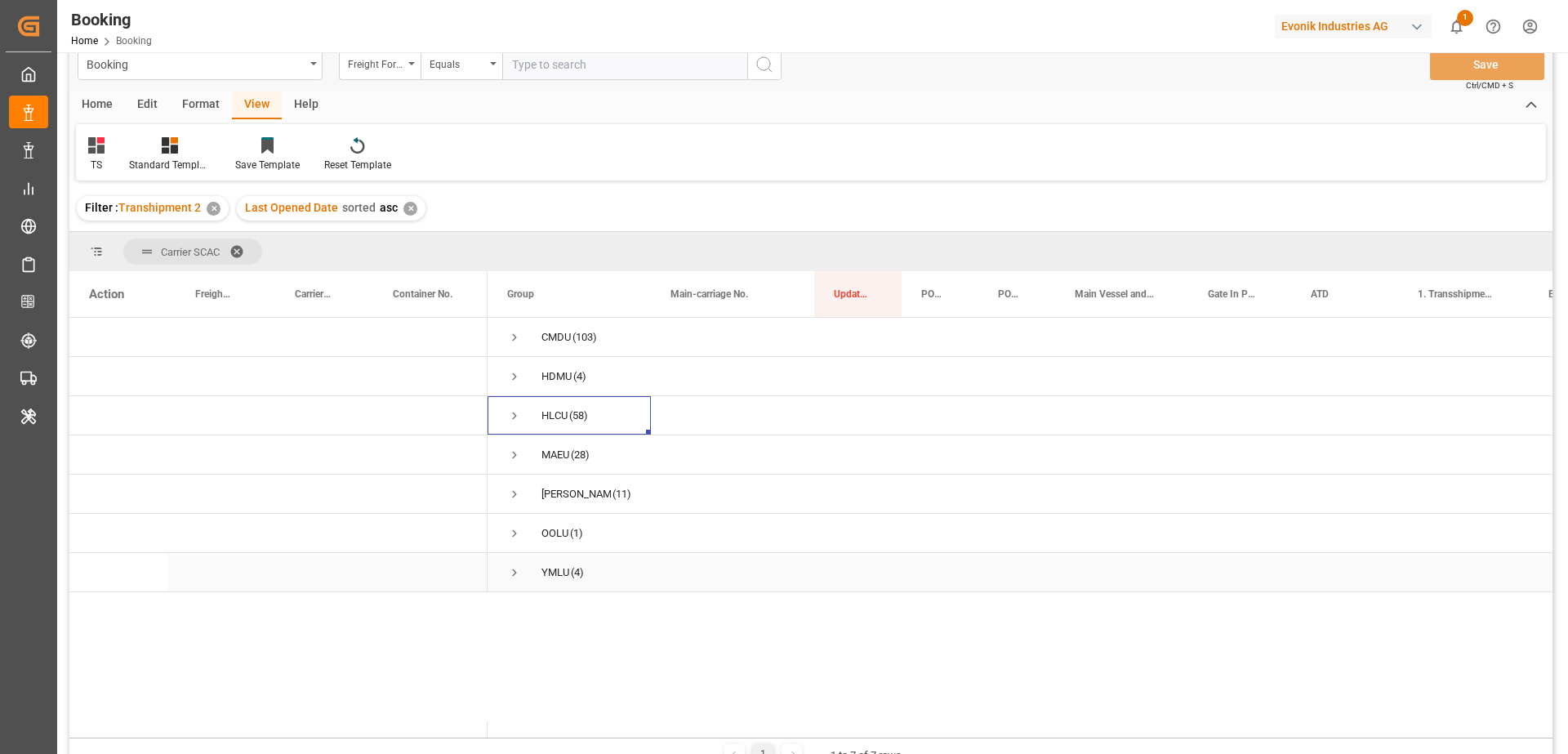
scroll to position [40, 0]
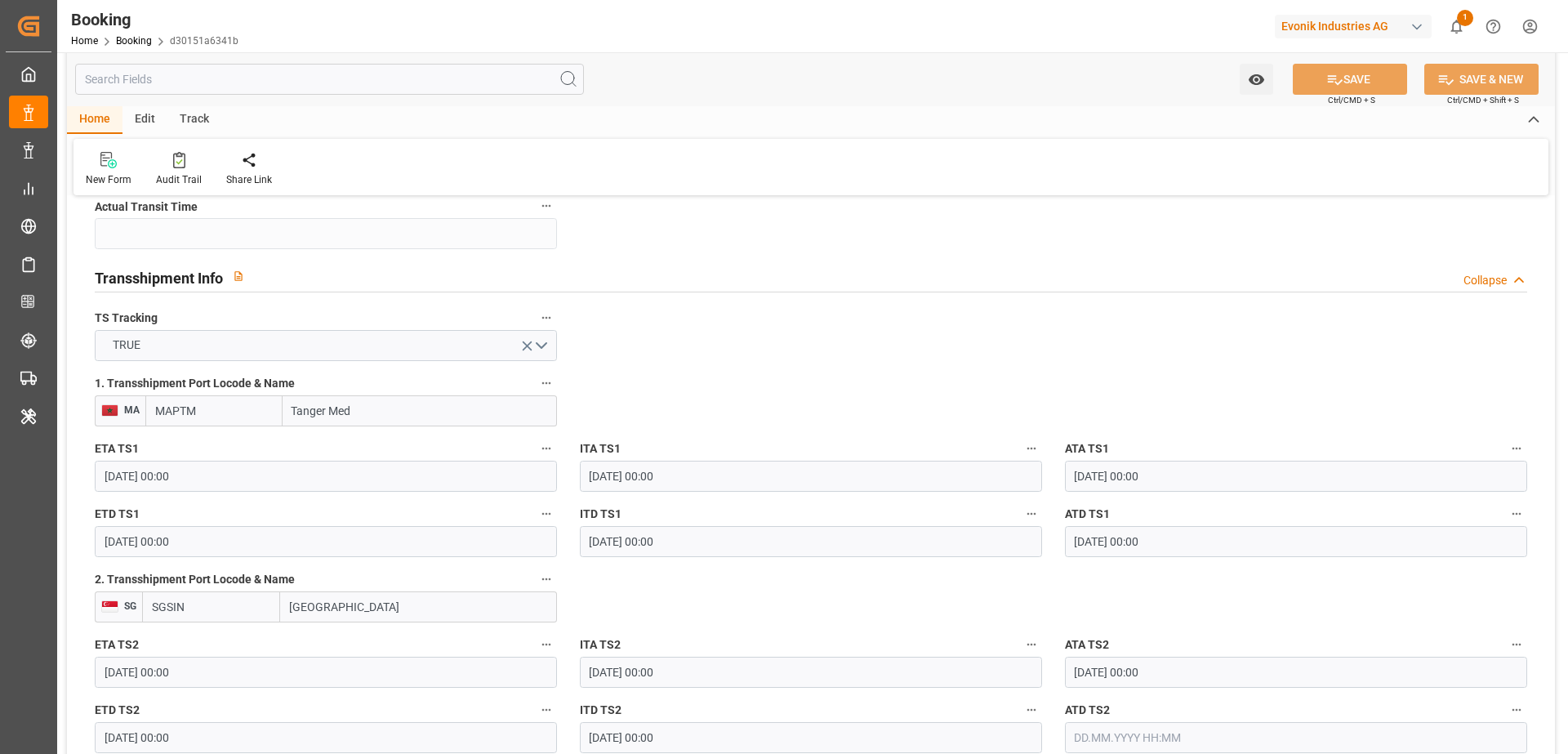
scroll to position [1739, 0]
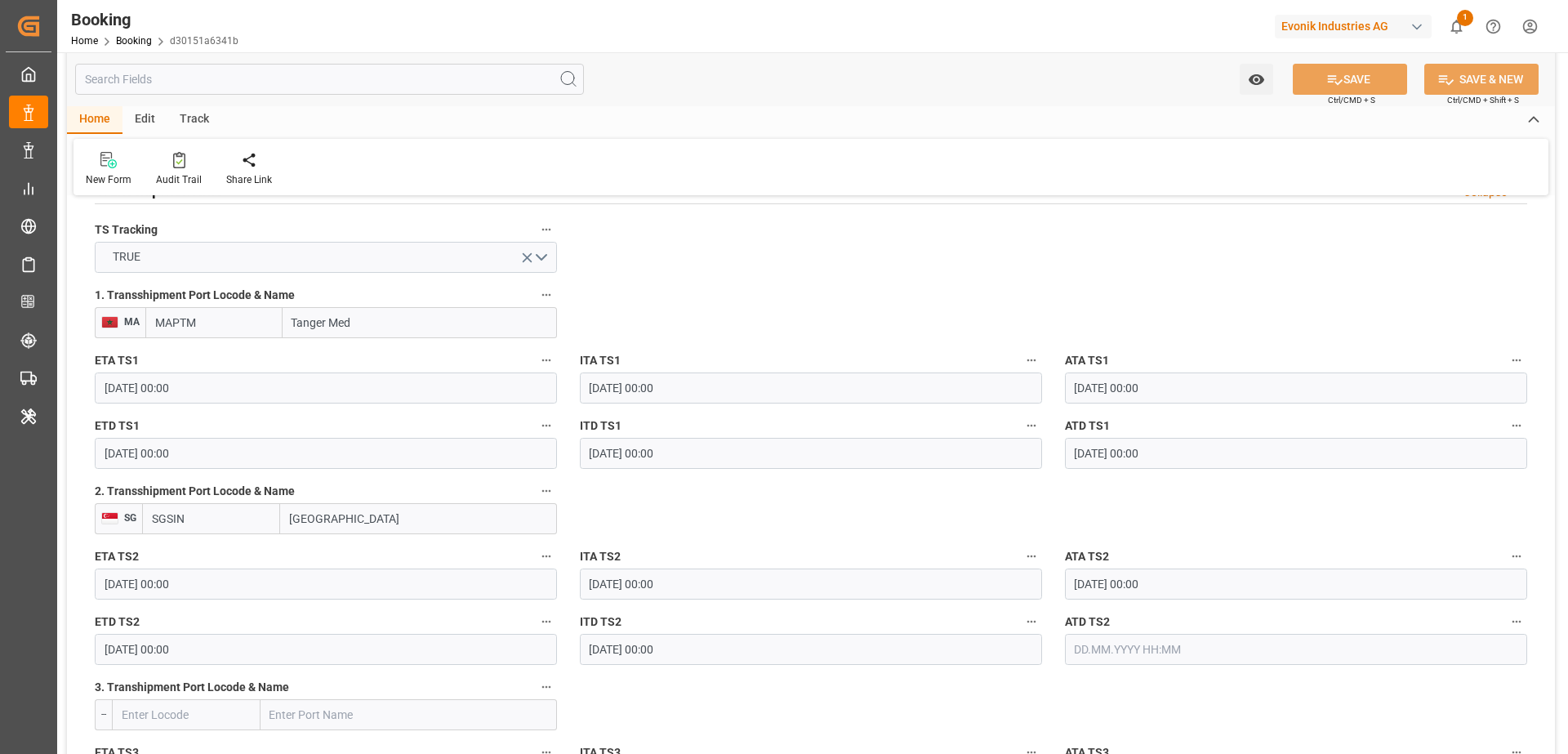
click at [244, 638] on input "[DATE] 00:00" at bounding box center [325, 649] width 462 height 31
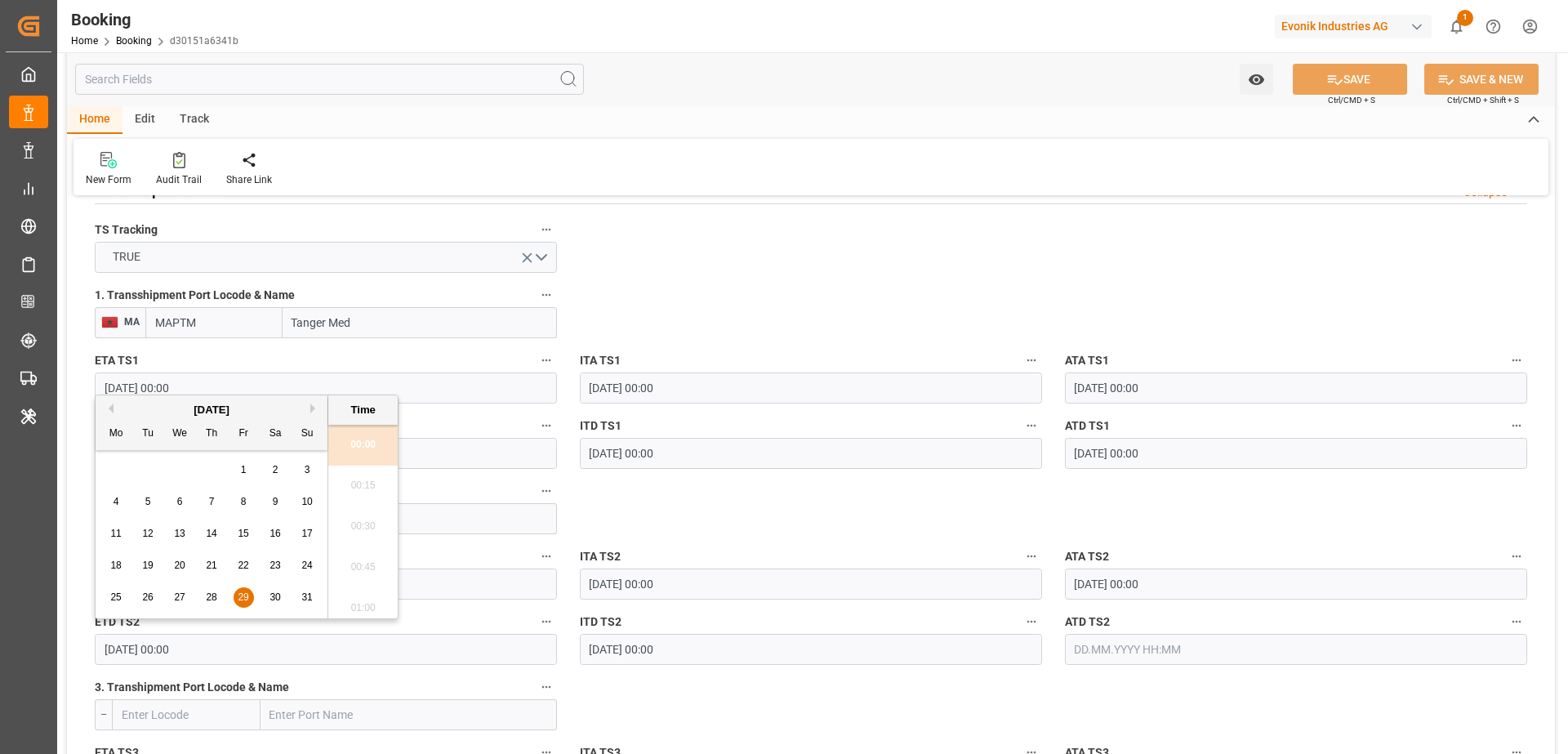
click at [311, 411] on button "Next Month" at bounding box center [315, 408] width 10 height 10
click at [243, 468] on span "5" at bounding box center [243, 469] width 6 height 11
type input "[DATE] 00:00"
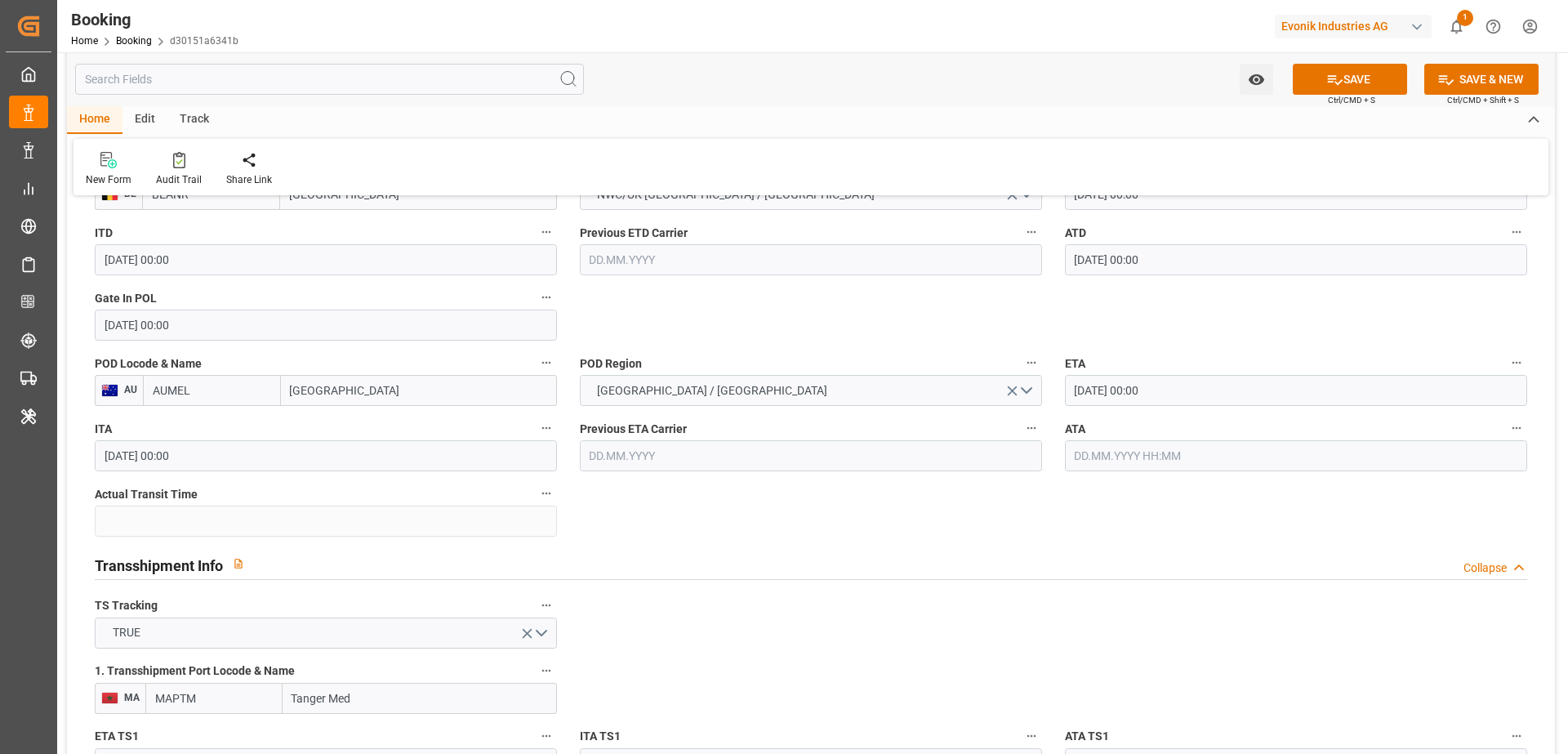
scroll to position [1152, 0]
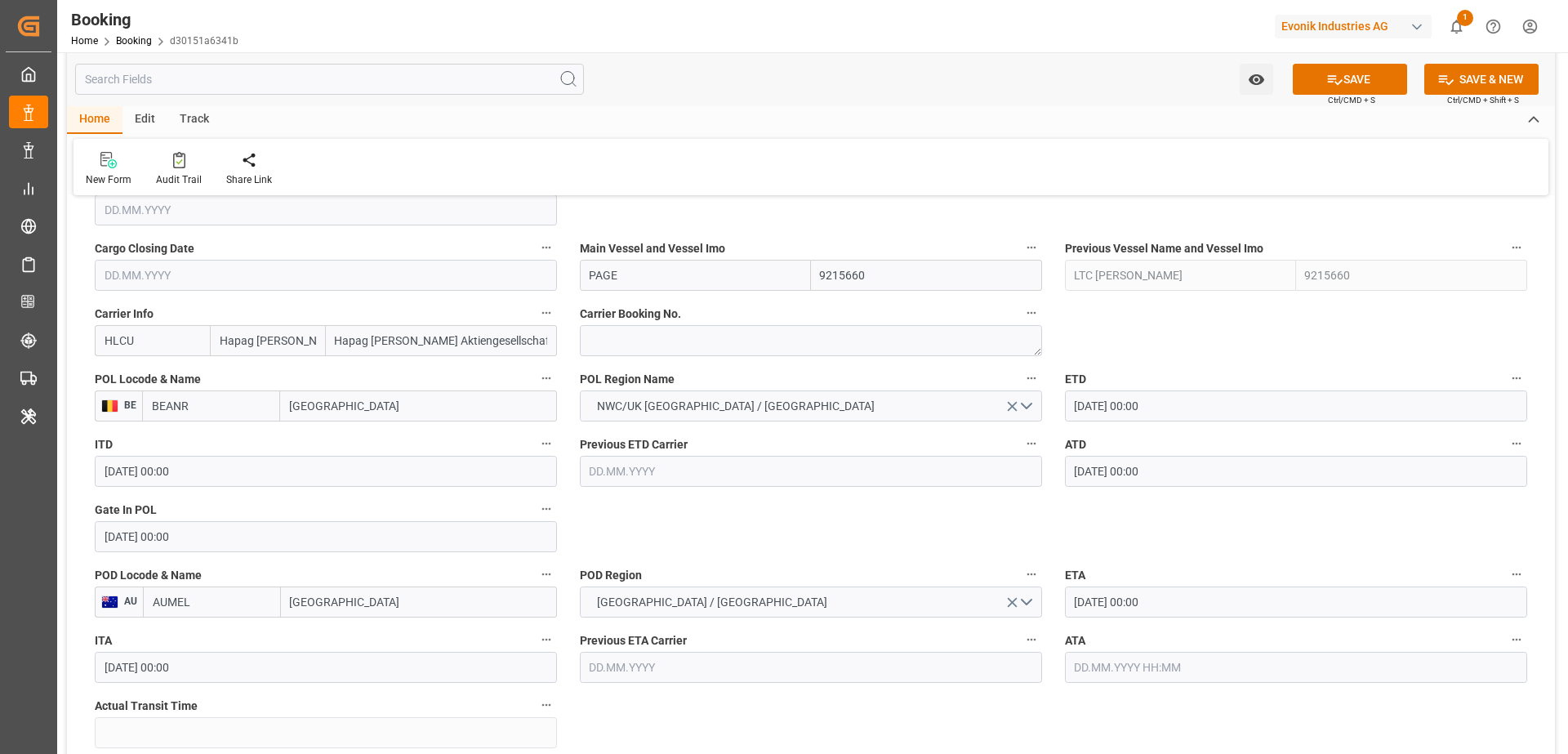
click at [1206, 605] on input "[DATE] 00:00" at bounding box center [1296, 602] width 462 height 31
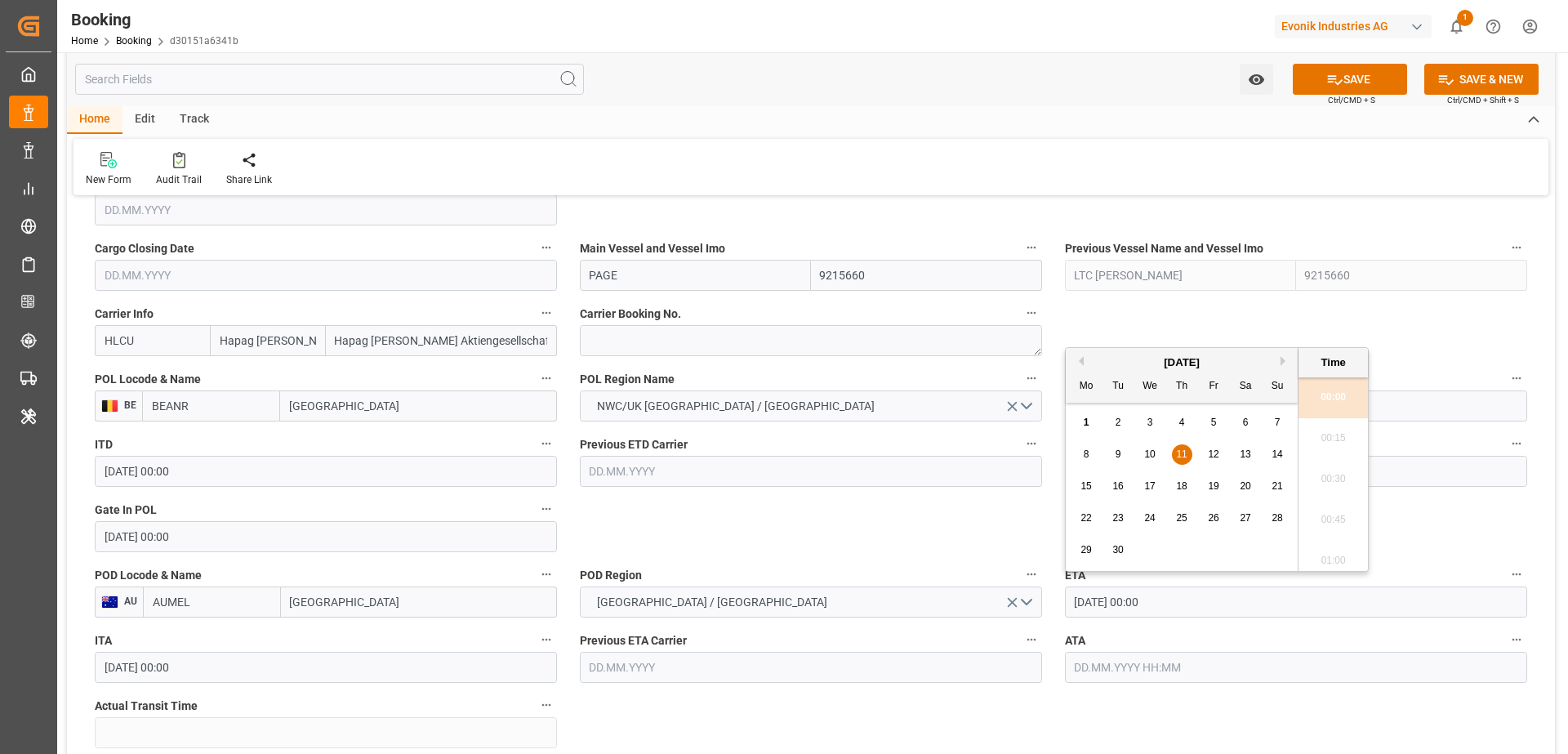
click at [1097, 487] on div "15 16 17 18 19 20 21" at bounding box center [1182, 486] width 223 height 32
click at [1093, 483] on div "15" at bounding box center [1087, 486] width 20 height 19
type input "[DATE] 00:00"
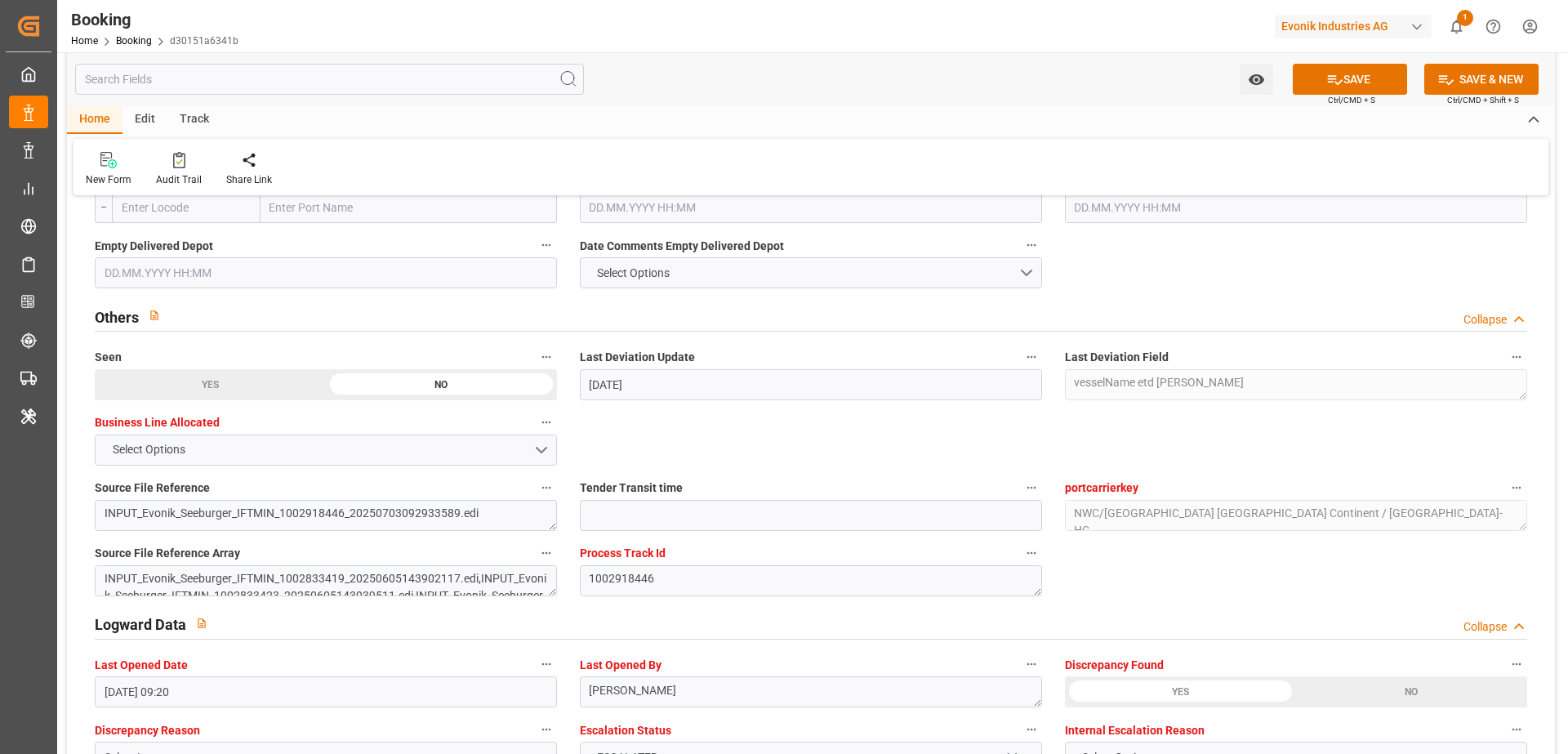
scroll to position [3065, 0]
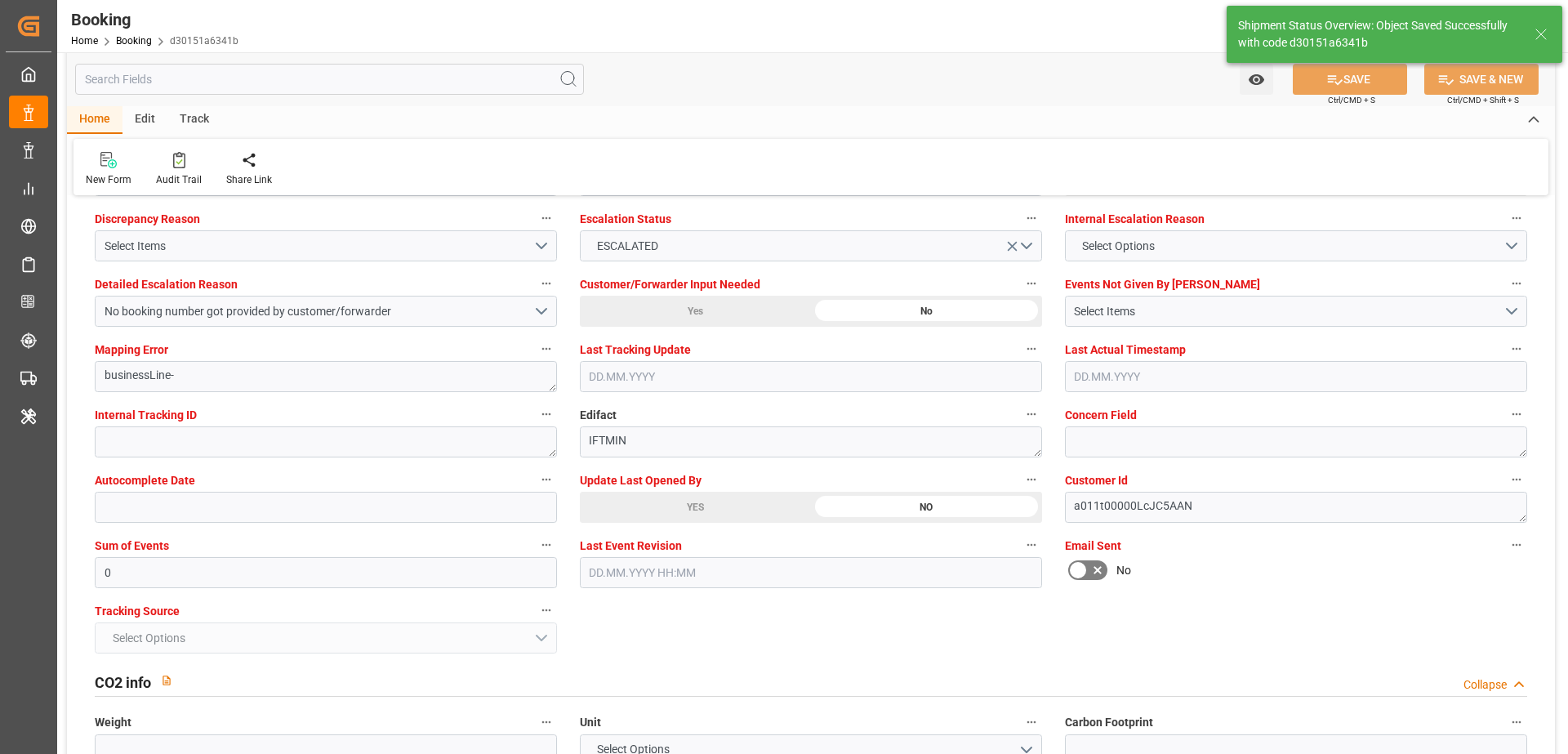
type textarea "[PERSON_NAME]"
type input "01.09.2025 07:13"
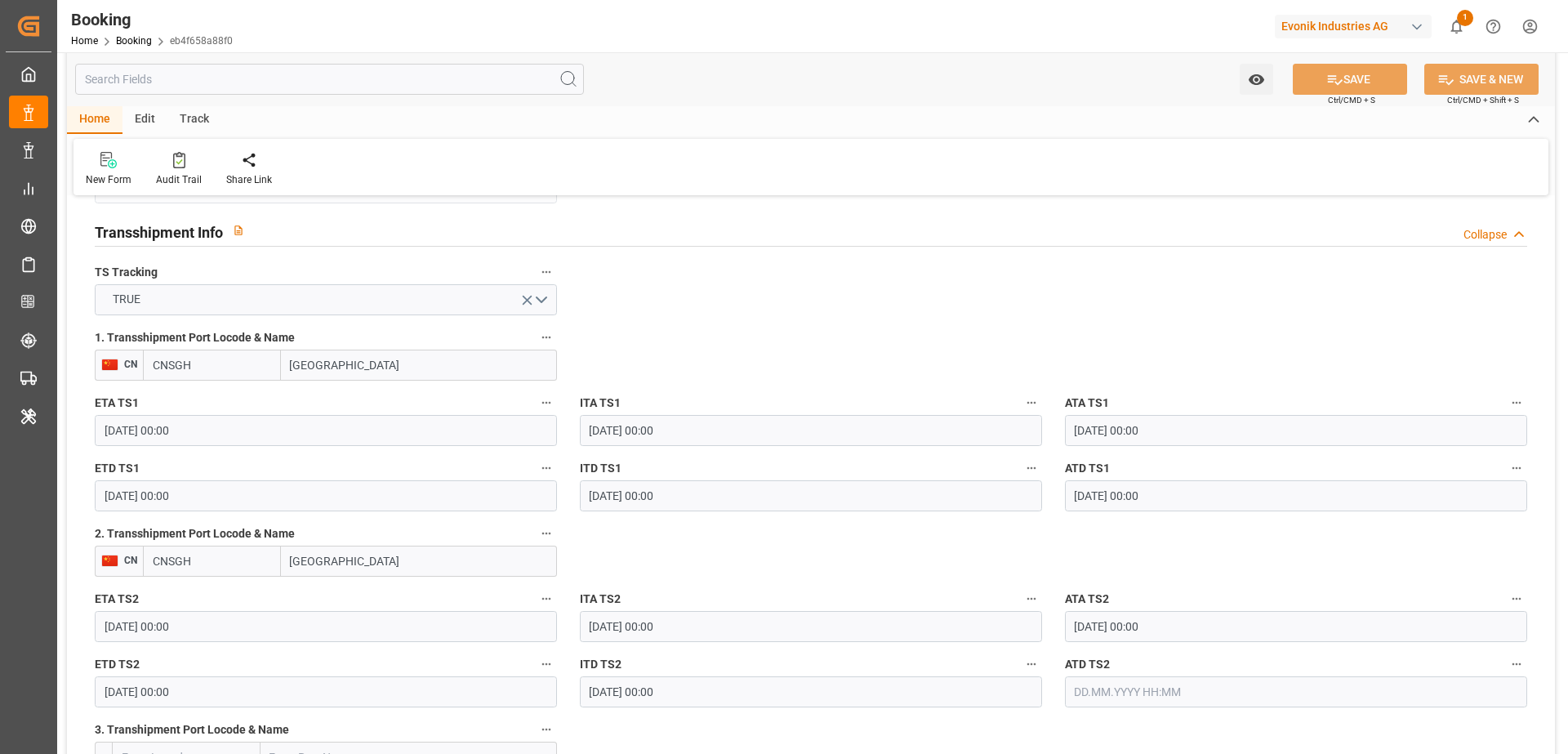
scroll to position [1761, 0]
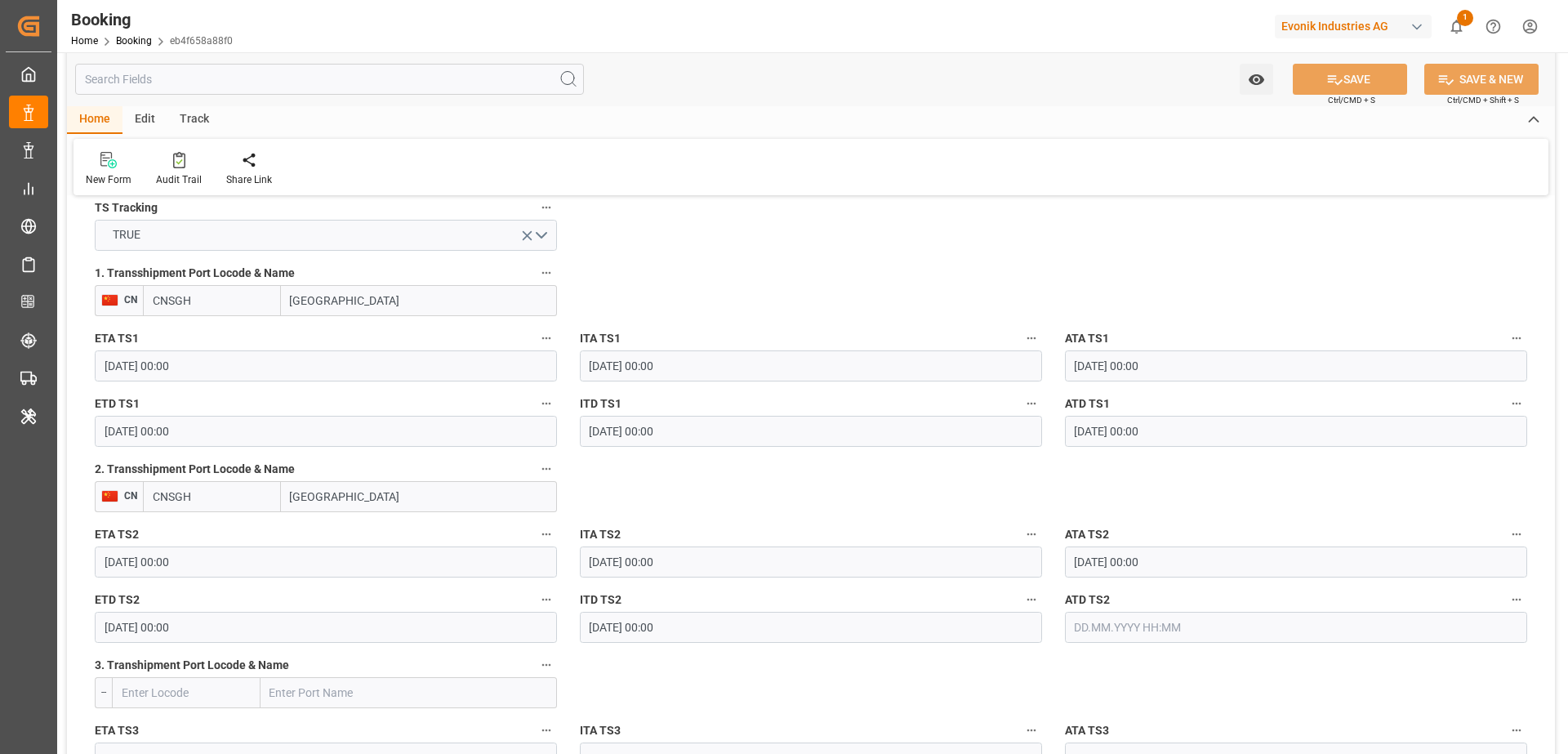
click at [200, 654] on label "3. Transhipment Port Locode & Name" at bounding box center [325, 665] width 462 height 23
click at [536, 654] on button "3. Transhipment Port Locode & Name" at bounding box center [546, 664] width 21 height 21
click at [759, 488] on div at bounding box center [784, 377] width 1568 height 754
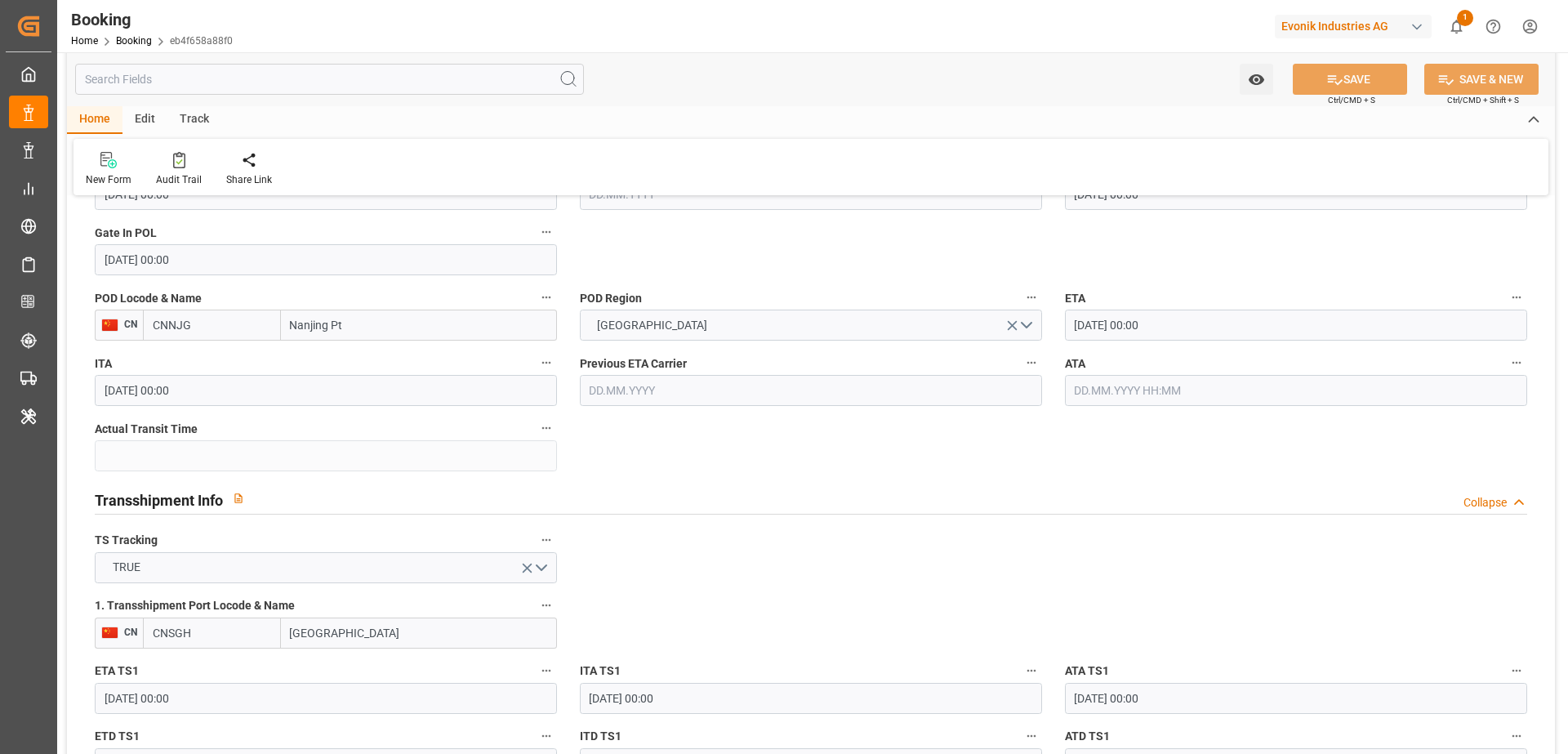
scroll to position [1384, 0]
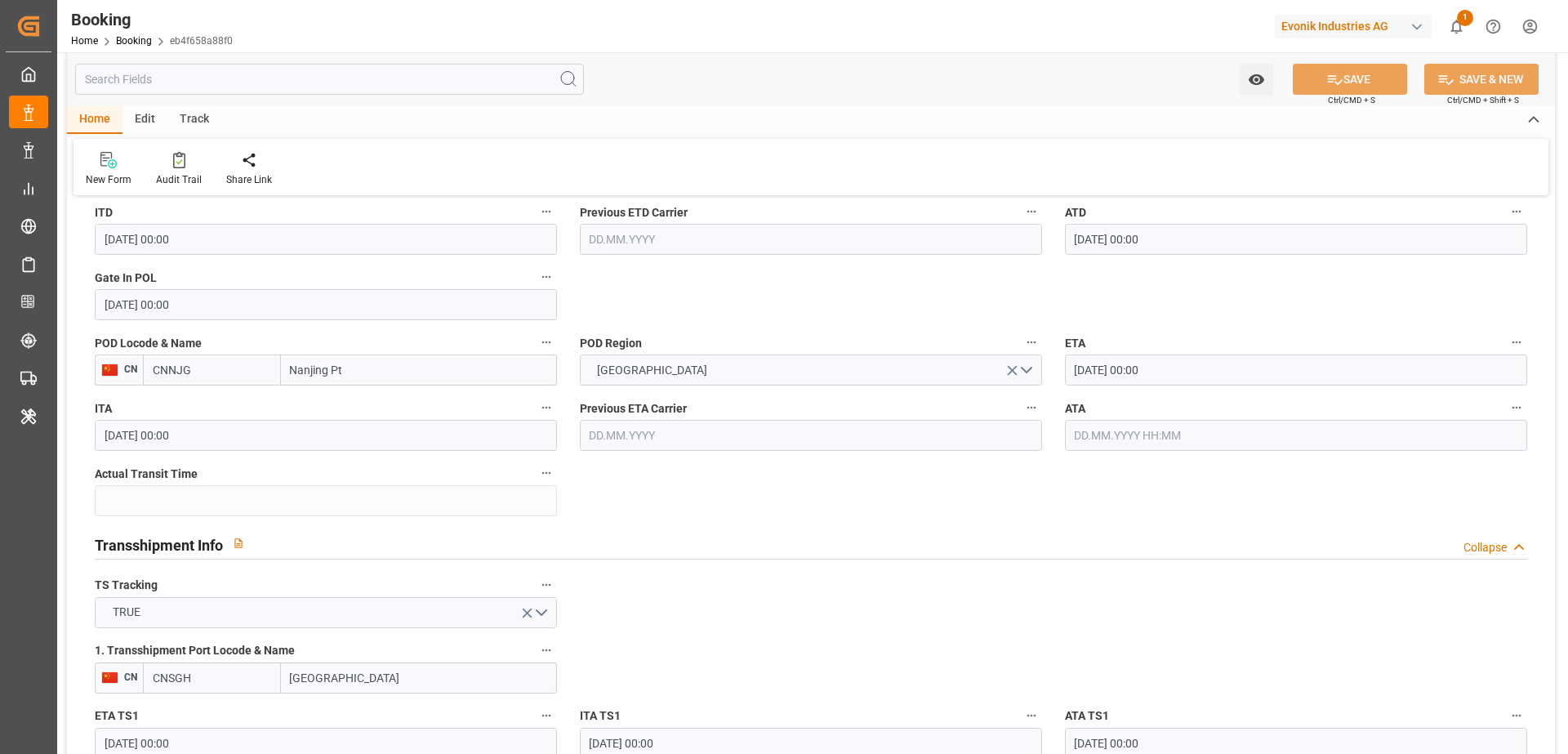
click at [1250, 378] on input "[DATE] 00:00" at bounding box center [1296, 370] width 462 height 31
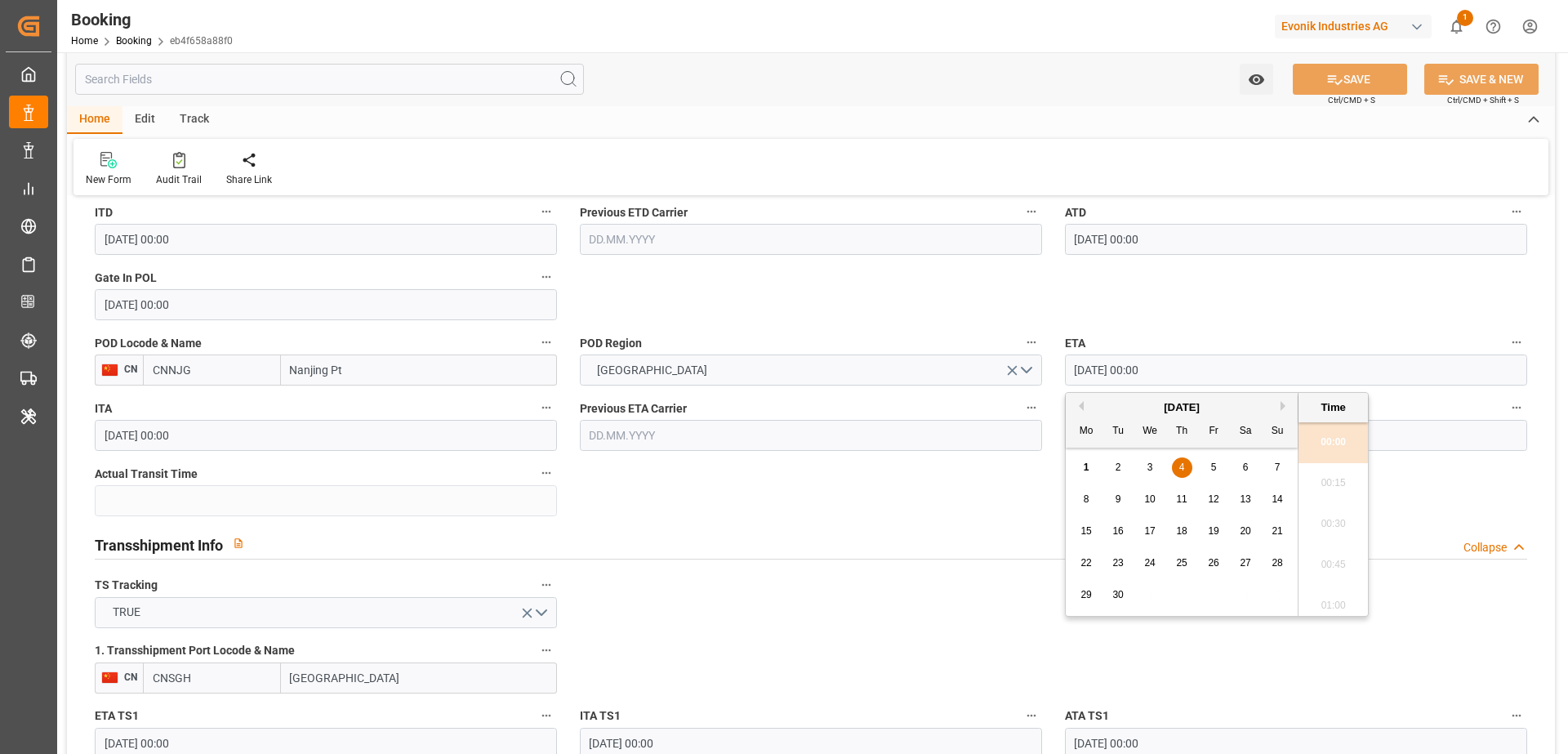
click at [1125, 467] on div "2" at bounding box center [1119, 467] width 20 height 19
type input "02.09.2025 00:00"
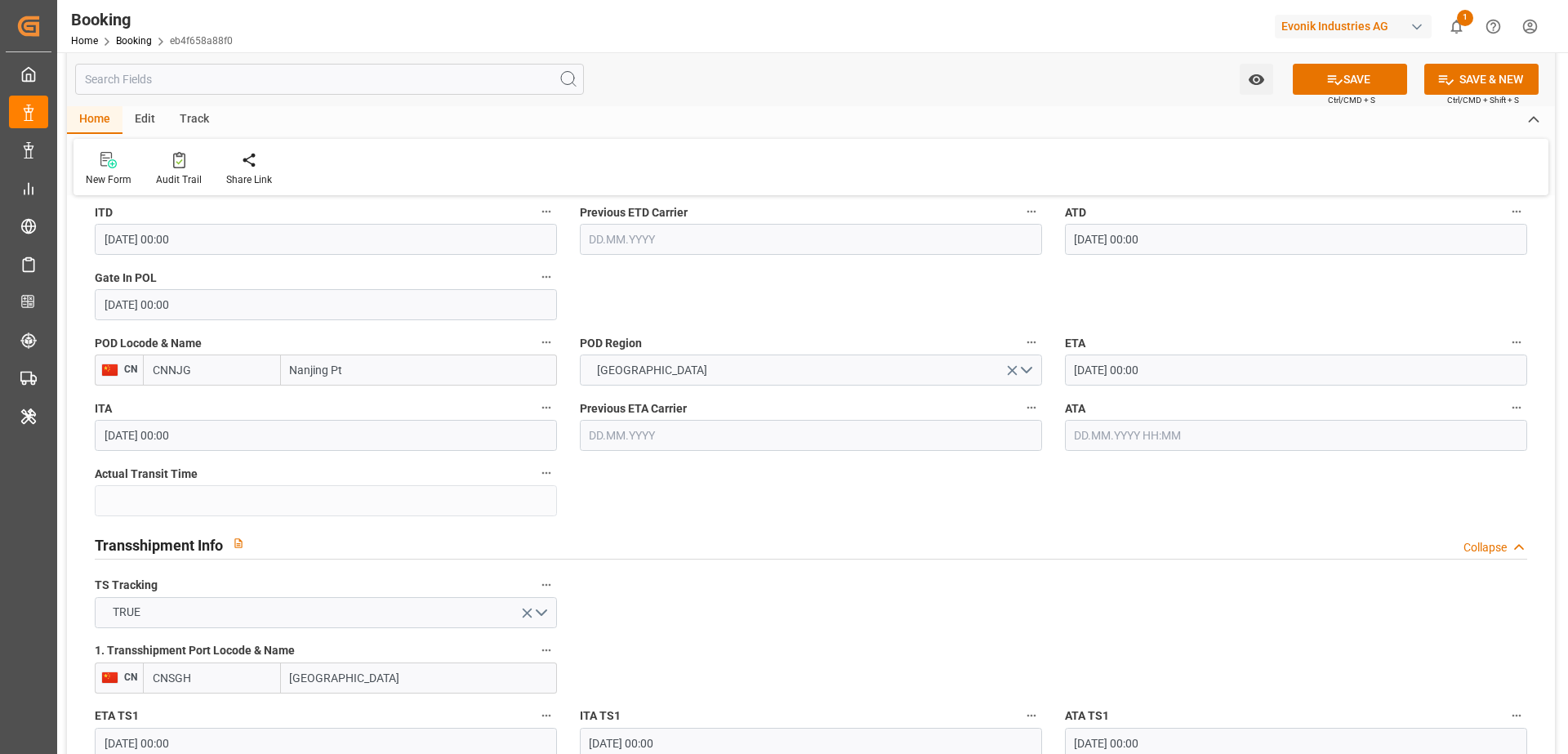
click at [881, 326] on div "POD Region CHINA" at bounding box center [811, 358] width 485 height 65
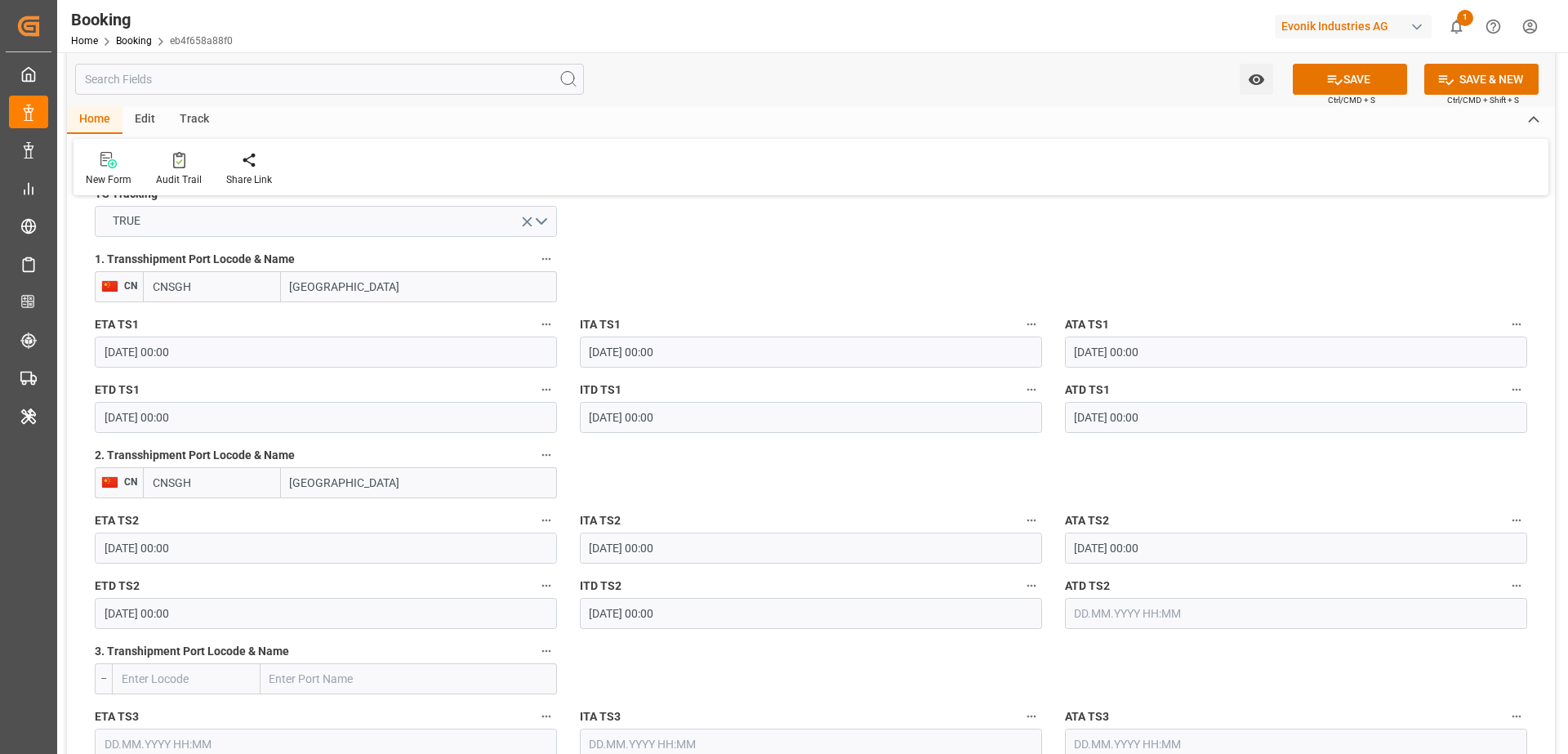
scroll to position [1804, 0]
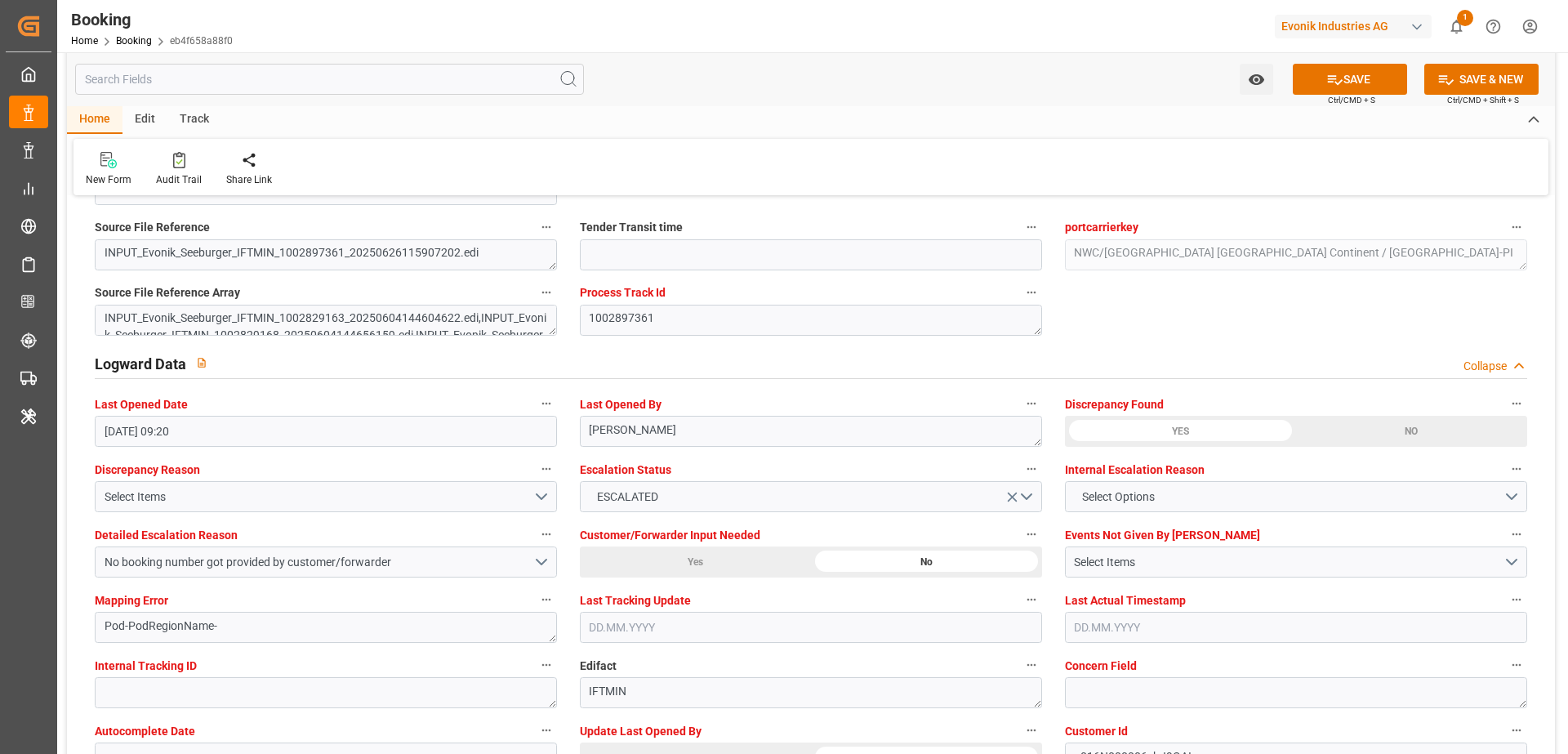
scroll to position [2952, 0]
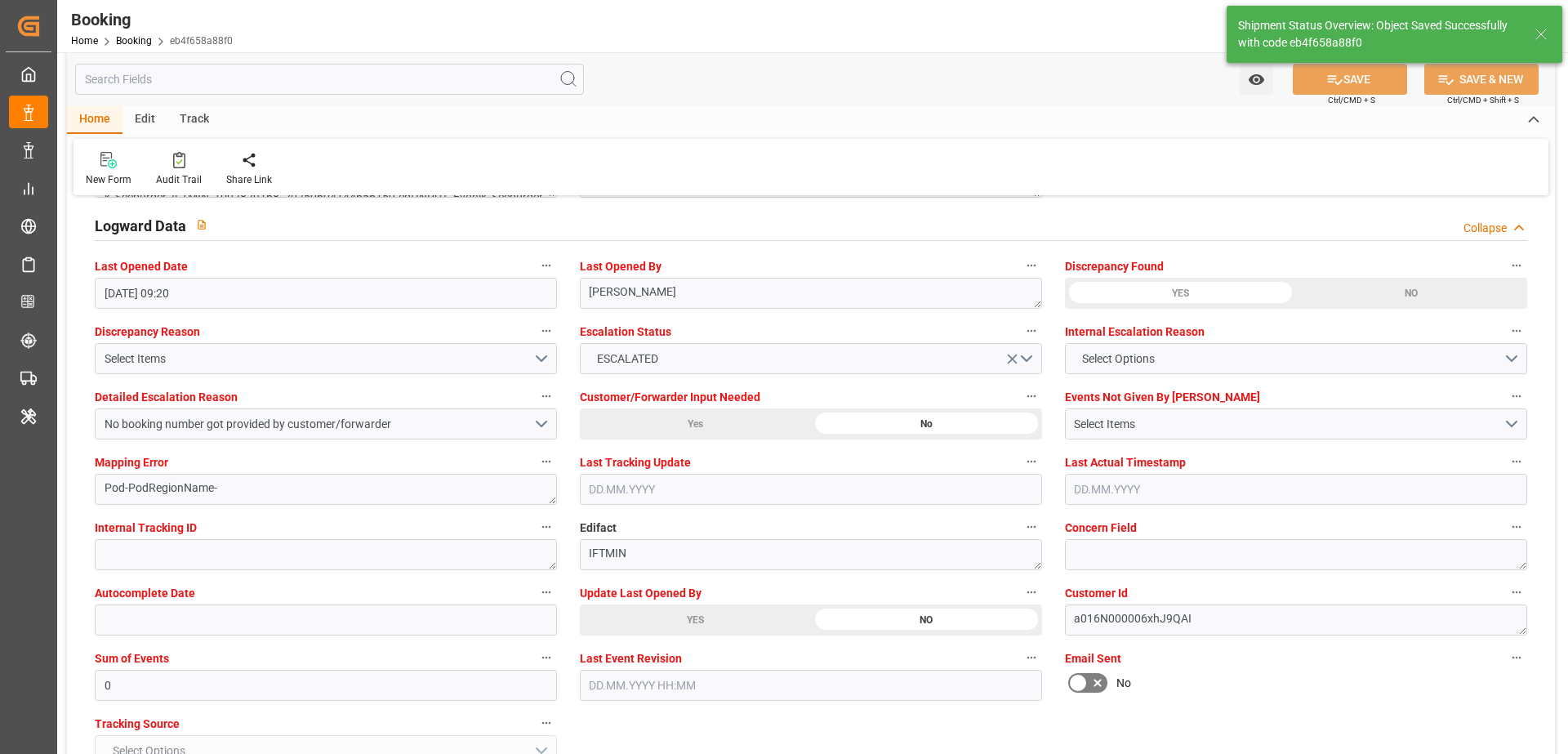
type textarea "[PERSON_NAME]"
type input "01.09.2025 07:15"
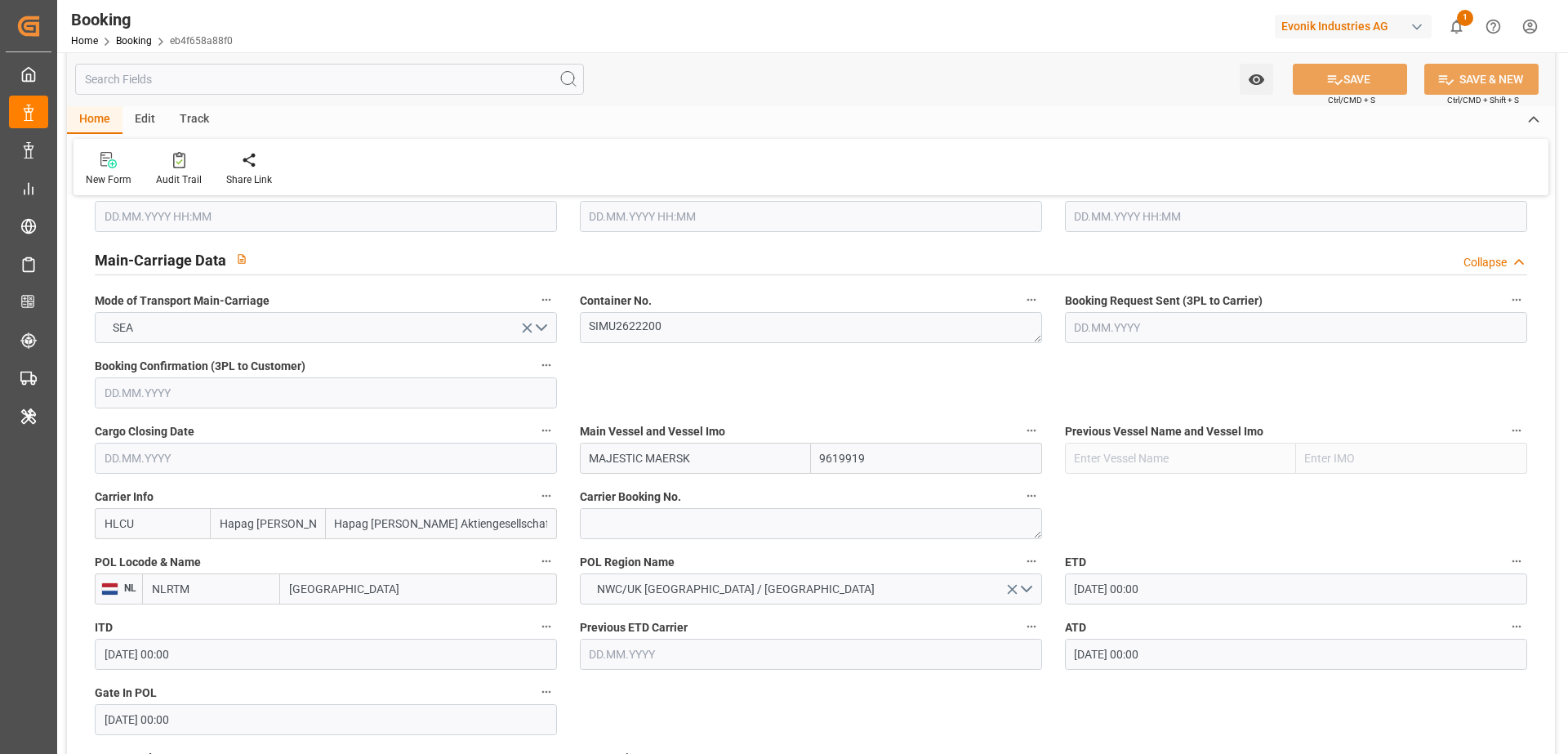
scroll to position [524, 0]
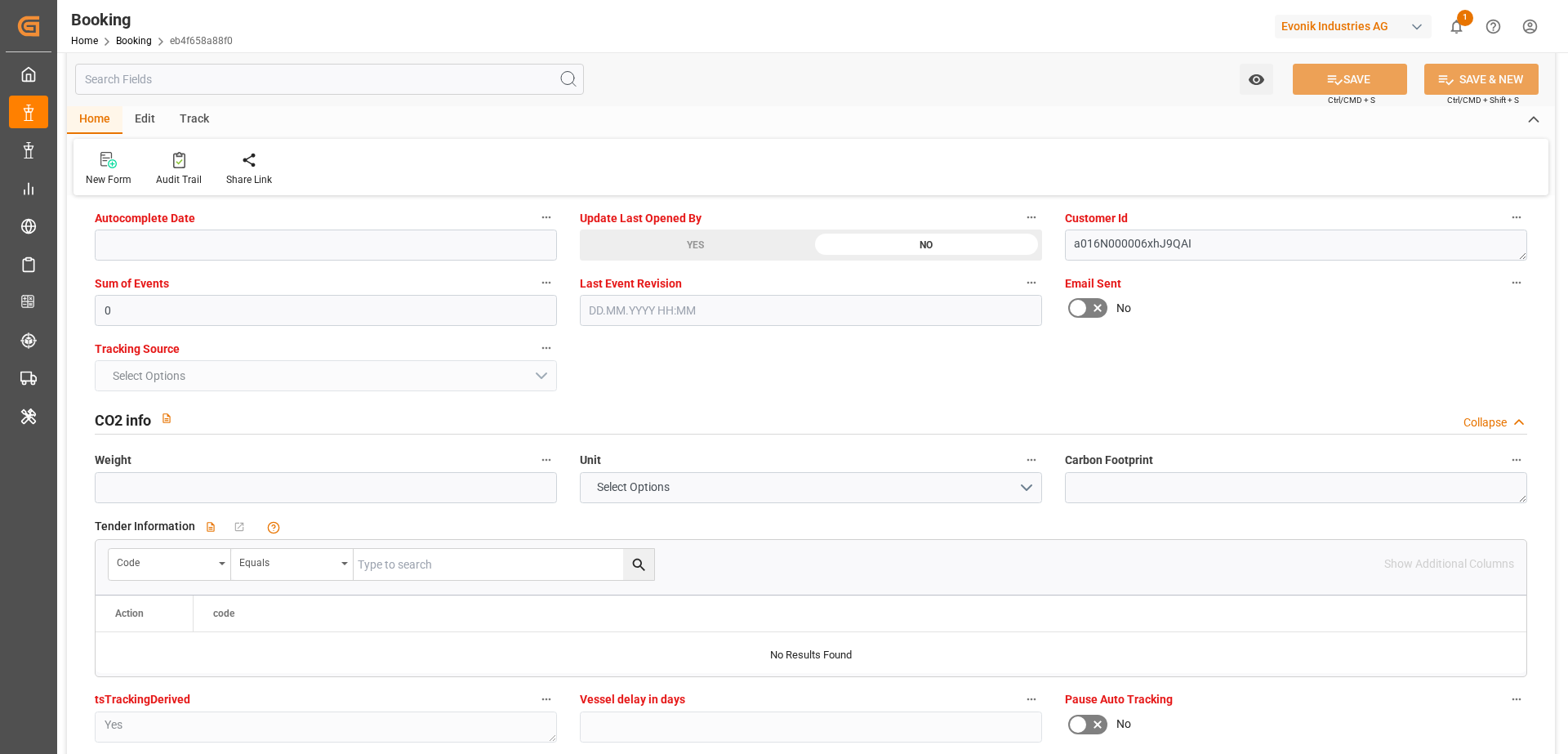
scroll to position [2818, 0]
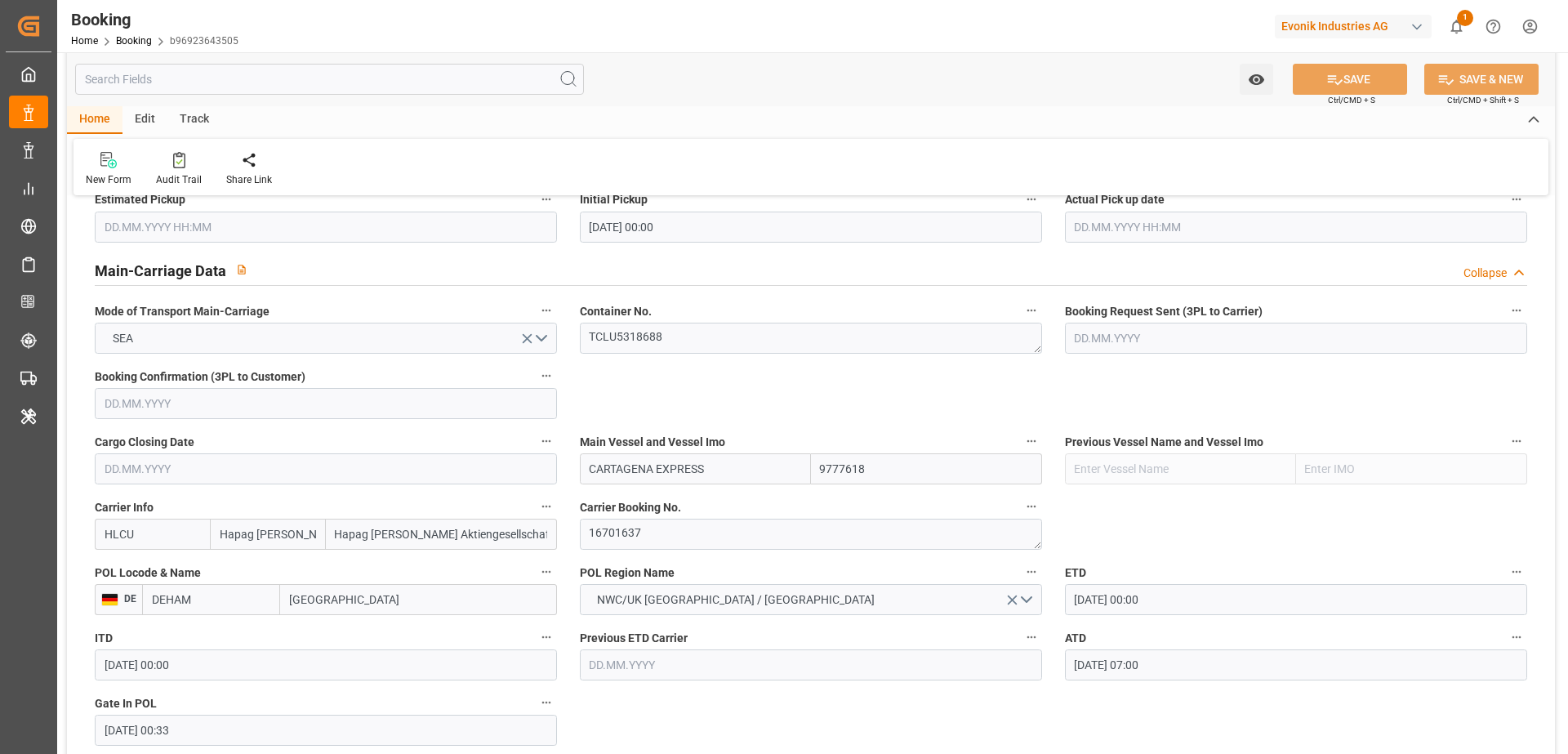
scroll to position [1017, 0]
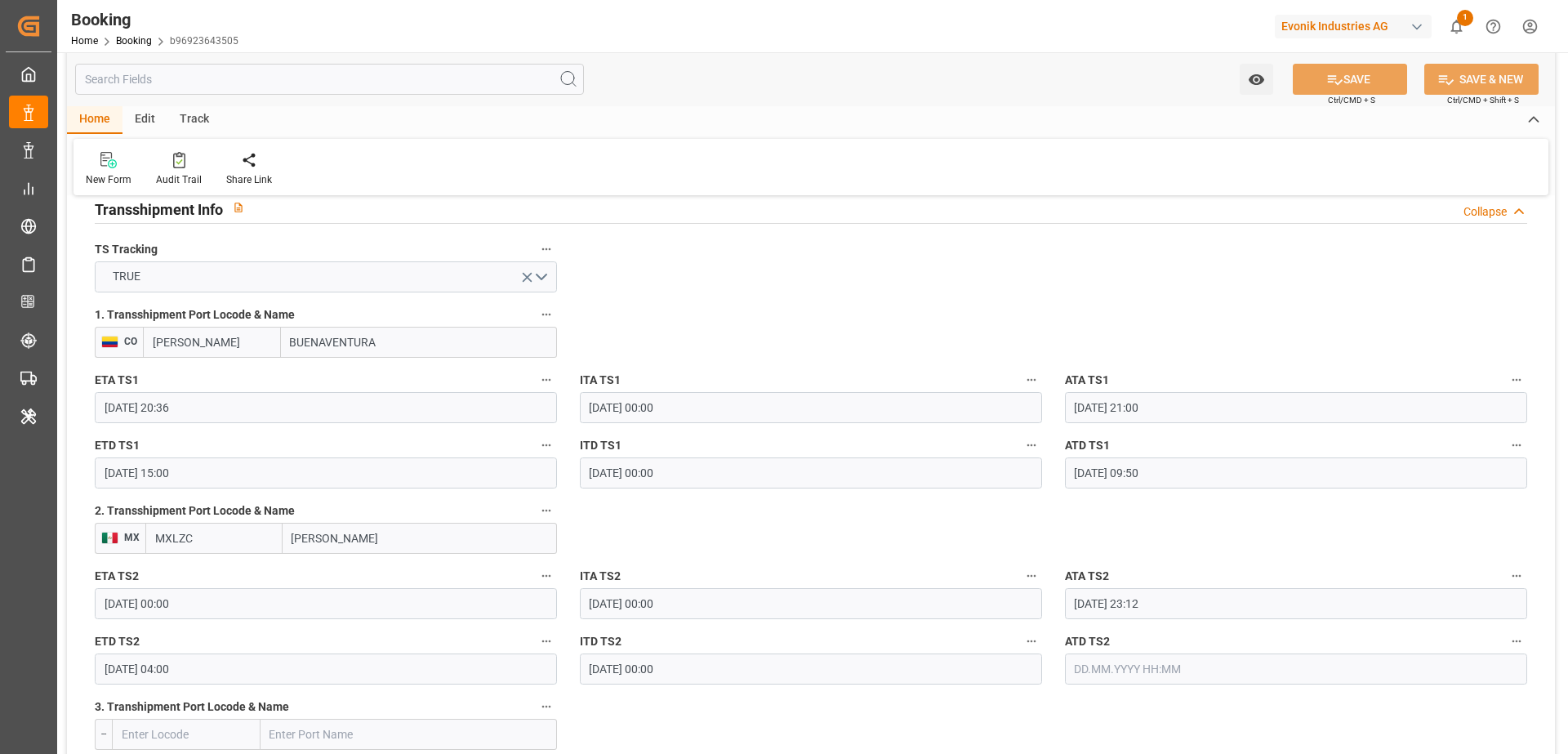
scroll to position [1733, 0]
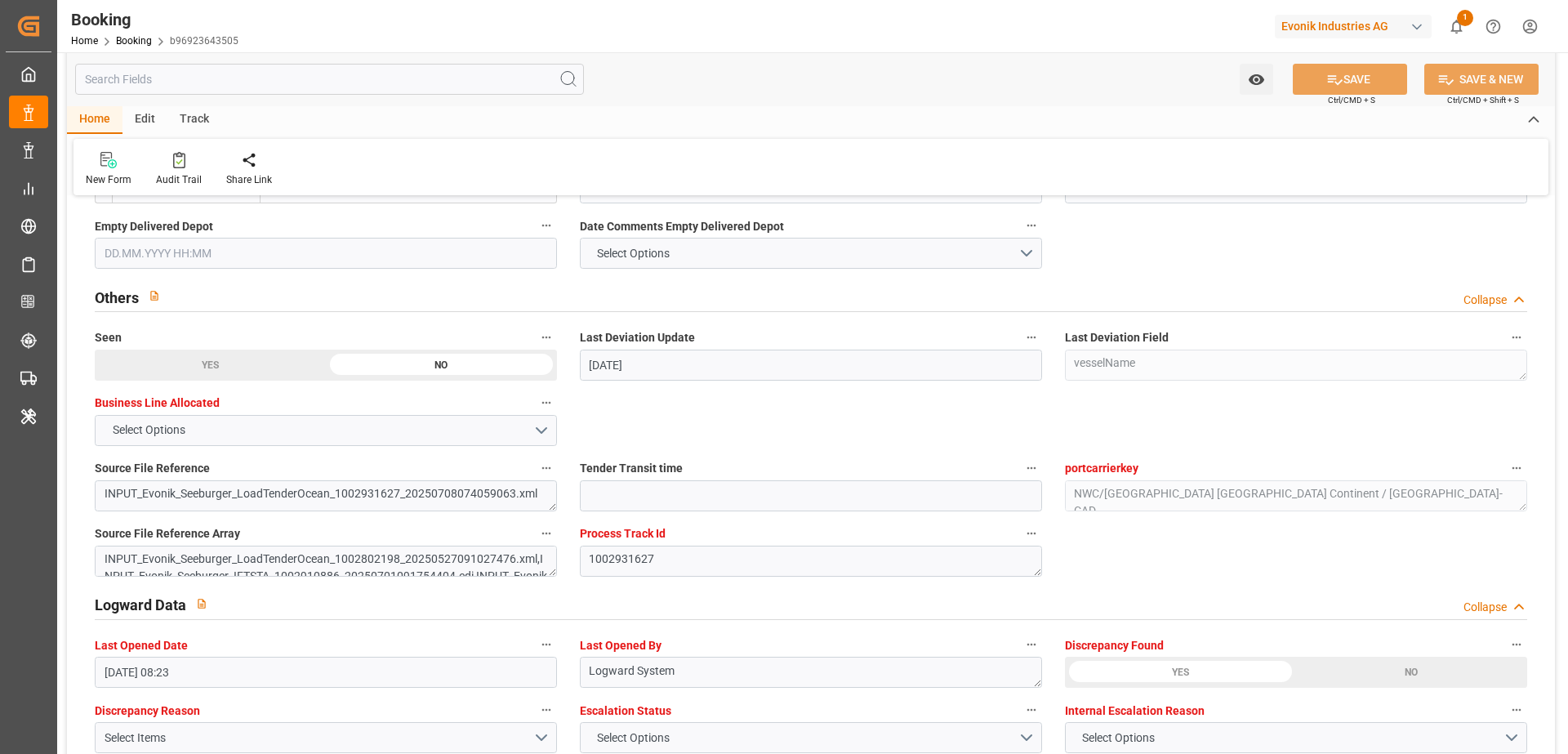
scroll to position [3016, 0]
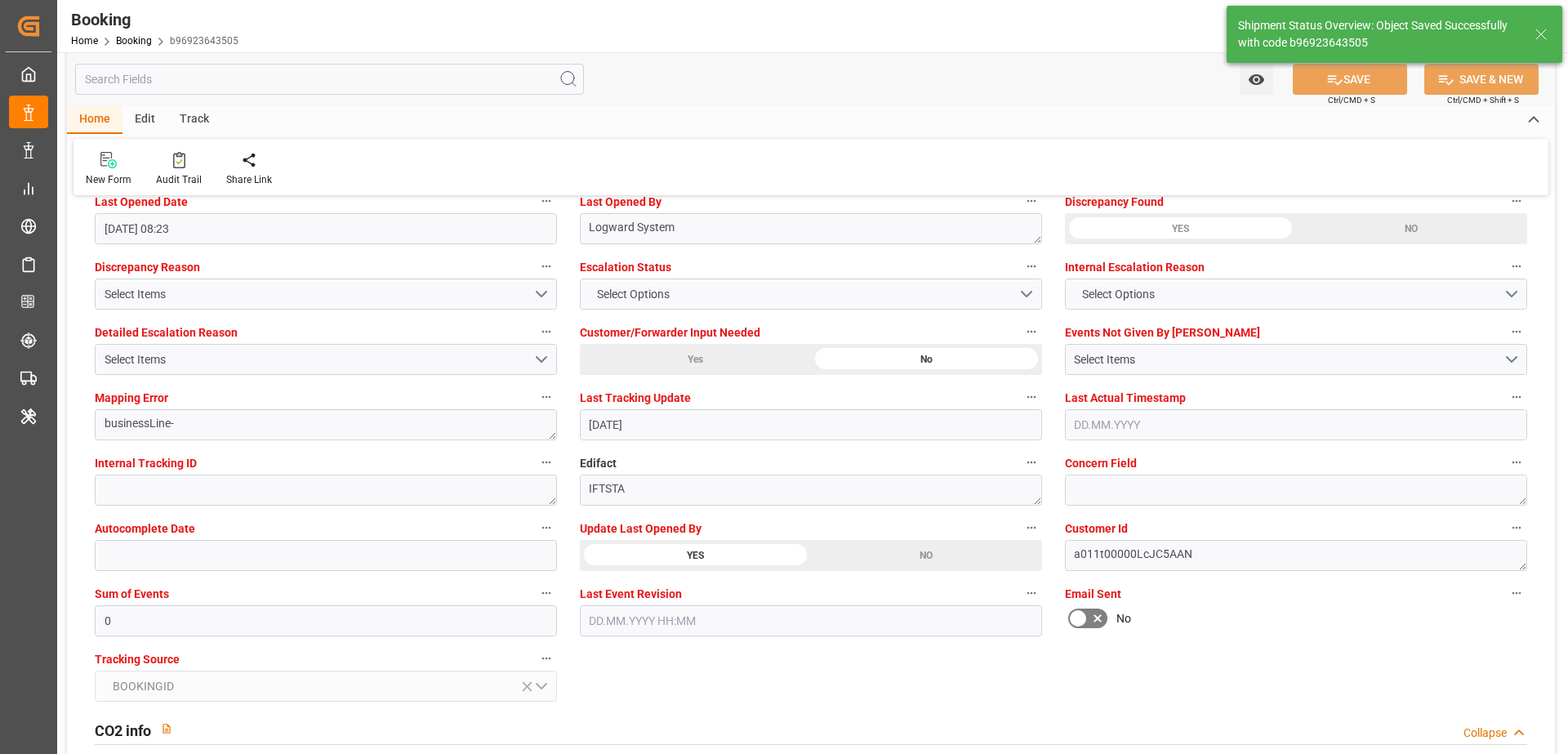
type textarea "[PERSON_NAME]"
type input "[DATE] 07:21"
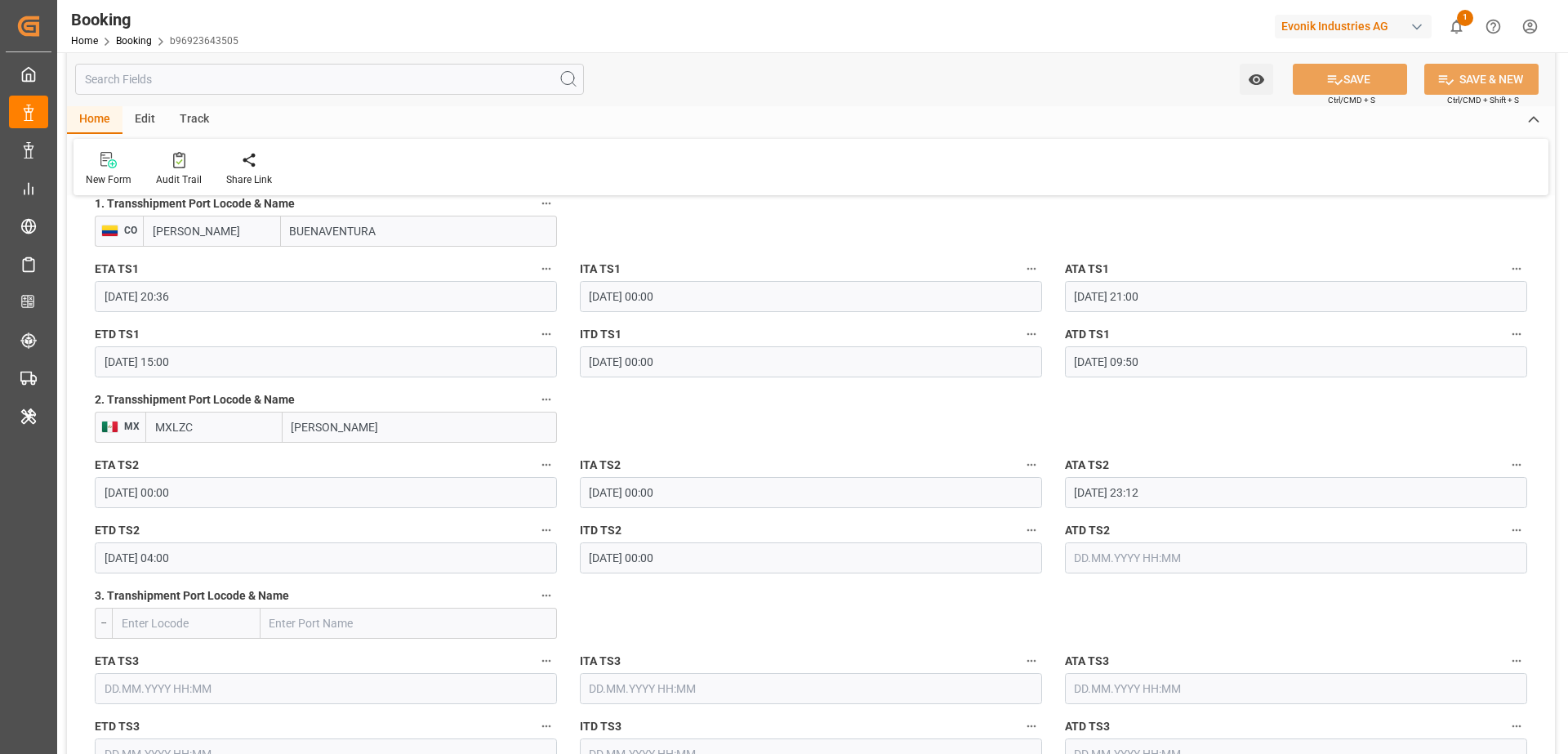
scroll to position [1817, 0]
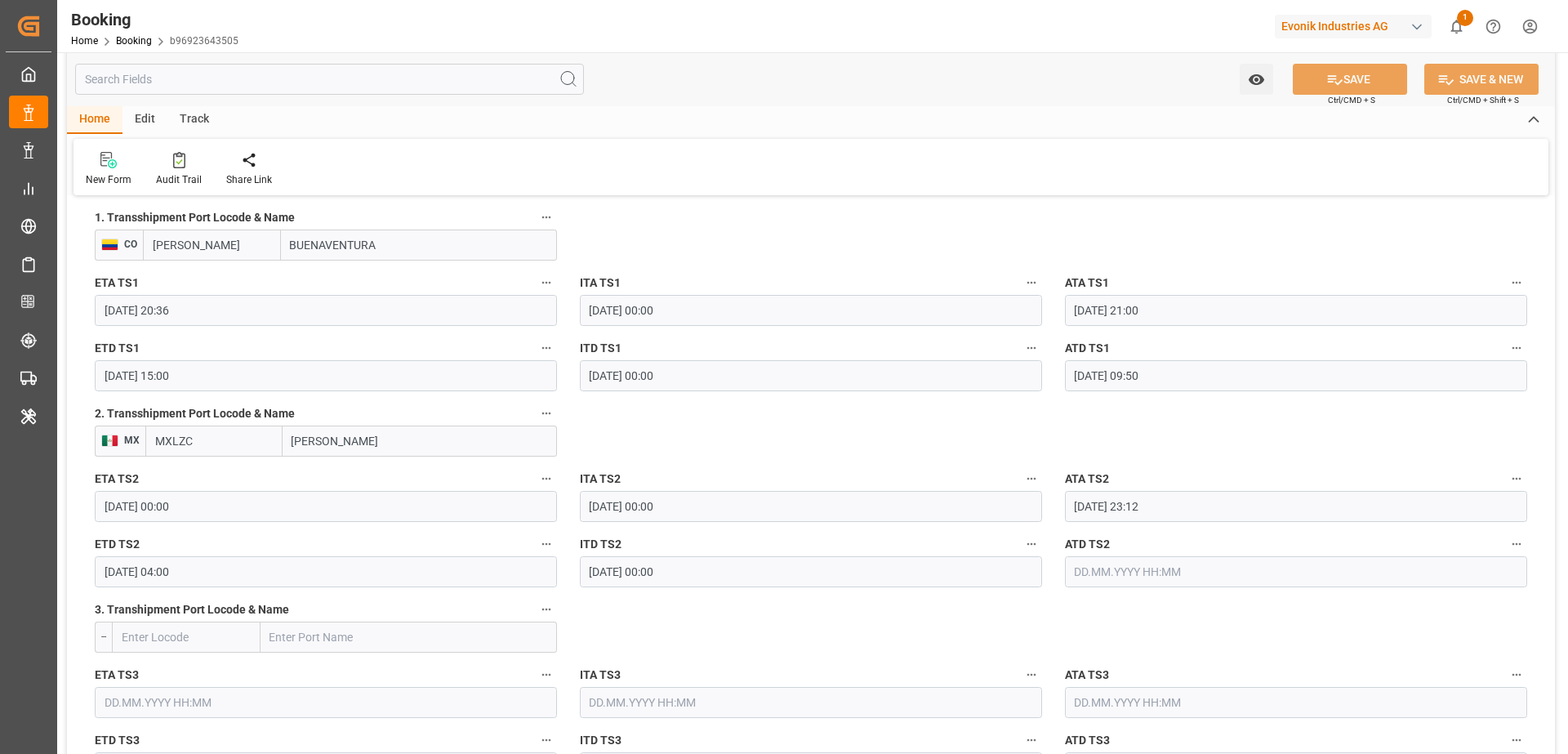
click at [226, 439] on input "MXLZC" at bounding box center [213, 441] width 137 height 31
click at [224, 481] on div "MXLZC - [PERSON_NAME]" at bounding box center [214, 486] width 136 height 54
type input "MXLZC"
type input "[PERSON_NAME]"
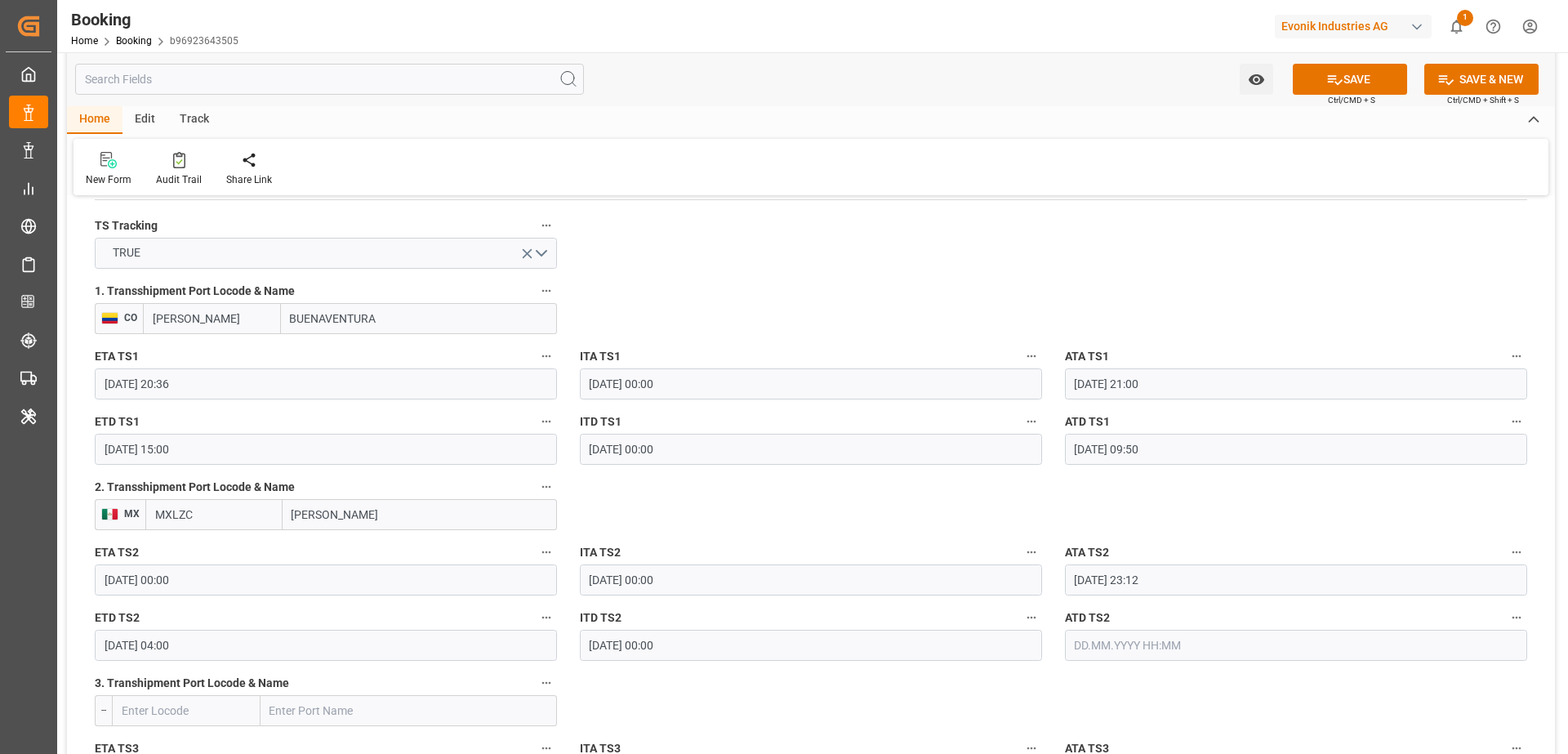
click at [225, 316] on input "[PERSON_NAME]" at bounding box center [212, 319] width 138 height 31
click at [222, 343] on div "[PERSON_NAME]" at bounding box center [212, 363] width 137 height 54
type input "[PERSON_NAME]"
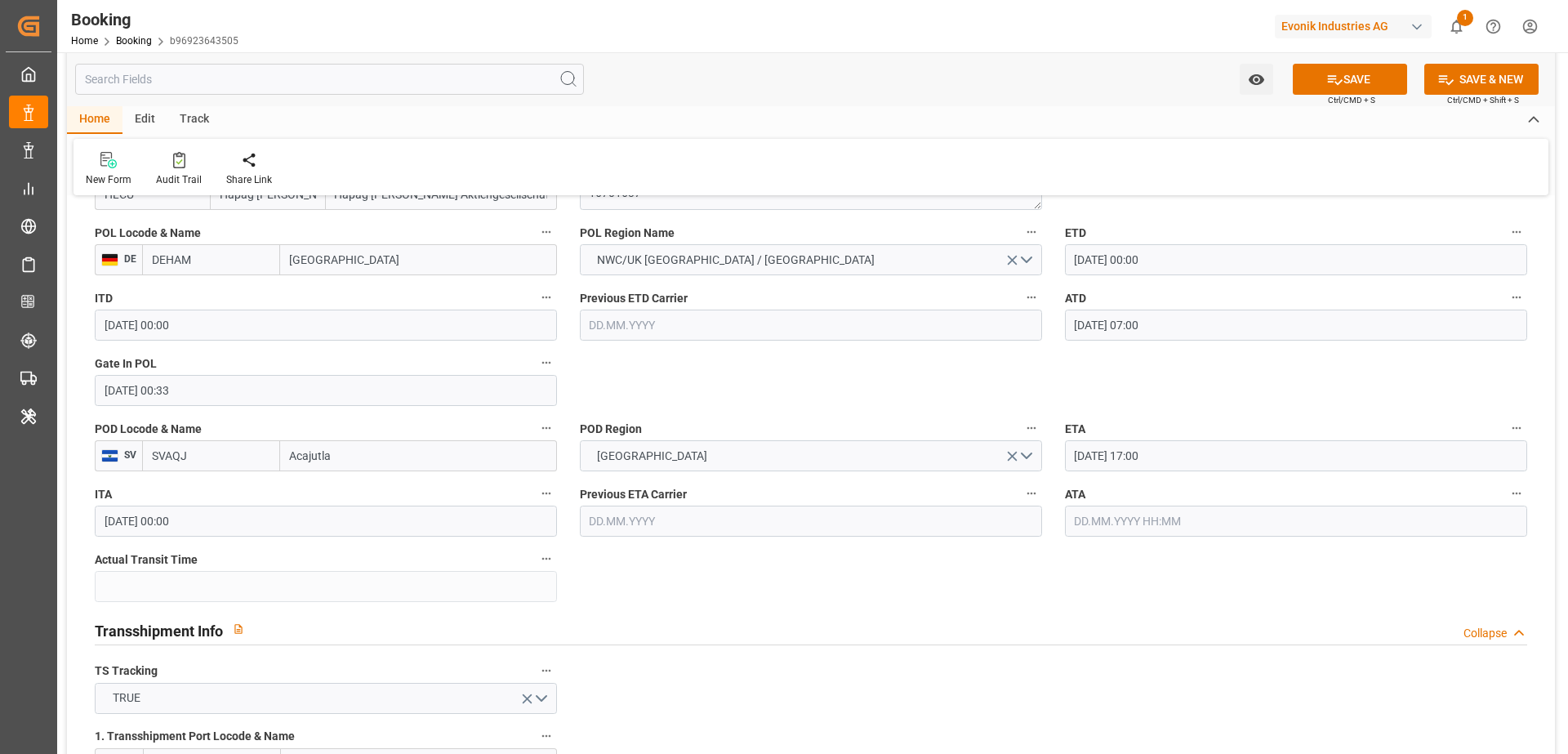
scroll to position [1209, 0]
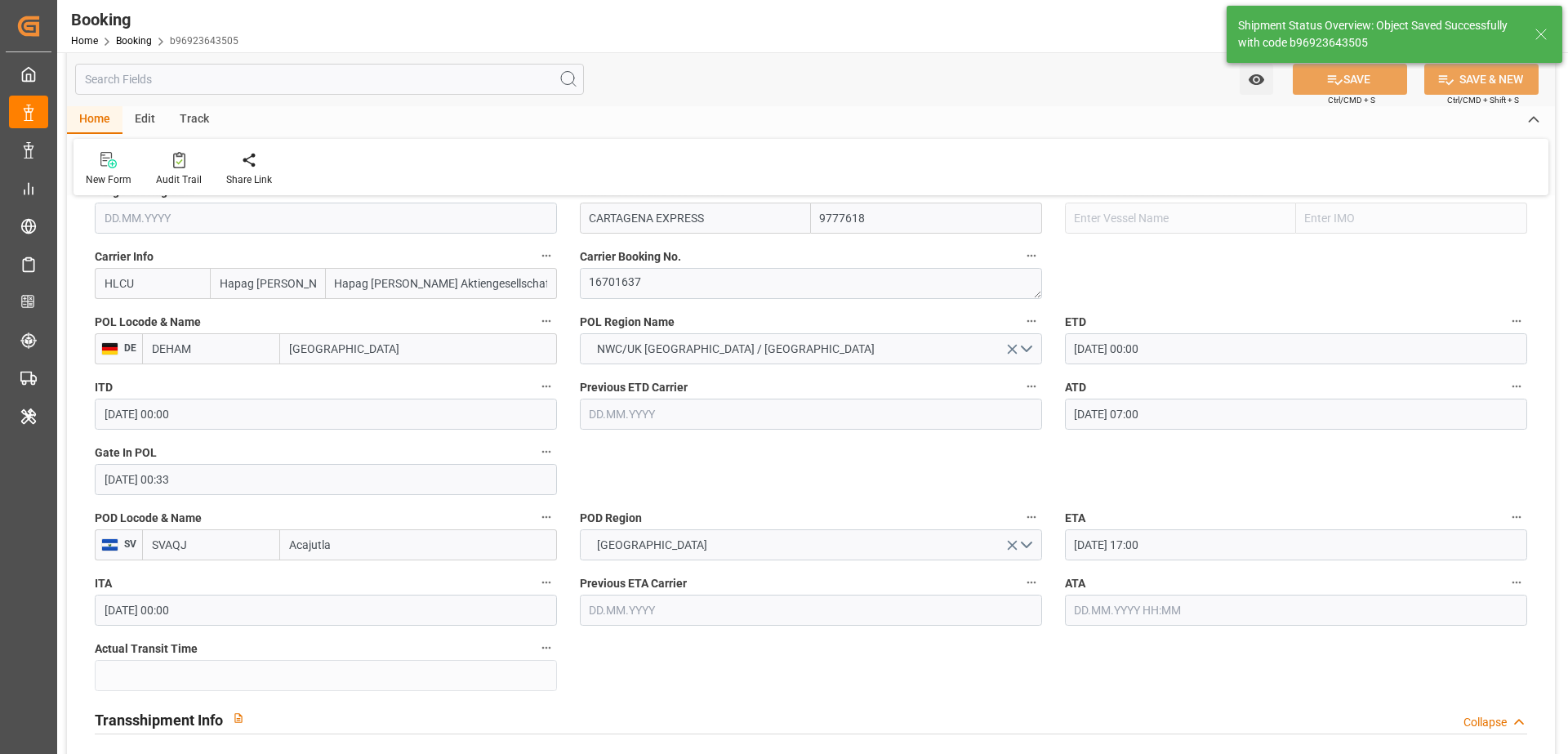
type input "[DATE] 07:26"
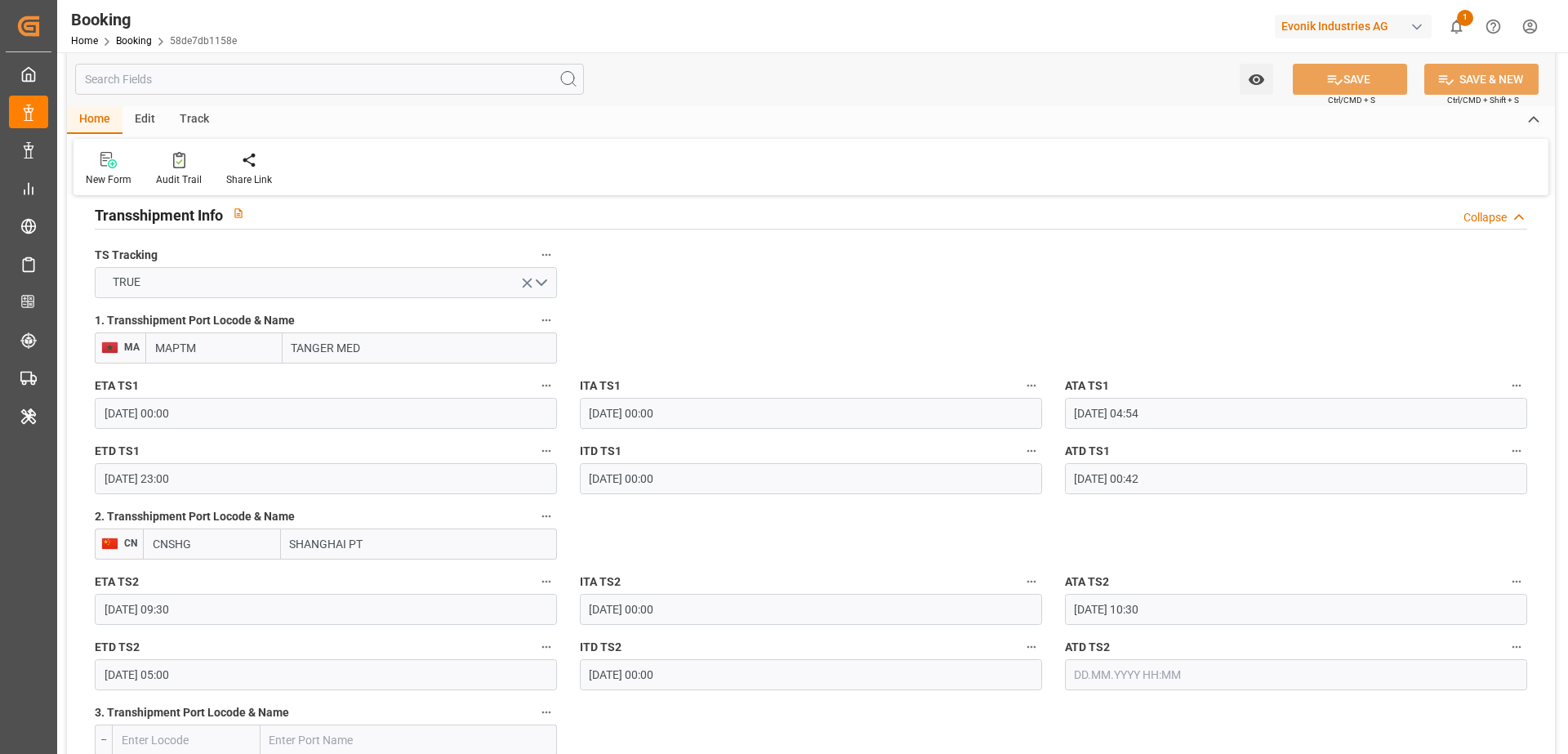
scroll to position [1885, 0]
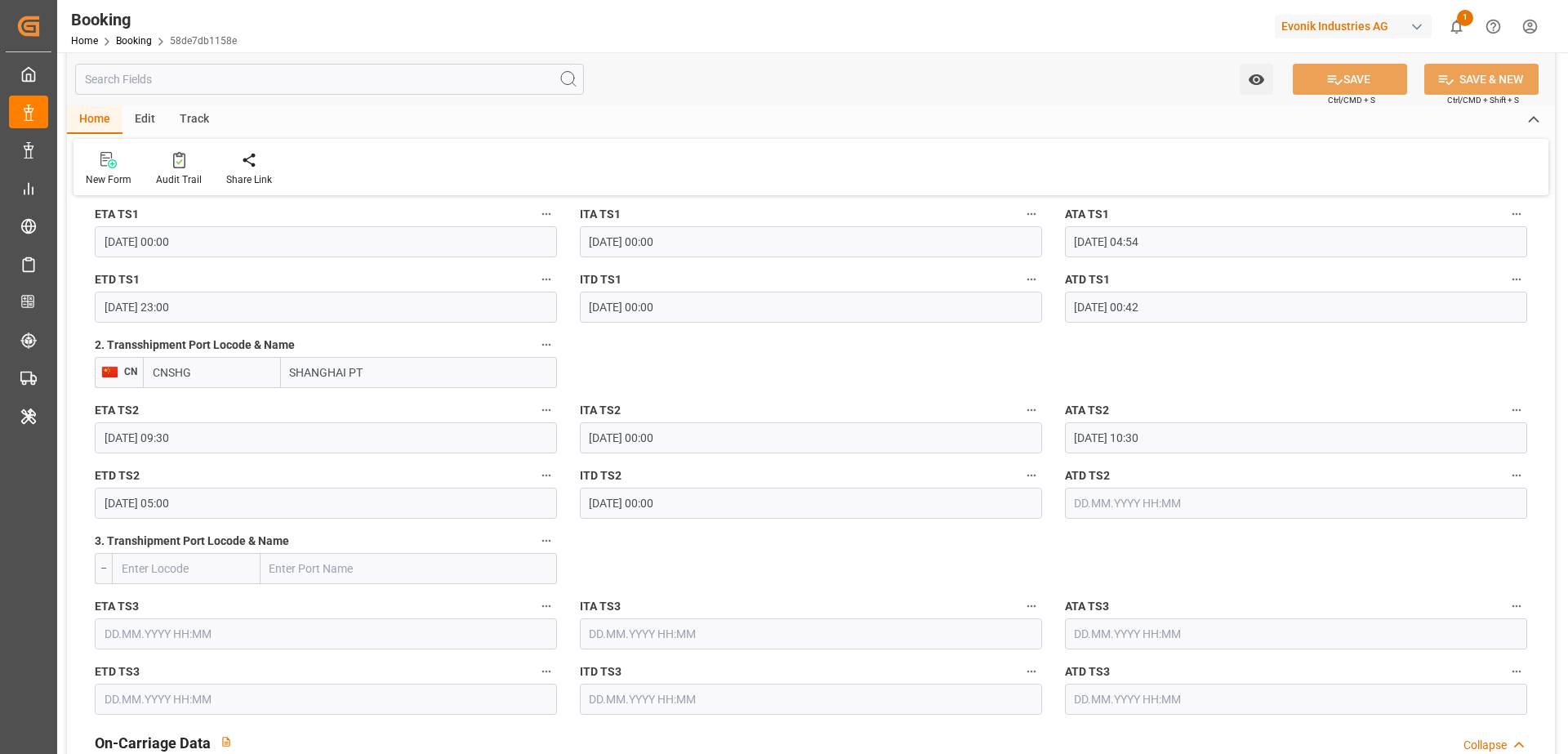
click at [371, 505] on input "04.09.2025 05:00" at bounding box center [325, 503] width 462 height 31
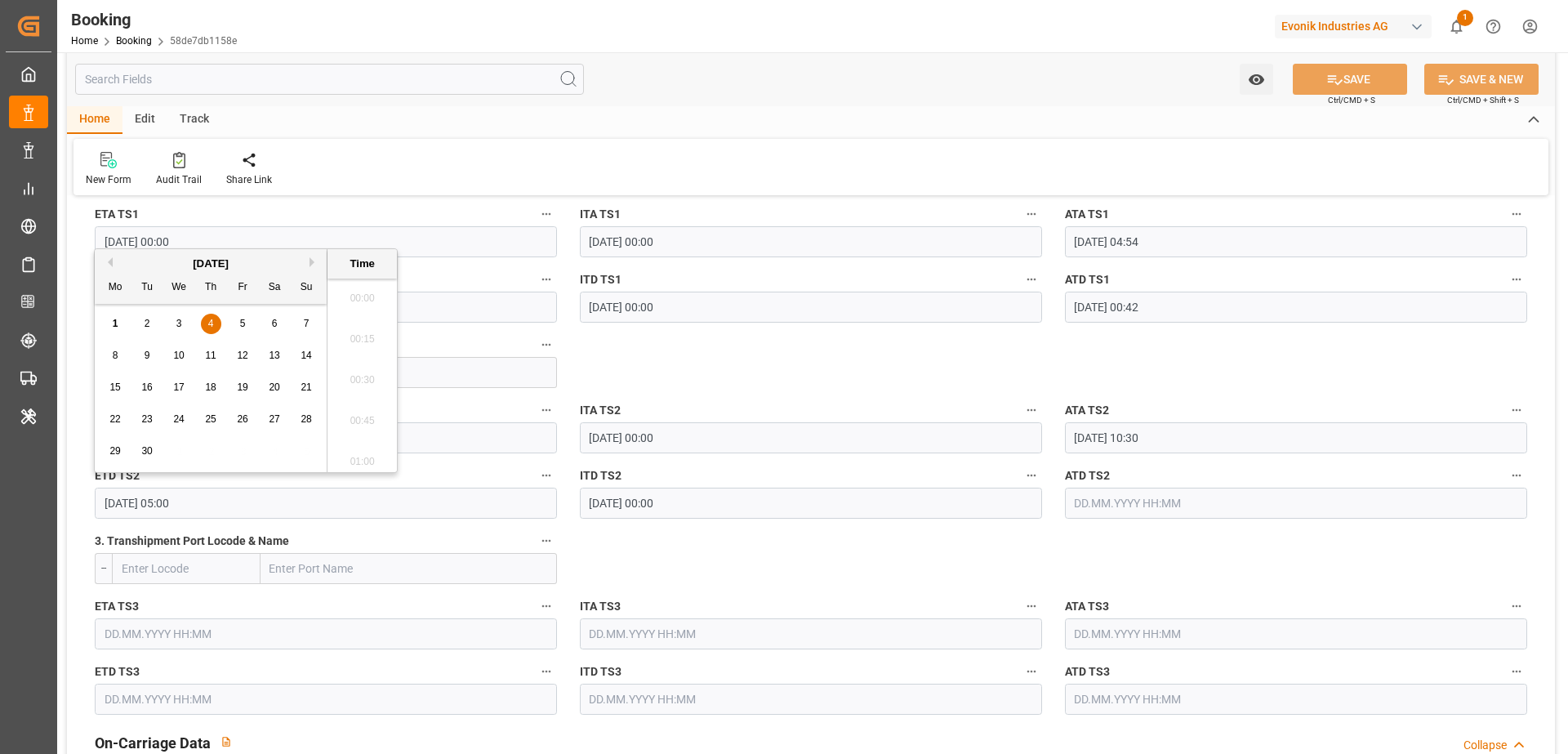
scroll to position [740, 0]
click at [243, 322] on span "5" at bounding box center [243, 323] width 6 height 11
type input "05.09.2025 05:00"
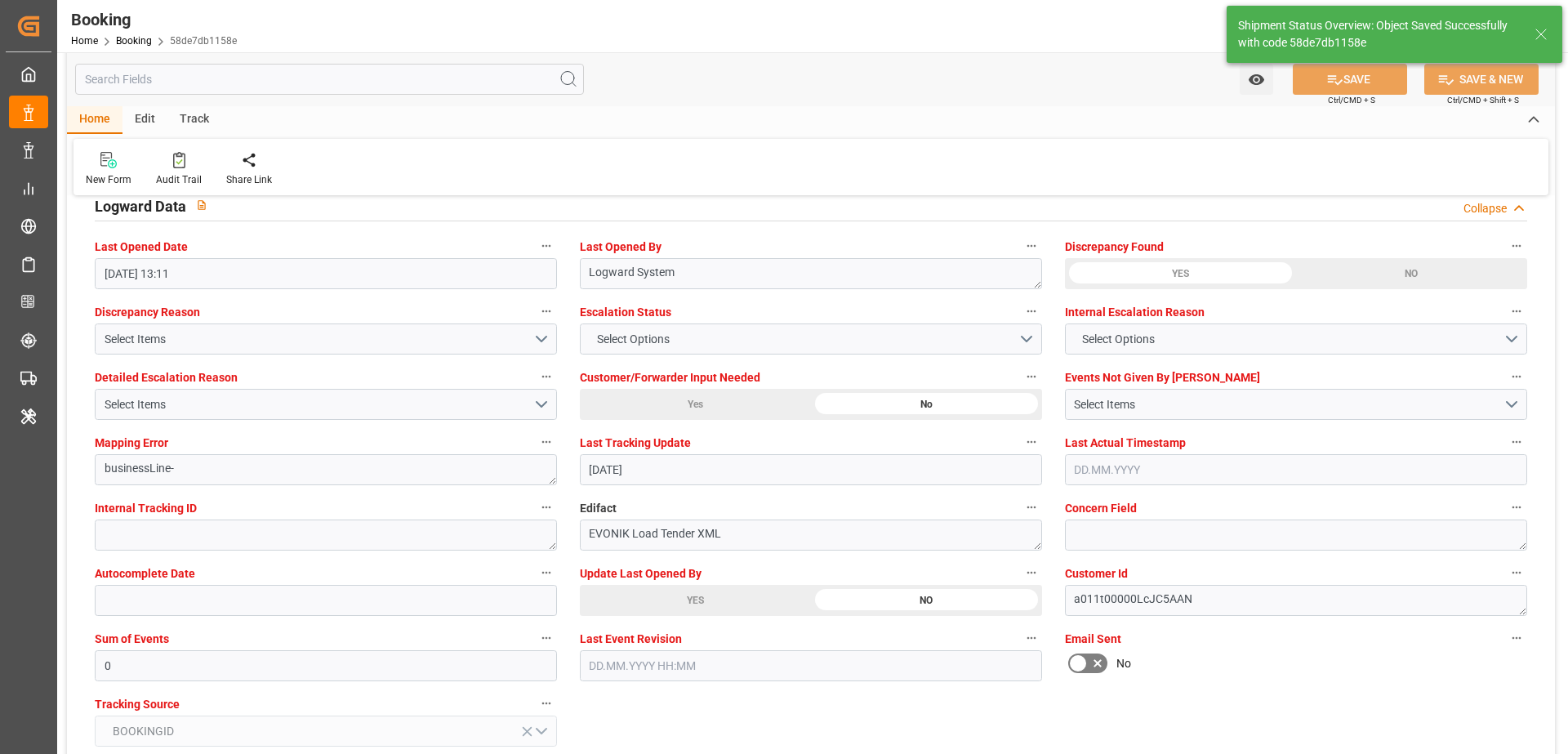
scroll to position [2458, 0]
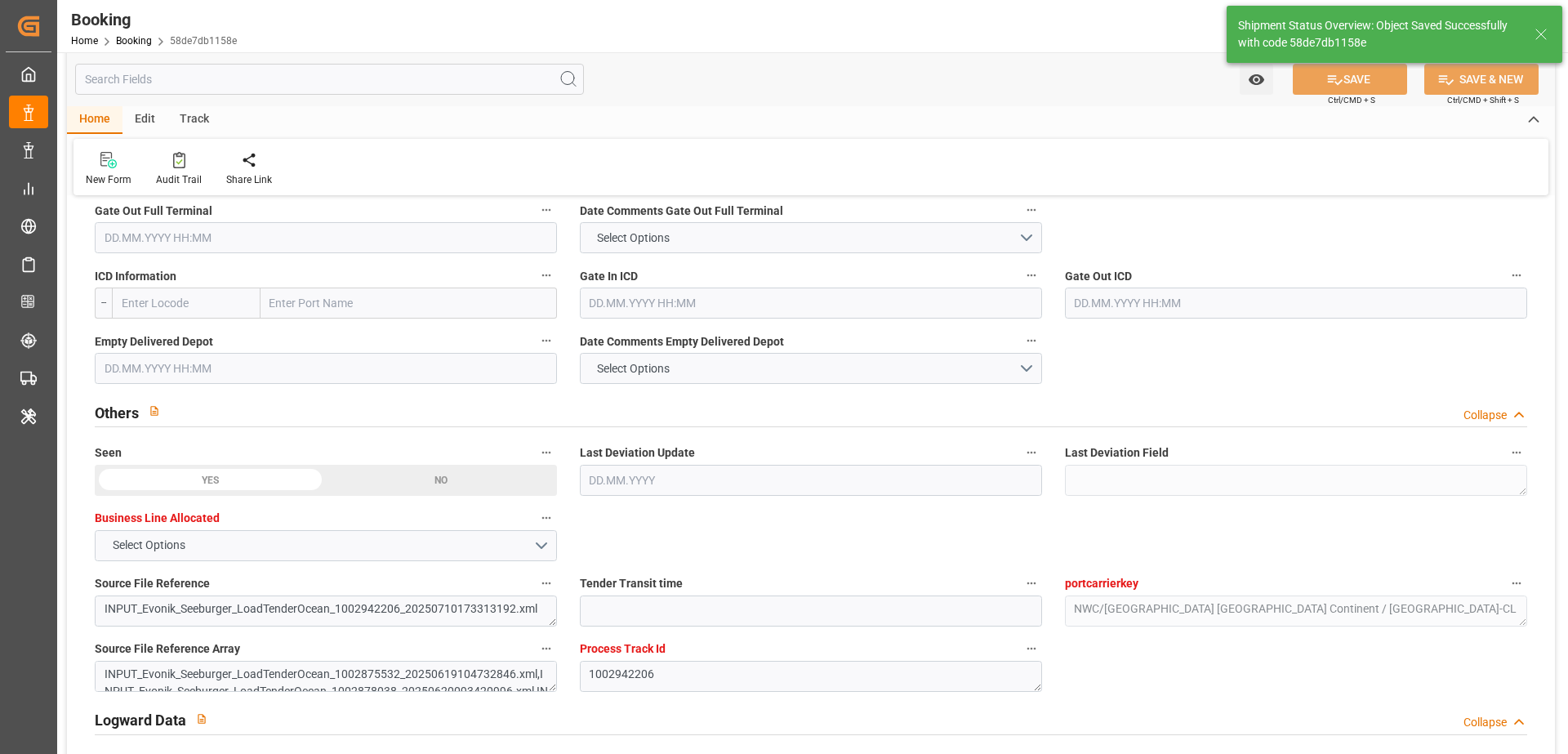
type input "01.09.2025 07:34"
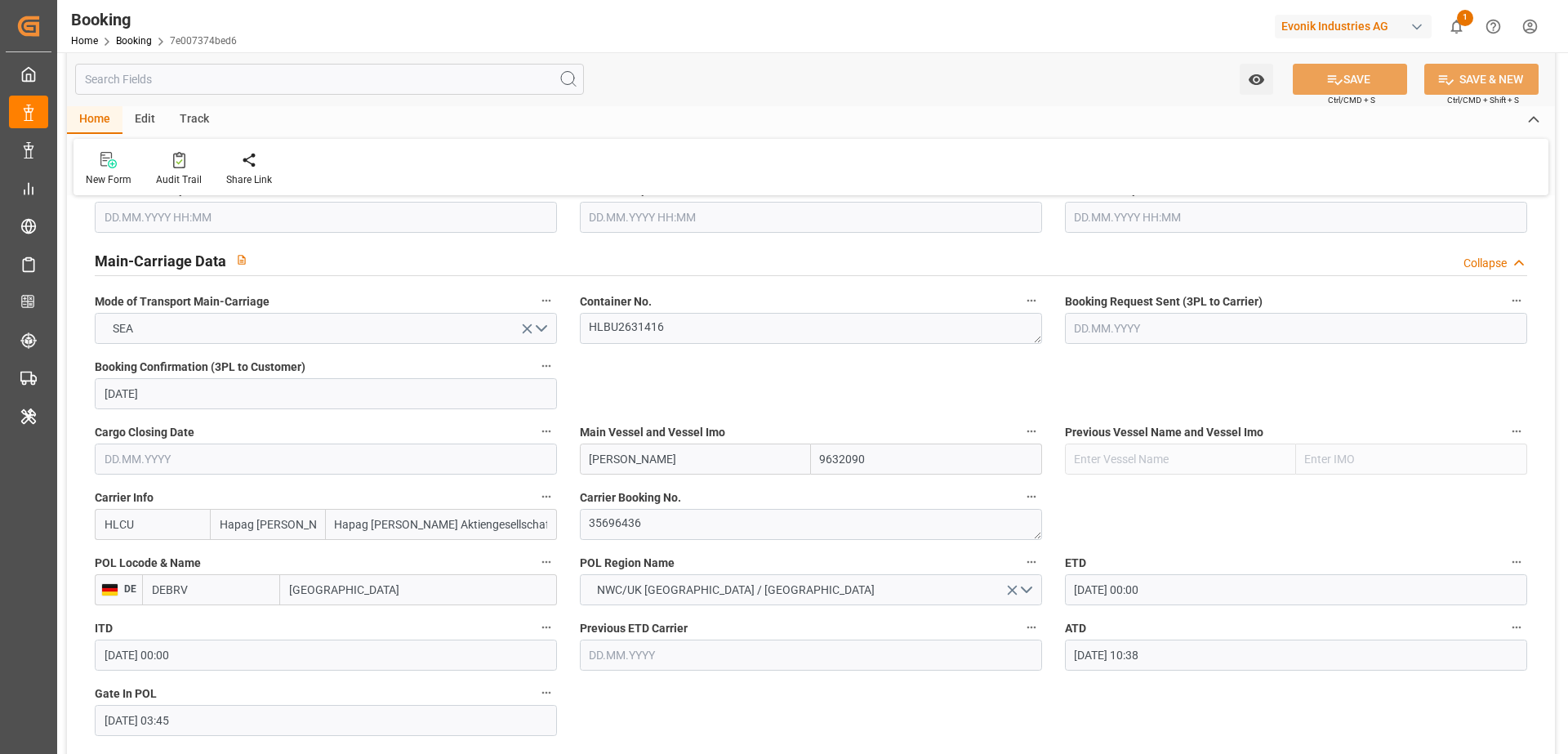
scroll to position [1088, 0]
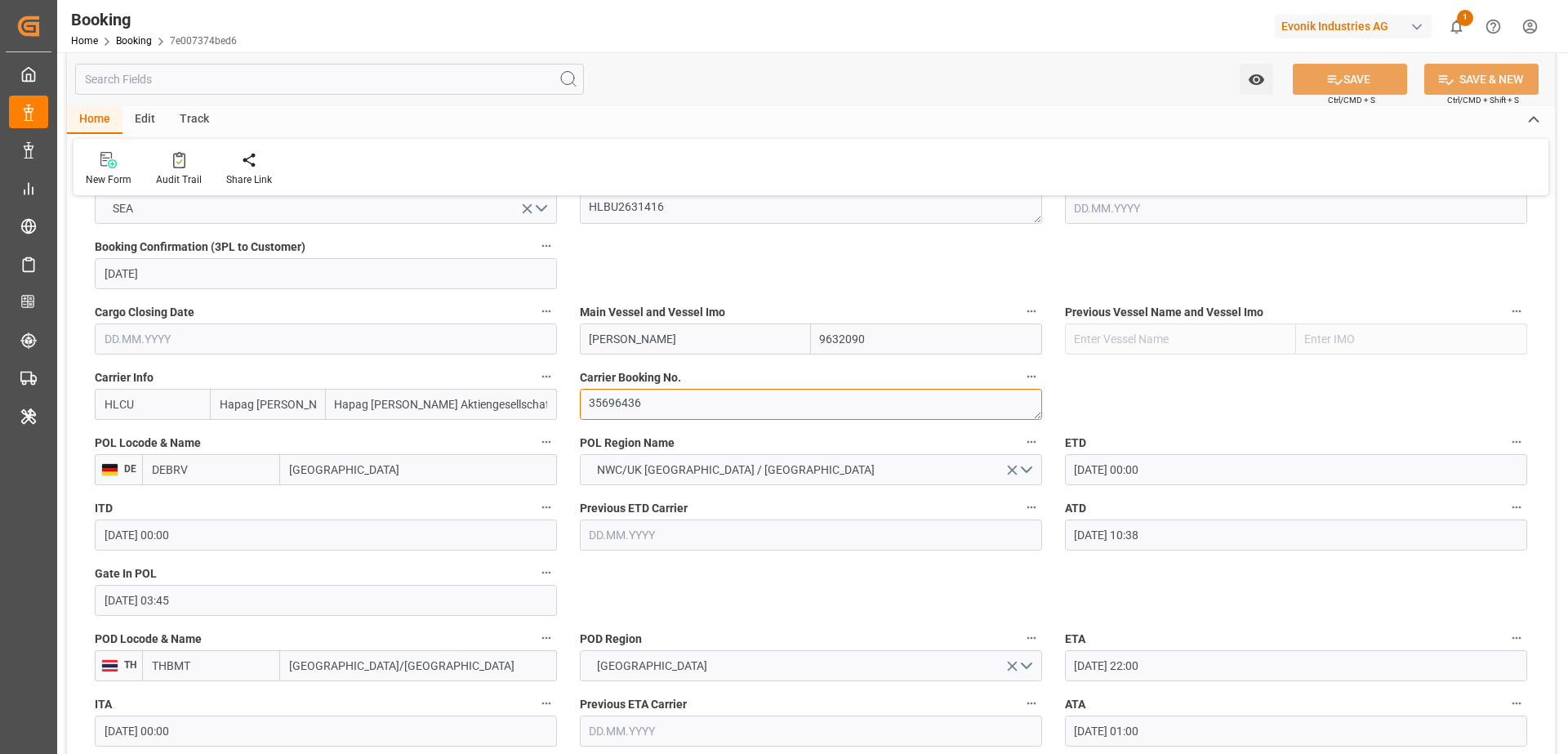
click at [757, 414] on textarea "35696436" at bounding box center [810, 404] width 462 height 31
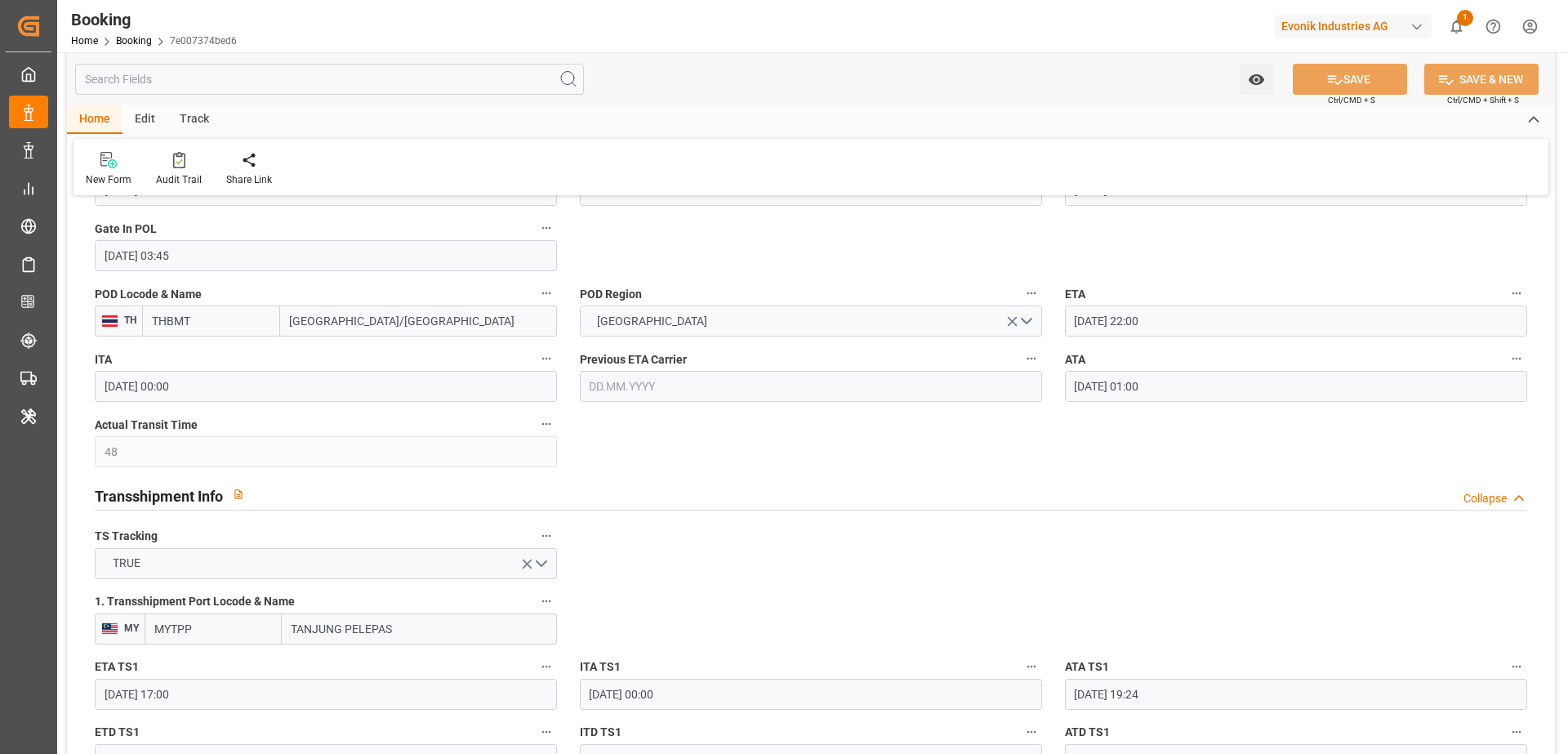
scroll to position [926, 0]
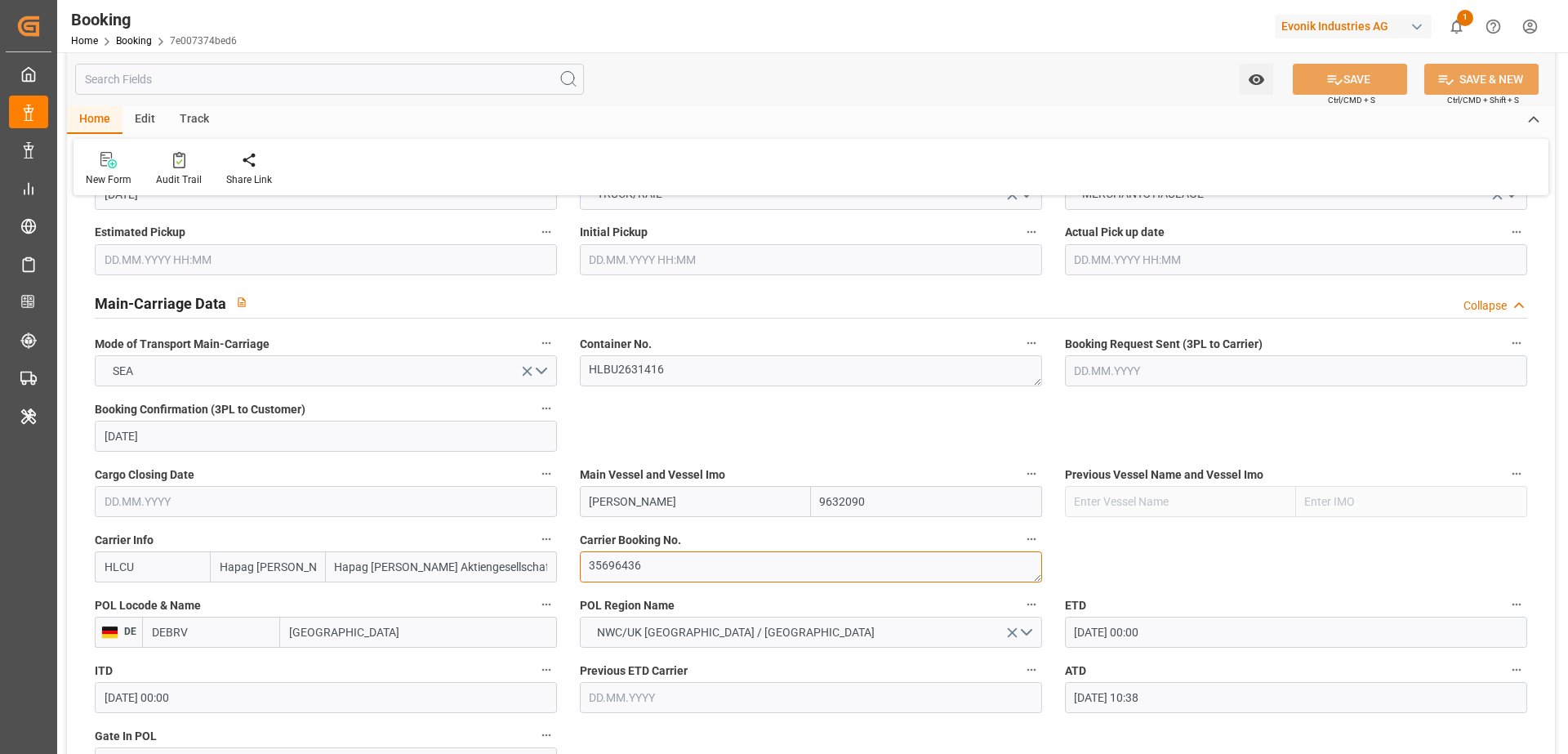
click at [668, 555] on textarea "35696436" at bounding box center [810, 567] width 462 height 31
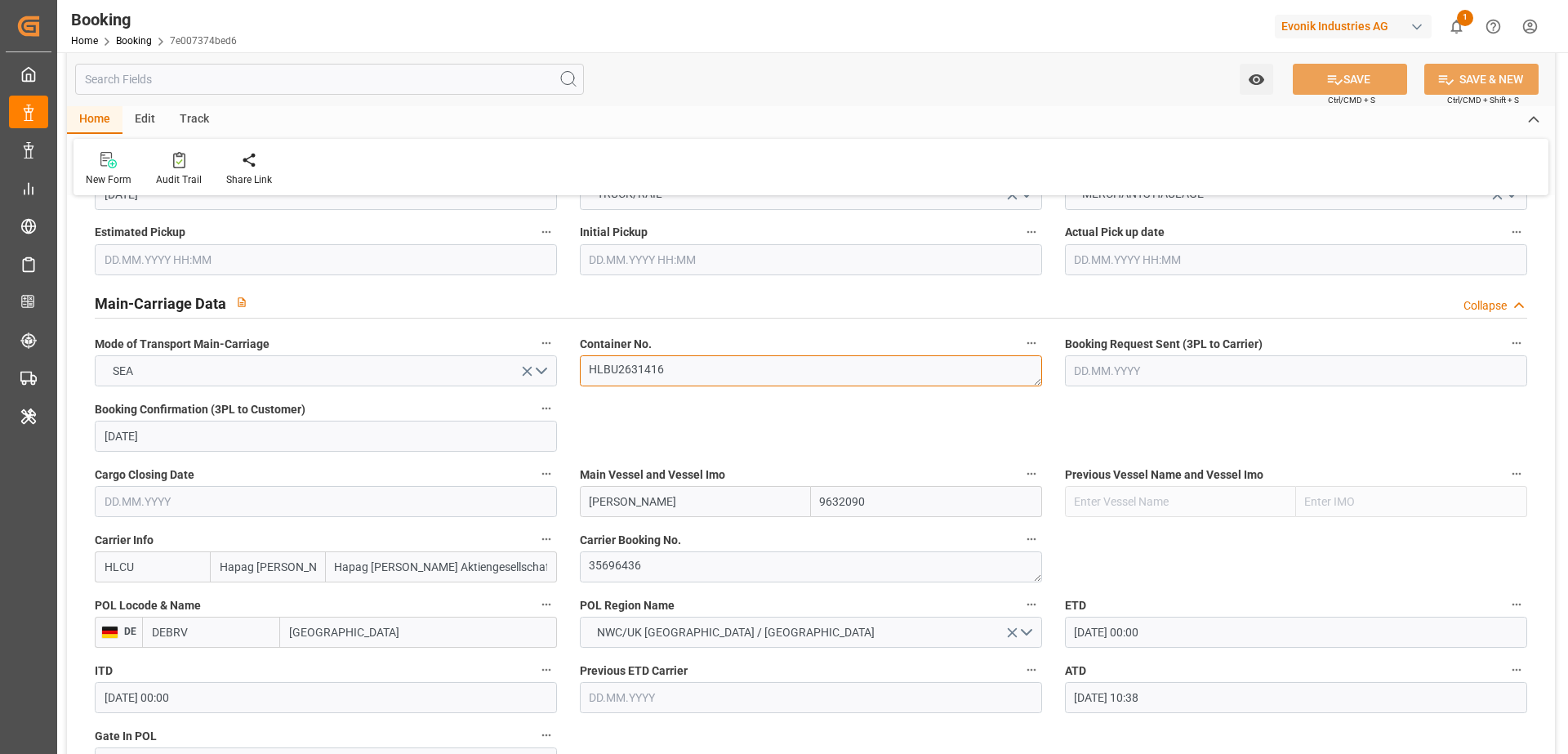
click at [694, 368] on textarea "HLBU2631416" at bounding box center [810, 371] width 462 height 31
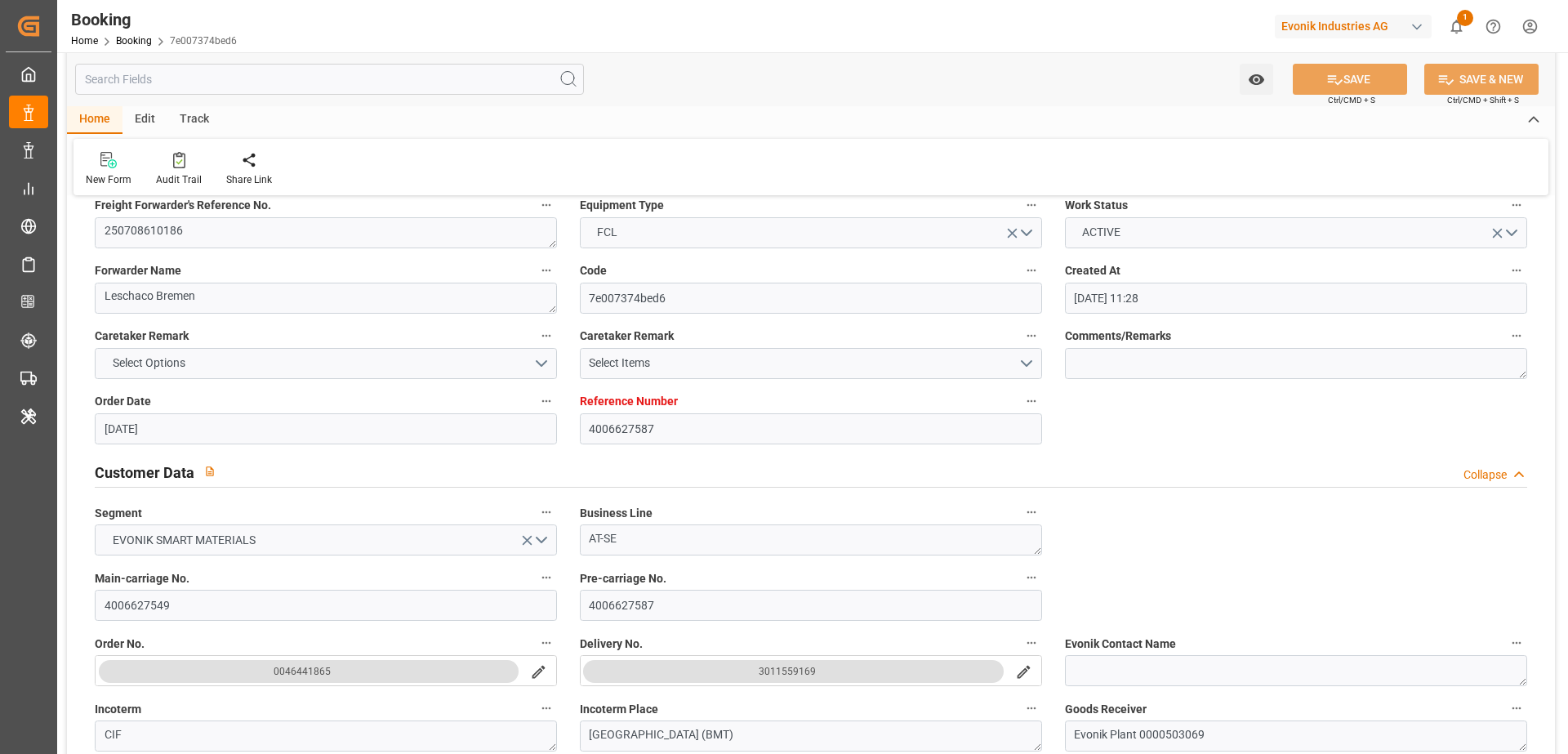
scroll to position [0, 0]
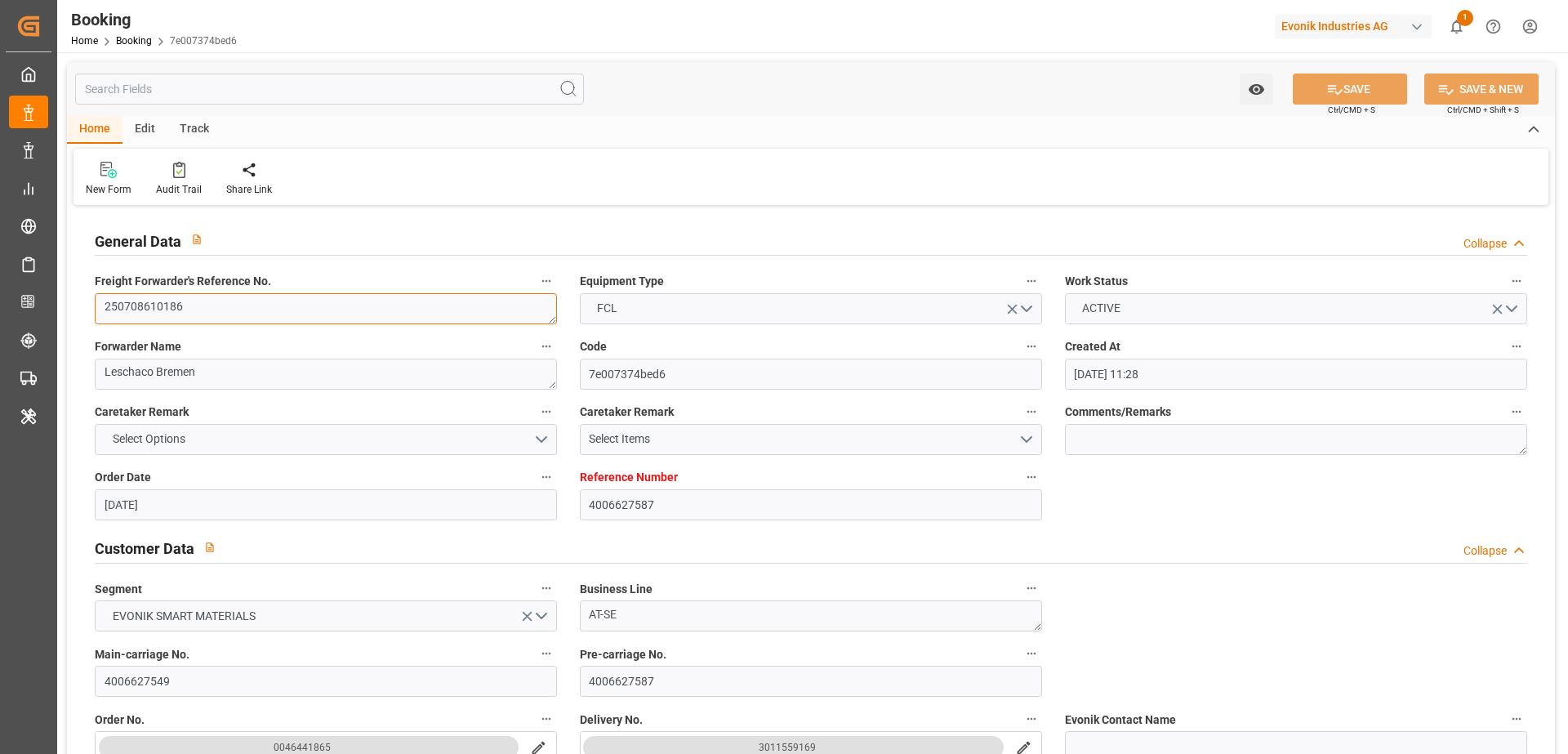
click at [257, 310] on textarea "250708610186" at bounding box center [325, 309] width 462 height 31
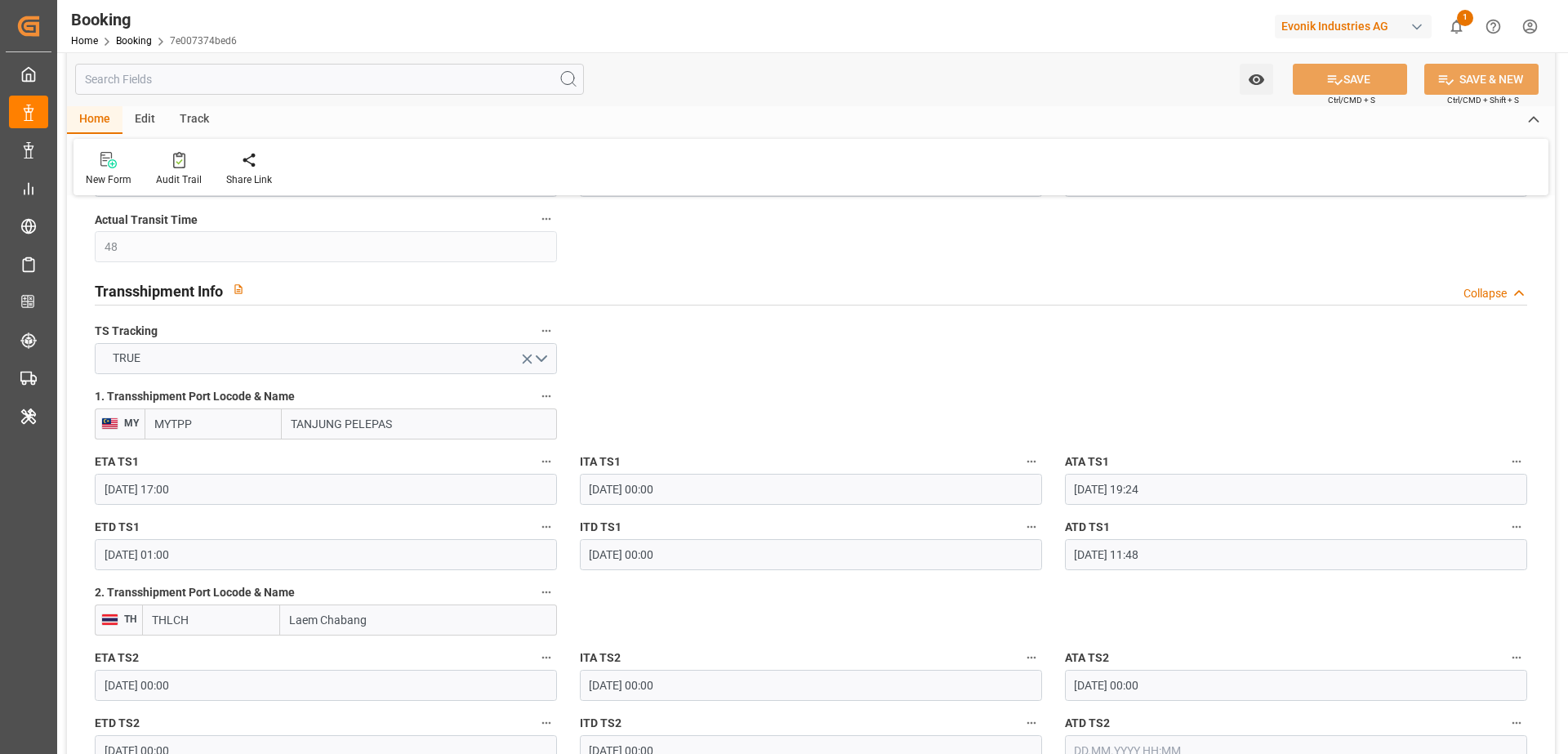
scroll to position [1332, 0]
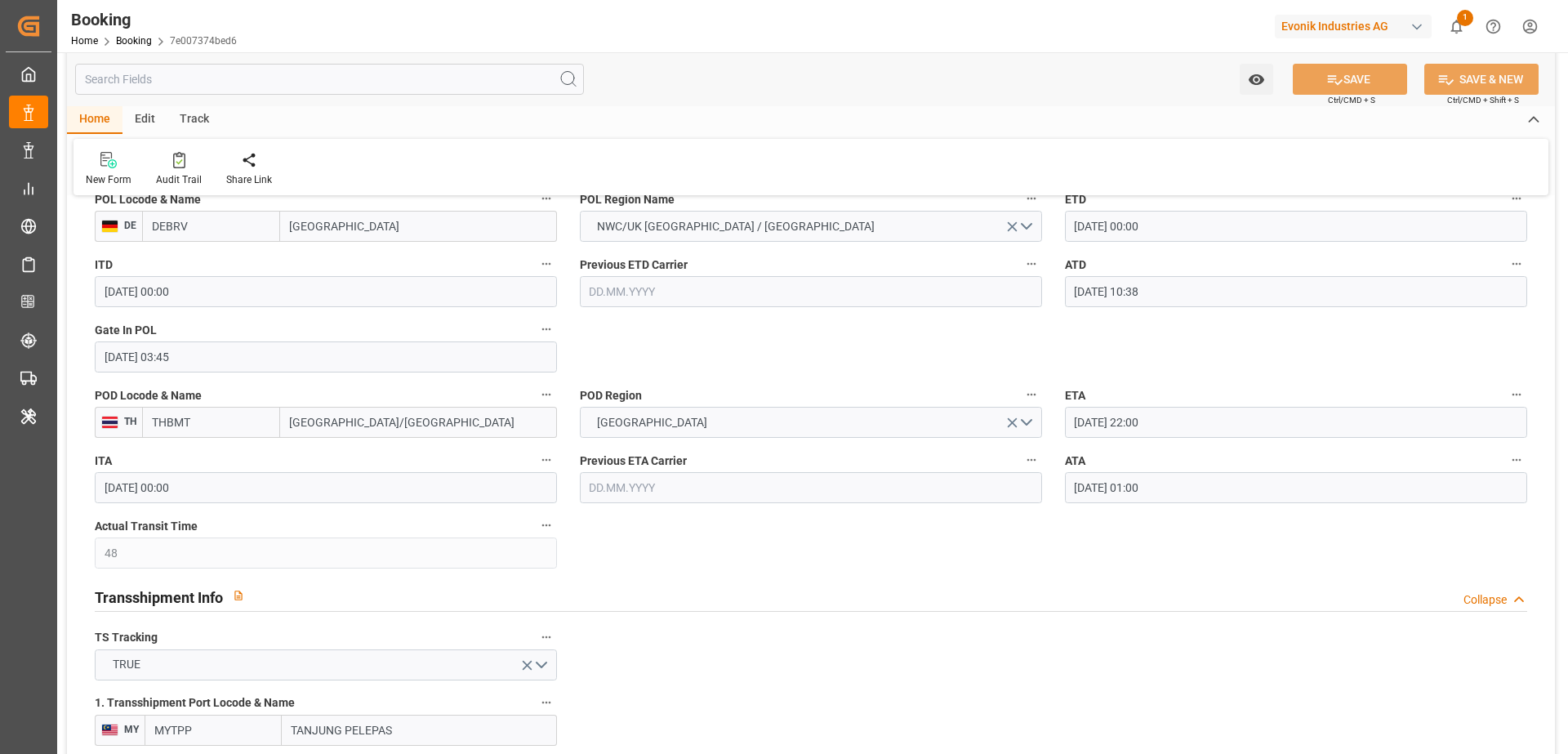
click at [1177, 491] on input "28.08.2025 01:00" at bounding box center [1296, 488] width 462 height 31
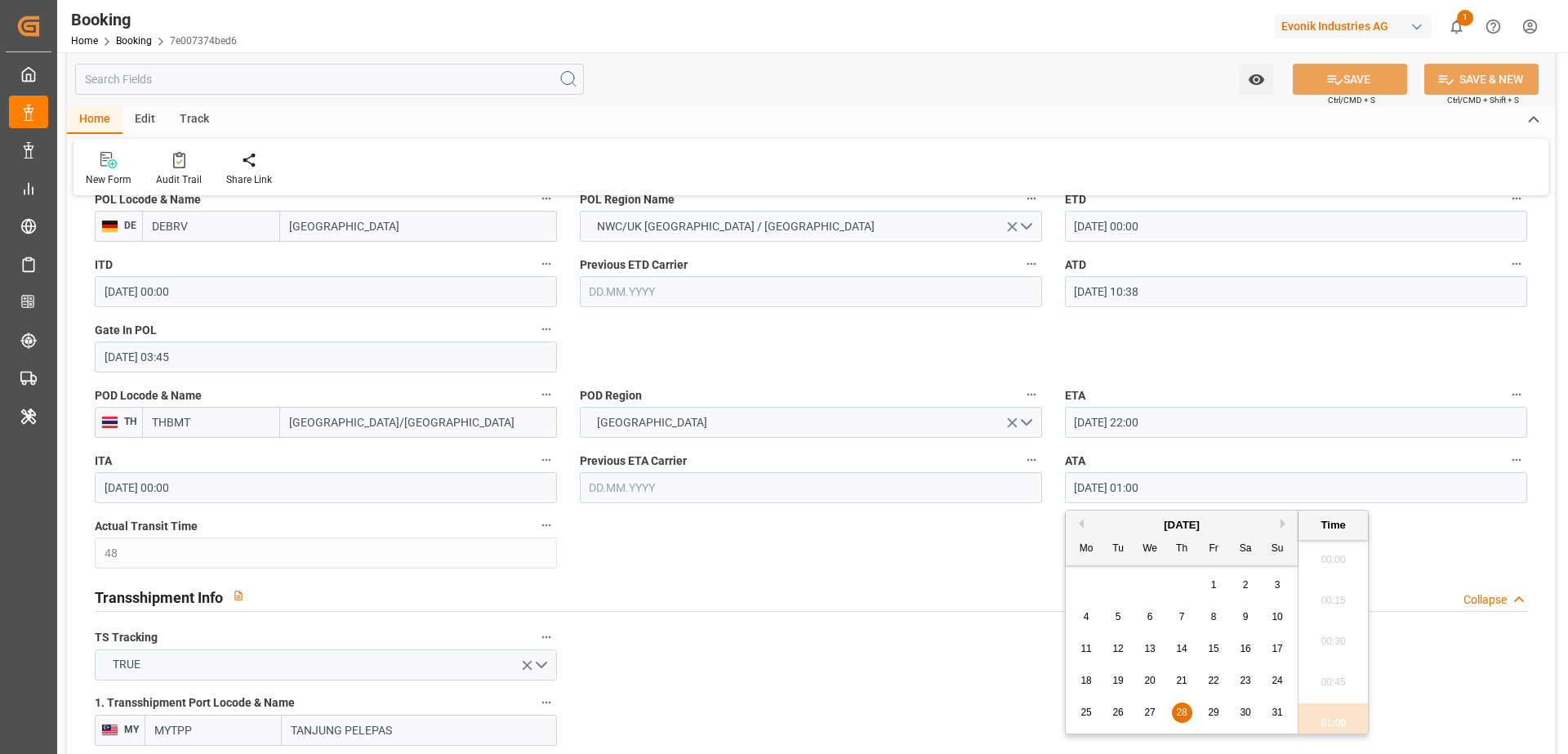
scroll to position [86, 0]
click at [1177, 491] on input "28.08.2025 01:00" at bounding box center [1296, 488] width 462 height 31
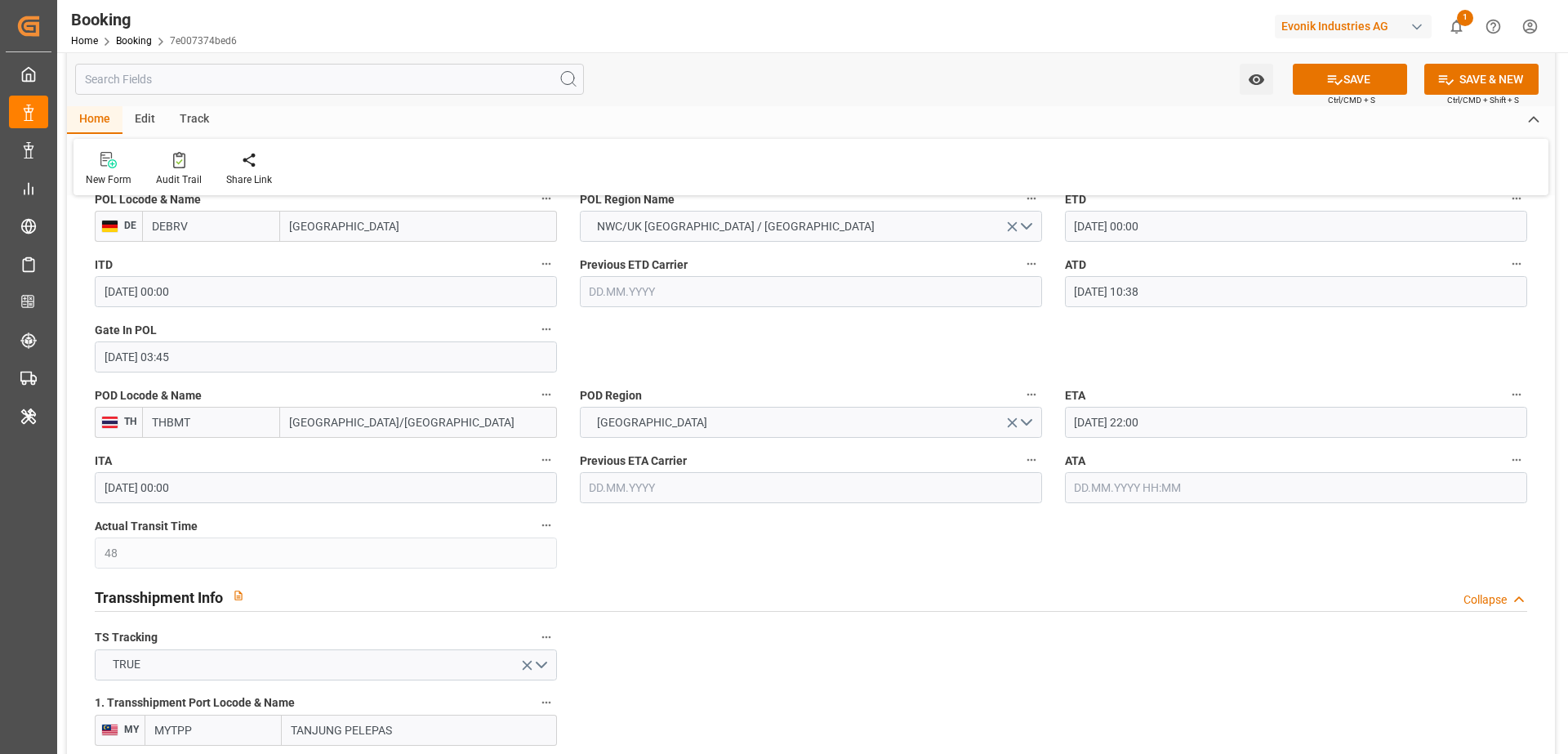
click at [1522, 455] on icon "button" at bounding box center [1517, 460] width 13 height 13
click at [1498, 501] on li "Tracking Details" at bounding box center [1487, 512] width 131 height 27
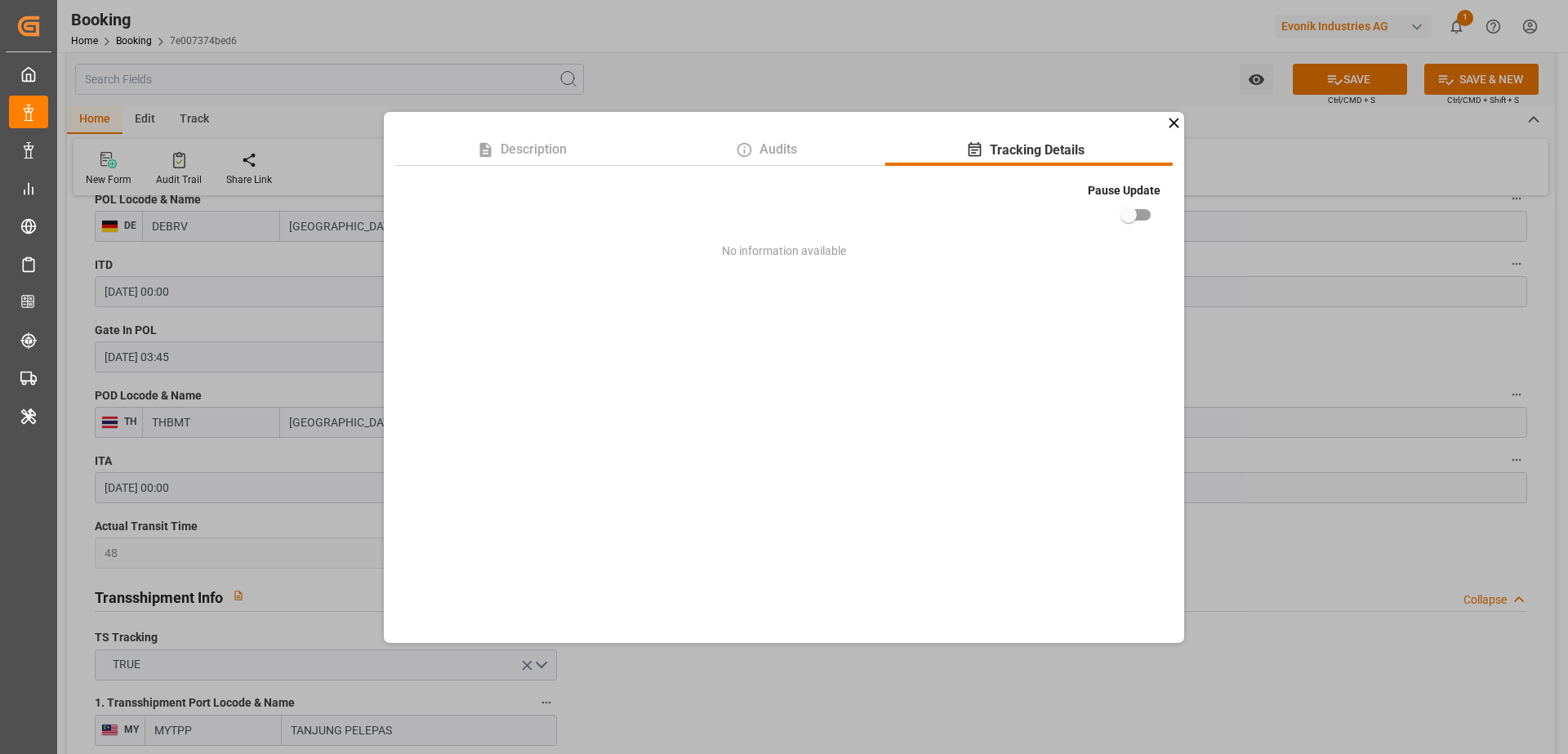
click at [1136, 218] on input "checkbox" at bounding box center [1128, 215] width 93 height 31
checkbox input "true"
click at [1174, 123] on icon at bounding box center [1174, 123] width 17 height 17
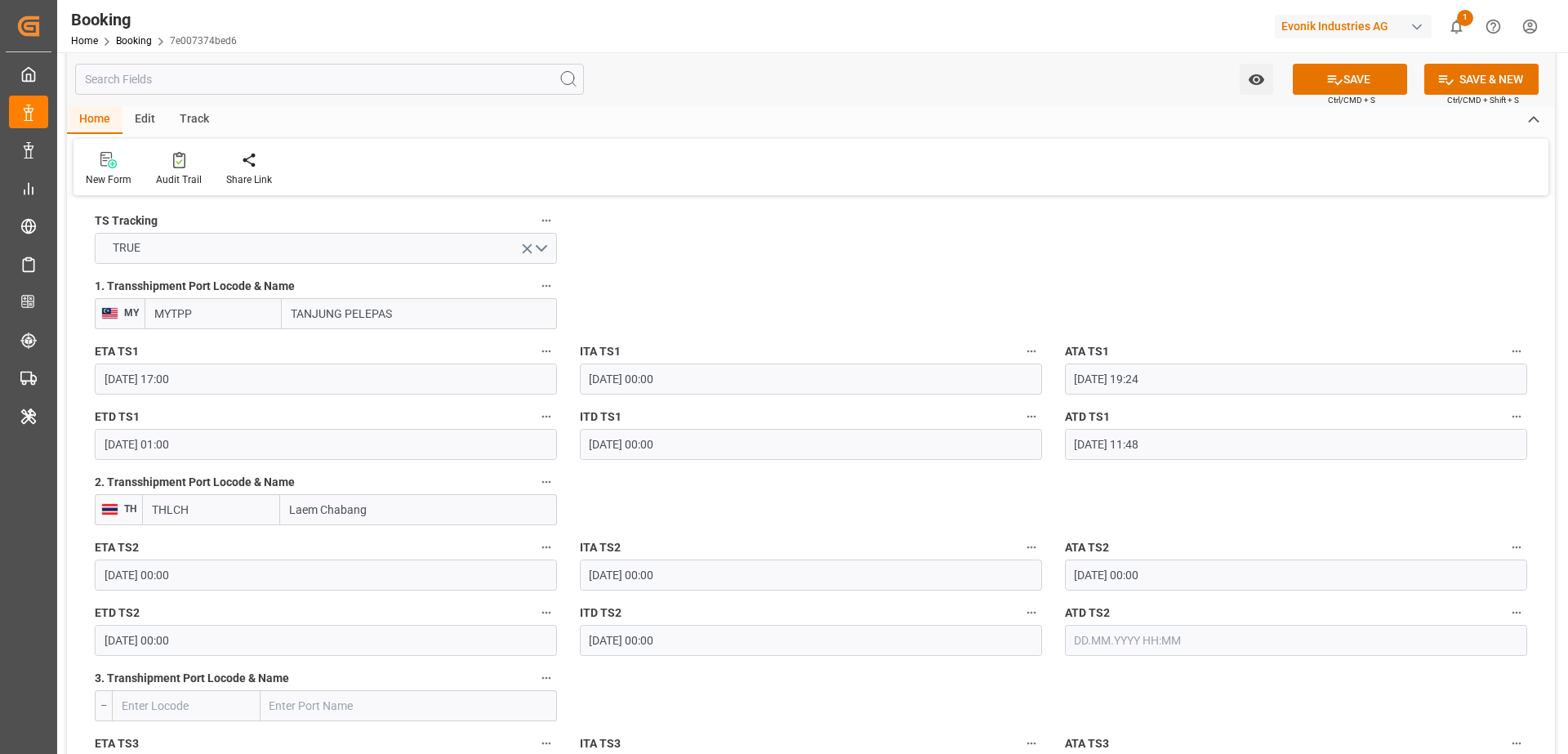
scroll to position [1836, 0]
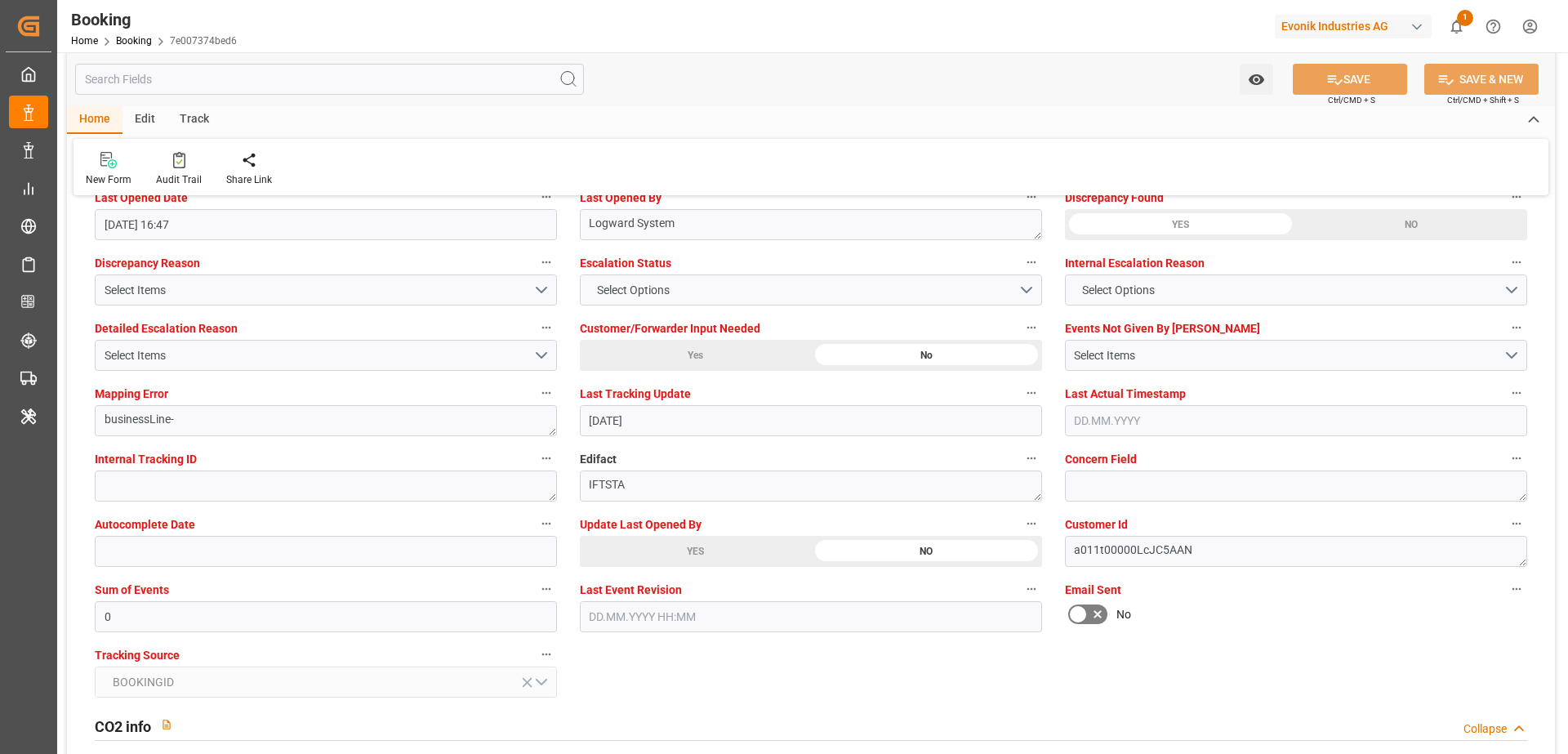
scroll to position [2646, 0]
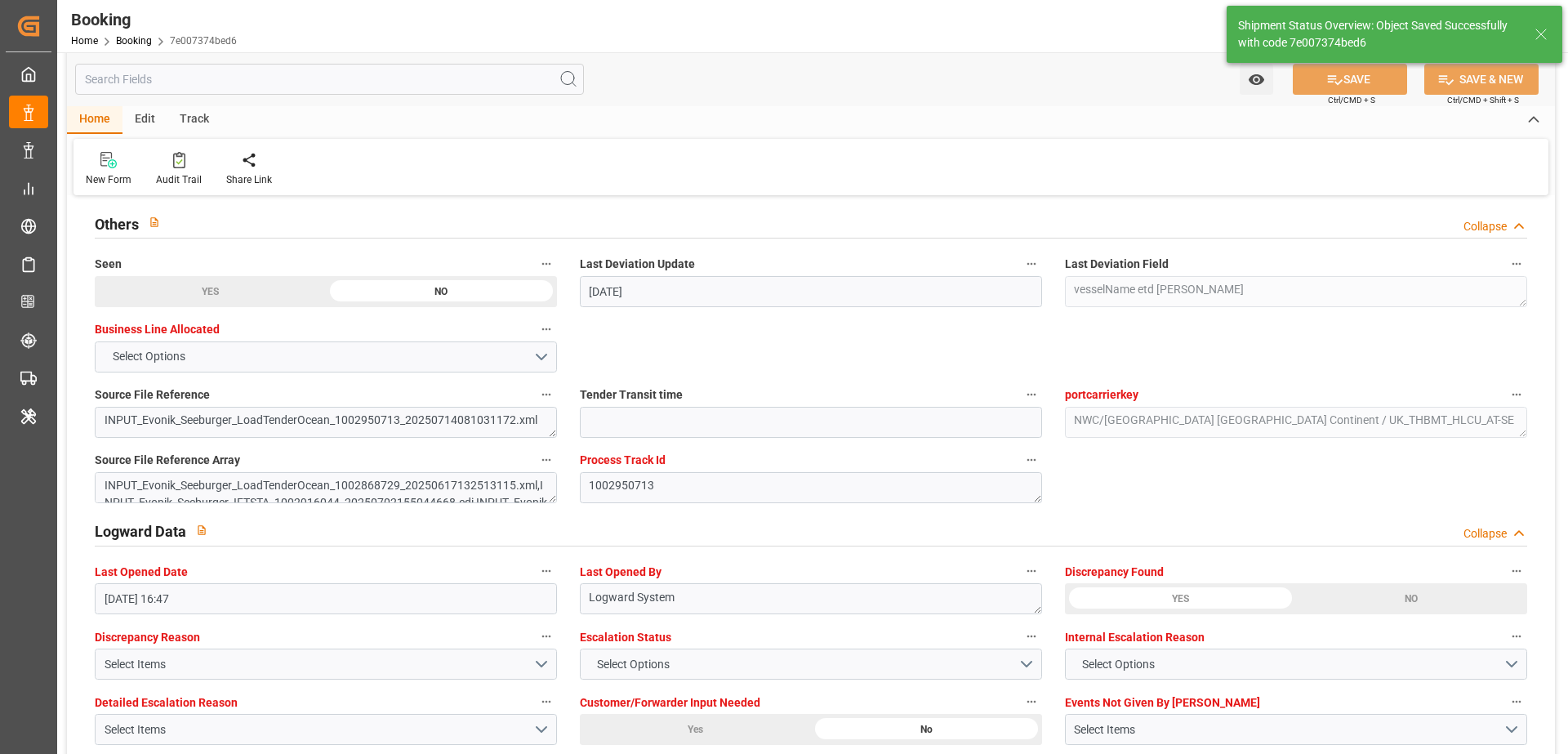
type textarea "Vipul Benurkar"
type input "01.09.2025 07:41"
click at [735, 87] on div "Watch Option SAVE Ctrl/CMD + S SAVE & NEW Ctrl/CMD + Shift + S" at bounding box center [811, 79] width 1488 height 54
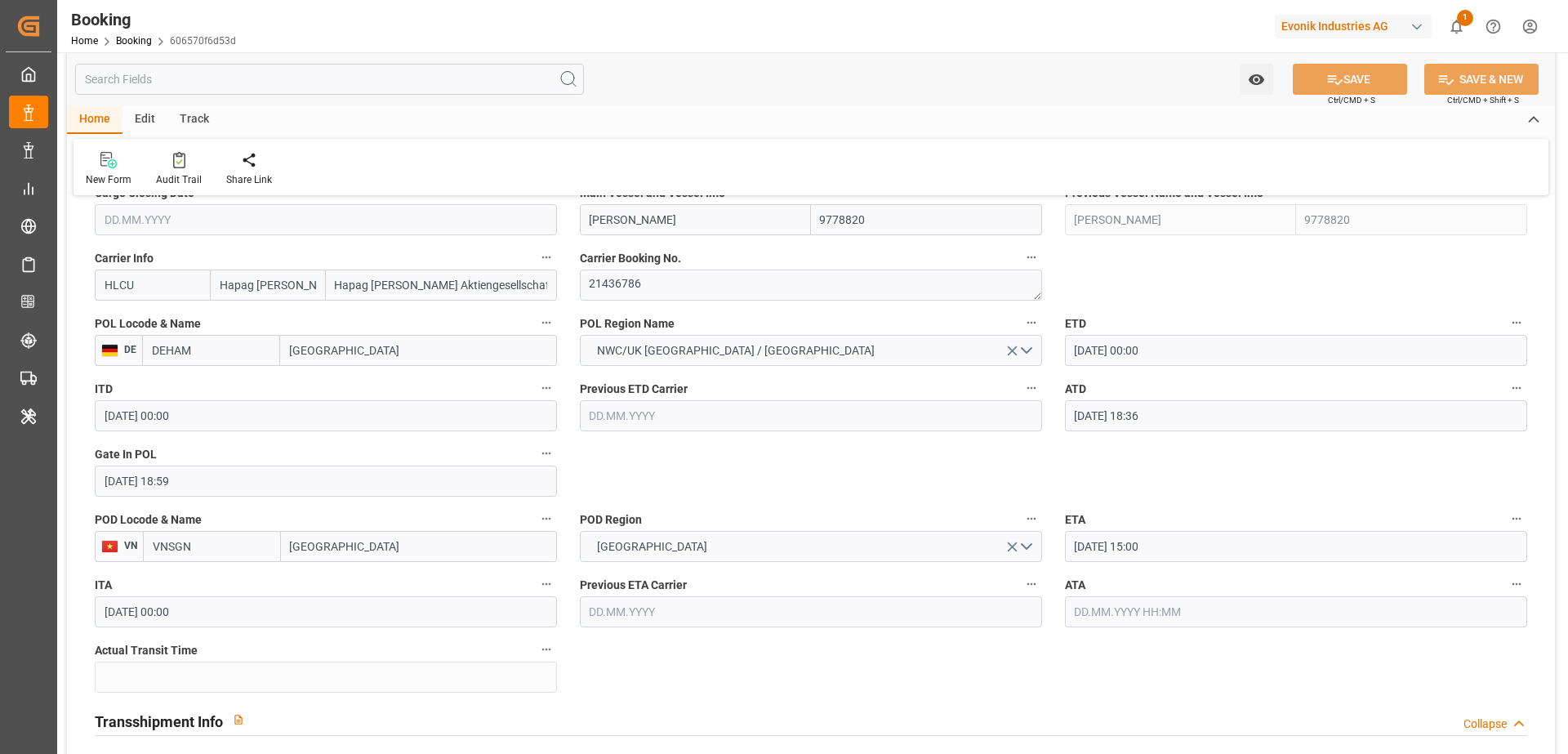
scroll to position [1236, 0]
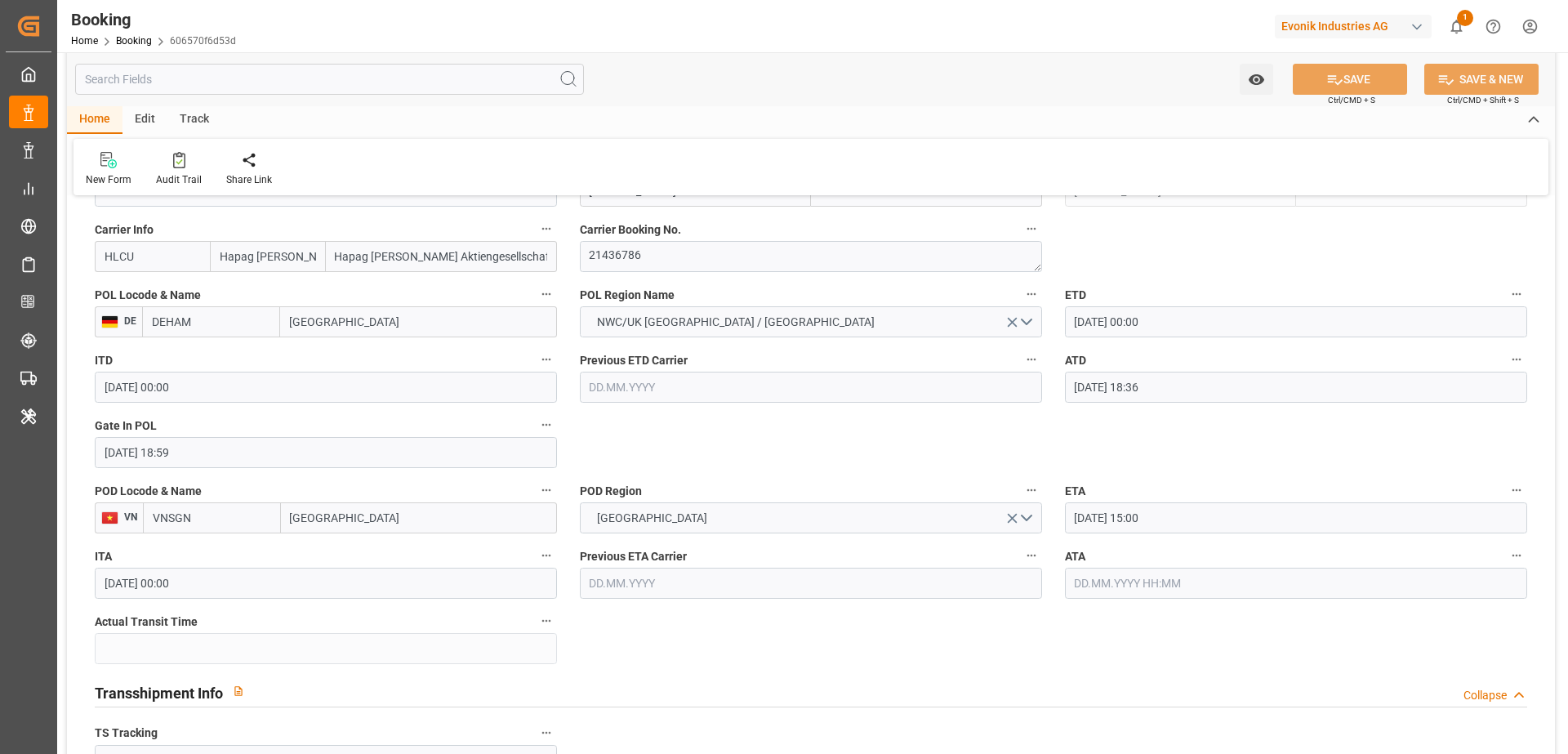
click at [1255, 512] on input "[DATE] 15:00" at bounding box center [1296, 518] width 462 height 31
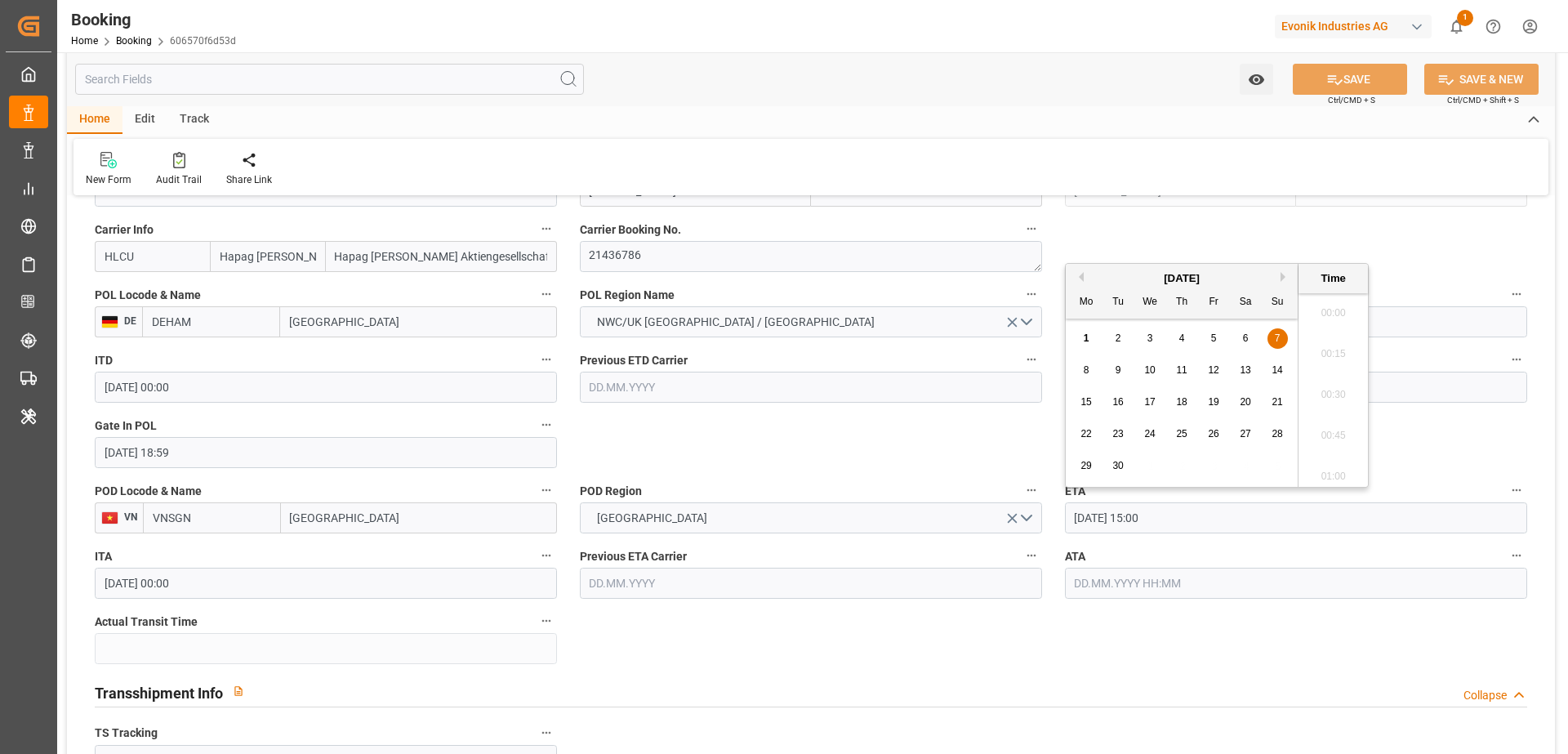
scroll to position [2373, 0]
click at [1209, 380] on div "12" at bounding box center [1214, 370] width 20 height 19
type input "[DATE] 15:00"
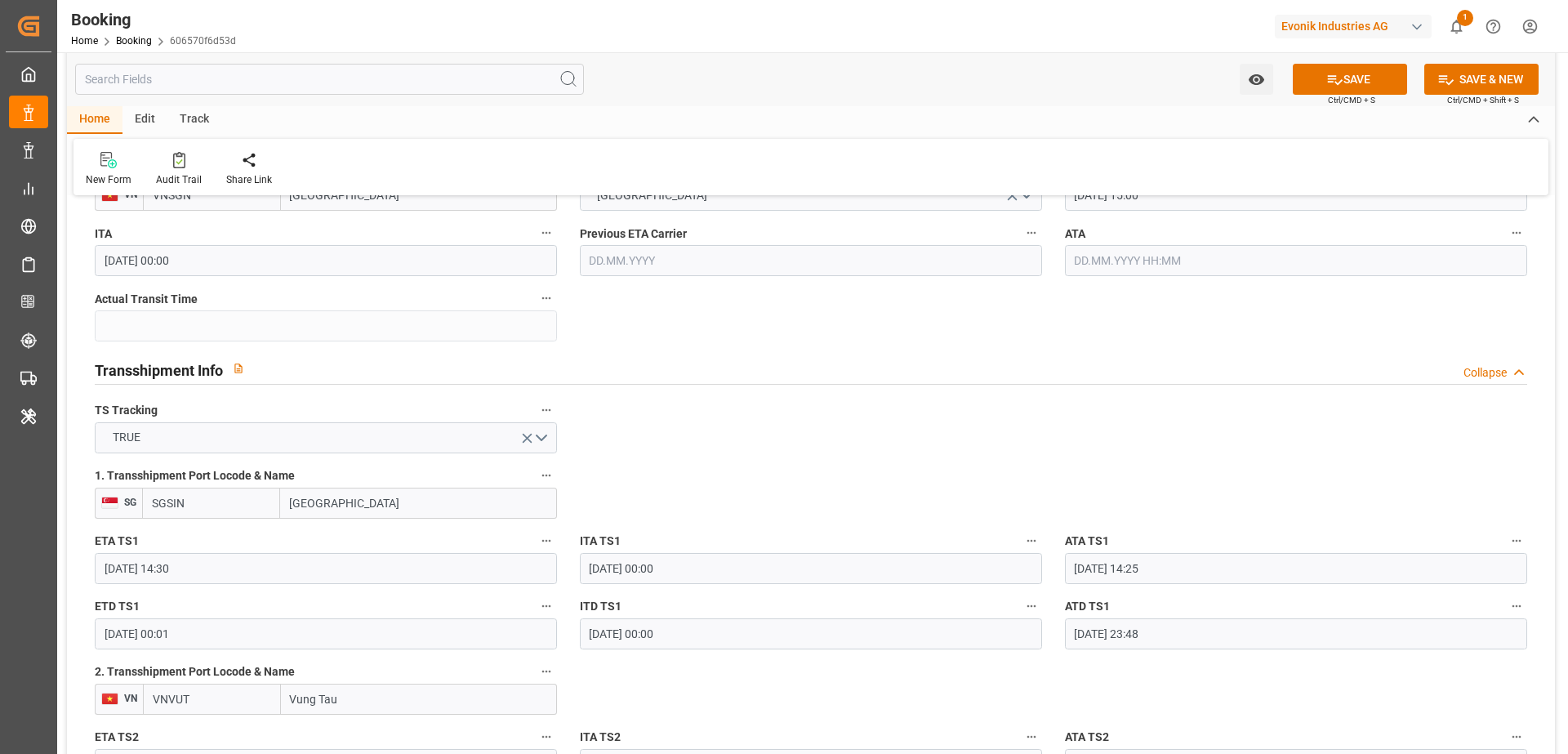
scroll to position [1735, 0]
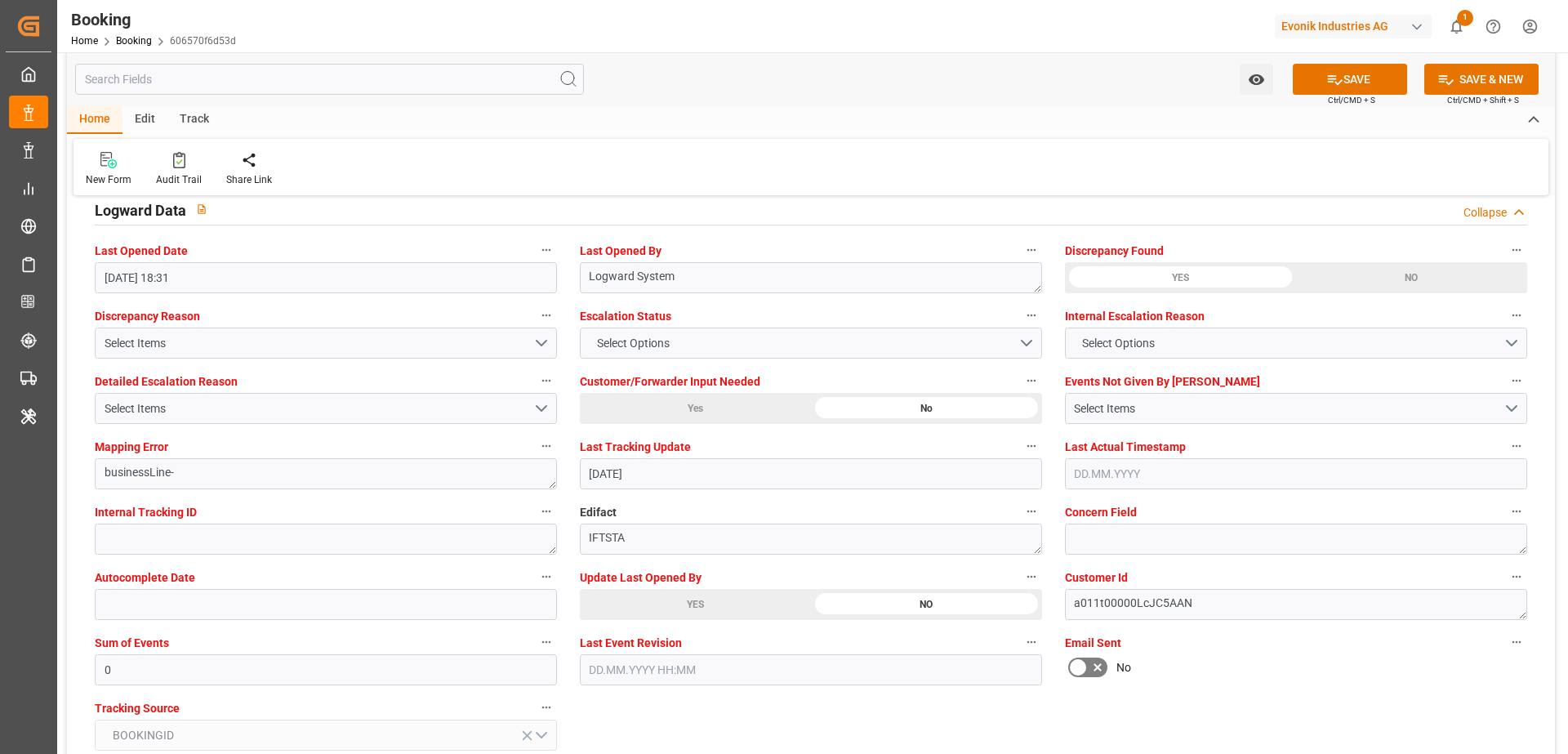
scroll to position [3220, 0]
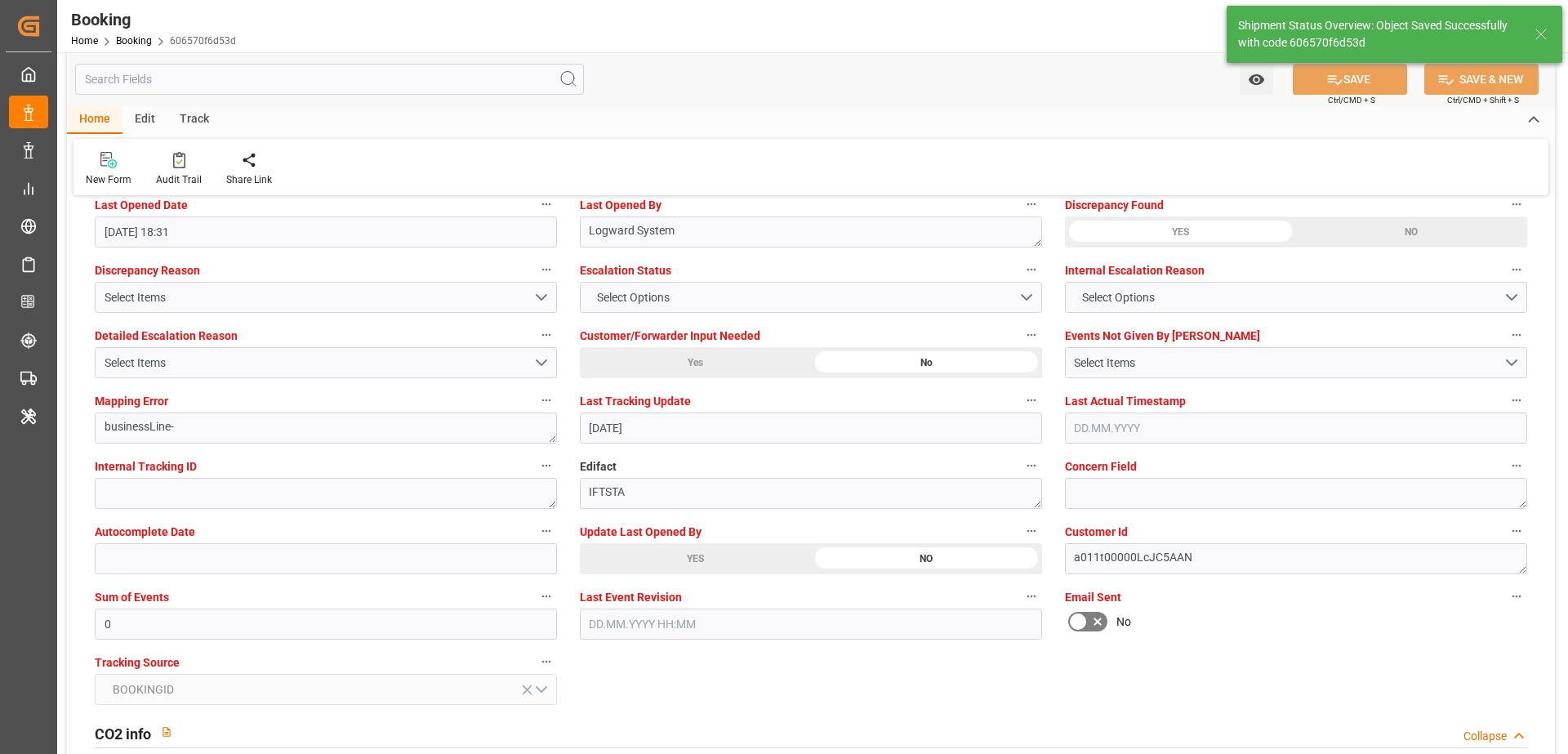
type textarea "[PERSON_NAME]"
type input "[DATE] 07:45"
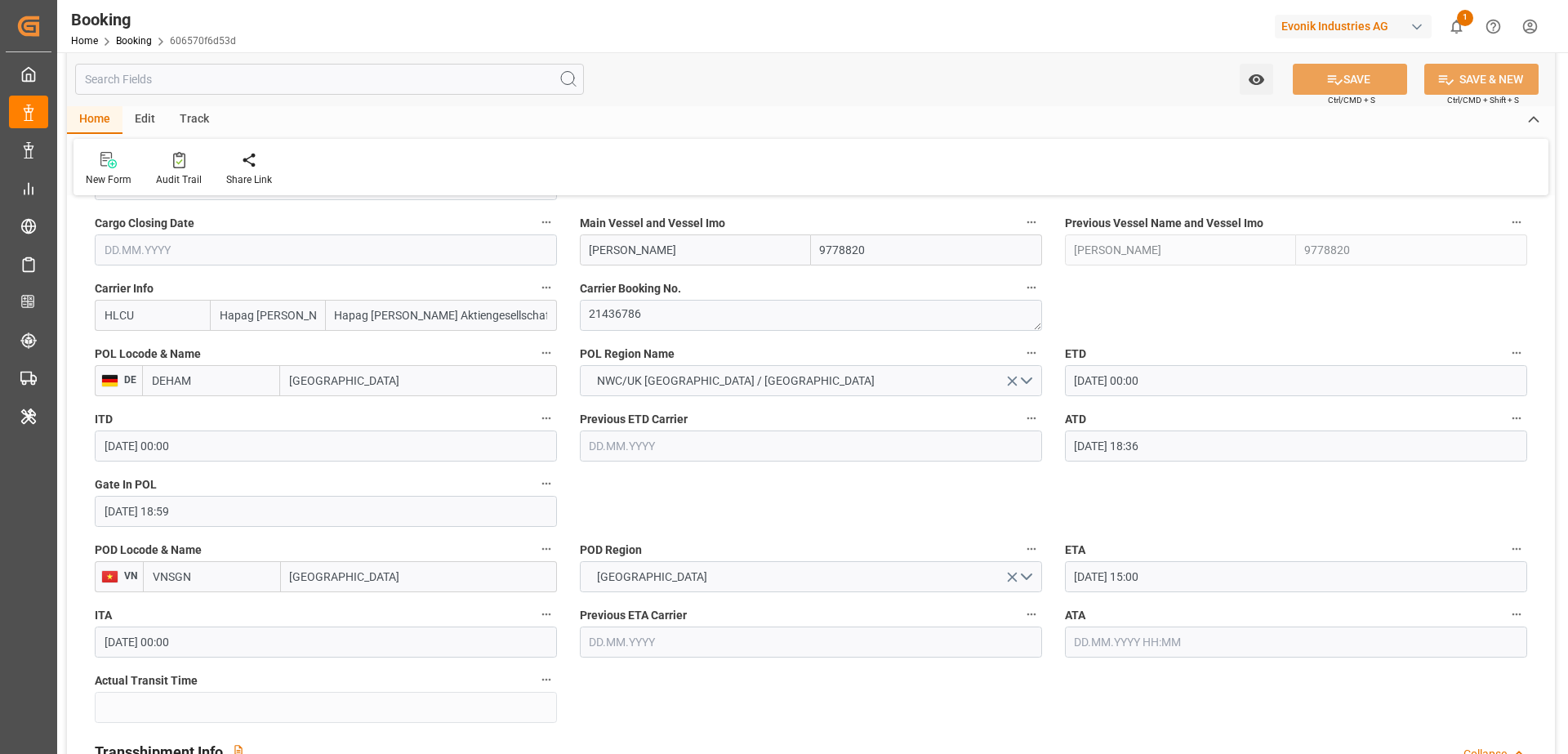
scroll to position [1176, 0]
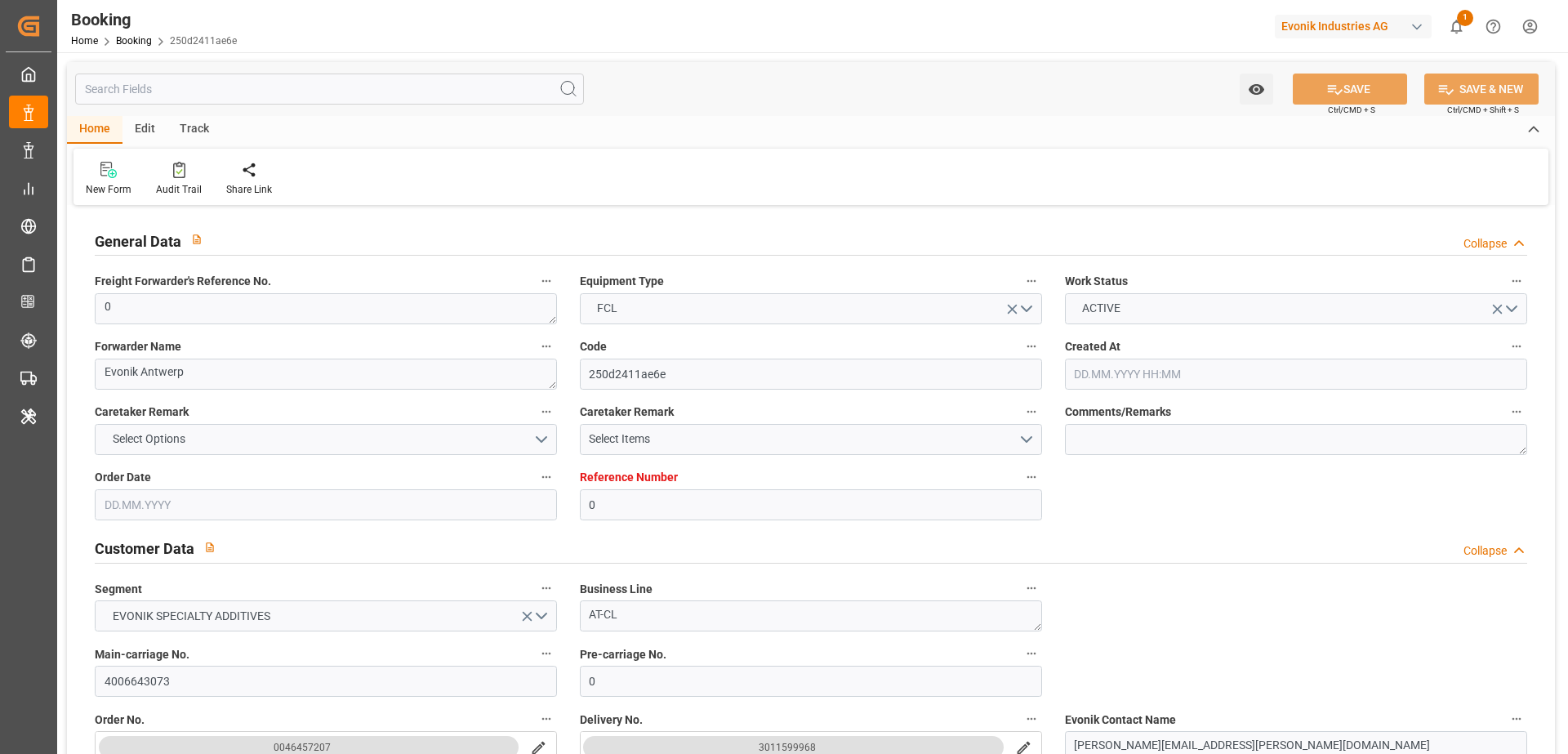
type input "0"
type input "9215660"
type input "Hapag [PERSON_NAME]"
type input "Hapag [PERSON_NAME] Aktiengesellschaft"
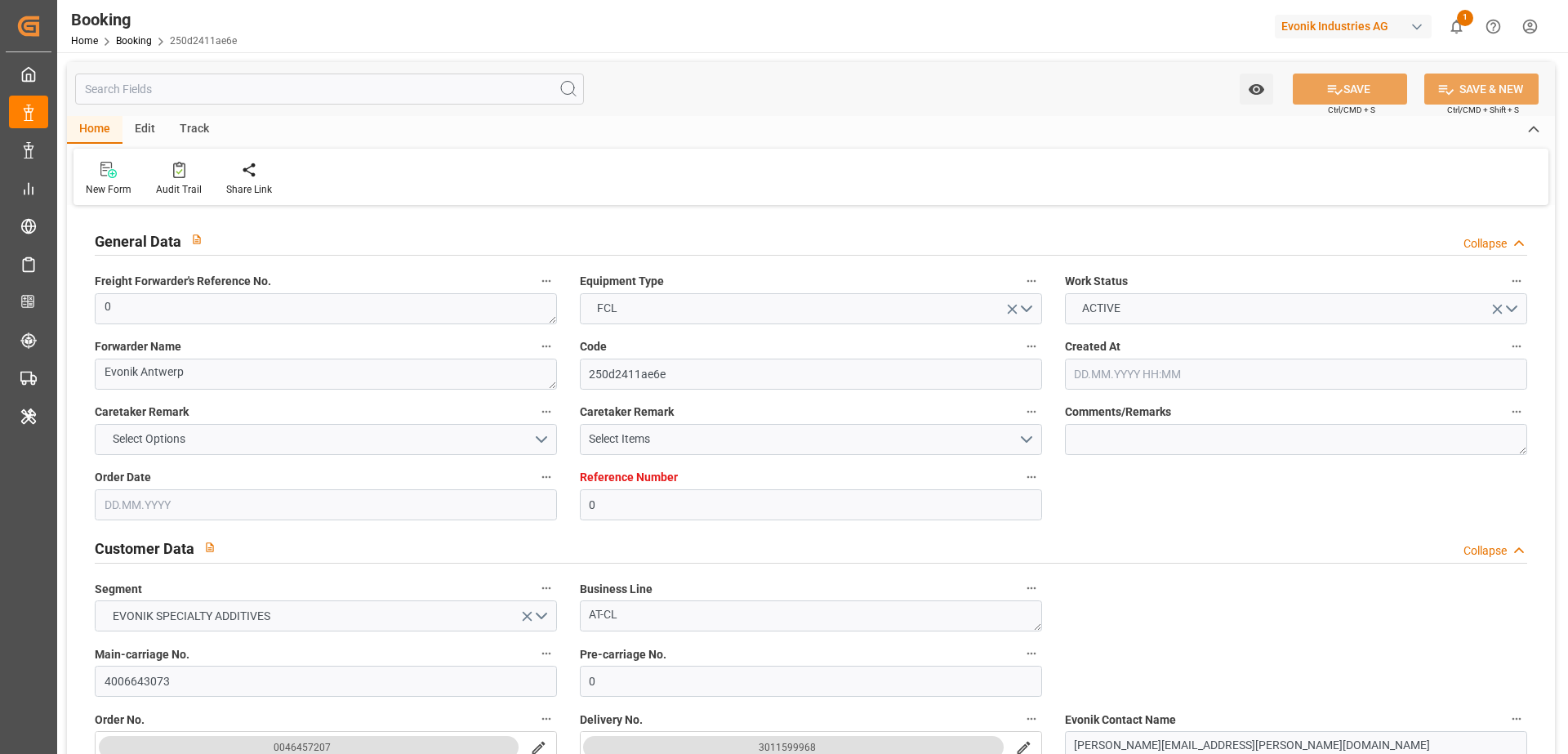
type input "BEANR"
type input "KRPUS"
type input "MAPTM"
type input "CNSHG"
type input "0"
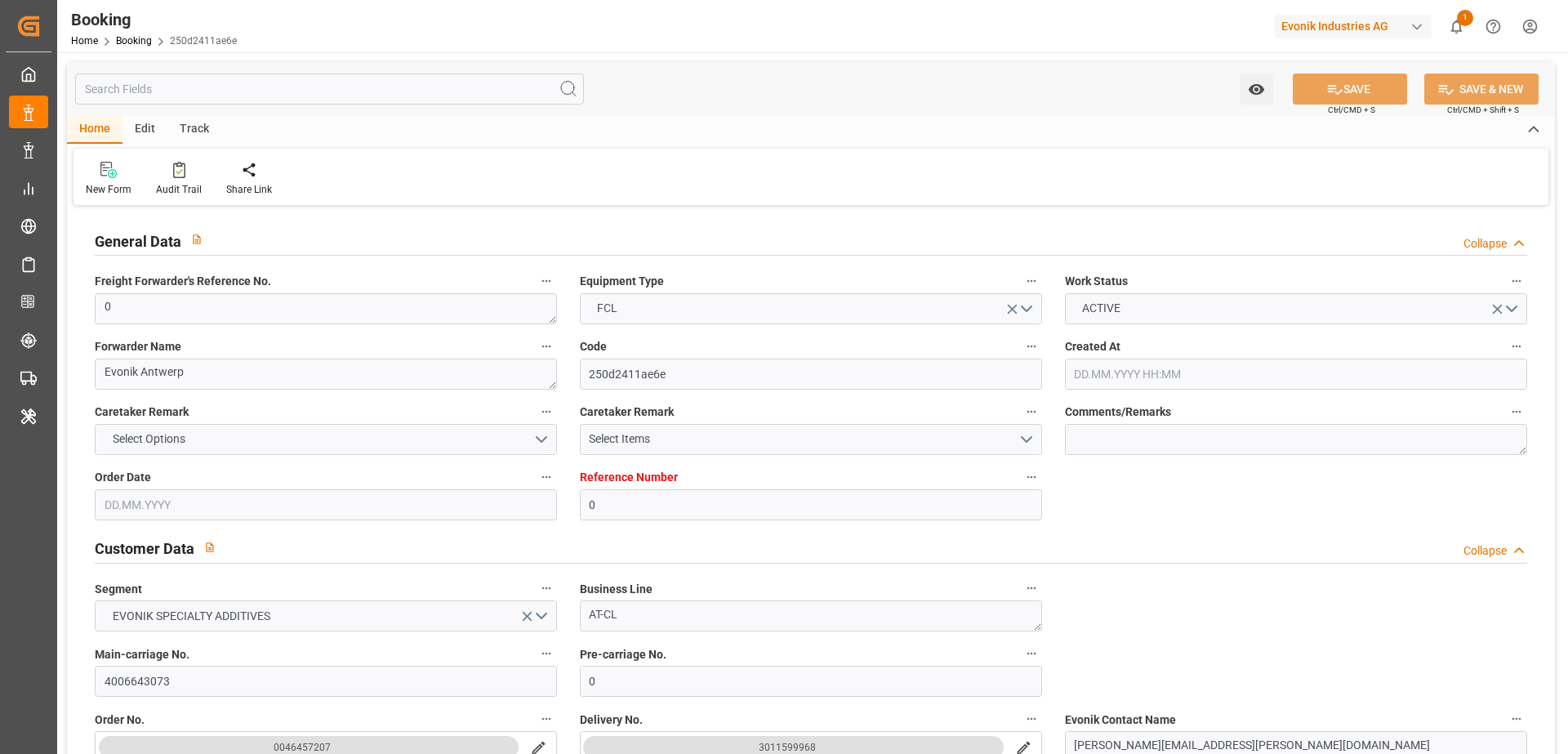
type input "BEANR"
type input "KRPUS"
type input "9778820"
type input "9343730"
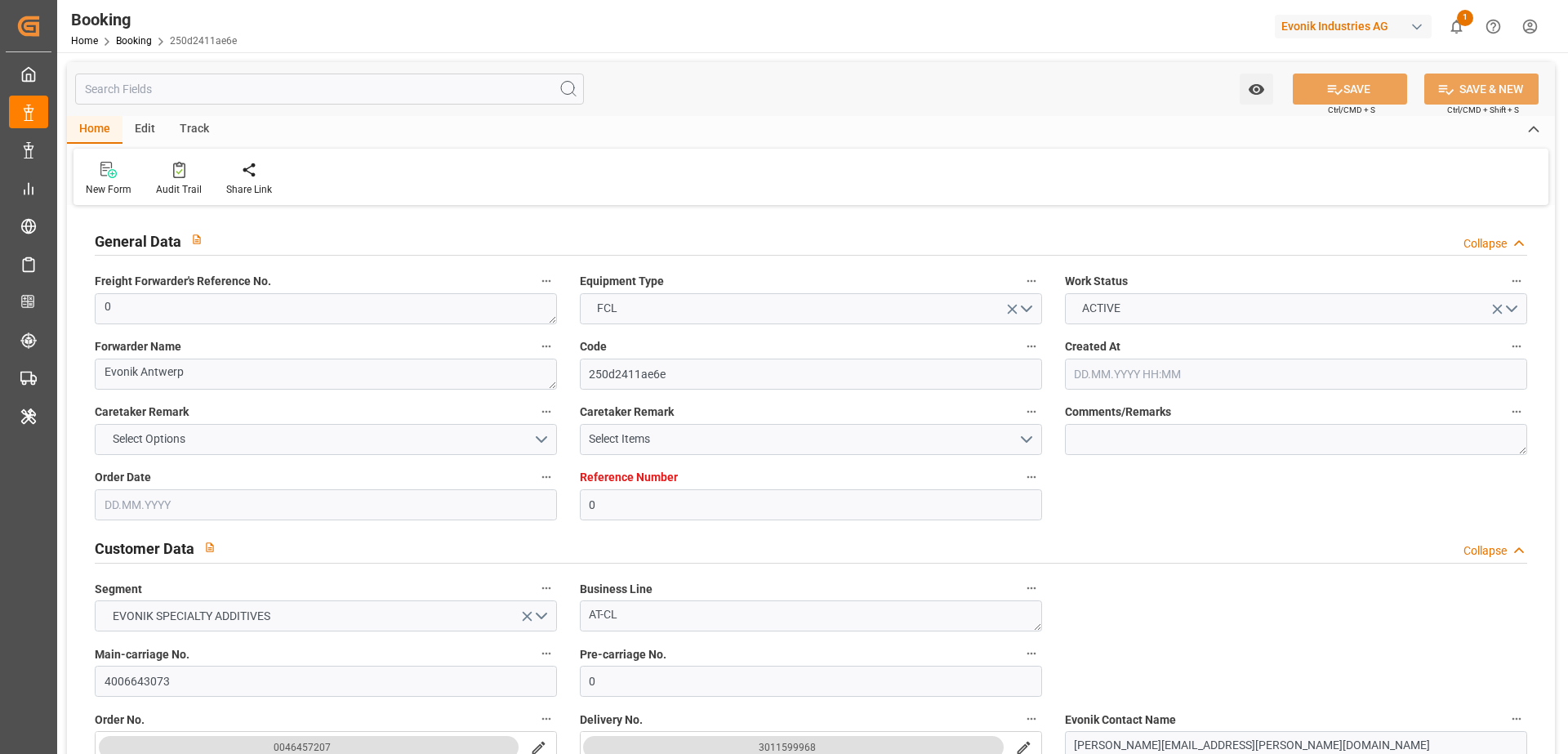
type input "[DATE] 10:54"
type input "[DATE]"
type input "[DATE] 21:30"
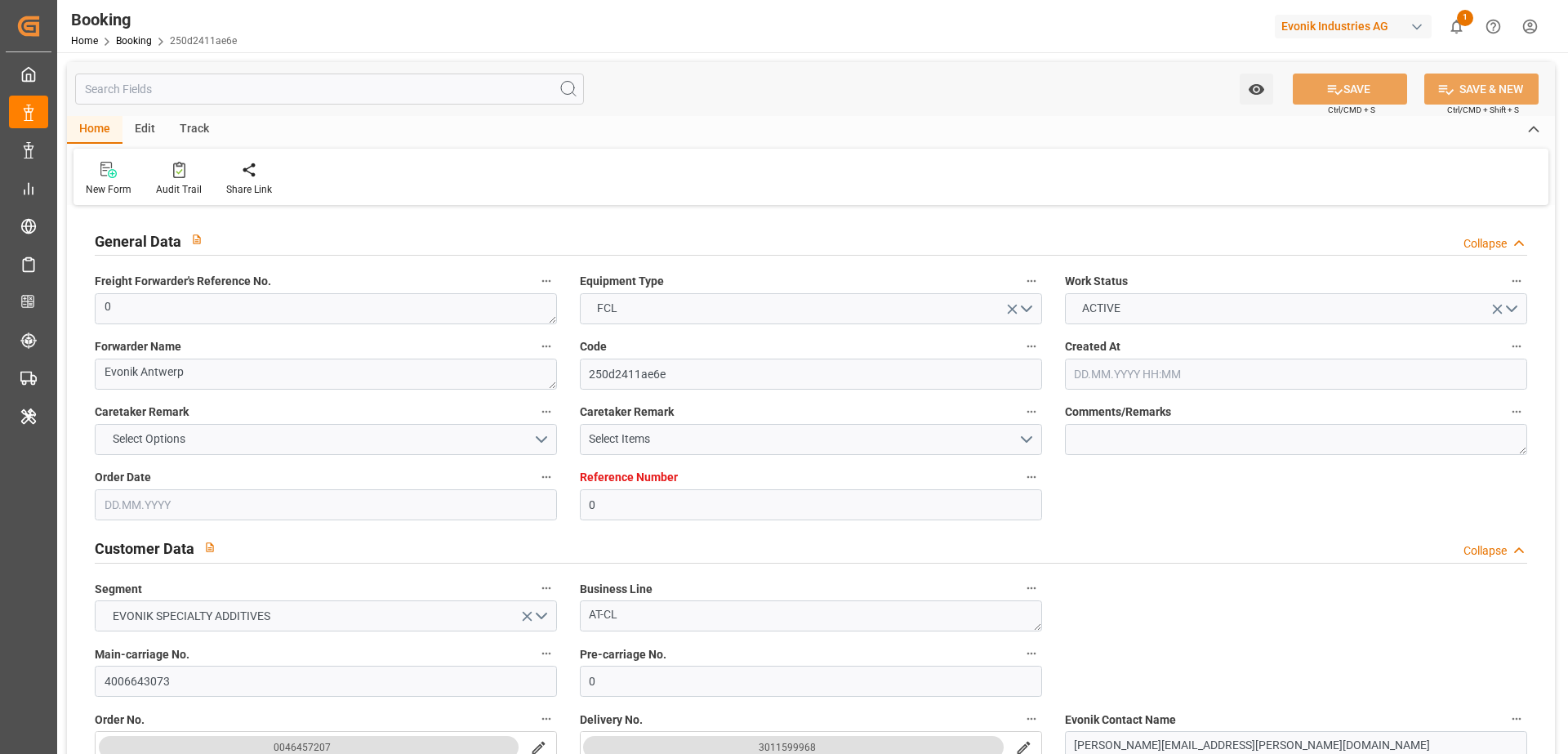
type input "[DATE] 00:00"
type input "[DATE] 21:54"
type input "[DATE] 11:35"
type input "[DATE] 15:00"
type input "[DATE] 00:00"
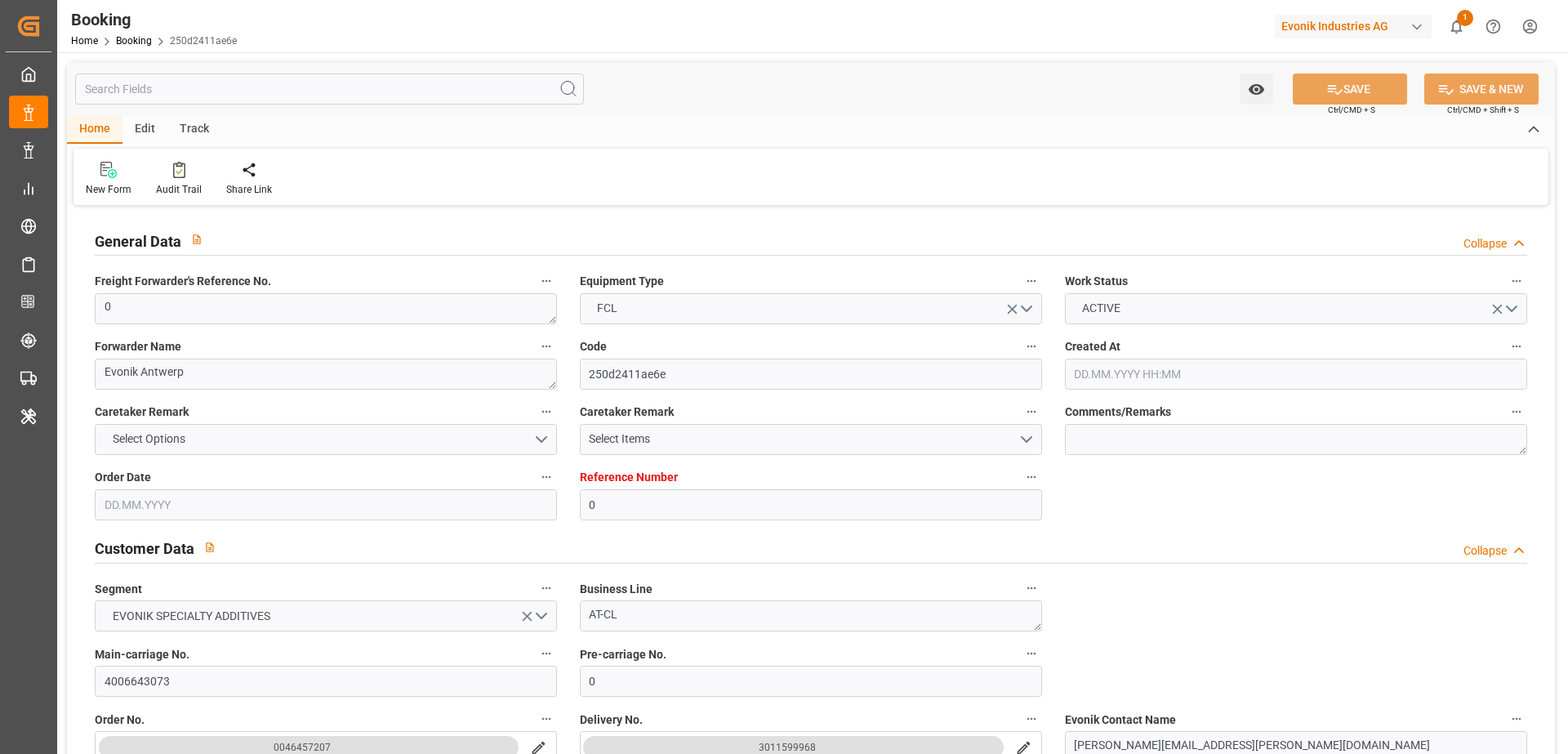
type input "[DATE] 19:00"
type input "[DATE] 00:00"
type input "[DATE] 13:00"
type input "[DATE] 18:00"
type input "[DATE] 00:00"
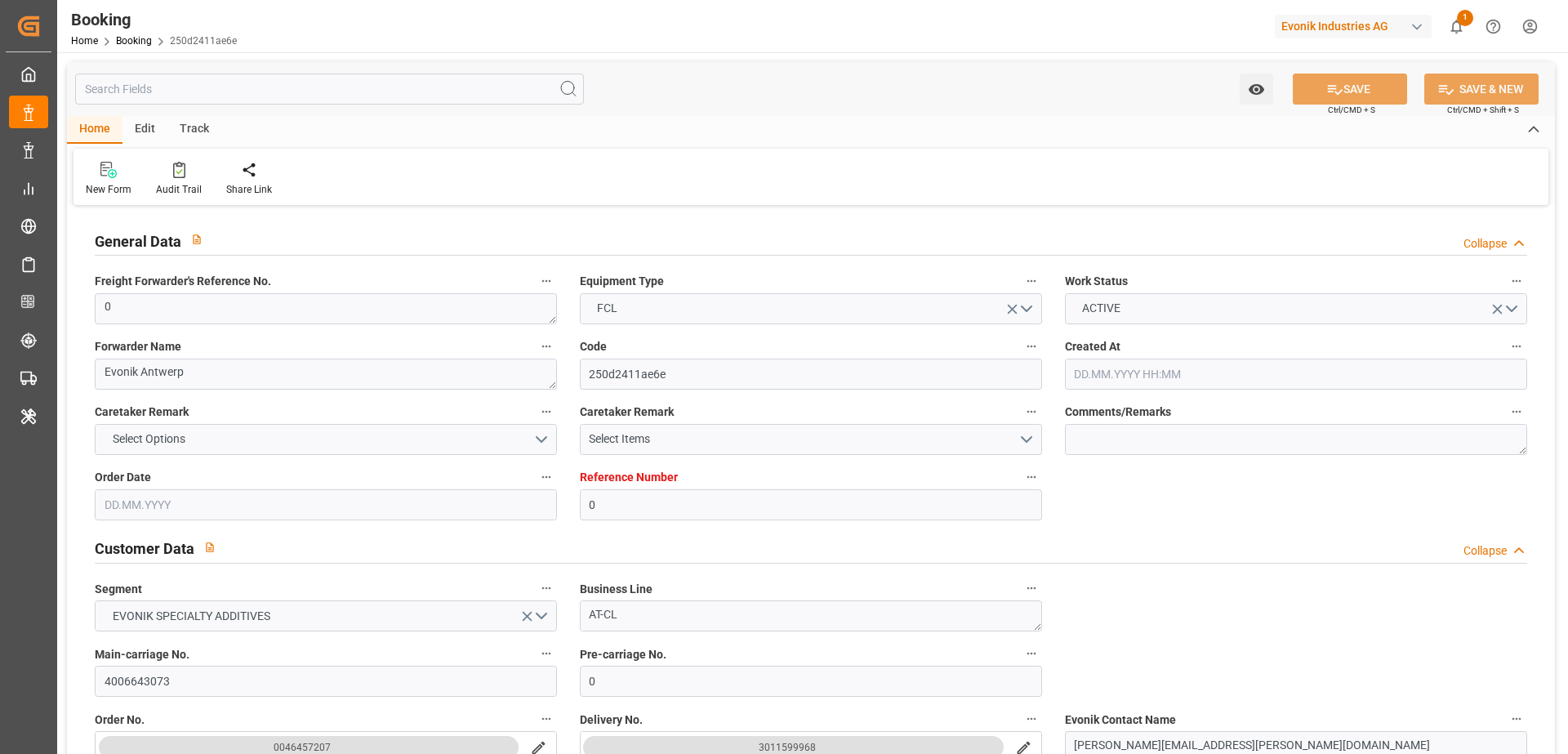
type input "[DATE] 23:30"
type input "[DATE] 12:00"
type input "[DATE] 00:00"
type input "[DATE] 05:00"
type input "[DATE] 00:00"
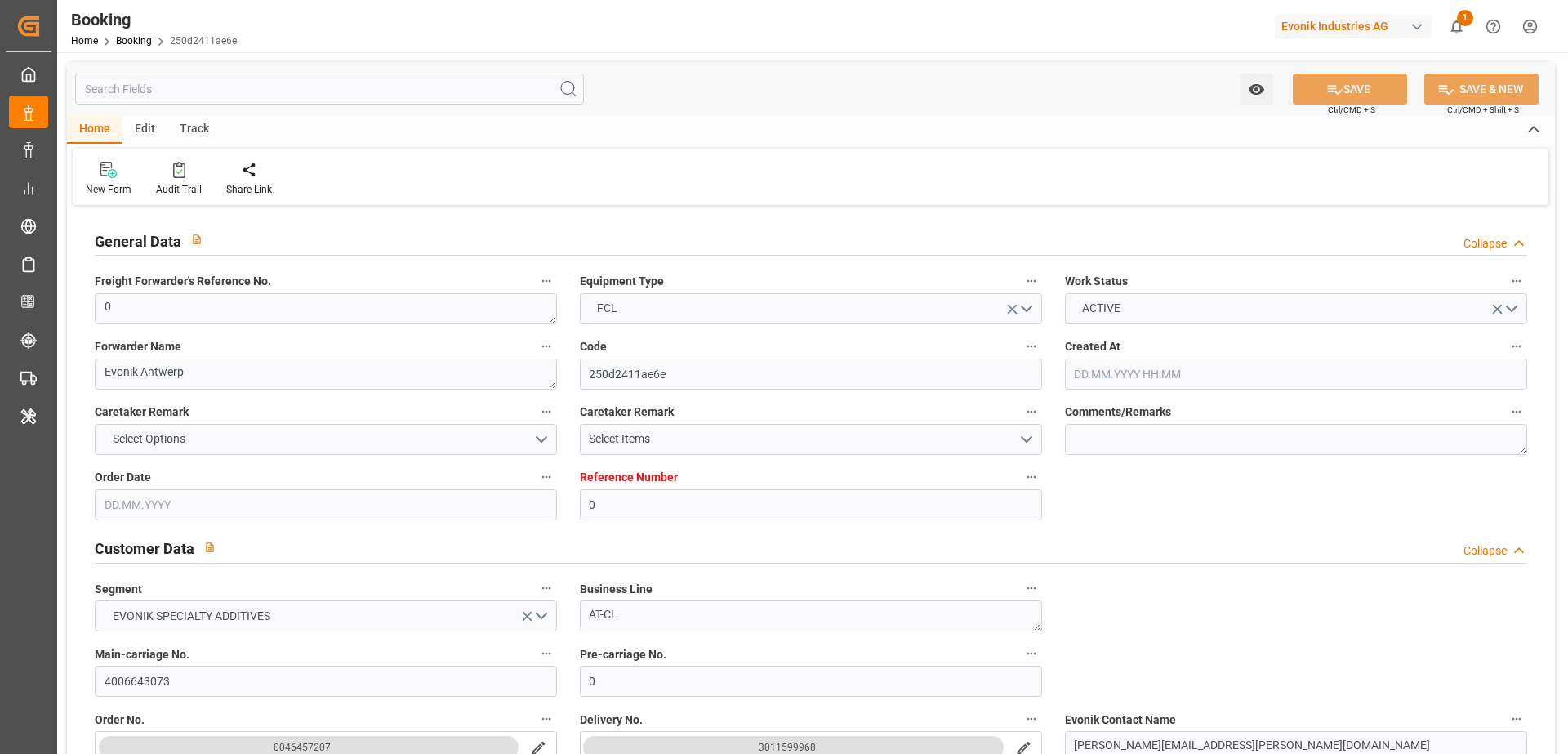
type input "[DATE] 19:59"
type input "[DATE]"
type input "[DATE] 12:05"
type input "[DATE] 12:02"
type input "[DATE] 07:18"
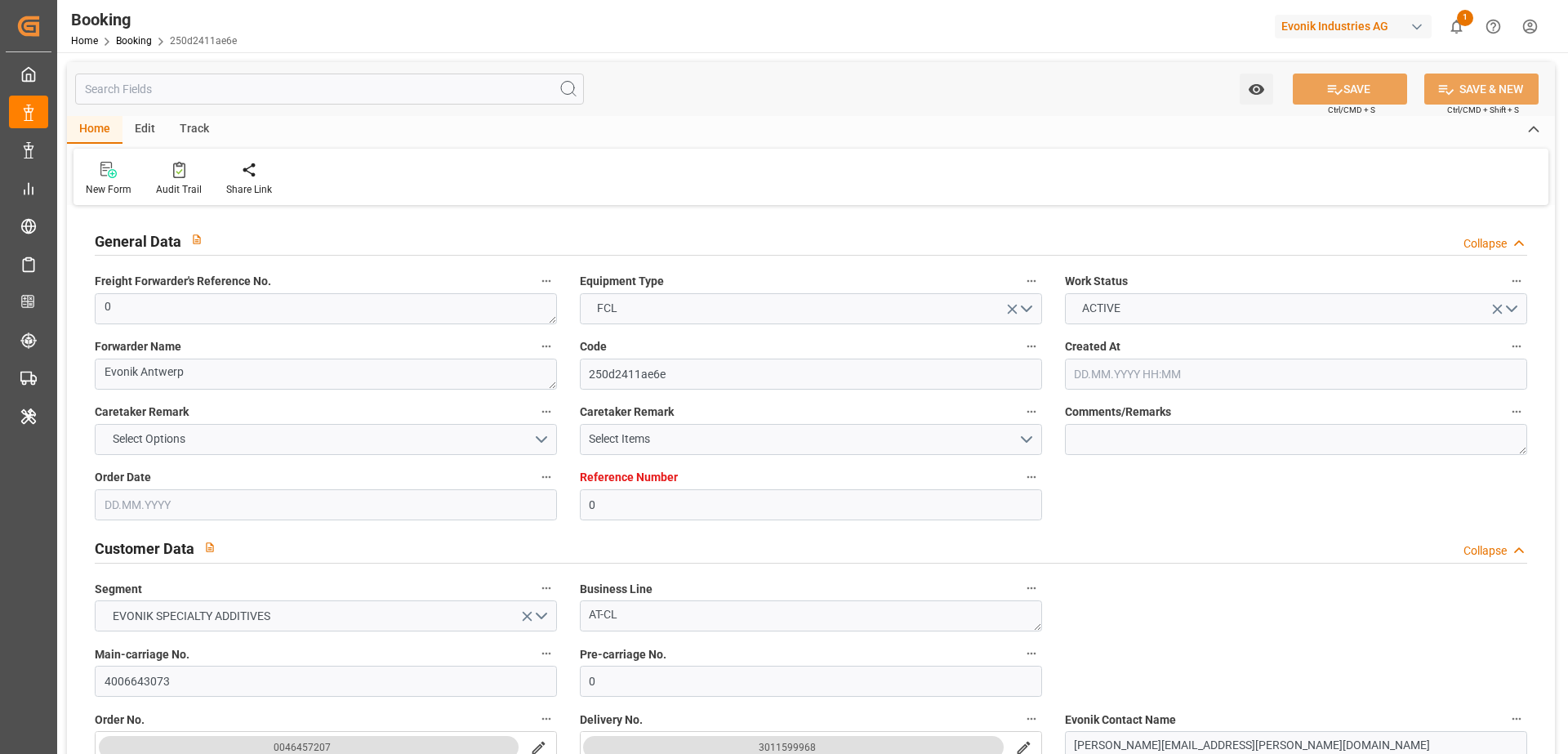
type input "[DATE] 22:12"
type input "[DATE] 19:00"
type input "[DATE] 12:56"
type input "[DATE] 20:02"
type input "24.07.2025 16:04"
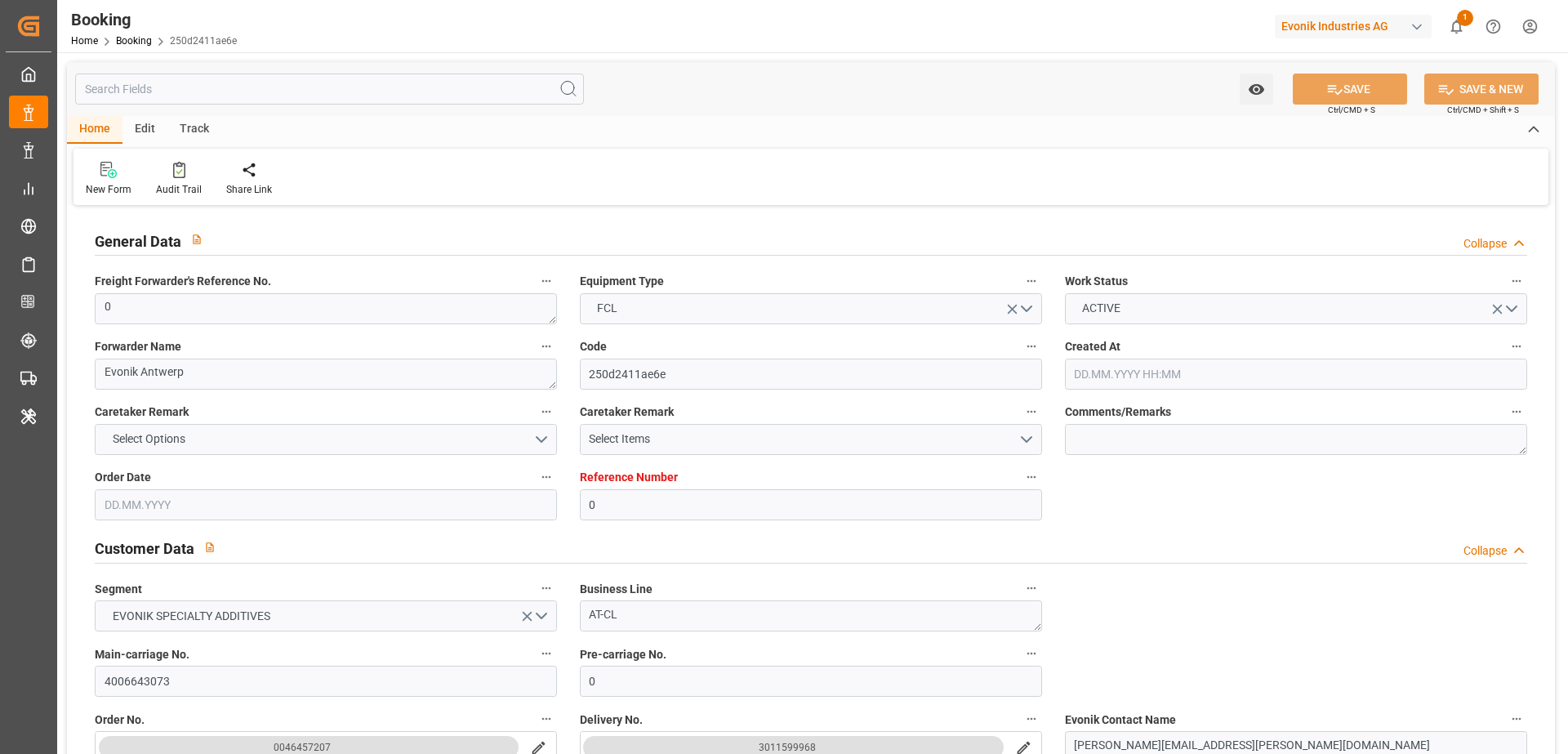
type input "[DATE] 15:36"
type input "[DATE] 18:00"
type input "30.07.2025 12:46"
type input "[DATE] 18:00"
type input "[DATE] 23:39"
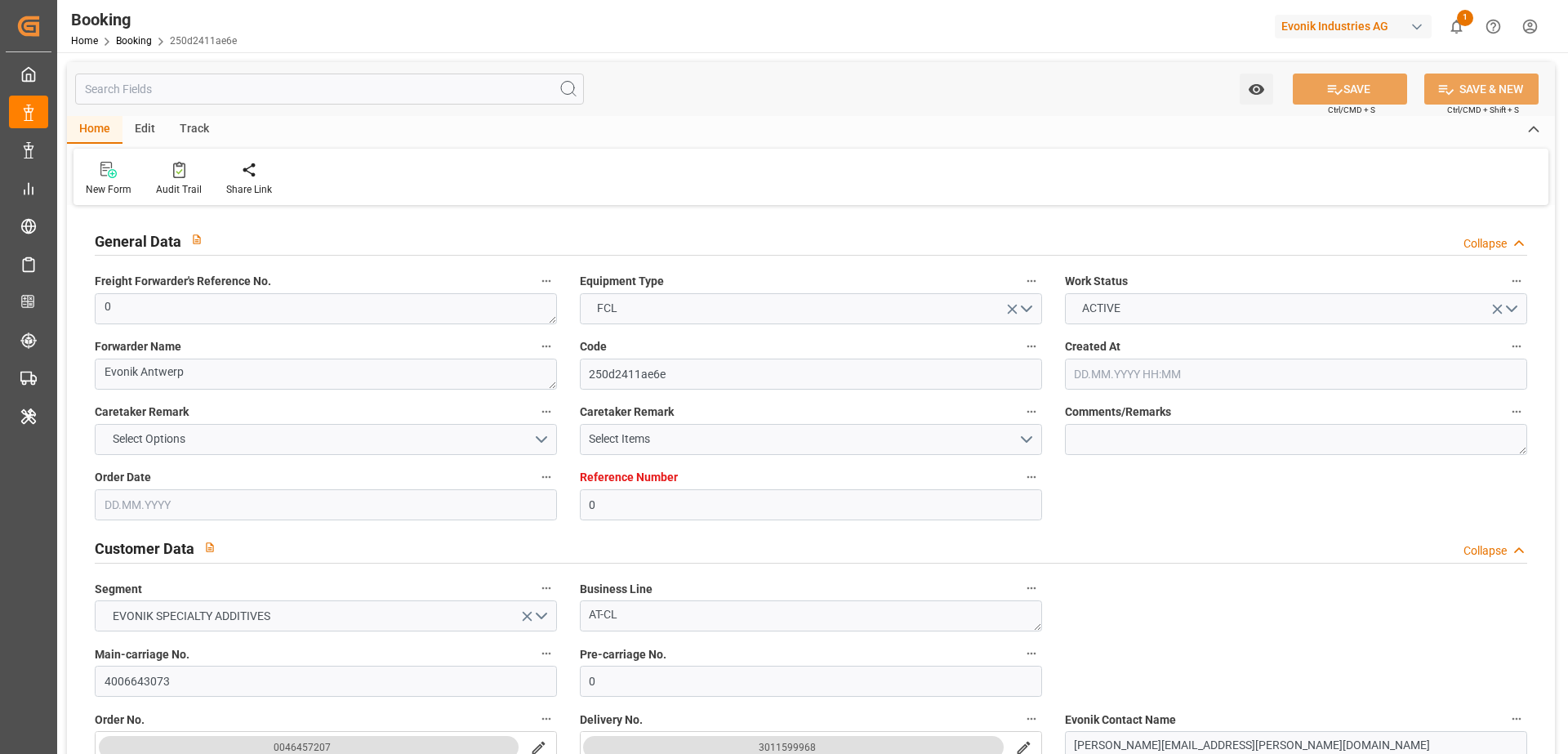
type input "[DATE] 12:00"
type input "[DATE] 20:42"
type input "[DATE] 05:00"
type input "[DATE] 15:00"
type input "[DATE] 04:33"
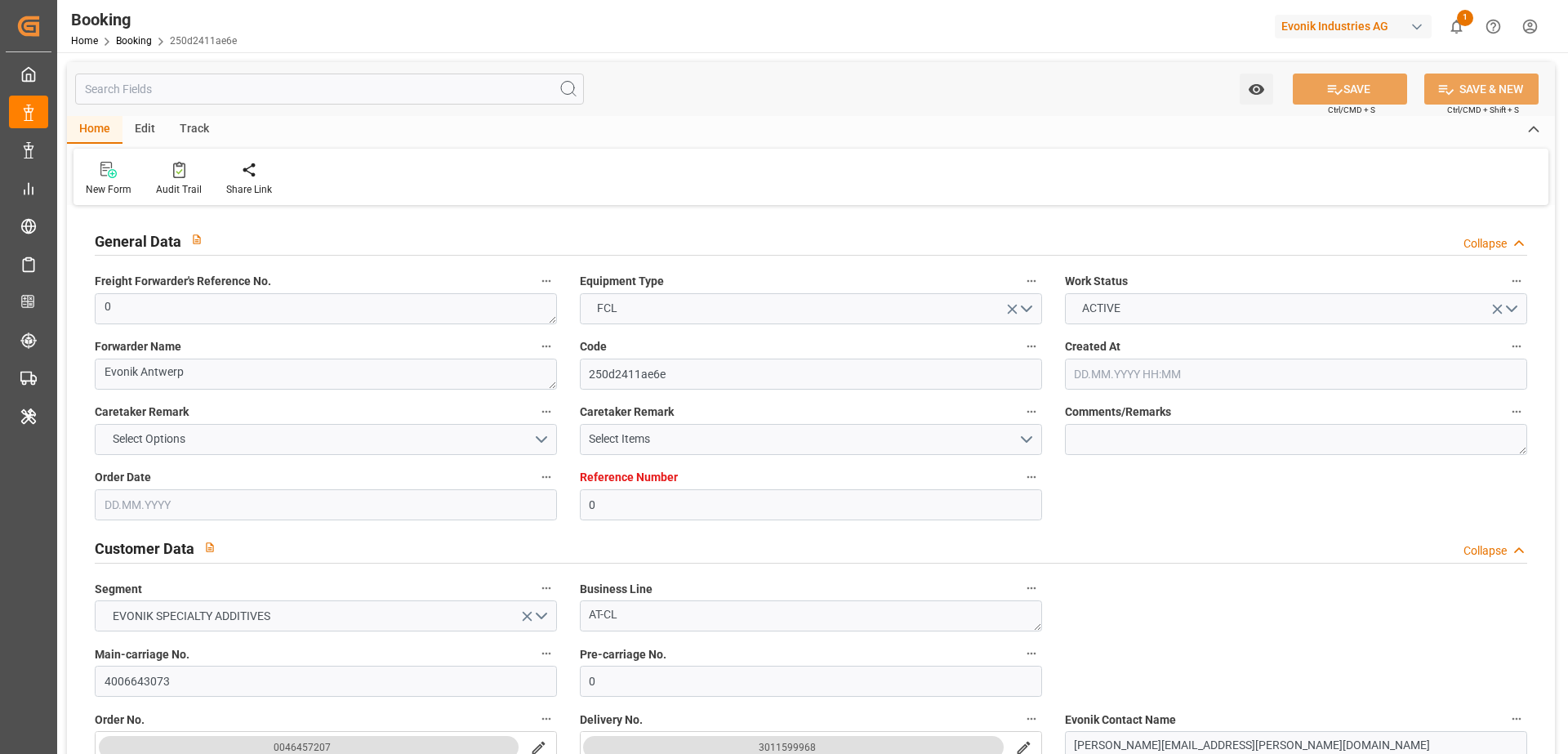
type input "[DATE] 04:33"
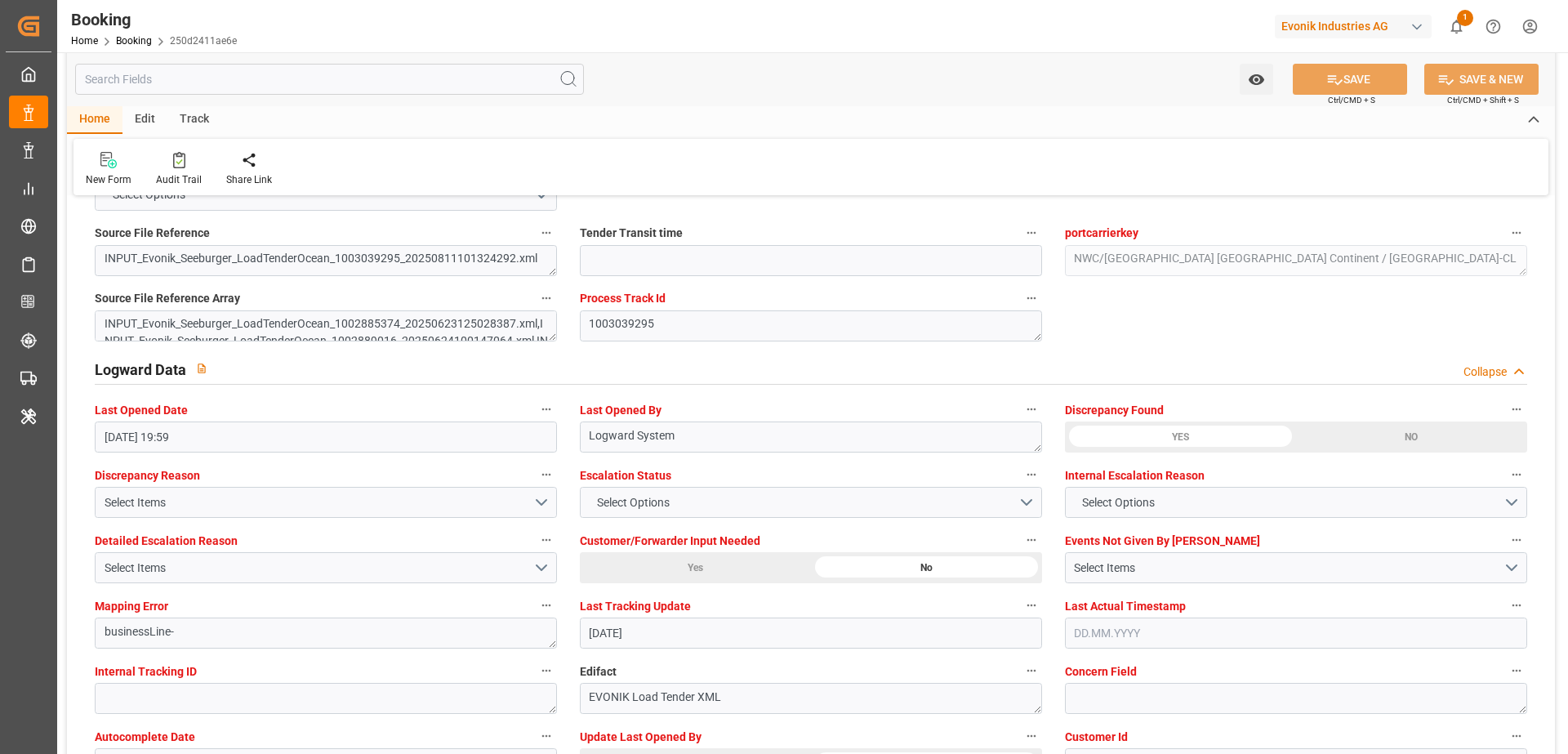
scroll to position [3062, 0]
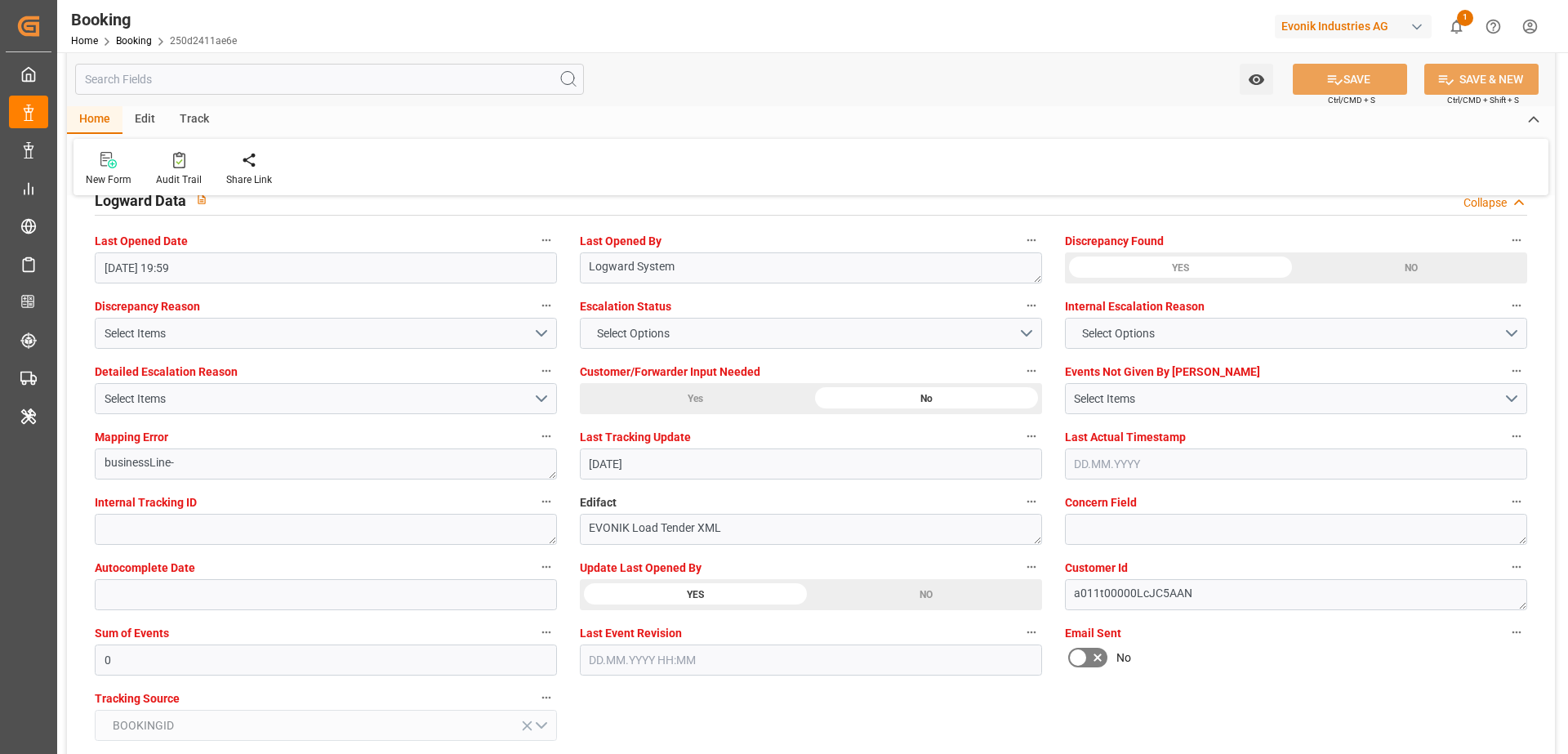
scroll to position [2785, 0]
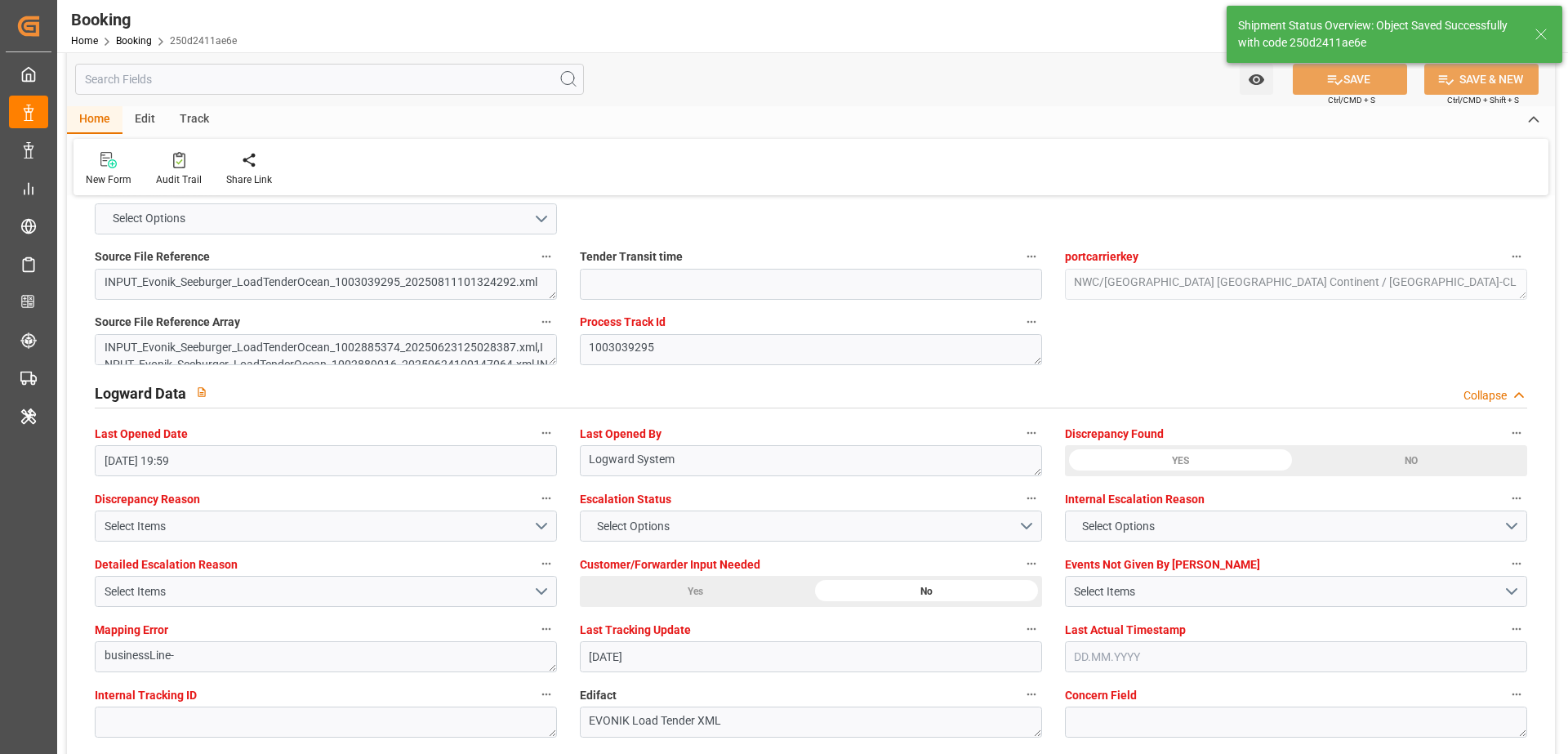
type textarea "[PERSON_NAME]"
type input "[DATE] 07:46"
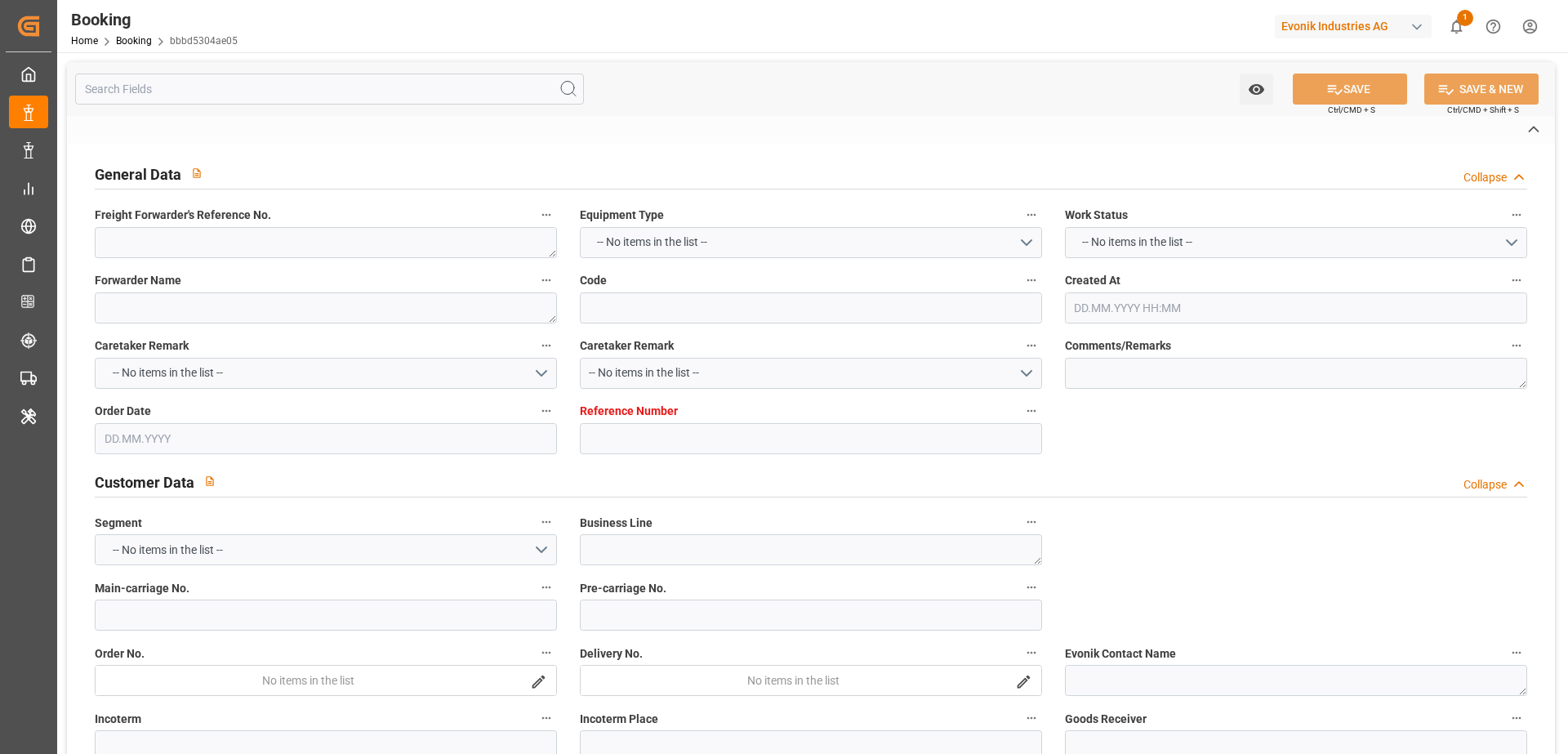
type textarea "0"
type textarea "Evonik Antwerp"
type input "bbbd5304ae05"
type input "0"
type textarea "AT-CL"
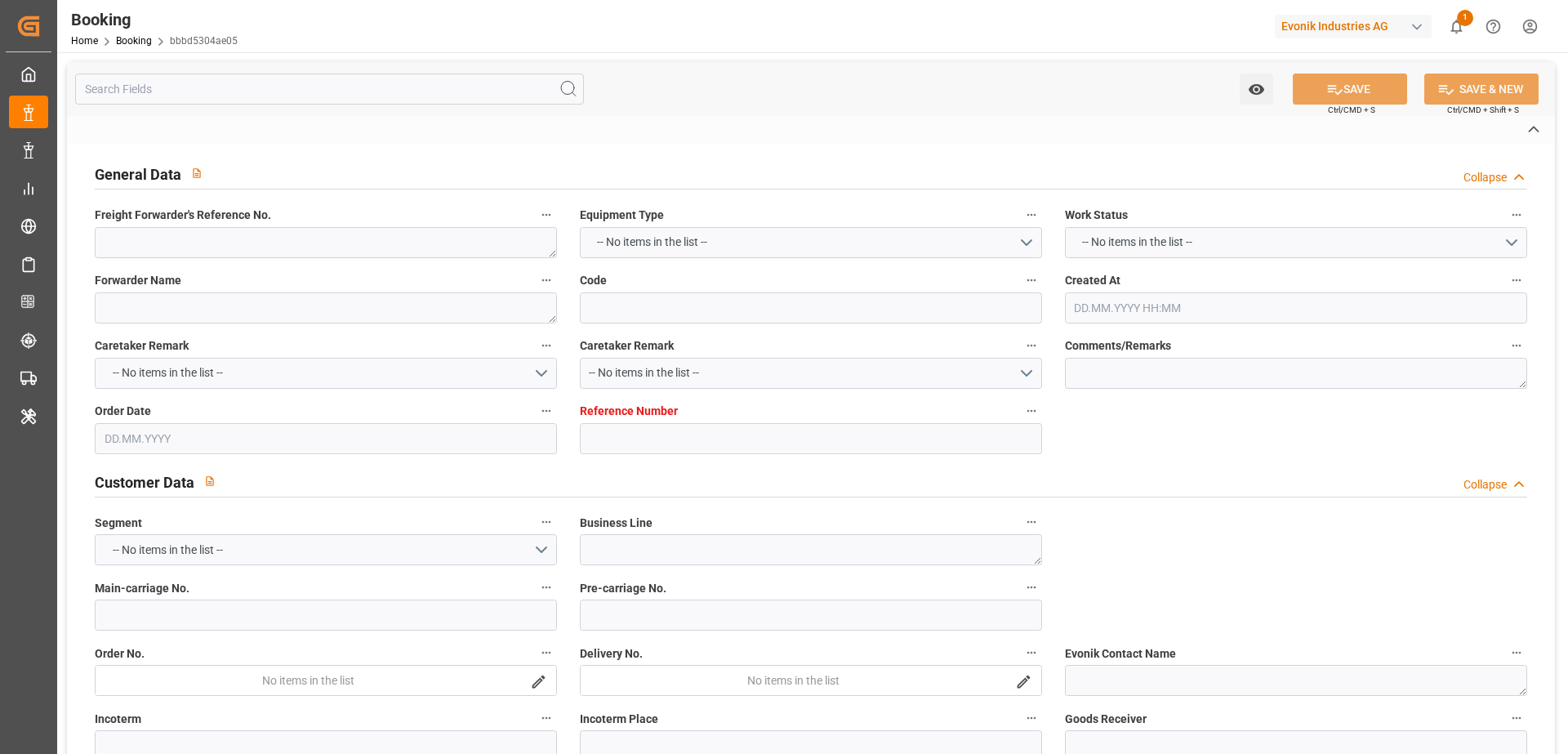
type input "4006636002"
type textarea "[PERSON_NAME][EMAIL_ADDRESS][PERSON_NAME][DOMAIN_NAME]"
type textarea "CIF"
type textarea "[GEOGRAPHIC_DATA]"
type textarea "Evonik Plant 0000503047"
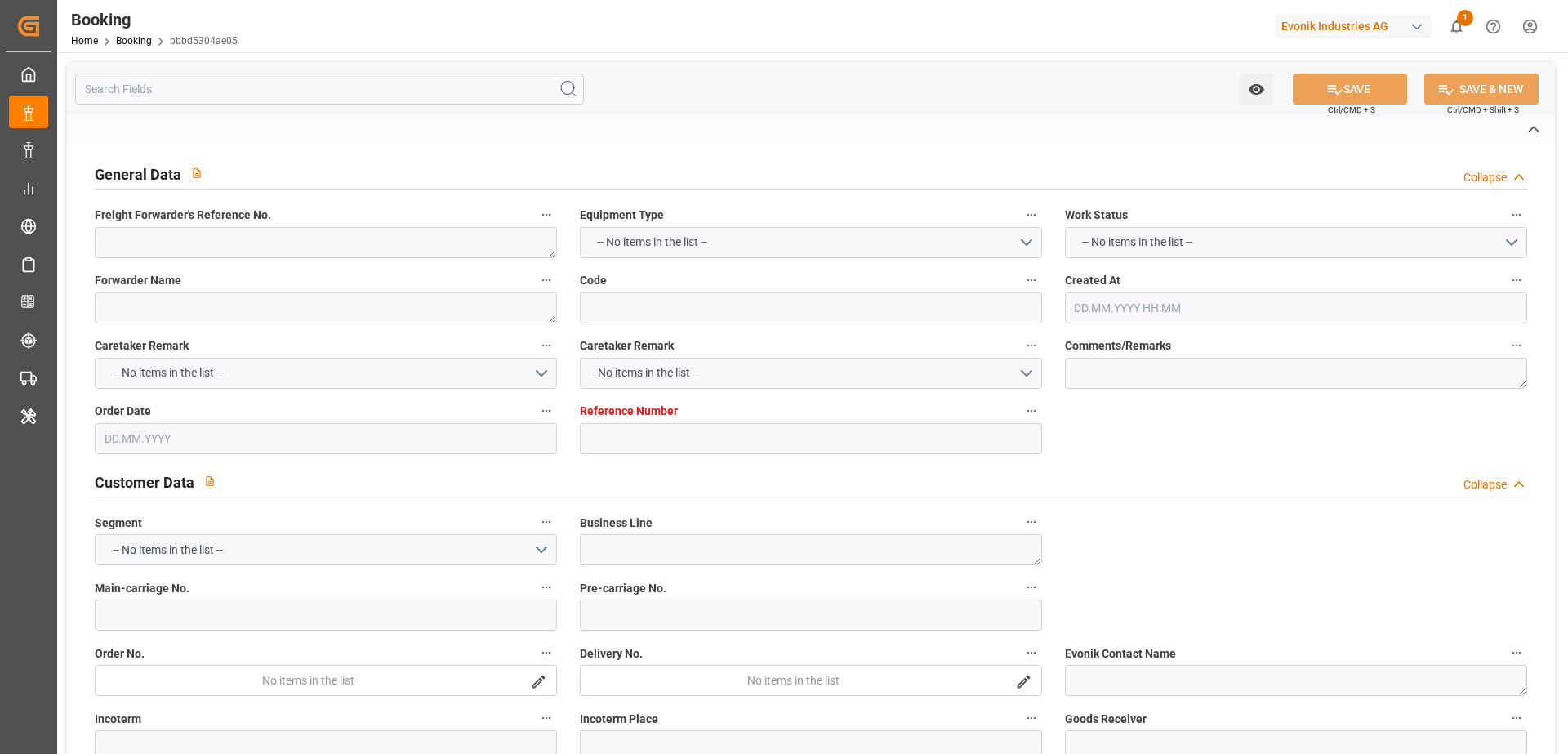
type textarea "6.1"
type textarea "2290"
type textarea "[GEOGRAPHIC_DATA]"
type textarea "TCLU3910790"
type input "PAGE"
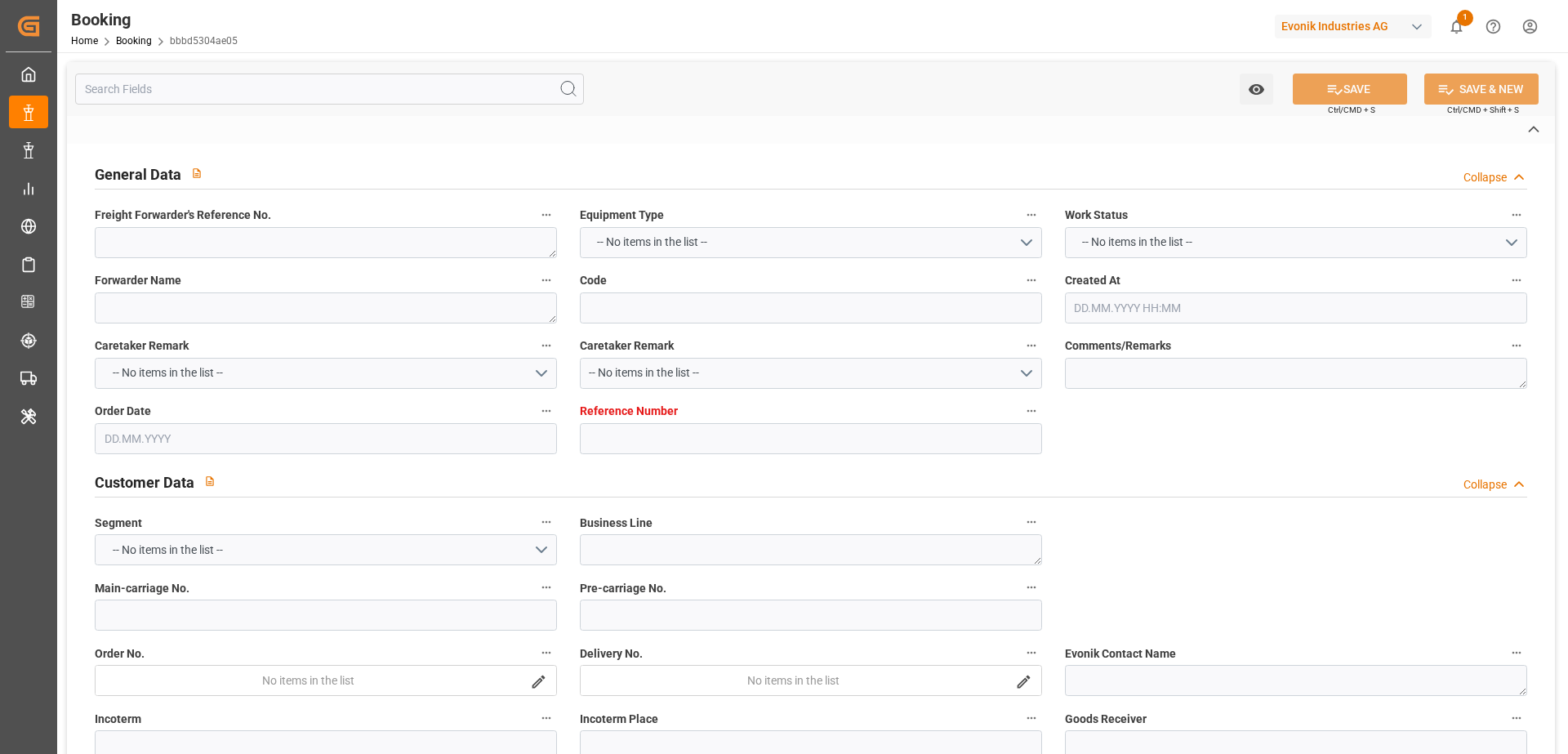
type input "PAGE"
type input "HLCU"
type textarea "34429541"
type input "[GEOGRAPHIC_DATA]"
type input "Busan"
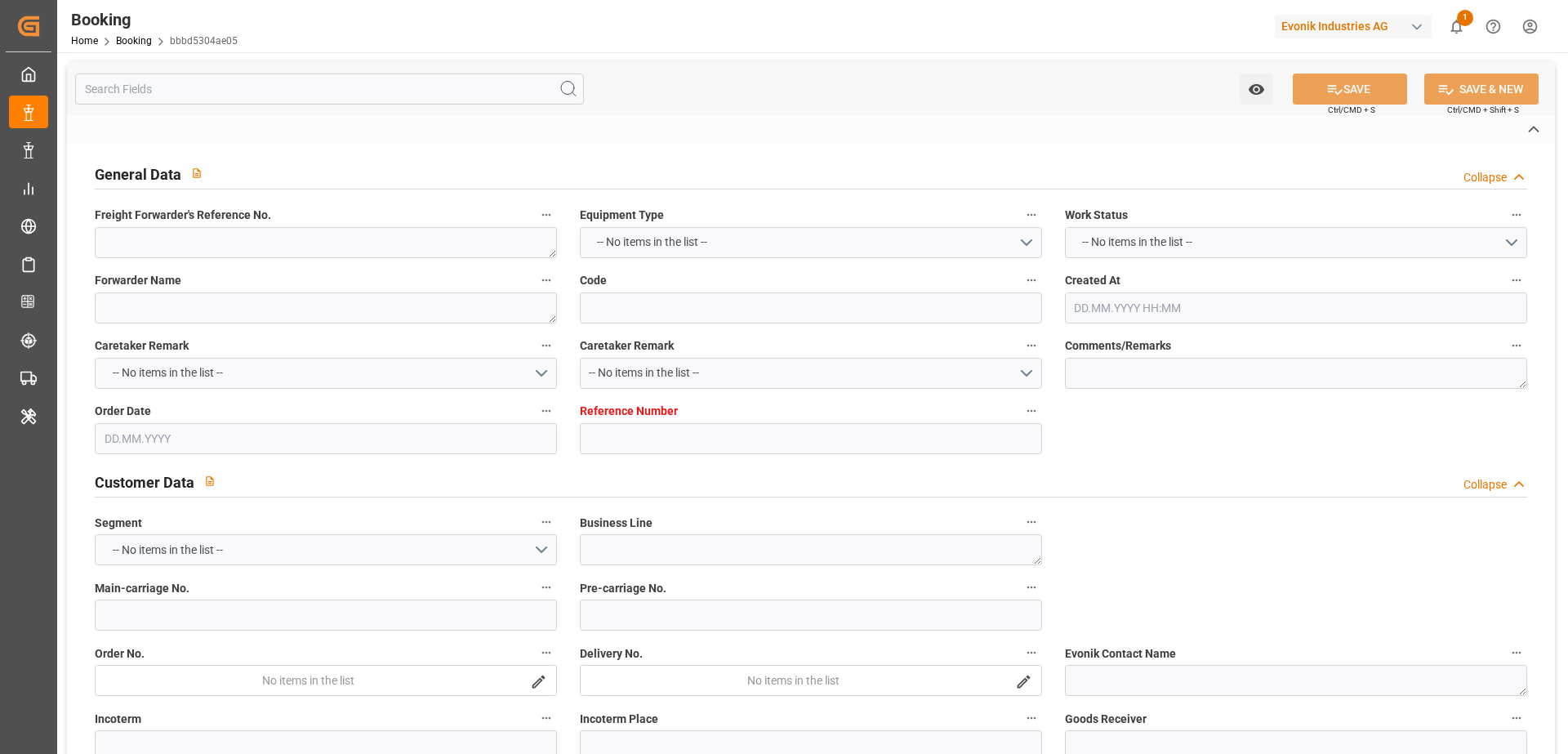
type input "TANGER MED"
type input "SHANGHAI PT"
type textarea "INPUT_Evonik_Seeburger_LoadTenderOcean_1003039288_20250811101244868.xml"
type textarea "NWC/[GEOGRAPHIC_DATA] [GEOGRAPHIC_DATA] Continent / [GEOGRAPHIC_DATA]-CL"
type textarea "INPUT_Evonik_Seeburger_LoadTenderOcean_1002869268_20250617160236415.xml,INPUT_E…"
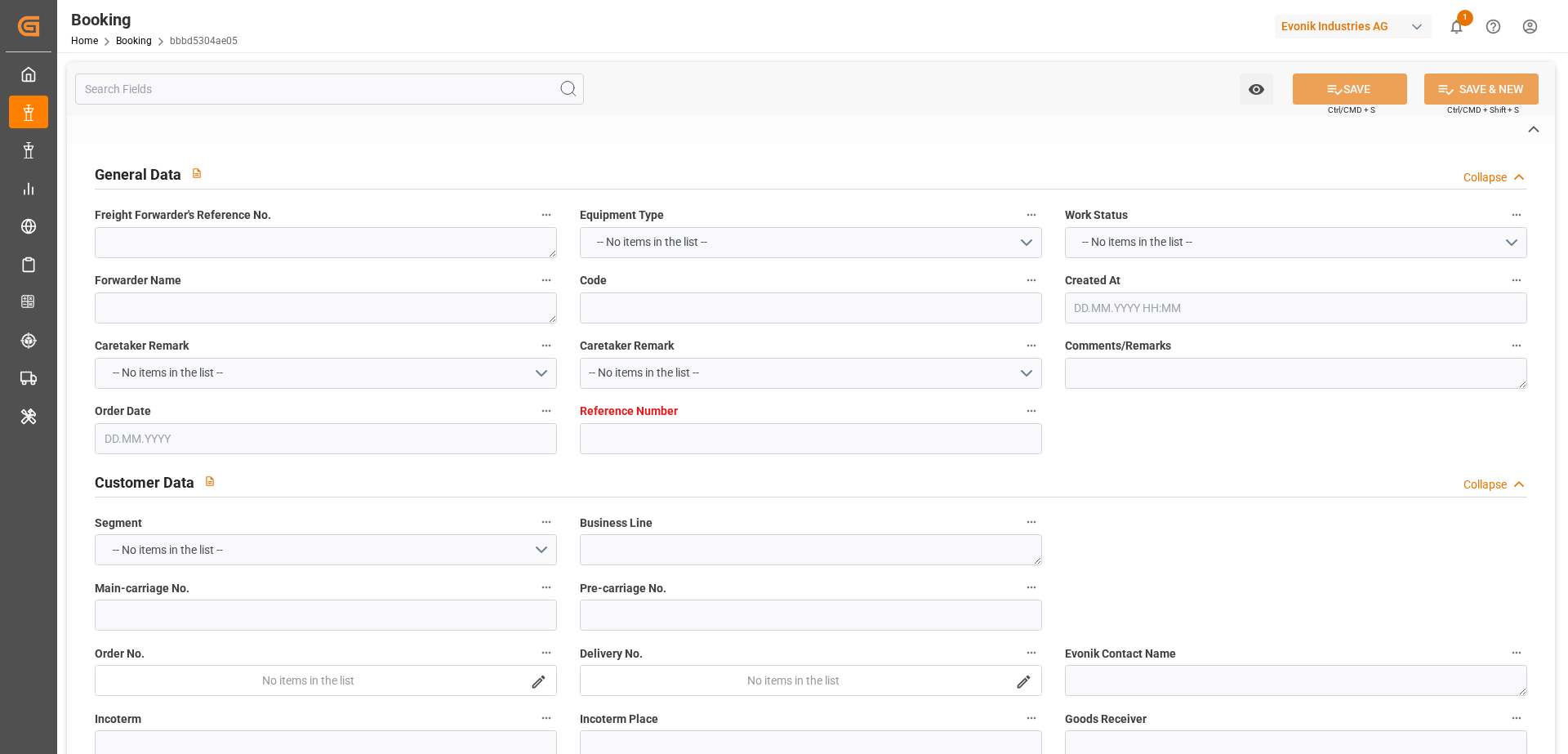
type textarea "1003039288"
type textarea "Logward System"
type textarea "businessLine-"
type textarea "EVONIK Load Tender XML"
type textarea "a011t00000LcJC5AAN"
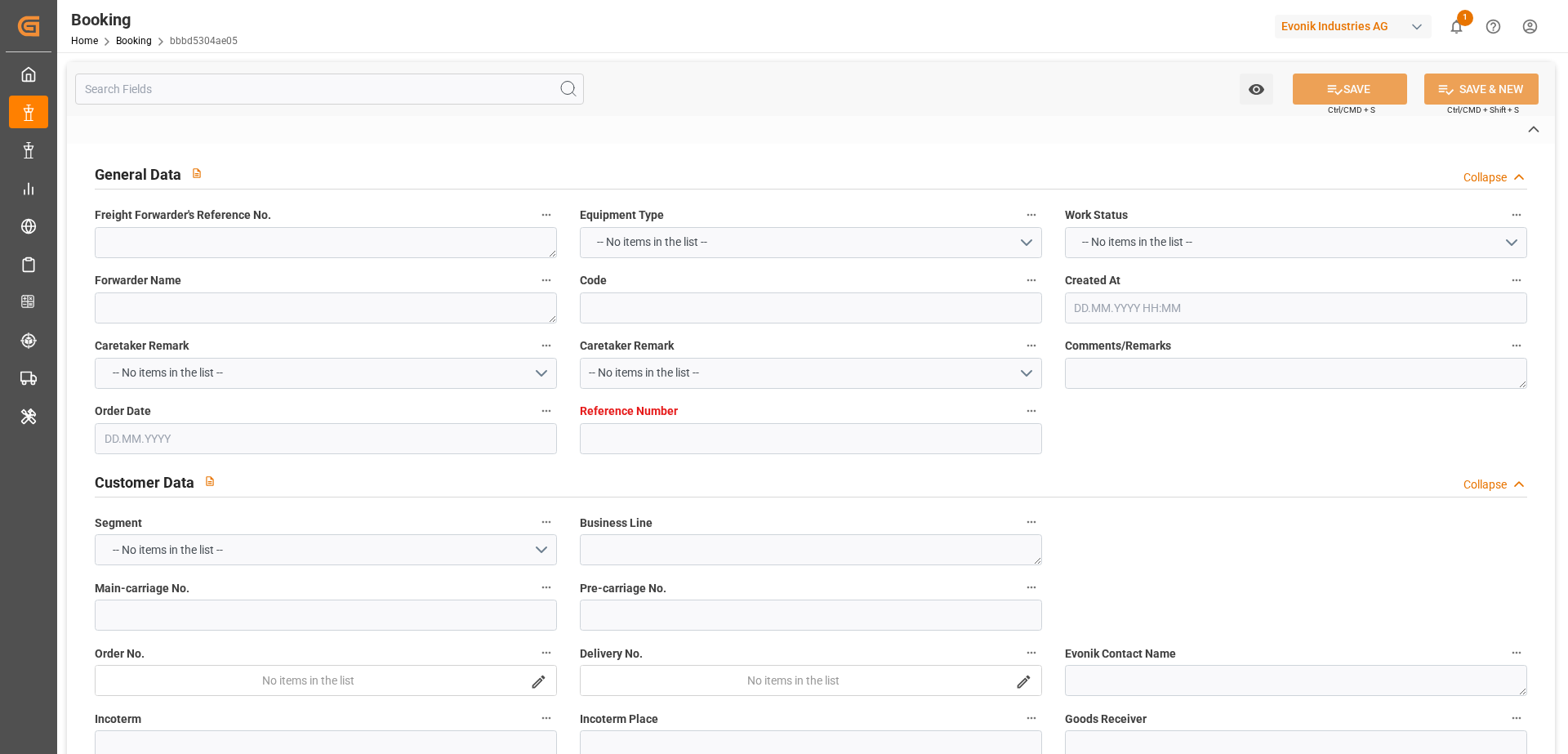
type textarea "Yes"
type input "[GEOGRAPHIC_DATA]"
type input "BUSAN"
type input "ANTWERPEN"
type input "BE"
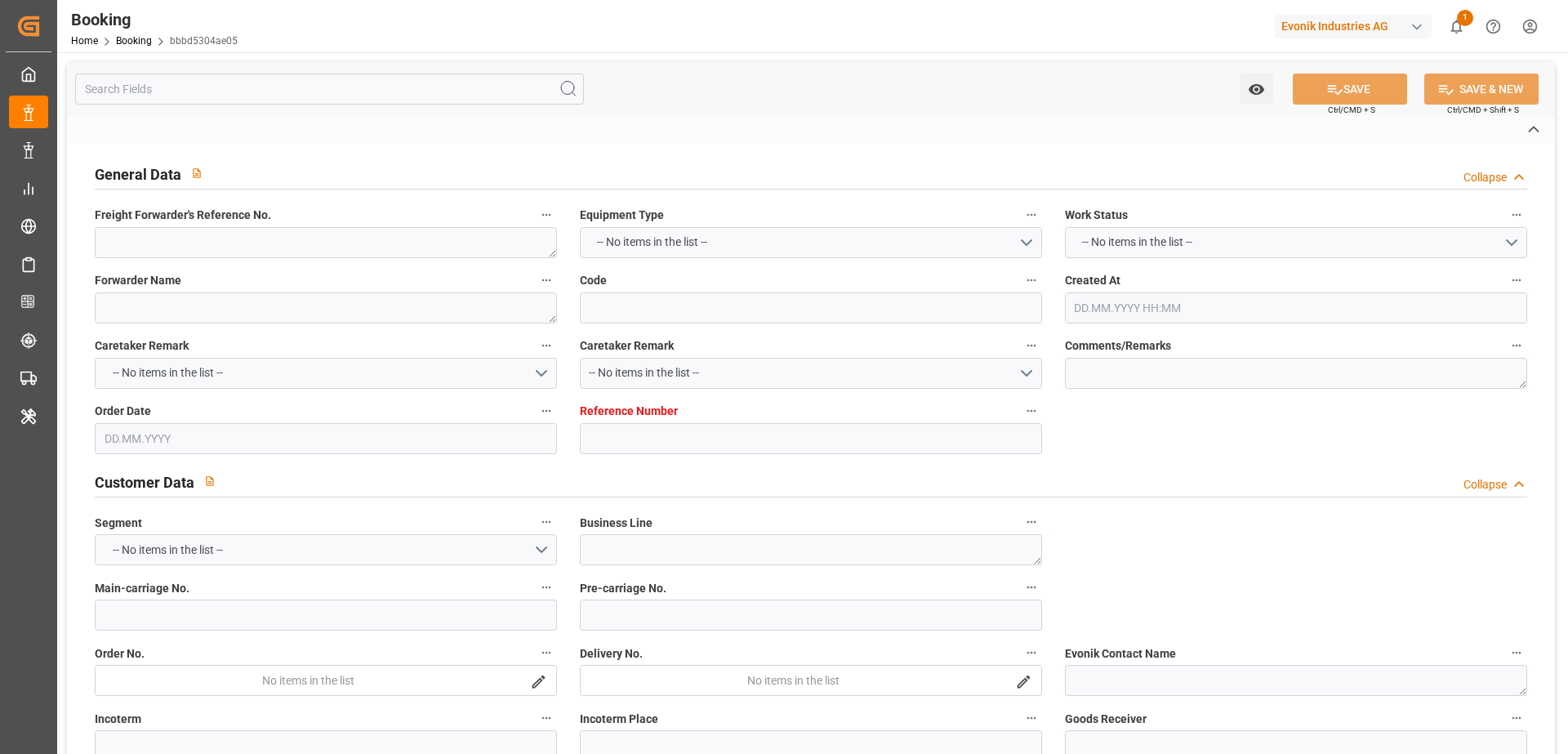
type input "TRUCK"
type input "529S"
type input "VESSEL"
type input "MILAN MAERSK"
type input "KUALA LUMPUR EXPRESS"
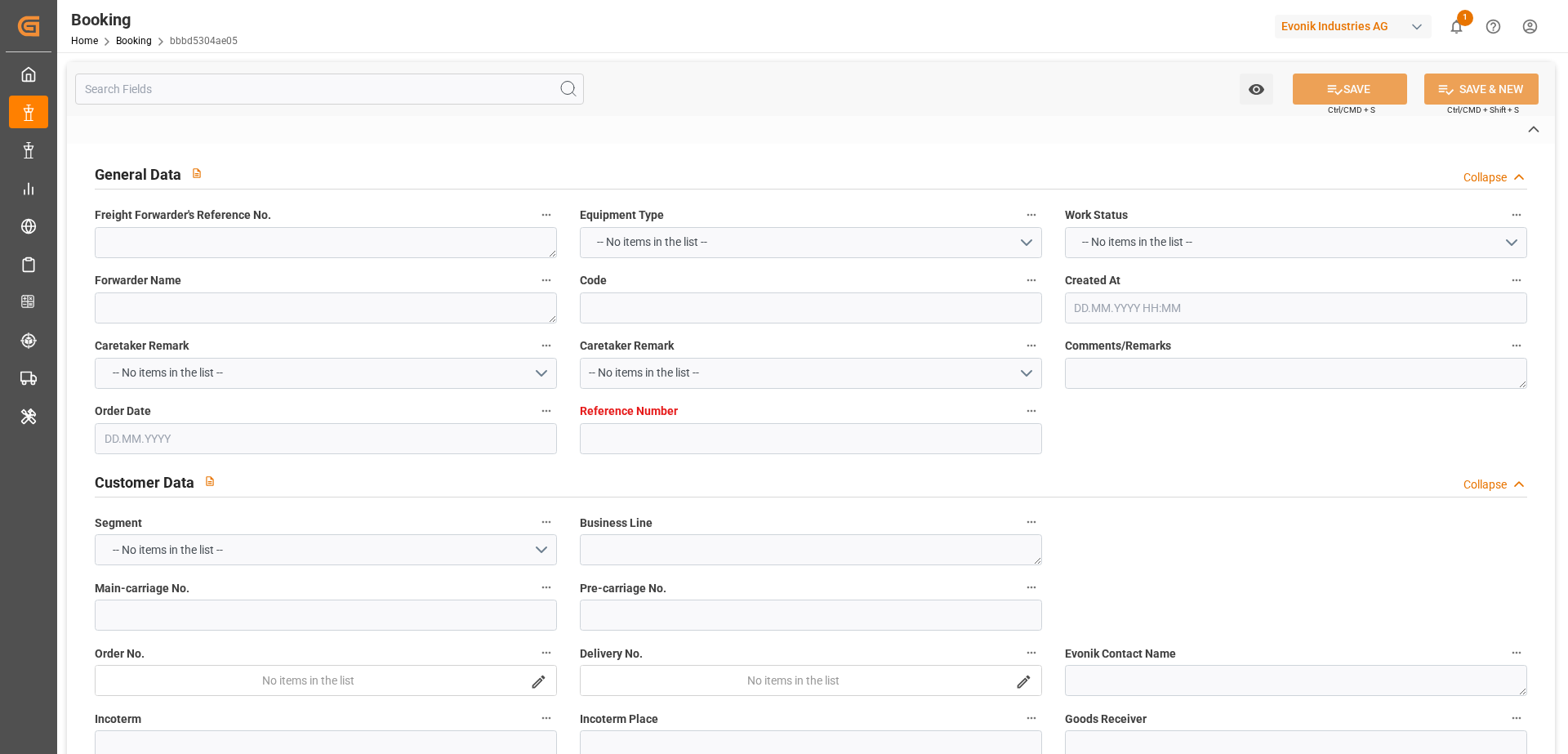
type input "529E"
type input "536E"
type input "KUALA LUMPUR EXPRESS"
type input "TRUCK"
type input "0"
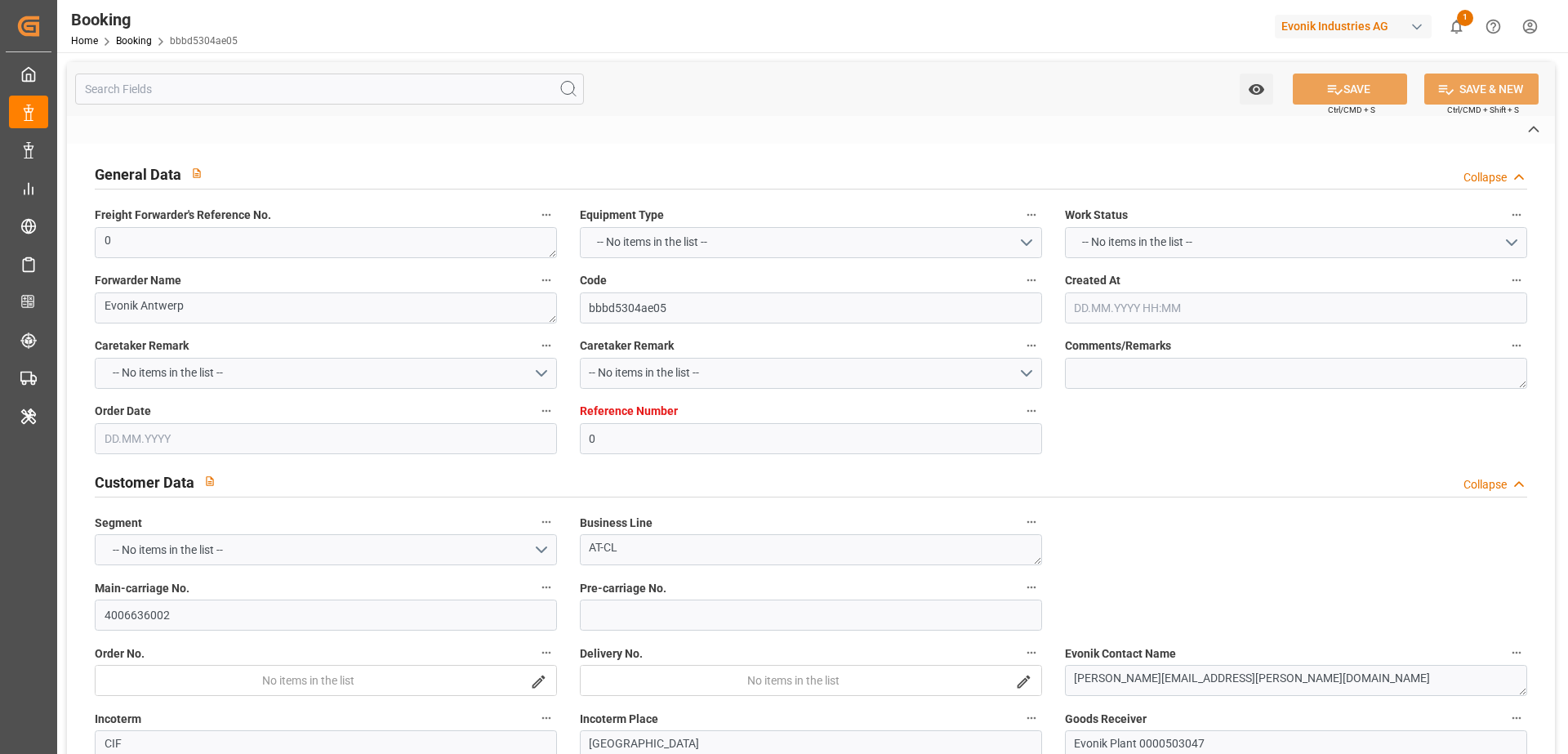
type input "9215660"
type input "Hapag [PERSON_NAME]"
type input "Hapag [PERSON_NAME] Aktiengesellschaft"
type input "BEANR"
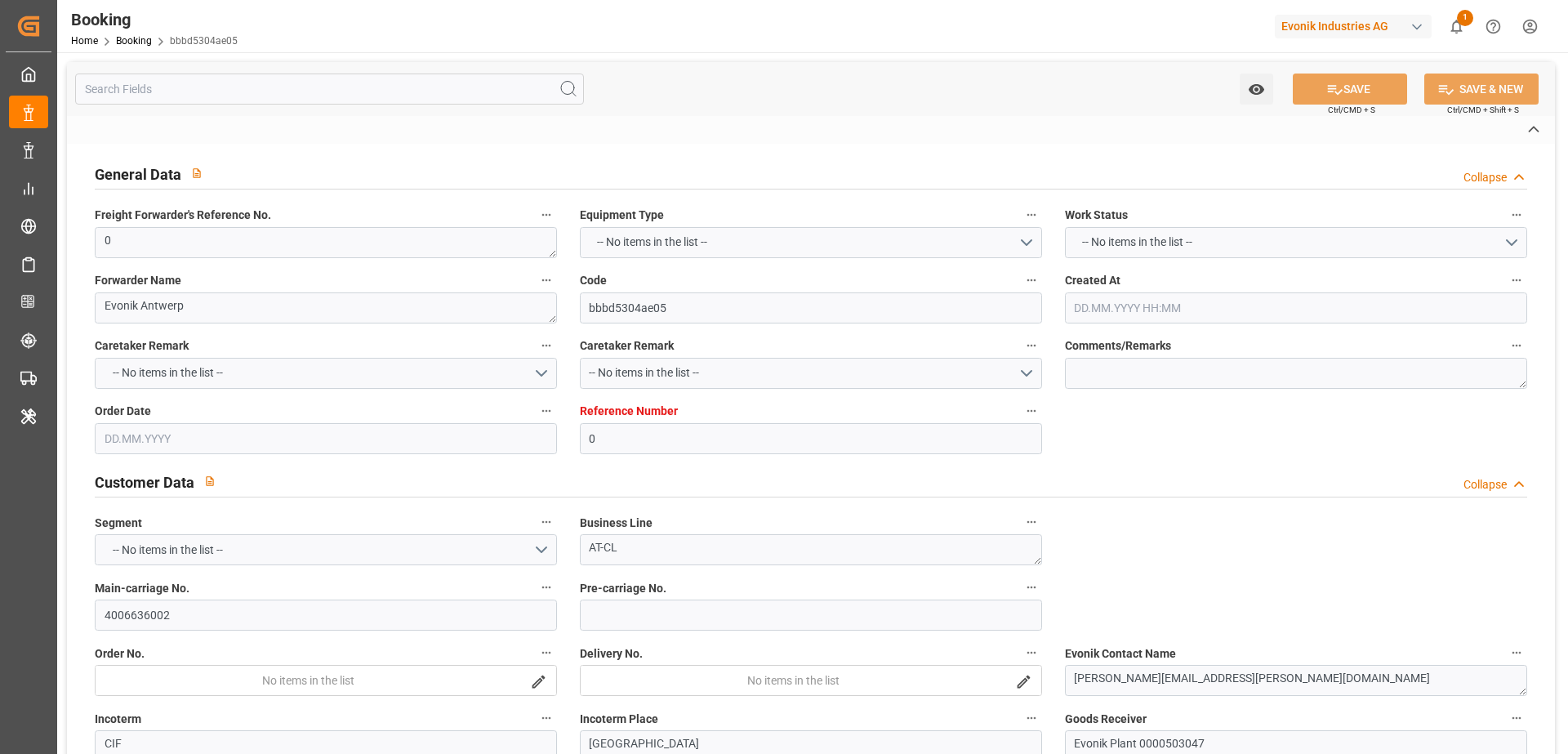
type input "KRPUS"
type input "MAPTM"
type input "CNSHG"
type input "0"
type input "BEANR"
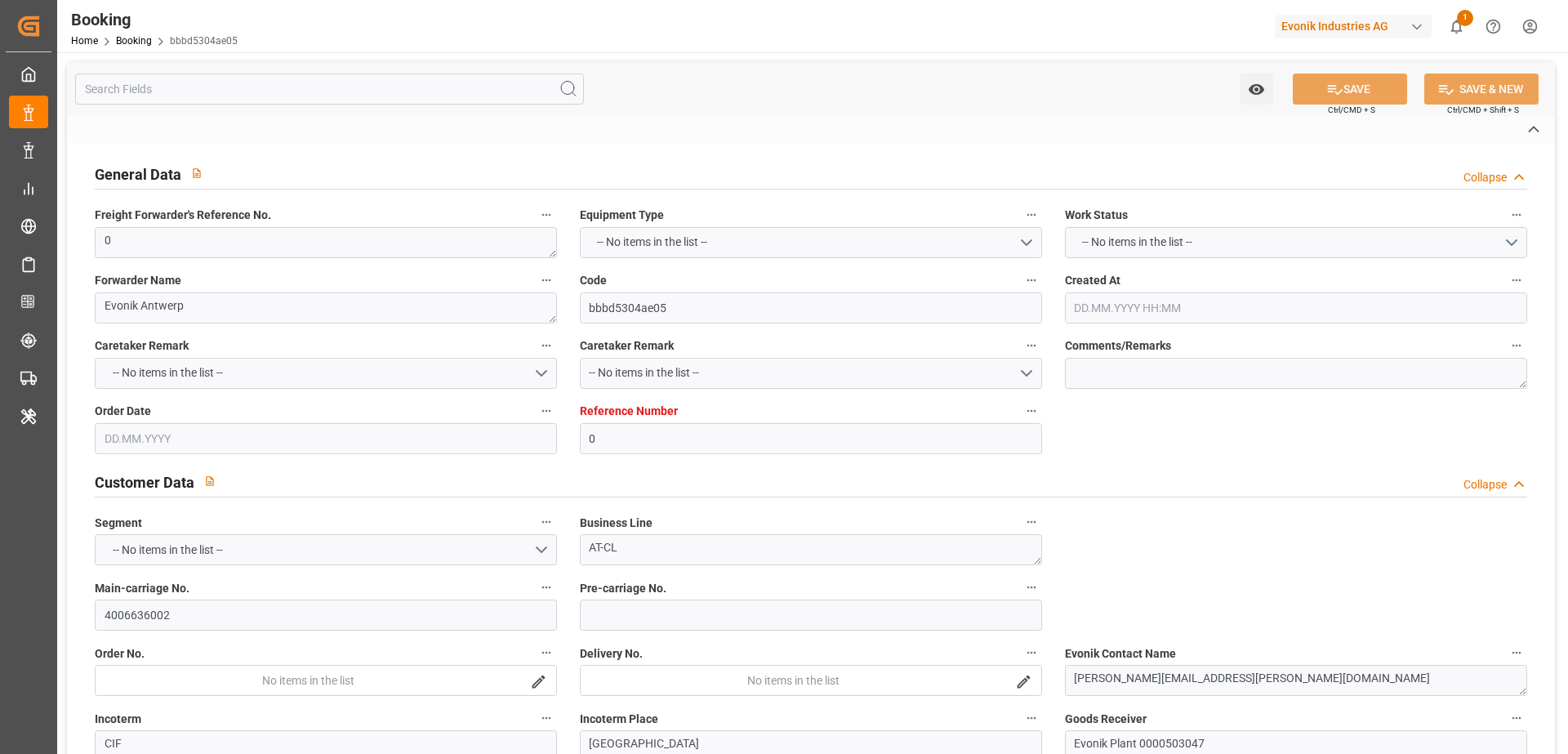
type input "KRPUS"
type input "9778820"
type input "9343730"
type input "17.06.2025 14:05"
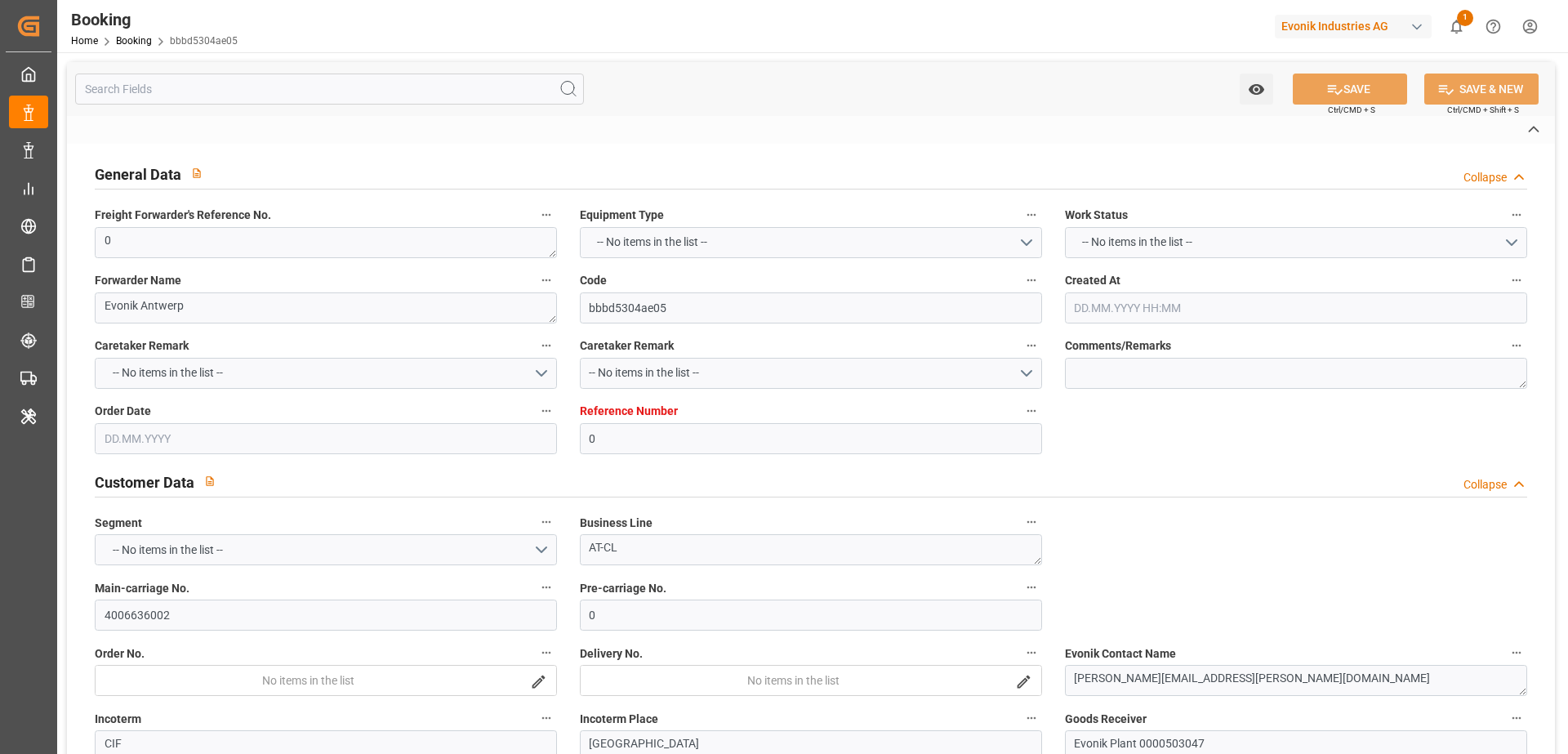
type input "17.06.2025"
type input "24.08.2025"
type input "23.06.2025"
type input "20.07.2025 00:00"
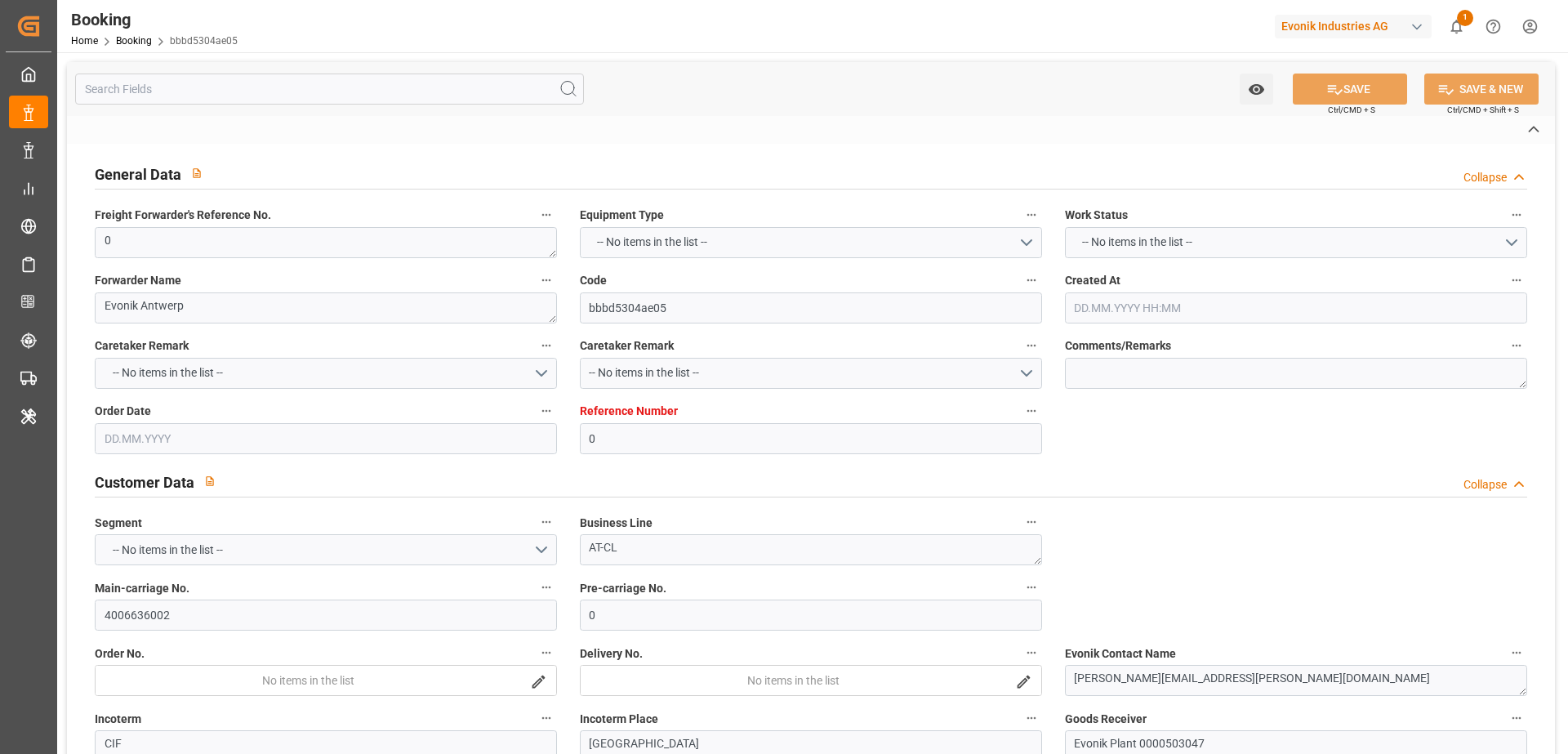
type input "20.07.2025 21:54"
type input "10.07.2025 09:04"
type input "13.09.2025 15:00"
type input "10.09.2025 00:00"
type input "24.07.2025 19:00"
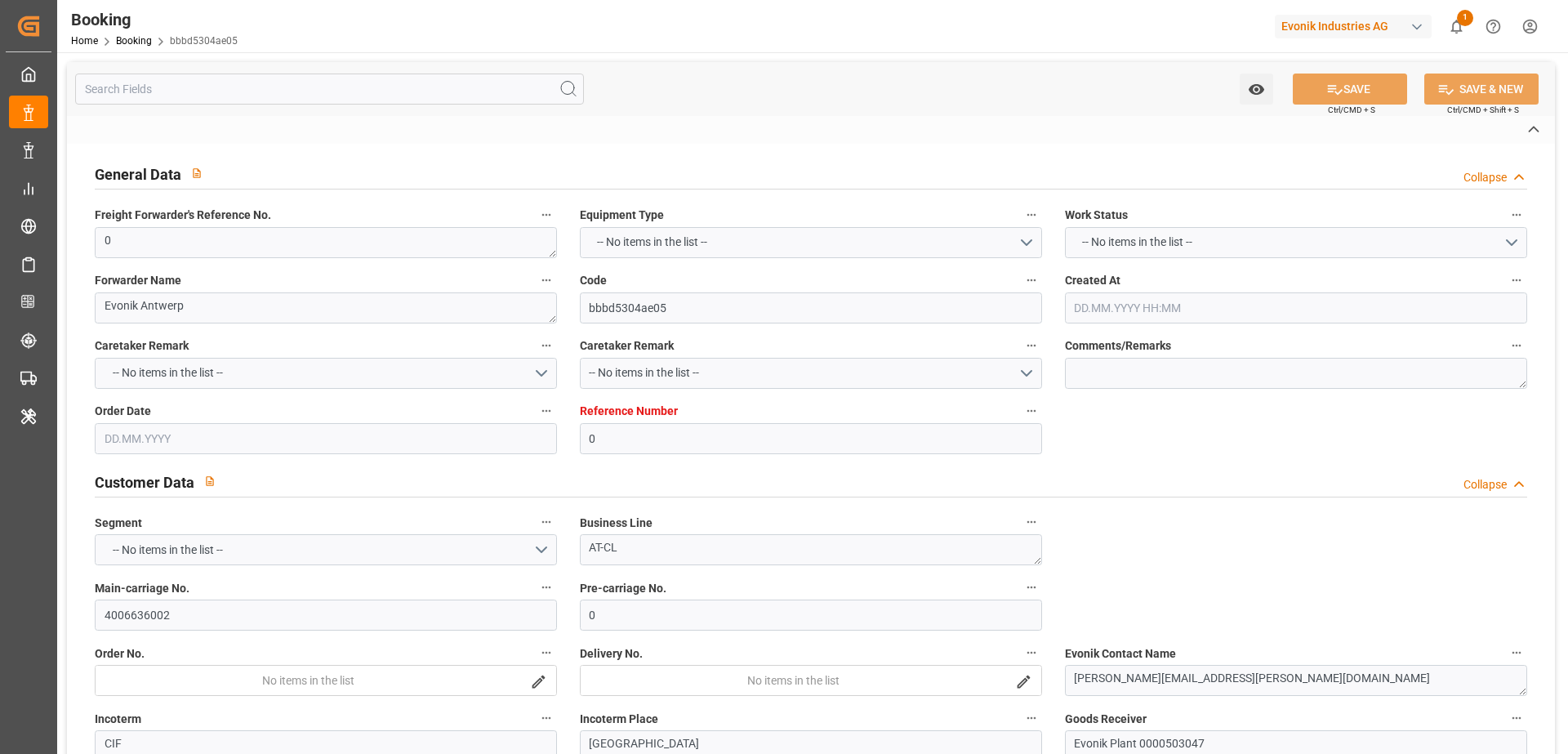
type input "24.07.2025 00:00"
type input "24.07.2025 13:00"
type input "30.07.2025 18:00"
type input "30.07.2025 00:00"
type input "30.07.2025 23:30"
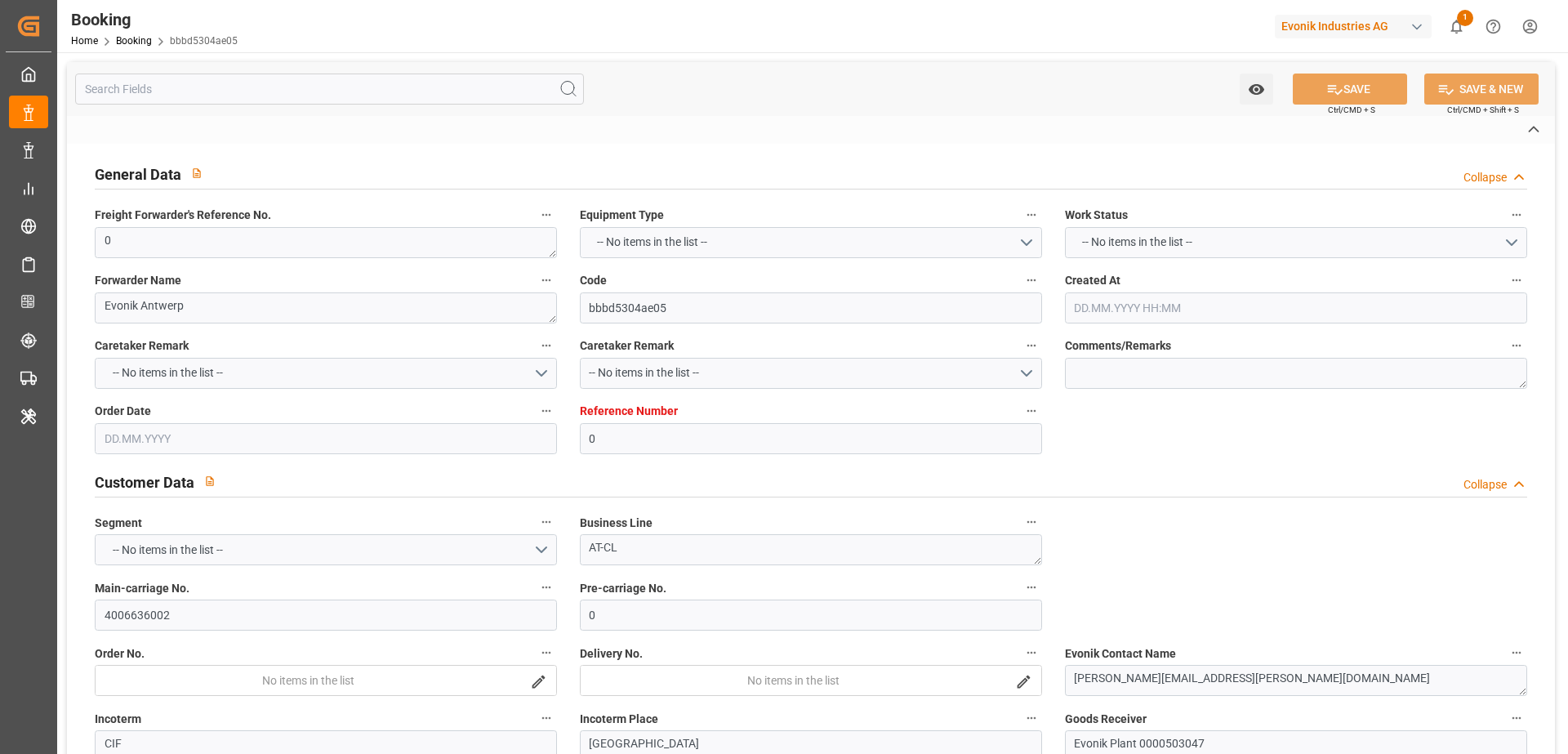
type input "04.09.2025 12:00"
type input "[DATE] 00:00"
type input "11.09.2025 05:00"
type input "07.09.2025 00:00"
type input "31.08.2025 19:59"
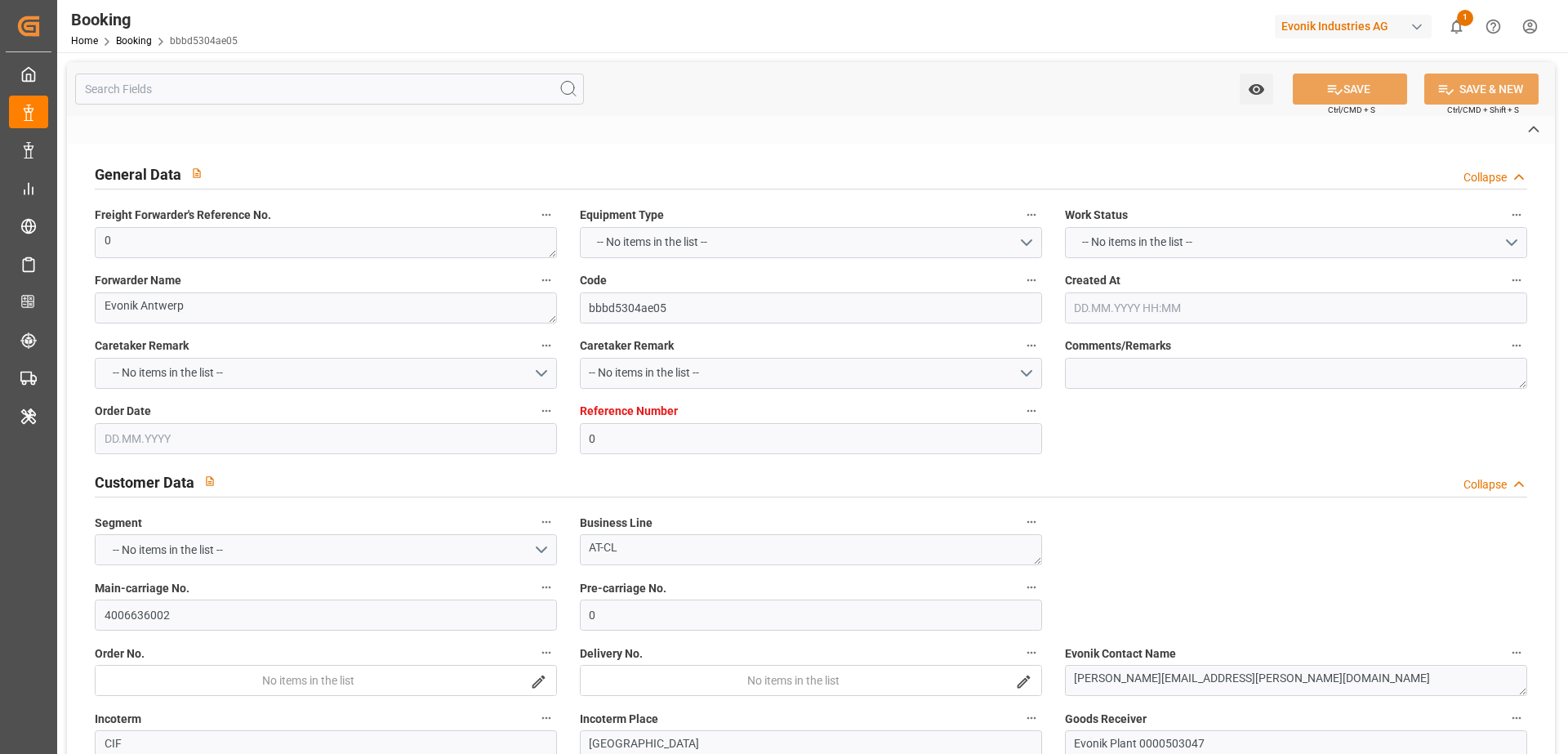
type input "31.08.2025"
type input "08.07.2025 12:05"
type input "20.07.2025 12:01"
type input "20.07.2025 22:12"
type input "24.07.2025 19:00"
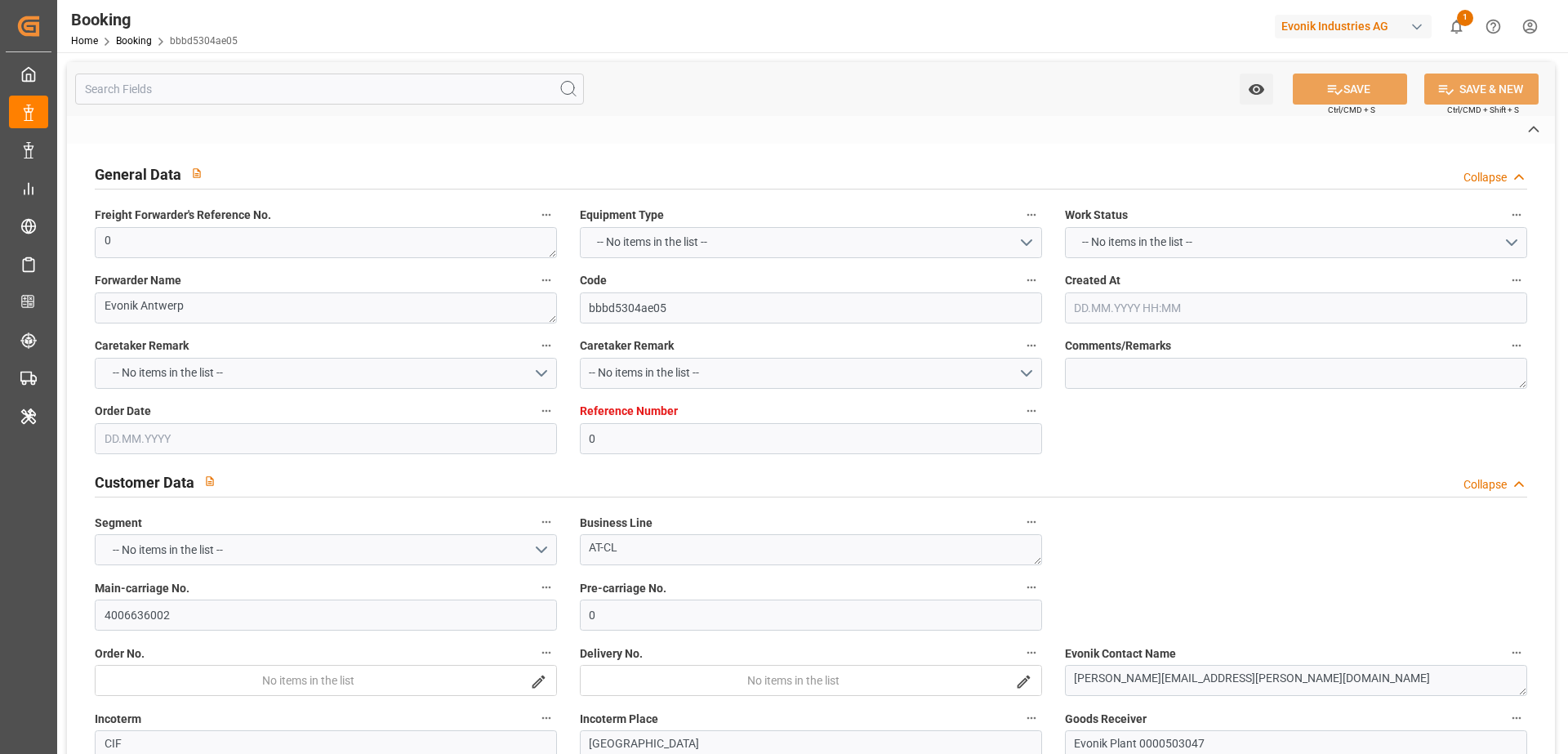
type input "24.07.2025 12:56"
type input "24.07.2025 20:02"
type input "24.07.2025 16:01"
type input "29.07.2025 15:36"
type input "30.07.2025 18:00"
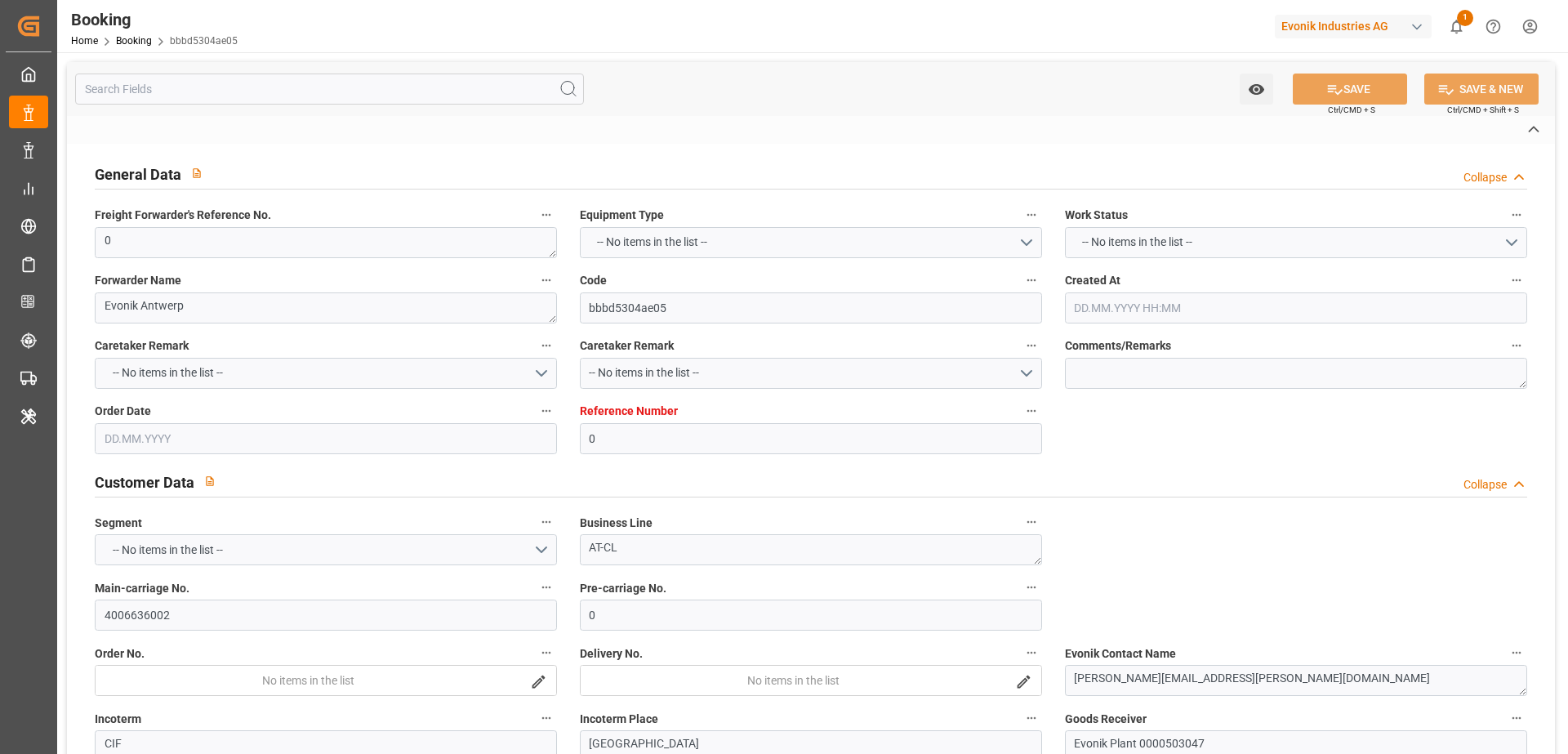
type input "30.07.2025 11:56"
type input "30.07.2025 18:00"
type input "30.07.2025 23:39"
type input "04.09.2025 12:00"
type input "04.09.2025 20:42"
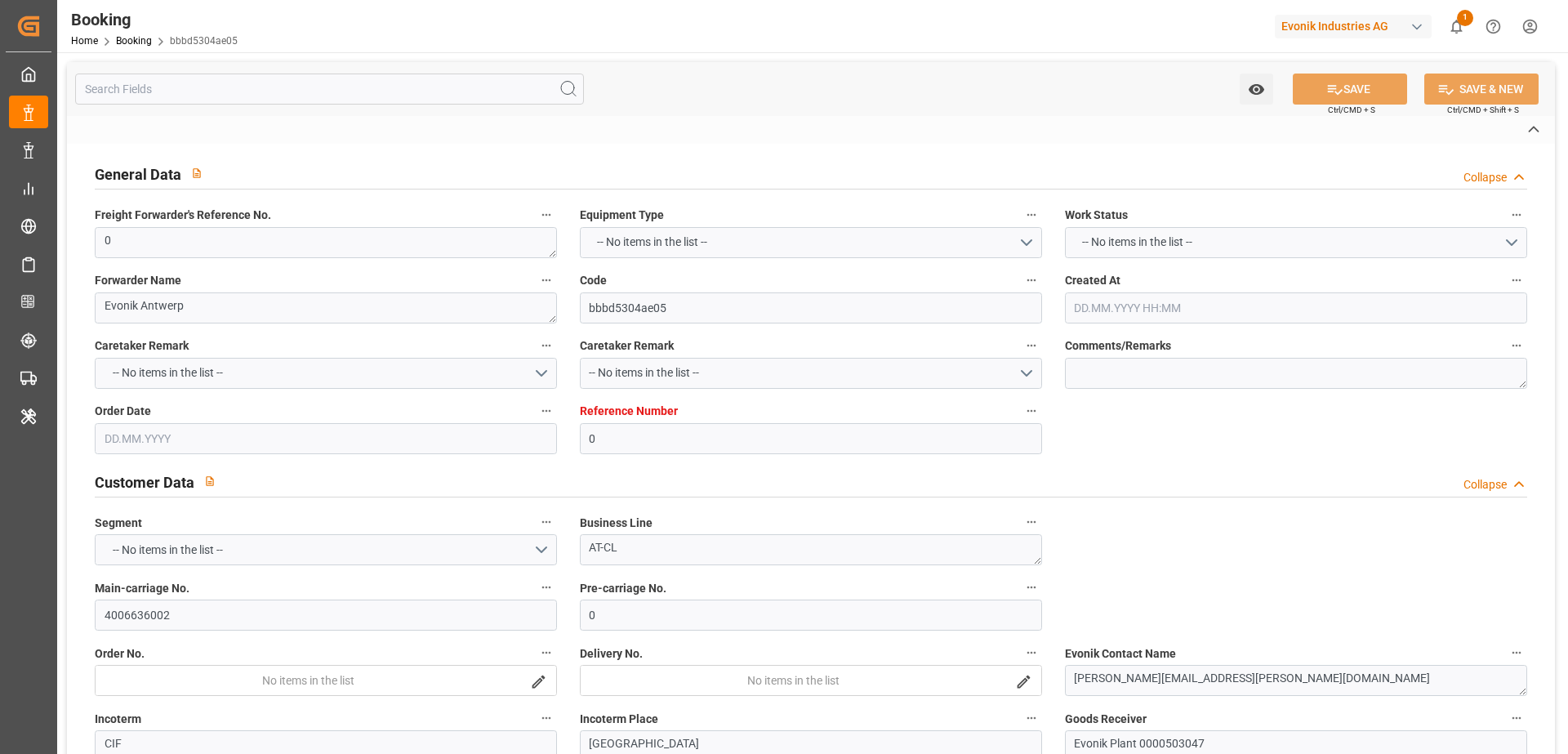
type input "11.09.2025 05:00"
type input "13.09.2025 15:00"
type input "14.09.2025 04:33"
type input "18.09.2025 04:33"
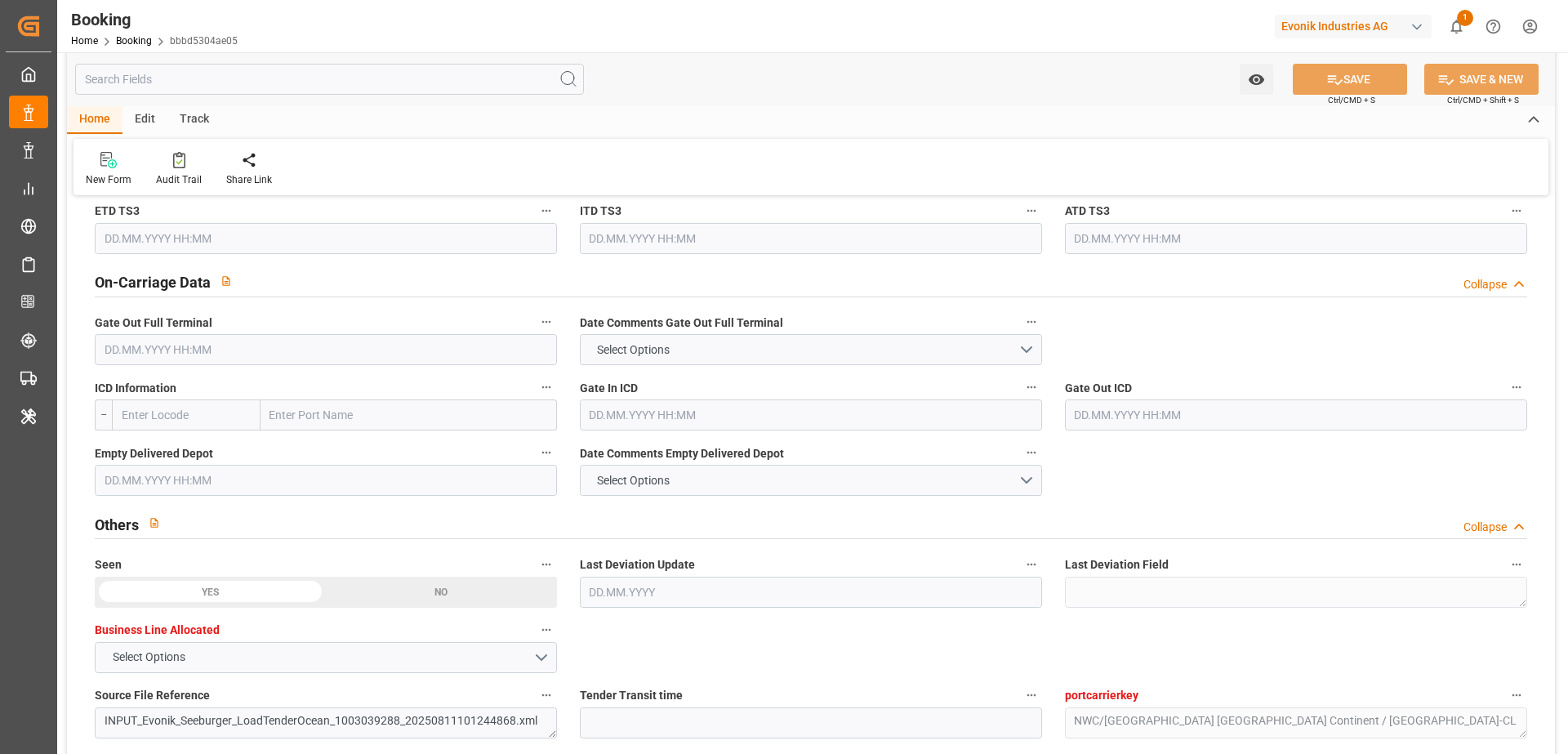
scroll to position [3012, 0]
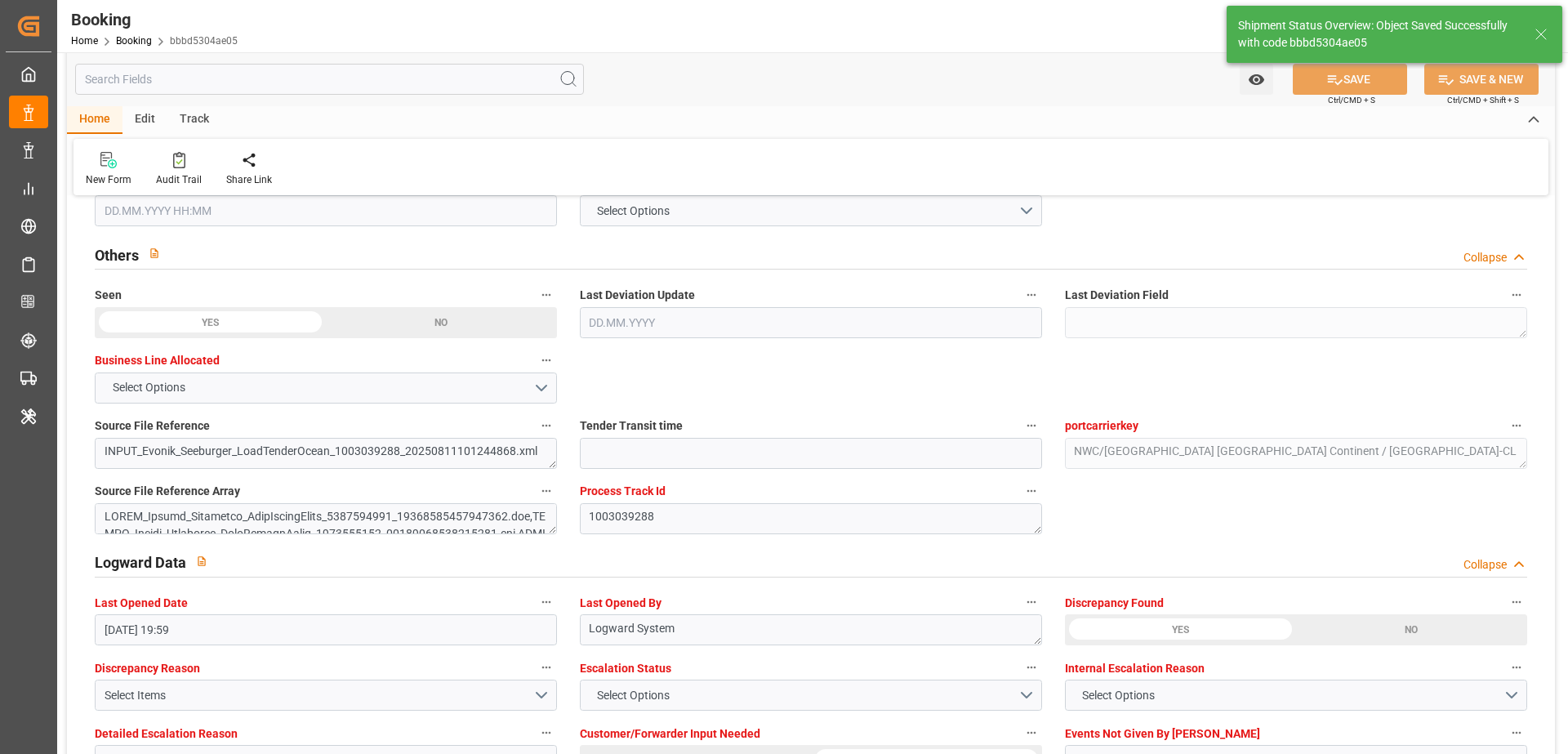
type textarea "Vipul Benurkar"
type input "01.09.2025 07:46"
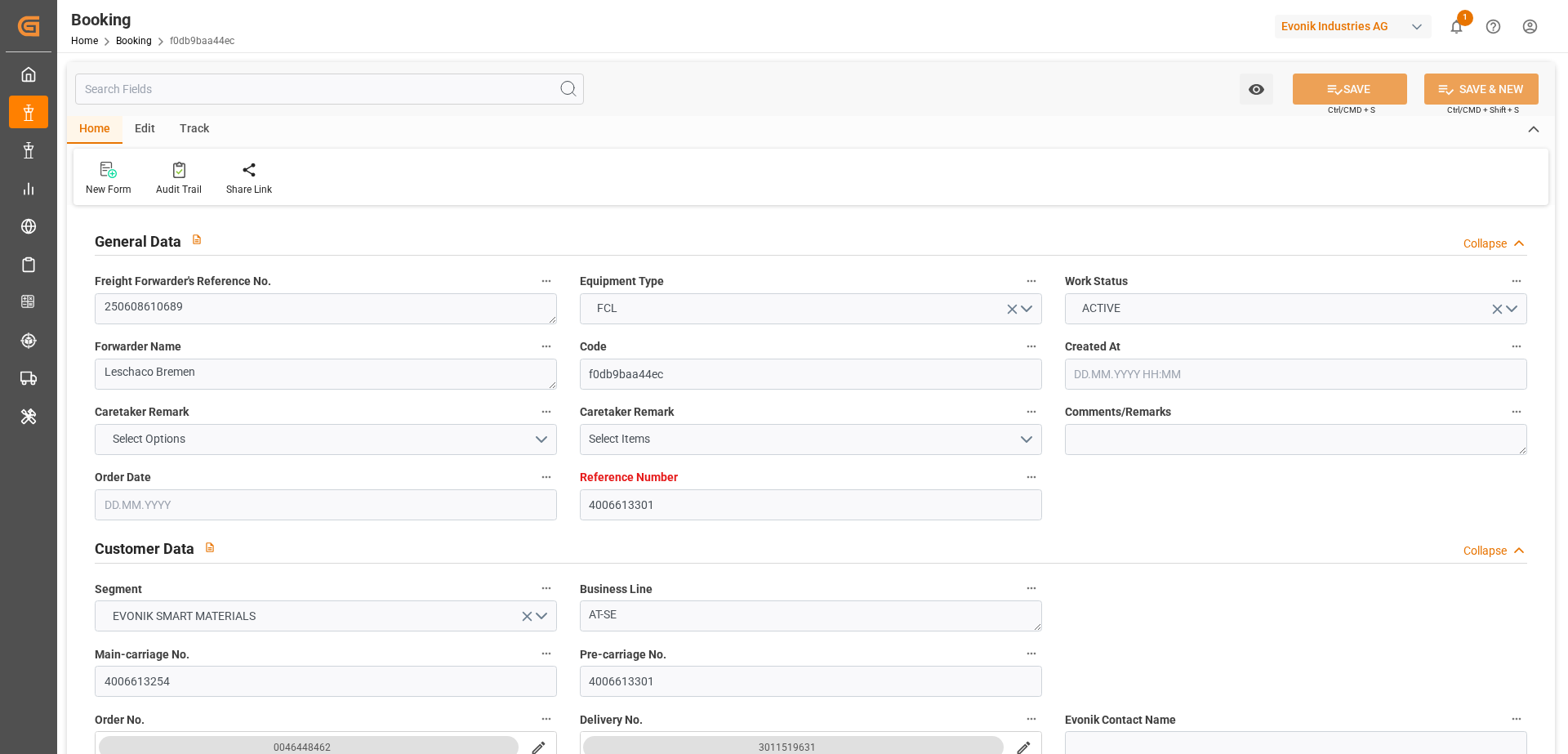
type input "4006613301"
type input "9619919"
type input "Hapag [PERSON_NAME]"
type input "Hapag [PERSON_NAME] Aktiengesellschaft"
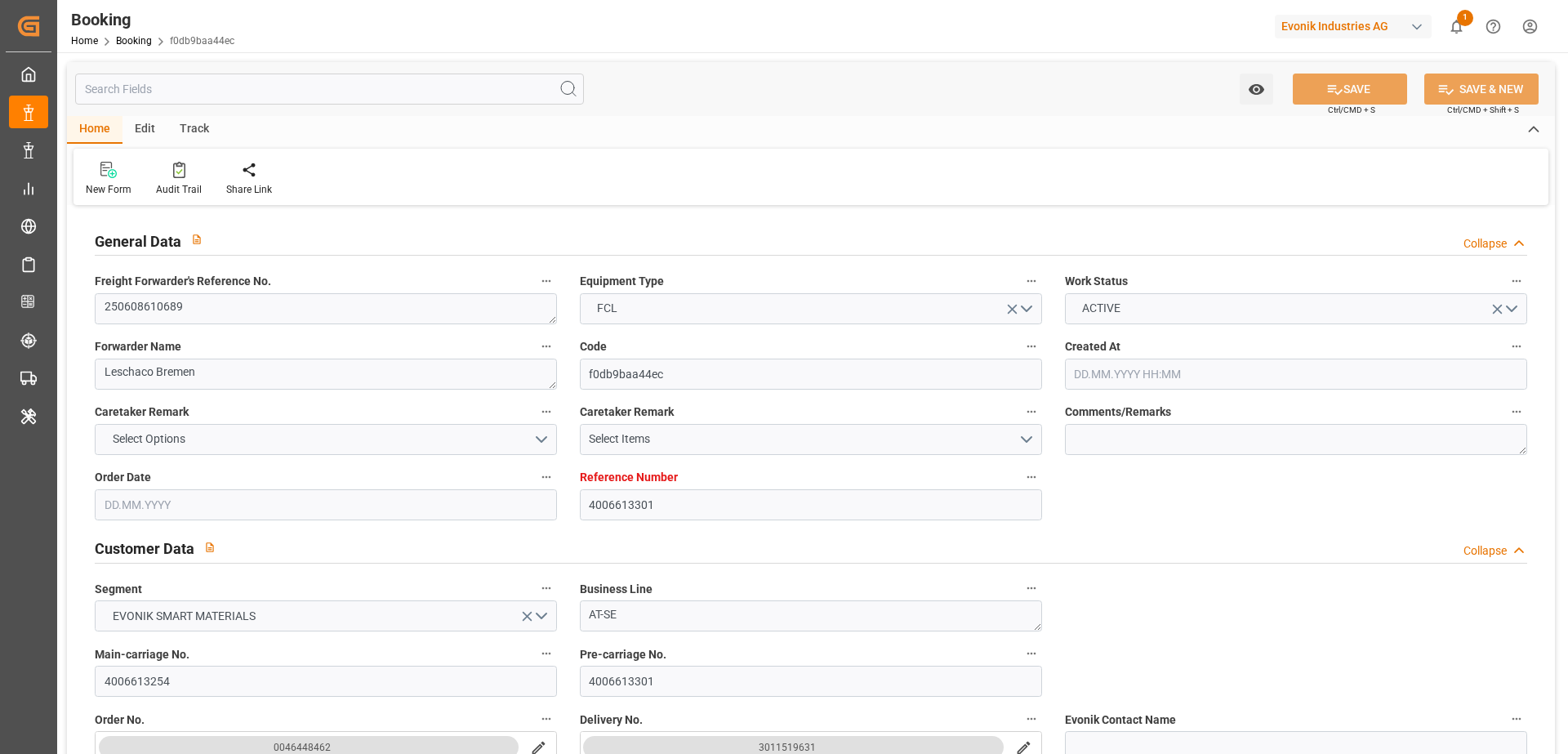
type input "DEHAM"
type input "JPNGO"
type input "CNNBG"
type input "CNSHG"
type input "0"
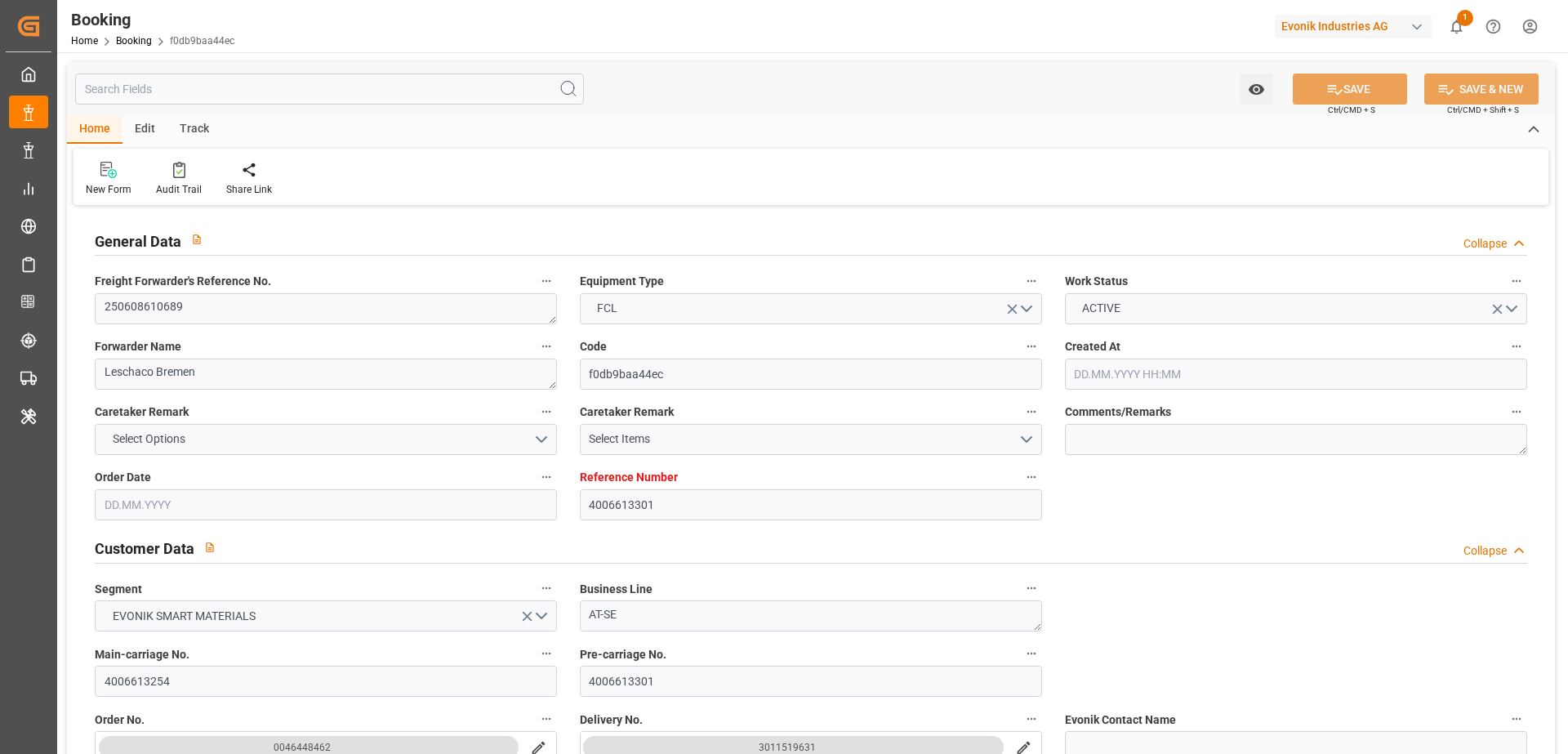
type input "DEHAM"
type input "JPNGO"
type input "9784269"
type input "9430765"
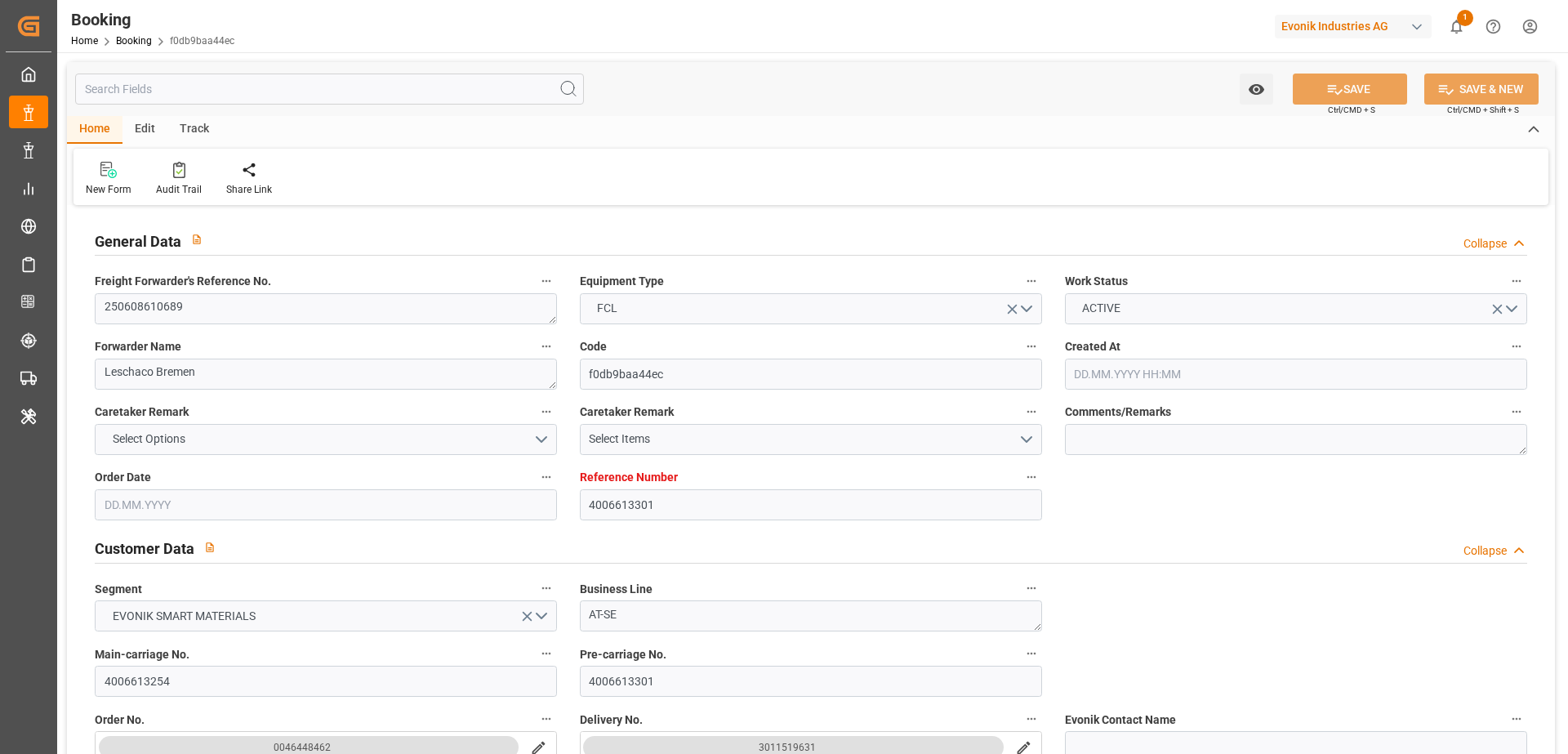
type input "[DATE] 12:29"
type input "[DATE]"
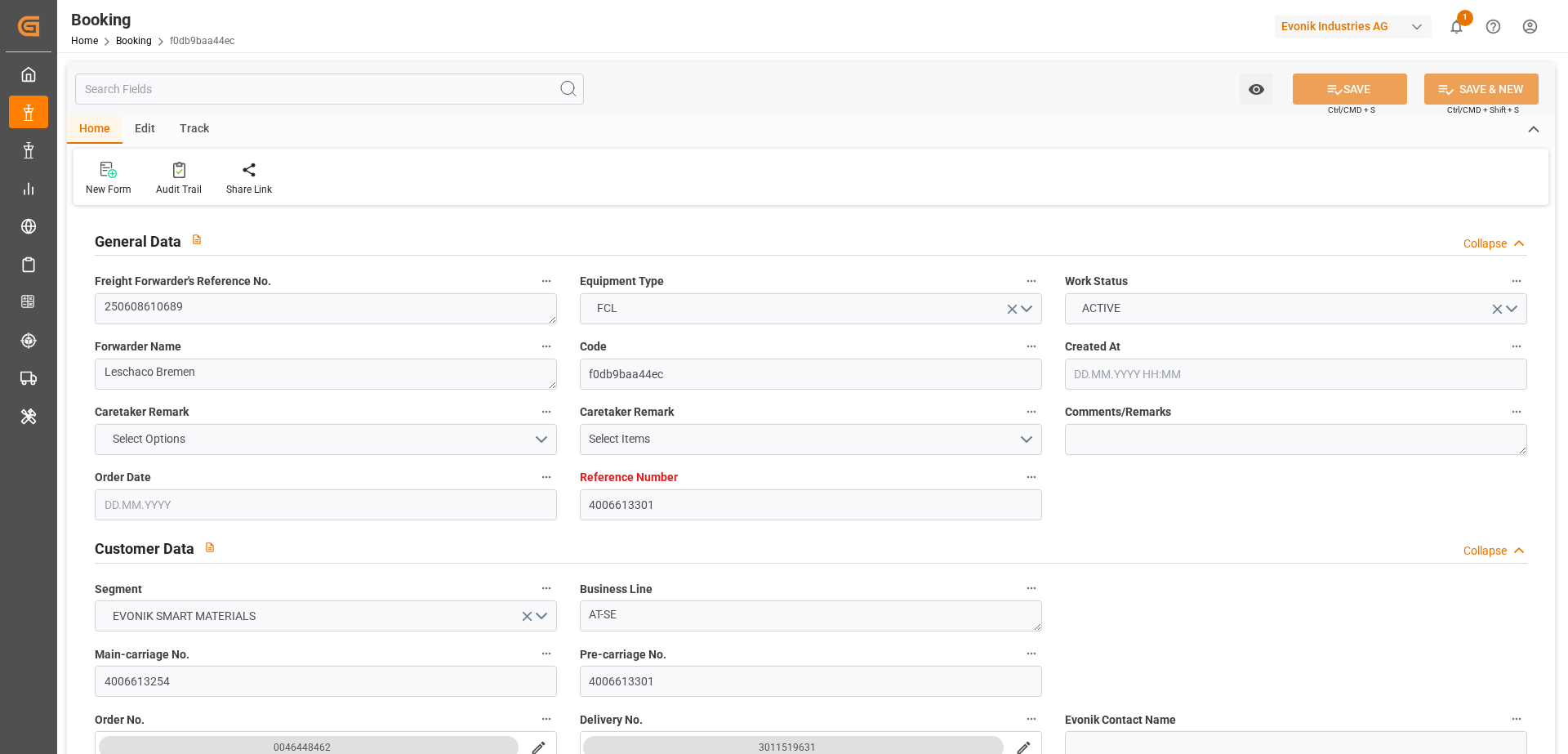
type input "[DATE] 07:00"
type input "[DATE] 00:00"
type input "[DATE] 07:06"
type input "[DATE] 15:57"
type input "[DATE] 04:00"
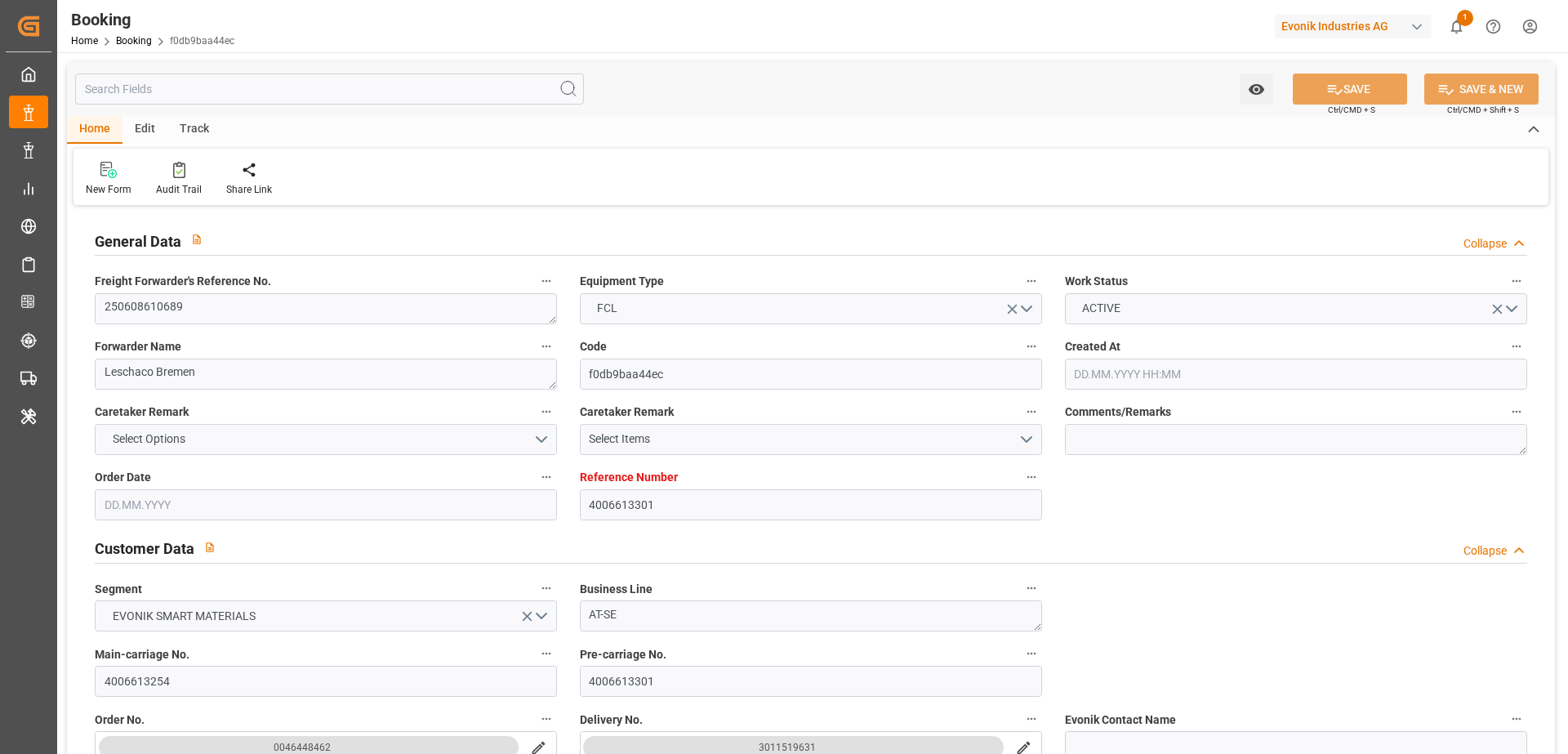
type input "[DATE] 00:00"
type input "[DATE] 08:00"
type input "[DATE] 00:00"
type input "[DATE] 15:18"
type input "[DATE] 11:00"
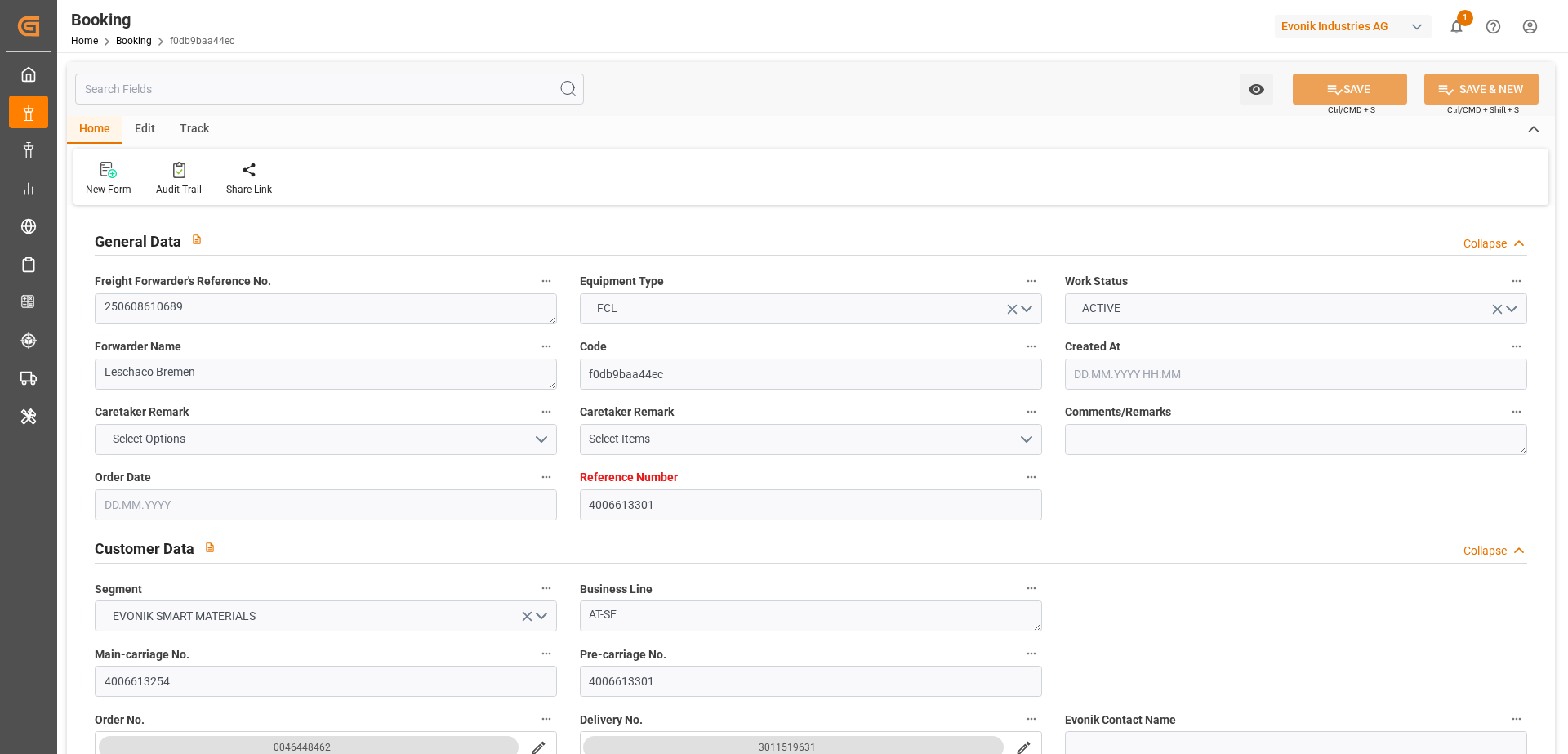
type input "[DATE] 00:00"
type input "[DATE] 14:00"
type input "[DATE] 16:00"
type input "[DATE] 00:01"
type input "[DATE] 17:29"
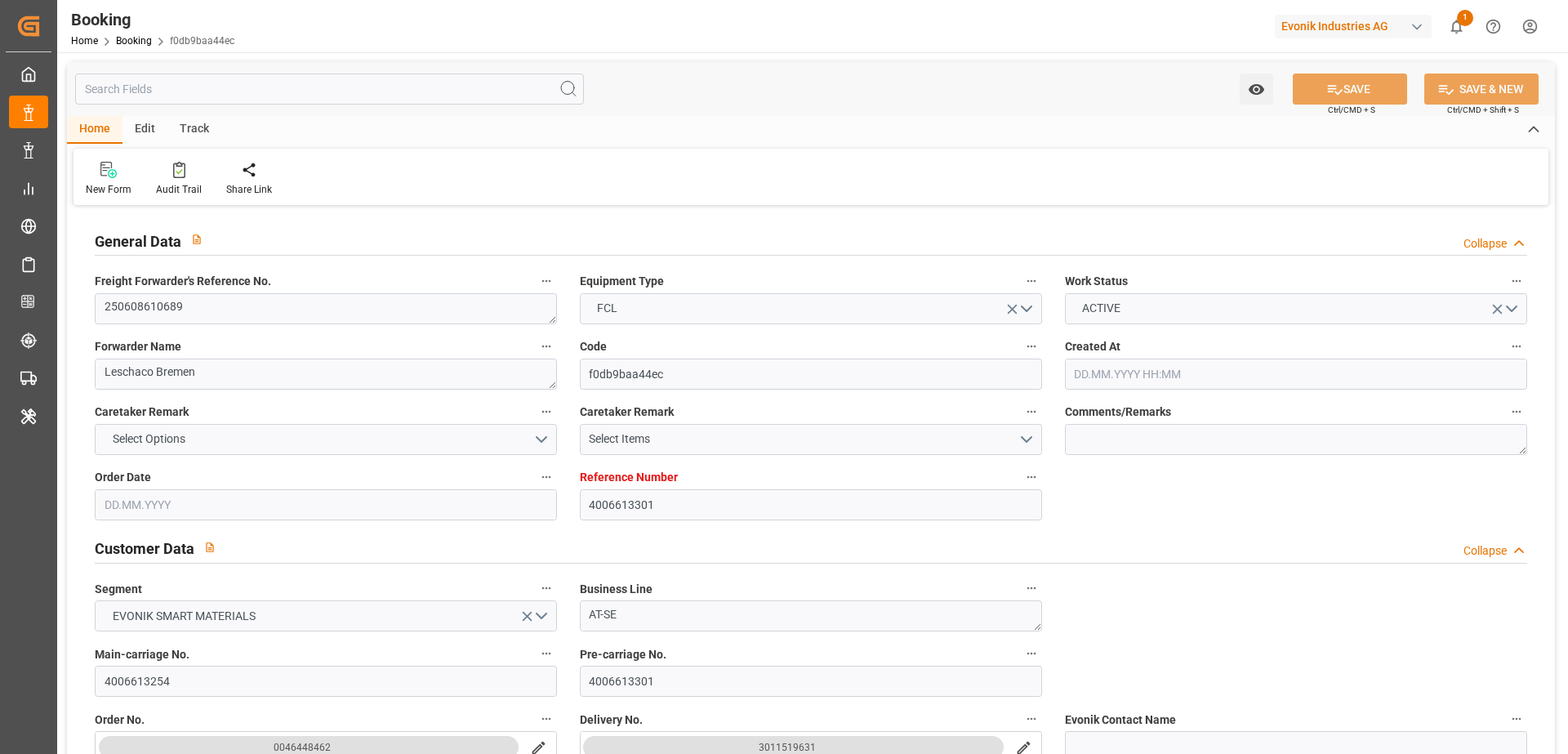
type input "[DATE] 23:00"
type input "[DATE] 20:00"
type input "[DATE]"
type input "[DATE] 07:33"
type input "[DATE]"
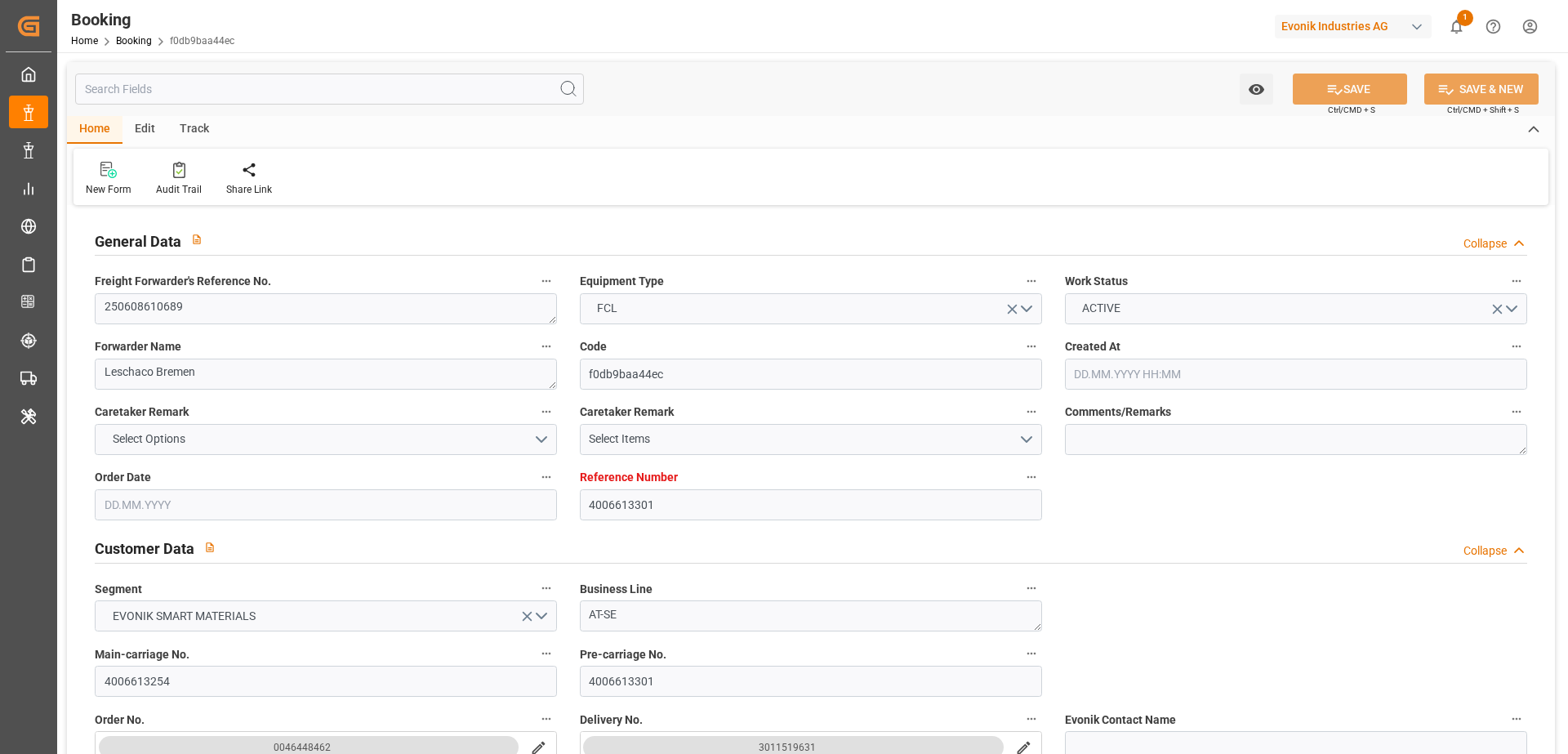
type input "[DATE] 06:42"
type input "[DATE] 17:10"
type input "[DATE] 07:00"
type input "[DATE] 07:33"
type input "[DATE] 15:00"
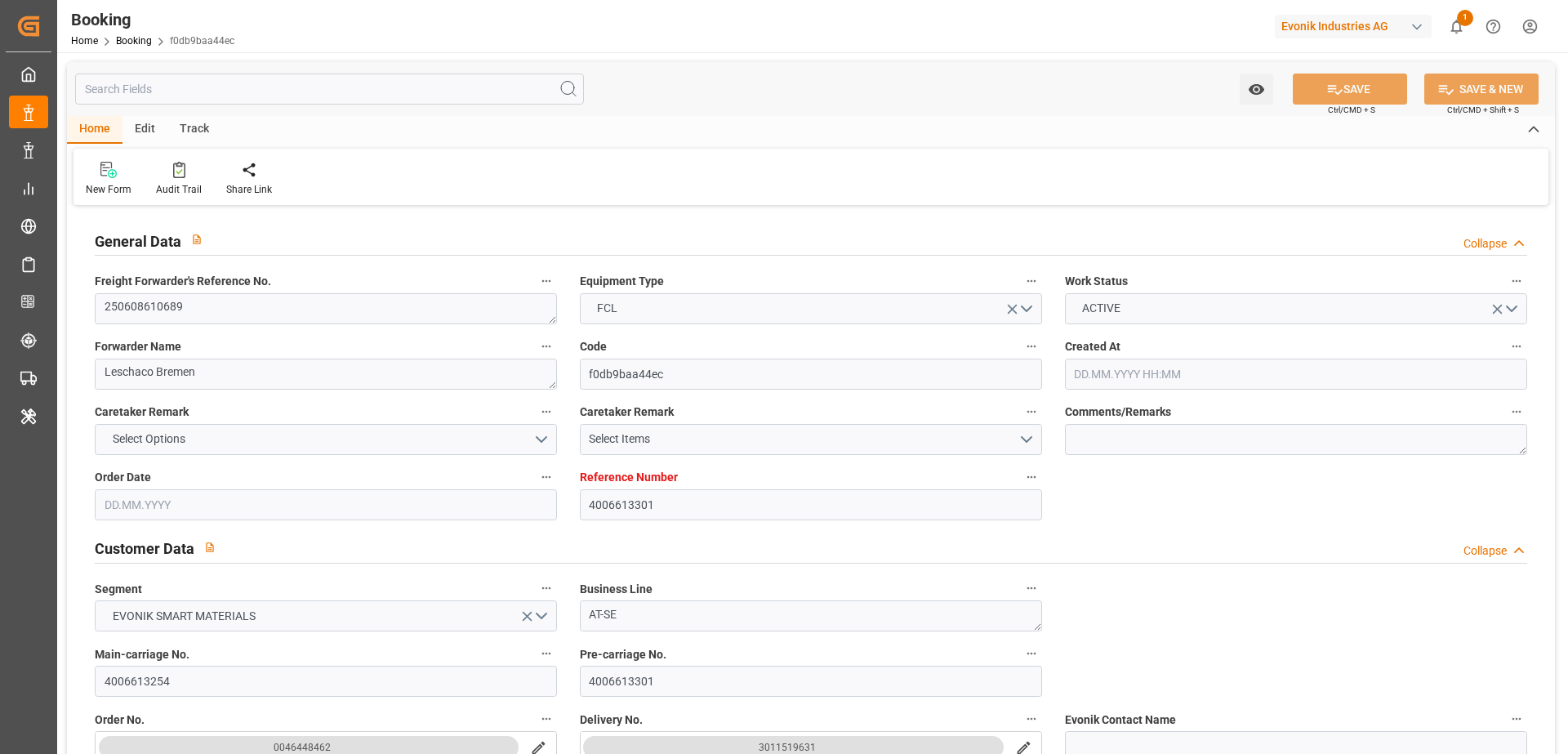
type input "[DATE] 15:05"
type input "[DATE] 15:18"
type input "[DATE] 15:00"
type input "[DATE] 04:49"
type input "[DATE] 17:47"
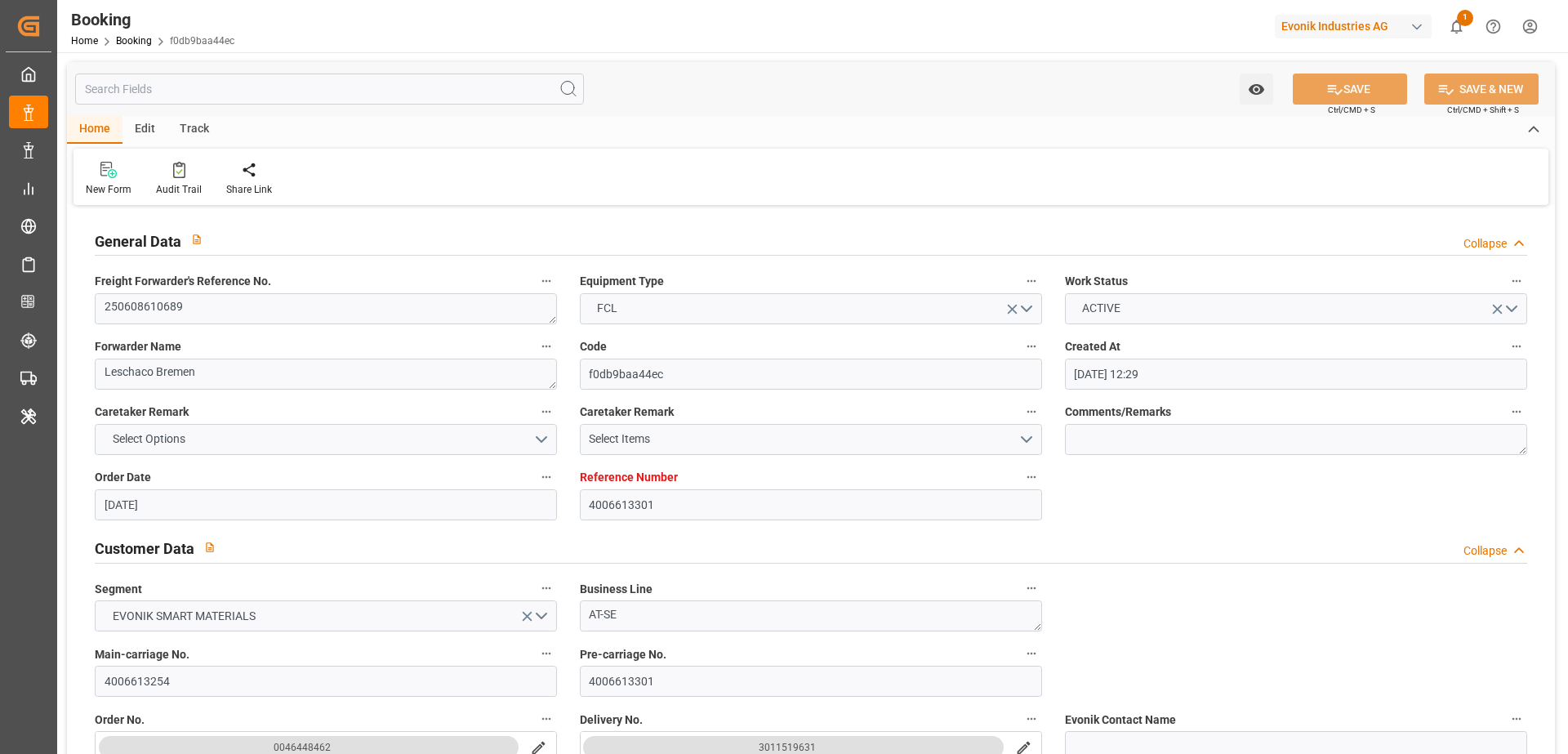
type input "[DATE] 14:00"
type input "[DATE] 13:32"
type input "[DATE] 15:30"
type input "[DATE] 15:00"
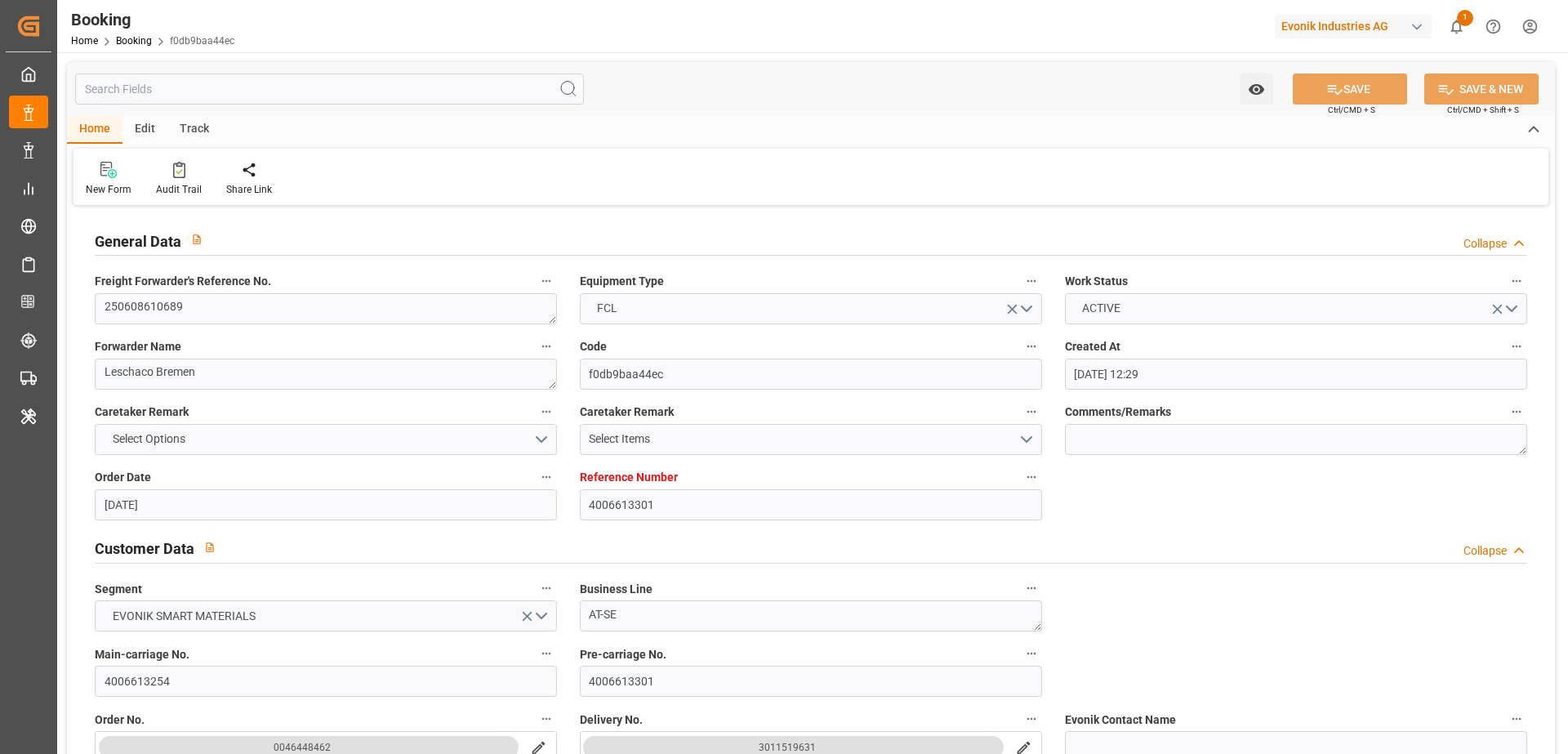
type input "[DATE] 16:00"
type input "[DATE] 16:58"
type input "[DATE] 01:54"
type input "[DATE] 17:29"
type input "[DATE] 16:00"
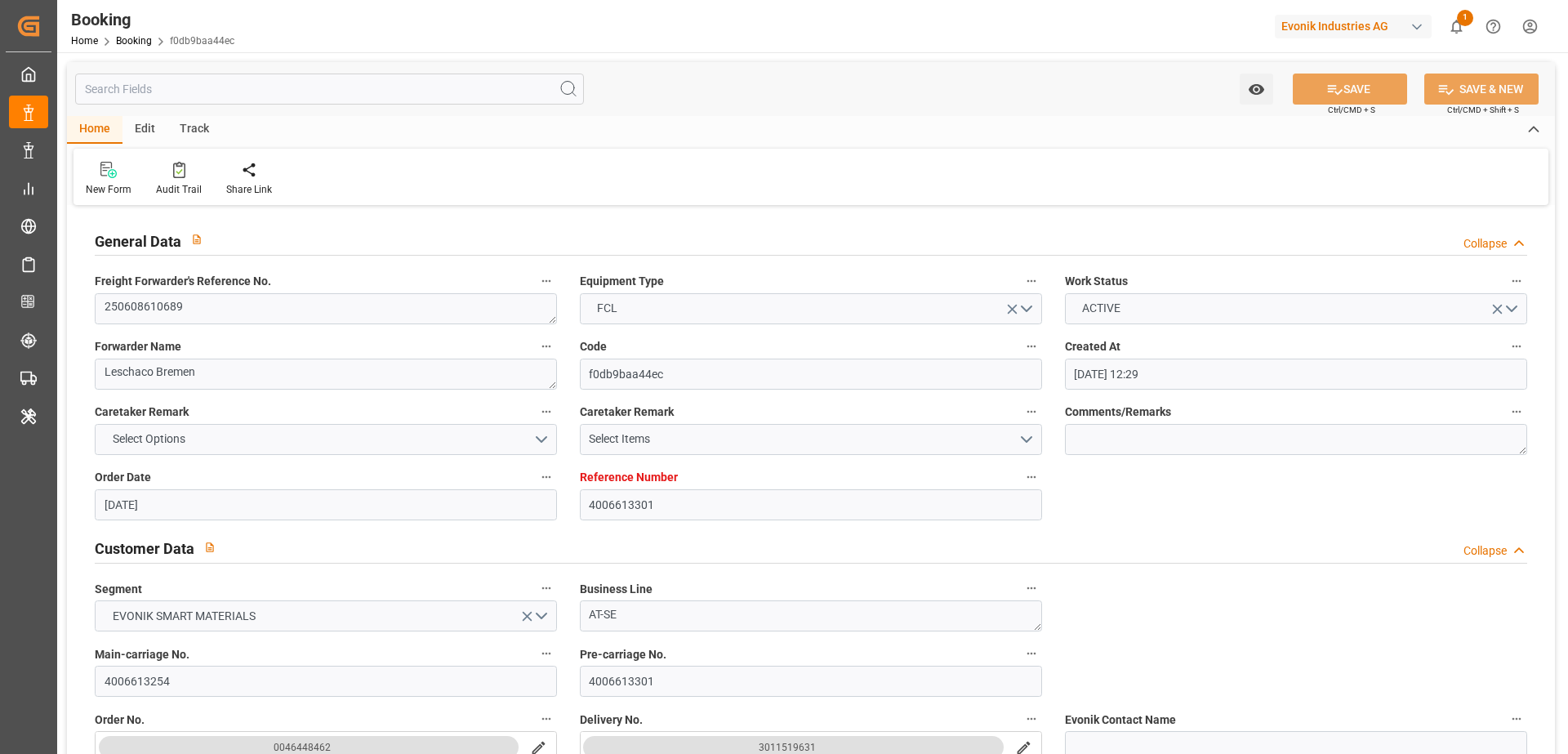
type input "[DATE] 03:35"
type input "[DATE] 23:00"
type input "[DATE] 04:00"
type input "[DATE] 07:27"
